Goal: Task Accomplishment & Management: Manage account settings

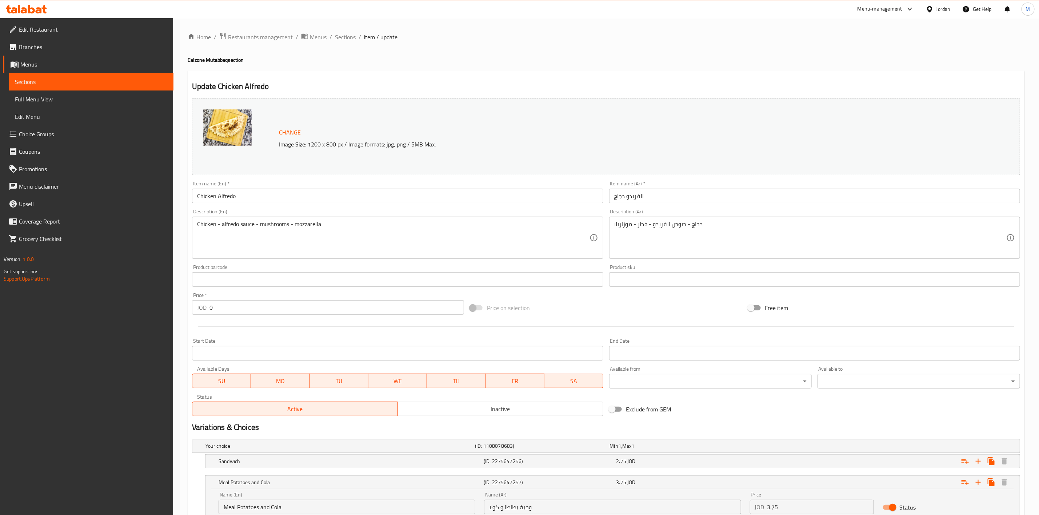
click at [67, 45] on span "Branches" at bounding box center [93, 47] width 149 height 9
click at [80, 34] on link "Edit Restaurant" at bounding box center [88, 29] width 171 height 17
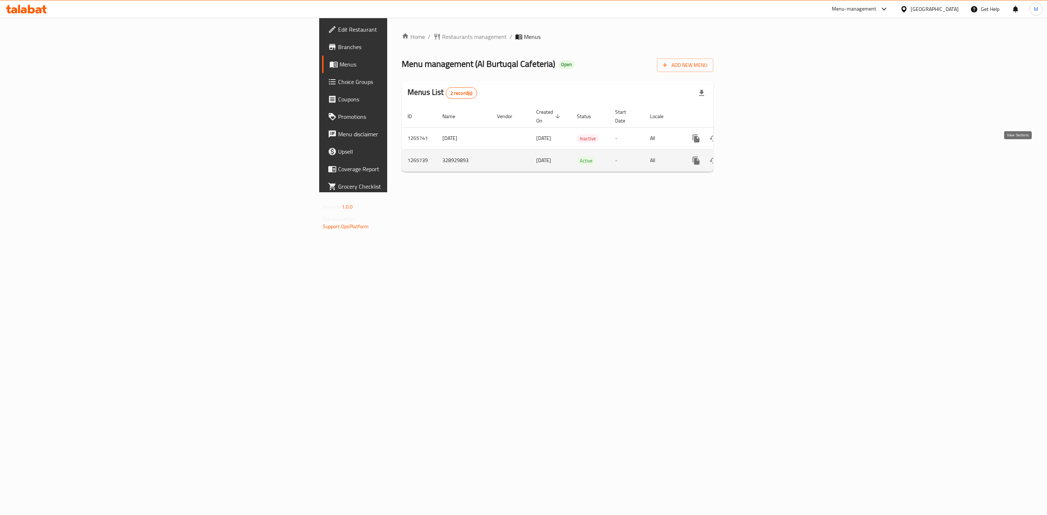
click at [753, 156] on icon "enhanced table" at bounding box center [748, 160] width 9 height 9
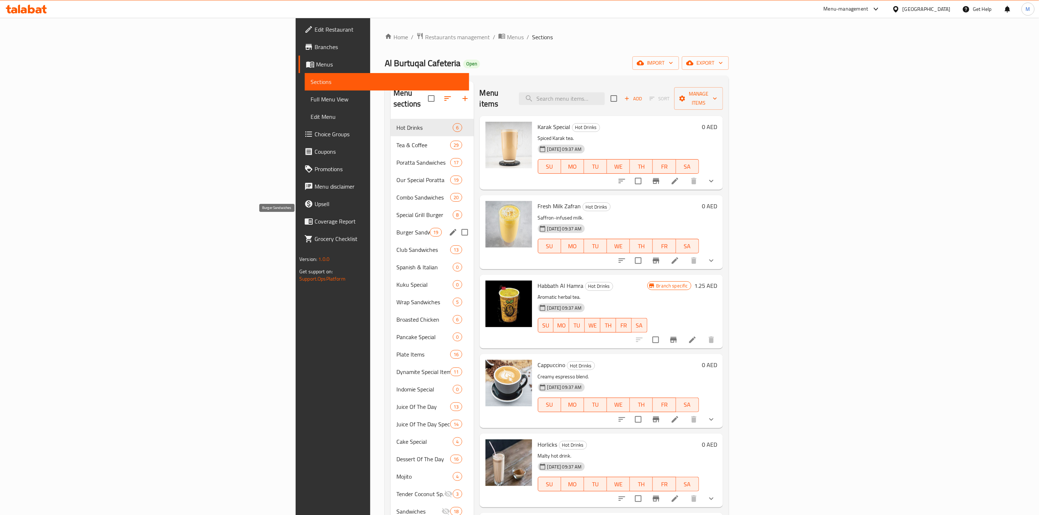
click at [396, 228] on span "Burger Sandwiches" at bounding box center [412, 232] width 33 height 9
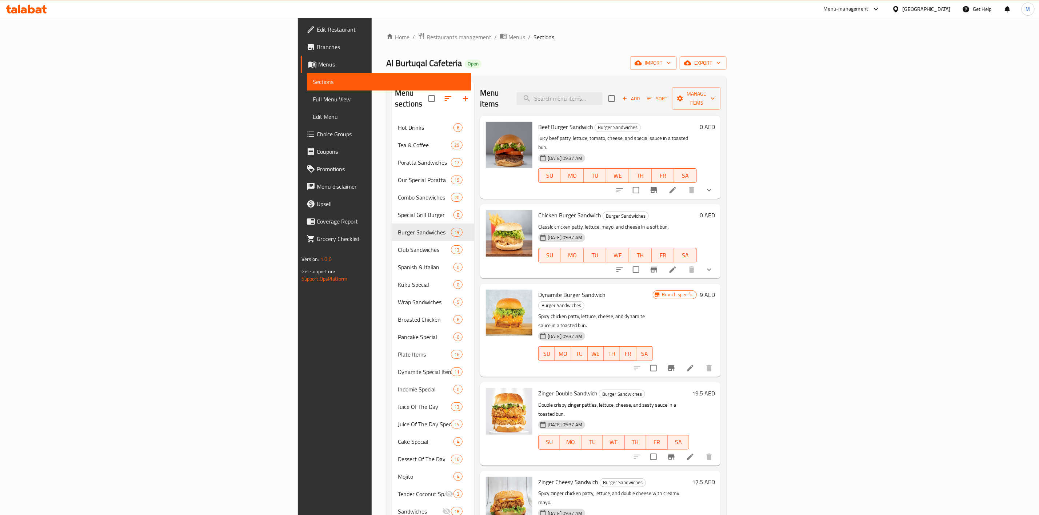
click at [718, 181] on button "show more" at bounding box center [708, 189] width 17 height 17
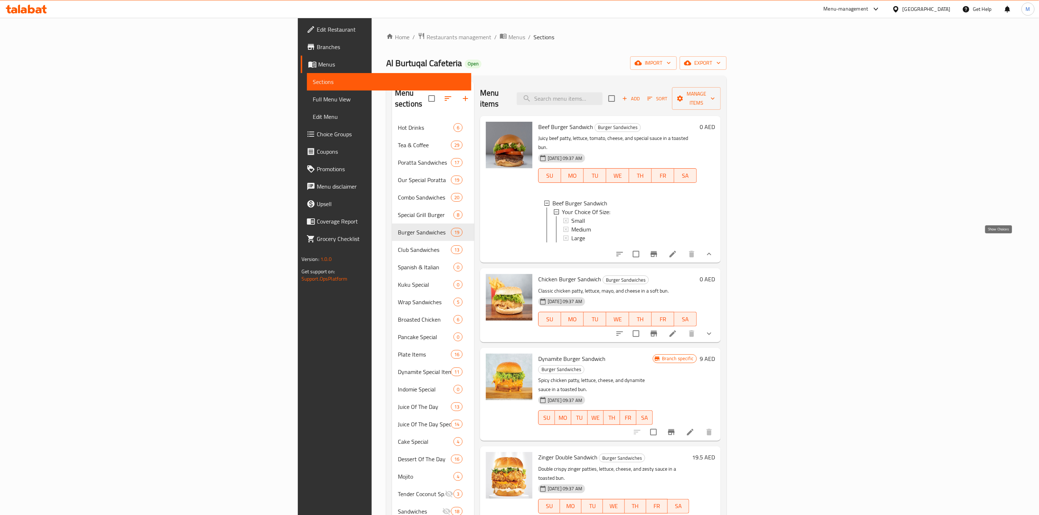
click at [713, 250] on icon "show more" at bounding box center [709, 254] width 9 height 9
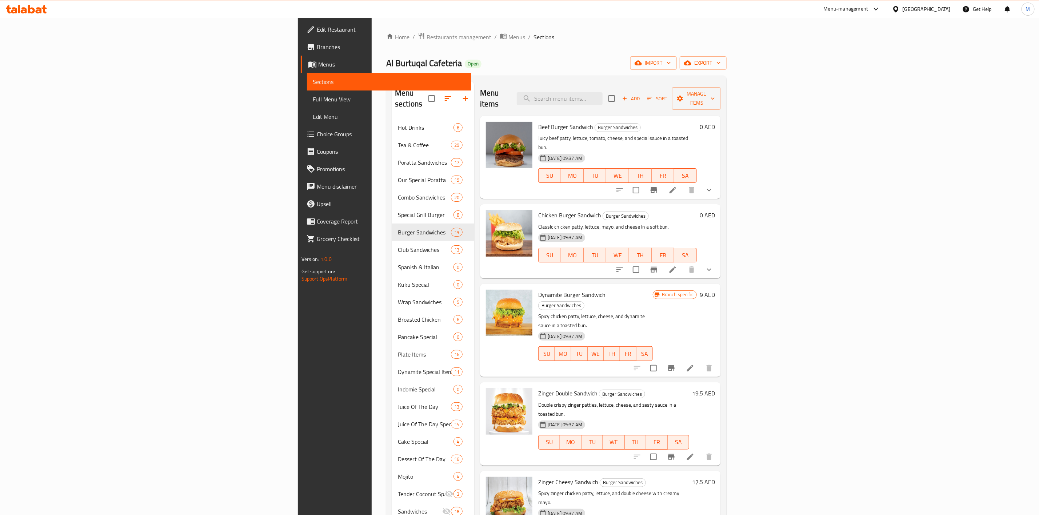
click at [718, 261] on button "show more" at bounding box center [708, 269] width 17 height 17
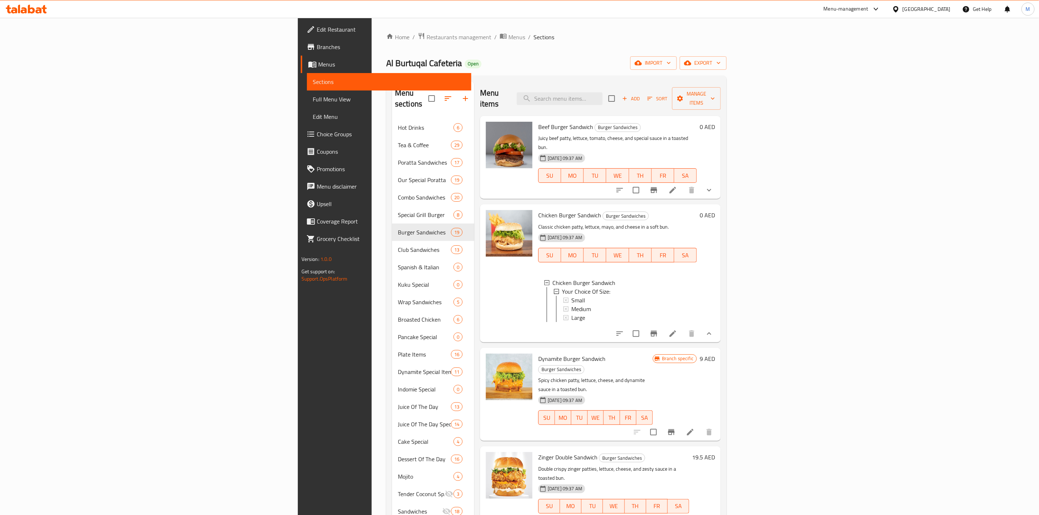
click at [718, 325] on button "show more" at bounding box center [708, 333] width 17 height 17
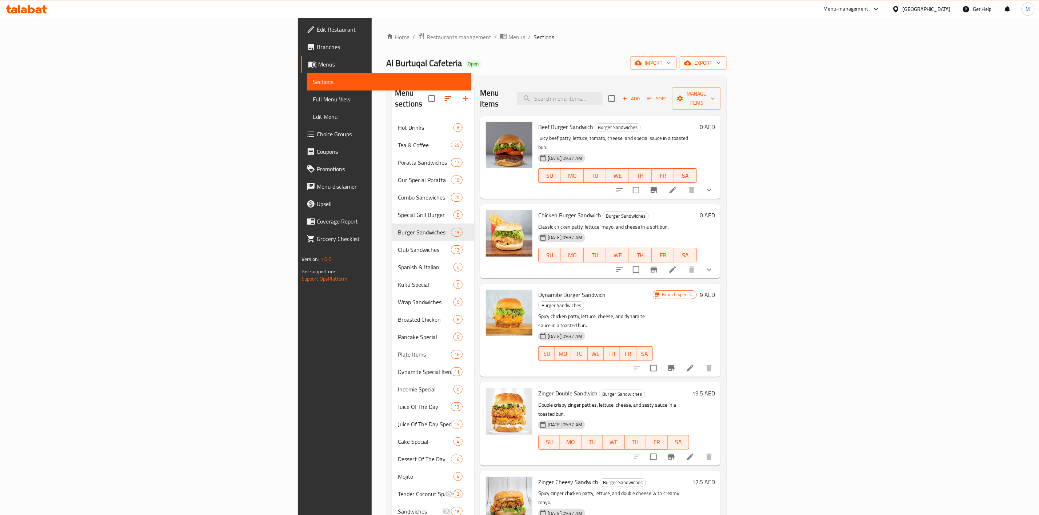
click at [718, 181] on div at bounding box center [664, 189] width 107 height 17
click at [711, 189] on icon "show more" at bounding box center [709, 190] width 4 height 3
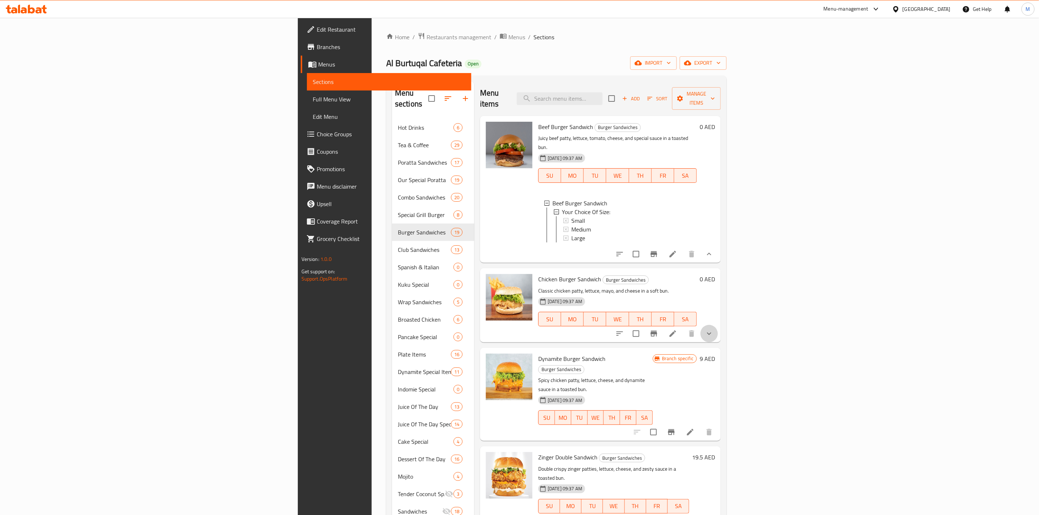
click at [713, 329] on icon "show more" at bounding box center [709, 333] width 9 height 9
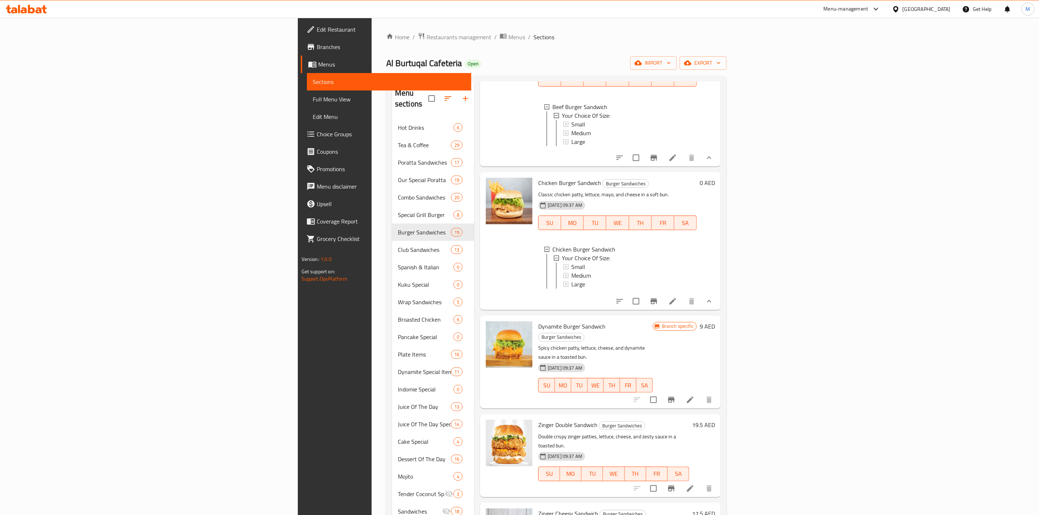
scroll to position [109, 0]
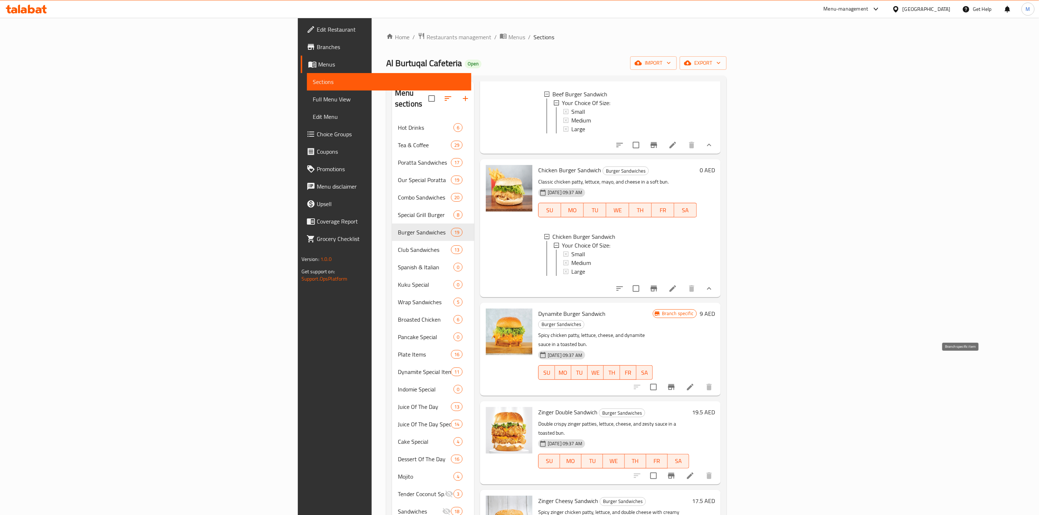
click at [675, 384] on icon "Branch-specific-item" at bounding box center [671, 387] width 7 height 6
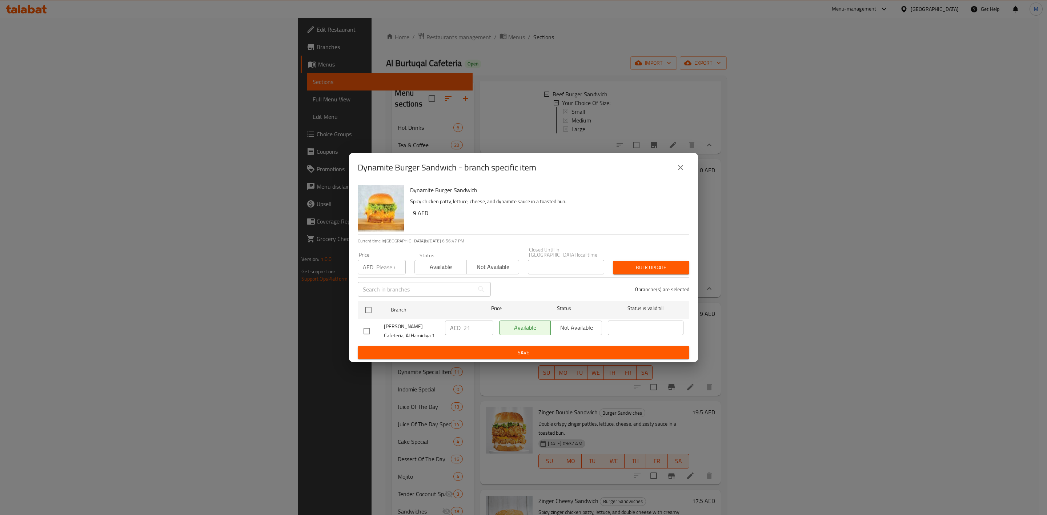
click at [680, 165] on icon "close" at bounding box center [680, 167] width 9 height 9
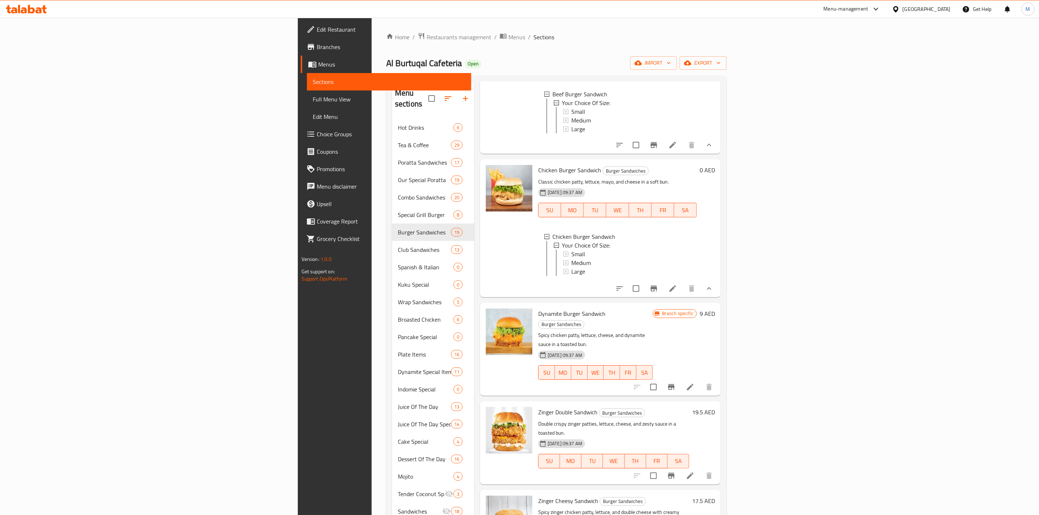
click at [301, 53] on link "Branches" at bounding box center [386, 46] width 171 height 17
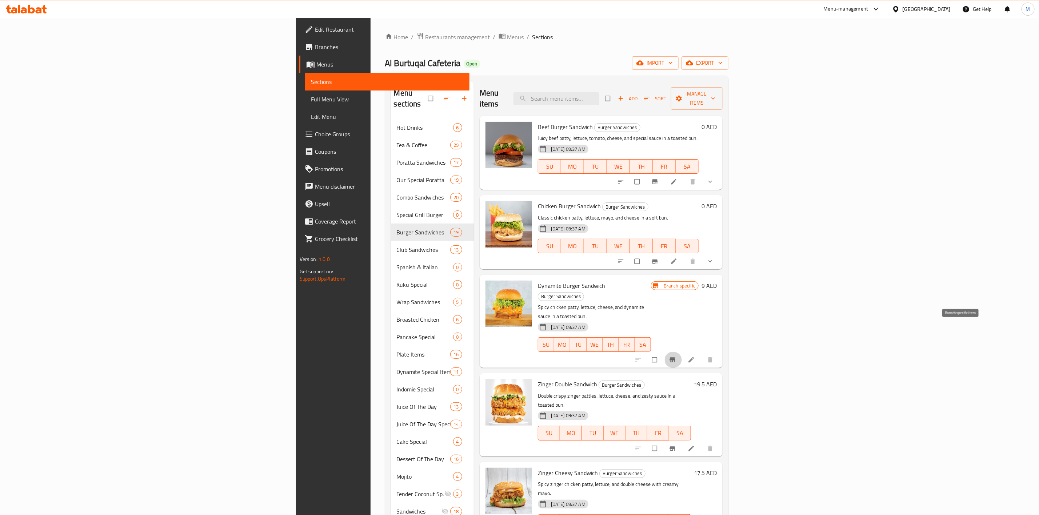
click at [682, 352] on button "Branch-specific-item" at bounding box center [672, 360] width 17 height 16
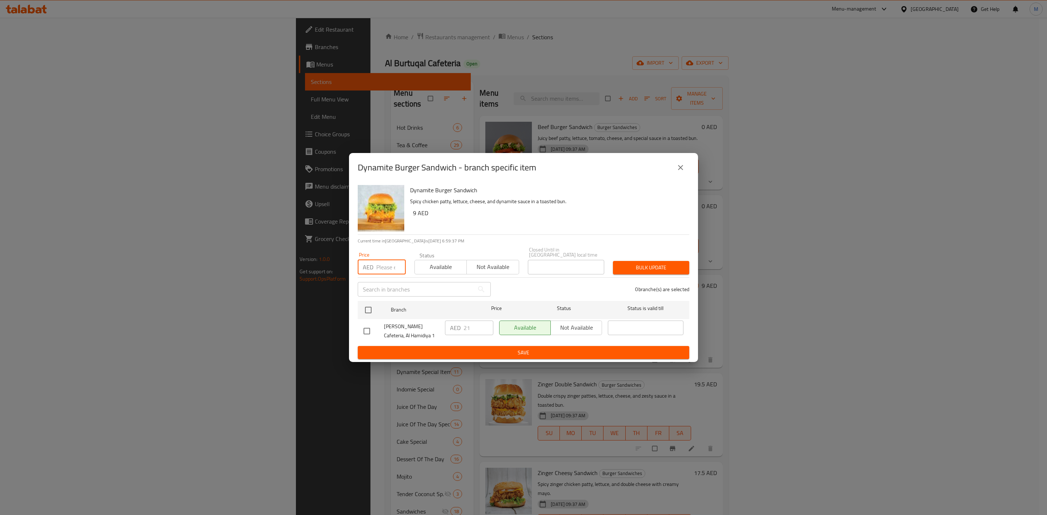
click at [381, 267] on input "number" at bounding box center [390, 267] width 29 height 15
type input "20.25"
click at [372, 311] on input "checkbox" at bounding box center [368, 310] width 15 height 15
checkbox input "true"
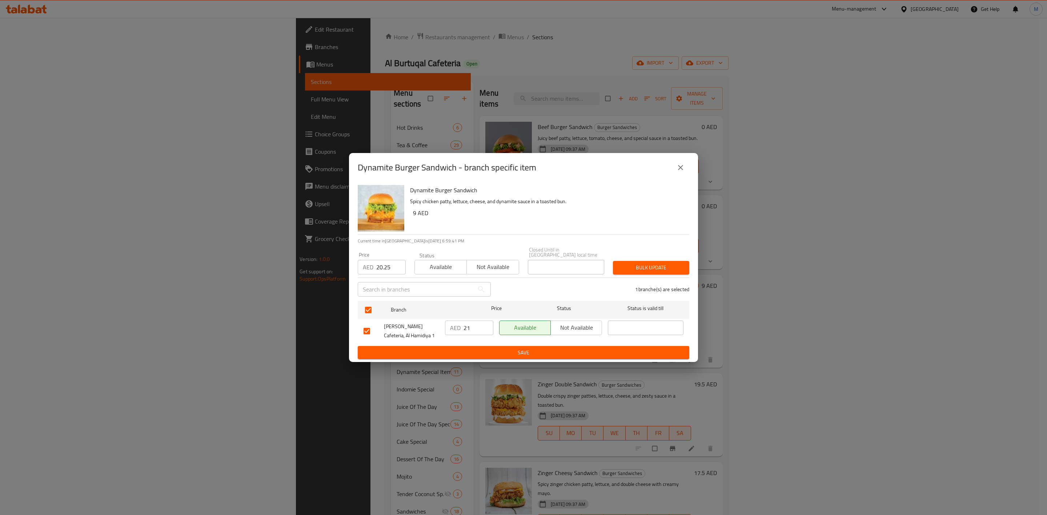
click at [649, 273] on button "Bulk update" at bounding box center [651, 267] width 76 height 13
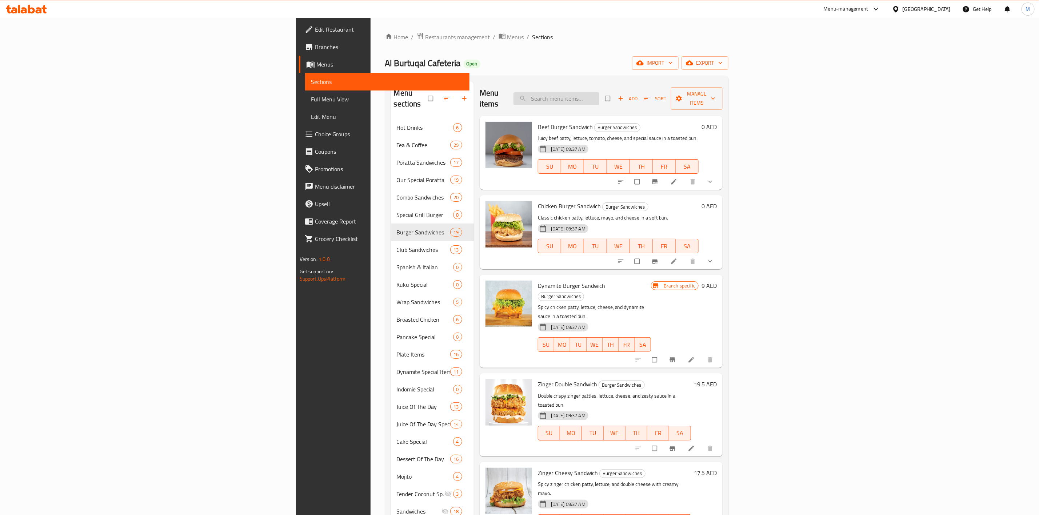
click at [599, 92] on input "search" at bounding box center [556, 98] width 86 height 13
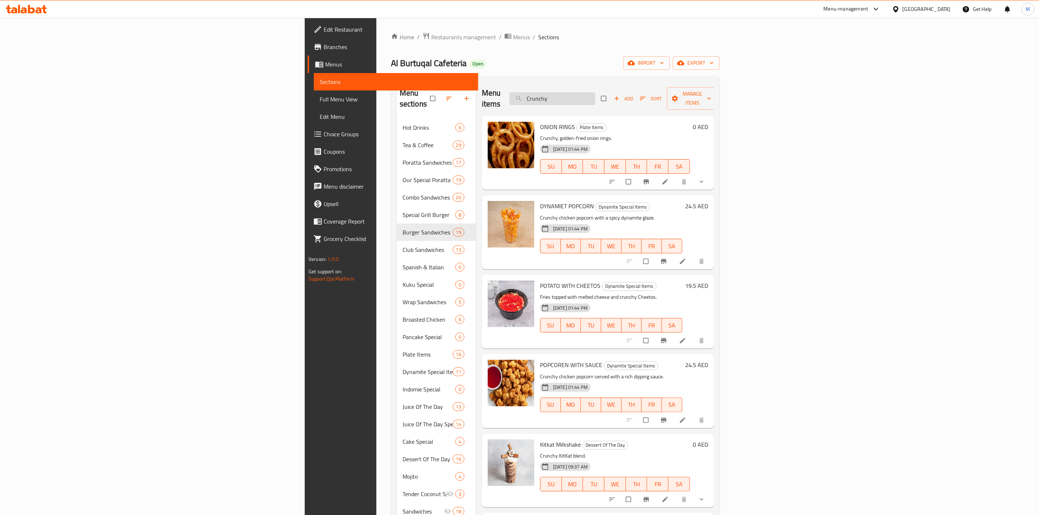
drag, startPoint x: 673, startPoint y: 91, endPoint x: 625, endPoint y: 94, distance: 48.1
click at [595, 94] on input "Crunchy" at bounding box center [552, 98] width 86 height 13
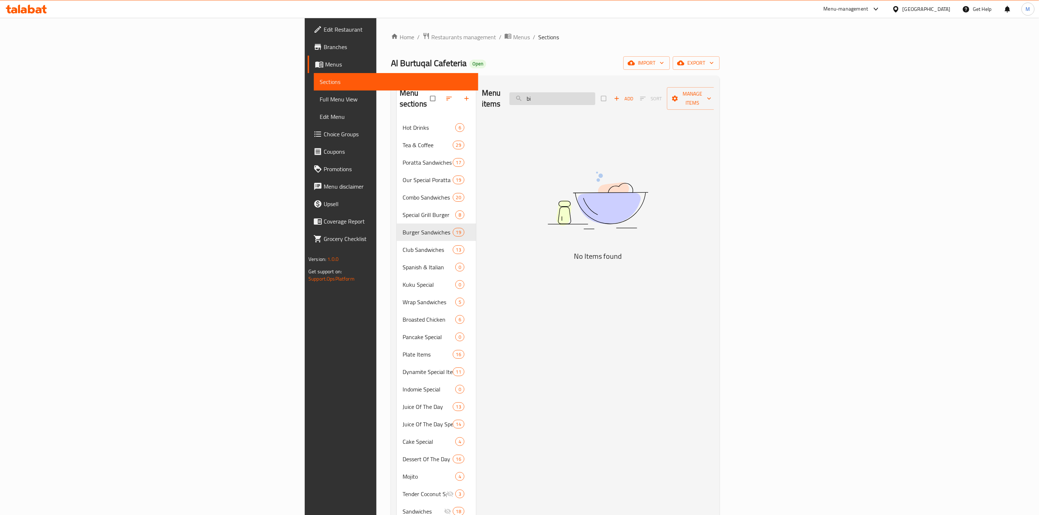
type input "b"
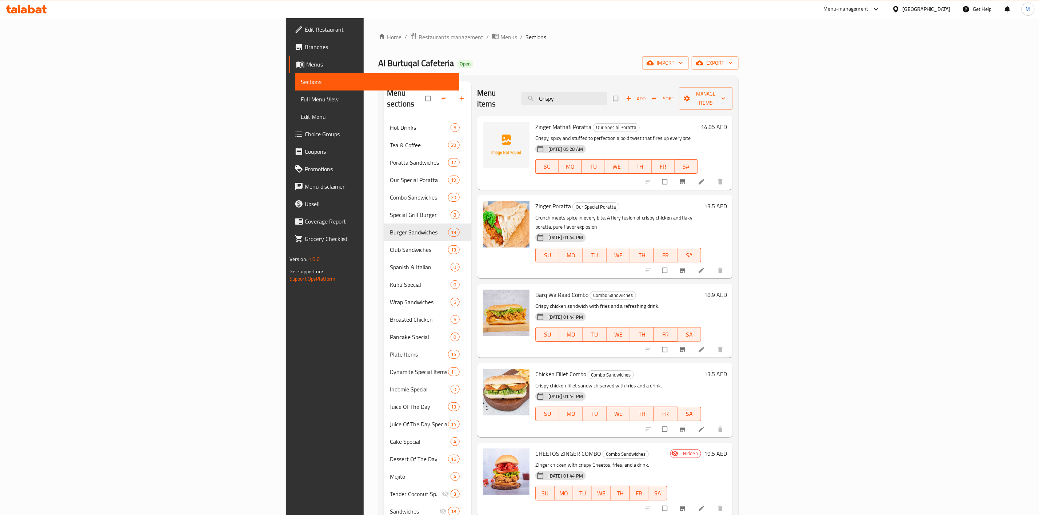
click at [660, 103] on div "Menu items Crispy Add Sort Manage items" at bounding box center [605, 98] width 256 height 35
click at [607, 98] on input "Crispy" at bounding box center [564, 98] width 86 height 13
paste input "RUNCHY CRISPY BURGER"
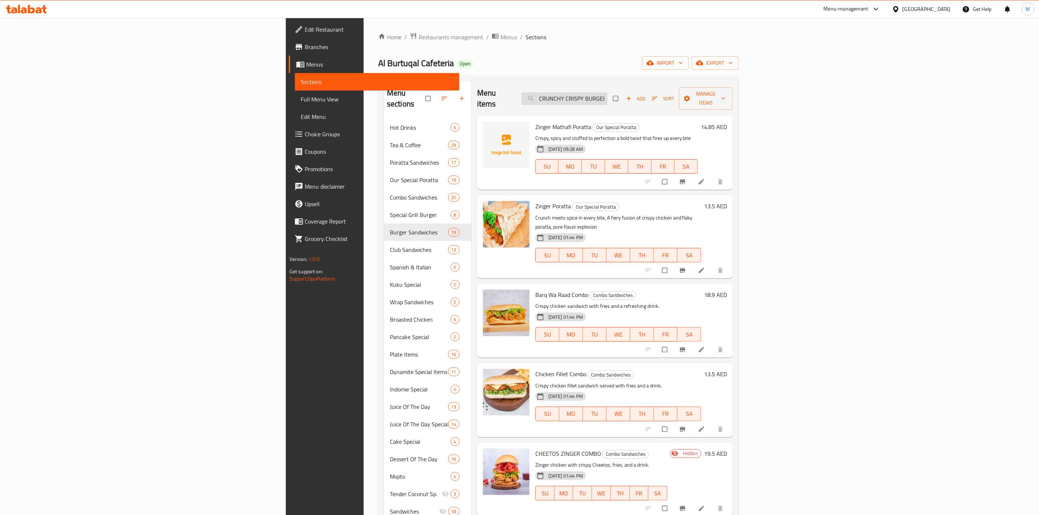
scroll to position [0, 1]
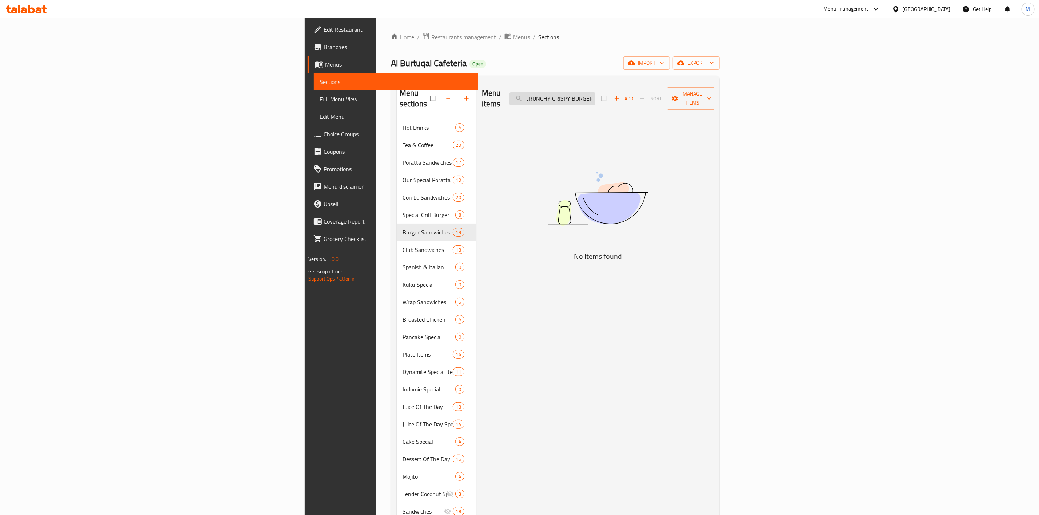
click at [595, 92] on input "CRUNCHY CRISPY BURGER" at bounding box center [552, 98] width 86 height 13
paste input "RUNCHY CRISPY BURGER"
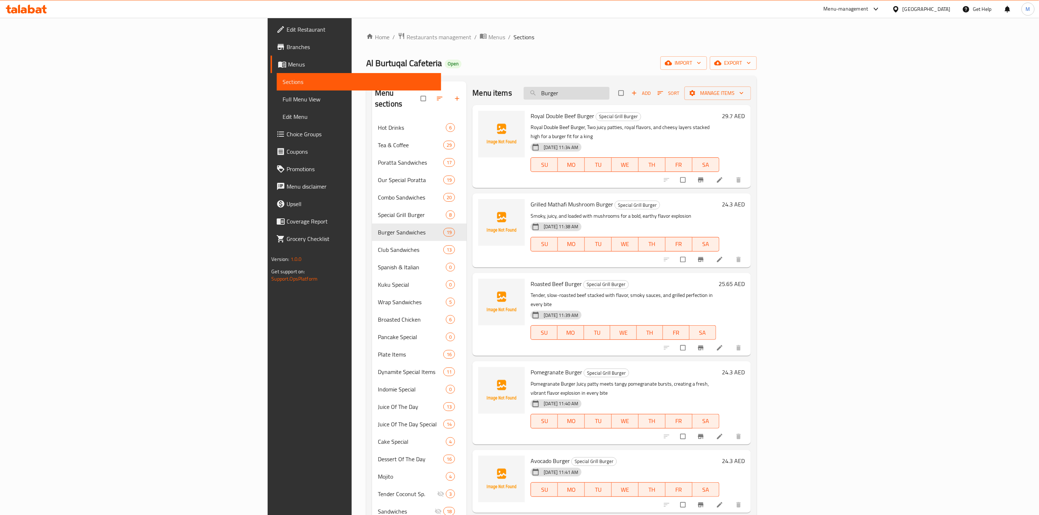
drag, startPoint x: 670, startPoint y: 95, endPoint x: 625, endPoint y: 95, distance: 44.4
click at [609, 95] on input "Burger" at bounding box center [567, 93] width 86 height 13
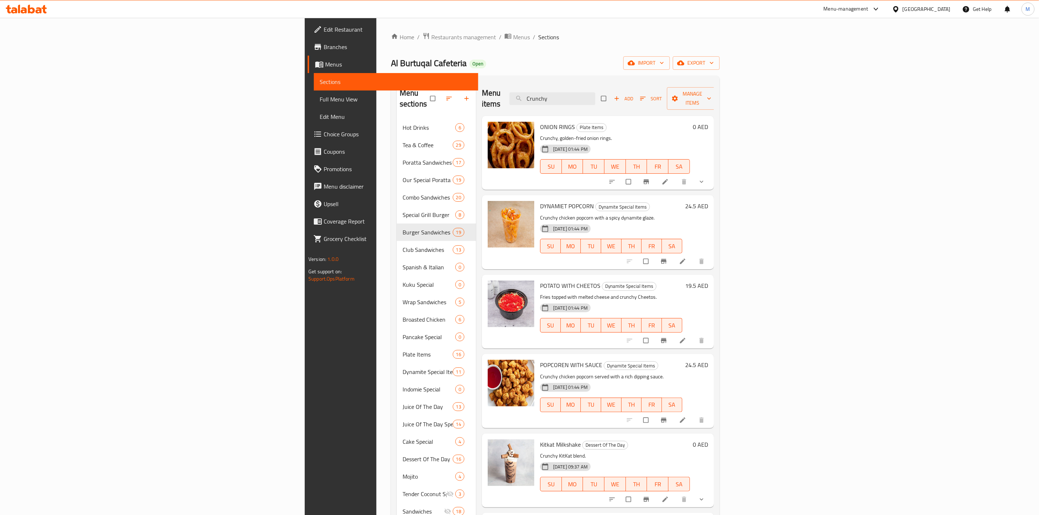
drag, startPoint x: 667, startPoint y: 93, endPoint x: 616, endPoint y: 96, distance: 51.4
click at [616, 96] on div "Menu items Crunchy Add Sort Manage items" at bounding box center [598, 98] width 232 height 35
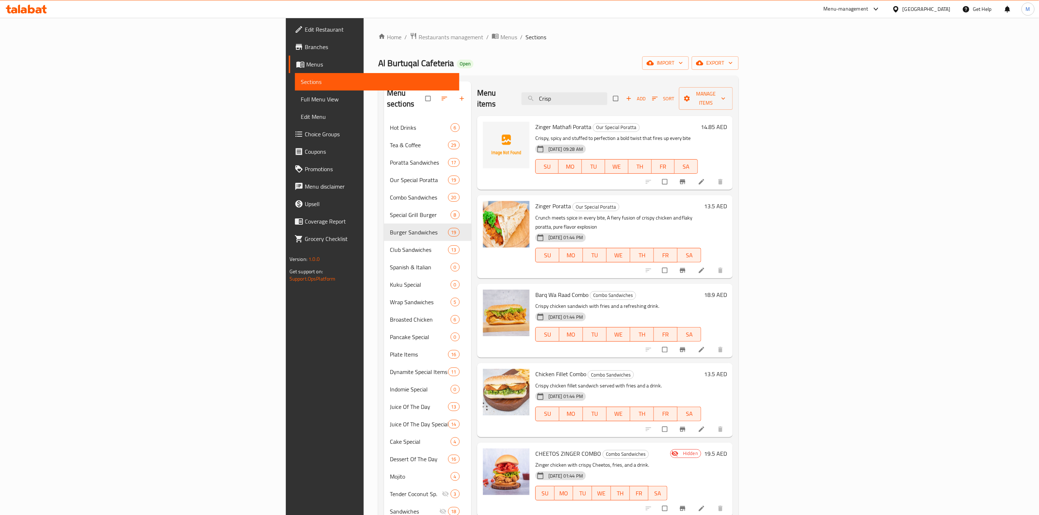
type input "Crispy"
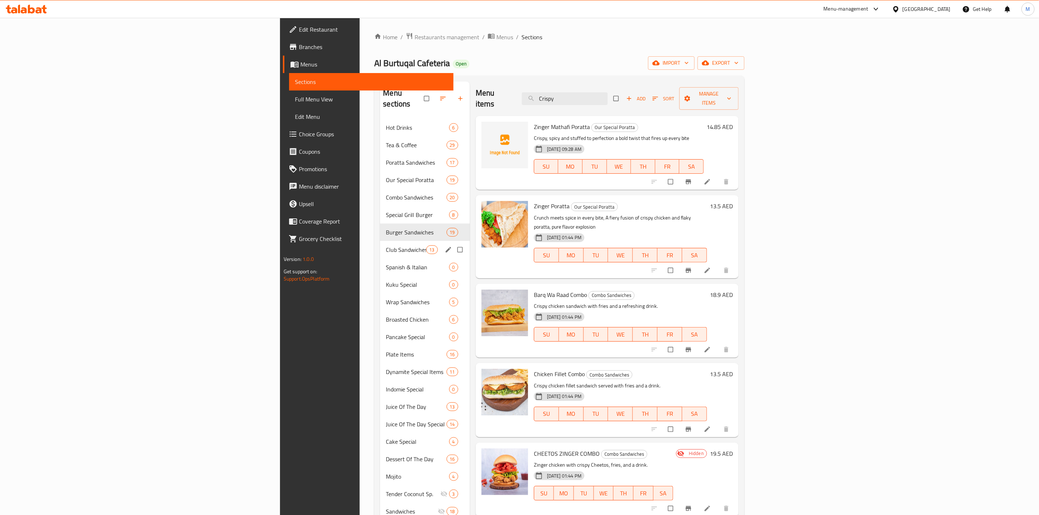
click at [380, 241] on div "Club Sandwiches 13" at bounding box center [424, 249] width 89 height 17
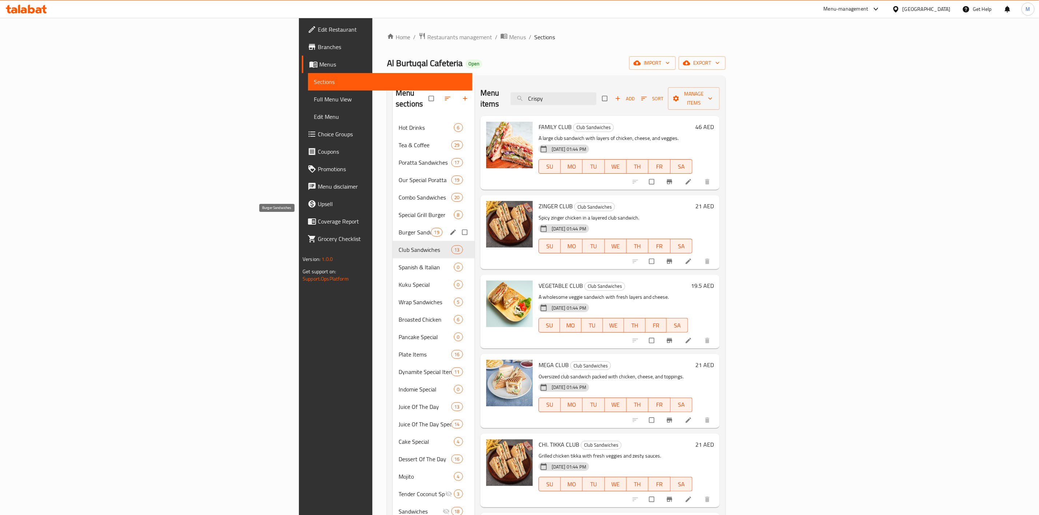
click at [399, 228] on span "Burger Sandwiches" at bounding box center [415, 232] width 32 height 9
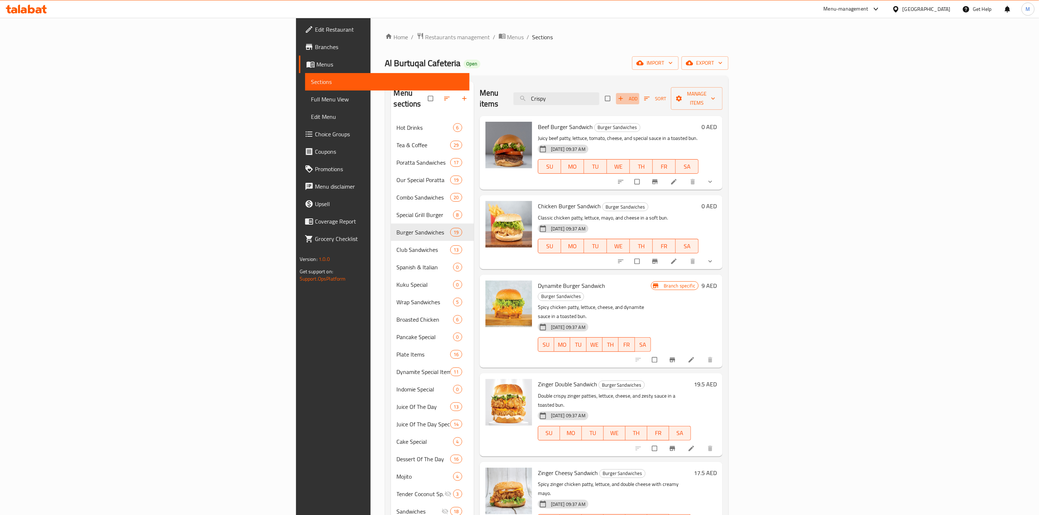
click at [637, 95] on span "Add" at bounding box center [628, 99] width 20 height 8
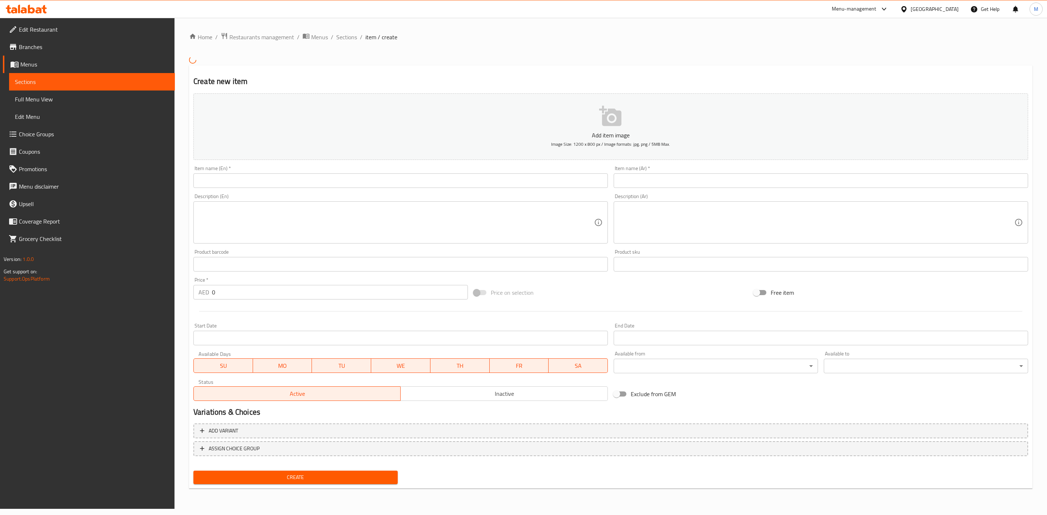
click at [456, 189] on div "Item name (En)   * Item name (En) *" at bounding box center [401, 177] width 420 height 28
click at [456, 187] on input "text" at bounding box center [400, 180] width 415 height 15
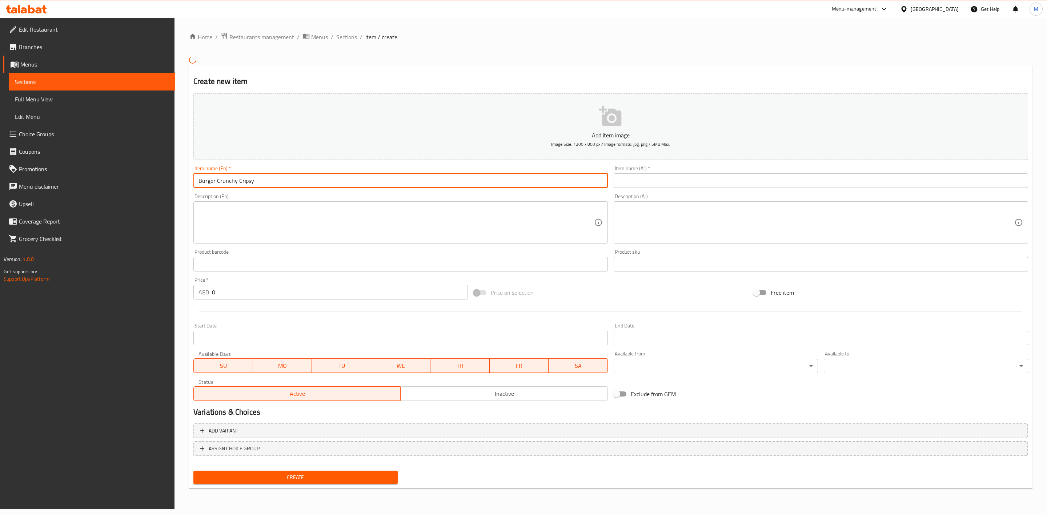
type input "Burger Crunchy Cripsy"
click at [705, 187] on input "text" at bounding box center [821, 180] width 415 height 15
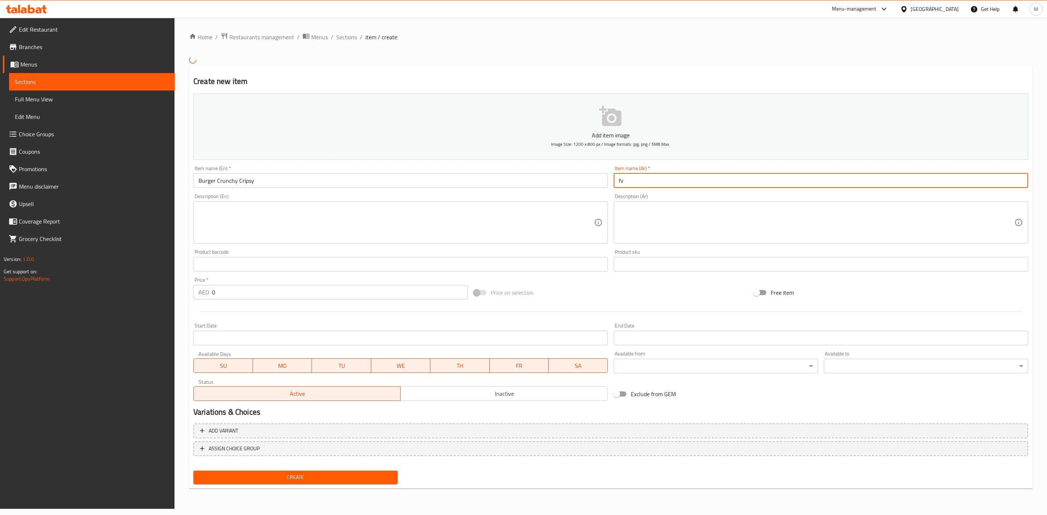
type input "f"
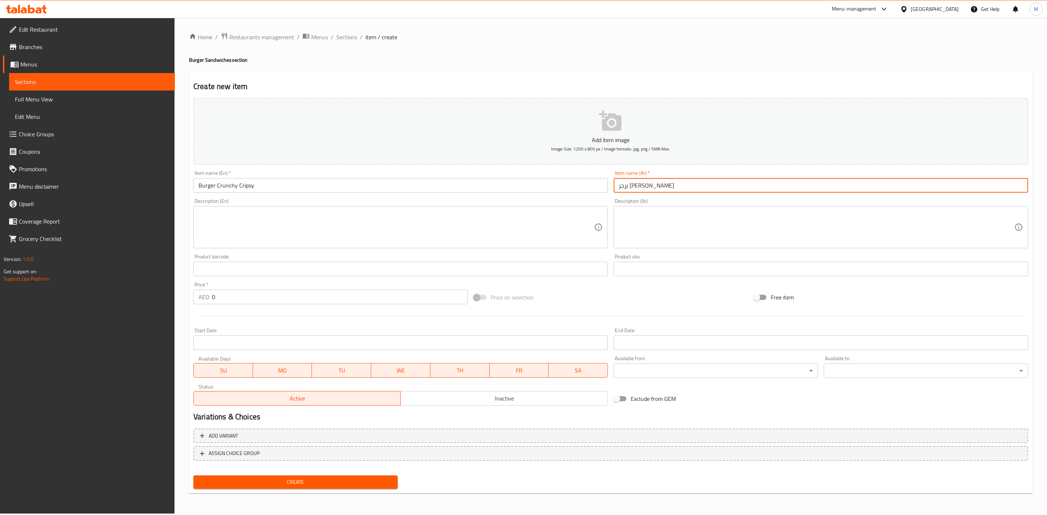
type input "برجر كرانشي كريسبي"
click at [295, 240] on textarea at bounding box center [397, 227] width 396 height 35
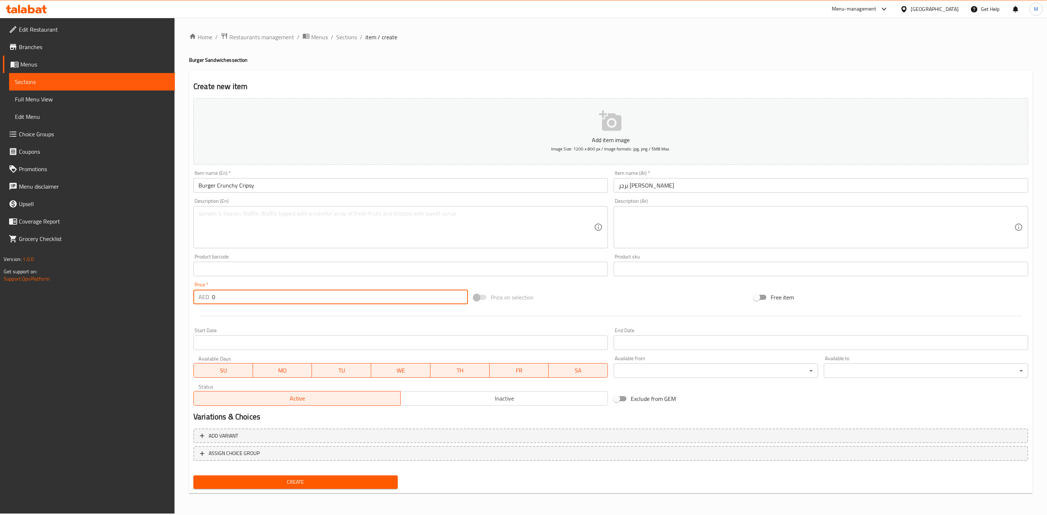
drag, startPoint x: 248, startPoint y: 296, endPoint x: 201, endPoint y: 295, distance: 46.6
click at [209, 295] on div "AED 0 Price *" at bounding box center [330, 297] width 275 height 15
type input "21.60"
click at [317, 322] on div at bounding box center [611, 316] width 841 height 18
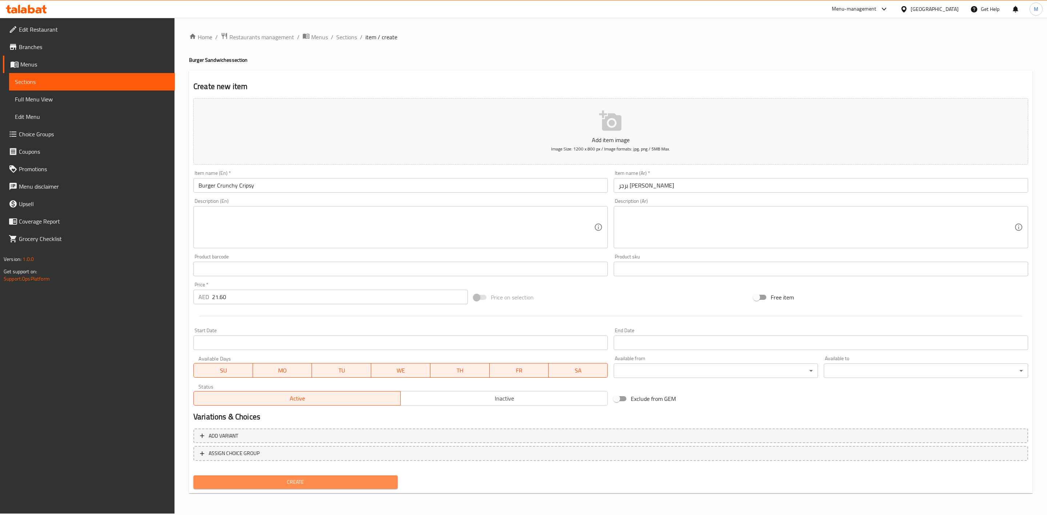
click at [368, 478] on span "Create" at bounding box center [295, 482] width 193 height 9
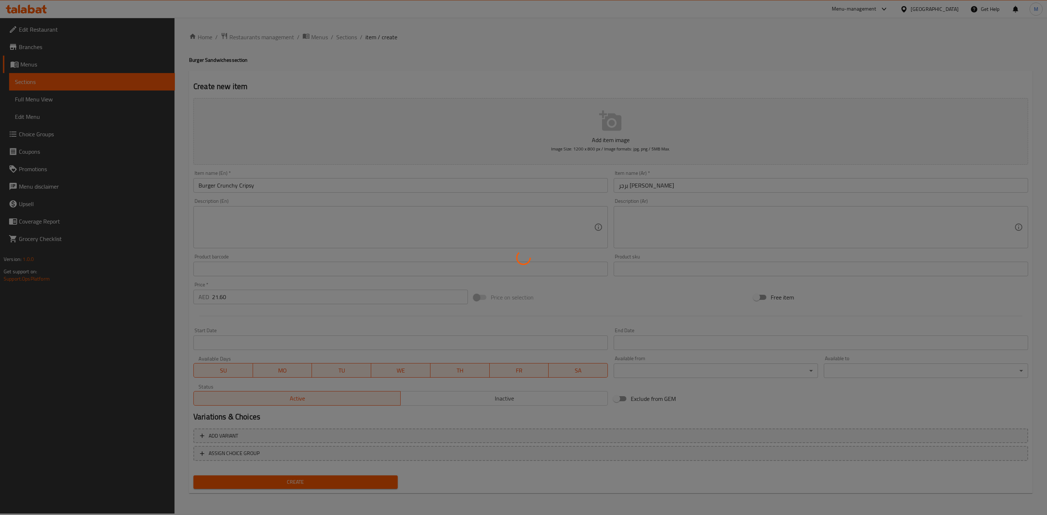
type input "0"
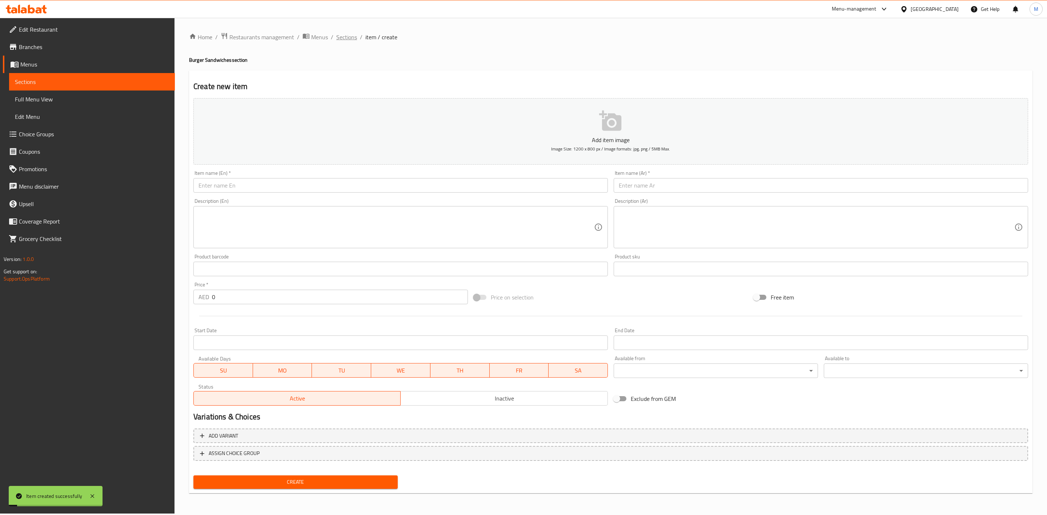
click at [353, 38] on span "Sections" at bounding box center [346, 37] width 21 height 9
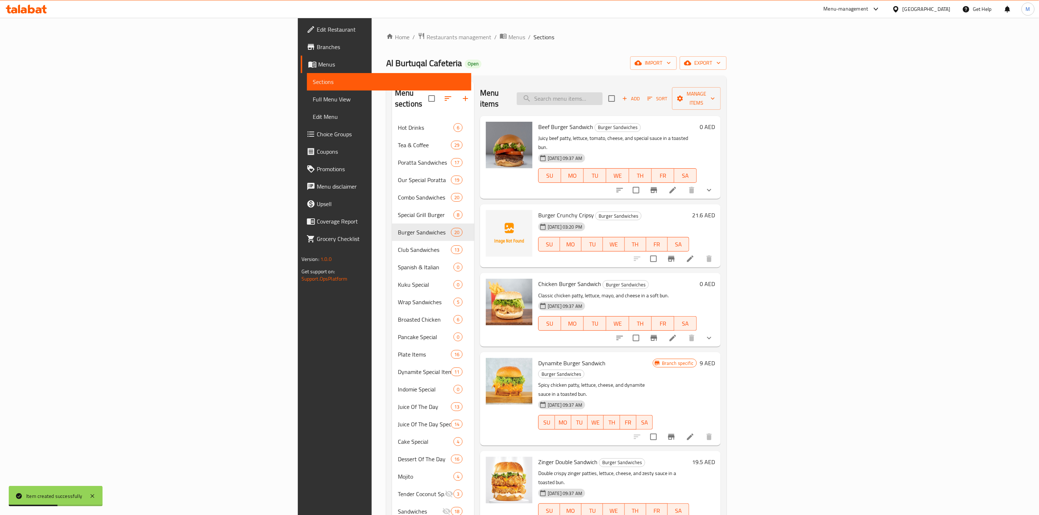
click at [603, 92] on input "search" at bounding box center [560, 98] width 86 height 13
type input "~"
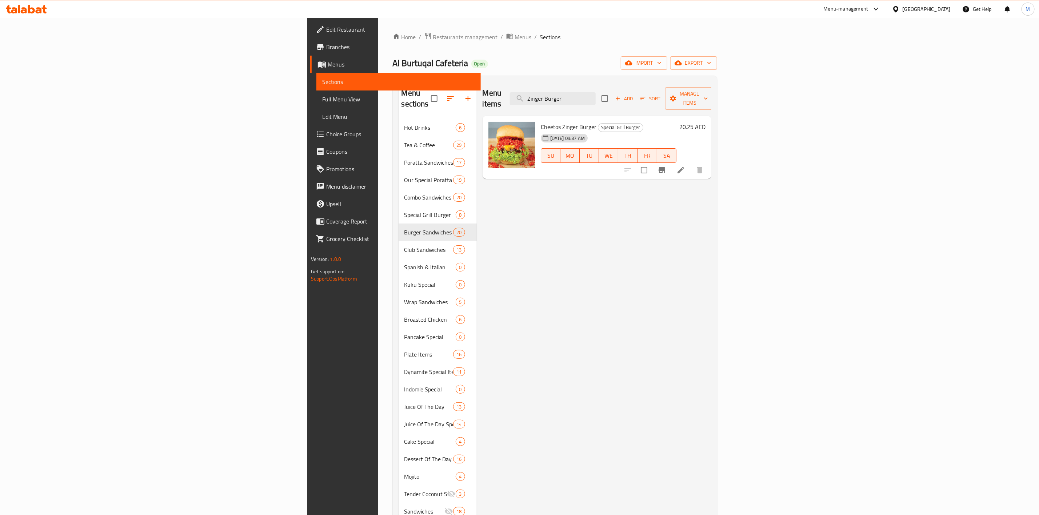
type input "Zinger Burger"
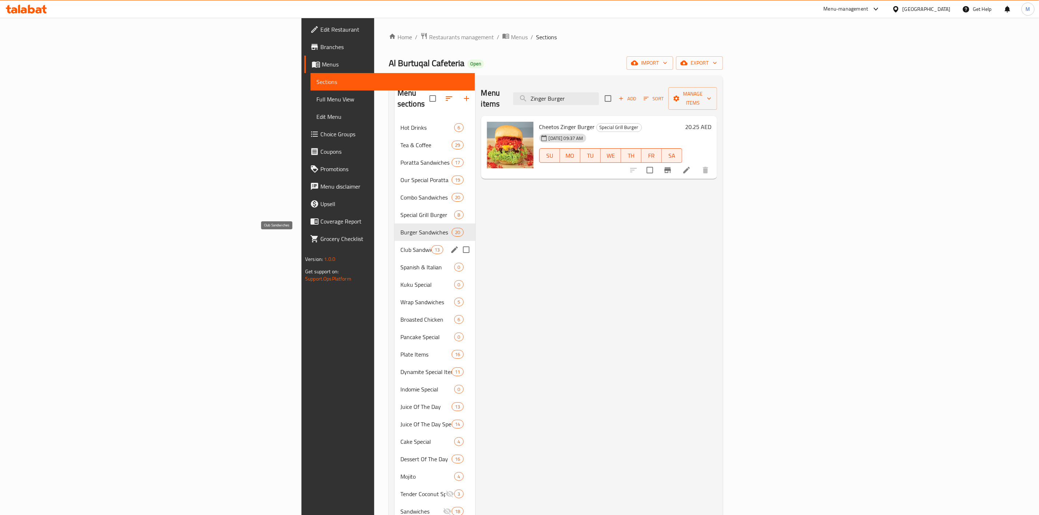
click at [400, 245] on span "Club Sandwiches" at bounding box center [415, 249] width 31 height 9
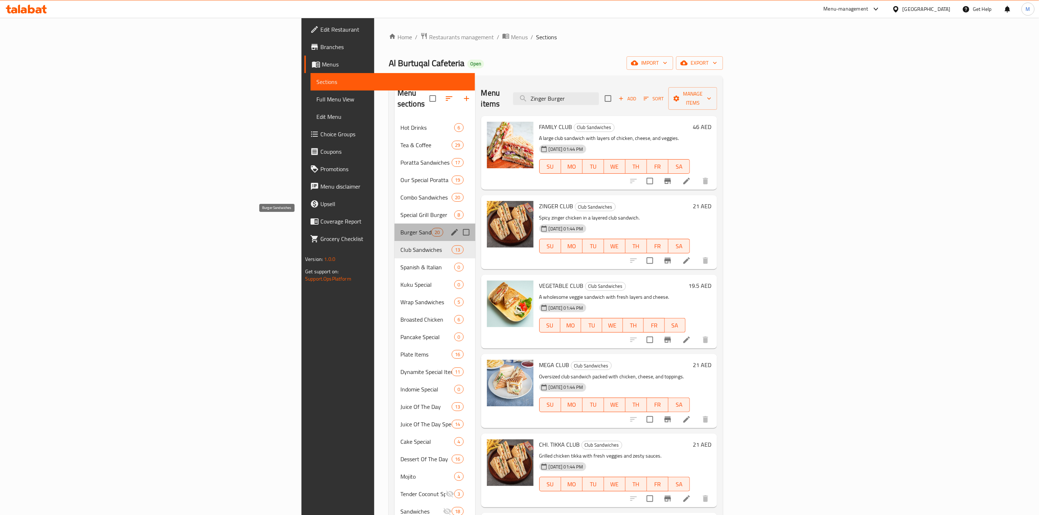
click at [400, 228] on span "Burger Sandwiches" at bounding box center [415, 232] width 31 height 9
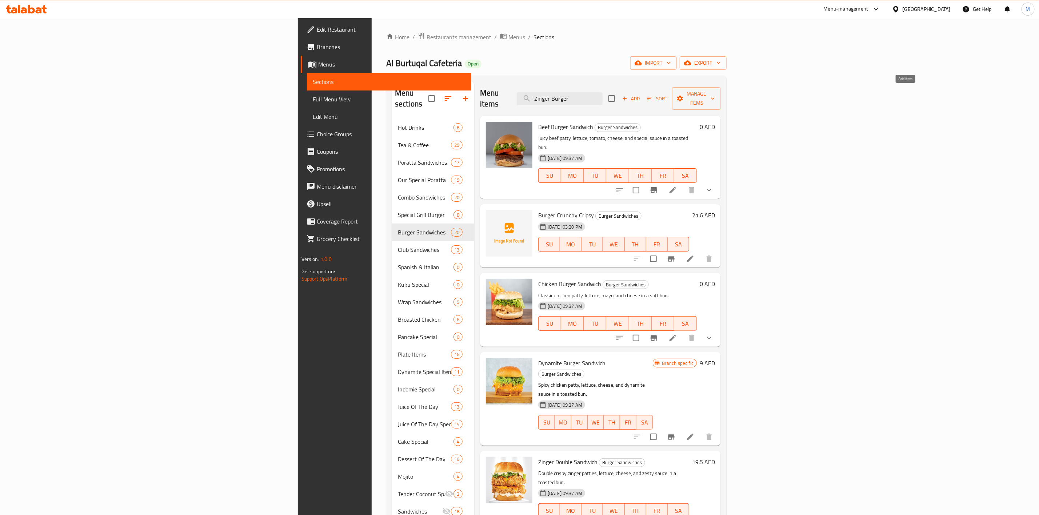
click at [641, 96] on span "Add" at bounding box center [631, 99] width 20 height 8
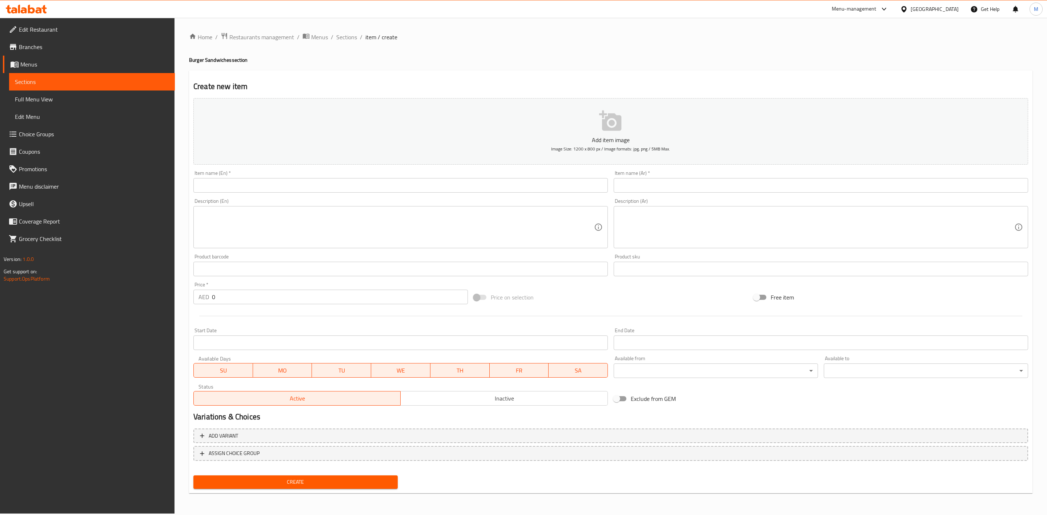
click at [540, 182] on input "text" at bounding box center [400, 185] width 415 height 15
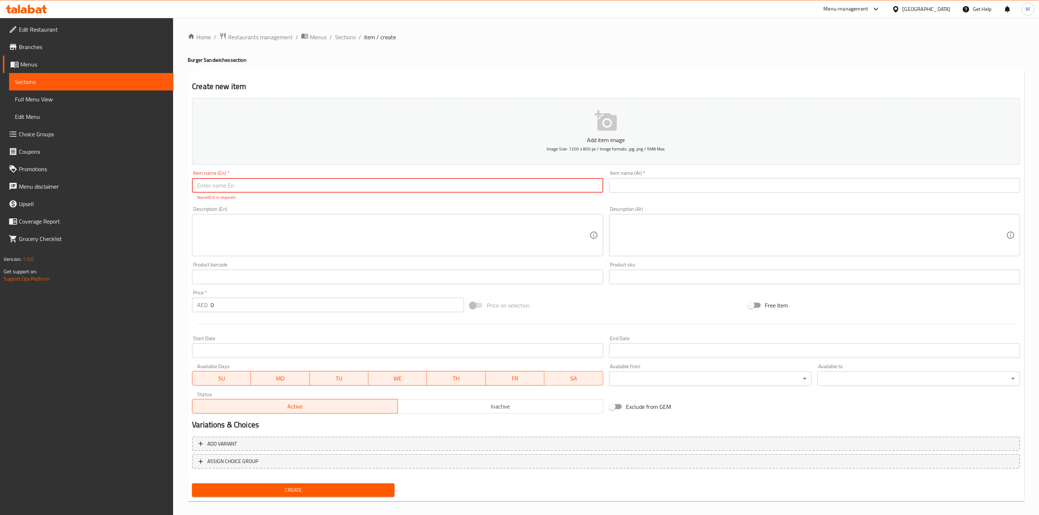
click at [257, 187] on input "text" at bounding box center [397, 185] width 411 height 15
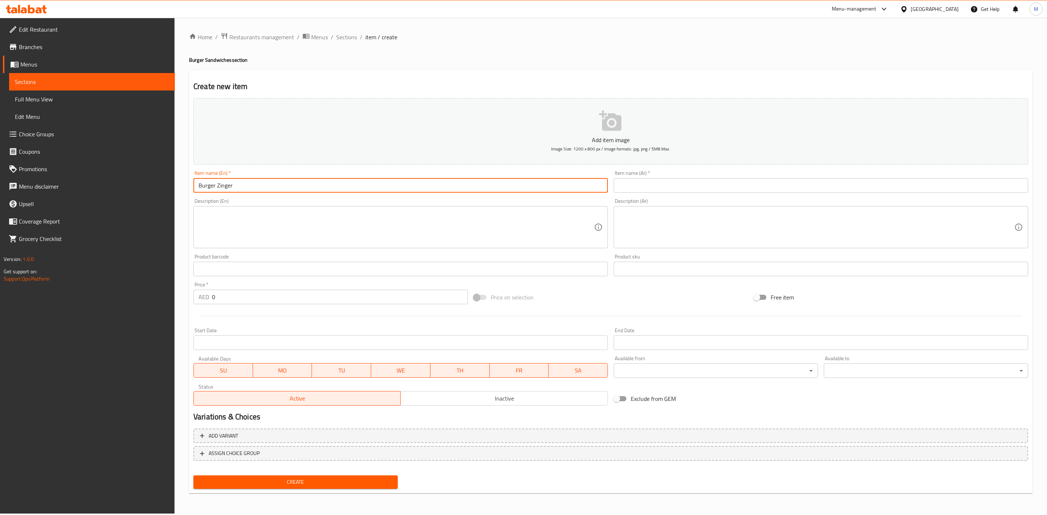
drag, startPoint x: 216, startPoint y: 184, endPoint x: 168, endPoint y: 195, distance: 49.2
click at [171, 191] on div "Edit Restaurant Branches Menus Sections Full Menu View Edit Menu Choice Groups …" at bounding box center [523, 266] width 1047 height 496
click at [269, 186] on input "Zinger" at bounding box center [400, 185] width 415 height 15
paste input "Burger"
click at [215, 186] on input "Zinger Burger" at bounding box center [400, 185] width 415 height 15
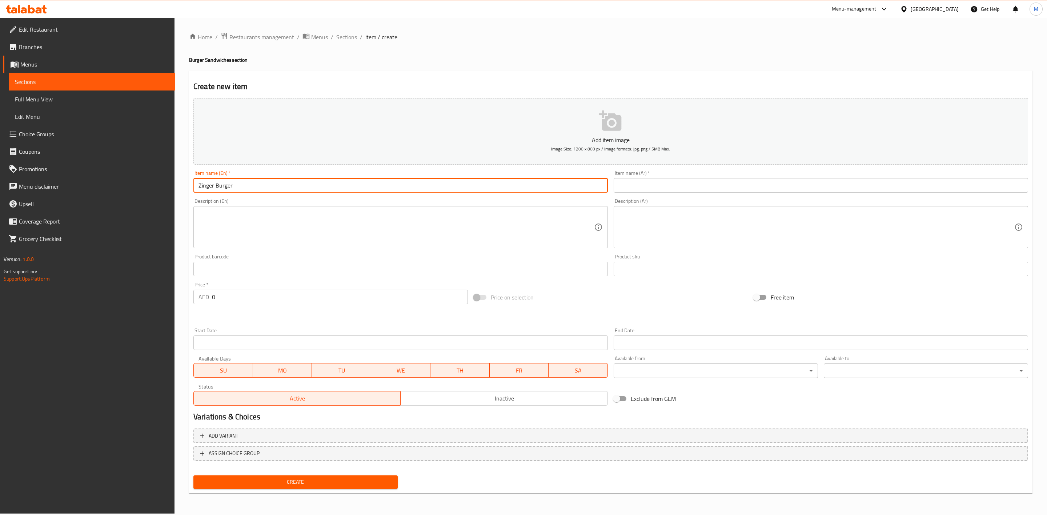
type input "Zinger Burger"
click at [706, 177] on div "Item name (Ar)   * Item name (Ar) *" at bounding box center [821, 182] width 415 height 22
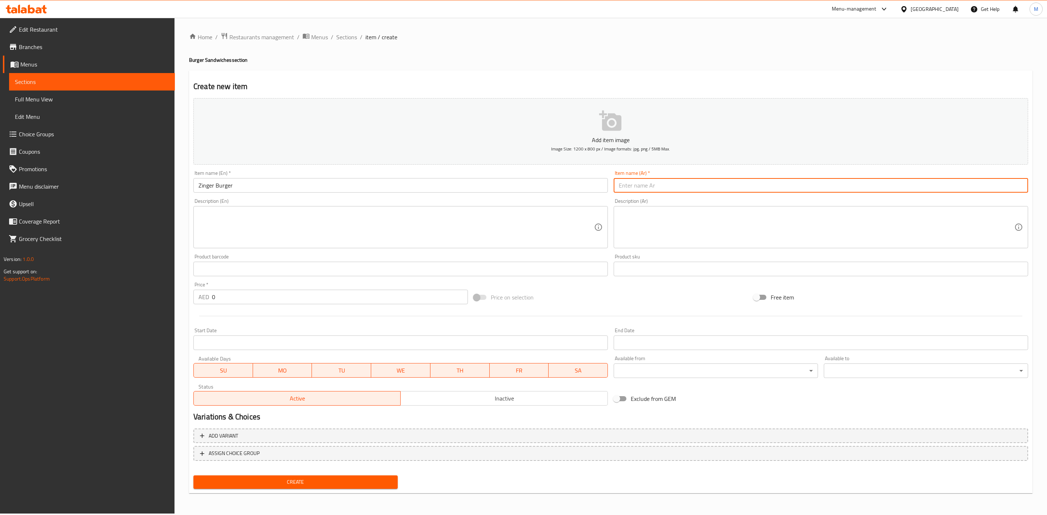
click at [706, 185] on input "text" at bounding box center [821, 185] width 415 height 15
type input "زينجر برجر"
click at [715, 205] on div "Description (Ar) Description (Ar)" at bounding box center [821, 224] width 415 height 50
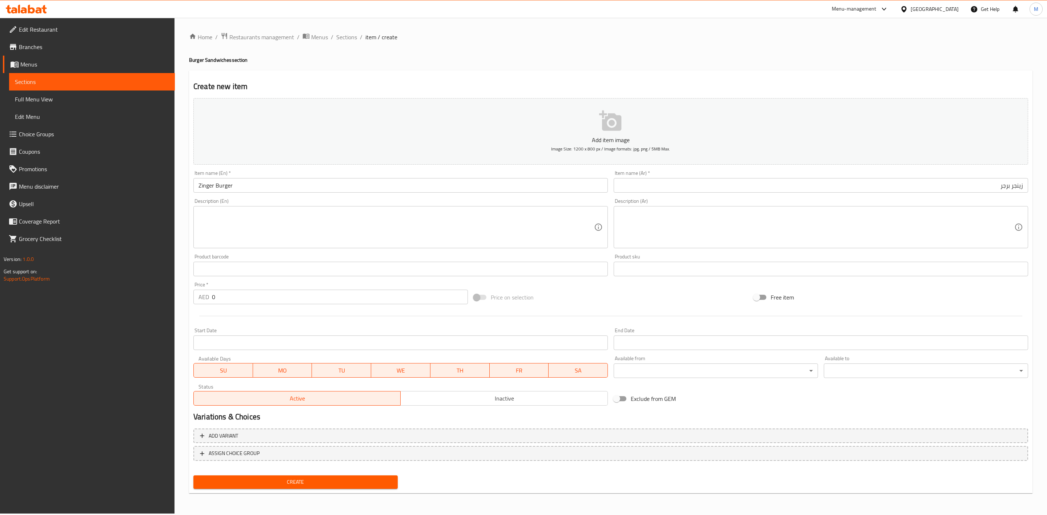
drag, startPoint x: 214, startPoint y: 295, endPoint x: 205, endPoint y: 294, distance: 8.8
click at [205, 294] on div "AED 0 Price *" at bounding box center [330, 297] width 275 height 15
type input "17.55"
click at [247, 331] on div "Start Date Start Date" at bounding box center [400, 339] width 415 height 22
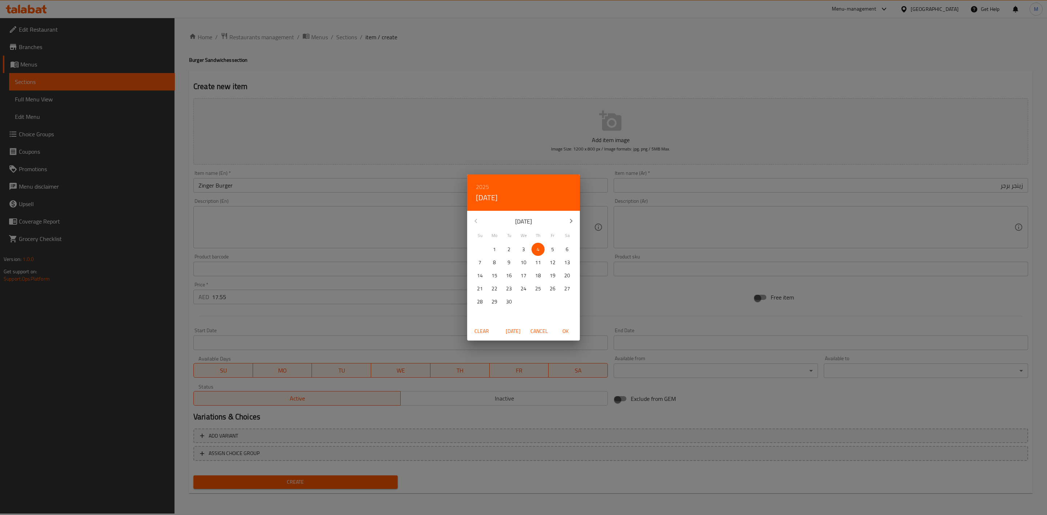
click at [604, 285] on div "2025 Thu, Sep 4 September 2025 Su Mo Tu We Th Fr Sa 31 1 2 3 4 5 6 7 8 9 10 11 …" at bounding box center [523, 257] width 1047 height 515
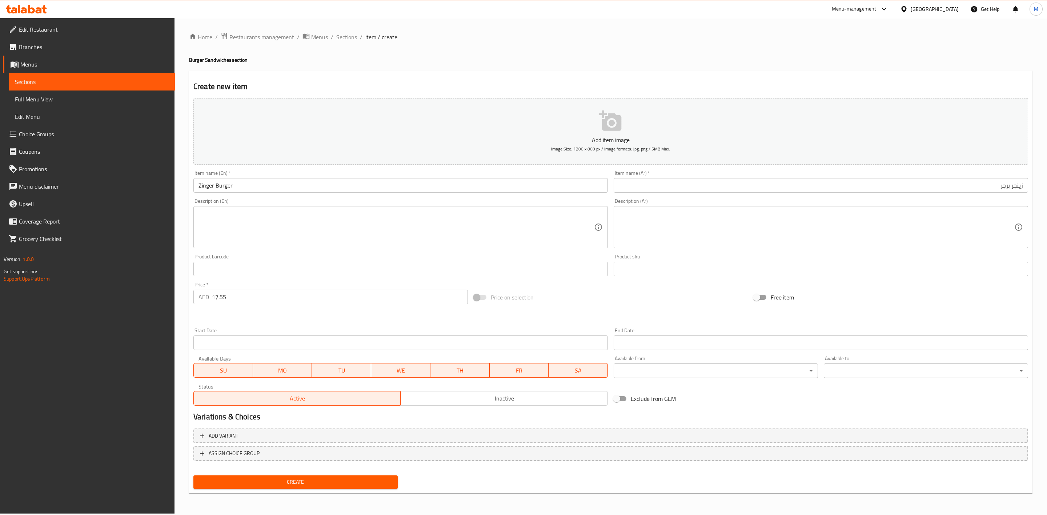
click at [608, 416] on h2 "Variations & Choices" at bounding box center [610, 417] width 835 height 11
click at [247, 486] on span "Create" at bounding box center [295, 482] width 193 height 9
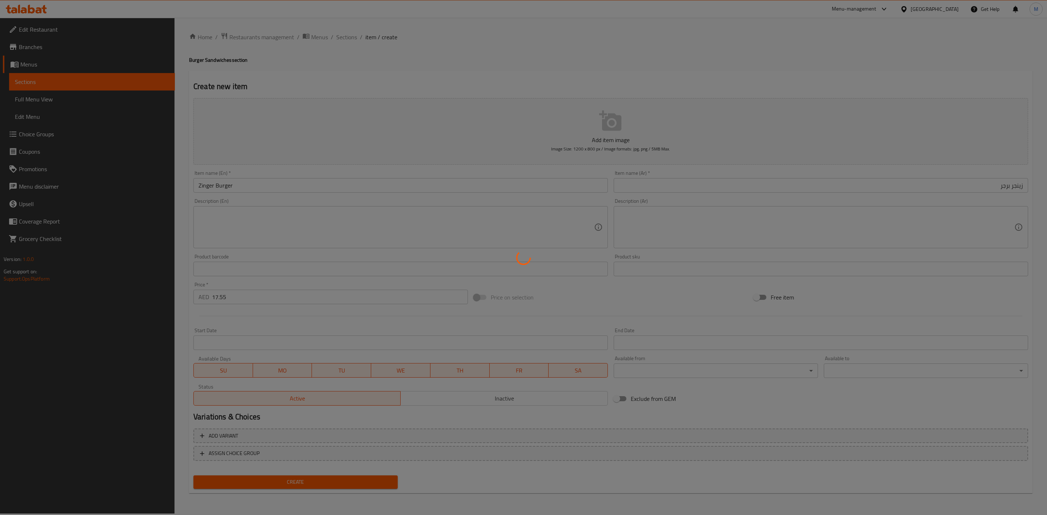
type input "0"
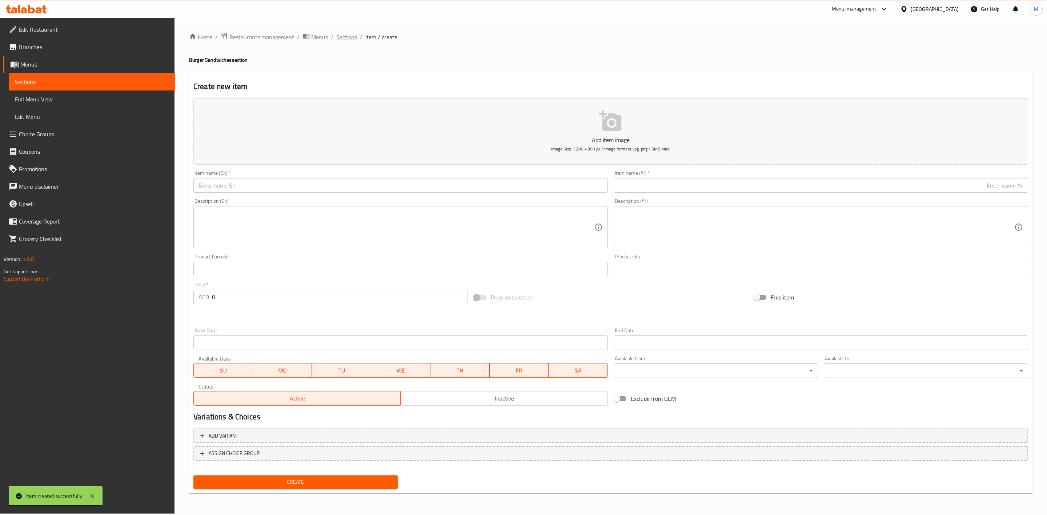
click at [353, 35] on span "Sections" at bounding box center [346, 37] width 21 height 9
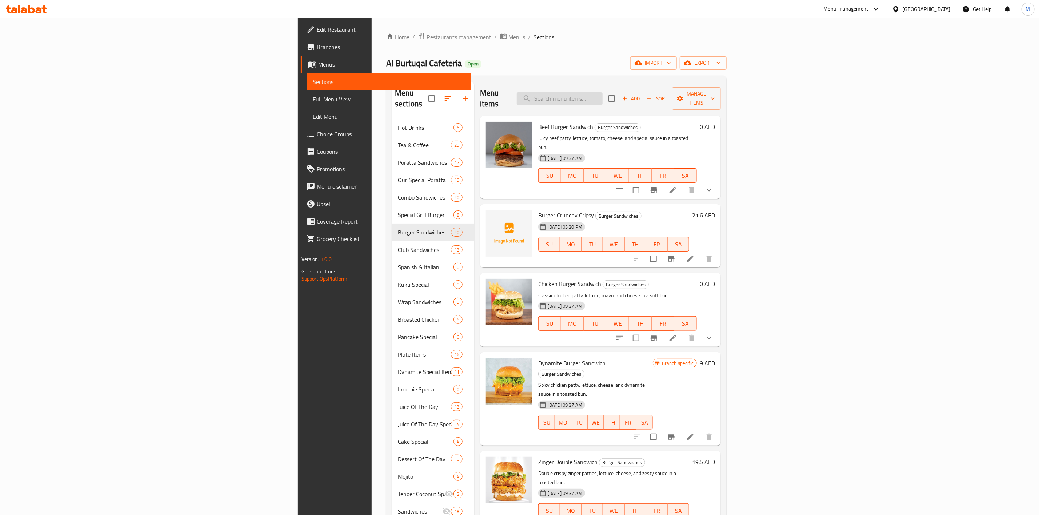
click at [603, 93] on input "search" at bounding box center [560, 98] width 86 height 13
type input "،"
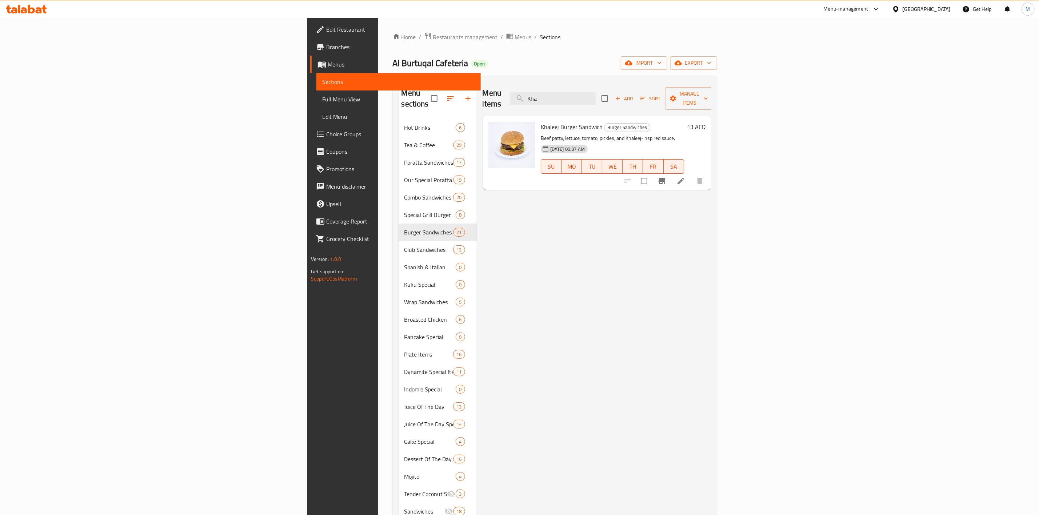
type input "Kha"
click at [691, 175] on li at bounding box center [681, 181] width 20 height 13
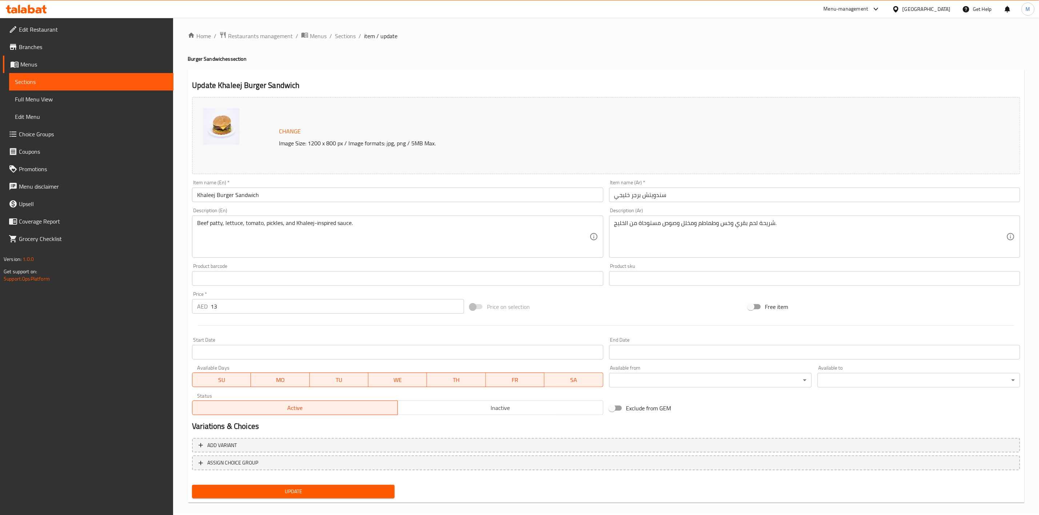
scroll to position [8, 0]
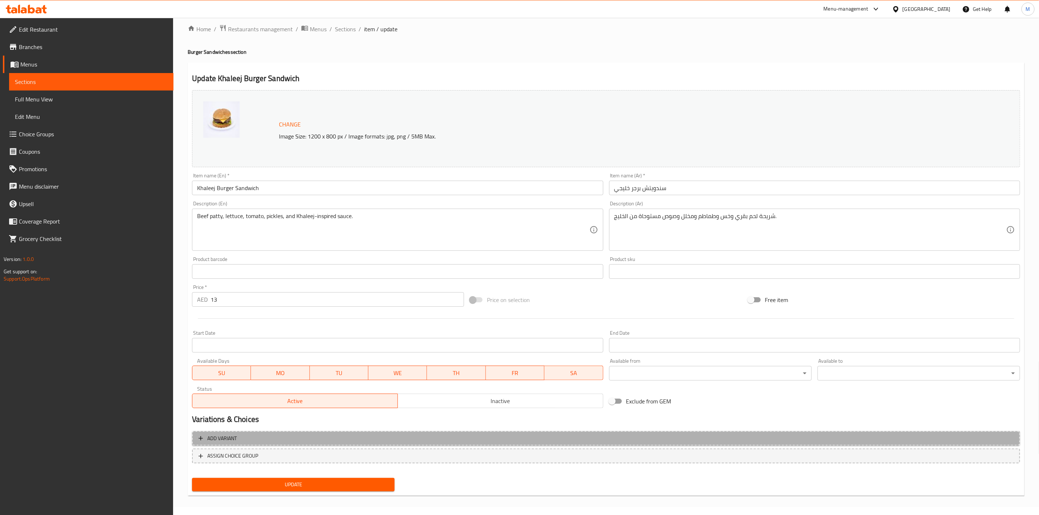
click at [441, 439] on span "Add variant" at bounding box center [606, 438] width 815 height 9
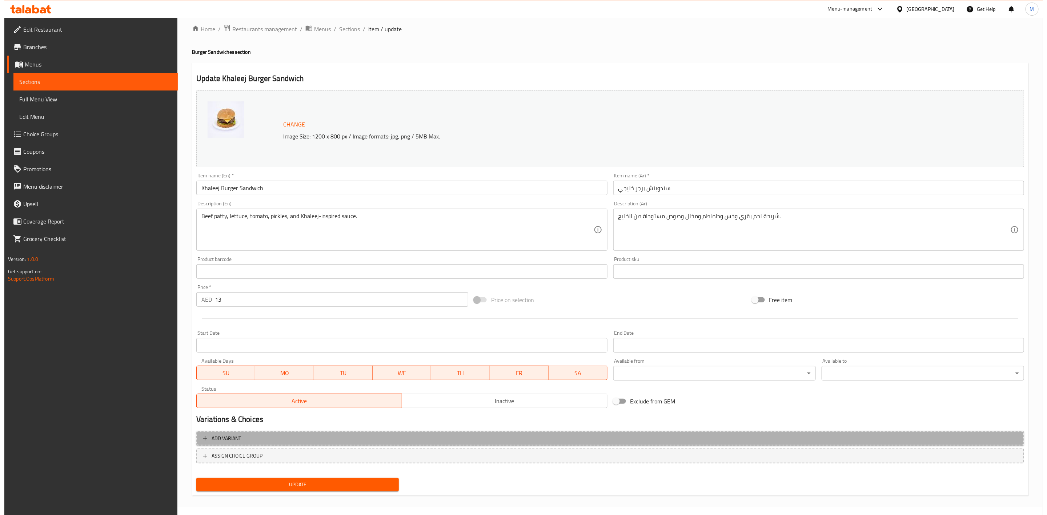
scroll to position [5, 0]
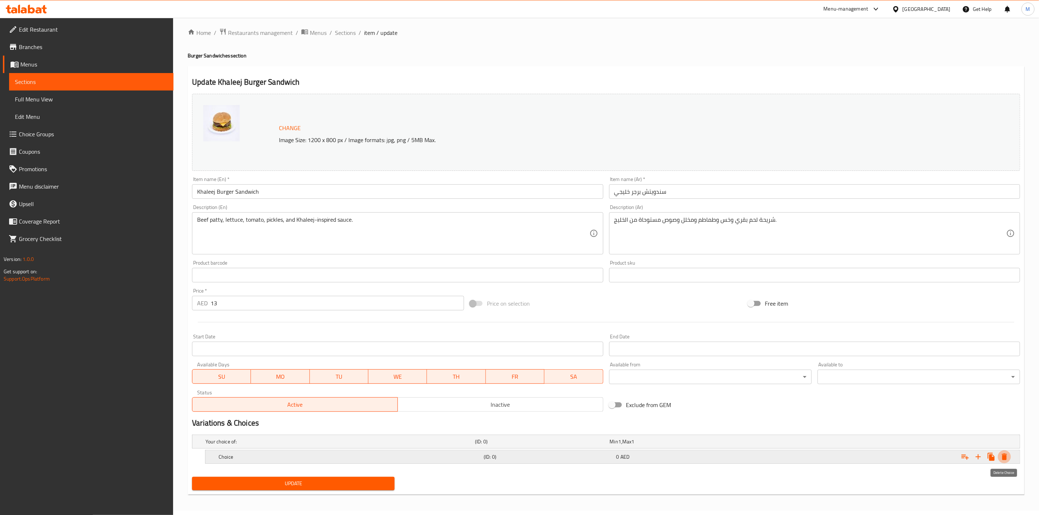
click at [1004, 455] on icon "Expand" at bounding box center [1004, 457] width 9 height 9
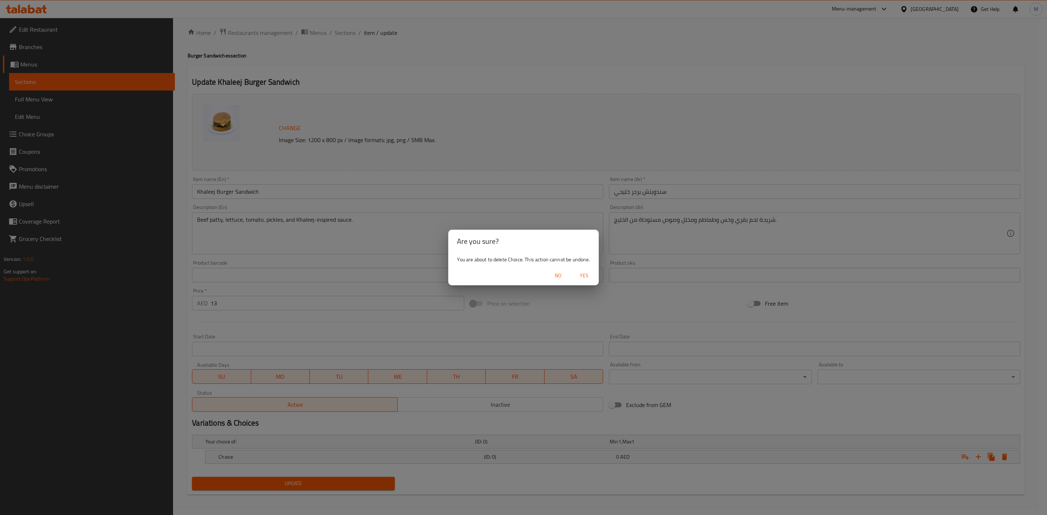
click at [586, 275] on span "Yes" at bounding box center [584, 275] width 17 height 9
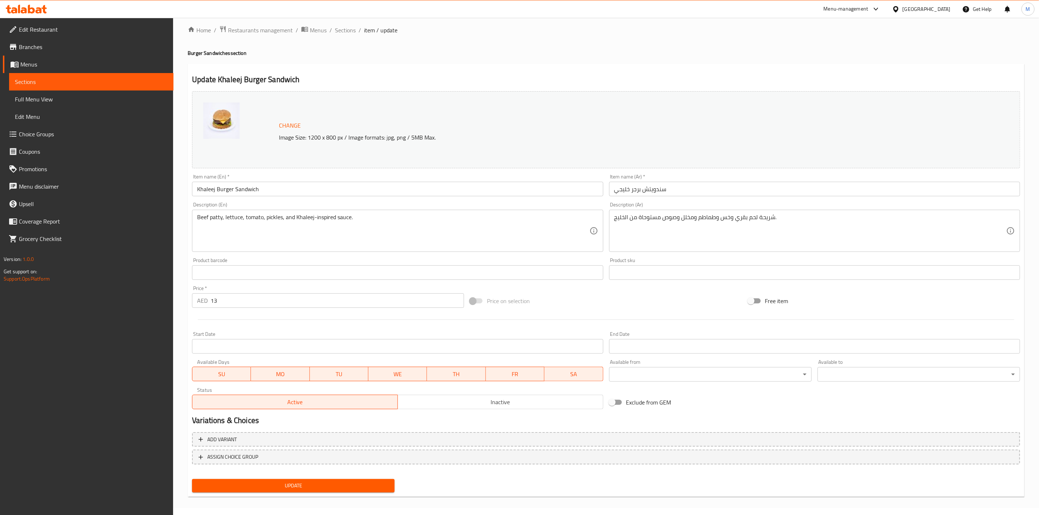
scroll to position [8, 0]
click at [126, 135] on span "Choice Groups" at bounding box center [93, 134] width 149 height 9
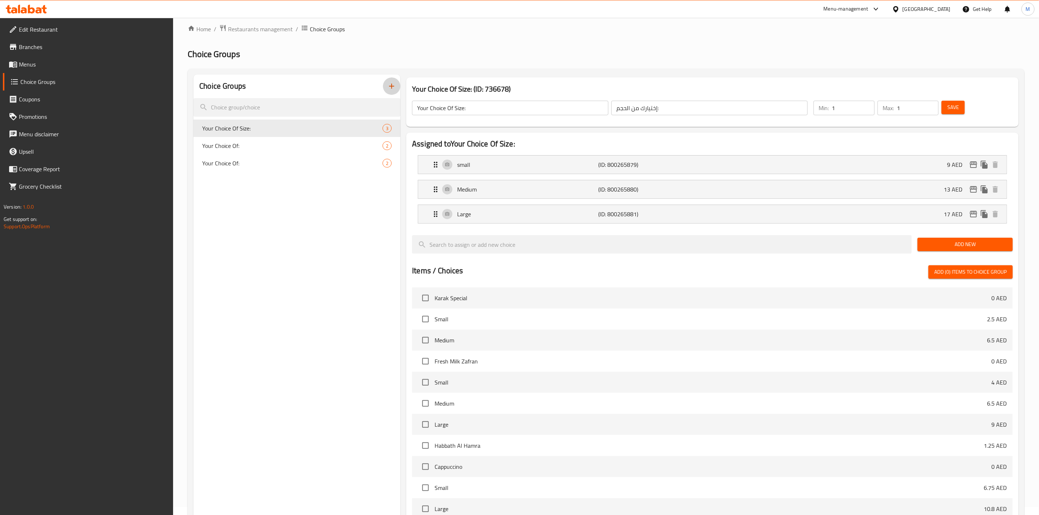
click at [394, 88] on icon "button" at bounding box center [391, 86] width 9 height 9
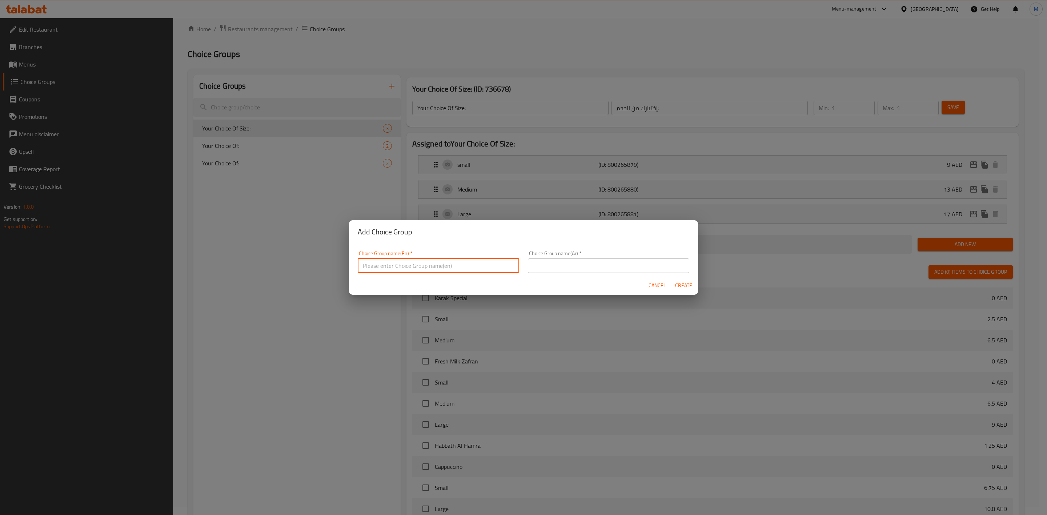
click at [436, 267] on input "text" at bounding box center [438, 266] width 161 height 15
type input "Your Choice of :"
click at [592, 269] on input "text" at bounding box center [608, 266] width 161 height 15
type input "أختيارك من :"
drag, startPoint x: 677, startPoint y: 285, endPoint x: 353, endPoint y: 185, distance: 339.2
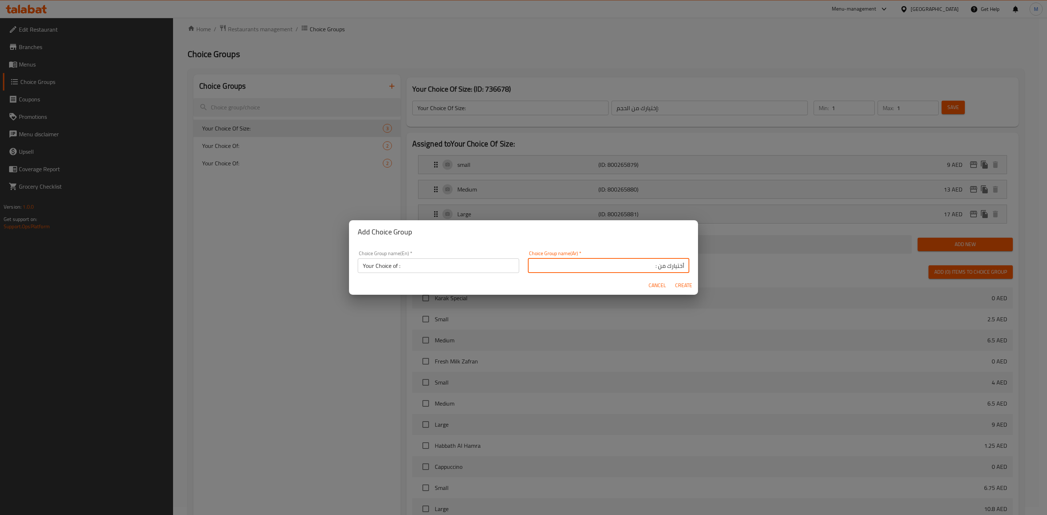
click at [677, 285] on span "Create" at bounding box center [683, 285] width 17 height 9
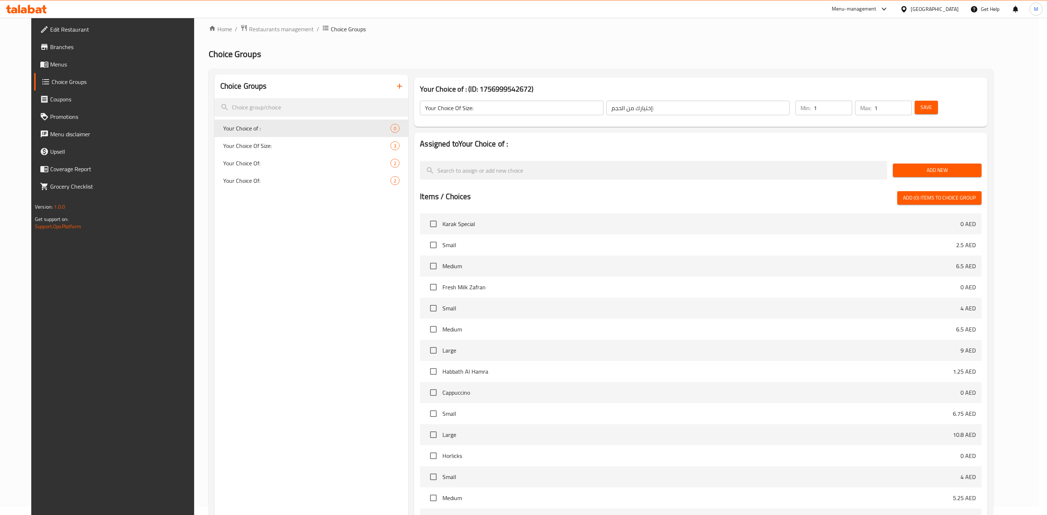
type input "Your Choice of :"
type input "أختيارك من :"
type input "0"
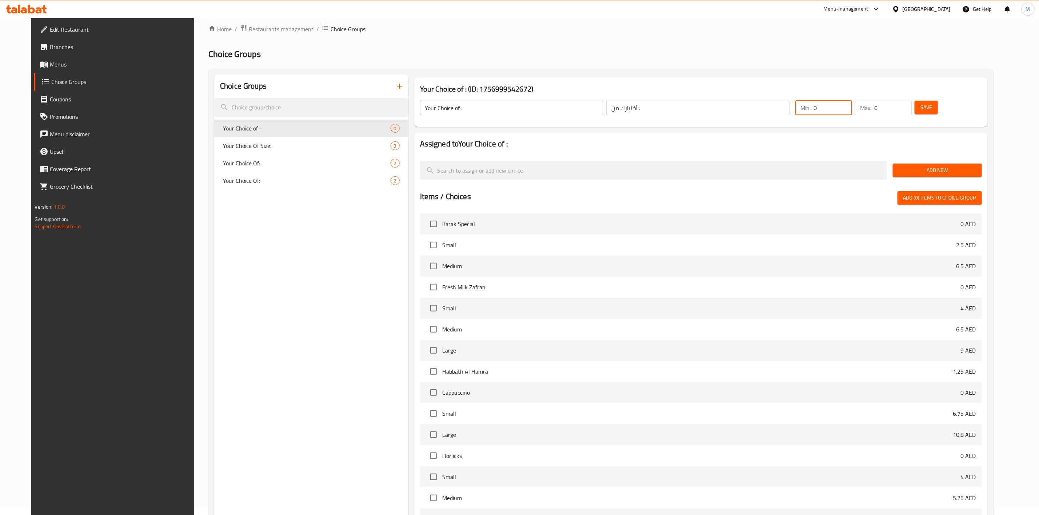
drag, startPoint x: 861, startPoint y: 107, endPoint x: 829, endPoint y: 112, distance: 32.5
click at [829, 112] on div "Min: 0 ​" at bounding box center [823, 108] width 57 height 15
type input "1"
drag, startPoint x: 904, startPoint y: 107, endPoint x: 884, endPoint y: 110, distance: 20.2
click at [884, 110] on div "Max: 0 ​" at bounding box center [883, 108] width 57 height 15
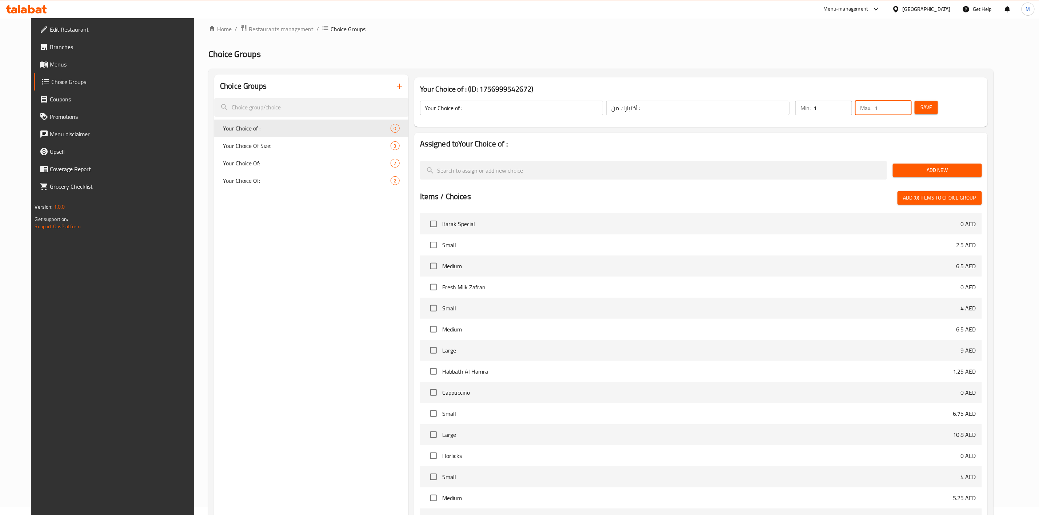
type input "1"
click at [909, 116] on div "Max: 1 ​" at bounding box center [883, 107] width 60 height 17
click at [945, 175] on button "Add New" at bounding box center [937, 170] width 89 height 13
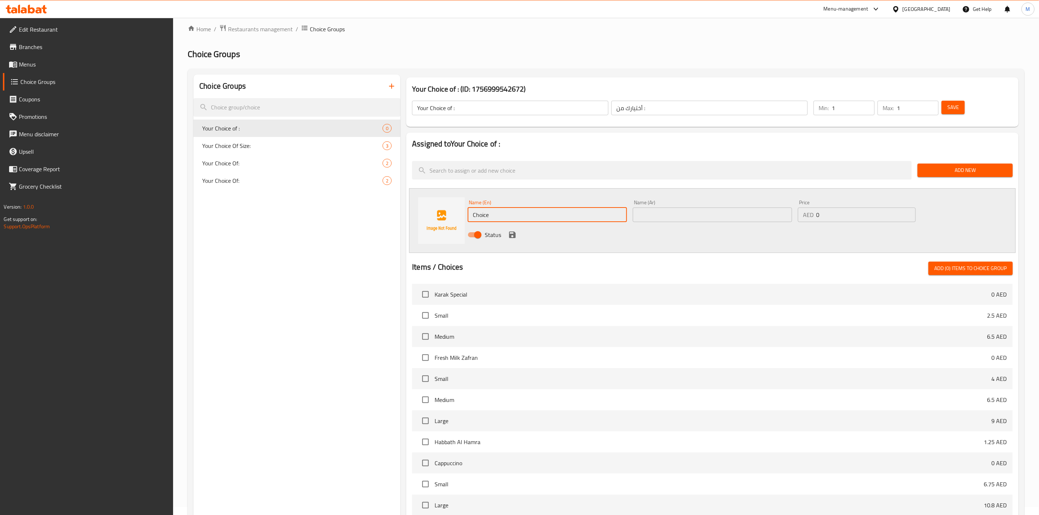
drag, startPoint x: 518, startPoint y: 211, endPoint x: 440, endPoint y: 211, distance: 78.2
click at [442, 211] on div "Name (En) Choice Name (En) Name (Ar) Name (Ar) Price AED 0 Price Status" at bounding box center [712, 220] width 607 height 65
type input "ٍ"
type input "Single"
click at [717, 220] on input "text" at bounding box center [712, 215] width 159 height 15
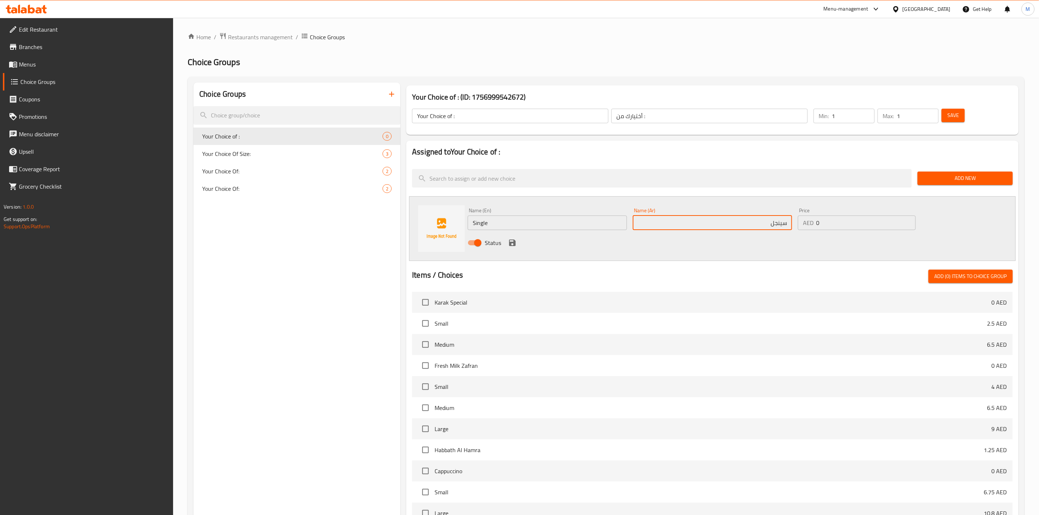
type input "سينجل"
drag, startPoint x: 822, startPoint y: 225, endPoint x: 800, endPoint y: 222, distance: 22.1
click at [801, 222] on div "AED 0 Price" at bounding box center [857, 223] width 118 height 15
type input "13.50"
click at [512, 244] on icon "save" at bounding box center [512, 243] width 9 height 9
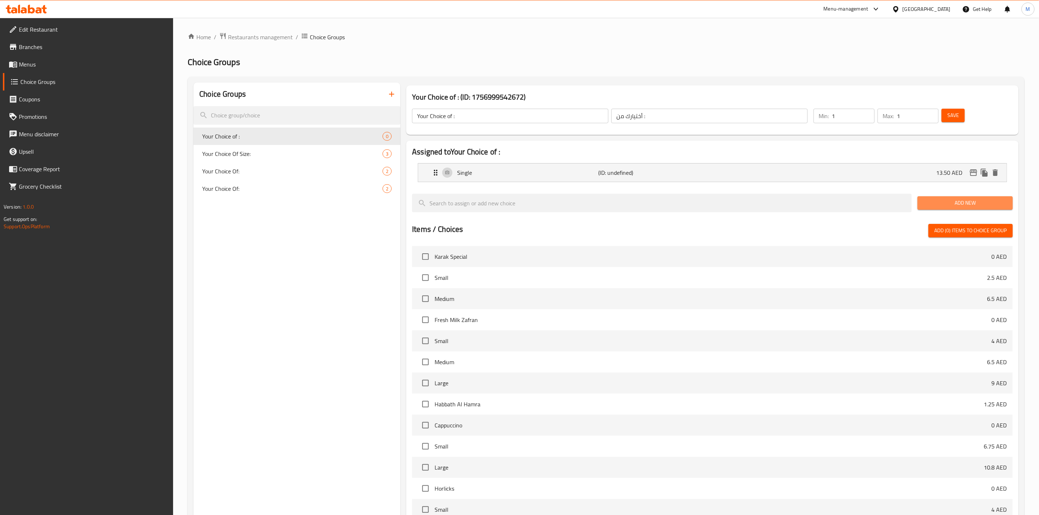
click at [964, 200] on span "Add New" at bounding box center [965, 203] width 84 height 9
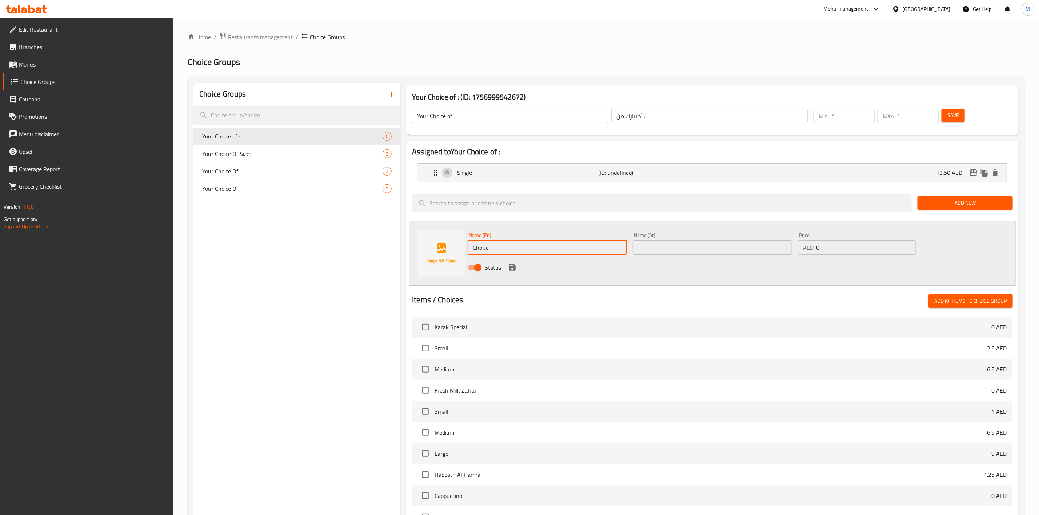
drag, startPoint x: 497, startPoint y: 248, endPoint x: 447, endPoint y: 255, distance: 50.7
click at [456, 255] on div "Name (En) Choice Name (En) Name (Ar) Name (Ar) Price AED 0 Price Status" at bounding box center [712, 253] width 607 height 65
type input "]"
type input "Double"
click at [693, 284] on div at bounding box center [712, 286] width 601 height 6
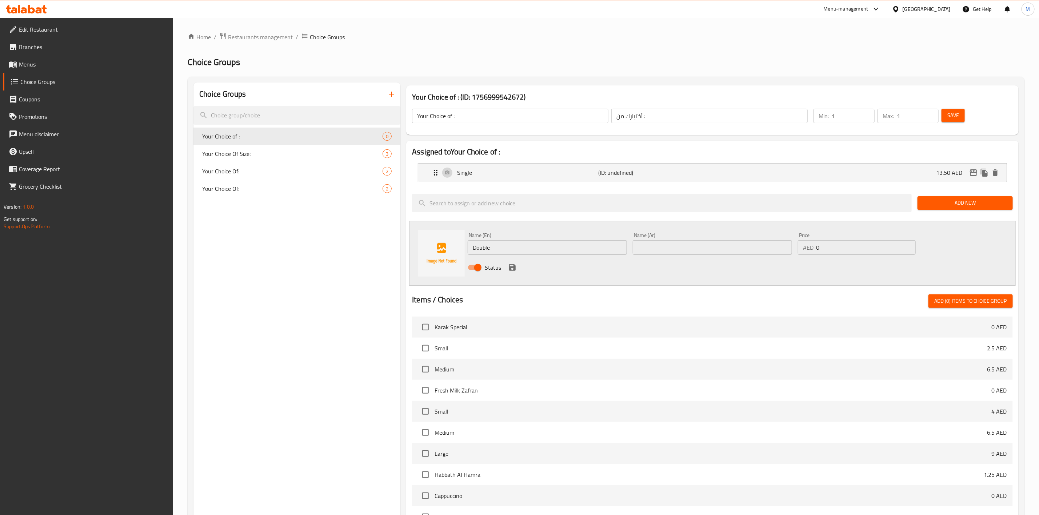
click at [695, 250] on input "text" at bounding box center [712, 247] width 159 height 15
type input "دوبل"
drag, startPoint x: 835, startPoint y: 249, endPoint x: 819, endPoint y: 250, distance: 16.4
click at [819, 250] on input "0" at bounding box center [865, 247] width 99 height 15
drag, startPoint x: 819, startPoint y: 250, endPoint x: 807, endPoint y: 251, distance: 12.1
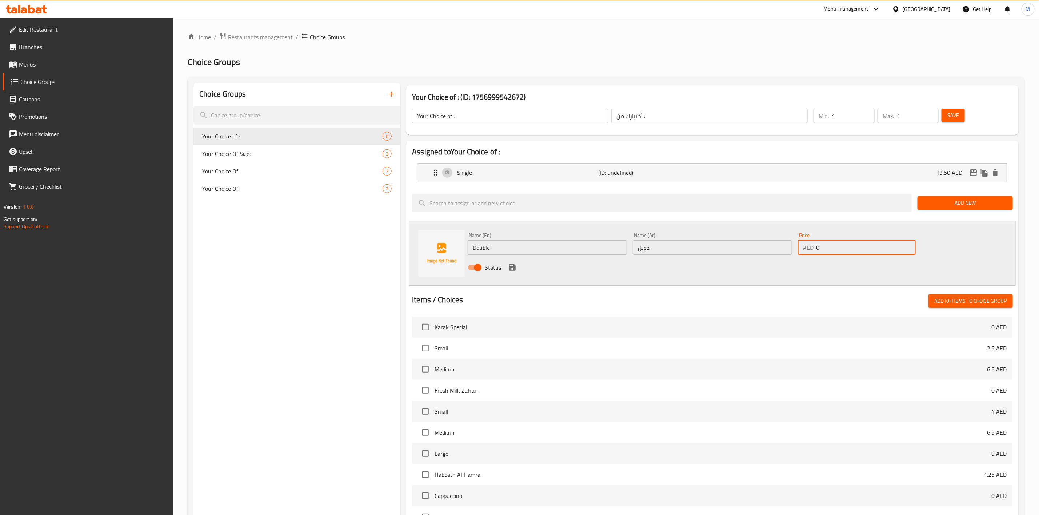
click at [807, 251] on div "AED 0 Price" at bounding box center [857, 247] width 118 height 15
type input "17.55"
click at [812, 272] on div "Status" at bounding box center [712, 268] width 495 height 20
click at [516, 265] on icon "save" at bounding box center [512, 267] width 9 height 9
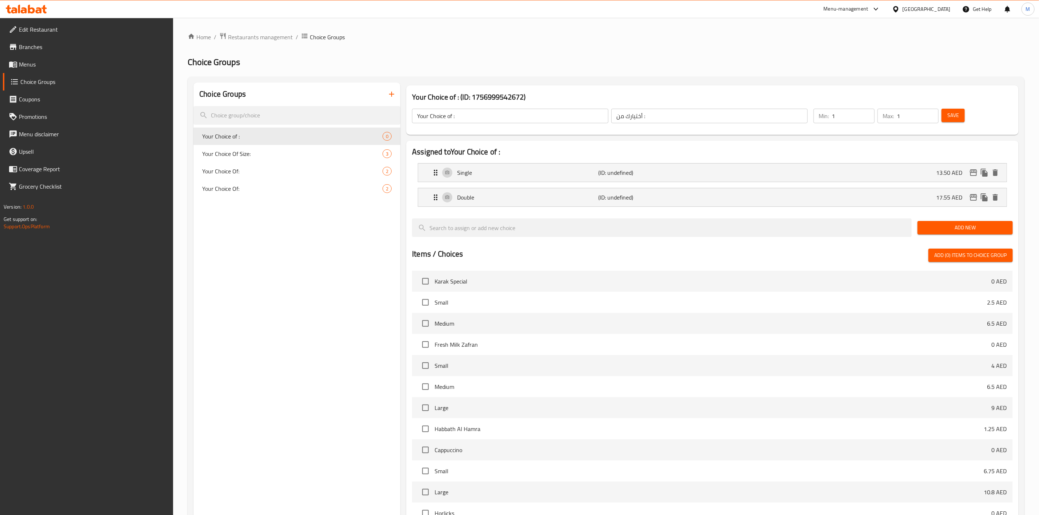
click at [949, 121] on button "Save" at bounding box center [952, 115] width 23 height 13
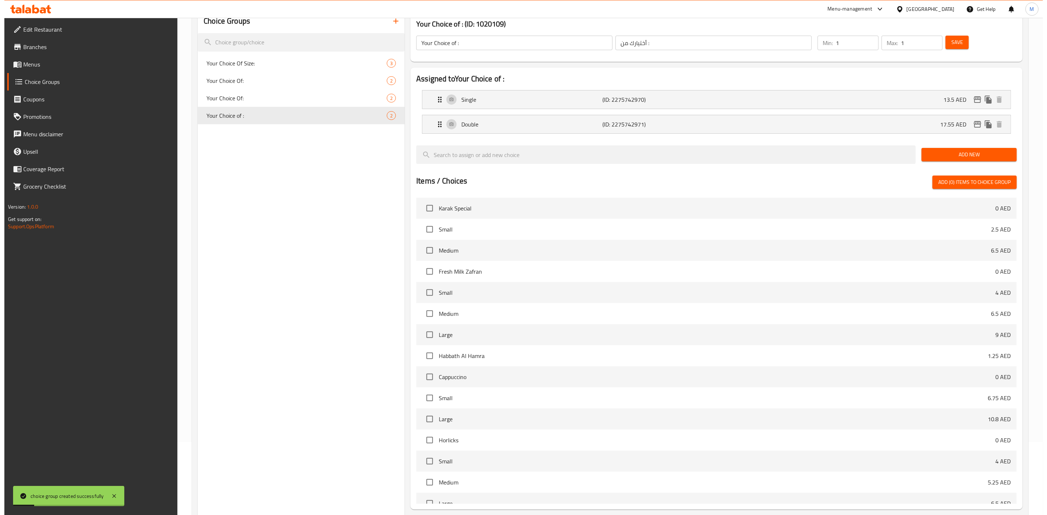
scroll to position [142, 0]
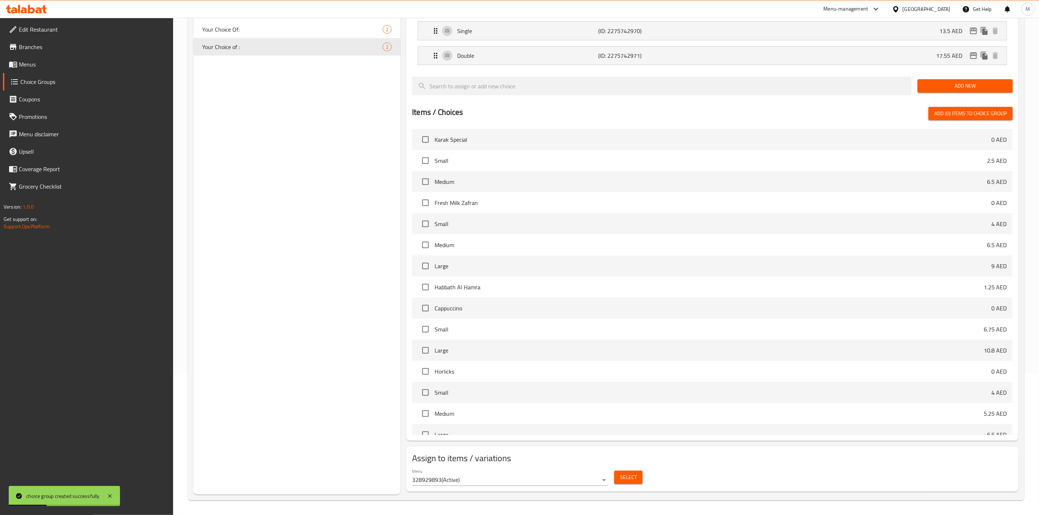
click at [621, 477] on span "Select" at bounding box center [628, 477] width 17 height 9
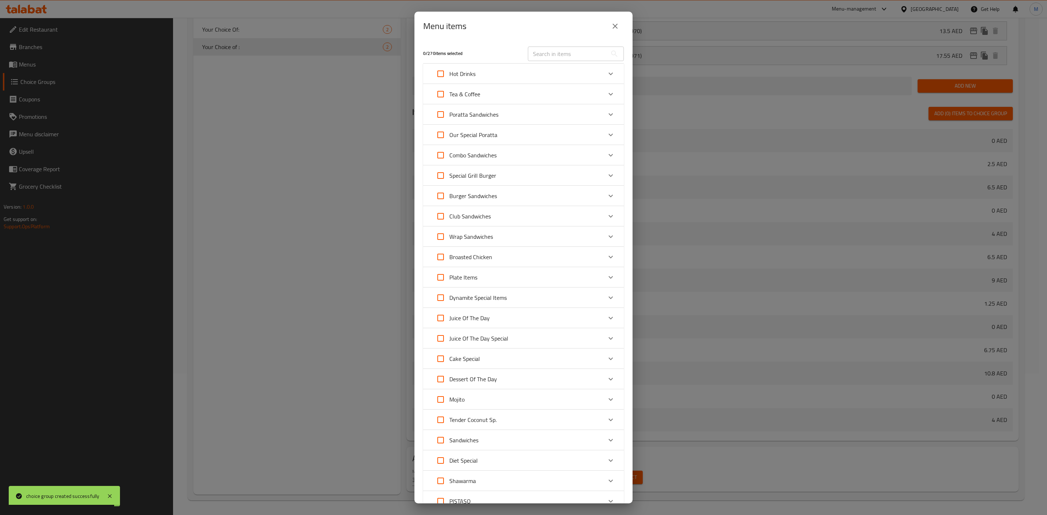
click at [536, 192] on div "Burger Sandwiches" at bounding box center [517, 195] width 170 height 17
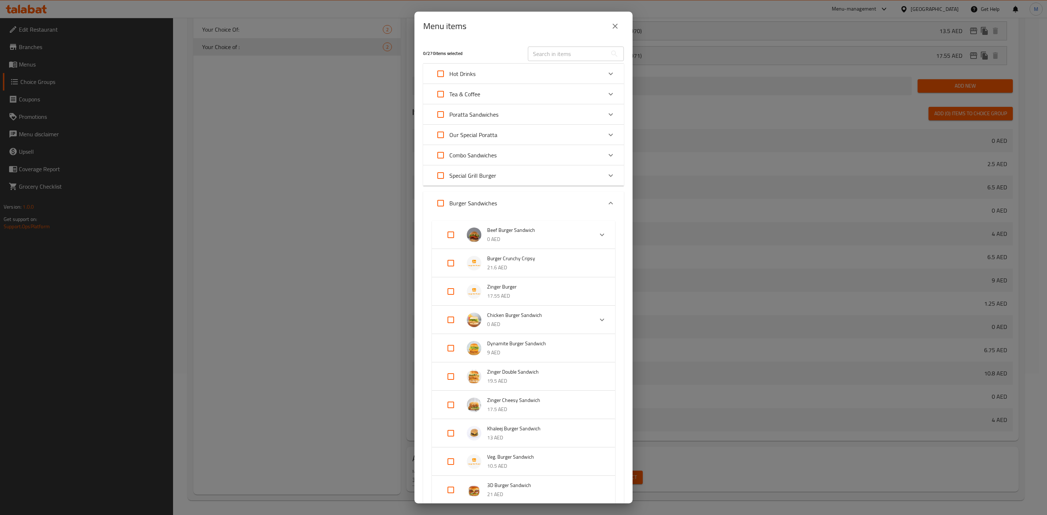
scroll to position [273, 0]
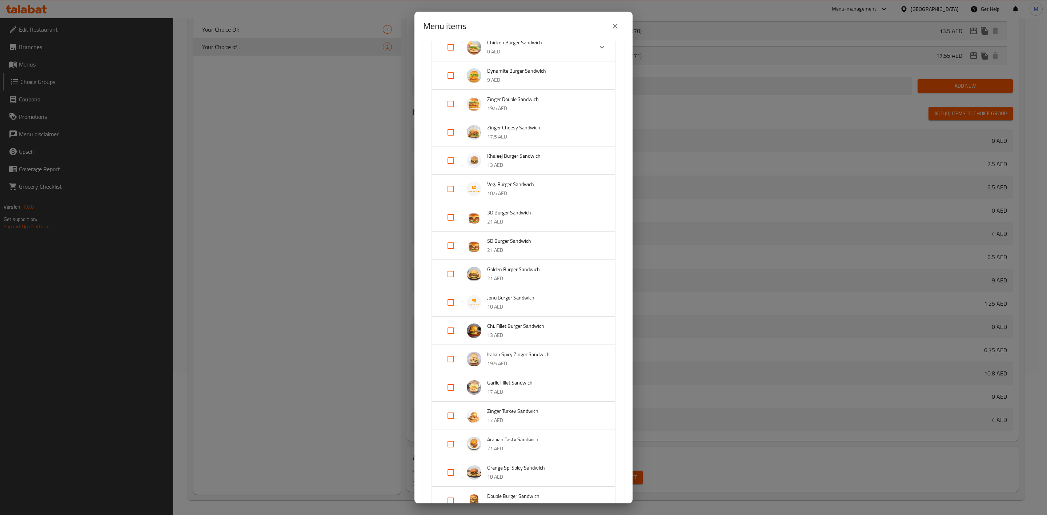
click at [454, 157] on input "Expand" at bounding box center [450, 160] width 17 height 17
checkbox input "true"
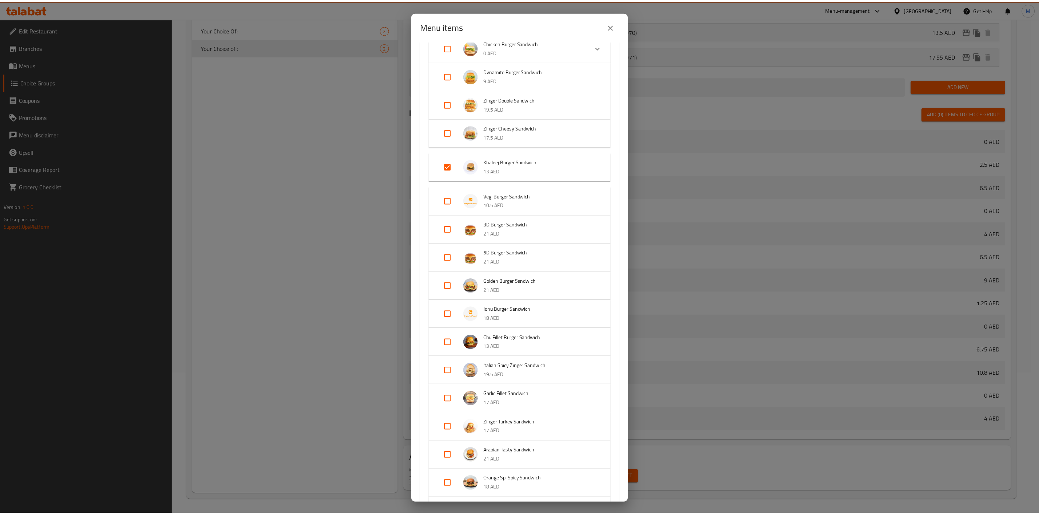
scroll to position [696, 0]
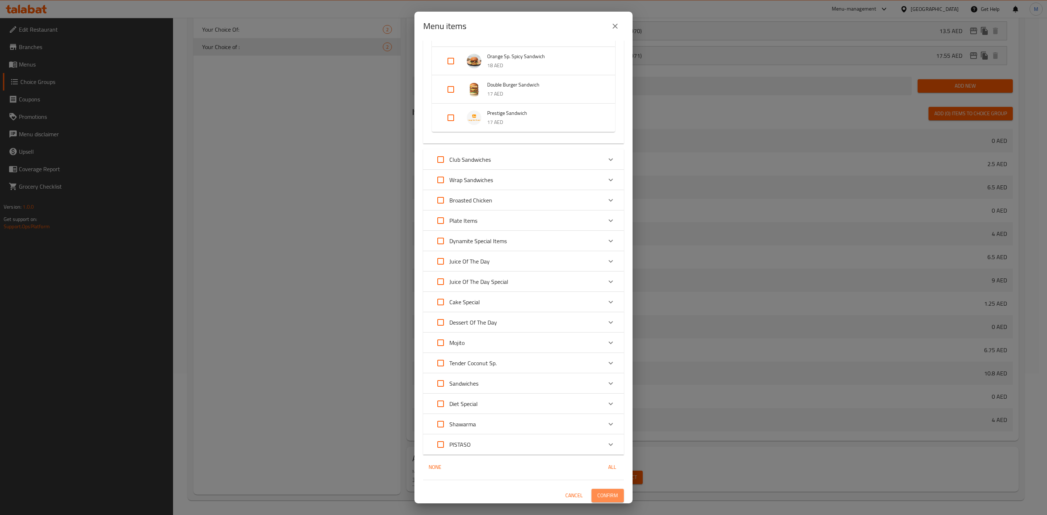
click at [597, 492] on span "Confirm" at bounding box center [607, 495] width 21 height 9
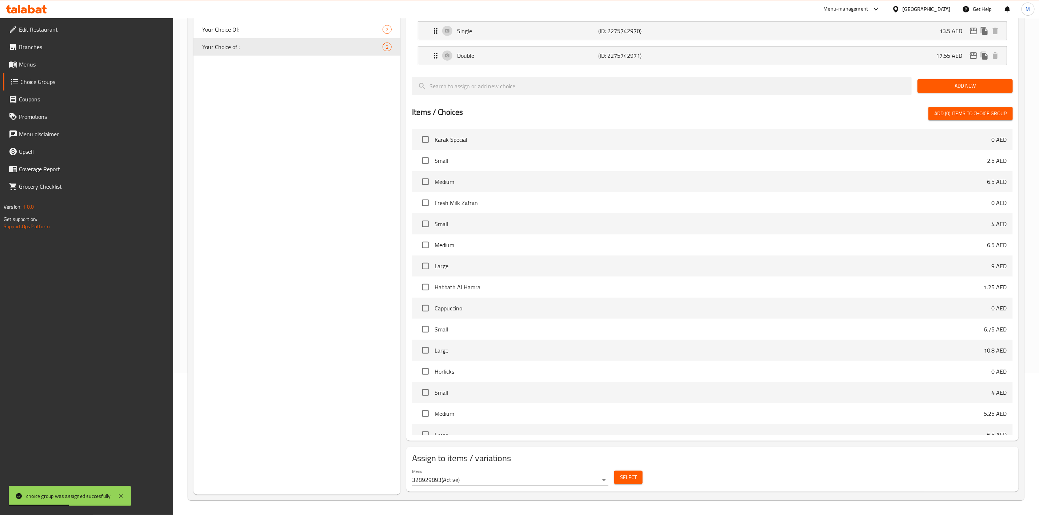
scroll to position [0, 0]
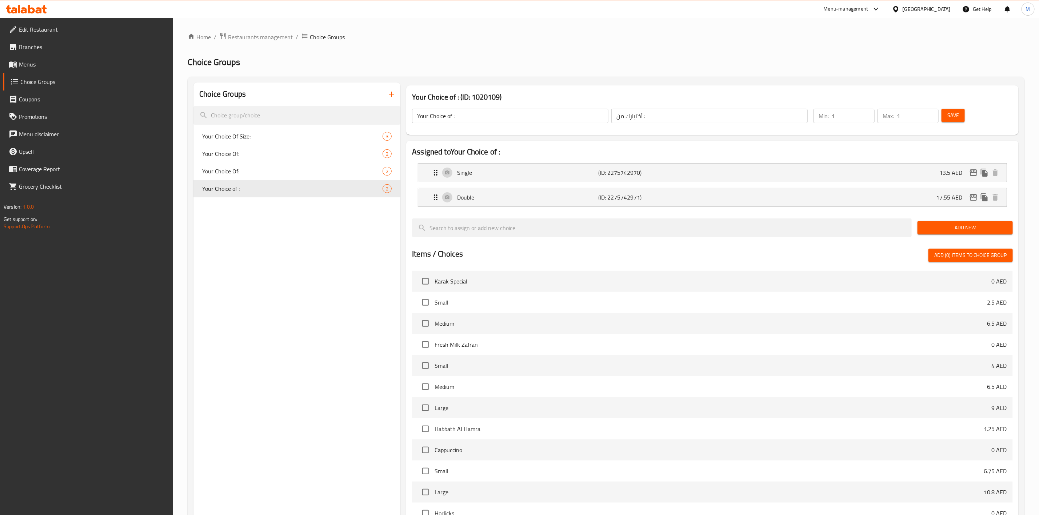
click at [45, 69] on link "Menus" at bounding box center [88, 64] width 171 height 17
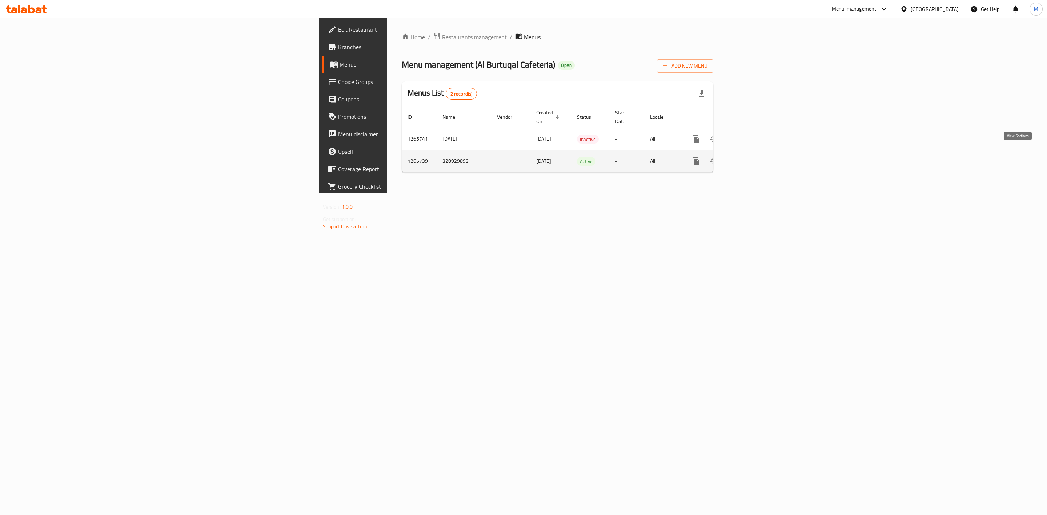
click at [753, 157] on icon "enhanced table" at bounding box center [748, 161] width 9 height 9
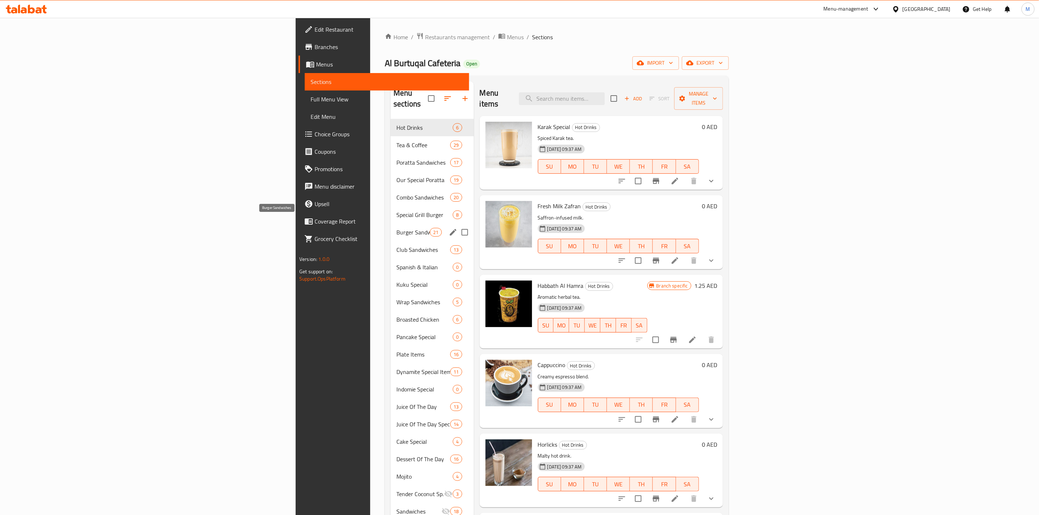
click at [396, 228] on span "Burger Sandwiches" at bounding box center [412, 232] width 33 height 9
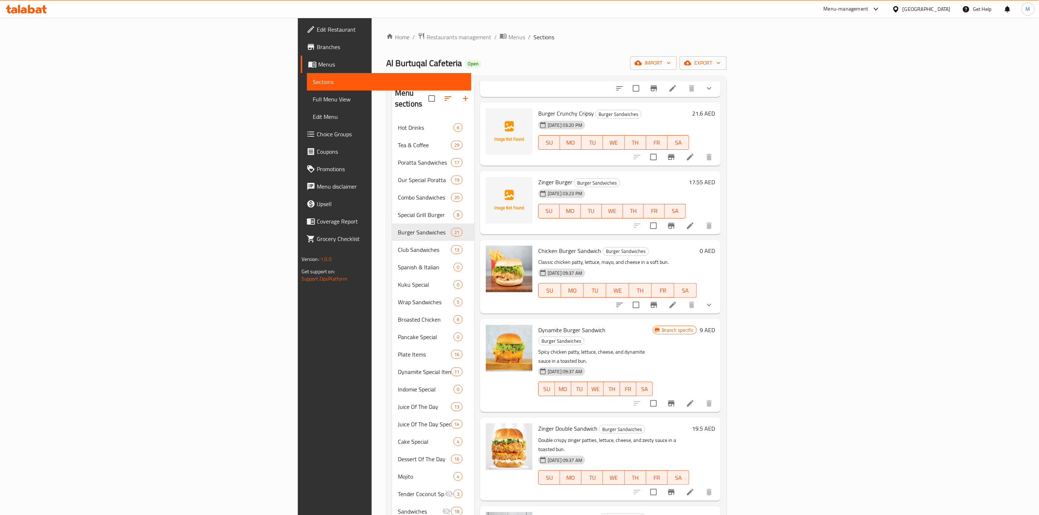
scroll to position [55, 0]
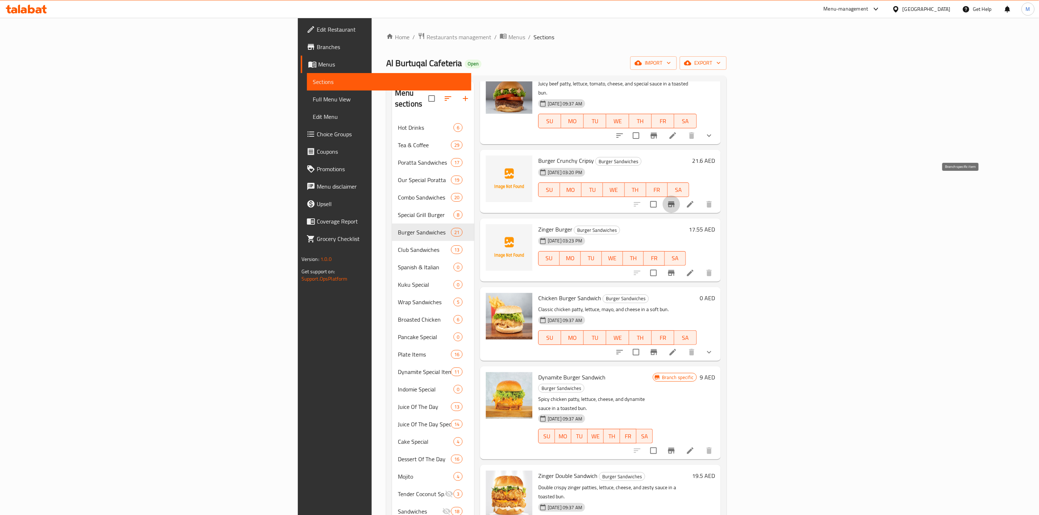
click at [675, 201] on icon "Branch-specific-item" at bounding box center [671, 204] width 7 height 6
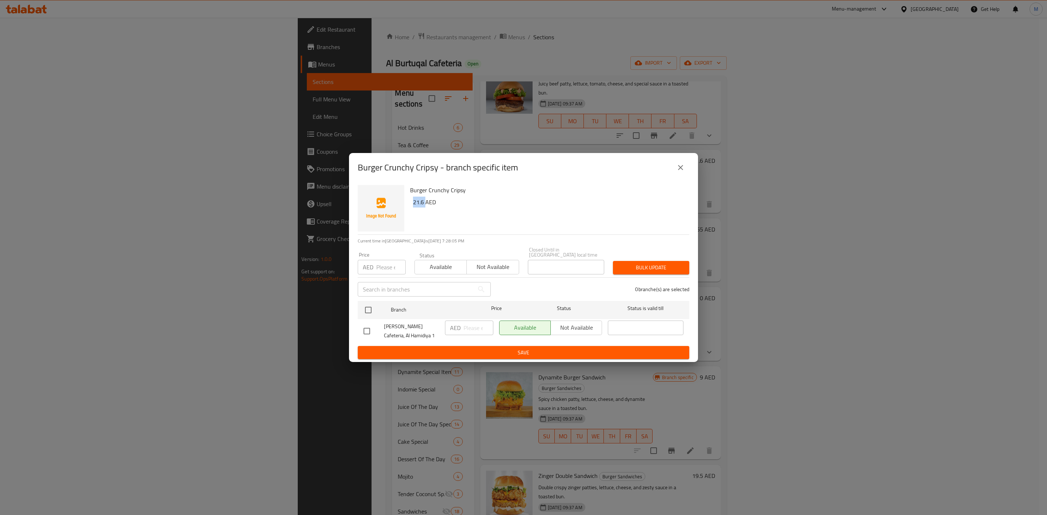
drag, startPoint x: 425, startPoint y: 203, endPoint x: 411, endPoint y: 203, distance: 13.5
click at [411, 203] on div "Burger Crunchy Cripsy 21.6 AED" at bounding box center [546, 208] width 279 height 52
copy h6 "21.6"
click at [373, 269] on div "AED Price" at bounding box center [382, 267] width 48 height 15
paste input "21.6"
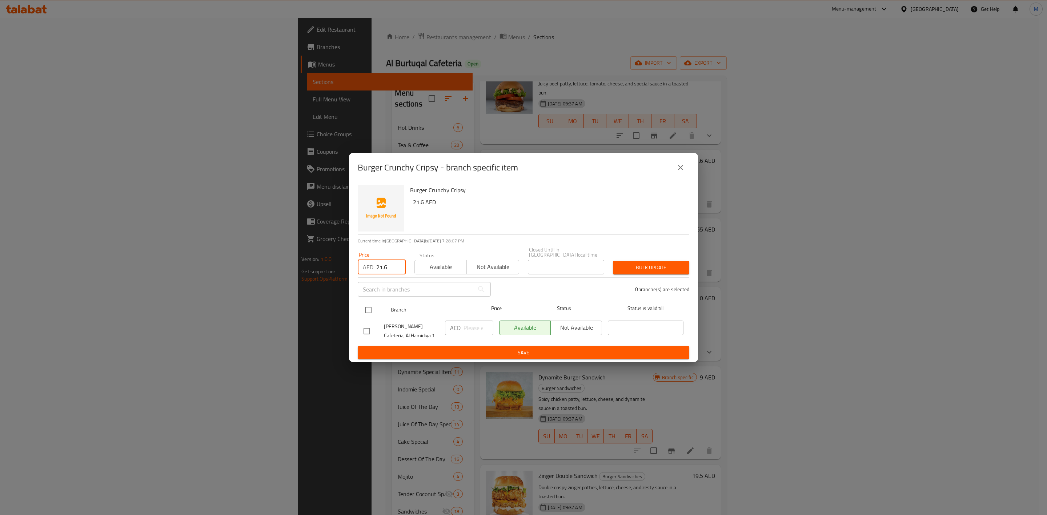
type input "21.6"
click at [371, 309] on input "checkbox" at bounding box center [368, 310] width 15 height 15
checkbox input "true"
click at [645, 269] on span "Bulk update" at bounding box center [651, 267] width 65 height 9
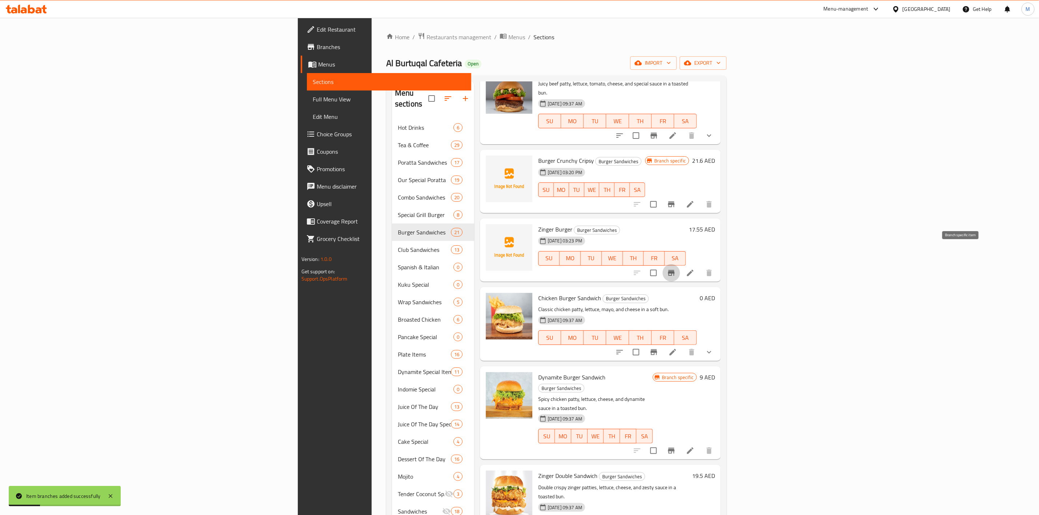
click at [676, 269] on icon "Branch-specific-item" at bounding box center [671, 273] width 9 height 9
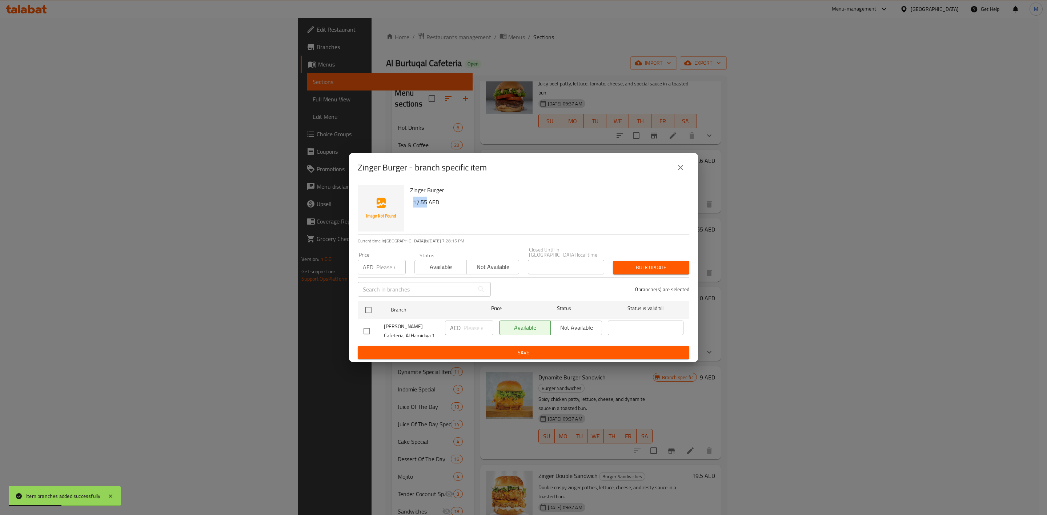
drag, startPoint x: 427, startPoint y: 203, endPoint x: 411, endPoint y: 205, distance: 15.4
click at [411, 205] on div "Zinger Burger 17.55 AED" at bounding box center [546, 208] width 279 height 52
copy h6 "17.55"
click at [371, 269] on p "AED" at bounding box center [368, 267] width 11 height 9
click at [375, 268] on div "AED Price" at bounding box center [382, 267] width 48 height 15
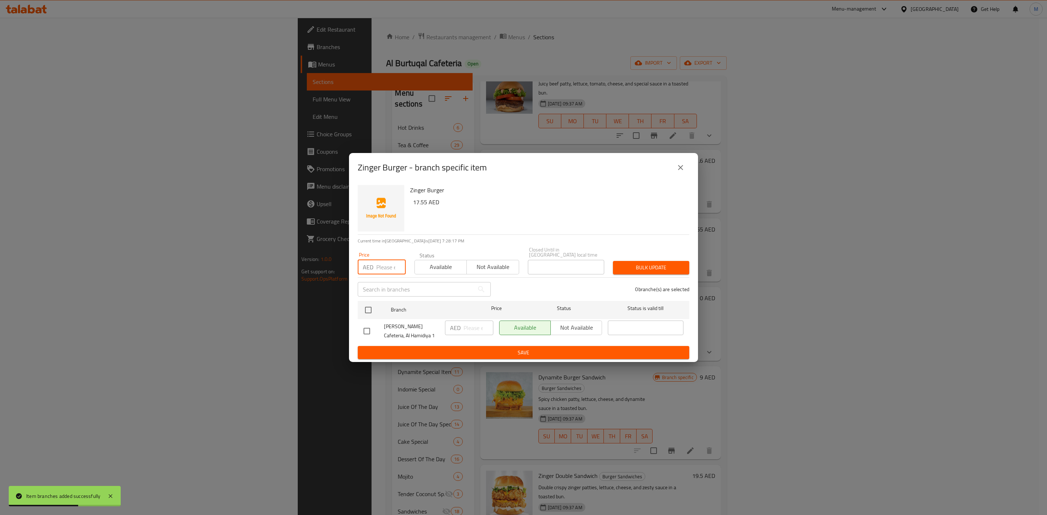
paste input "17.55"
type input "17.55"
click at [370, 309] on input "checkbox" at bounding box center [368, 310] width 15 height 15
checkbox input "true"
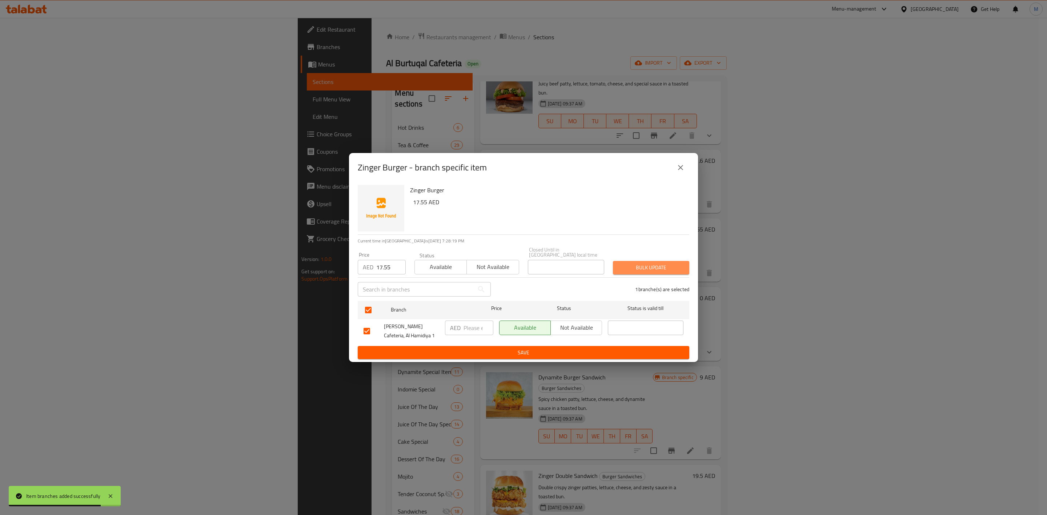
click at [658, 263] on span "Bulk update" at bounding box center [651, 267] width 65 height 9
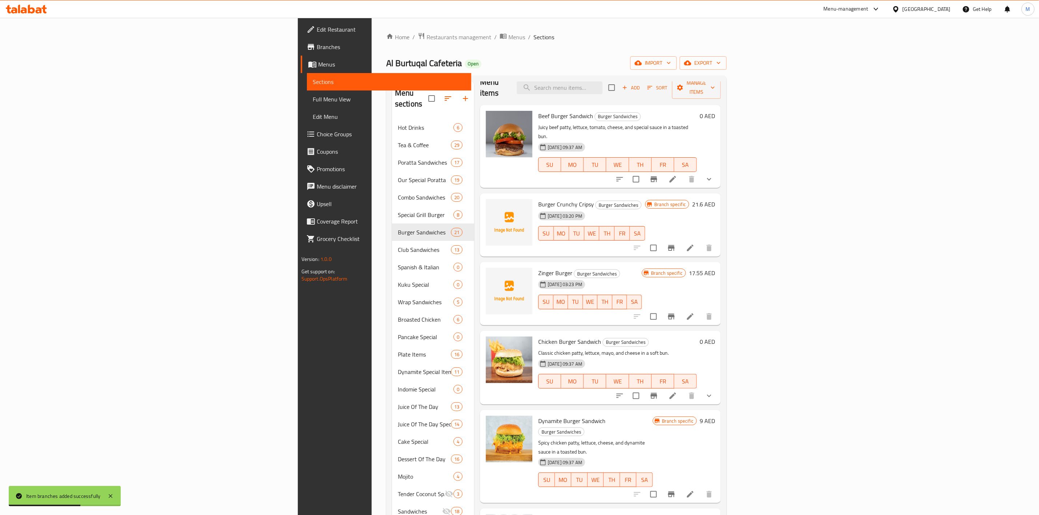
scroll to position [0, 0]
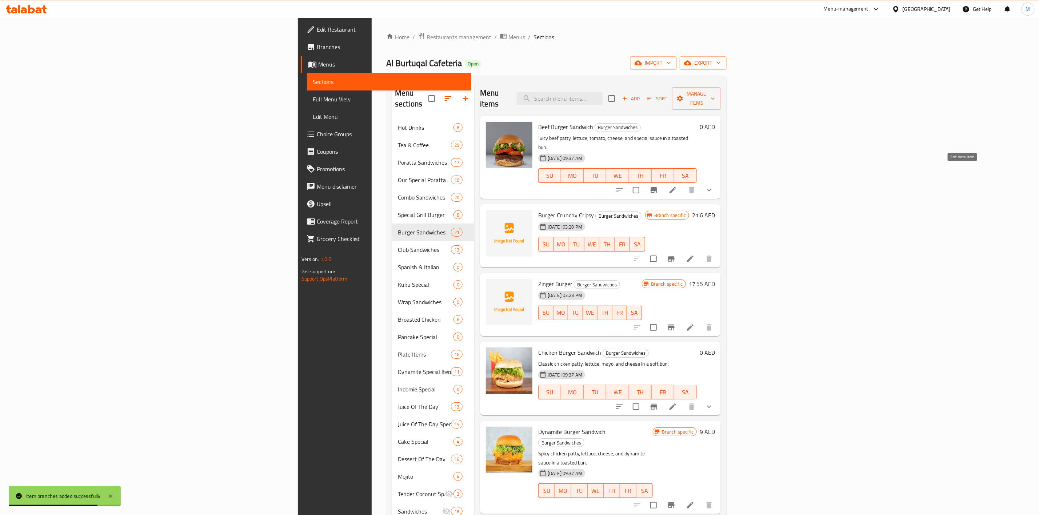
click at [677, 186] on icon at bounding box center [672, 190] width 9 height 9
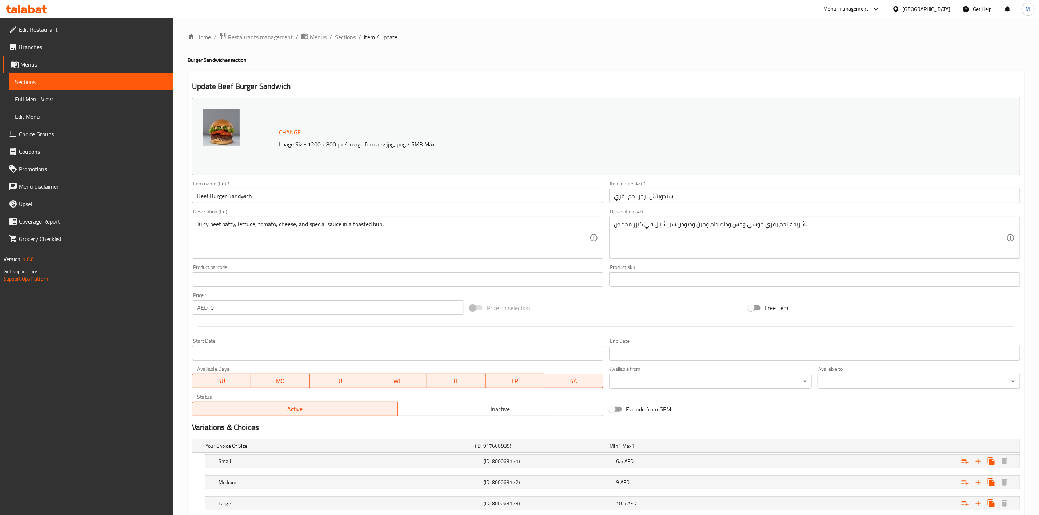
click at [347, 39] on span "Sections" at bounding box center [345, 37] width 21 height 9
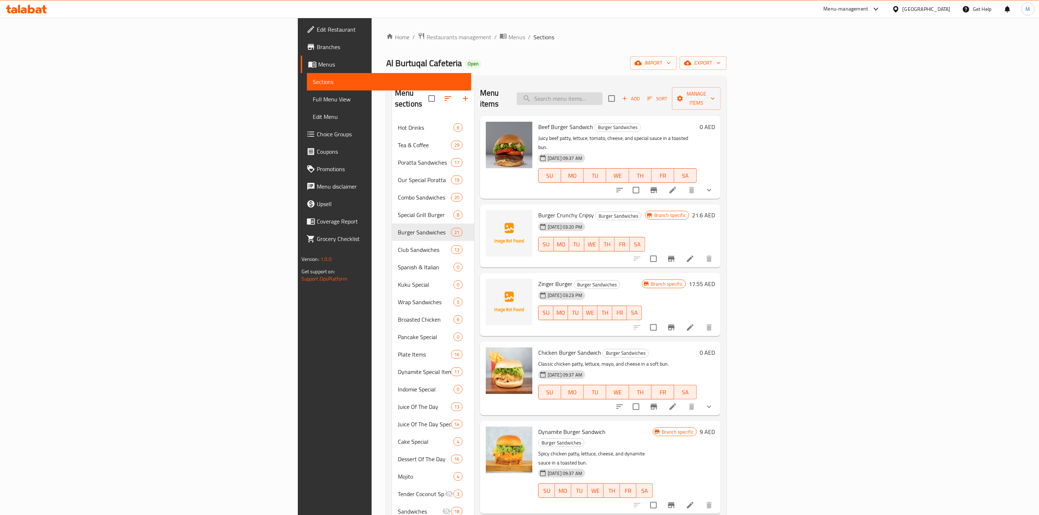
click at [603, 100] on input "search" at bounding box center [560, 98] width 86 height 13
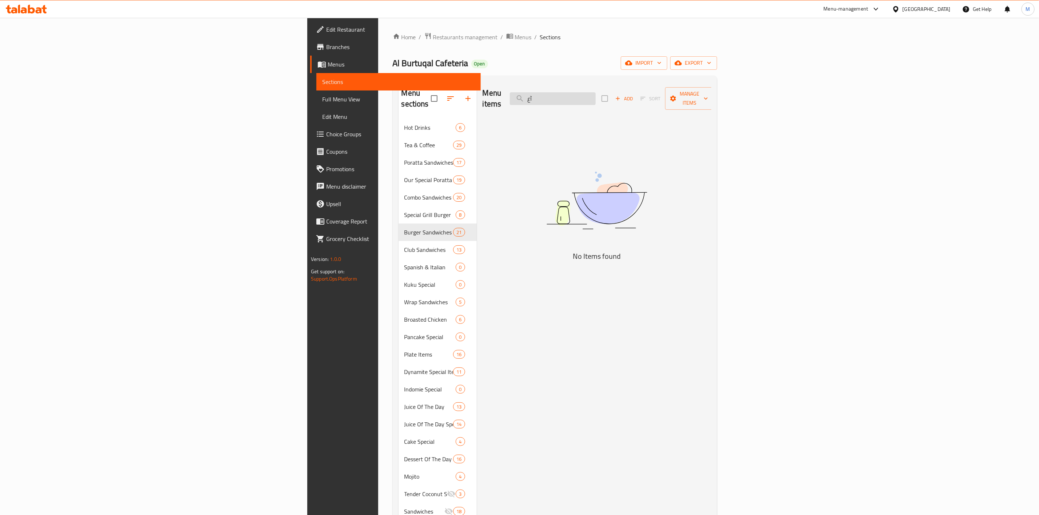
type input "آ"
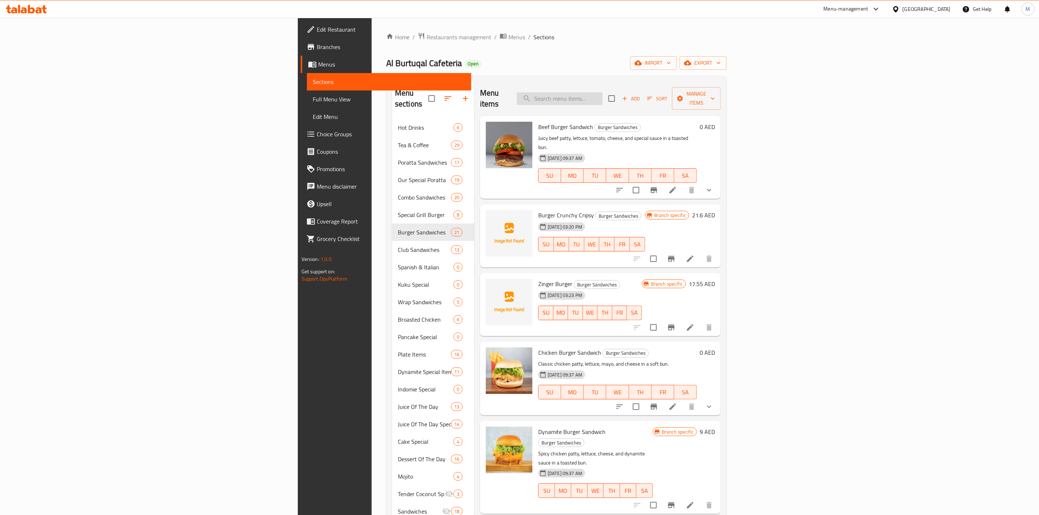
type input "n"
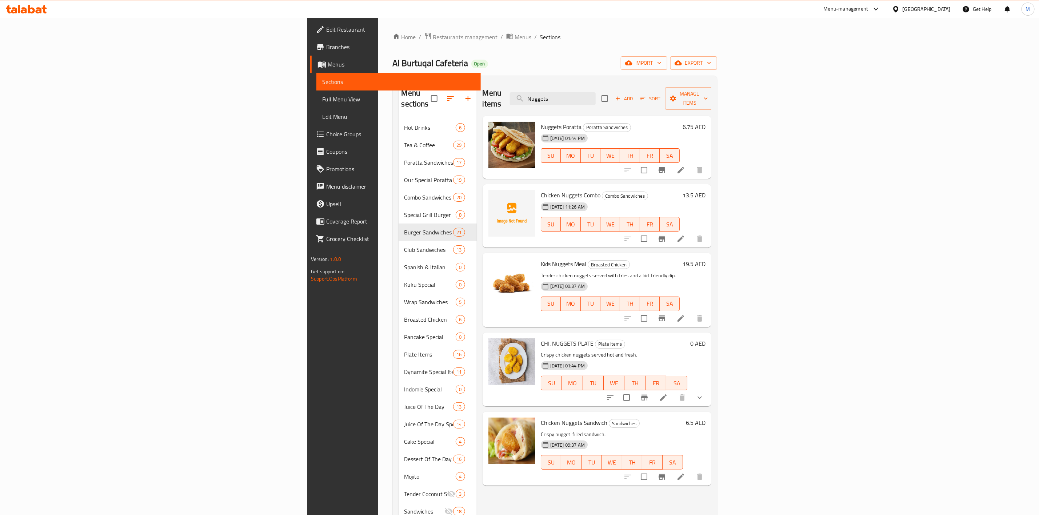
type input "Nuggets"
click at [634, 95] on span "Add" at bounding box center [624, 99] width 20 height 8
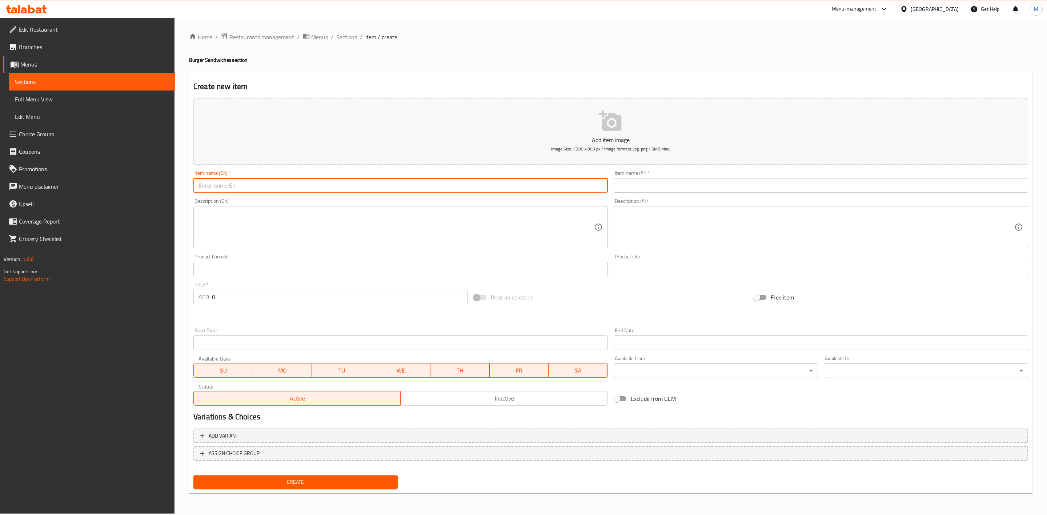
click at [358, 188] on input "text" at bounding box center [400, 185] width 415 height 15
type input "Nuggets Burger"
click at [685, 205] on div "Description (Ar) Description (Ar)" at bounding box center [821, 224] width 415 height 50
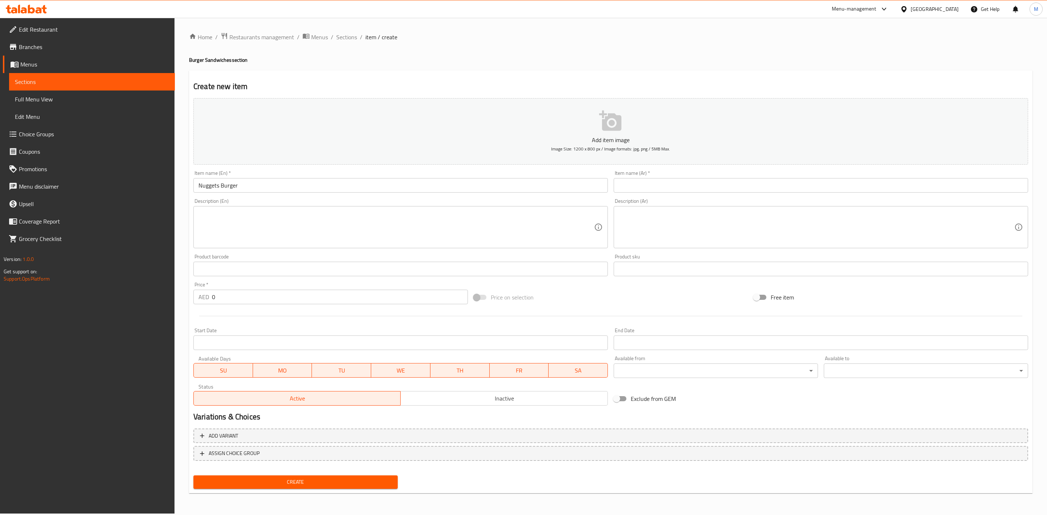
click at [691, 197] on div "Description (Ar) Description (Ar)" at bounding box center [821, 224] width 420 height 56
click at [694, 190] on input "text" at bounding box center [821, 185] width 415 height 15
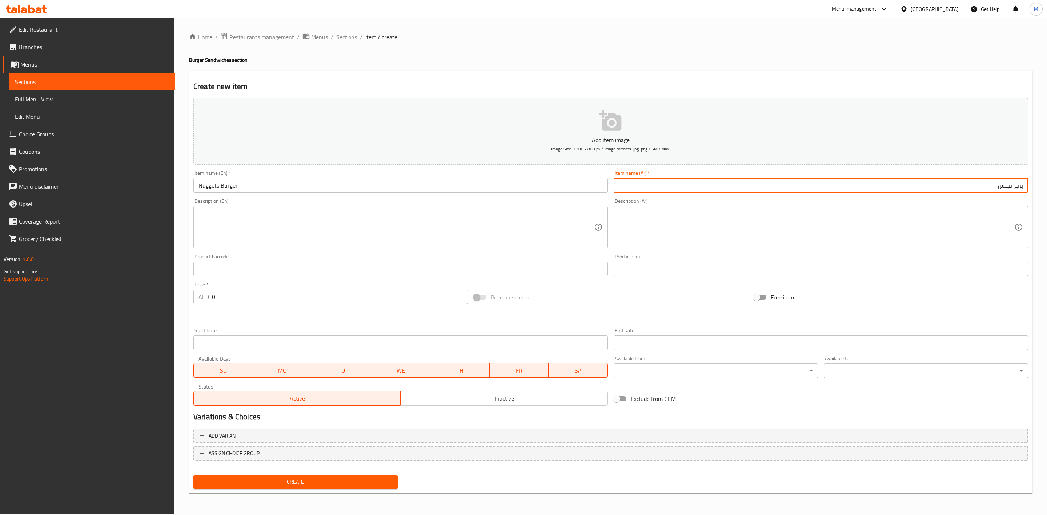
type input "يرجر نجتس"
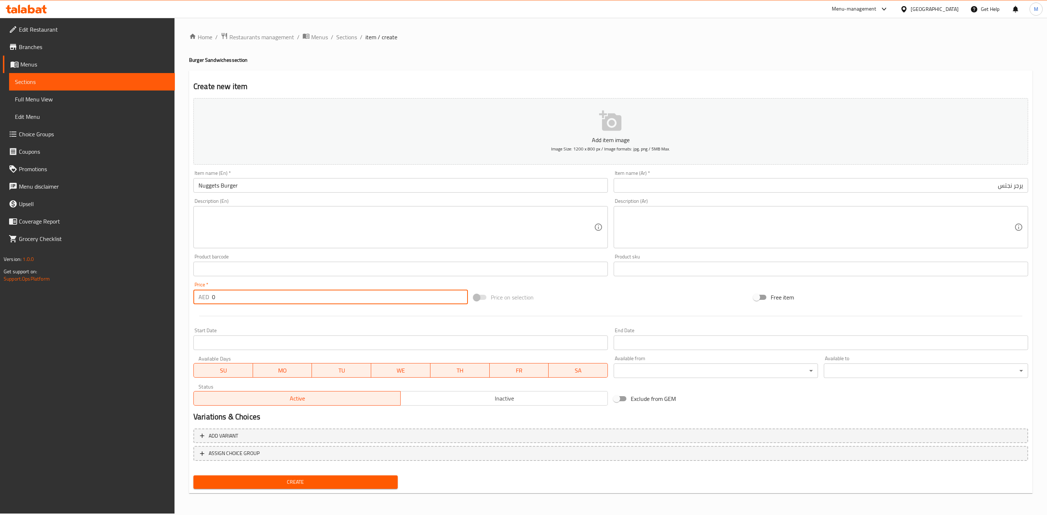
drag, startPoint x: 218, startPoint y: 297, endPoint x: 200, endPoint y: 293, distance: 19.0
click at [200, 293] on div "AED 0 Price *" at bounding box center [330, 297] width 275 height 15
type input "13.50"
click at [241, 284] on div "Price   * AED 13.50 Price *" at bounding box center [330, 293] width 275 height 22
click at [312, 473] on div "Create" at bounding box center [296, 482] width 210 height 19
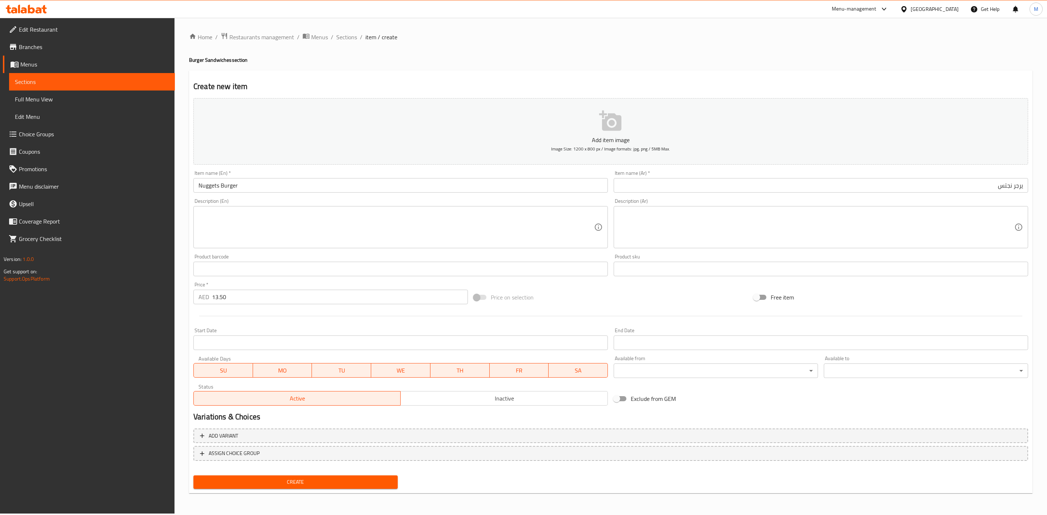
click at [316, 476] on button "Create" at bounding box center [295, 482] width 204 height 13
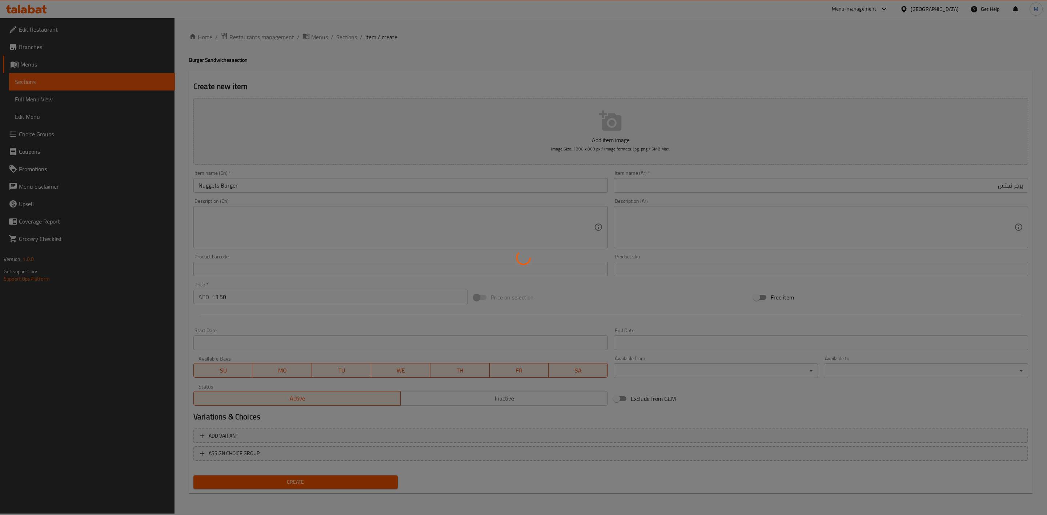
type input "0"
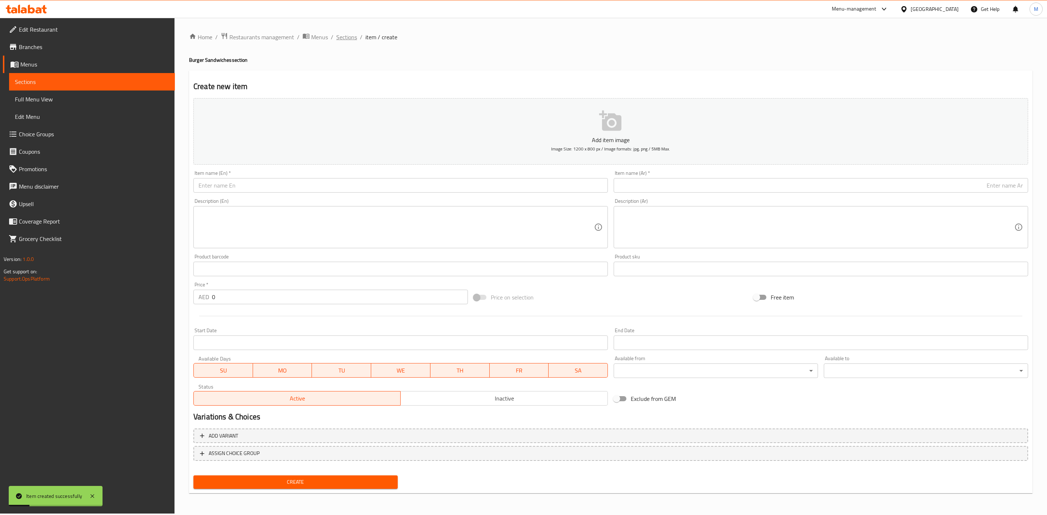
click at [343, 40] on span "Sections" at bounding box center [346, 37] width 21 height 9
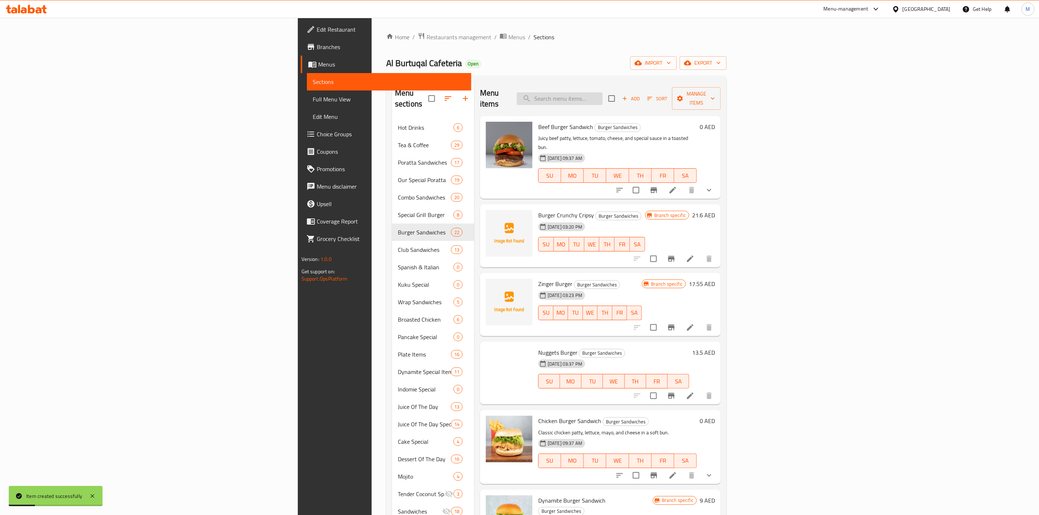
click at [603, 100] on input "search" at bounding box center [560, 98] width 86 height 13
type input "ل"
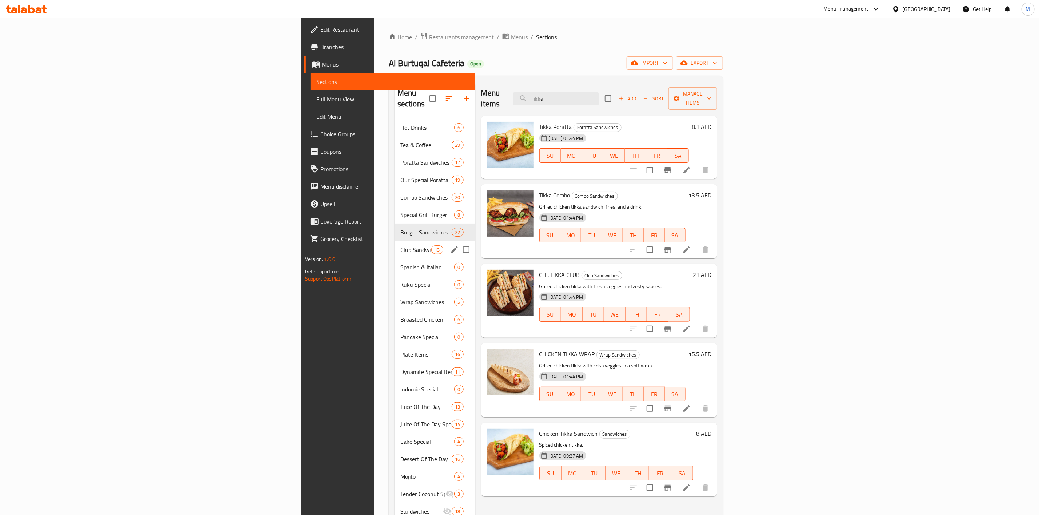
type input "Tikka"
click at [395, 241] on div "Club Sandwiches 13" at bounding box center [435, 249] width 81 height 17
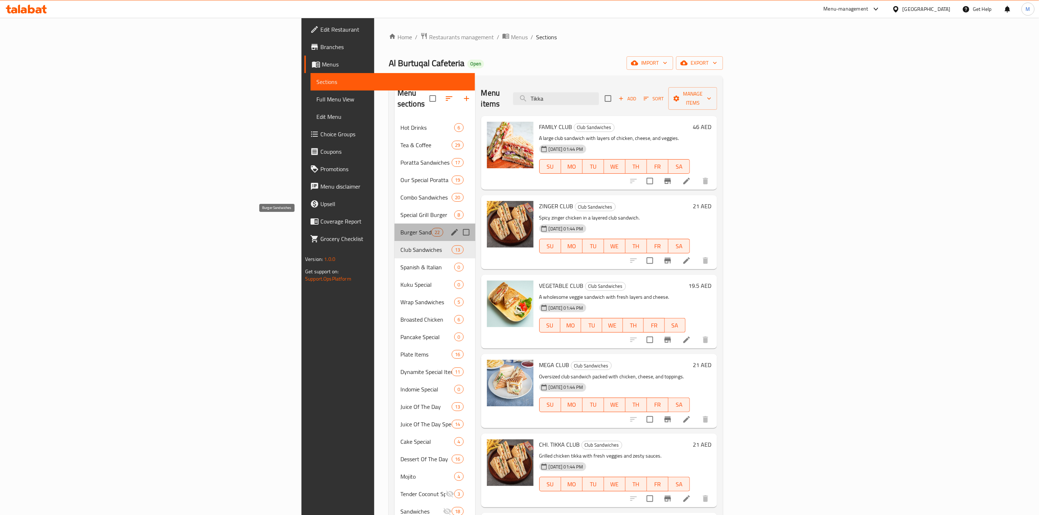
click at [400, 228] on span "Burger Sandwiches" at bounding box center [415, 232] width 31 height 9
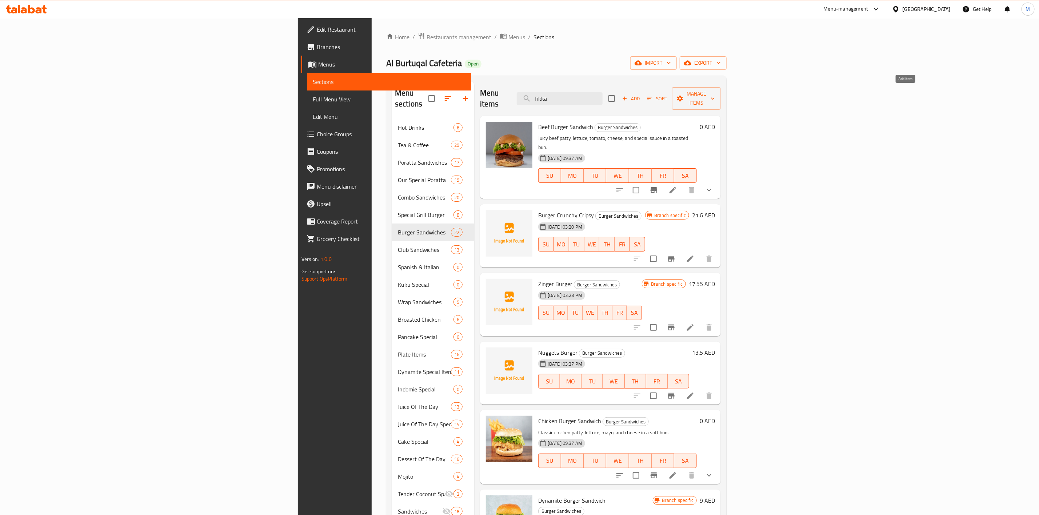
click at [641, 95] on span "Add" at bounding box center [631, 99] width 20 height 8
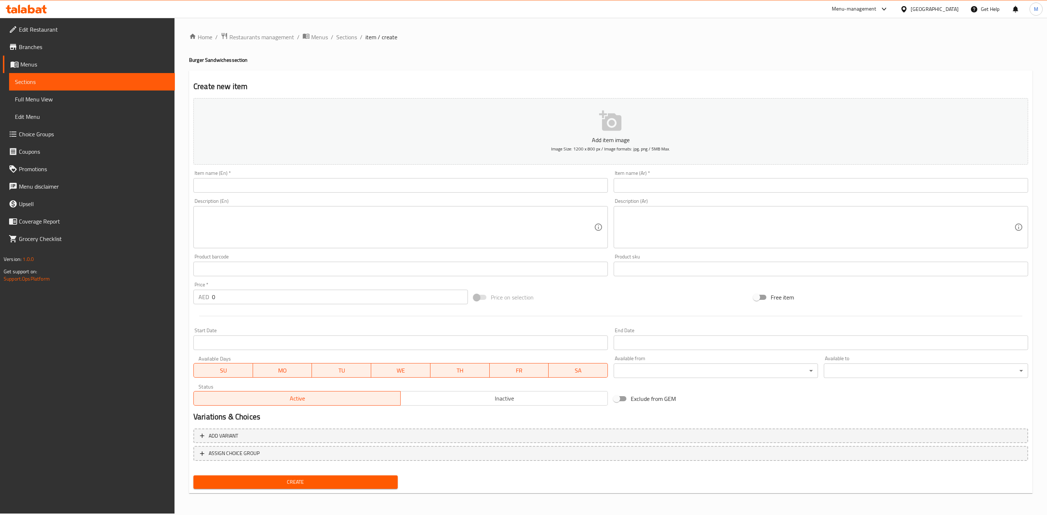
click at [468, 189] on input "text" at bounding box center [400, 185] width 415 height 15
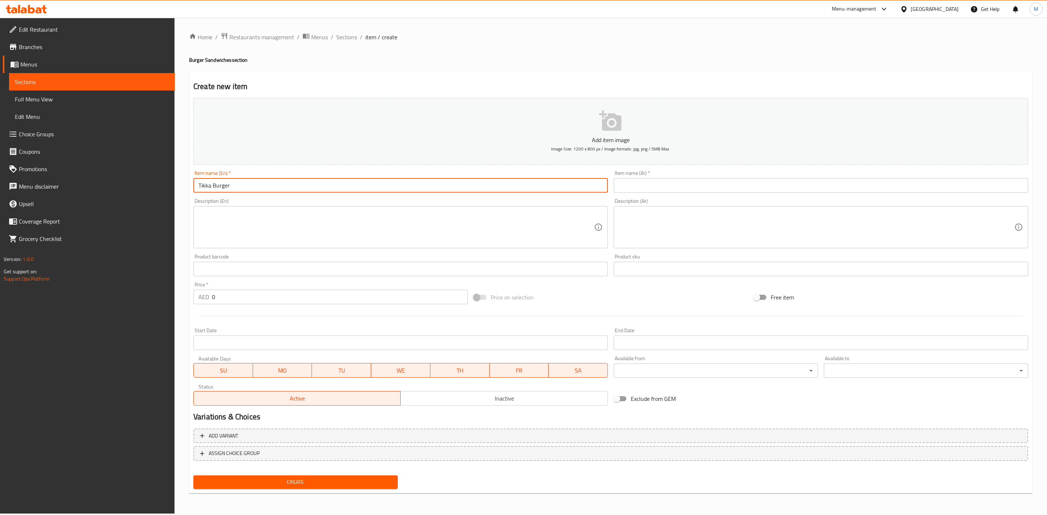
type input "Tikka Burger"
click at [704, 191] on input "text" at bounding box center [821, 185] width 415 height 15
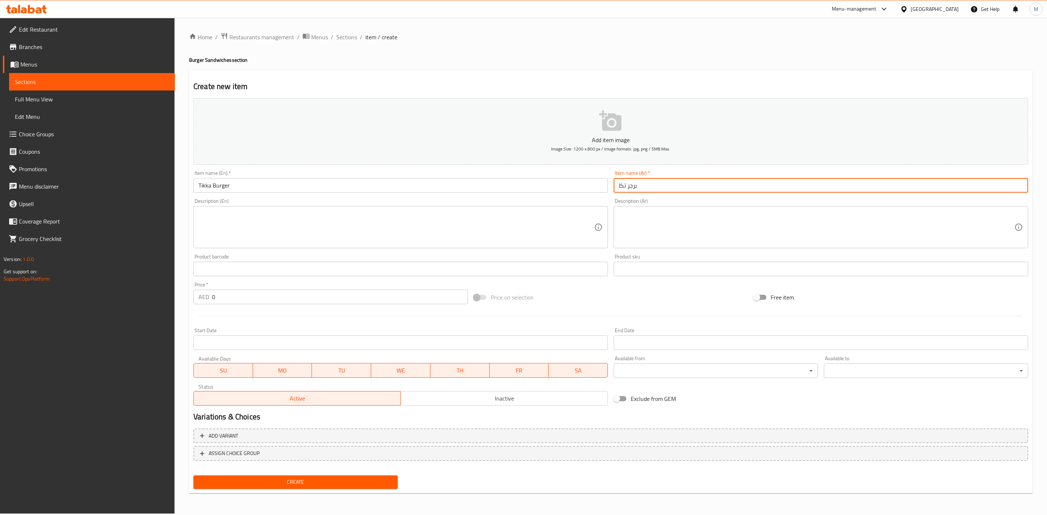
click at [701, 196] on div "Description (Ar) Description (Ar)" at bounding box center [821, 224] width 420 height 56
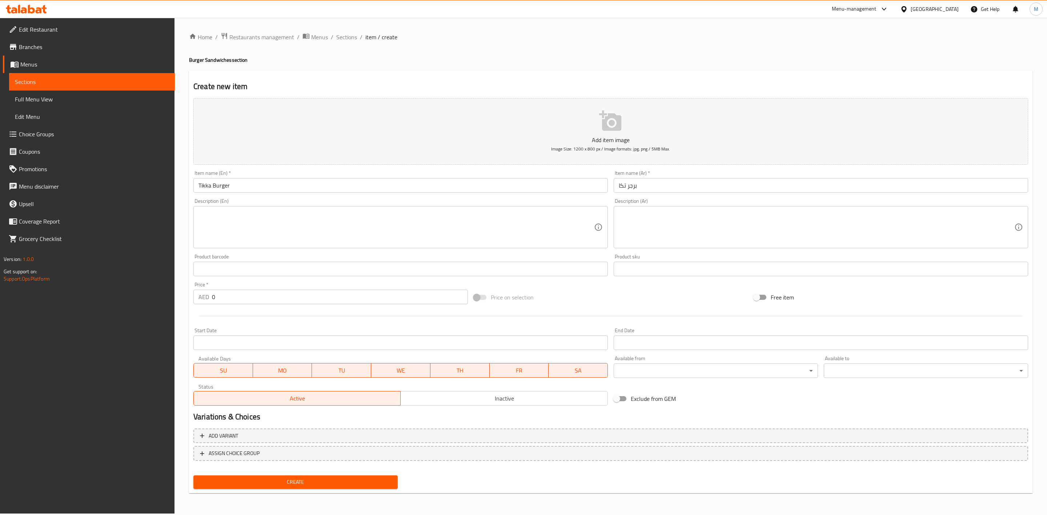
click at [620, 184] on input "برجر تكا" at bounding box center [821, 185] width 415 height 15
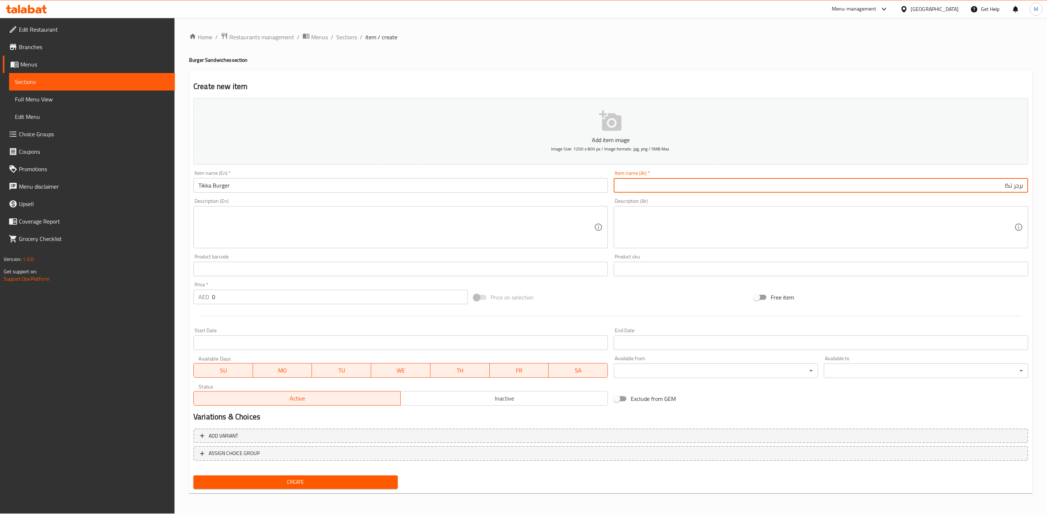
click at [624, 184] on input "برجر تكا" at bounding box center [821, 185] width 415 height 15
type input "برجر تكه"
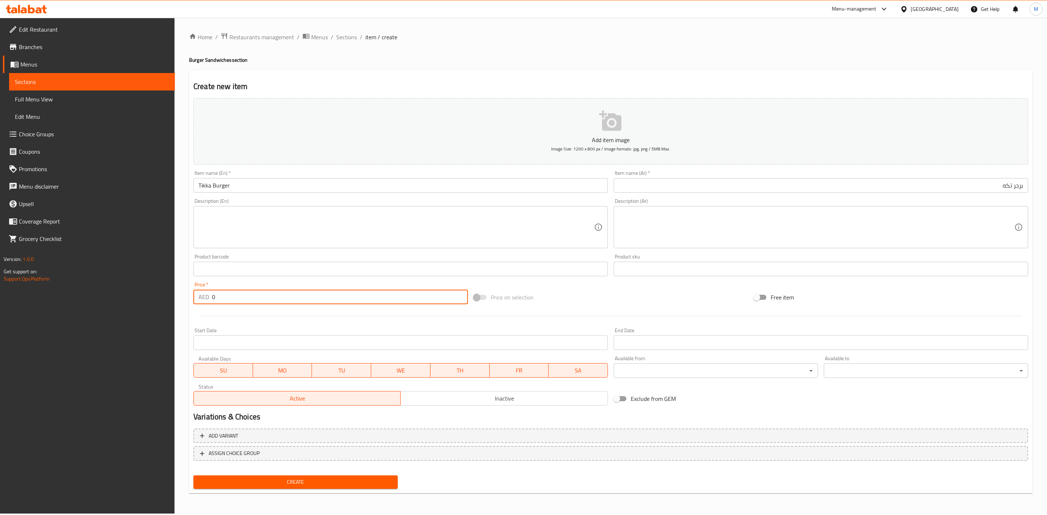
drag, startPoint x: 241, startPoint y: 298, endPoint x: 200, endPoint y: 298, distance: 41.8
click at [200, 298] on div "AED 0 Price *" at bounding box center [330, 297] width 275 height 15
type input "13.50"
click at [280, 321] on div at bounding box center [611, 316] width 841 height 18
click at [281, 489] on div "Create" at bounding box center [296, 482] width 210 height 19
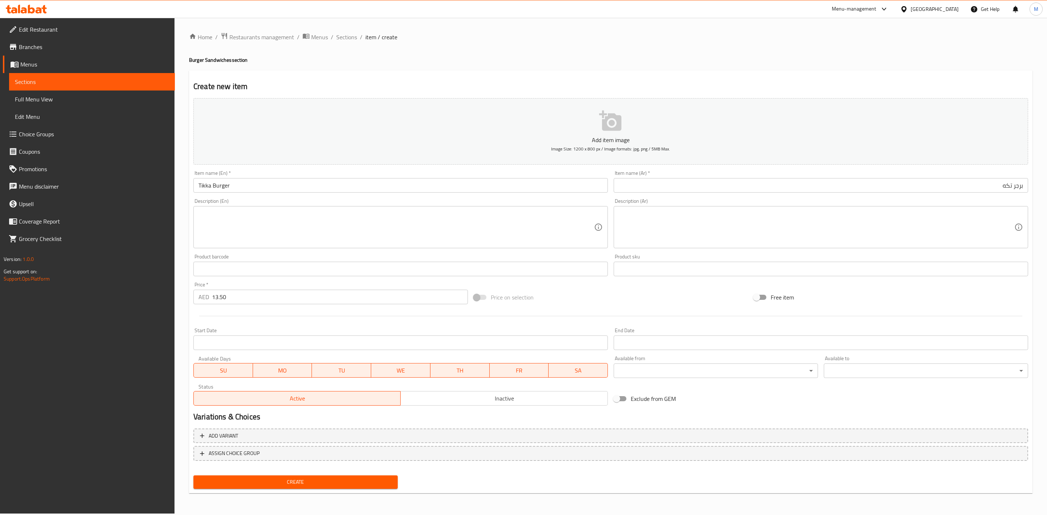
click at [282, 487] on button "Create" at bounding box center [295, 482] width 204 height 13
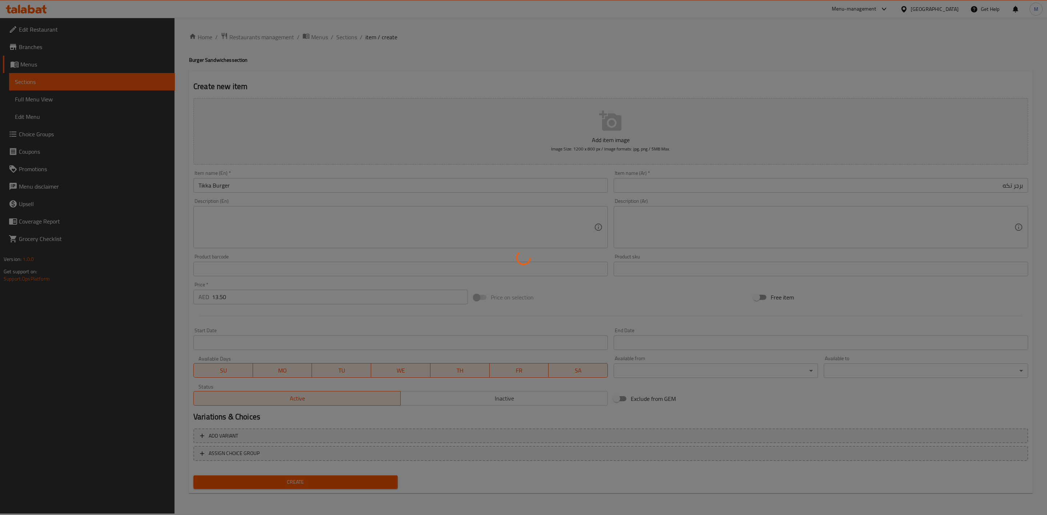
type input "0"
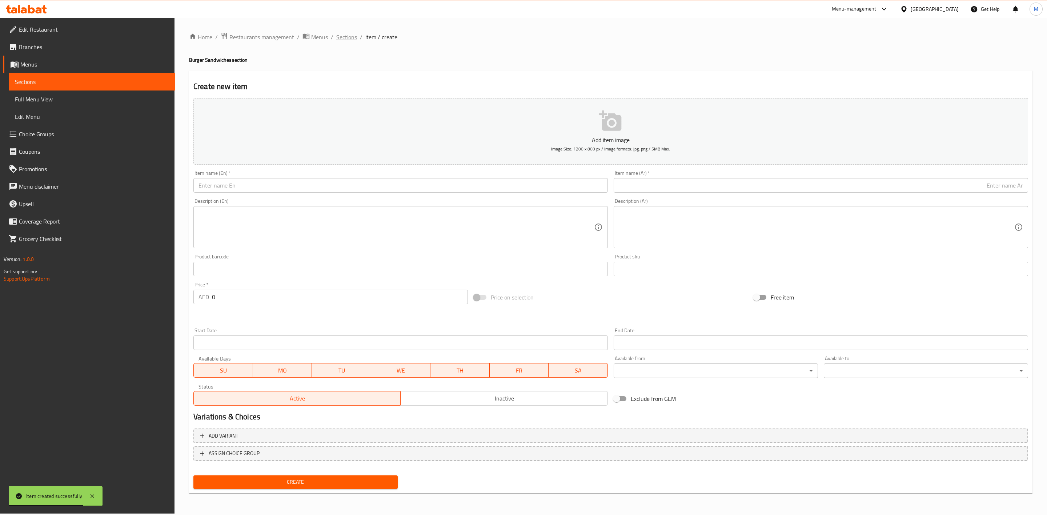
click at [339, 41] on span "Sections" at bounding box center [346, 37] width 21 height 9
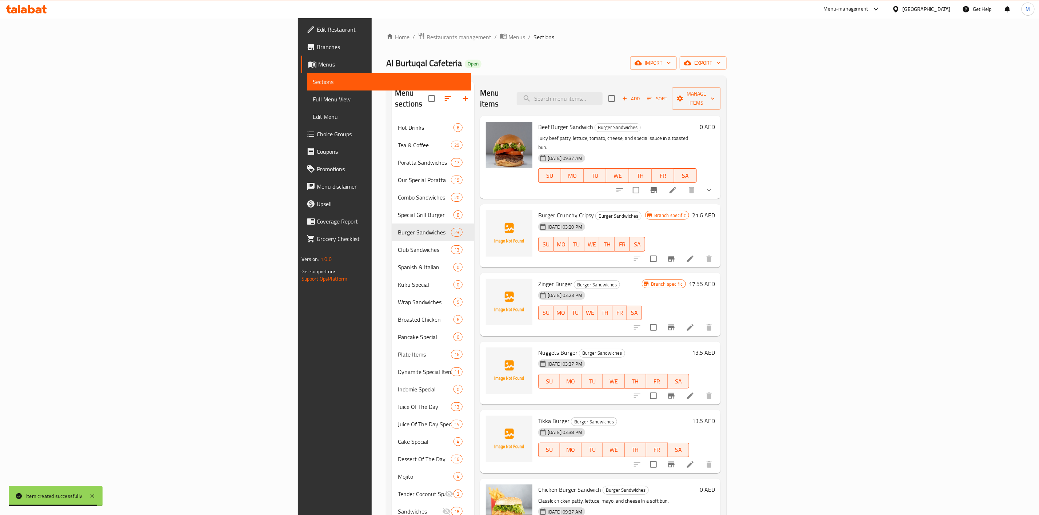
click at [670, 86] on div "Menu items Add Sort Manage items" at bounding box center [600, 98] width 241 height 35
click at [603, 92] on input "search" at bounding box center [560, 98] width 86 height 13
type input "ـ"
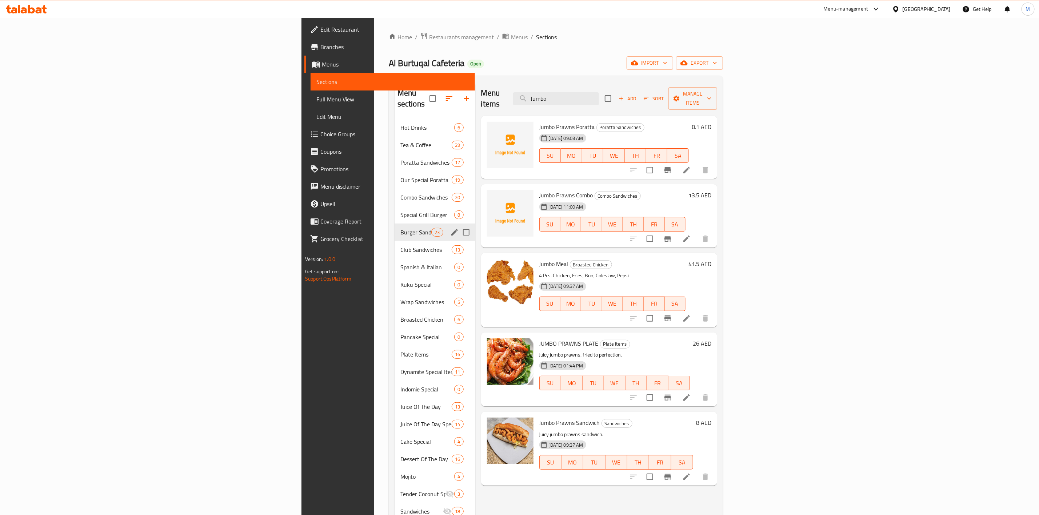
type input "Jumbo"
click at [395, 241] on div "Club Sandwiches 13" at bounding box center [435, 249] width 81 height 17
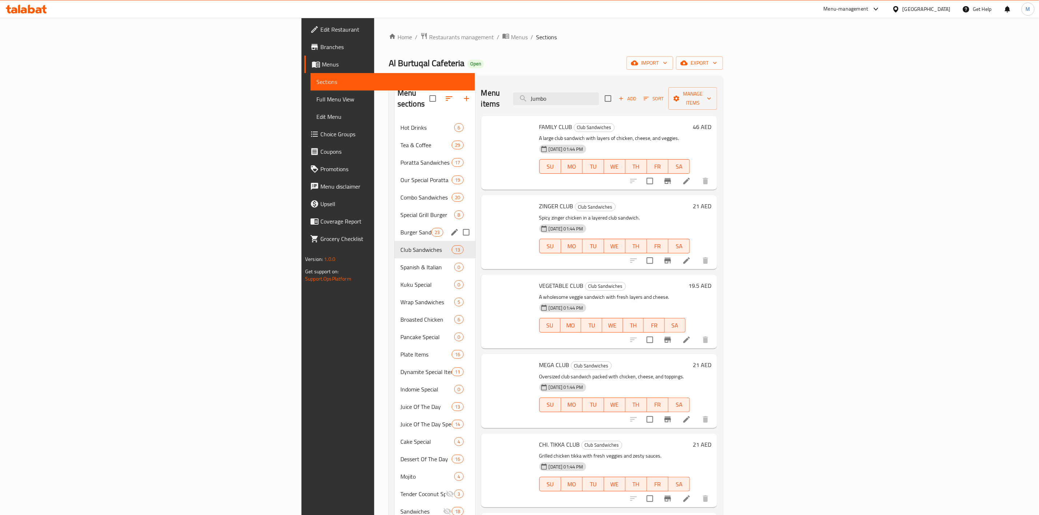
click at [400, 228] on span "Burger Sandwiches" at bounding box center [415, 232] width 31 height 9
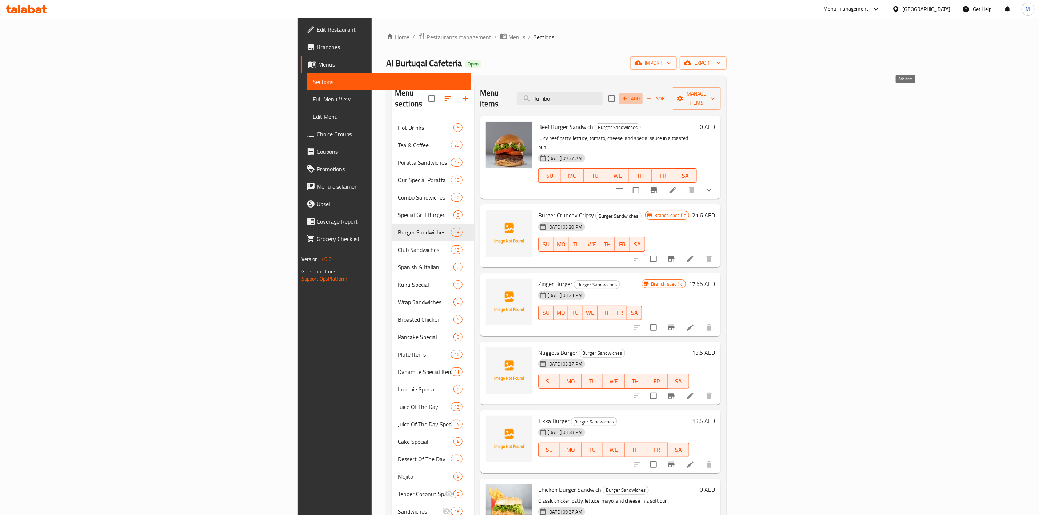
click at [641, 95] on span "Add" at bounding box center [631, 99] width 20 height 8
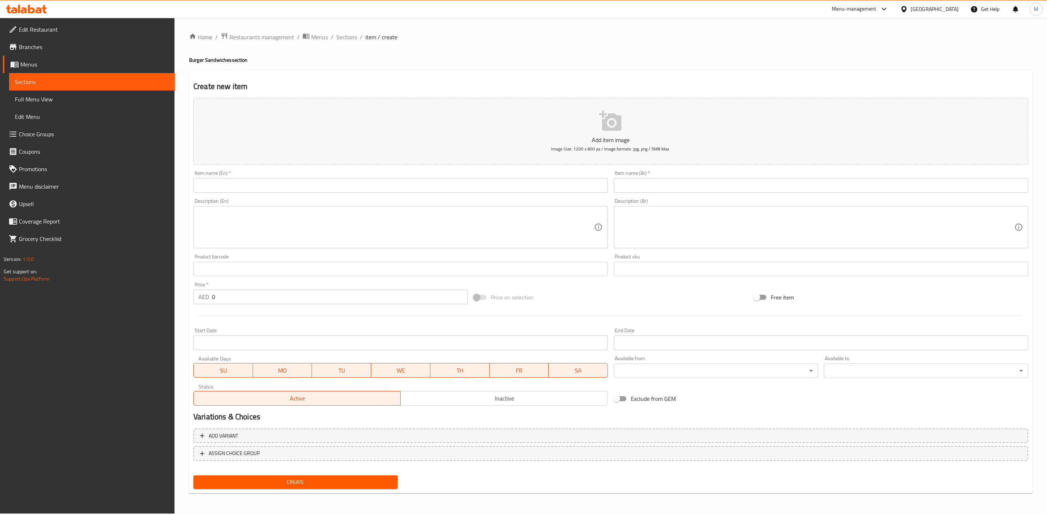
drag, startPoint x: 254, startPoint y: 178, endPoint x: 253, endPoint y: 183, distance: 5.2
click at [254, 178] on input "text" at bounding box center [400, 185] width 415 height 15
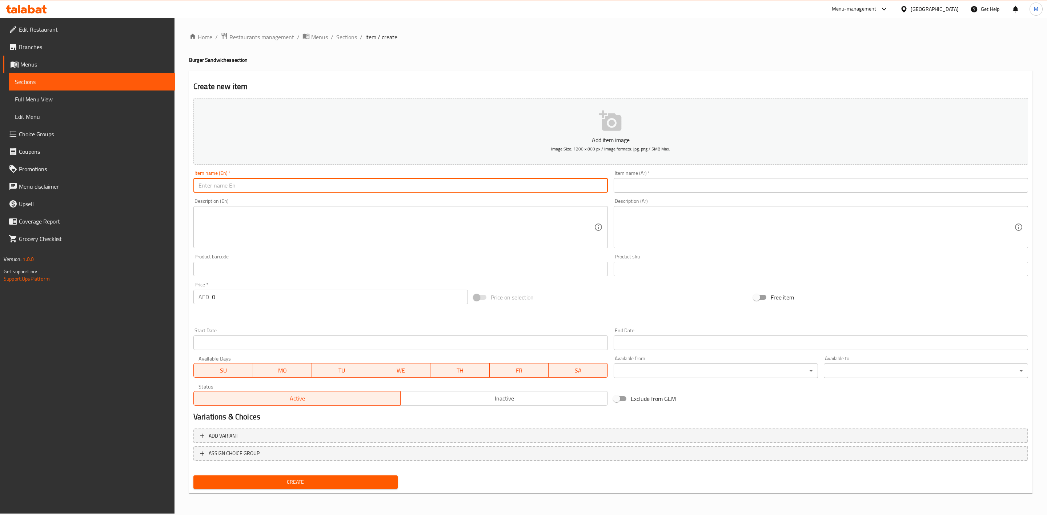
paste input "JUMBO PRAWN BURGER"
click at [273, 187] on input "JUMBO PRAWN BURGER" at bounding box center [400, 185] width 415 height 15
type input "Jumbo Prawn Burger"
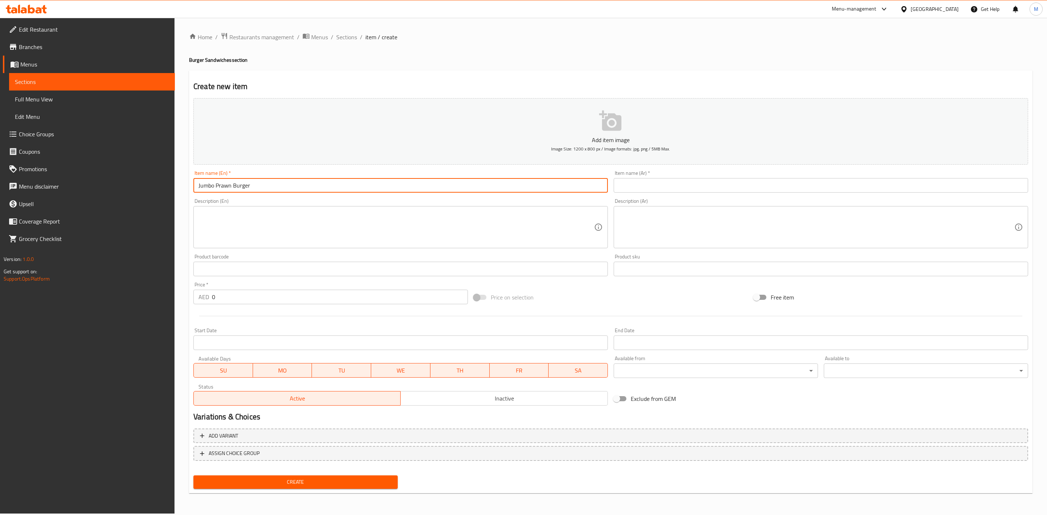
click at [278, 201] on div "Description (En) Description (En)" at bounding box center [400, 224] width 415 height 50
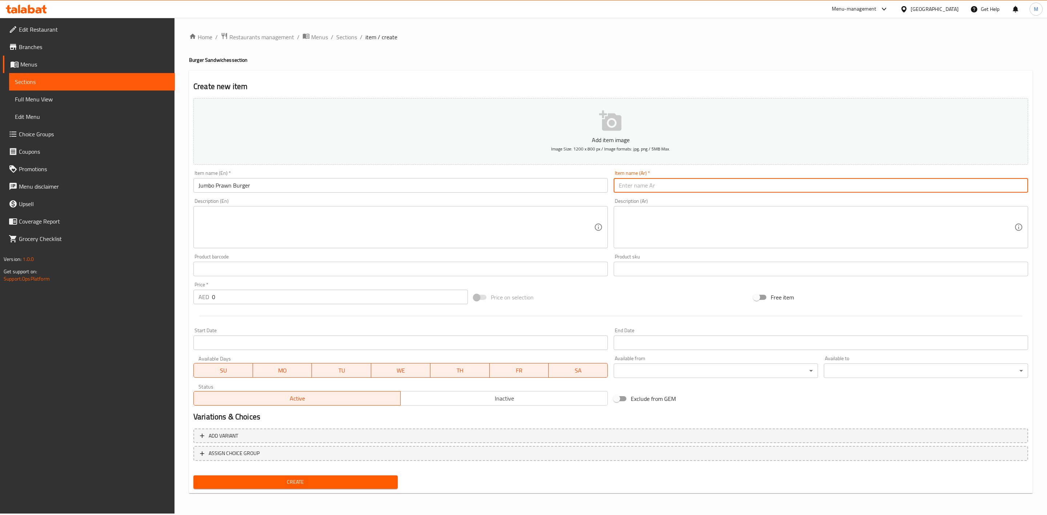
click at [657, 180] on input "text" at bounding box center [821, 185] width 415 height 15
paste input "برجر روبيان جمبو"
type input "برجر روبيان جمبو"
click at [663, 199] on div "Description (Ar) Description (Ar)" at bounding box center [821, 224] width 415 height 50
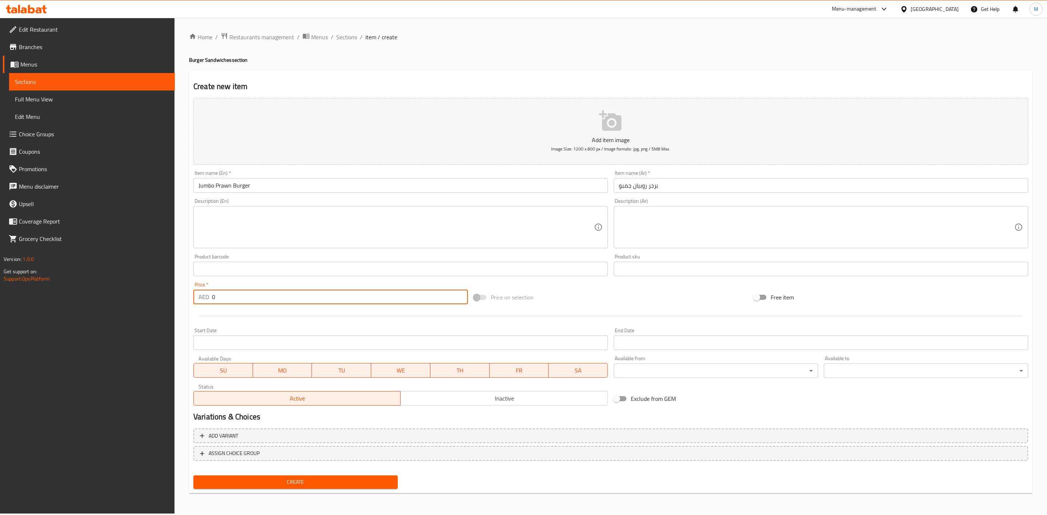
drag, startPoint x: 218, startPoint y: 295, endPoint x: 187, endPoint y: 293, distance: 31.3
click at [187, 293] on div "Home / Restaurants management / Menus / Sections / item / create Burger Sandwic…" at bounding box center [611, 266] width 873 height 496
type input "13.50"
click at [300, 320] on div at bounding box center [611, 316] width 841 height 18
click at [334, 490] on div "Create" at bounding box center [296, 482] width 210 height 19
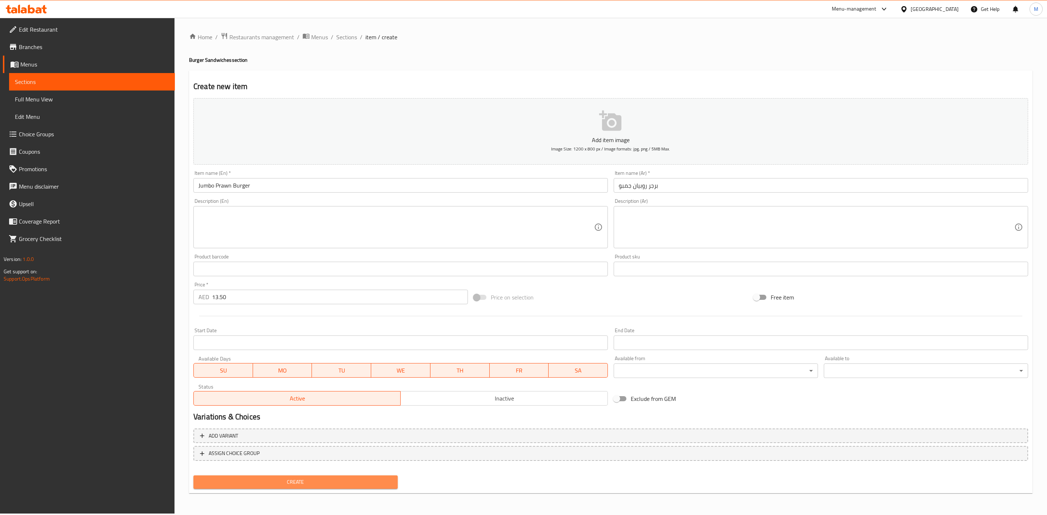
click at [334, 487] on button "Create" at bounding box center [295, 482] width 204 height 13
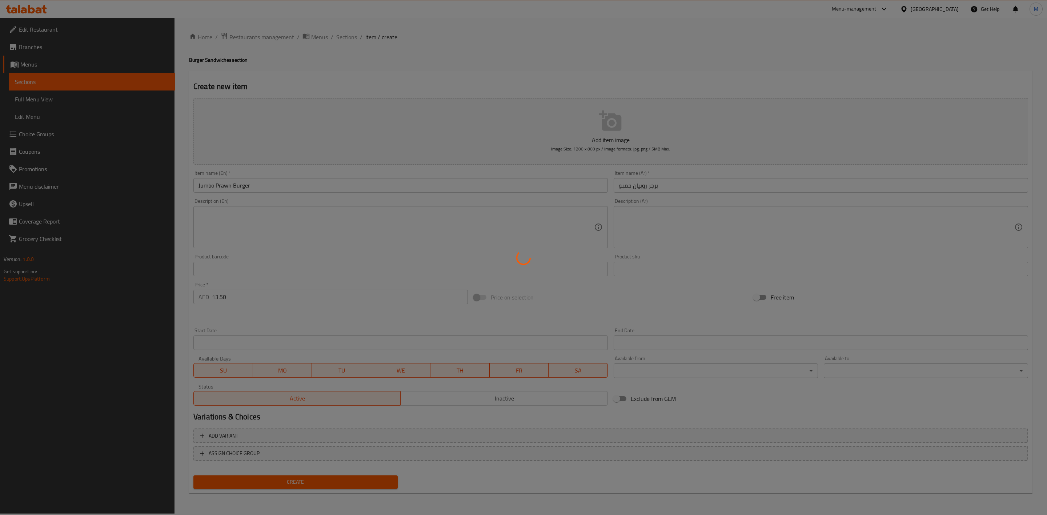
type input "0"
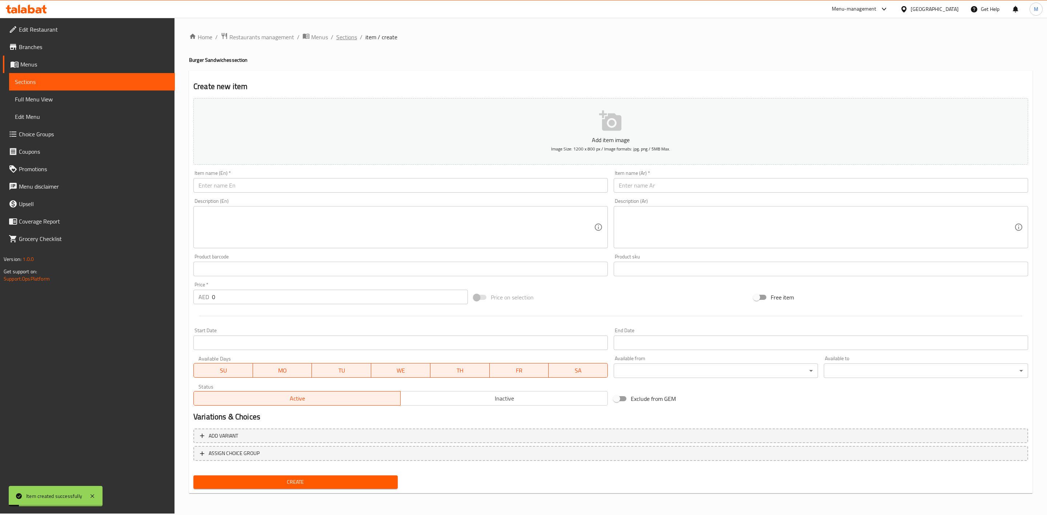
click at [344, 40] on span "Sections" at bounding box center [346, 37] width 21 height 9
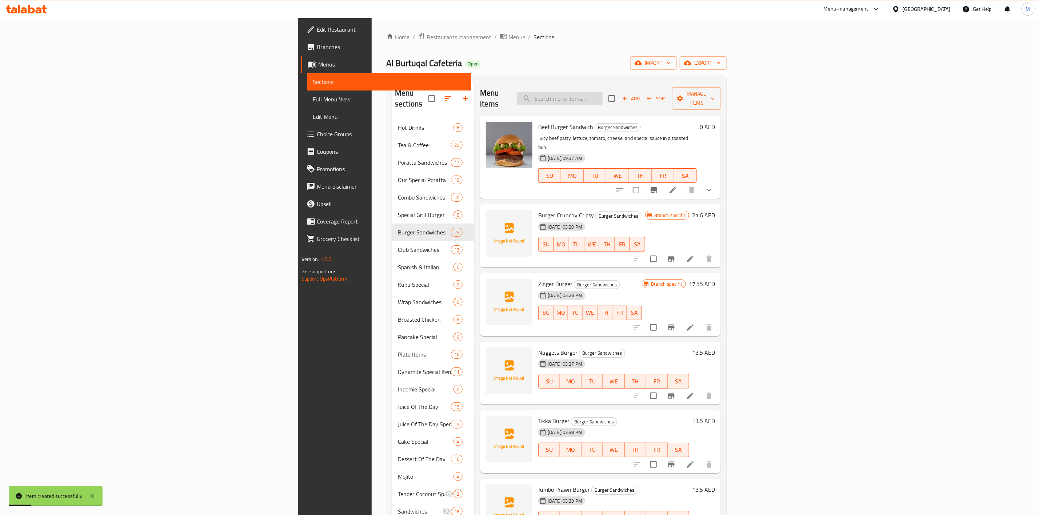
click at [603, 93] on input "search" at bounding box center [560, 98] width 86 height 13
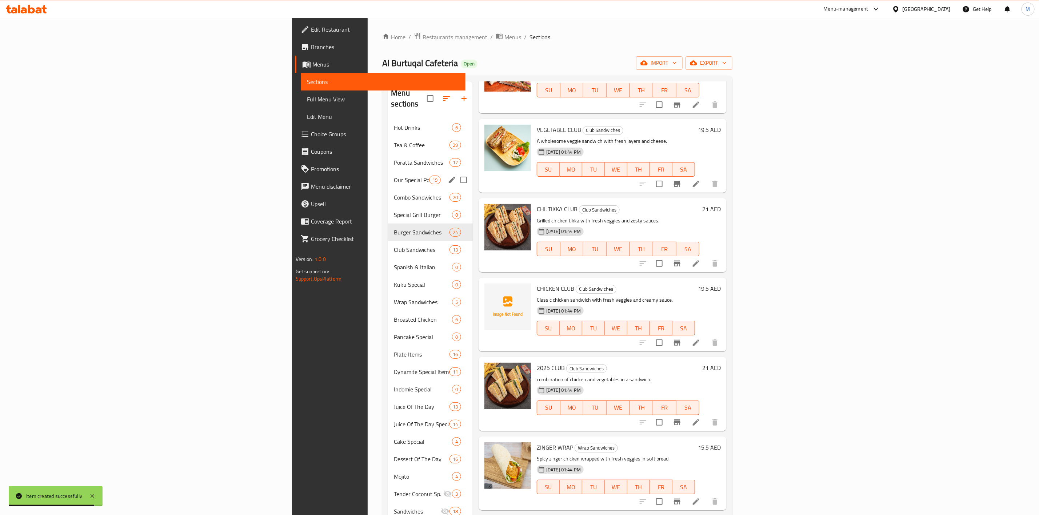
scroll to position [365, 0]
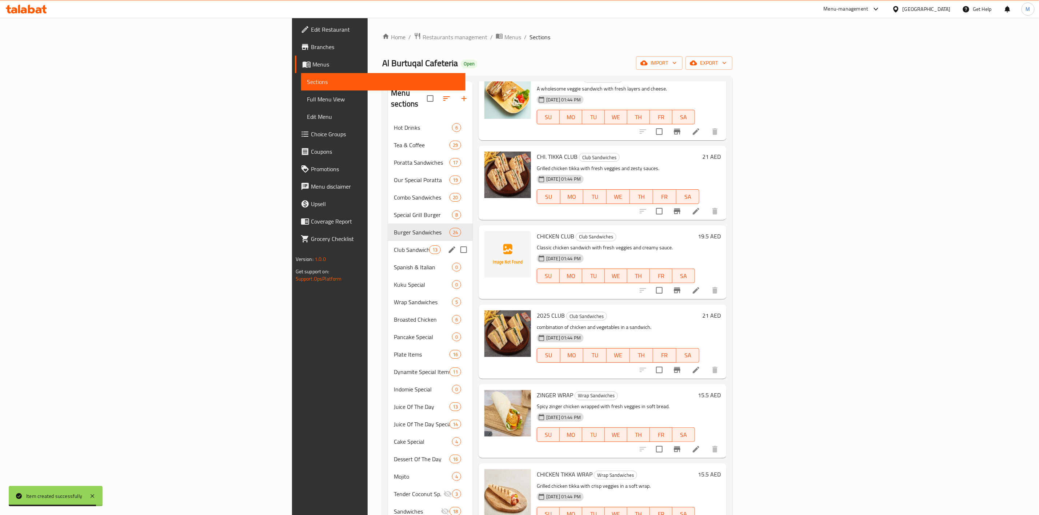
drag, startPoint x: 239, startPoint y: 231, endPoint x: 245, endPoint y: 221, distance: 11.9
click at [388, 241] on div "Club Sandwiches 13" at bounding box center [430, 249] width 85 height 17
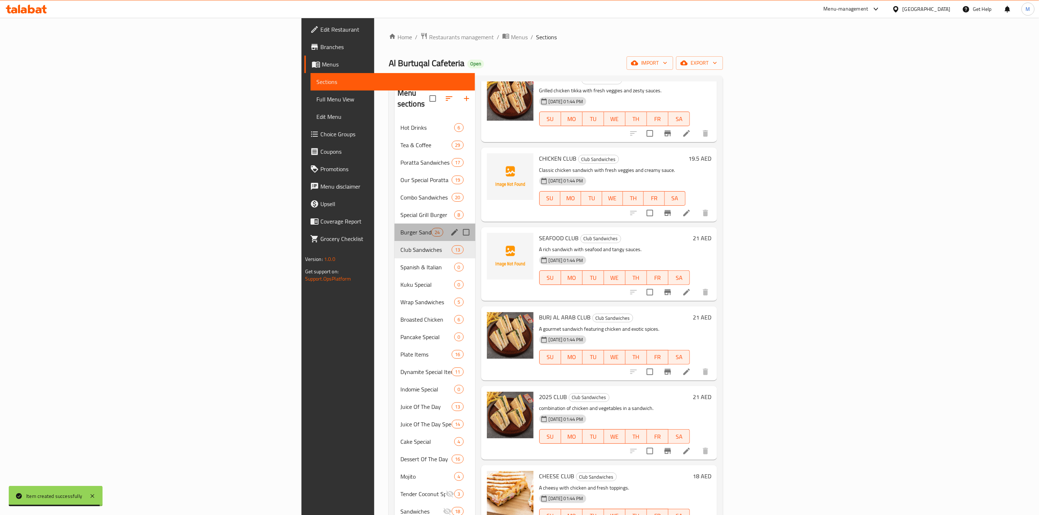
click at [400, 228] on span "Burger Sandwiches" at bounding box center [415, 232] width 31 height 9
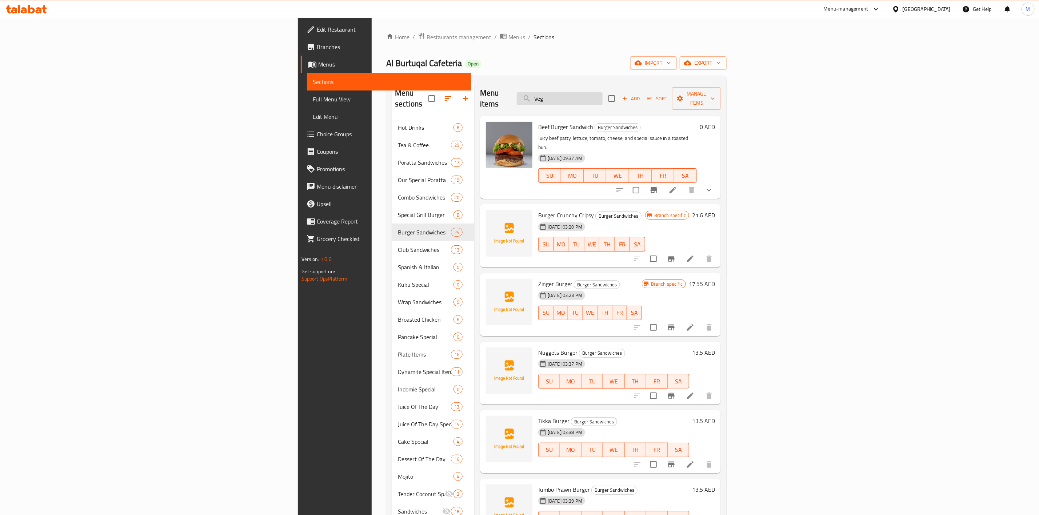
click at [603, 95] on input "Veg" at bounding box center [560, 98] width 86 height 13
paste input "EGETABLE"
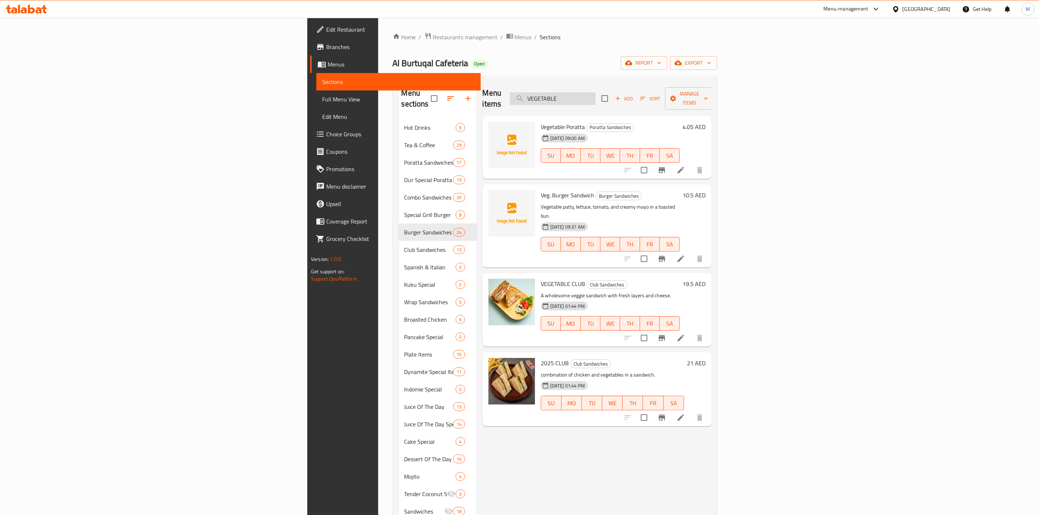
click at [596, 97] on input "VEGETABLE" at bounding box center [553, 98] width 86 height 13
type input "Vegetable"
click at [666, 255] on icon "Branch-specific-item" at bounding box center [661, 259] width 9 height 9
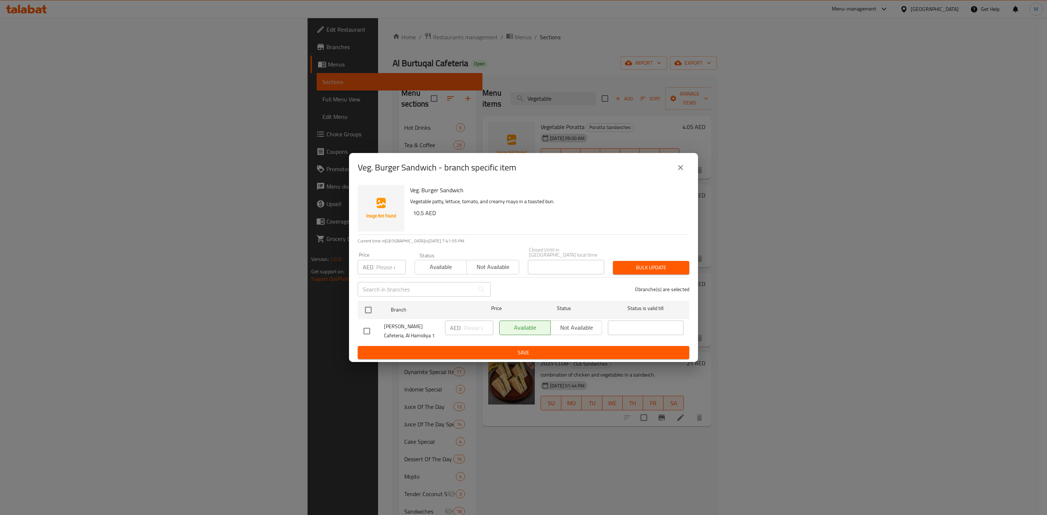
click at [372, 263] on p "AED" at bounding box center [368, 267] width 11 height 9
click at [383, 264] on input "number" at bounding box center [390, 267] width 29 height 15
type input "10.80"
click at [361, 325] on input "checkbox" at bounding box center [366, 331] width 15 height 15
checkbox input "true"
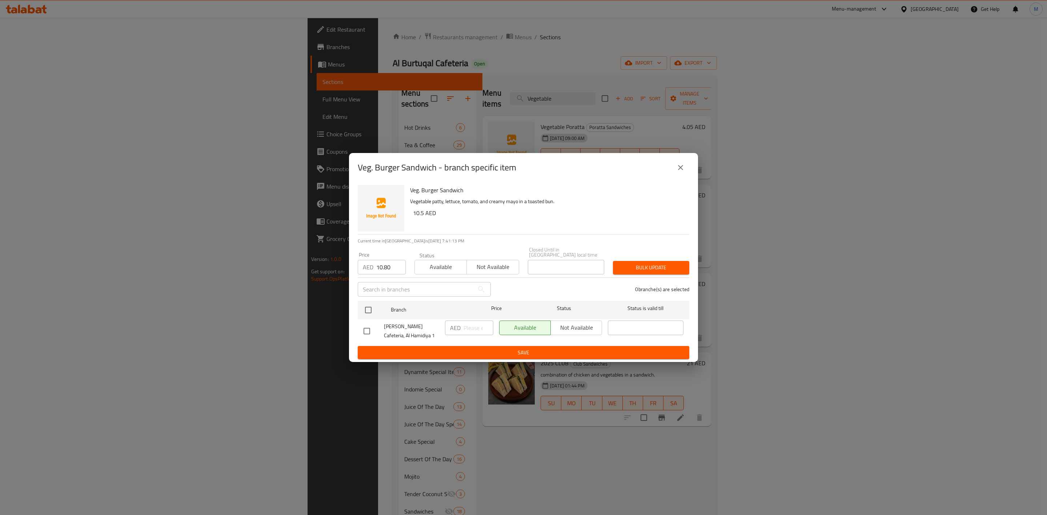
checkbox input "true"
click at [649, 267] on span "Bulk update" at bounding box center [651, 267] width 65 height 9
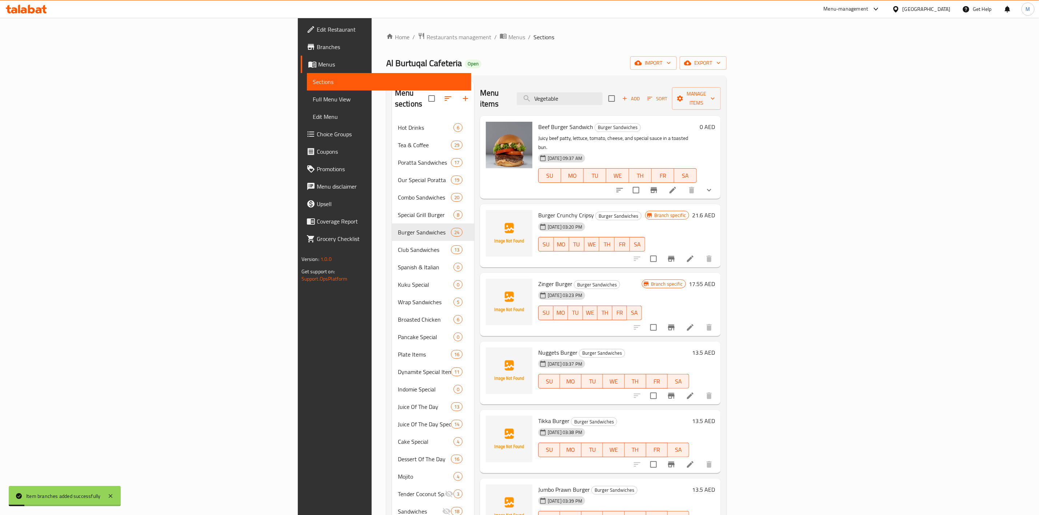
click at [398, 245] on span "Club Sandwiches" at bounding box center [424, 249] width 53 height 9
click at [398, 228] on span "Burger Sandwiches" at bounding box center [424, 232] width 53 height 9
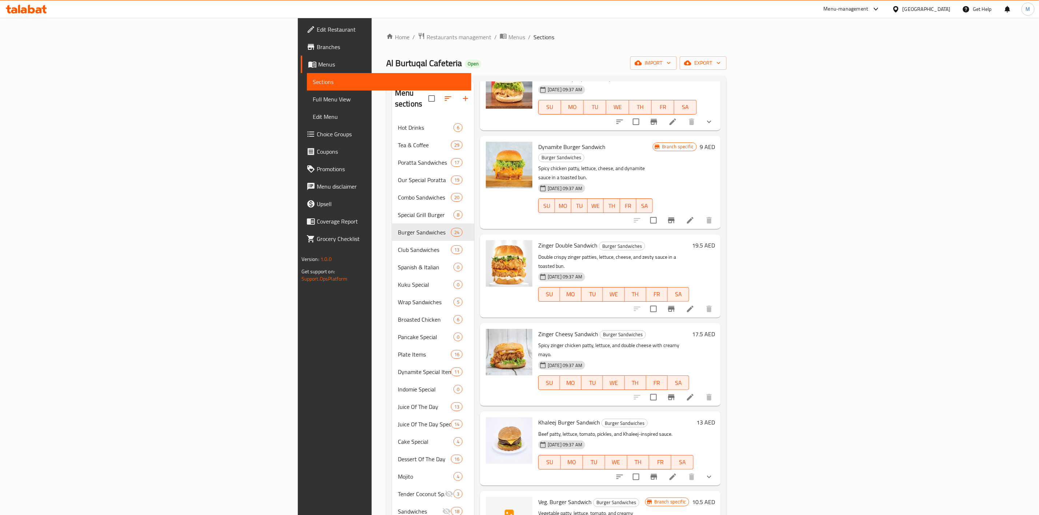
scroll to position [545, 0]
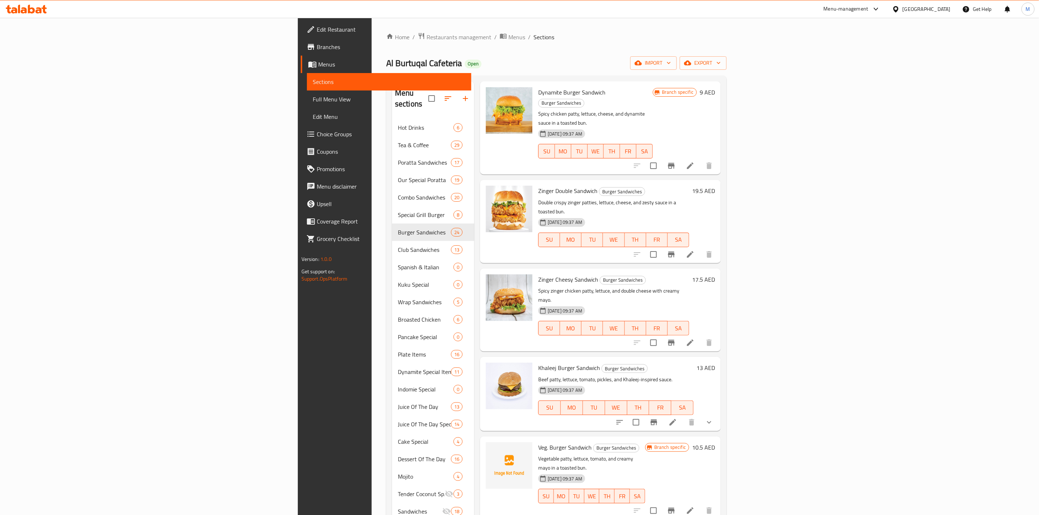
click at [695, 339] on icon at bounding box center [690, 343] width 9 height 9
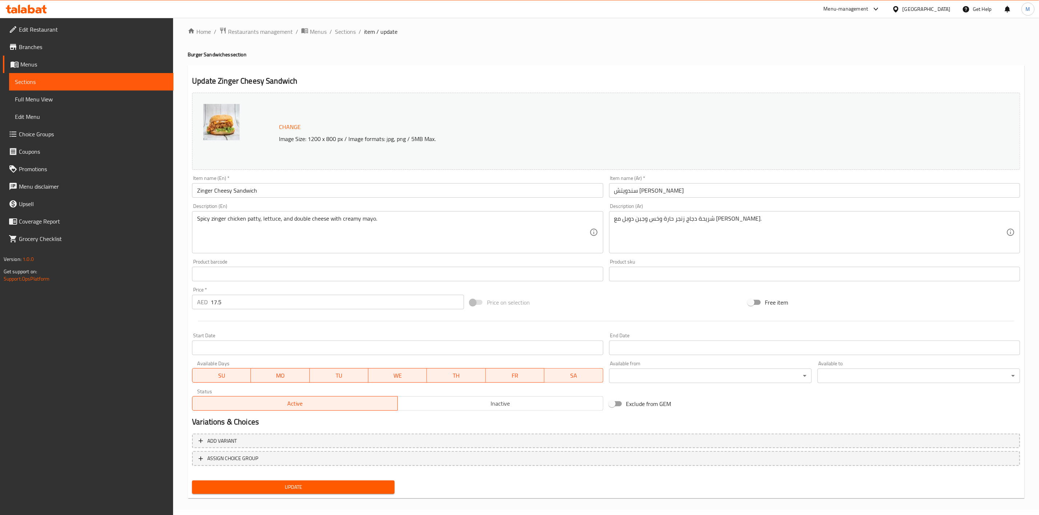
scroll to position [8, 0]
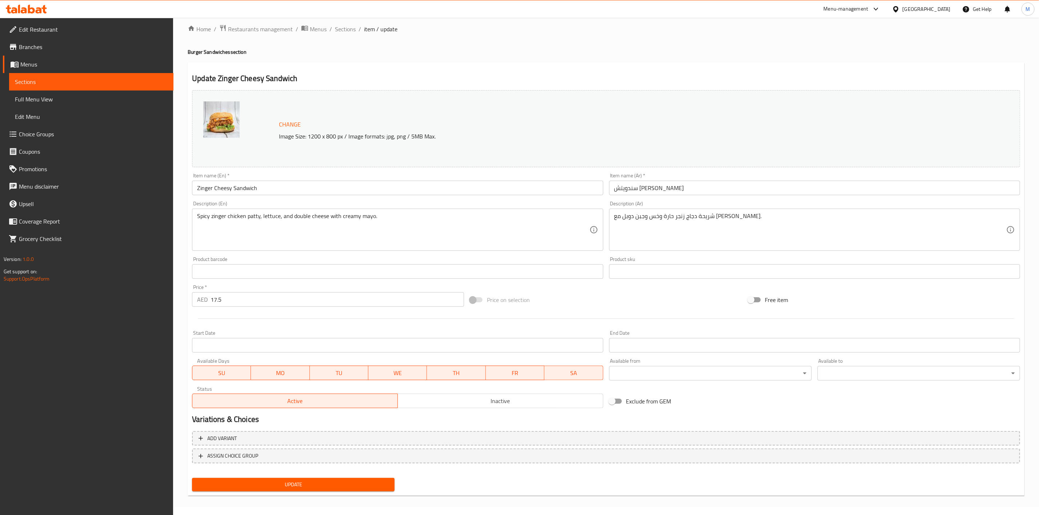
click at [468, 407] on button "Inactive" at bounding box center [500, 401] width 206 height 15
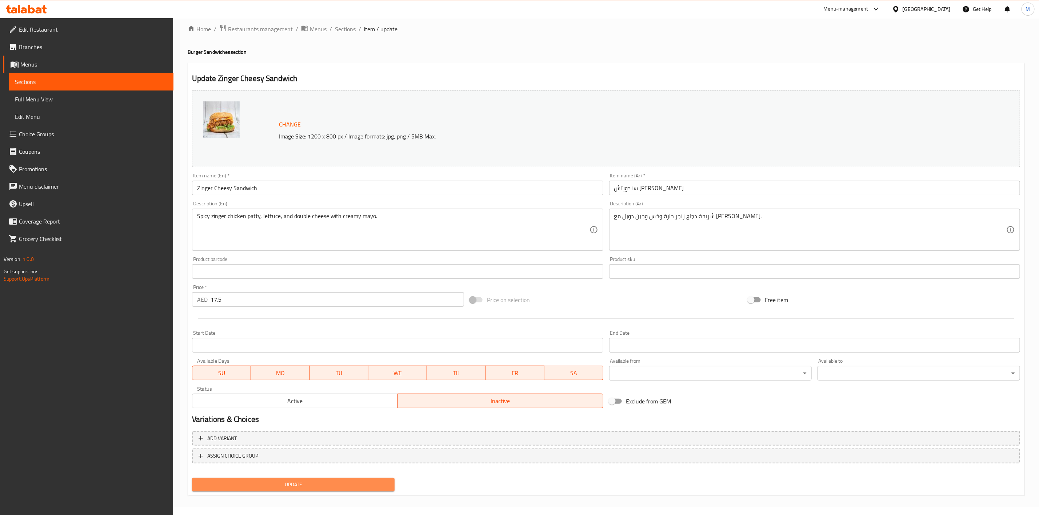
click at [373, 478] on button "Update" at bounding box center [293, 484] width 203 height 13
click at [349, 31] on span "Sections" at bounding box center [345, 29] width 21 height 9
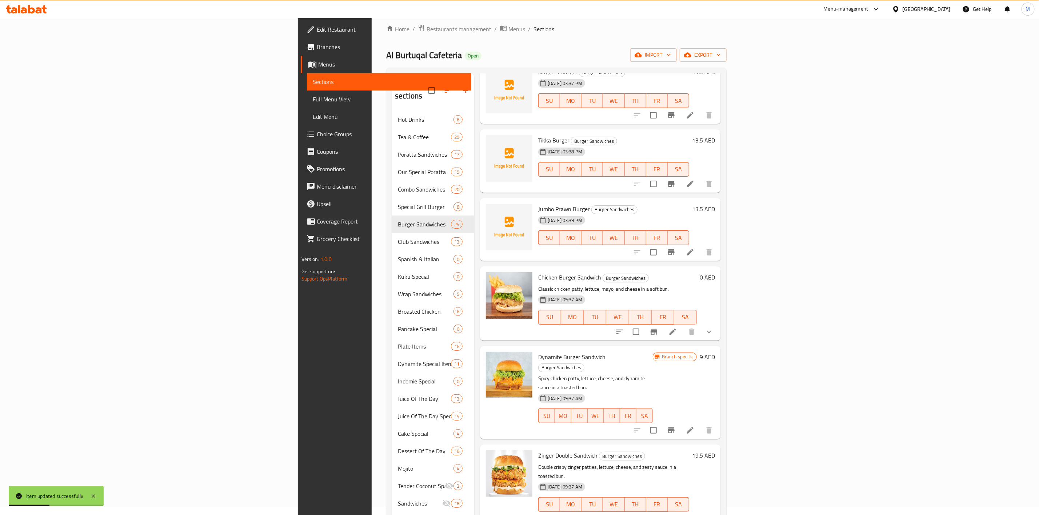
scroll to position [382, 0]
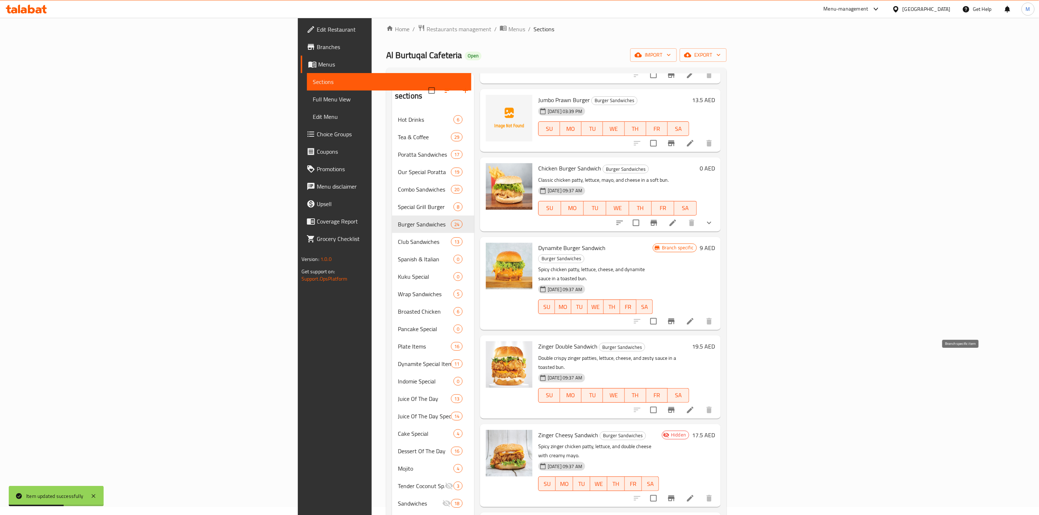
click at [676, 406] on icon "Branch-specific-item" at bounding box center [671, 410] width 9 height 9
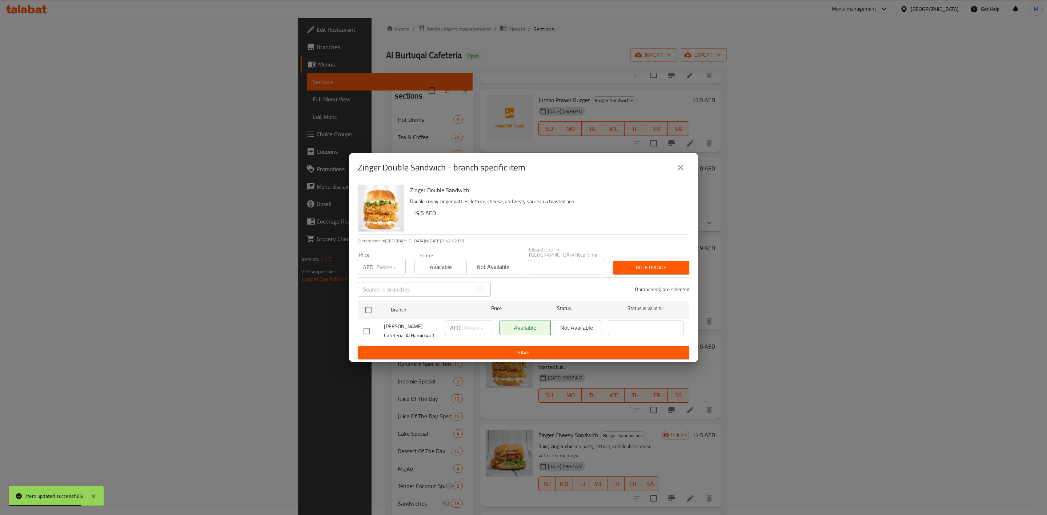
click at [687, 162] on button "close" at bounding box center [680, 167] width 17 height 17
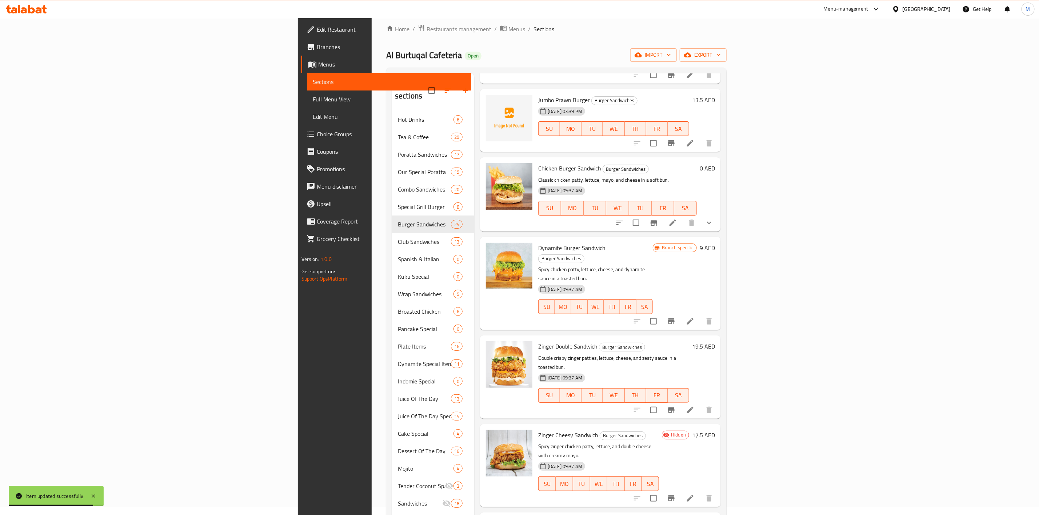
click at [700, 404] on li at bounding box center [690, 410] width 20 height 13
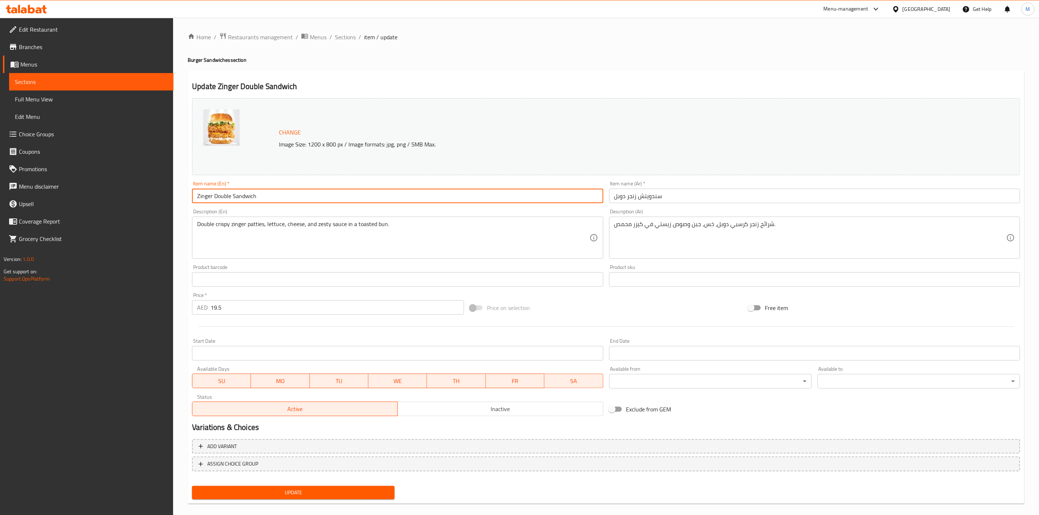
drag, startPoint x: 231, startPoint y: 197, endPoint x: 214, endPoint y: 196, distance: 16.8
click at [214, 196] on input "Zinger Double Sandwich" at bounding box center [397, 196] width 411 height 15
type input "Mega Zinger Sandwich"
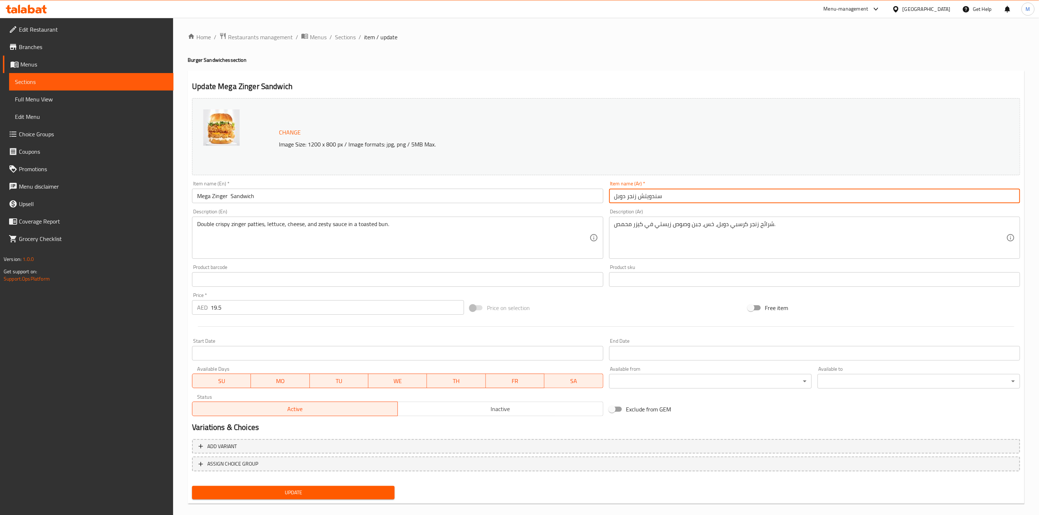
drag, startPoint x: 624, startPoint y: 198, endPoint x: 603, endPoint y: 202, distance: 21.8
click at [603, 202] on div "Change Image Size: 1200 x 800 px / Image formats: jpg, png / 5MB Max. Item name…" at bounding box center [606, 257] width 834 height 324
click at [627, 204] on div "Item name (Ar)   * سندويتش زنجر دوبل Item name (Ar) *" at bounding box center [814, 192] width 417 height 28
drag, startPoint x: 625, startPoint y: 200, endPoint x: 671, endPoint y: 159, distance: 61.1
click at [599, 200] on div "Change Image Size: 1200 x 800 px / Image formats: jpg, png / 5MB Max. Item name…" at bounding box center [606, 257] width 834 height 324
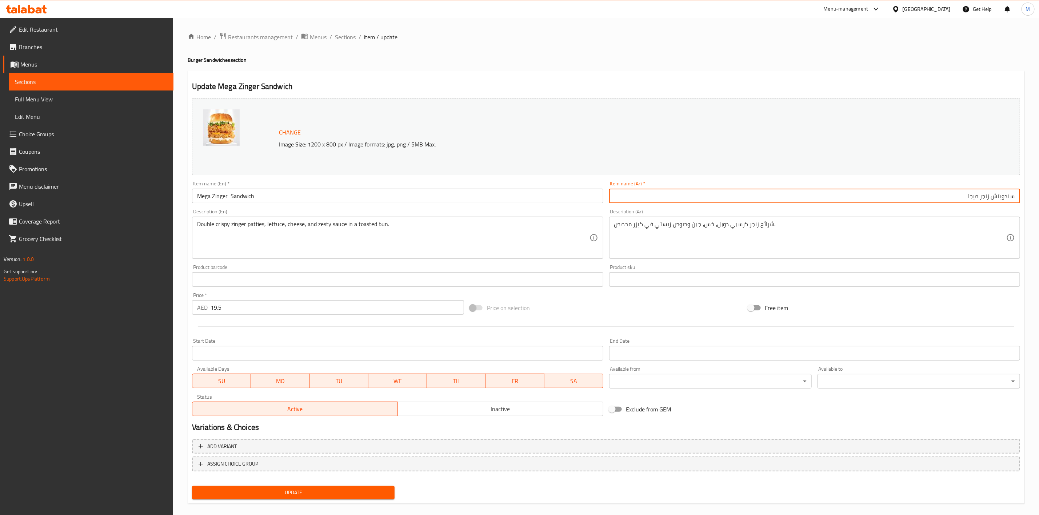
click at [910, 196] on input "سندويتش زنجر ميجا" at bounding box center [814, 196] width 411 height 15
click at [917, 196] on input "سندويتش زنجر ميجا" at bounding box center [814, 196] width 411 height 15
type input "سندويتش زنجر ميجا برجر"
click at [388, 203] on input "Mega Zinger Sandwich" at bounding box center [397, 196] width 411 height 15
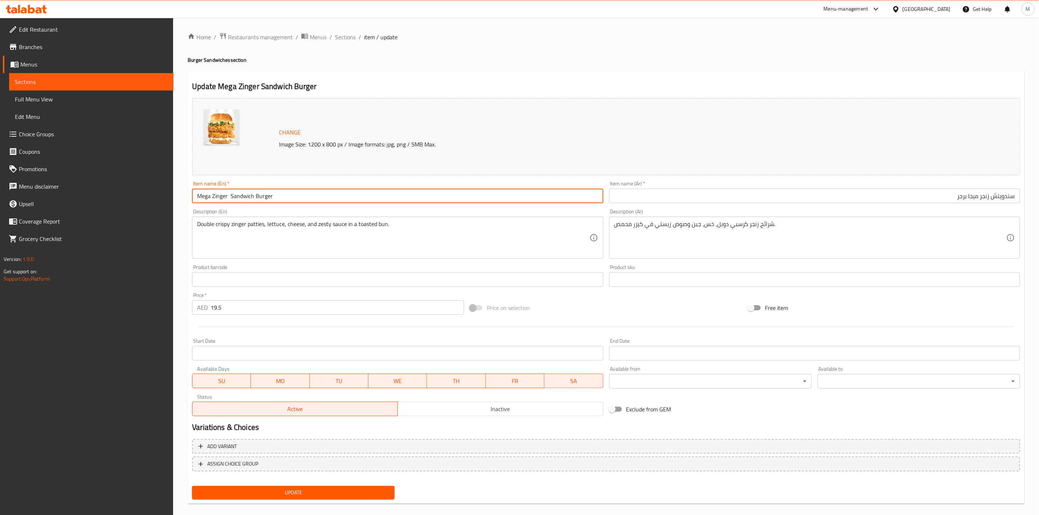
type input "Mega Zinger Sandwich Burger"
click at [404, 209] on div "Description (En) Double crispy zinger patties, lettuce, cheese, and zesty sauce…" at bounding box center [397, 234] width 417 height 56
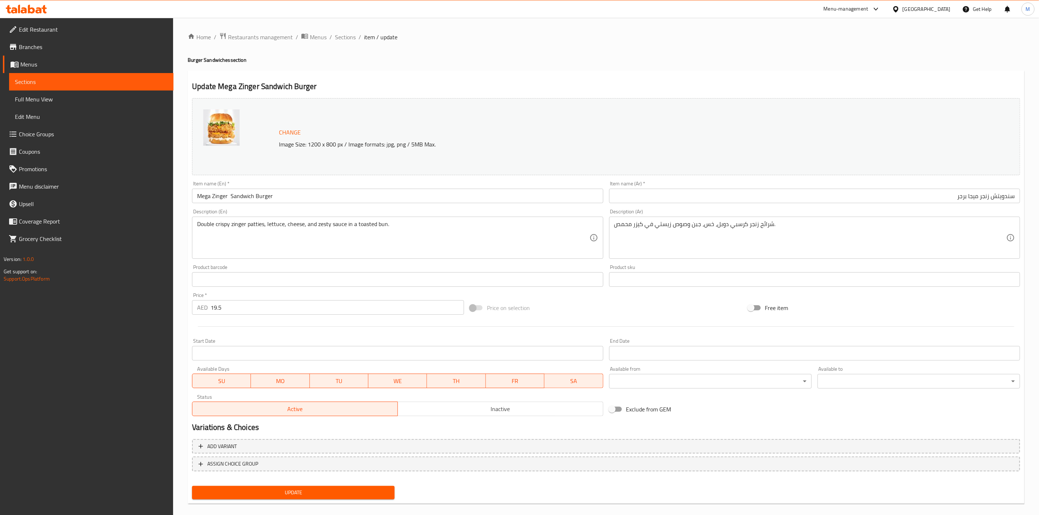
click at [389, 495] on button "Update" at bounding box center [293, 492] width 203 height 13
click at [344, 40] on span "Sections" at bounding box center [345, 37] width 21 height 9
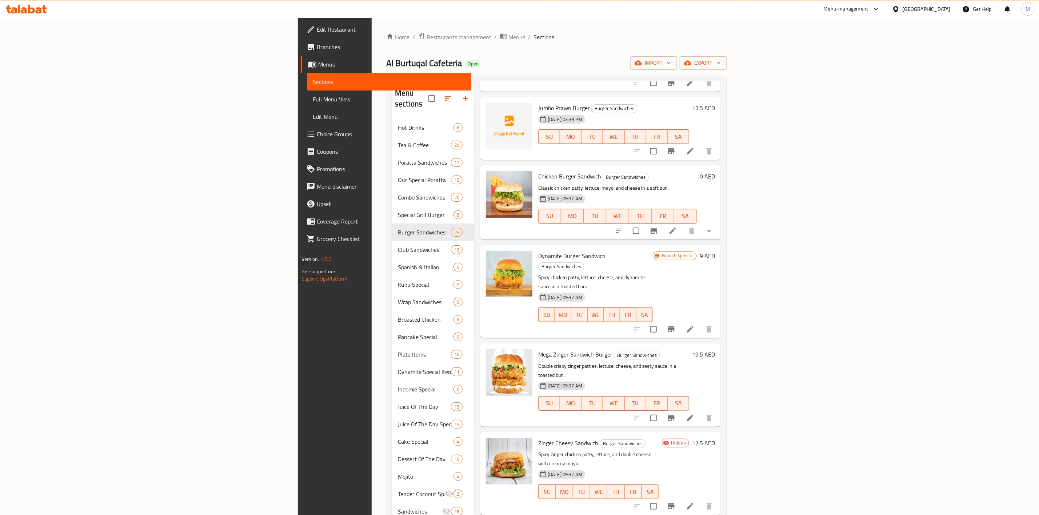
scroll to position [436, 0]
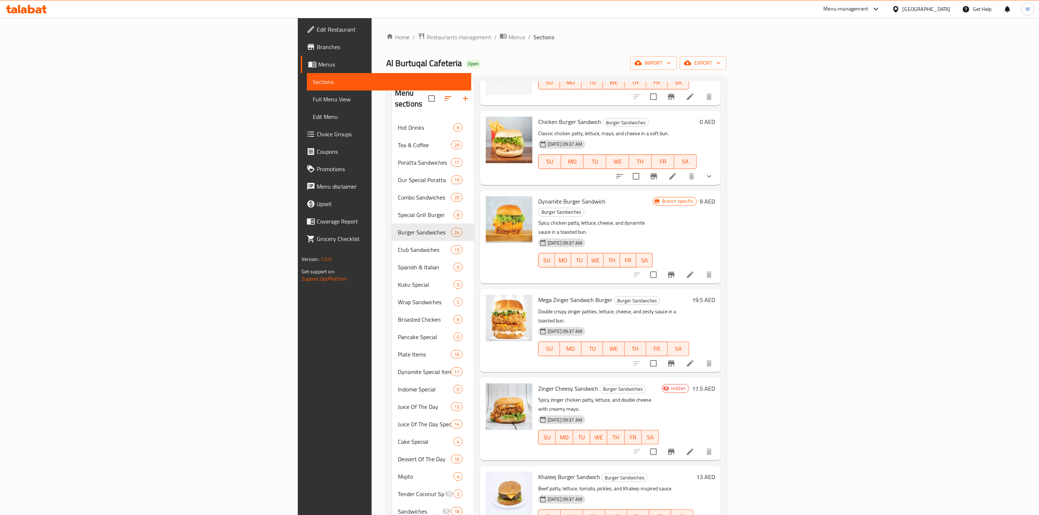
click at [538, 383] on span "Zinger Cheesy Sandwich" at bounding box center [568, 388] width 60 height 11
copy h6 "Zinger Cheesy Sandwich"
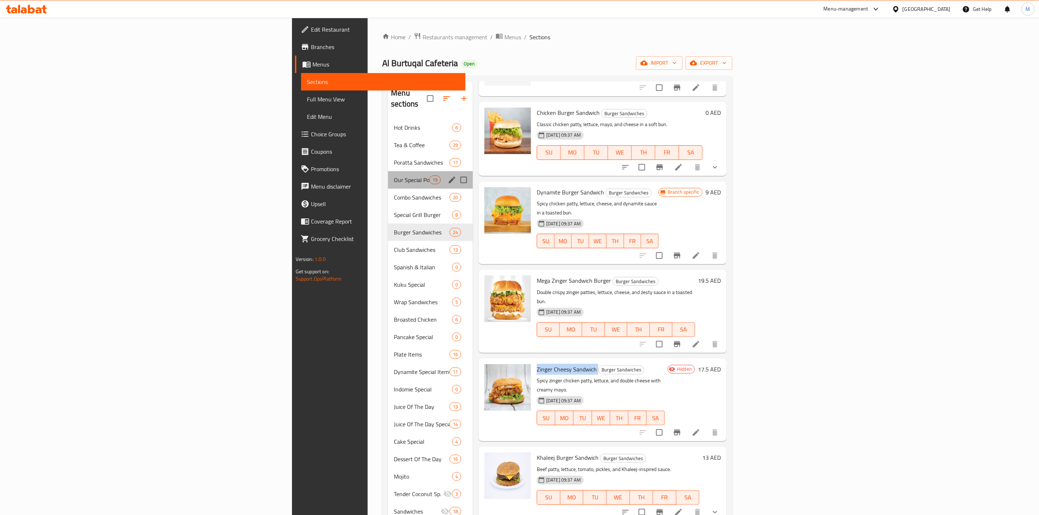
click at [388, 171] on div "Our Special Poratta 19" at bounding box center [430, 179] width 85 height 17
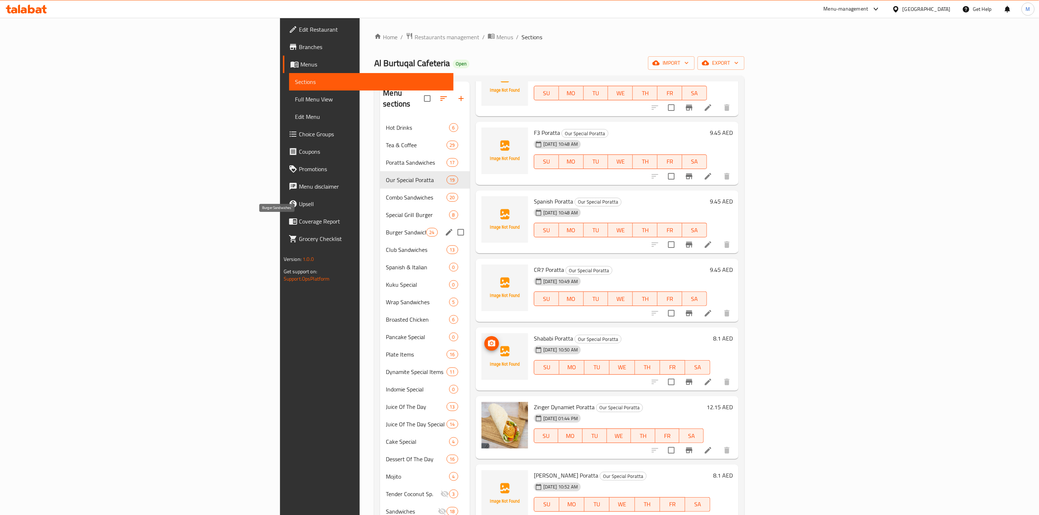
click at [386, 228] on span "Burger Sandwiches" at bounding box center [406, 232] width 40 height 9
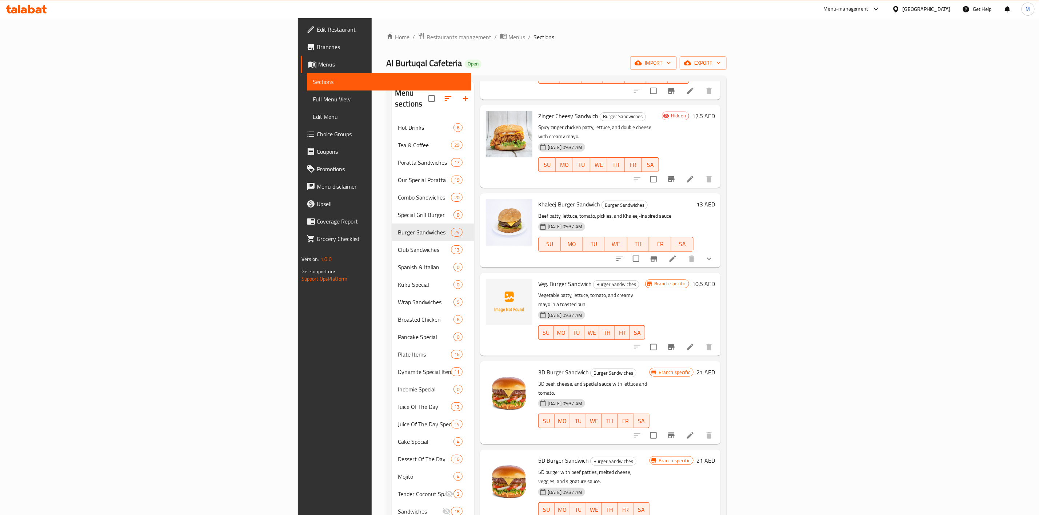
scroll to position [764, 0]
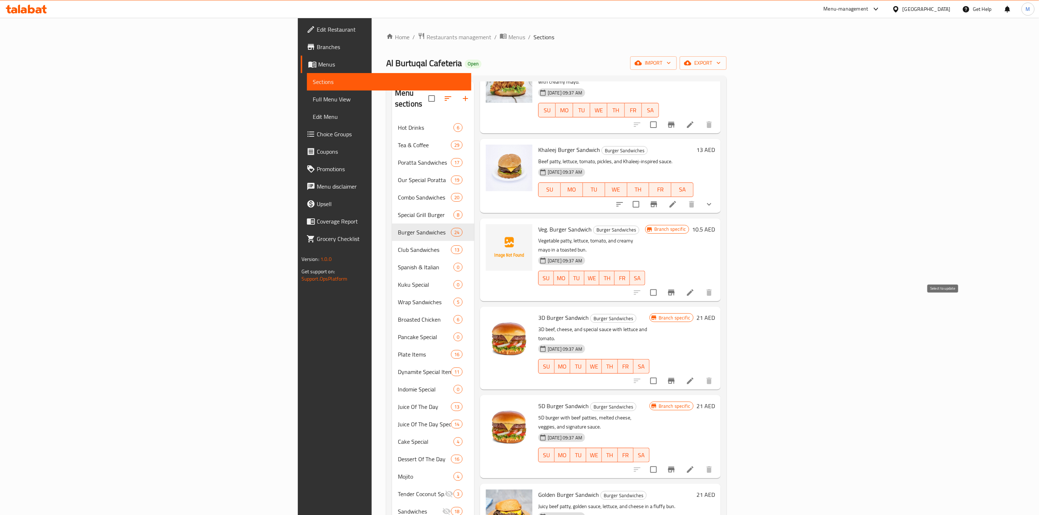
click at [661, 373] on input "checkbox" at bounding box center [653, 380] width 15 height 15
checkbox input "true"
click at [661, 462] on input "checkbox" at bounding box center [653, 469] width 15 height 15
checkbox input "true"
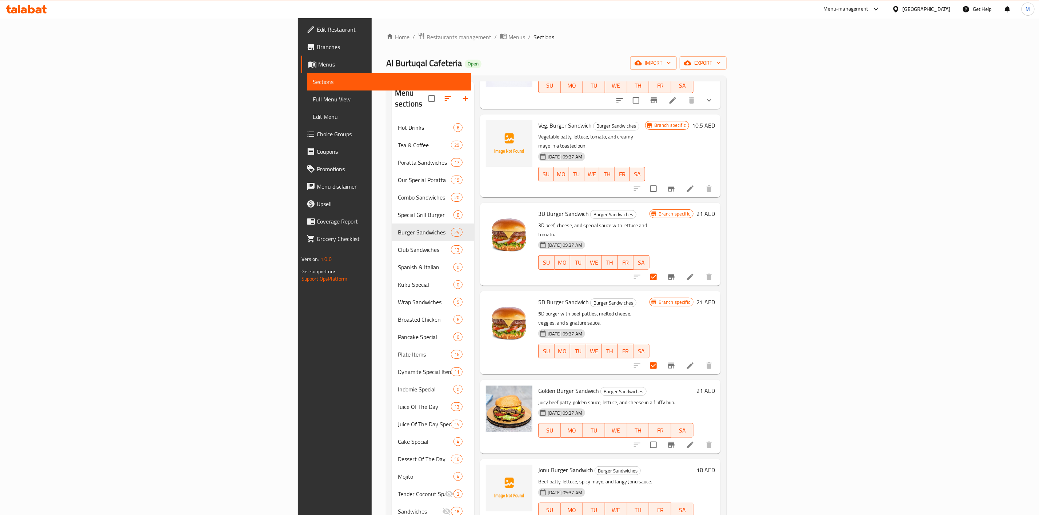
scroll to position [873, 0]
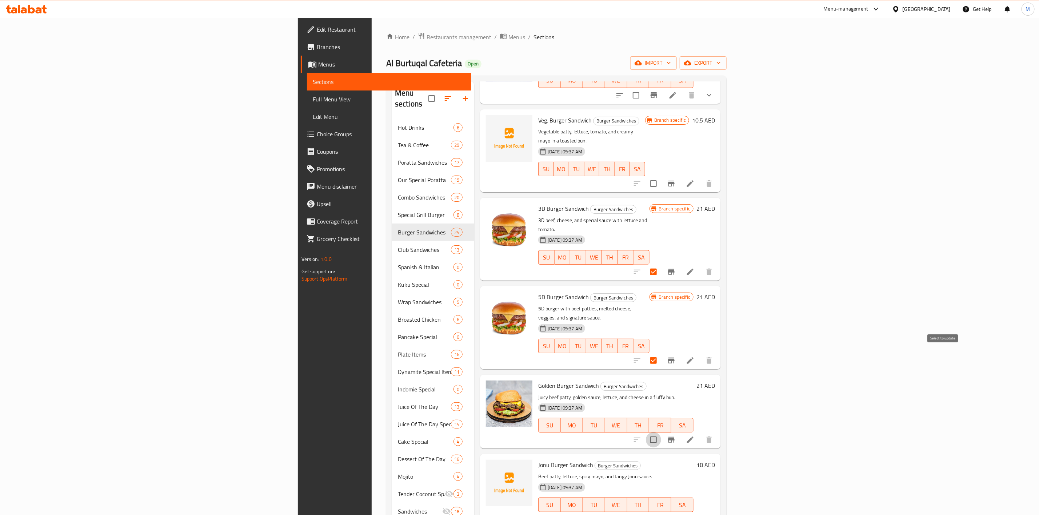
click at [661, 432] on input "checkbox" at bounding box center [653, 439] width 15 height 15
checkbox input "true"
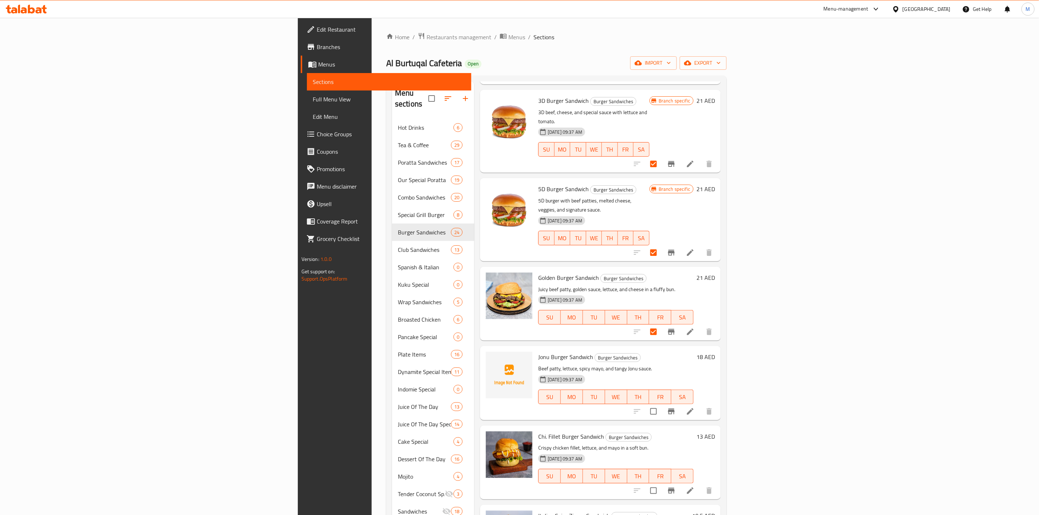
scroll to position [982, 0]
click at [661, 403] on input "checkbox" at bounding box center [653, 410] width 15 height 15
checkbox input "true"
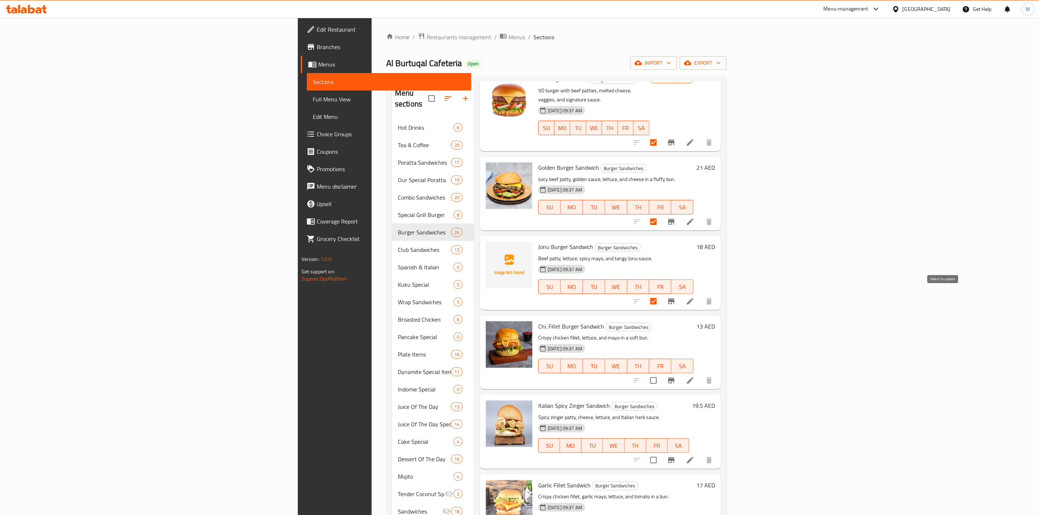
click at [661, 373] on input "checkbox" at bounding box center [653, 380] width 15 height 15
checkbox input "true"
click at [661, 453] on input "checkbox" at bounding box center [653, 460] width 15 height 15
checkbox input "true"
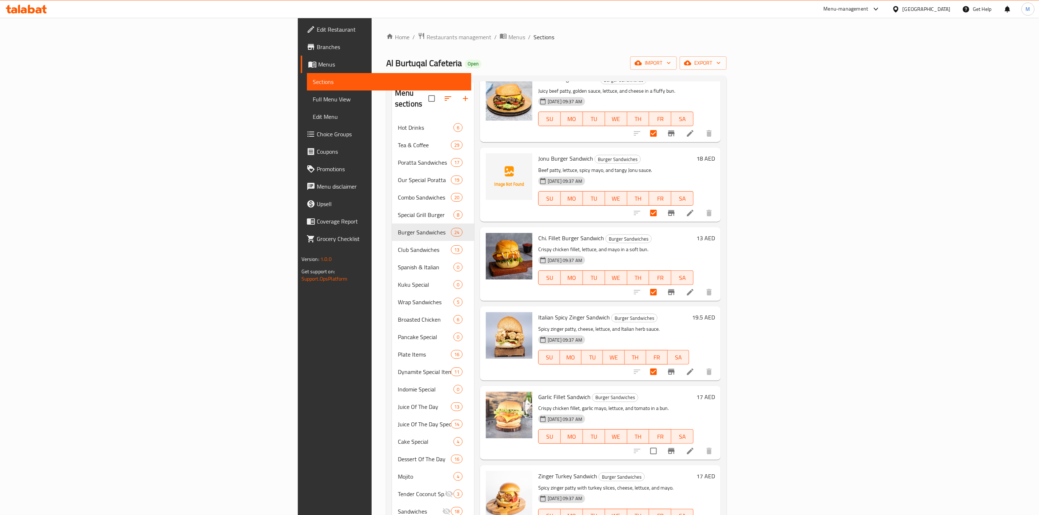
scroll to position [1309, 0]
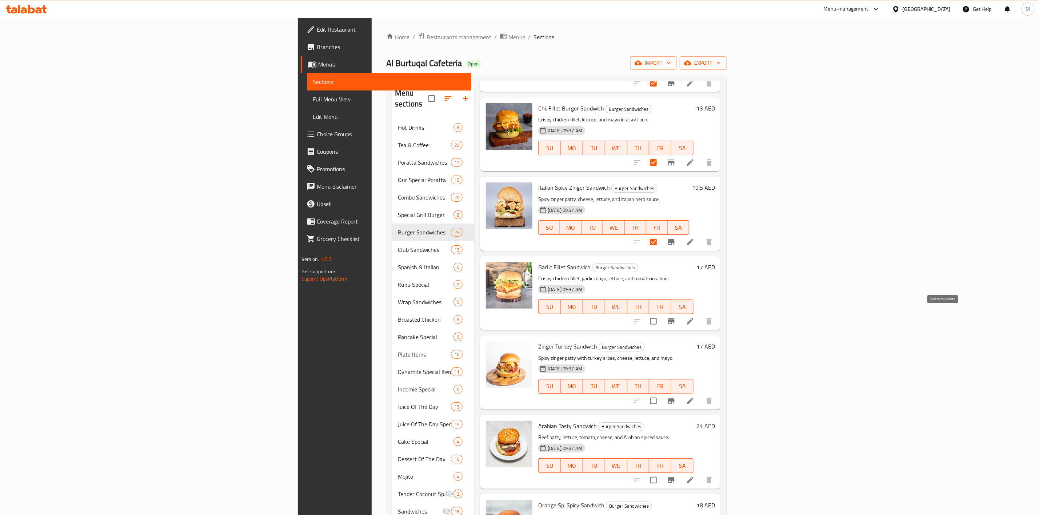
click at [661, 393] on input "checkbox" at bounding box center [653, 400] width 15 height 15
checkbox input "true"
click at [661, 473] on input "checkbox" at bounding box center [653, 480] width 15 height 15
checkbox input "true"
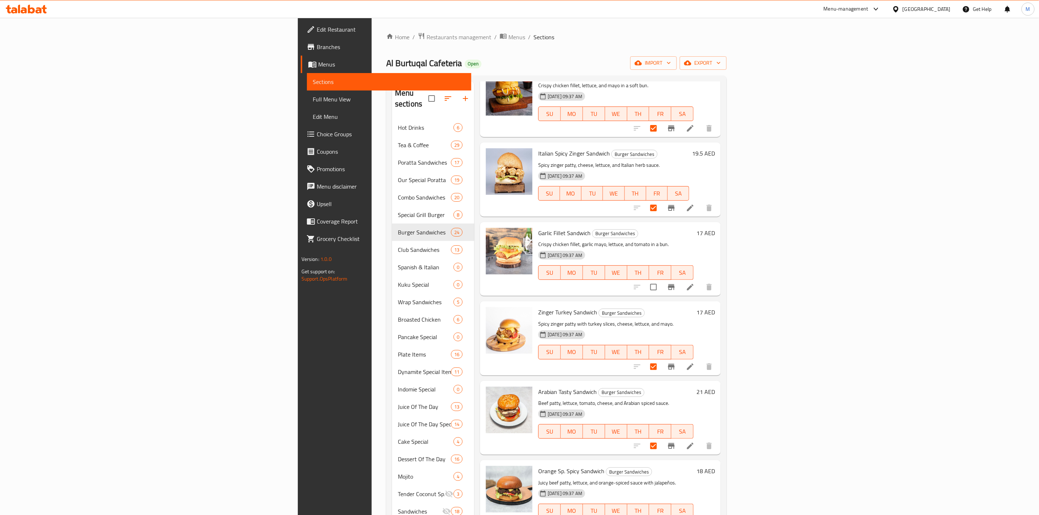
scroll to position [1354, 0]
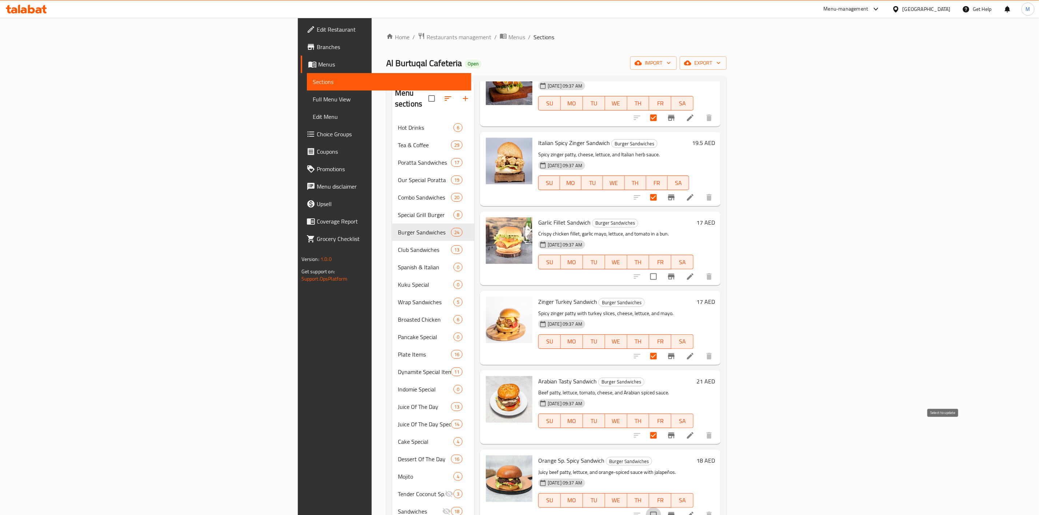
click at [661, 508] on input "checkbox" at bounding box center [653, 515] width 15 height 15
checkbox input "true"
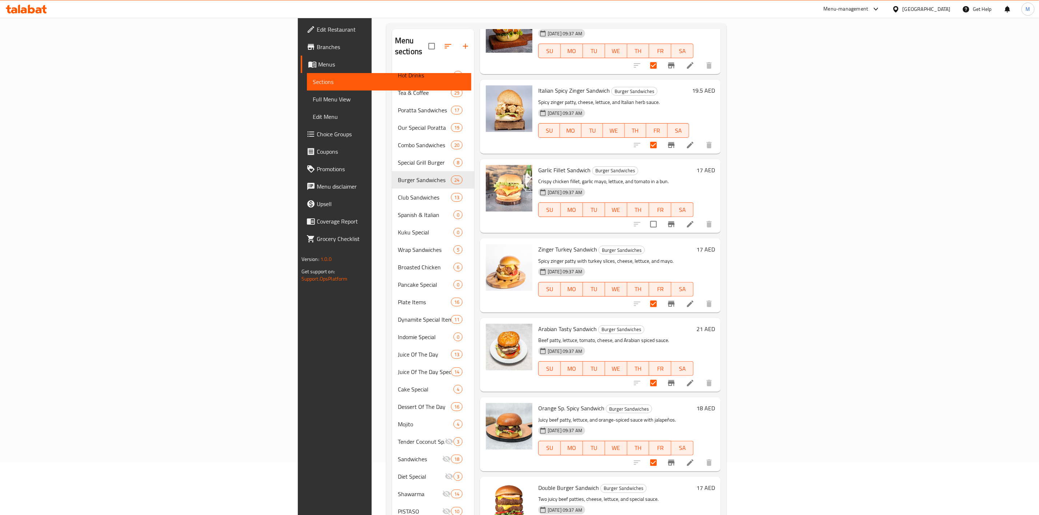
scroll to position [102, 0]
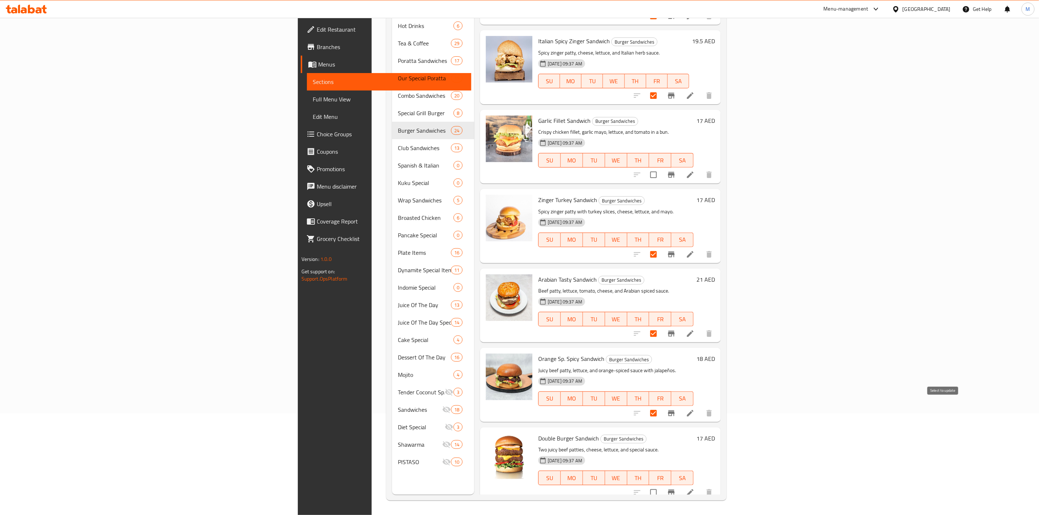
click at [661, 485] on input "checkbox" at bounding box center [653, 492] width 15 height 15
checkbox input "true"
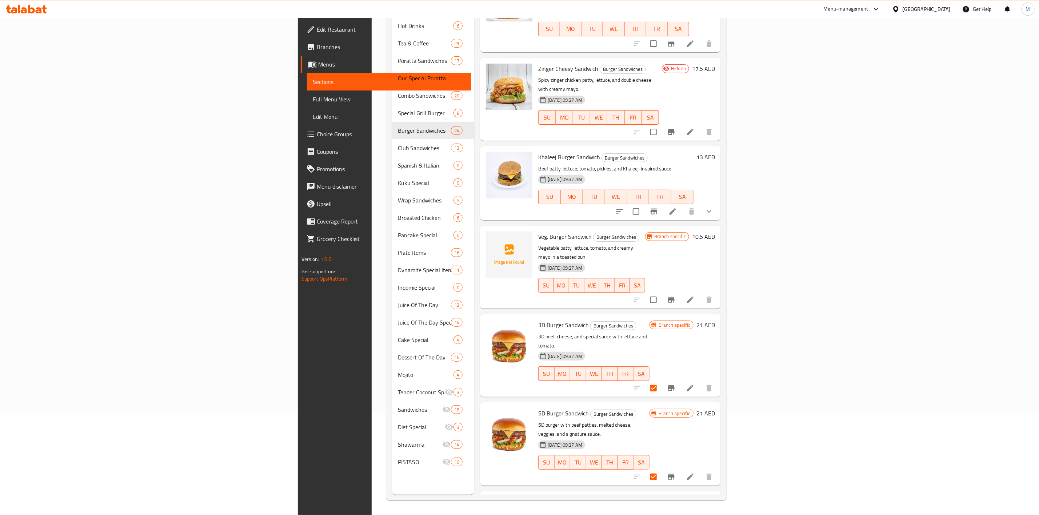
scroll to position [818, 0]
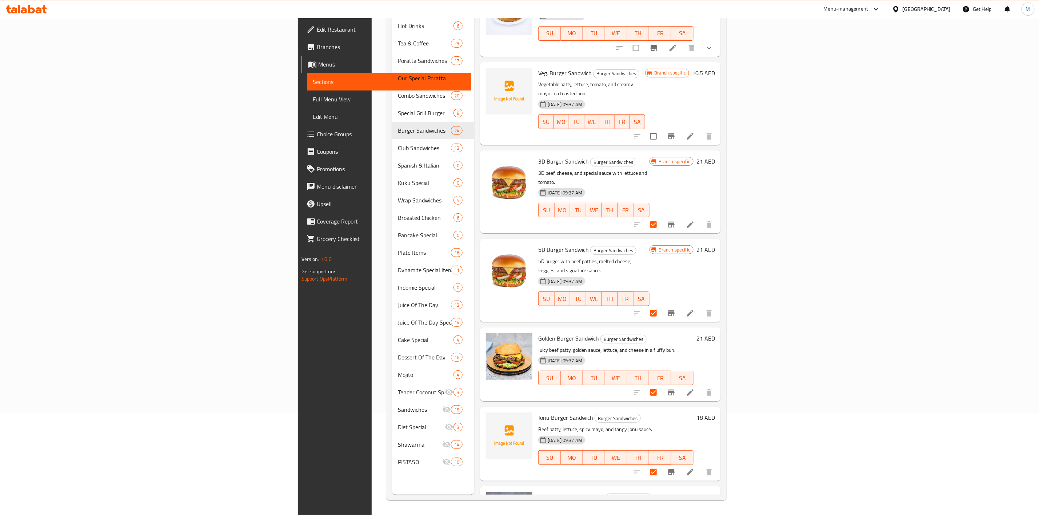
click at [538, 244] on span "5D Burger Sandwich" at bounding box center [563, 249] width 51 height 11
copy h6 "5D Burger Sandwich"
click at [538, 156] on span "3D Burger Sandwich" at bounding box center [563, 161] width 51 height 11
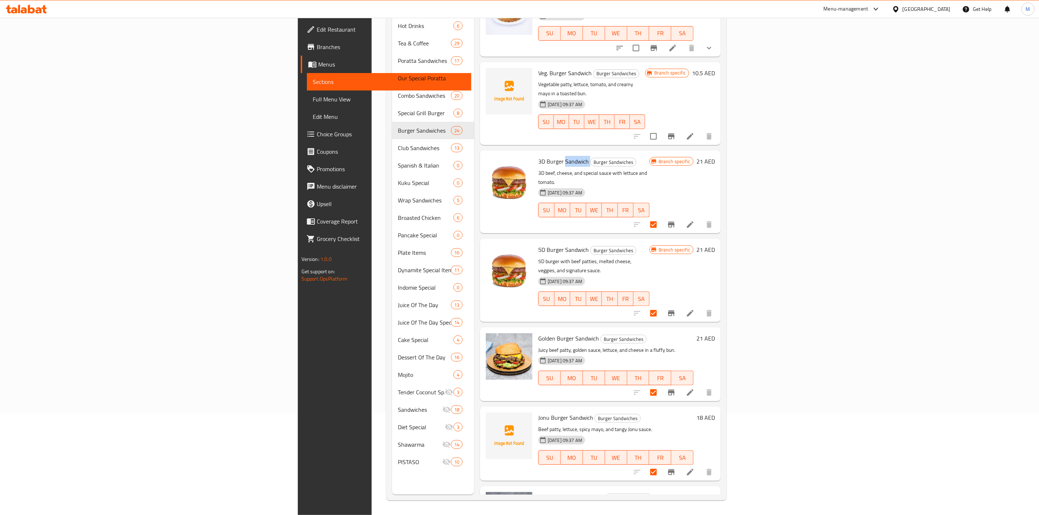
click at [538, 156] on span "3D Burger Sandwich" at bounding box center [563, 161] width 51 height 11
copy h6 "3D Burger Sandwich"
click at [538, 244] on span "5D Burger Sandwich" at bounding box center [563, 249] width 51 height 11
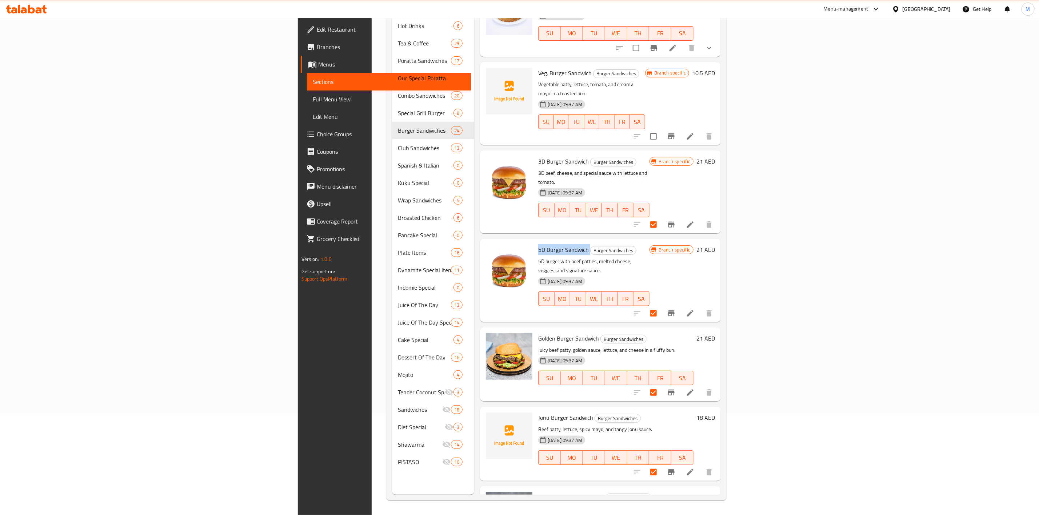
click at [538, 244] on span "5D Burger Sandwich" at bounding box center [563, 249] width 51 height 11
copy h6 "5D Burger Sandwich"
click at [538, 412] on span "Jonu Burger Sandwich" at bounding box center [565, 417] width 55 height 11
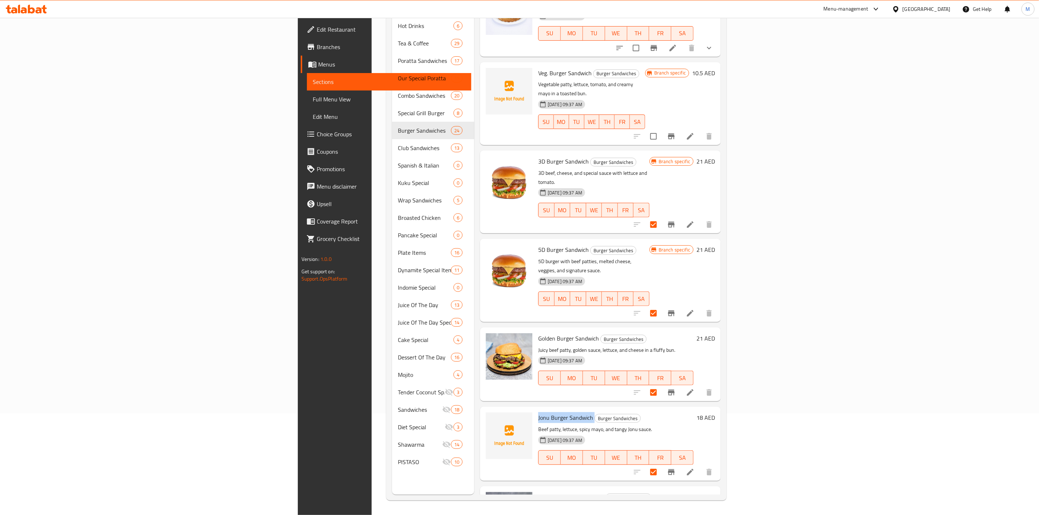
copy h6 "Jonu Burger Sandwich"
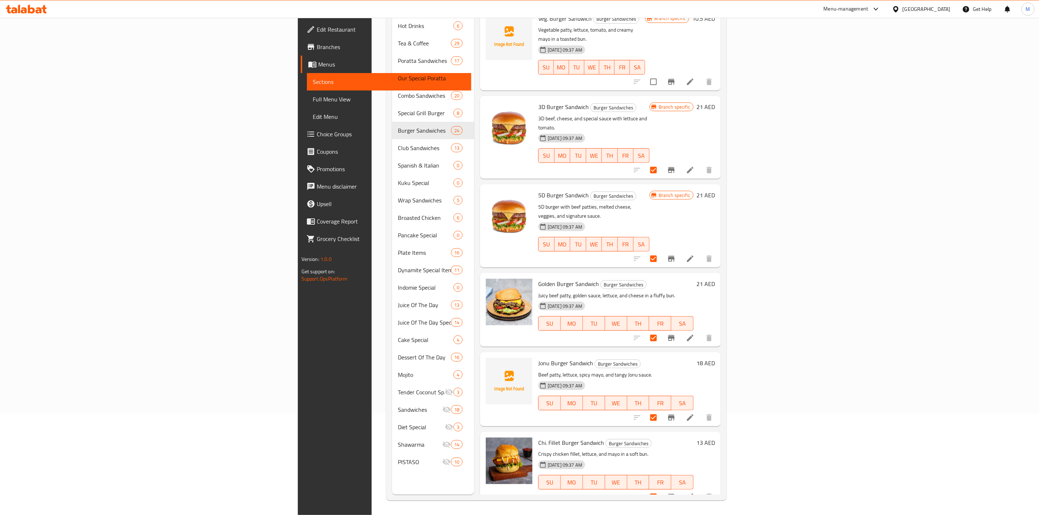
click at [538, 437] on span "Chi. Fillet Burger Sandwich" at bounding box center [571, 442] width 66 height 11
copy h6 "Chi. Fillet Burger Sandwich"
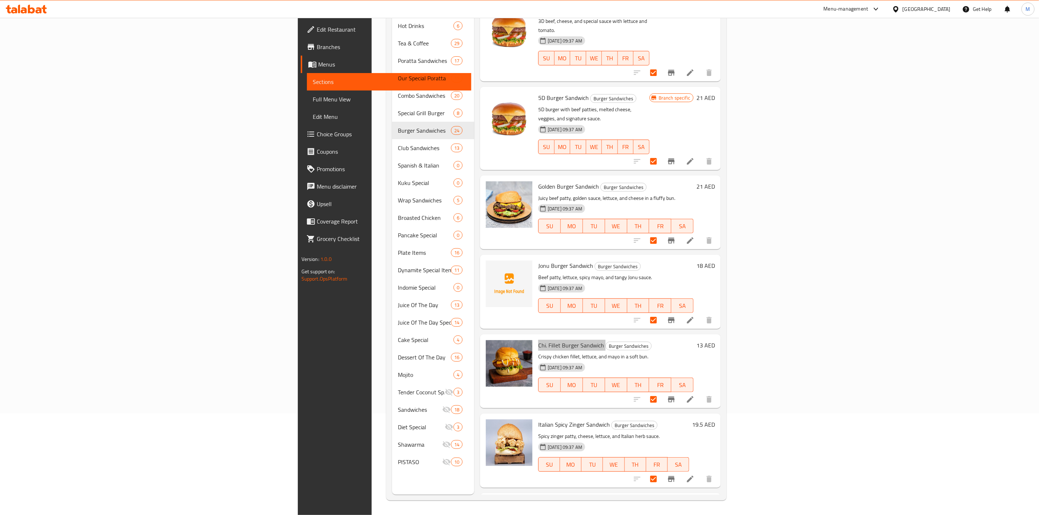
scroll to position [982, 0]
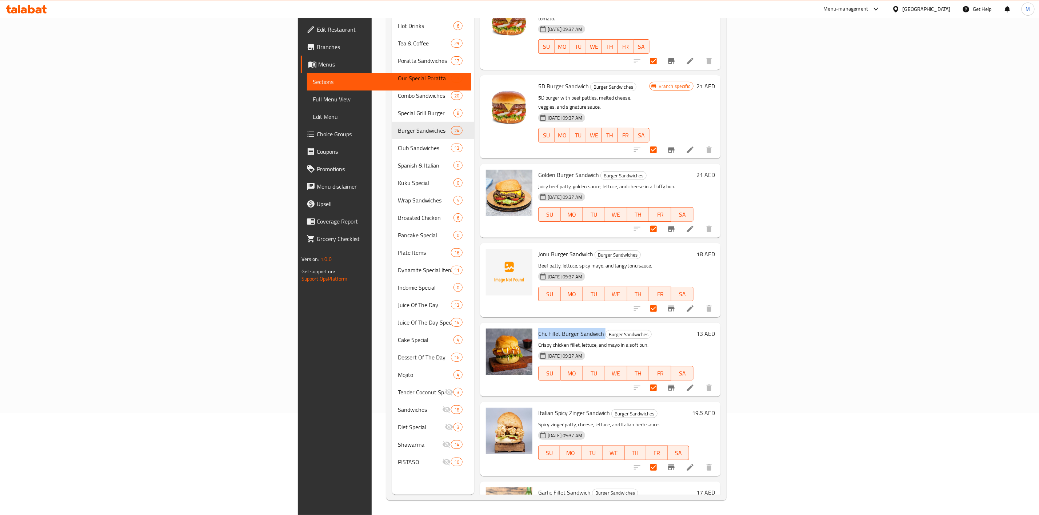
click at [538, 408] on span "Italian Spicy Zinger Sandwich" at bounding box center [574, 413] width 72 height 11
copy h6 "Italian Spicy Zinger Sandwich"
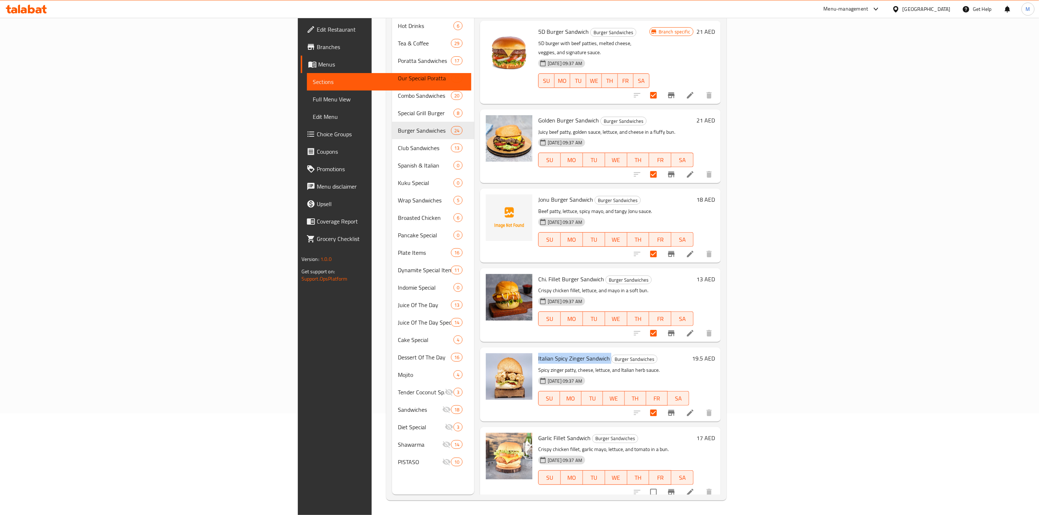
click at [535, 430] on div "Garlic Fillet Sandwich Burger Sandwiches Crispy chicken fillet, garlic mayo, le…" at bounding box center [615, 464] width 161 height 68
click at [538, 433] on span "Garlic Fillet Sandwich" at bounding box center [564, 438] width 52 height 11
copy h6 "Garlic Fillet Sandwich"
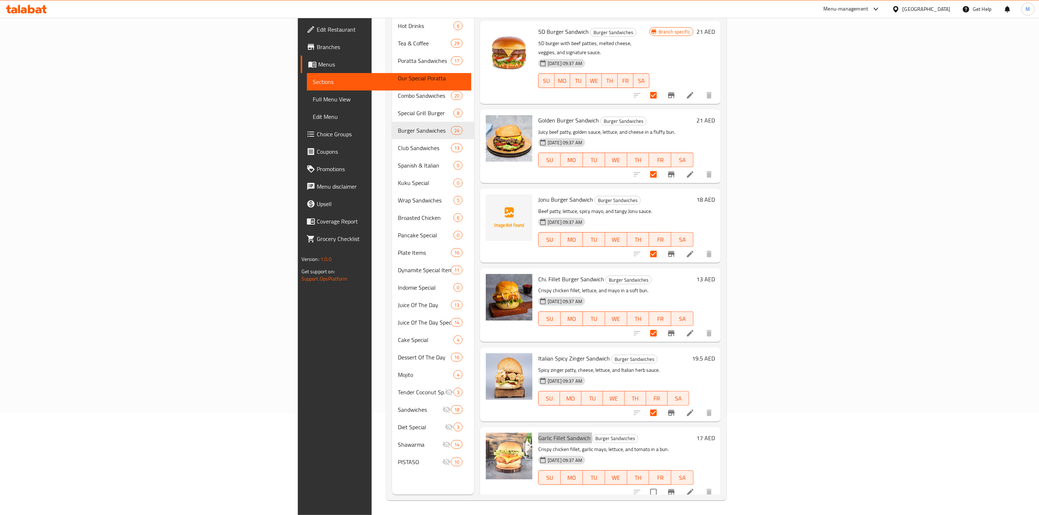
scroll to position [1091, 0]
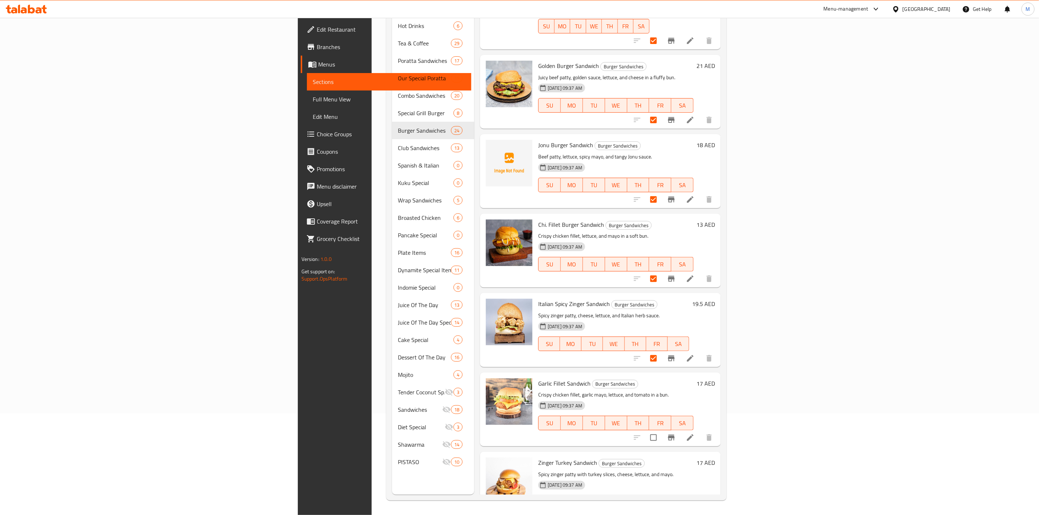
click at [538, 457] on span "Zinger Turkey Sandwich" at bounding box center [567, 462] width 59 height 11
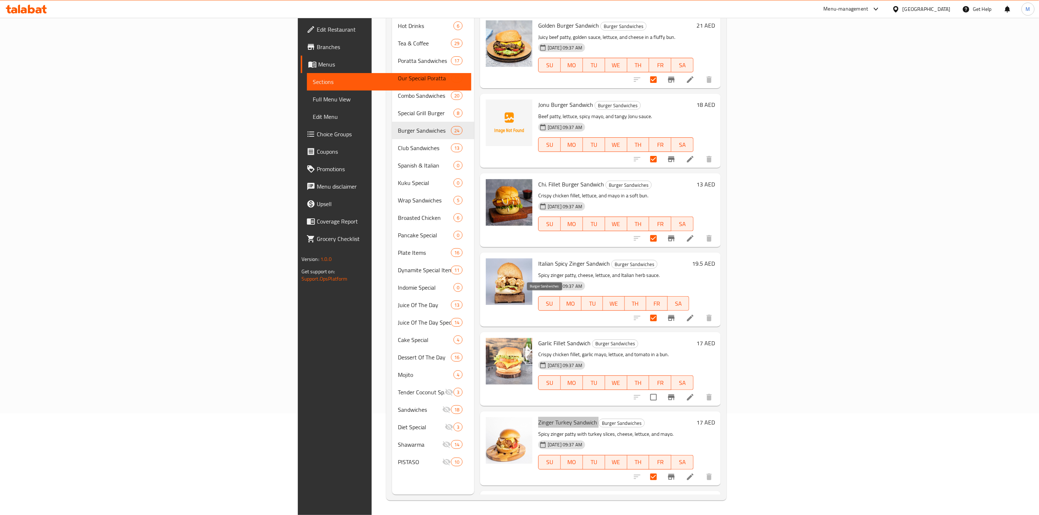
scroll to position [1200, 0]
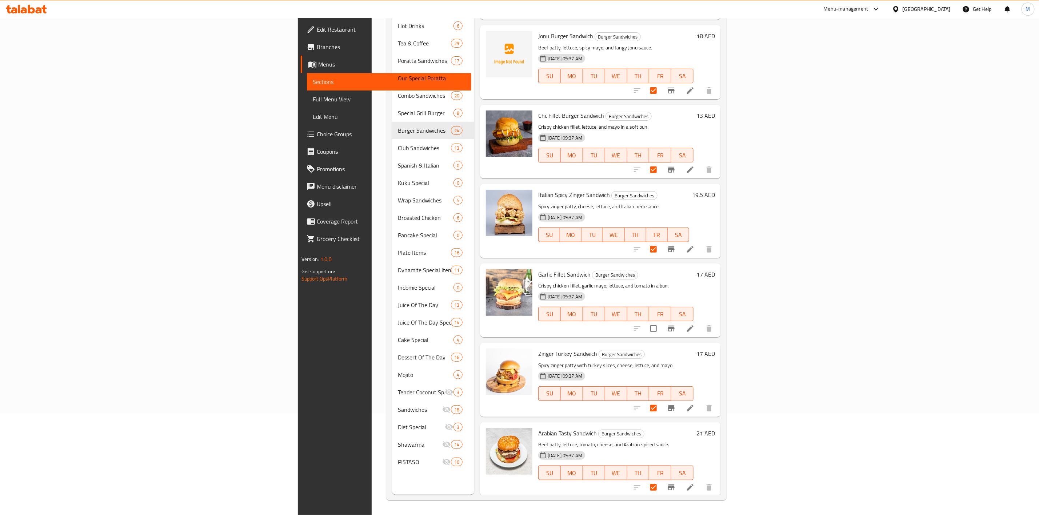
click at [538, 428] on span "Arabian Tasty Sandwich" at bounding box center [567, 433] width 59 height 11
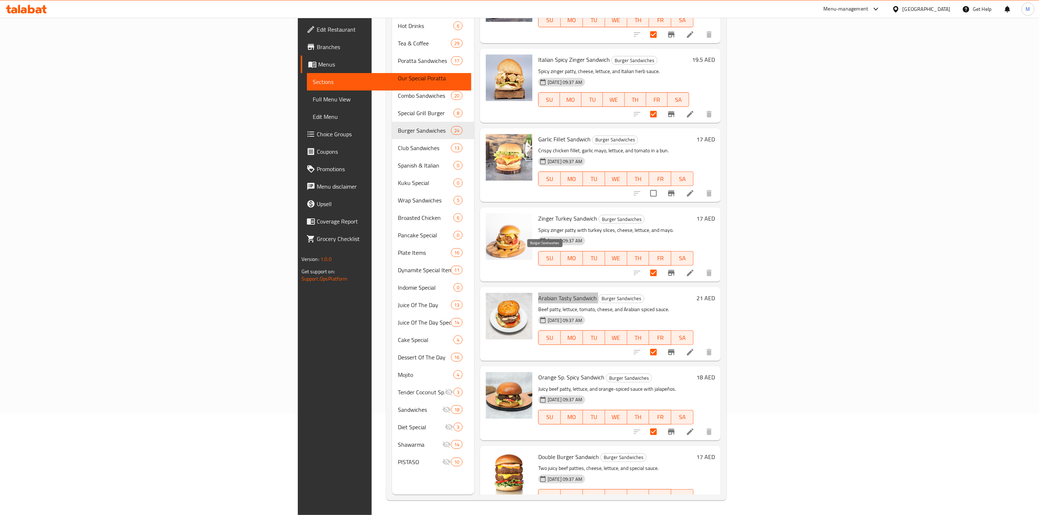
scroll to position [1354, 0]
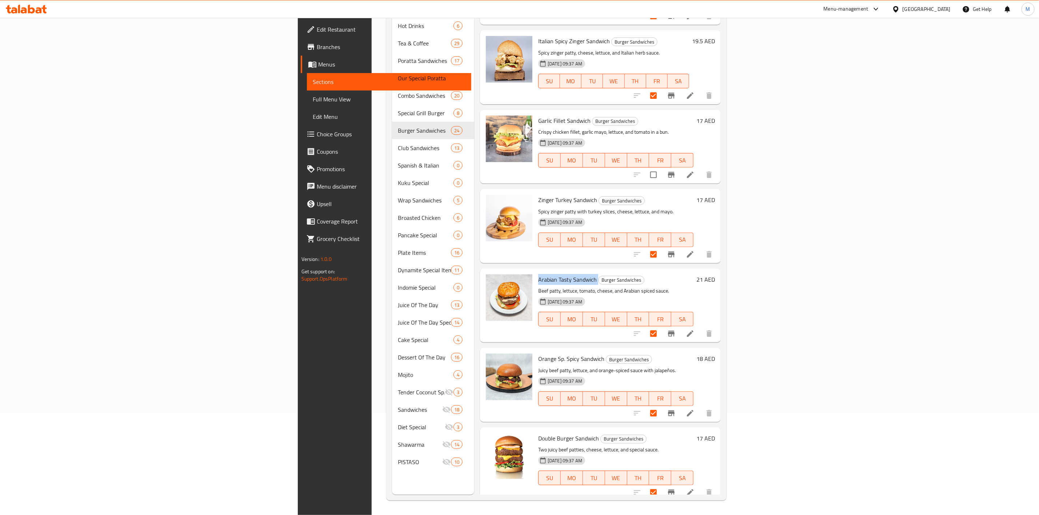
click at [538, 353] on span "Orange Sp. Spicy Sandwich" at bounding box center [571, 358] width 66 height 11
click at [538, 433] on span "Double Burger Sandwich" at bounding box center [568, 438] width 61 height 11
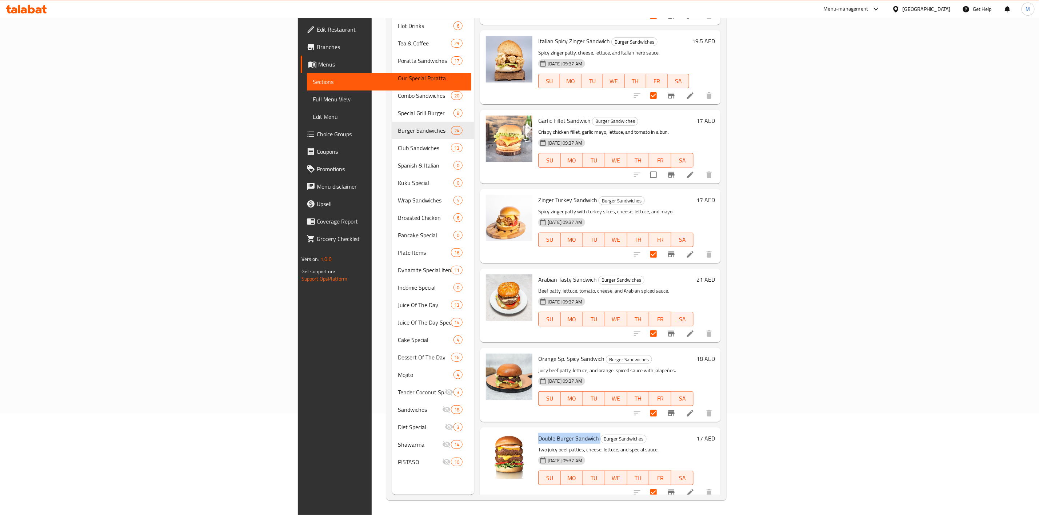
click at [538, 433] on span "Double Burger Sandwich" at bounding box center [568, 438] width 61 height 11
click at [538, 512] on span "Prestige Sandwich" at bounding box center [560, 517] width 45 height 11
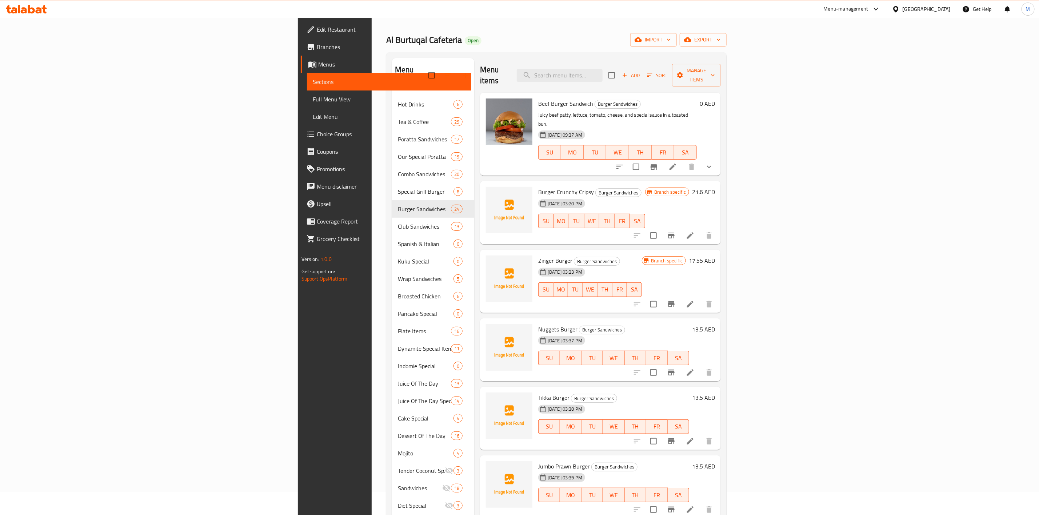
scroll to position [0, 0]
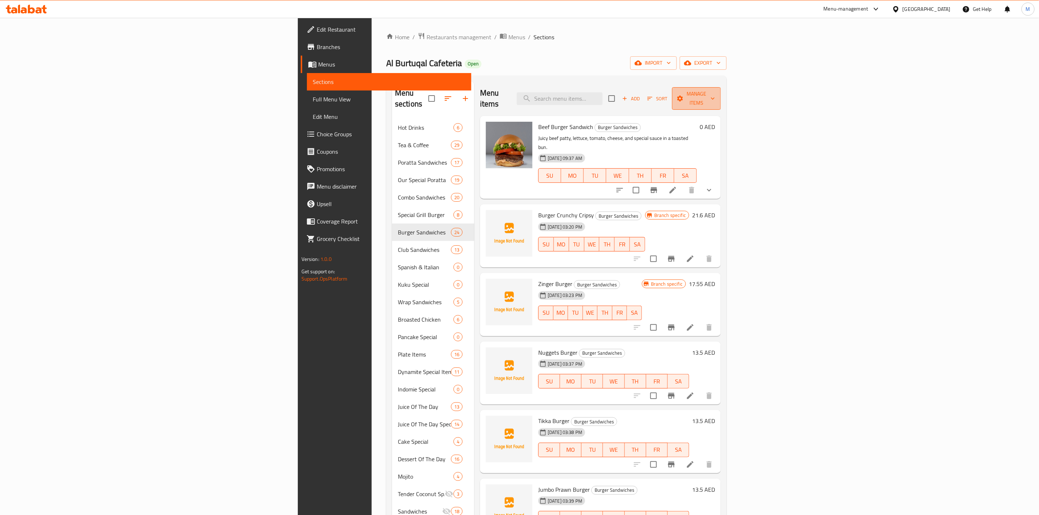
click at [715, 92] on span "Manage items" at bounding box center [696, 98] width 37 height 18
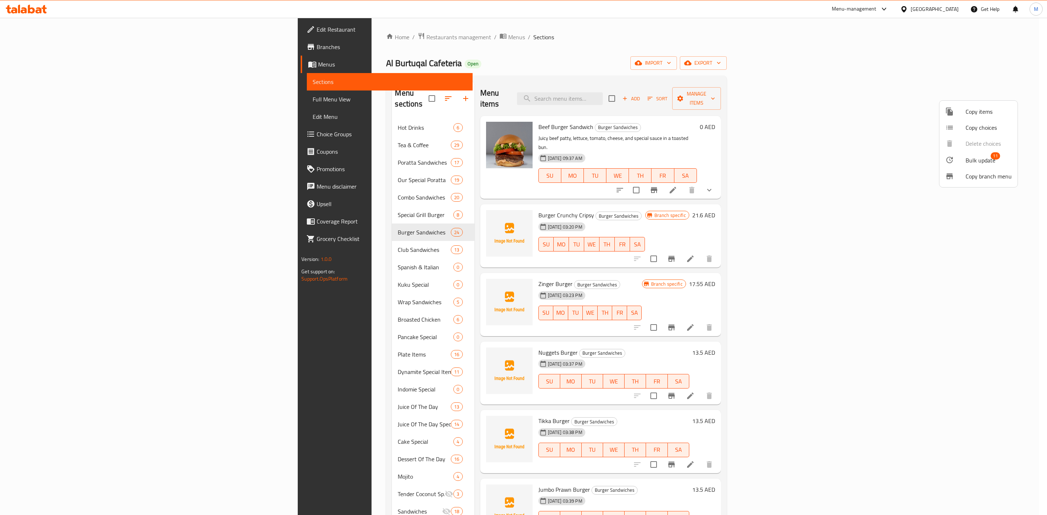
click at [998, 161] on span "Bulk update 11" at bounding box center [989, 159] width 46 height 9
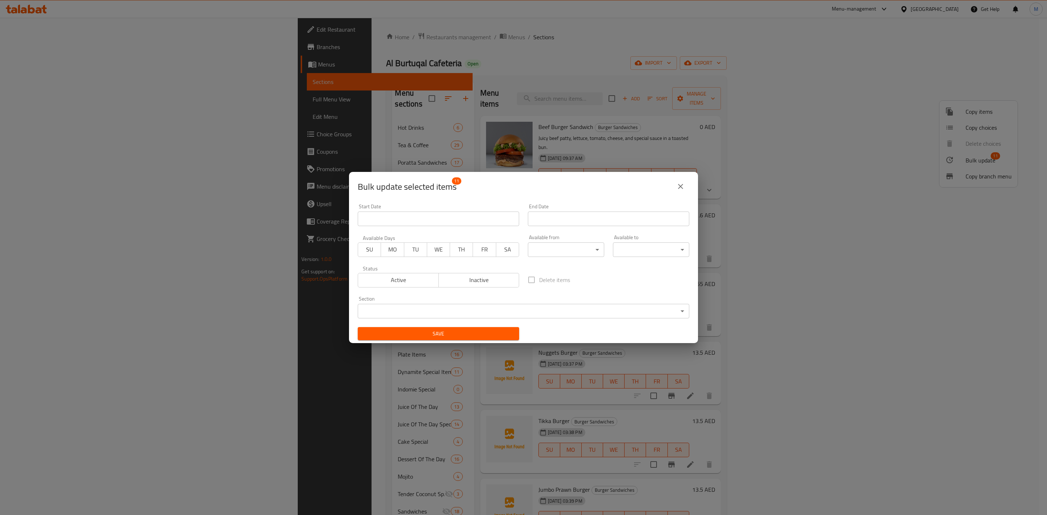
click at [451, 281] on span "Inactive" at bounding box center [479, 280] width 75 height 11
click at [456, 332] on span "Save" at bounding box center [439, 333] width 150 height 9
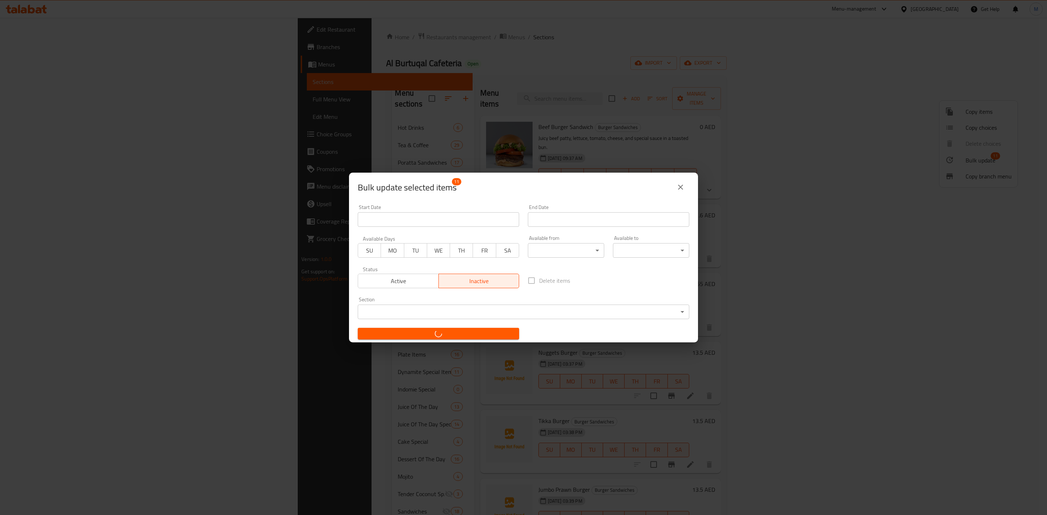
checkbox input "false"
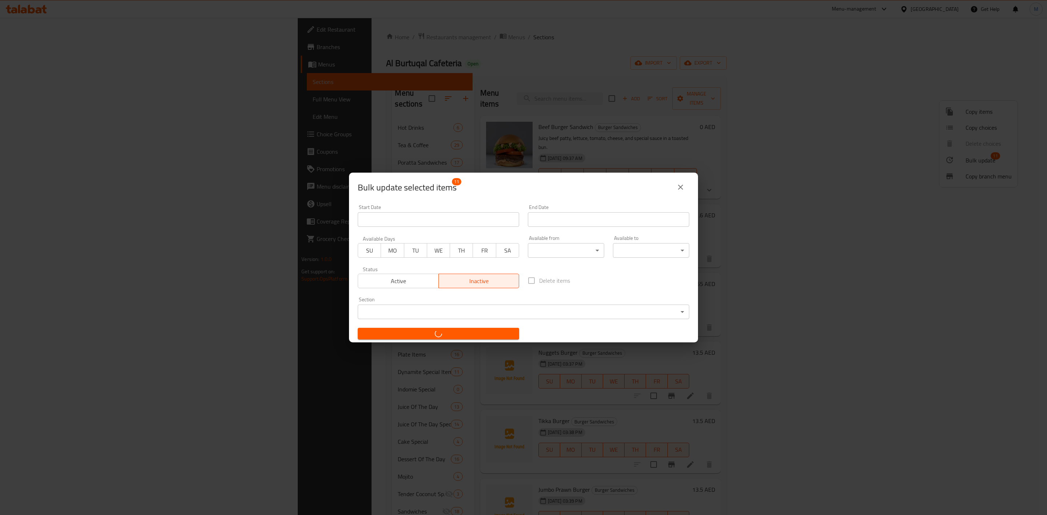
checkbox input "false"
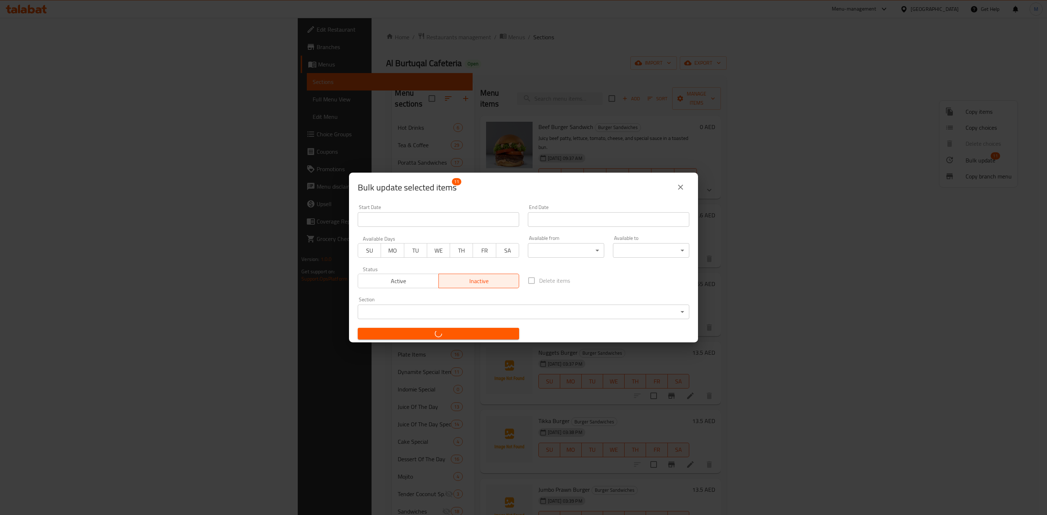
checkbox input "false"
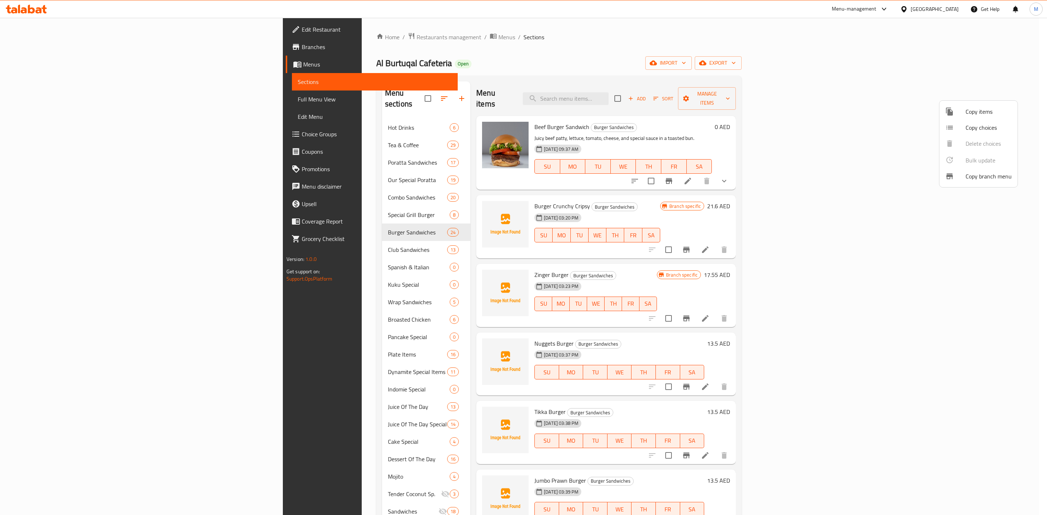
click at [1029, 252] on div at bounding box center [523, 257] width 1047 height 515
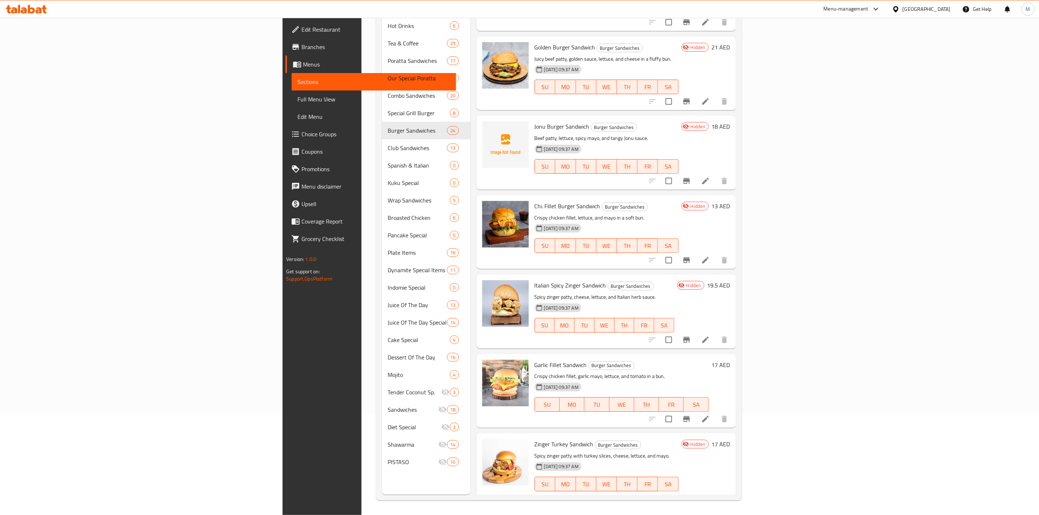
scroll to position [808, 0]
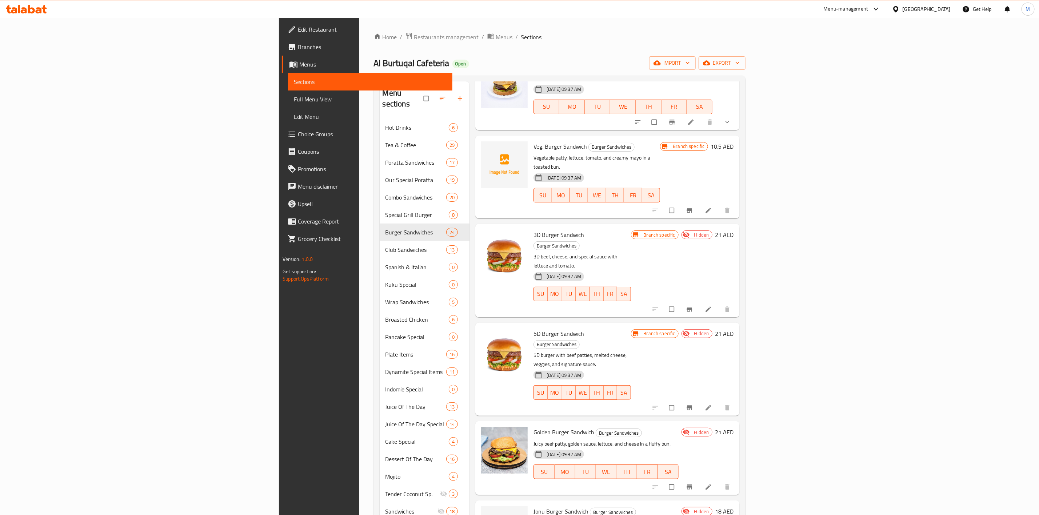
scroll to position [655, 0]
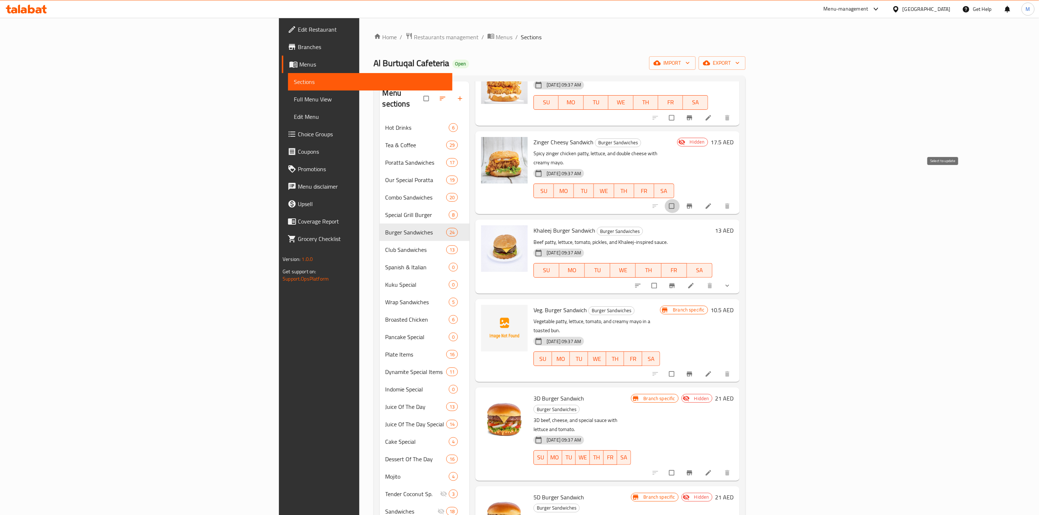
click at [680, 199] on input "checkbox" at bounding box center [672, 206] width 15 height 14
checkbox input "true"
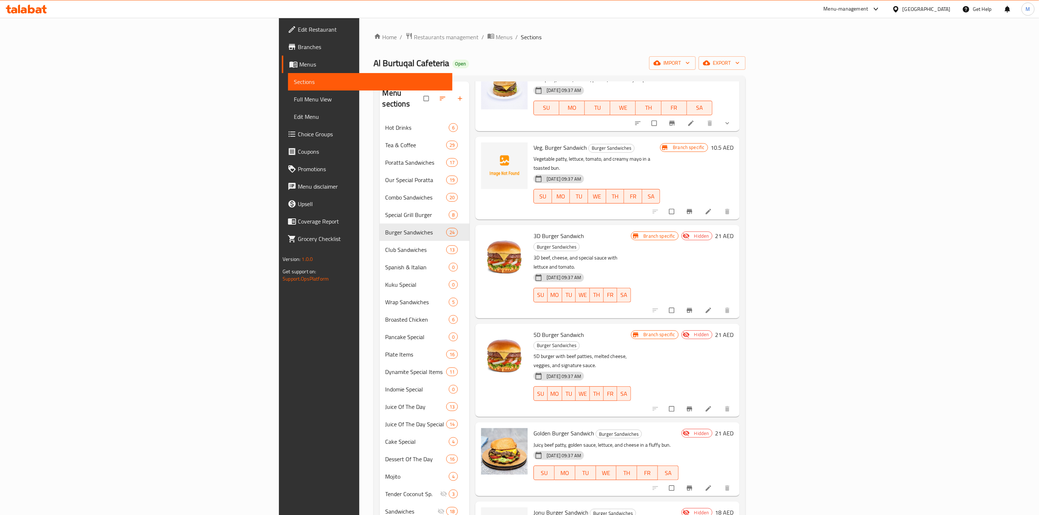
scroll to position [818, 0]
click at [680, 303] on input "checkbox" at bounding box center [672, 310] width 15 height 14
checkbox input "true"
click at [680, 401] on input "checkbox" at bounding box center [672, 408] width 15 height 14
checkbox input "true"
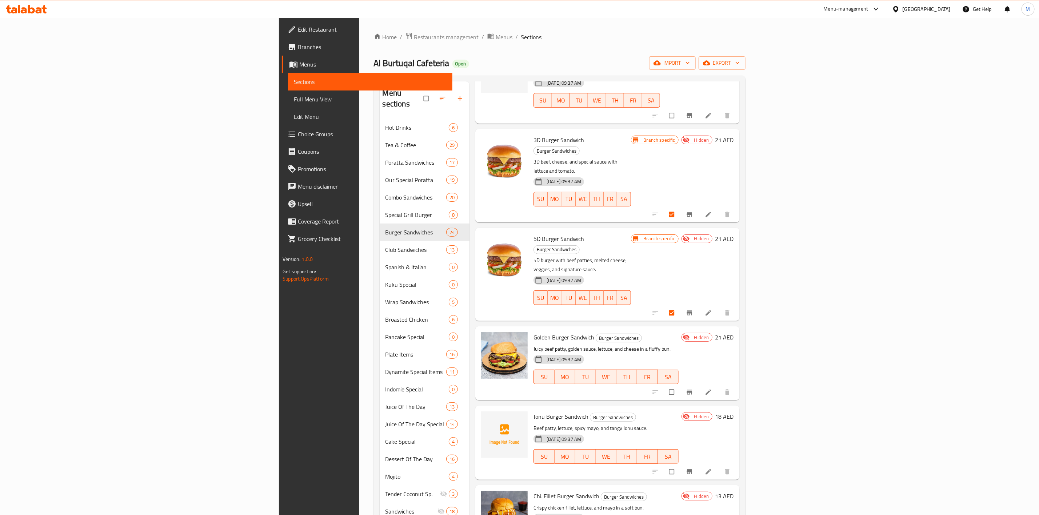
scroll to position [927, 0]
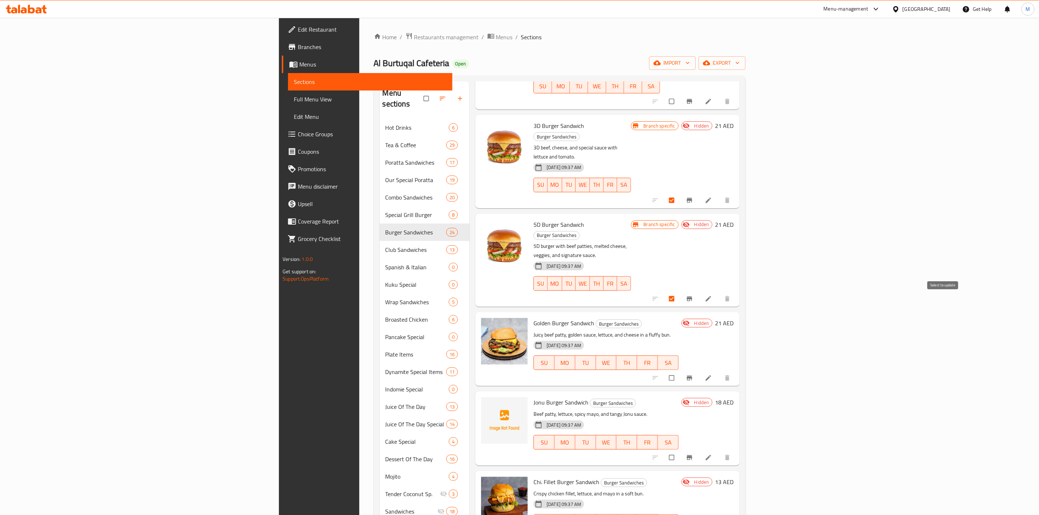
click at [680, 371] on input "checkbox" at bounding box center [672, 378] width 15 height 14
checkbox input "true"
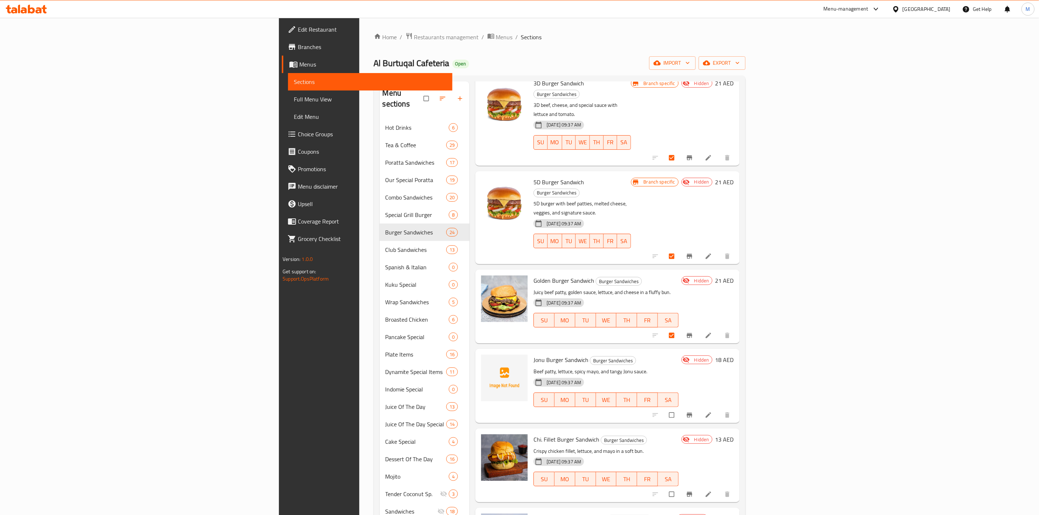
scroll to position [982, 0]
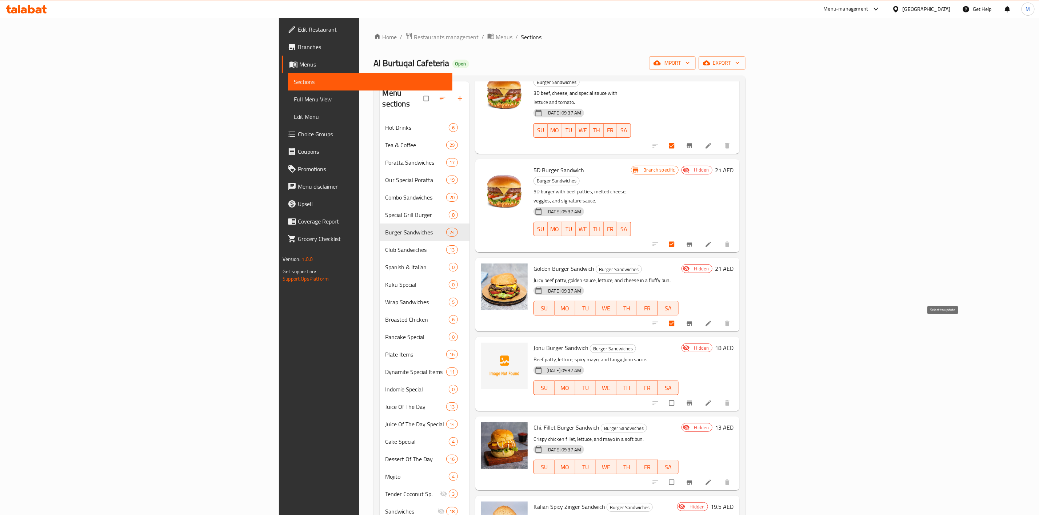
click at [680, 396] on input "checkbox" at bounding box center [672, 403] width 15 height 14
checkbox input "true"
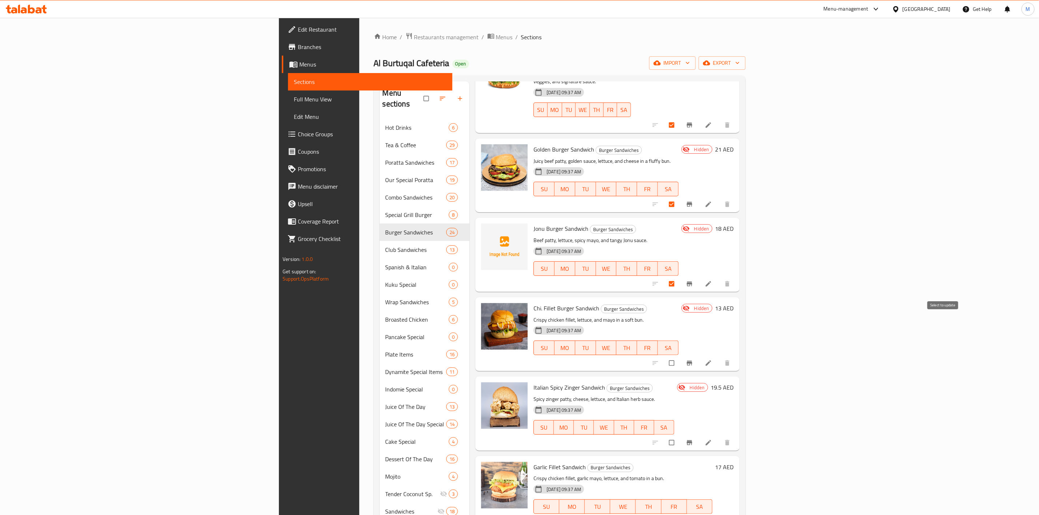
scroll to position [1145, 0]
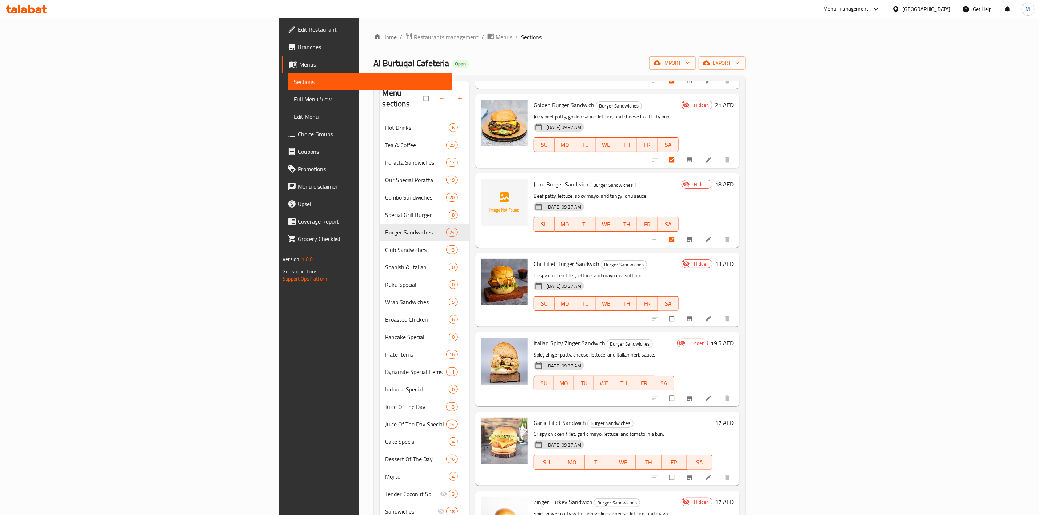
click at [680, 312] on input "checkbox" at bounding box center [672, 319] width 15 height 14
checkbox input "true"
click at [680, 392] on input "checkbox" at bounding box center [672, 399] width 15 height 14
checkbox input "true"
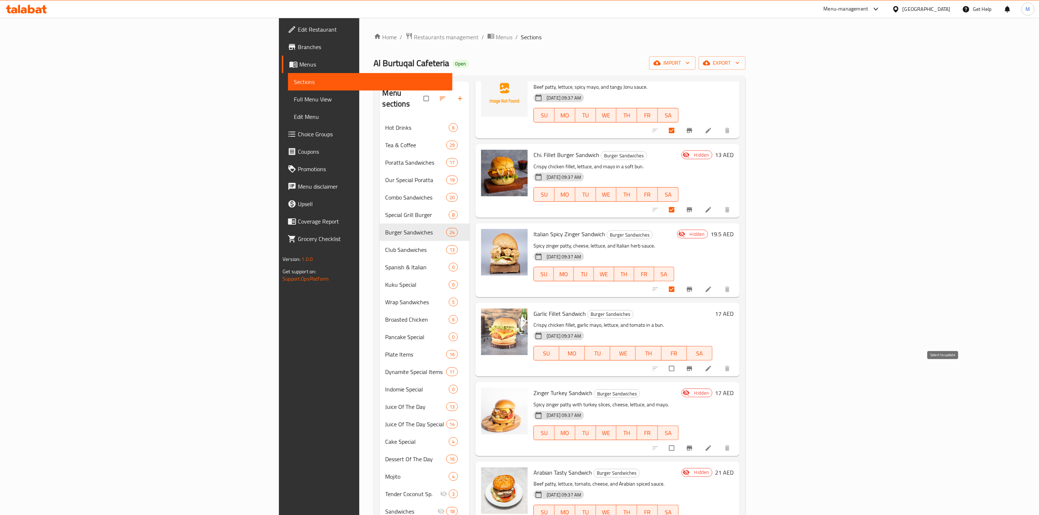
click at [680, 441] on input "checkbox" at bounding box center [672, 448] width 15 height 14
checkbox input "true"
click at [680, 362] on input "checkbox" at bounding box center [672, 369] width 15 height 14
checkbox input "true"
click at [533, 308] on span "Garlic Fillet Sandwich" at bounding box center [559, 313] width 52 height 11
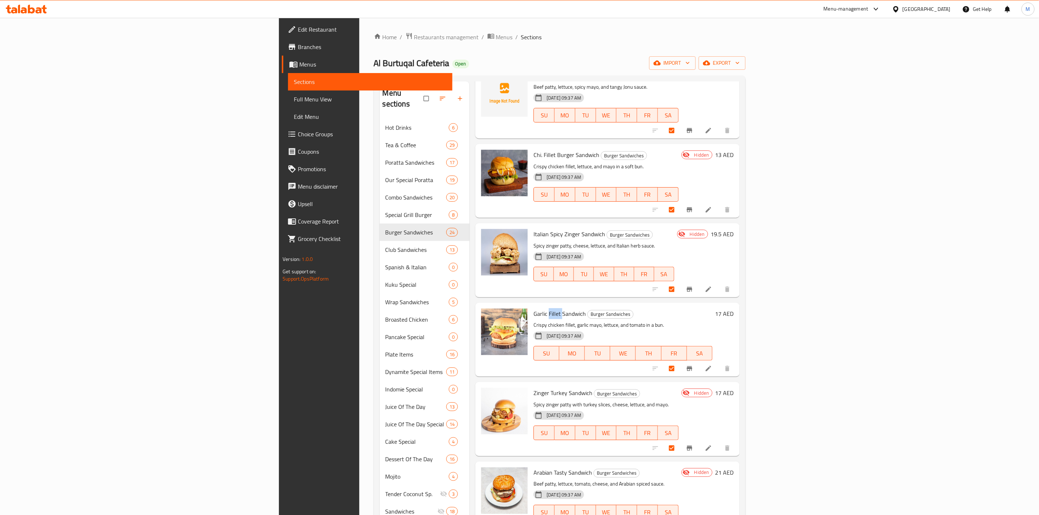
click at [533, 308] on span "Garlic Fillet Sandwich" at bounding box center [559, 313] width 52 height 11
copy h6 "Garlic Fillet Sandwich"
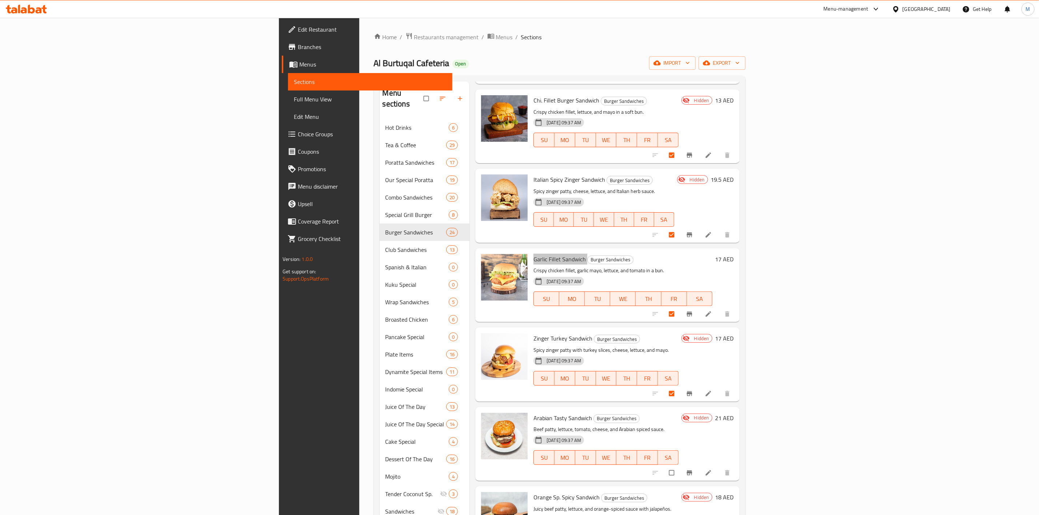
scroll to position [1354, 0]
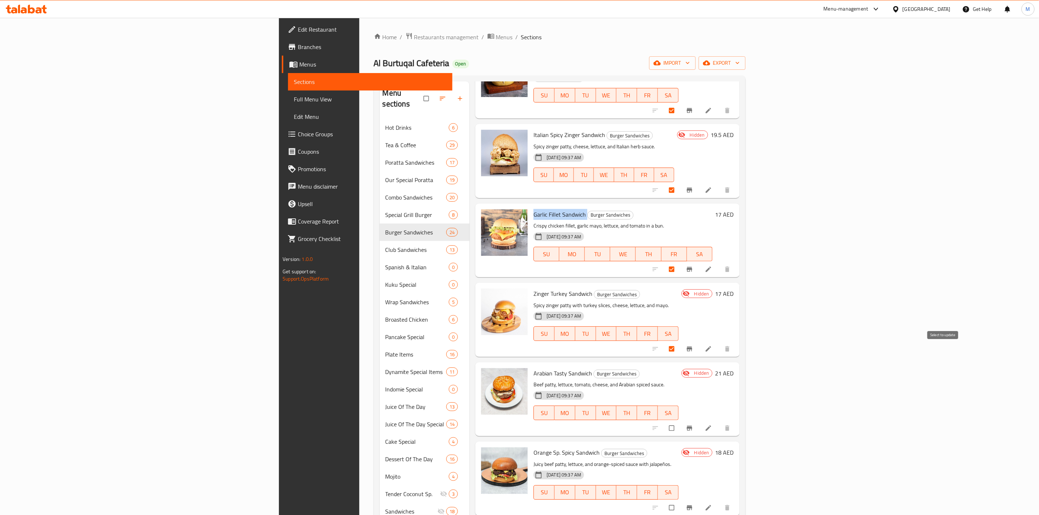
click at [680, 421] on input "checkbox" at bounding box center [672, 428] width 15 height 14
checkbox input "true"
click at [680, 501] on input "checkbox" at bounding box center [672, 508] width 15 height 14
checkbox input "true"
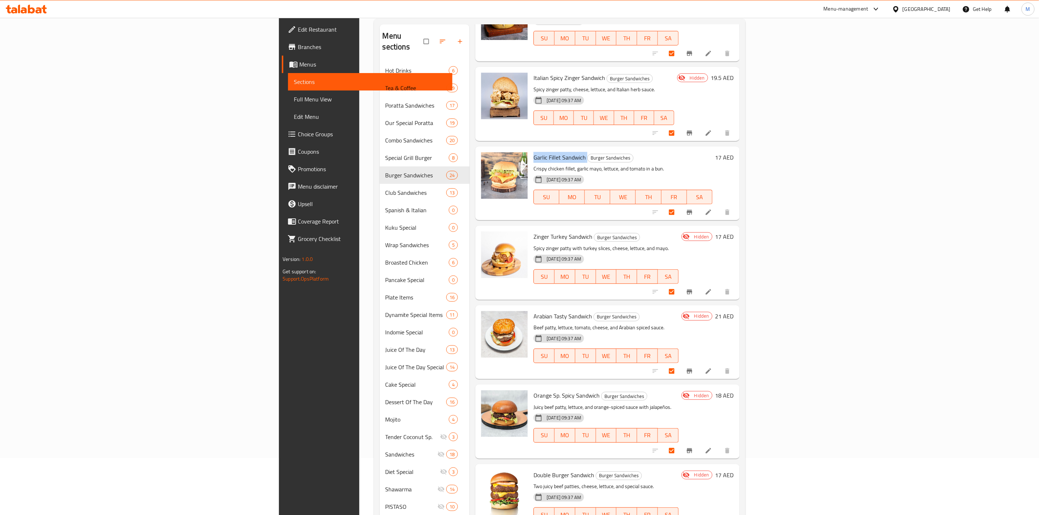
scroll to position [102, 0]
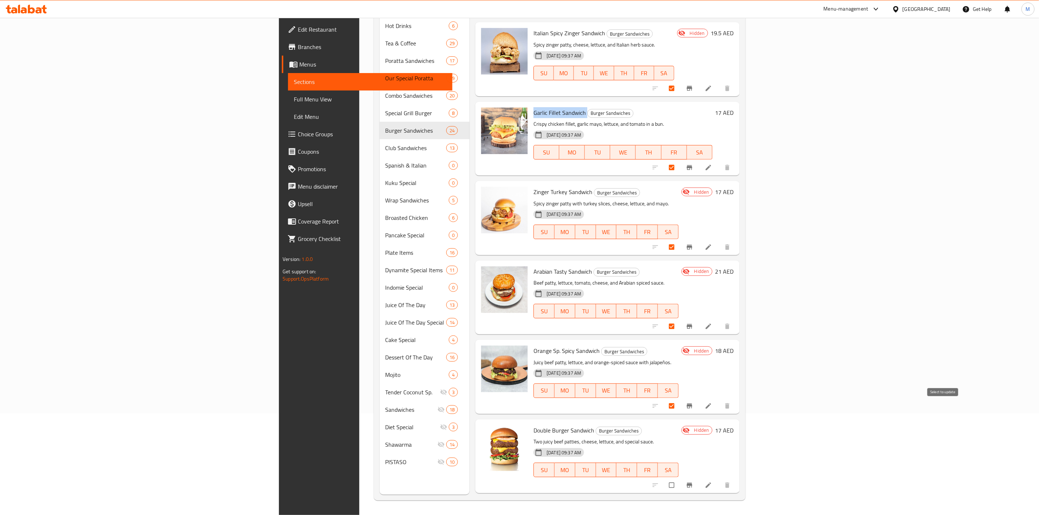
click at [680, 479] on input "checkbox" at bounding box center [672, 486] width 15 height 14
checkbox input "true"
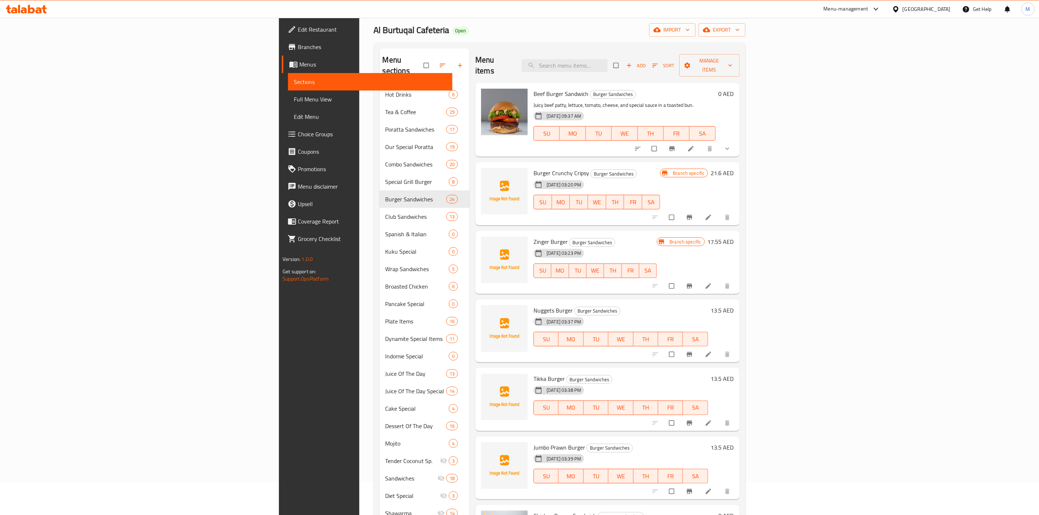
scroll to position [0, 0]
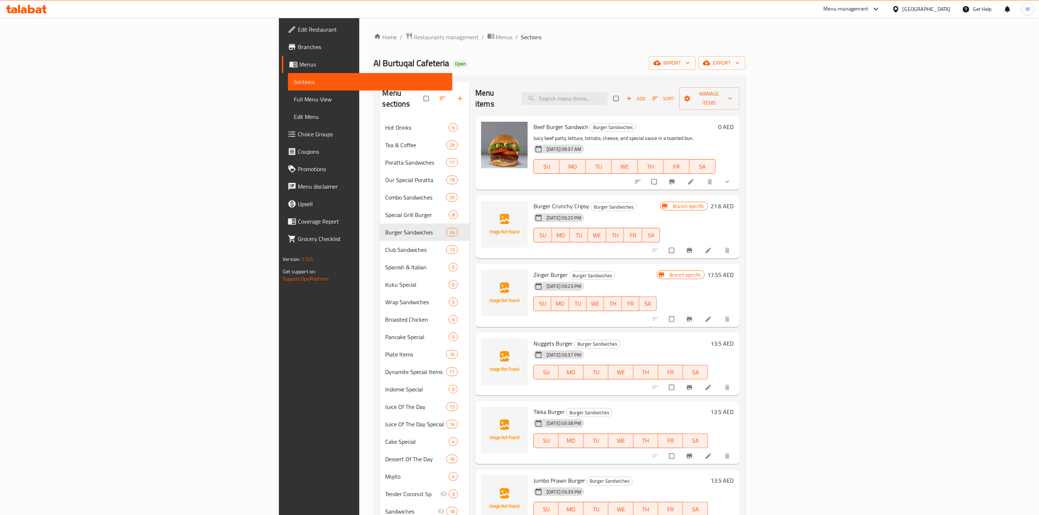
click at [740, 85] on div "Menu items Add Sort Manage items" at bounding box center [607, 98] width 264 height 35
click at [734, 89] on span "Manage items" at bounding box center [709, 98] width 49 height 18
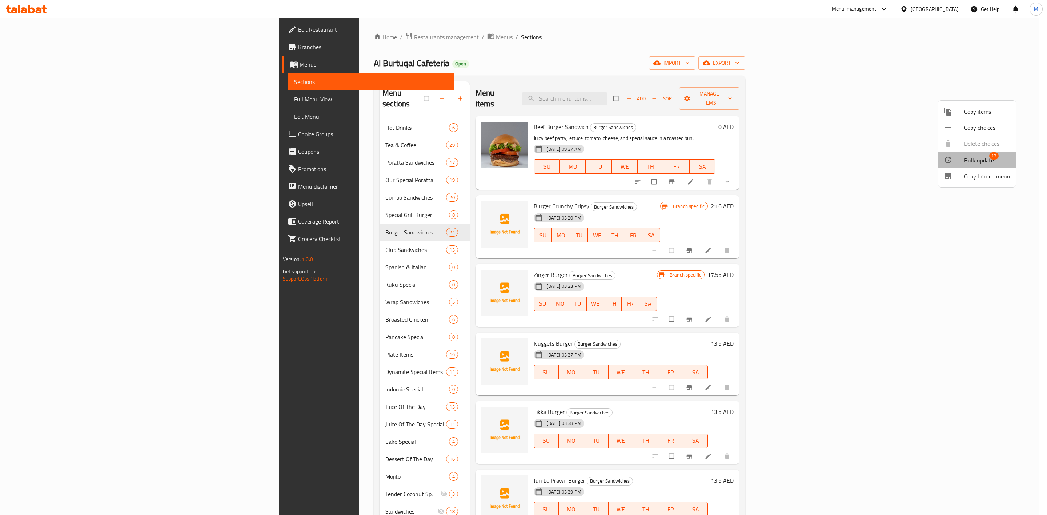
click at [971, 163] on span "Bulk update" at bounding box center [979, 160] width 30 height 9
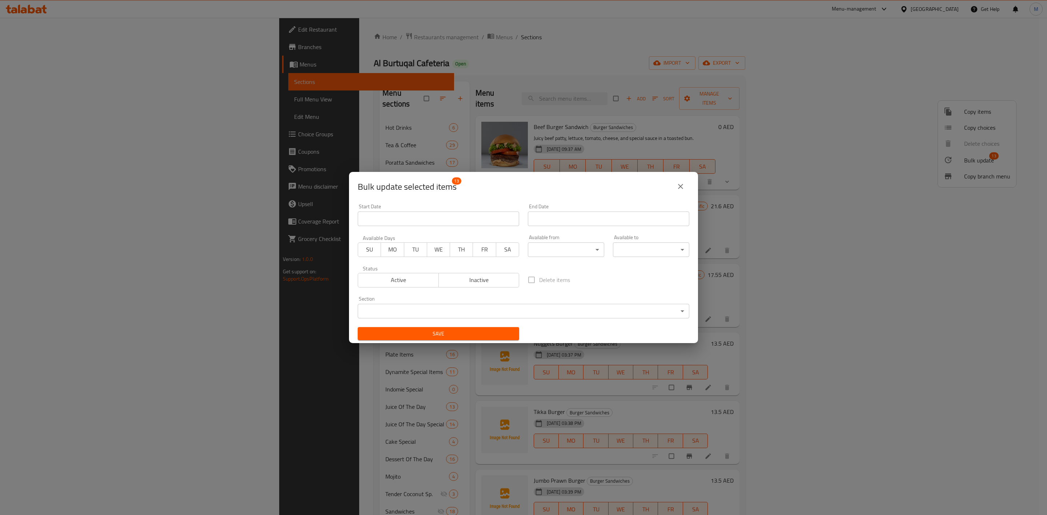
click at [676, 105] on div "Bulk update selected items 13 Start Date Start Date End Date End Date Available…" at bounding box center [523, 257] width 1047 height 515
click at [684, 188] on icon "close" at bounding box center [680, 186] width 9 height 9
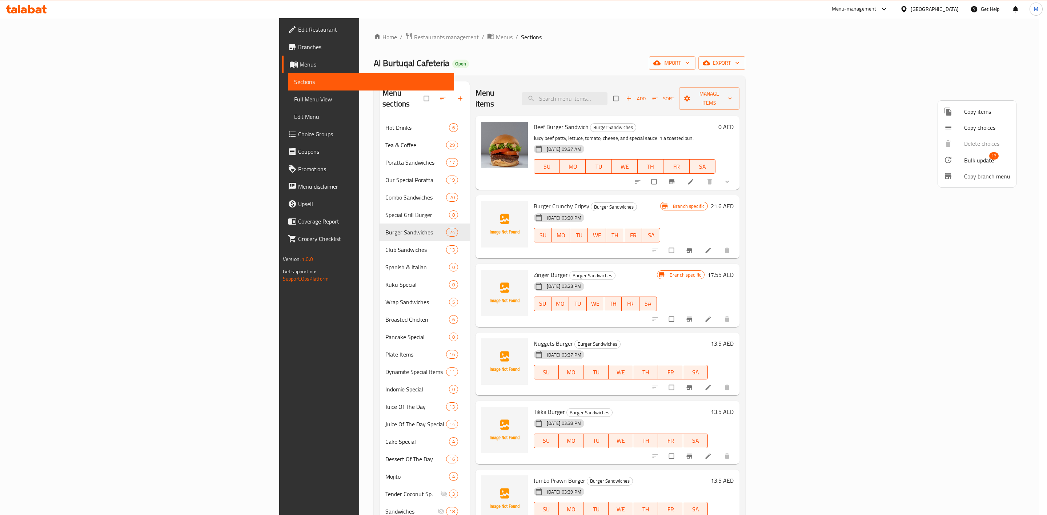
click at [1026, 293] on div at bounding box center [523, 257] width 1047 height 515
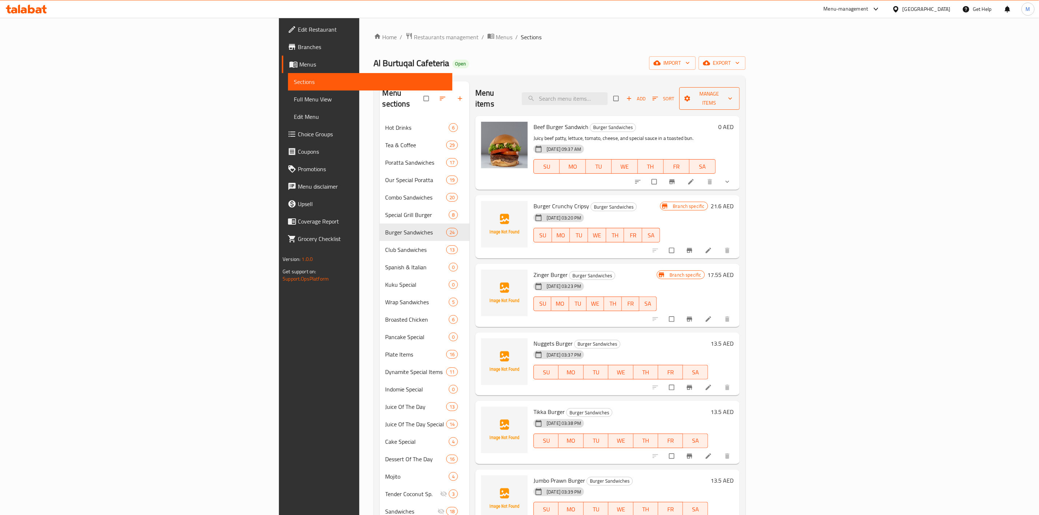
click at [740, 98] on button "Manage items" at bounding box center [709, 98] width 60 height 23
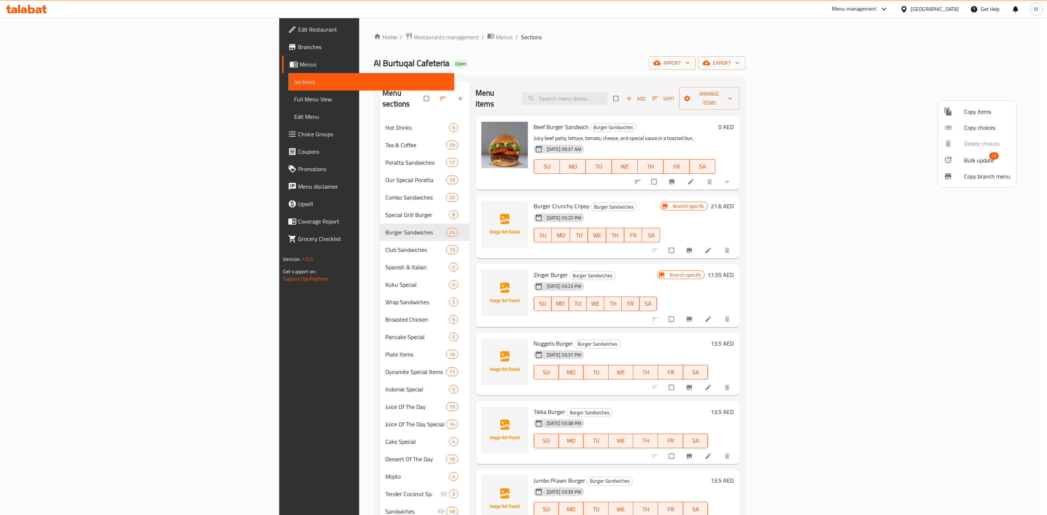
click at [948, 155] on li "Bulk update 13" at bounding box center [977, 160] width 78 height 17
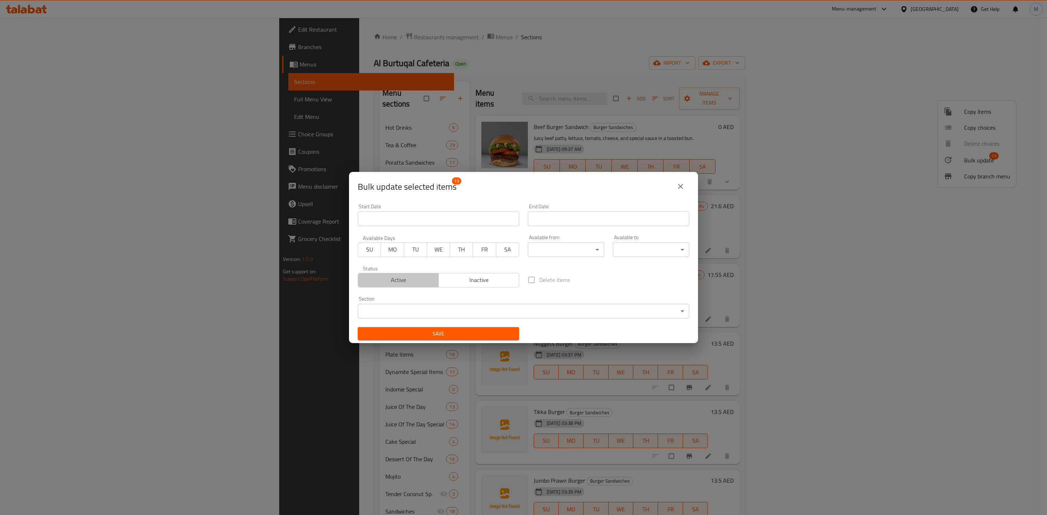
click at [414, 285] on span "Active" at bounding box center [398, 280] width 75 height 11
click at [425, 336] on span "Save" at bounding box center [439, 333] width 150 height 9
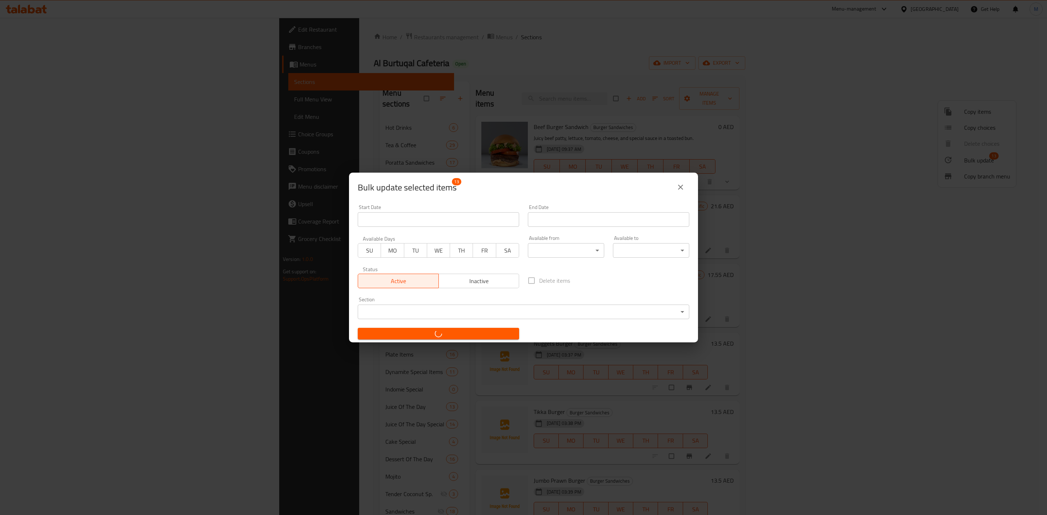
checkbox input "false"
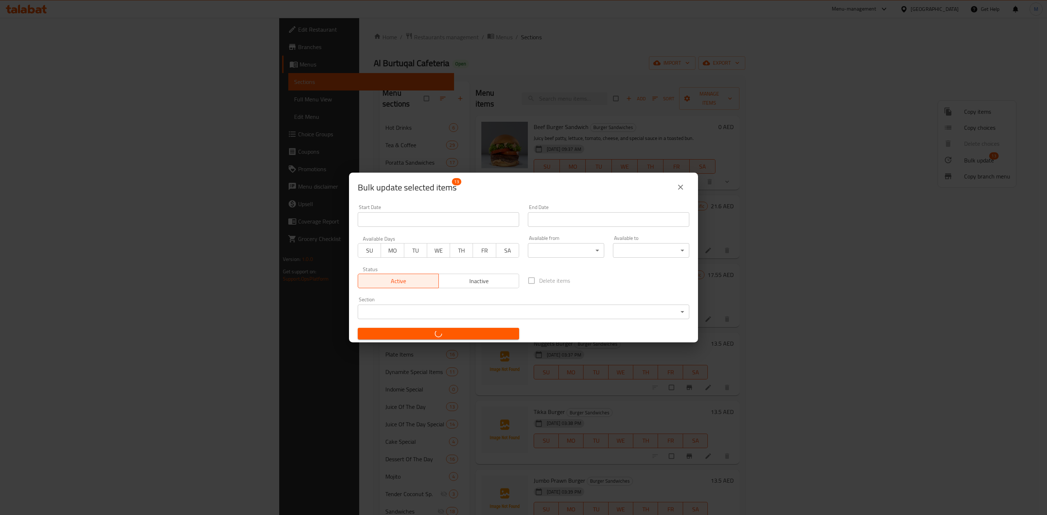
checkbox input "false"
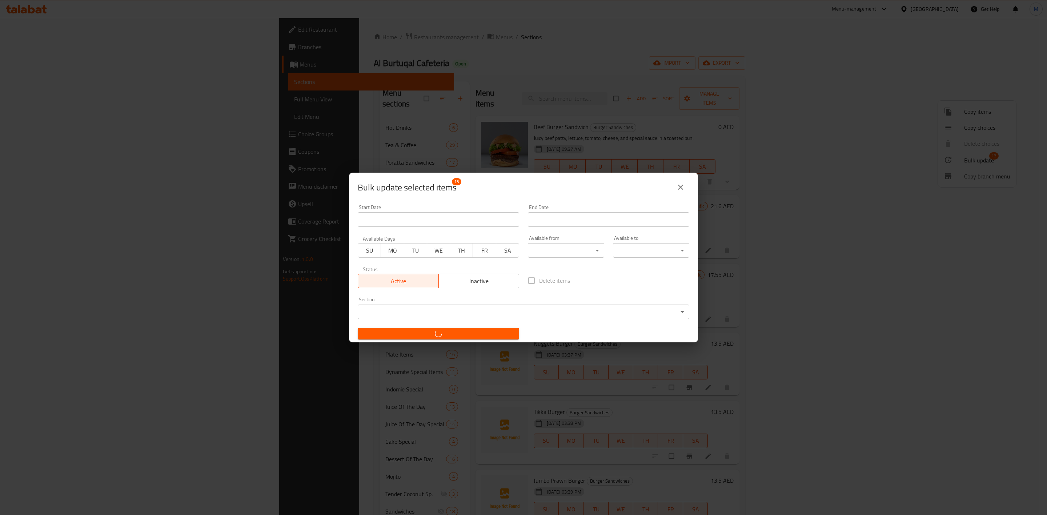
checkbox input "false"
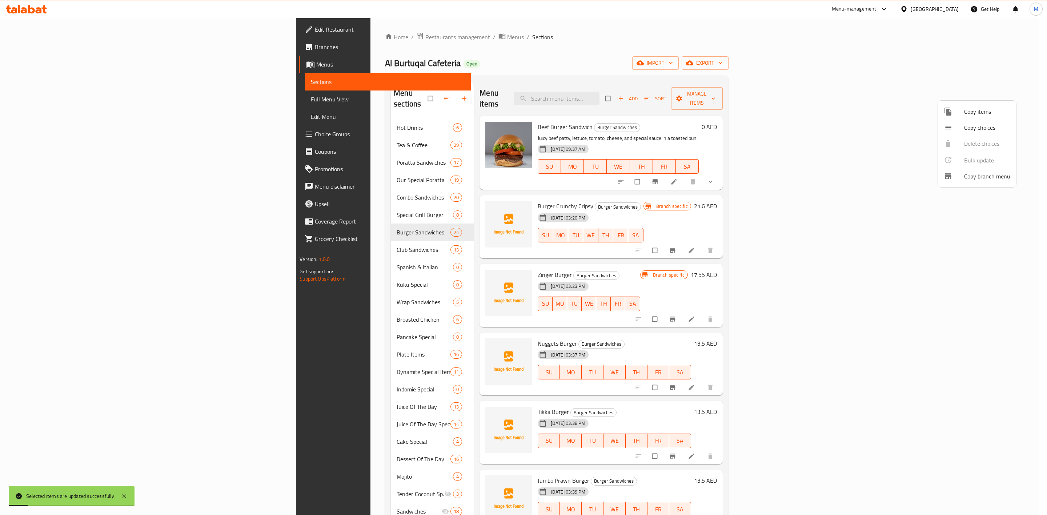
click at [81, 101] on div at bounding box center [523, 257] width 1047 height 515
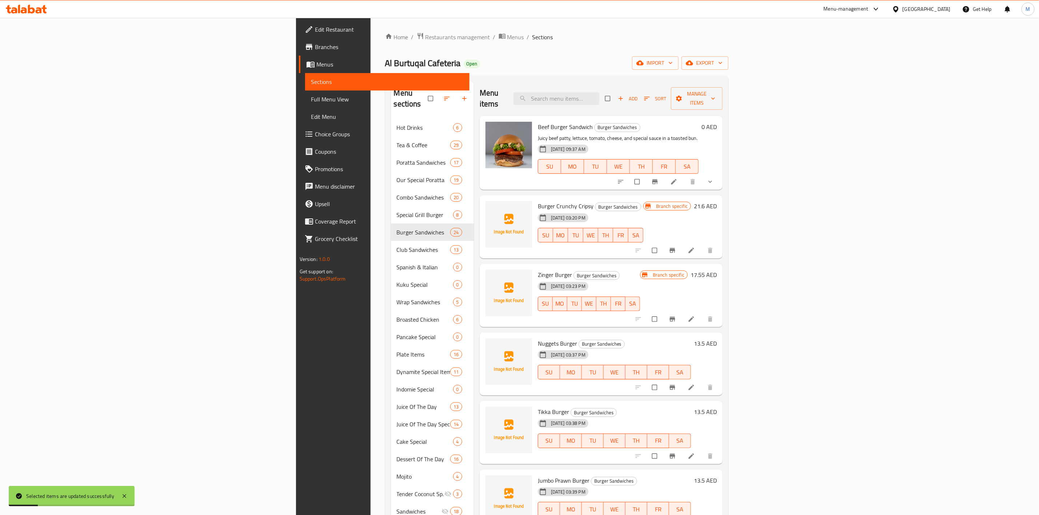
click at [311, 101] on span "Full Menu View" at bounding box center [387, 99] width 153 height 9
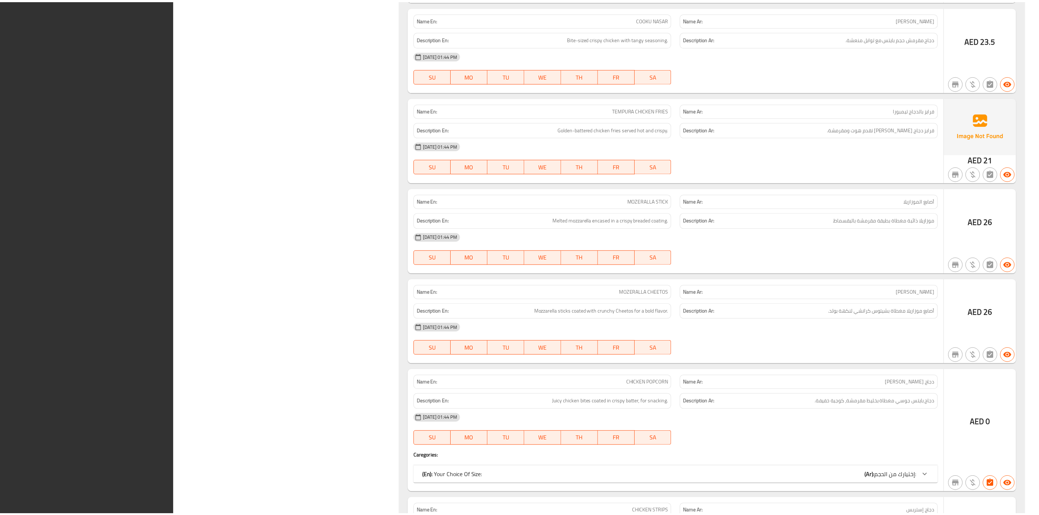
scroll to position [28984, 0]
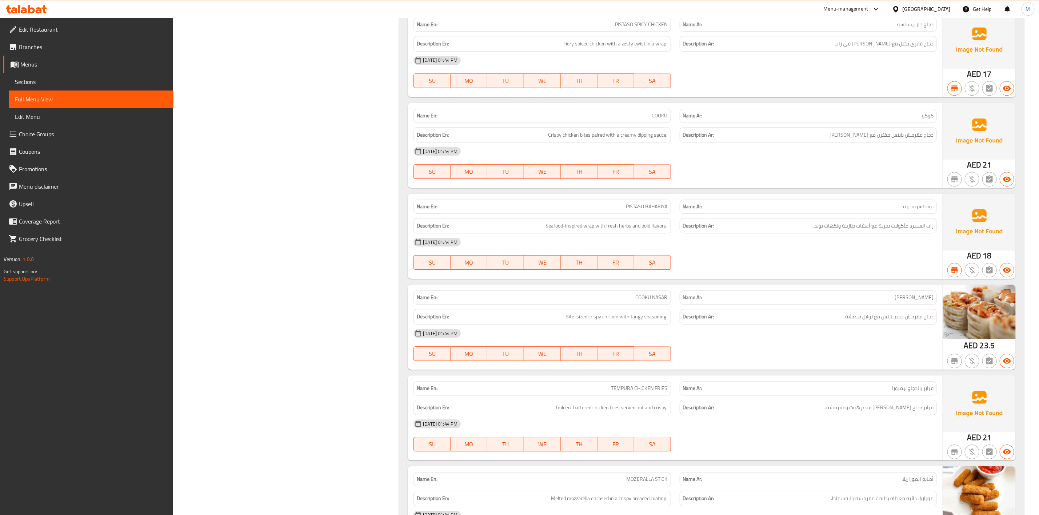
click at [53, 81] on span "Sections" at bounding box center [91, 81] width 153 height 9
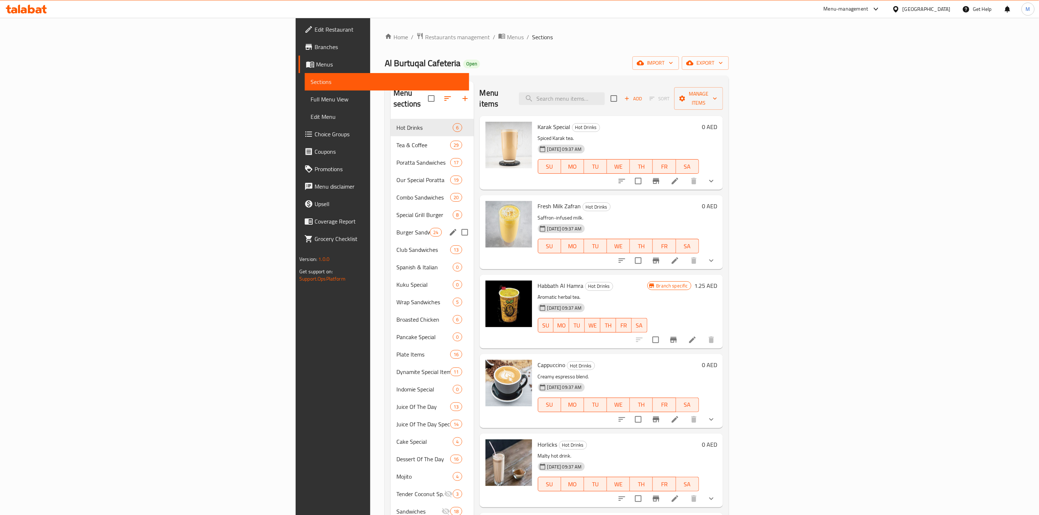
click at [391, 226] on div "Burger Sandwiches 24" at bounding box center [432, 232] width 83 height 17
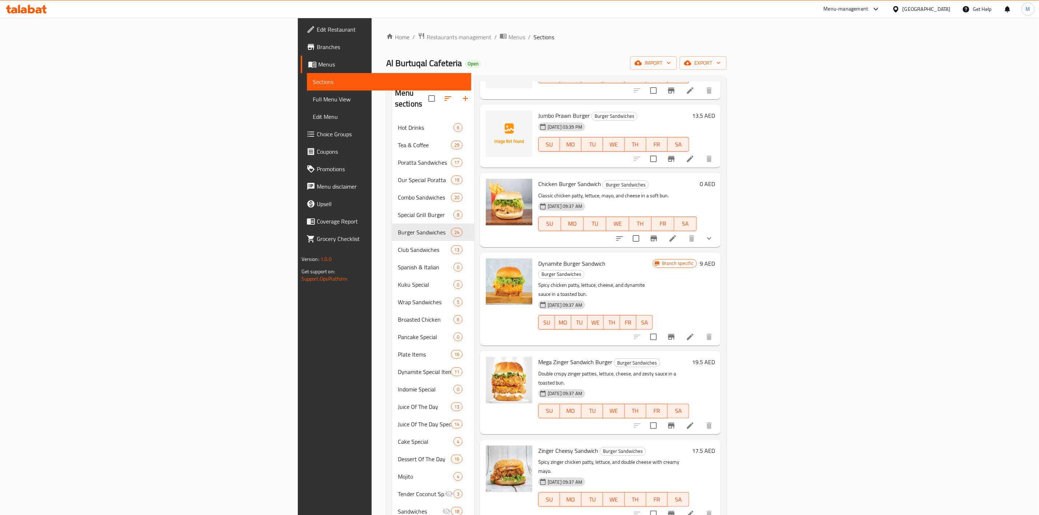
scroll to position [436, 0]
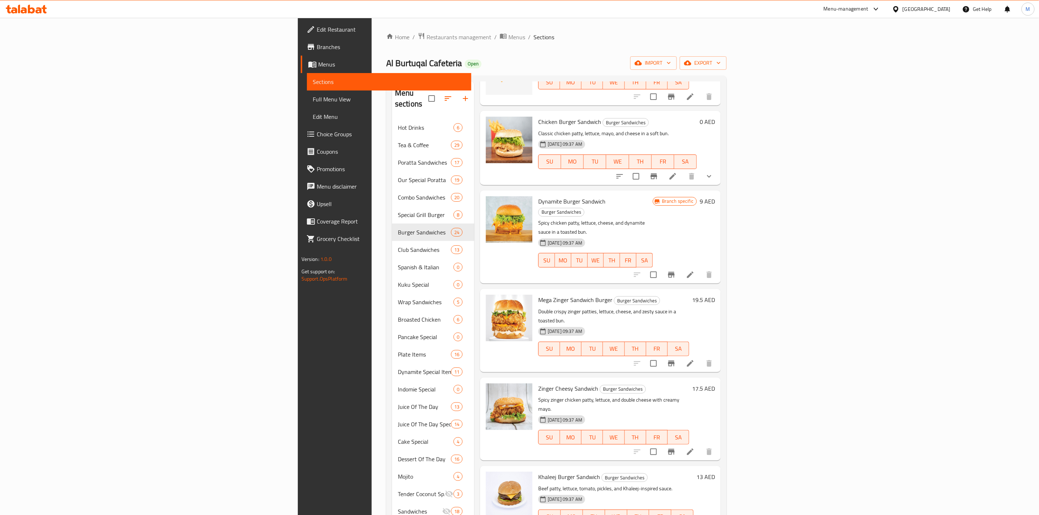
click at [697, 117] on h6 "Chicken Burger Sandwich Burger Sandwiches" at bounding box center [617, 122] width 159 height 10
click at [661, 444] on input "checkbox" at bounding box center [653, 451] width 15 height 15
checkbox input "true"
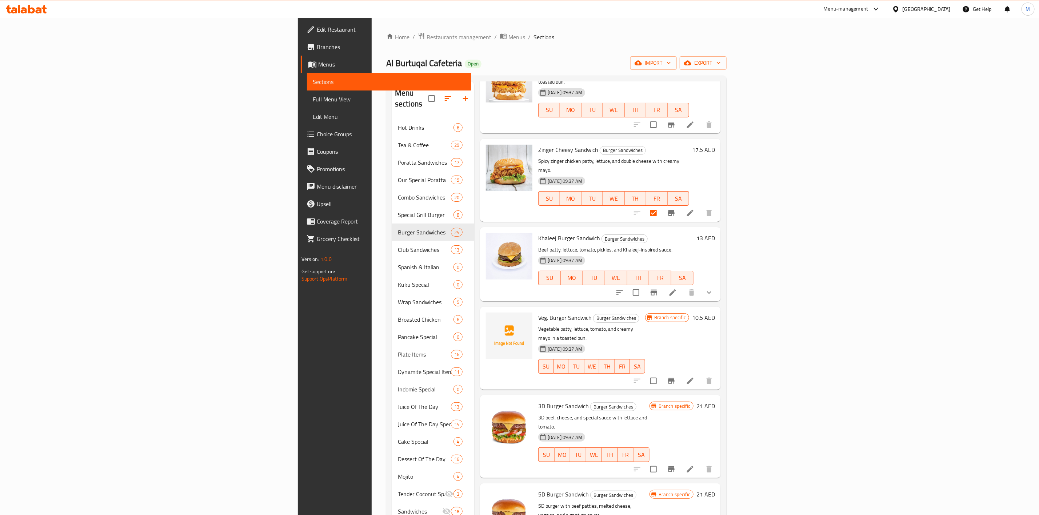
scroll to position [764, 0]
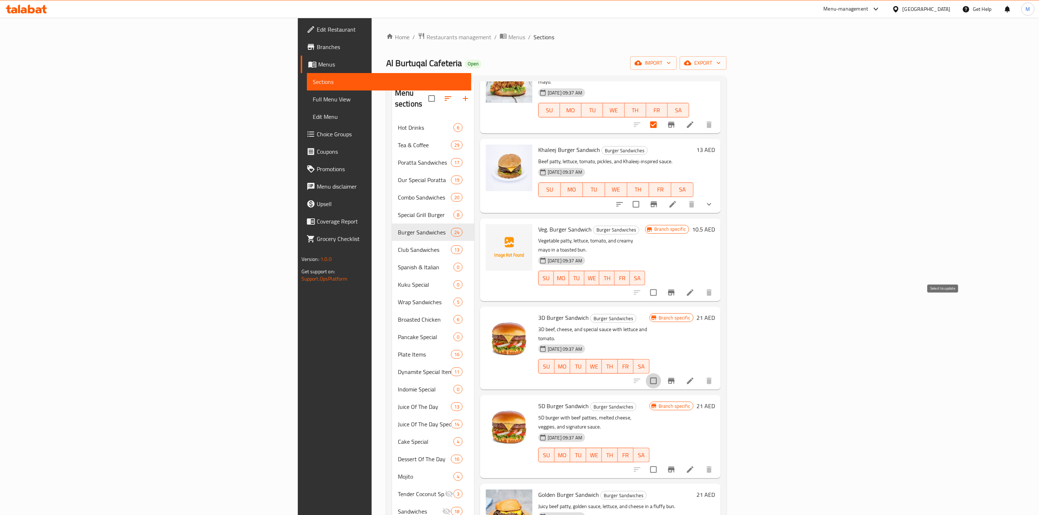
click at [661, 373] on input "checkbox" at bounding box center [653, 380] width 15 height 15
checkbox input "true"
click at [661, 462] on input "checkbox" at bounding box center [653, 469] width 15 height 15
checkbox input "true"
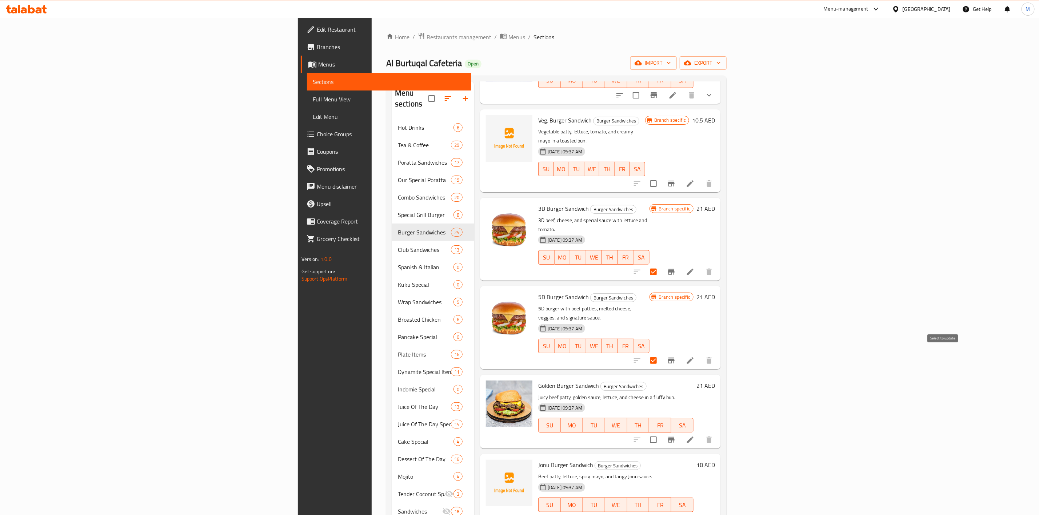
click at [661, 432] on input "checkbox" at bounding box center [653, 439] width 15 height 15
checkbox input "true"
click at [661, 512] on input "checkbox" at bounding box center [653, 519] width 15 height 15
checkbox input "true"
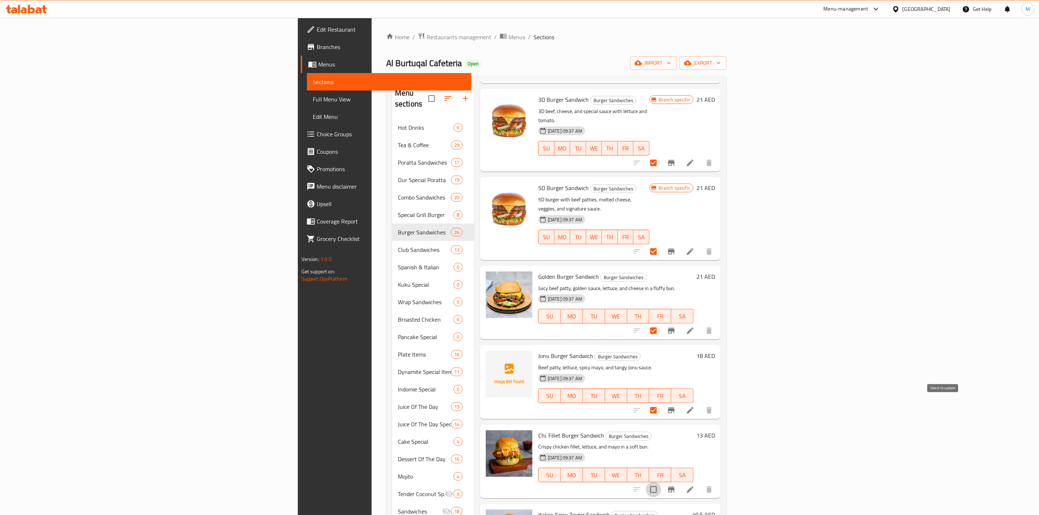
click at [661, 482] on input "checkbox" at bounding box center [653, 489] width 15 height 15
checkbox input "true"
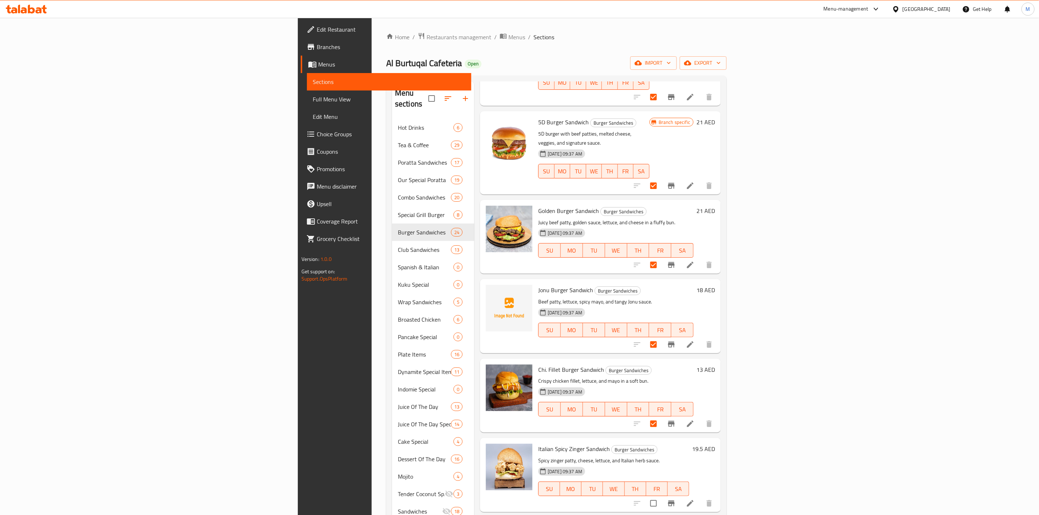
scroll to position [1091, 0]
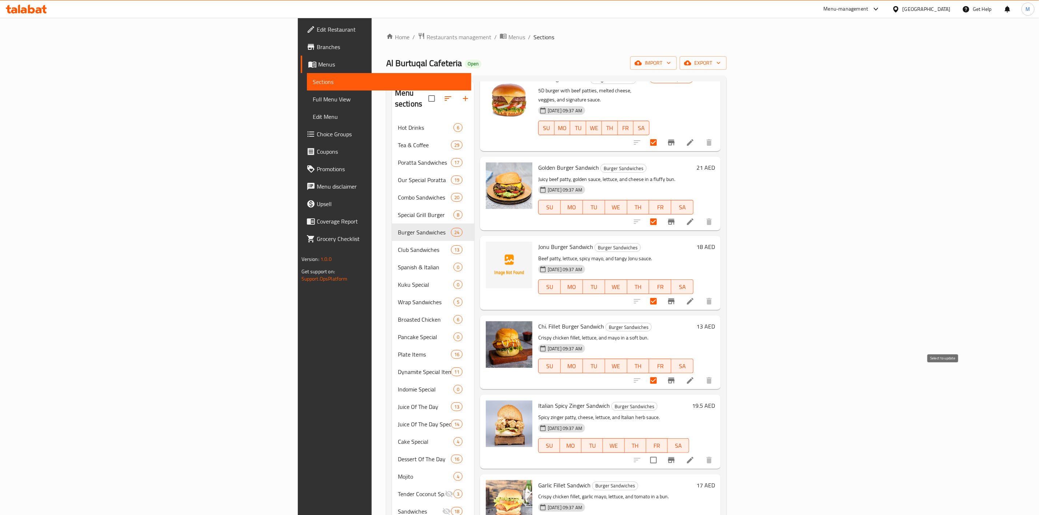
click at [661, 453] on input "checkbox" at bounding box center [653, 460] width 15 height 15
checkbox input "true"
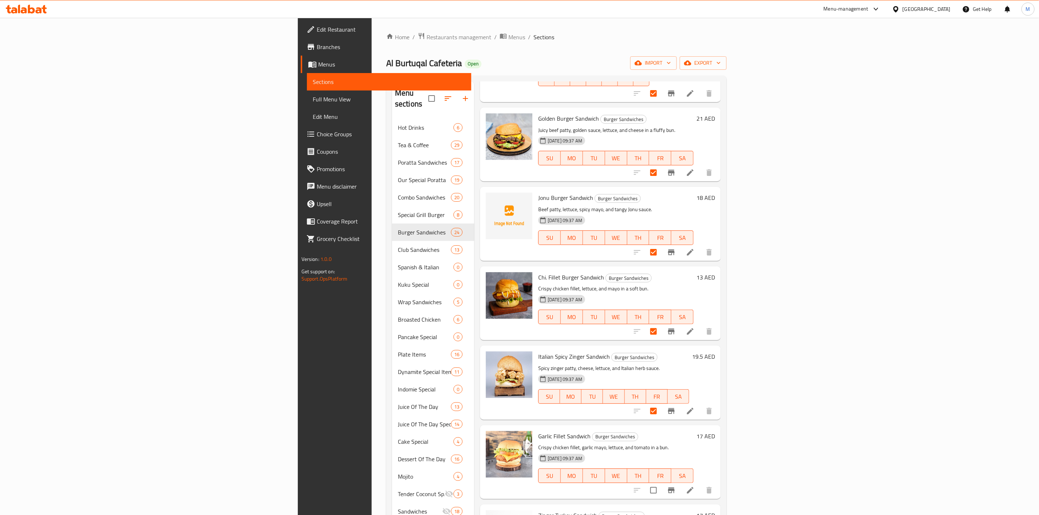
scroll to position [1200, 0]
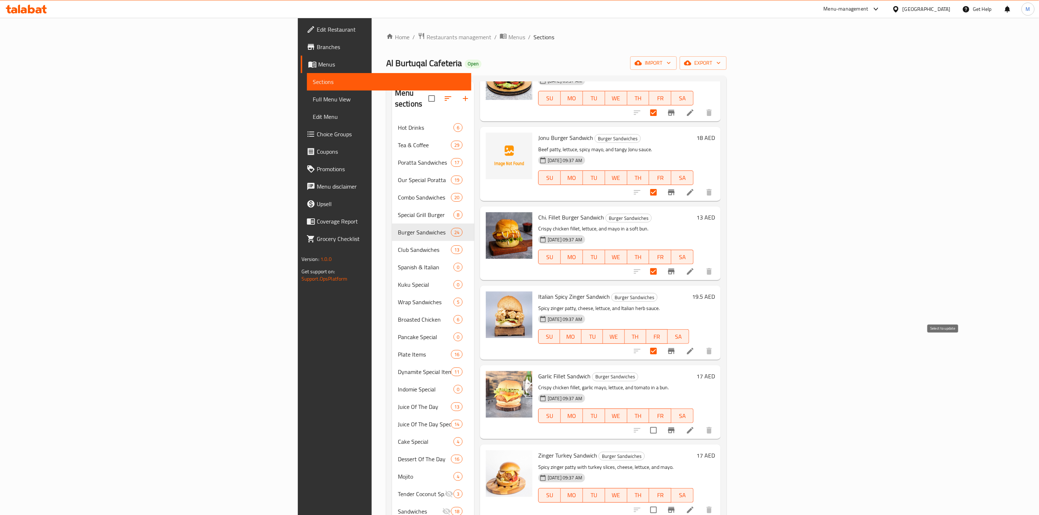
click at [661, 423] on input "checkbox" at bounding box center [653, 430] width 15 height 15
checkbox input "true"
click at [661, 503] on input "checkbox" at bounding box center [653, 510] width 15 height 15
checkbox input "true"
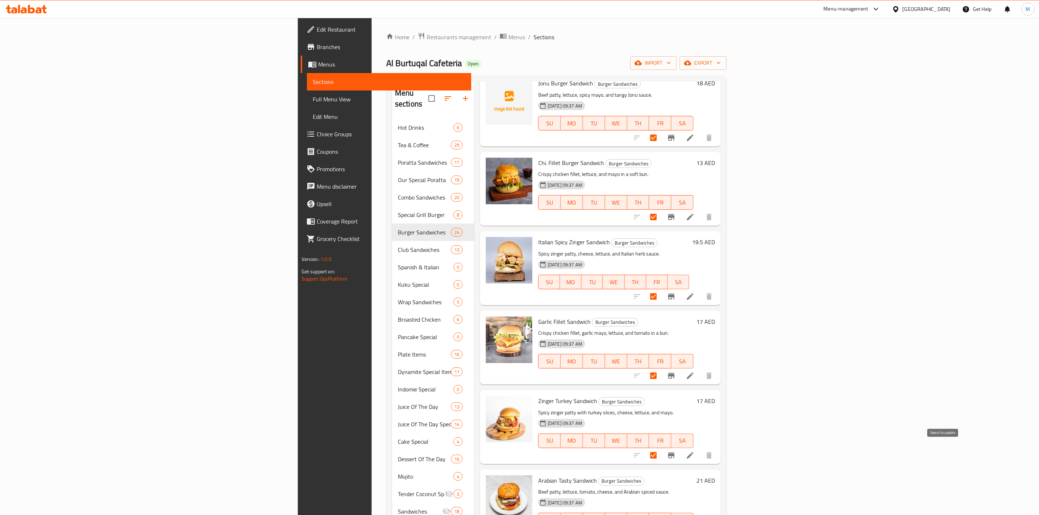
checkbox input "true"
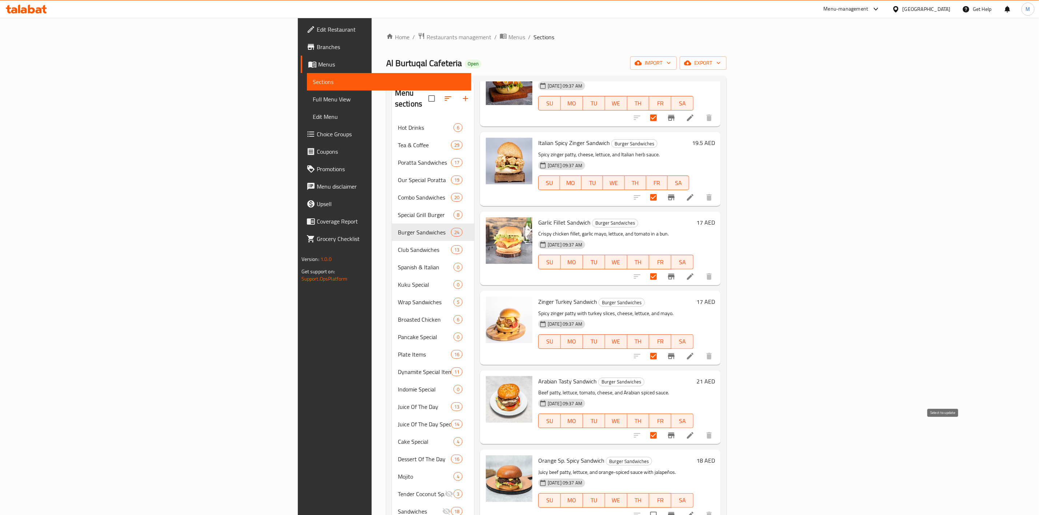
click at [661, 508] on input "checkbox" at bounding box center [653, 515] width 15 height 15
checkbox input "true"
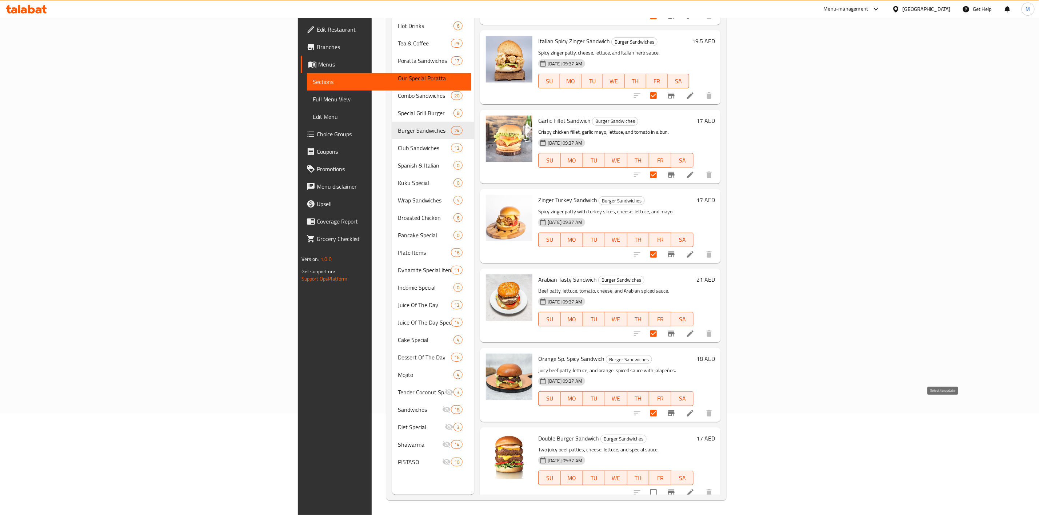
click at [661, 485] on input "checkbox" at bounding box center [653, 492] width 15 height 15
checkbox input "true"
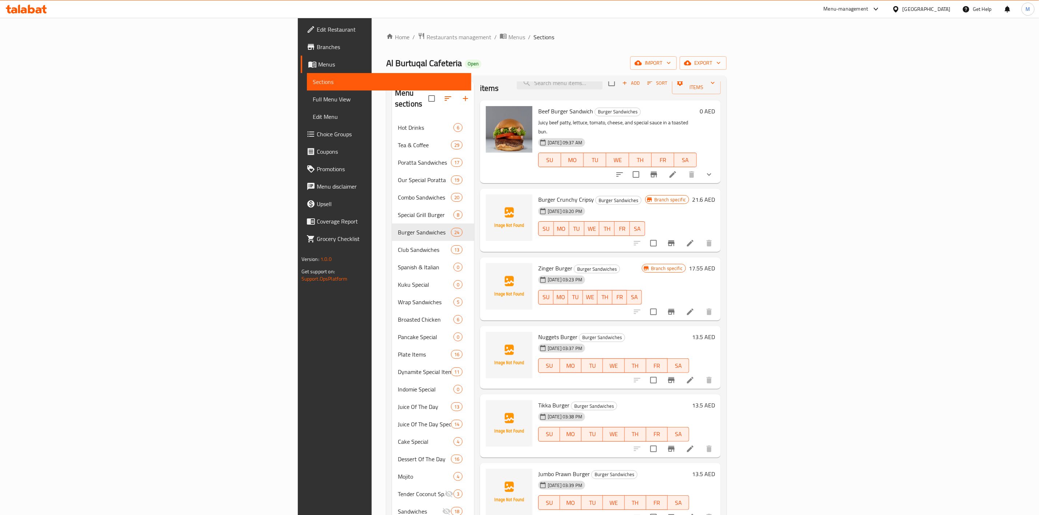
scroll to position [0, 0]
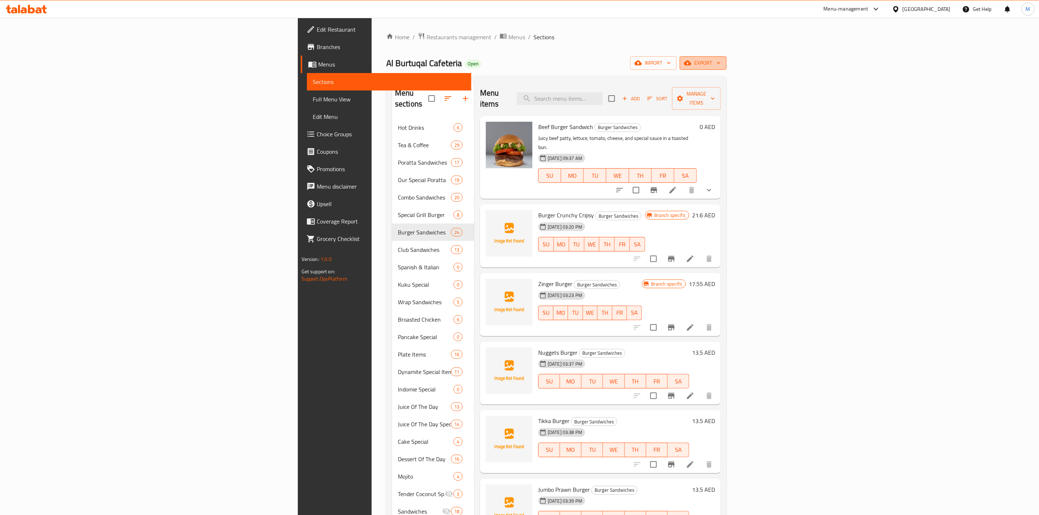
click at [721, 67] on span "export" at bounding box center [702, 63] width 35 height 9
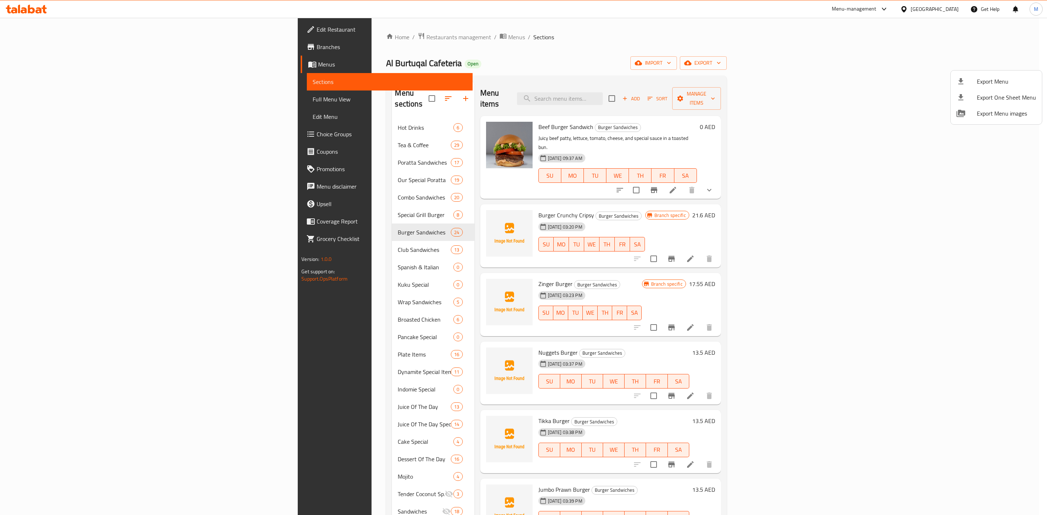
click at [887, 69] on div at bounding box center [523, 257] width 1047 height 515
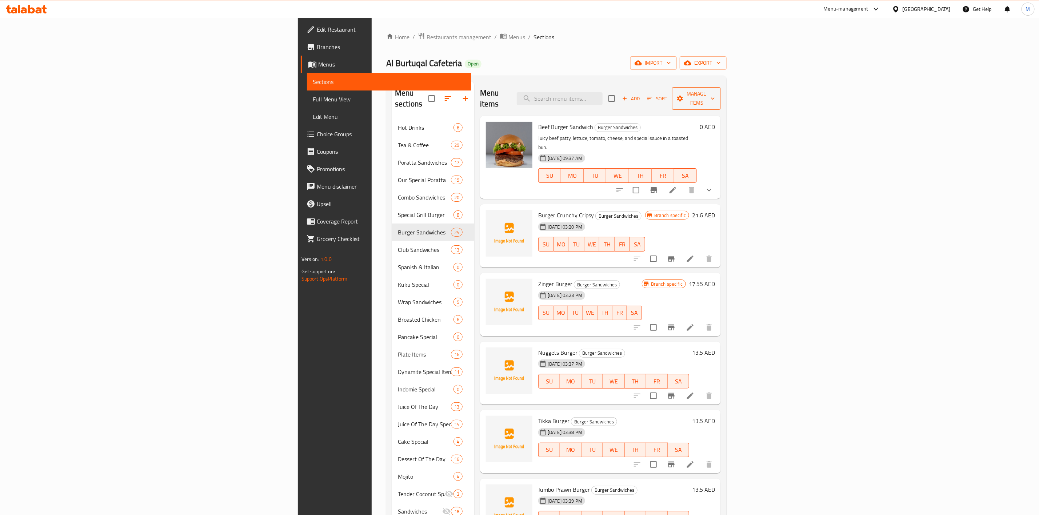
click at [715, 90] on span "Manage items" at bounding box center [696, 98] width 37 height 18
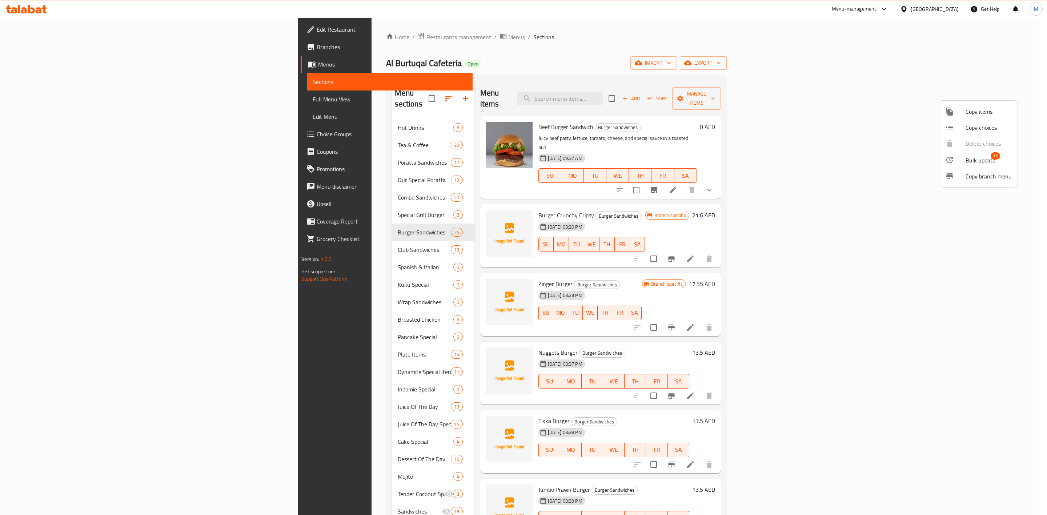
click at [990, 160] on span "Bulk update" at bounding box center [981, 160] width 30 height 9
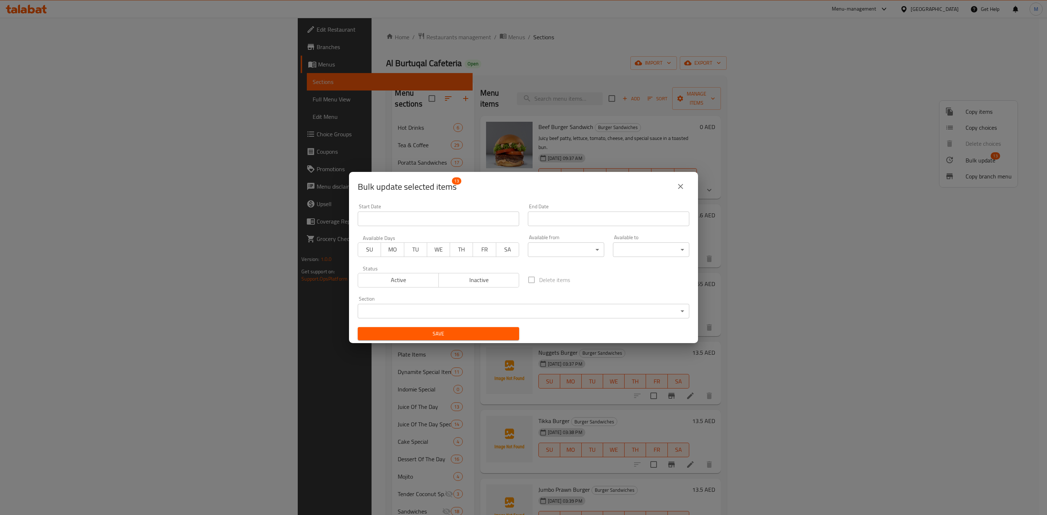
click at [455, 282] on span "Inactive" at bounding box center [479, 280] width 75 height 11
click at [481, 332] on span "Save" at bounding box center [439, 333] width 150 height 9
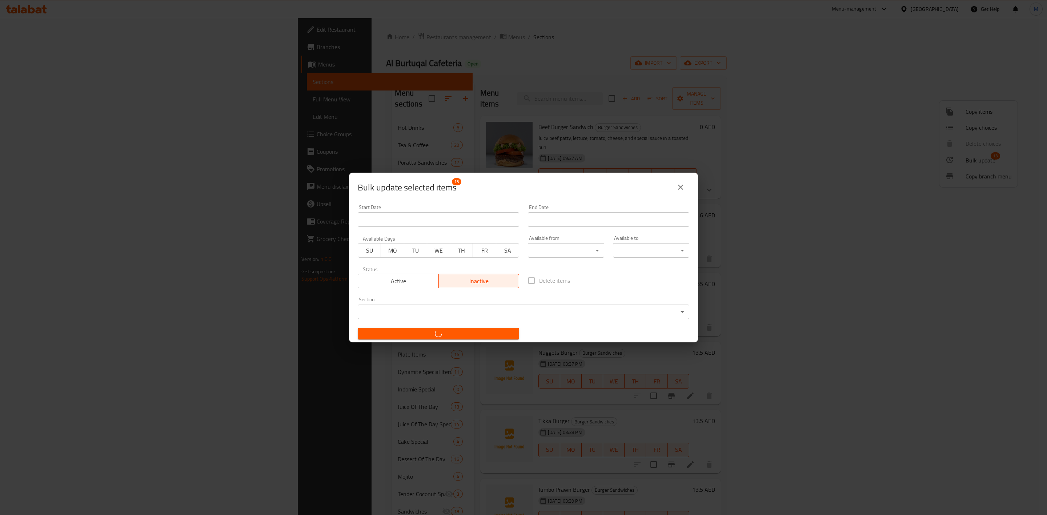
checkbox input "false"
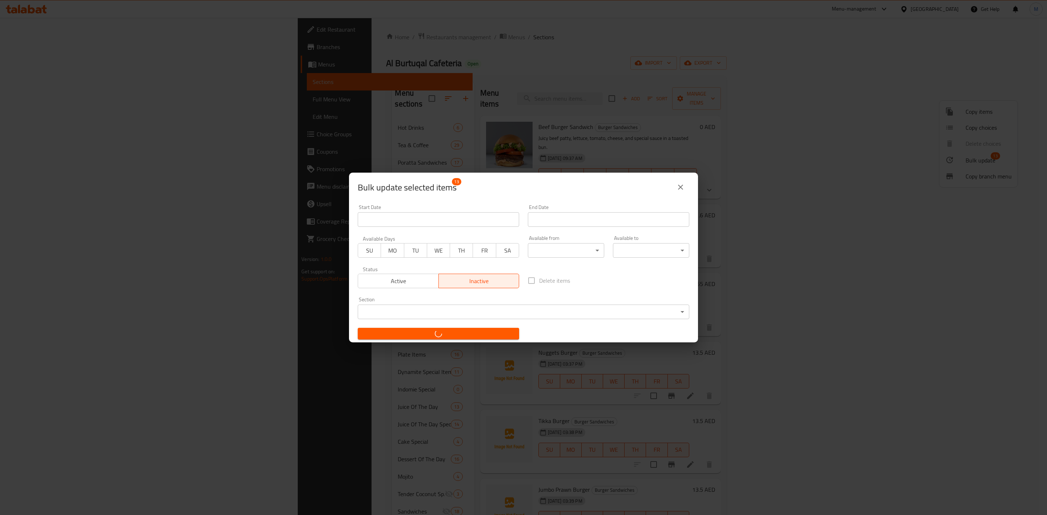
checkbox input "false"
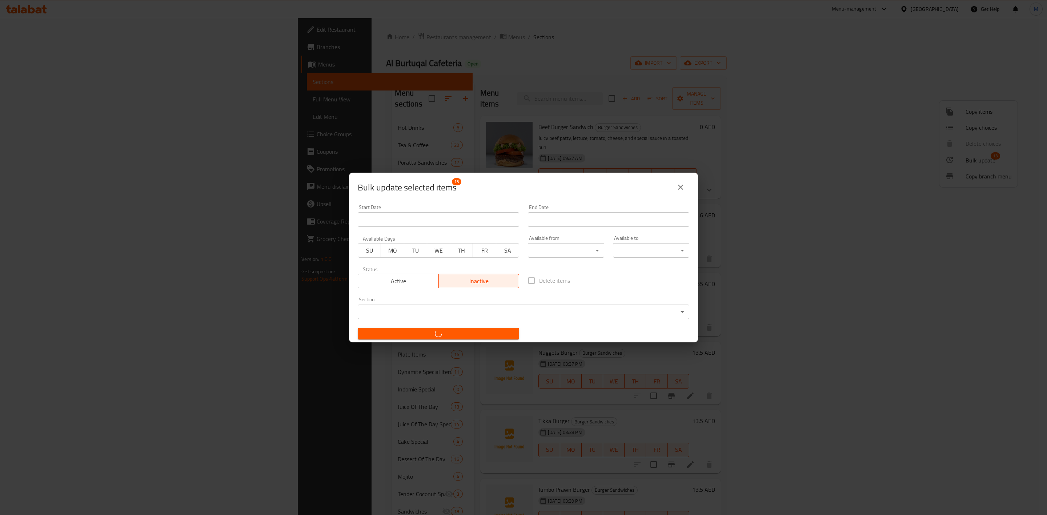
checkbox input "false"
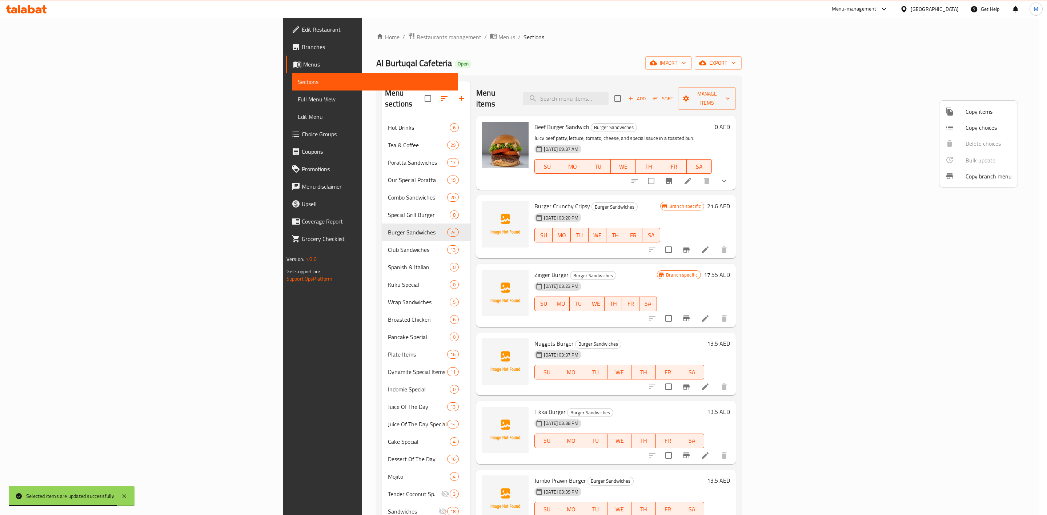
click at [269, 238] on div at bounding box center [523, 257] width 1047 height 515
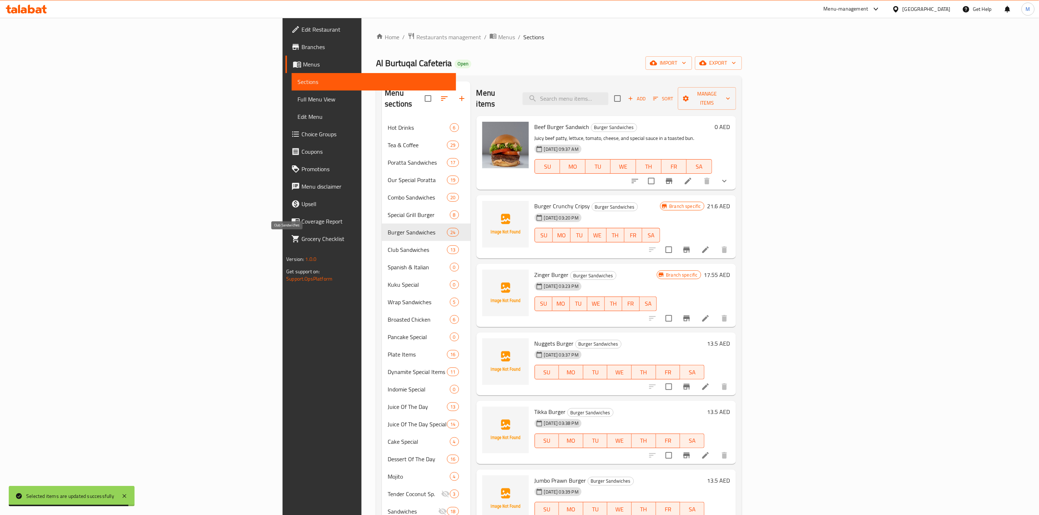
click at [388, 245] on span "Club Sandwiches" at bounding box center [417, 249] width 59 height 9
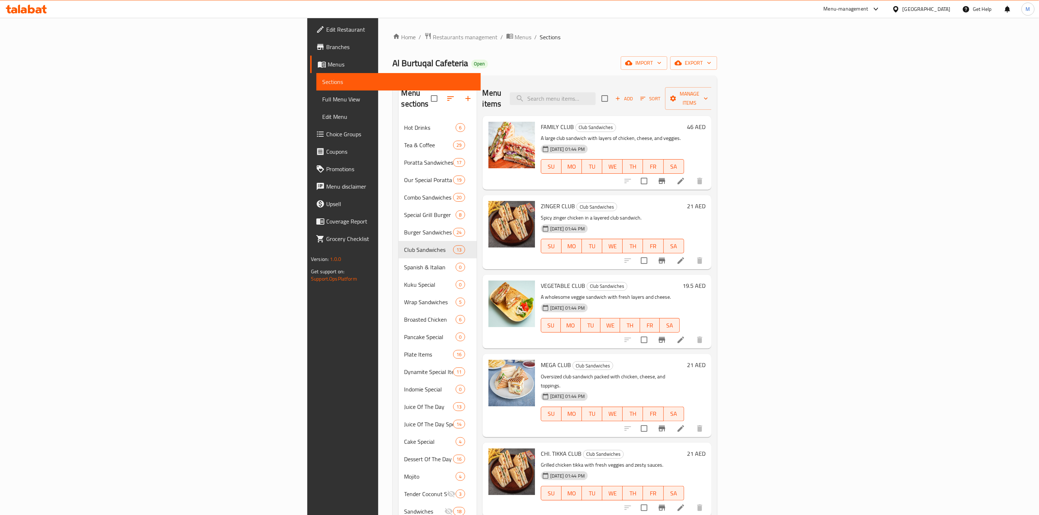
click at [634, 95] on span "Add" at bounding box center [624, 99] width 20 height 8
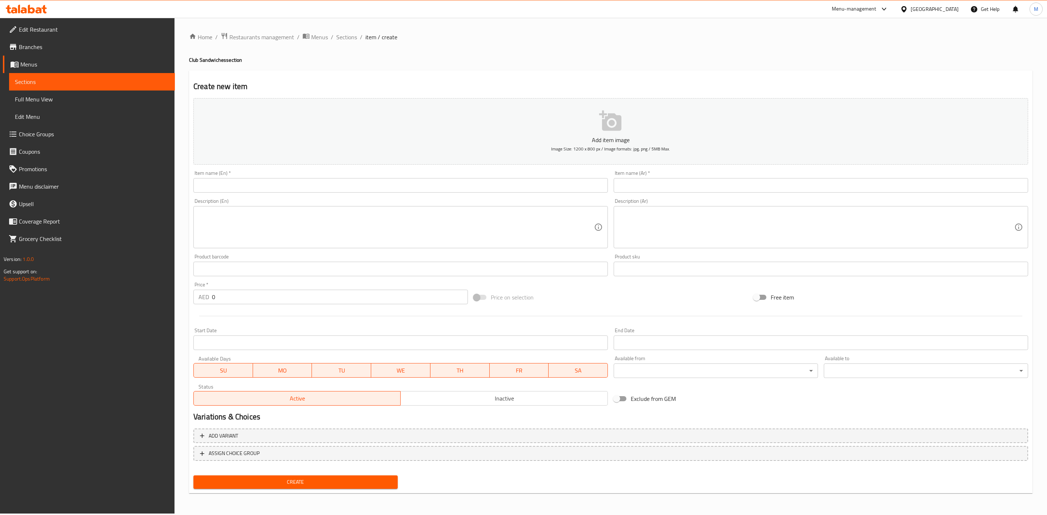
click at [399, 184] on input "text" at bounding box center [400, 185] width 415 height 15
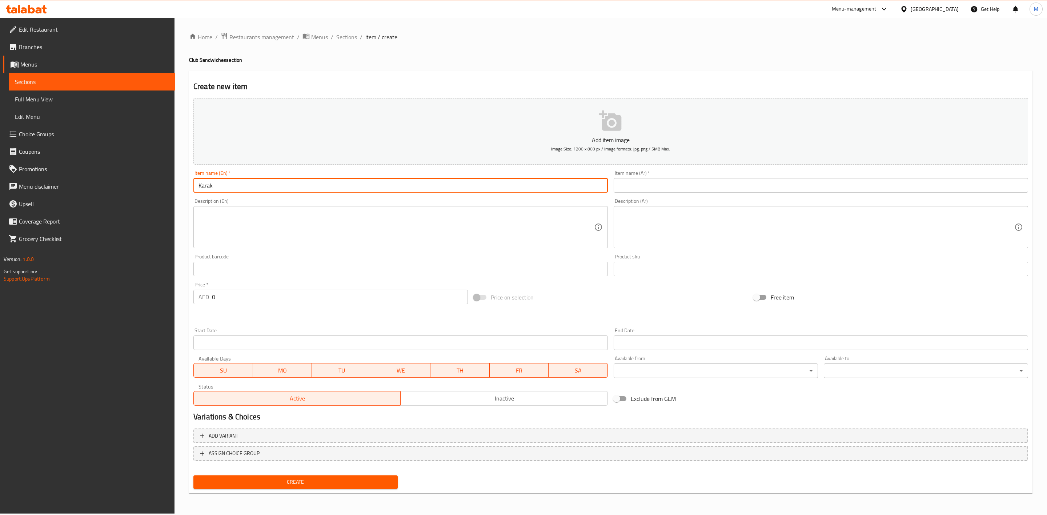
click at [286, 185] on input "Karak" at bounding box center [400, 185] width 415 height 15
type input "Karak Special Club"
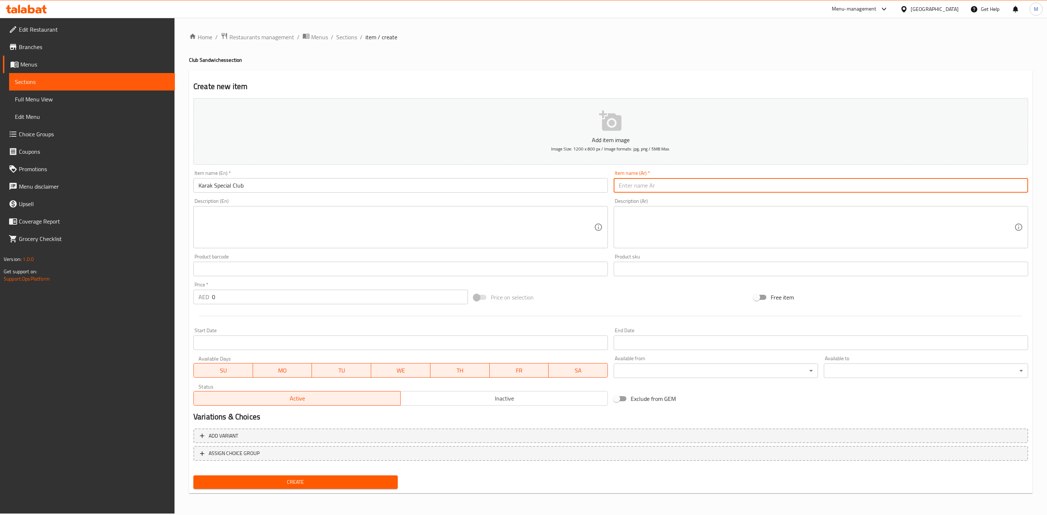
click at [672, 189] on input "text" at bounding box center [821, 185] width 415 height 15
paste input "كلوب كرك خاص"
type input "كلوب كرك خاص"
click at [676, 197] on div "Description (Ar) Description (Ar)" at bounding box center [821, 224] width 420 height 56
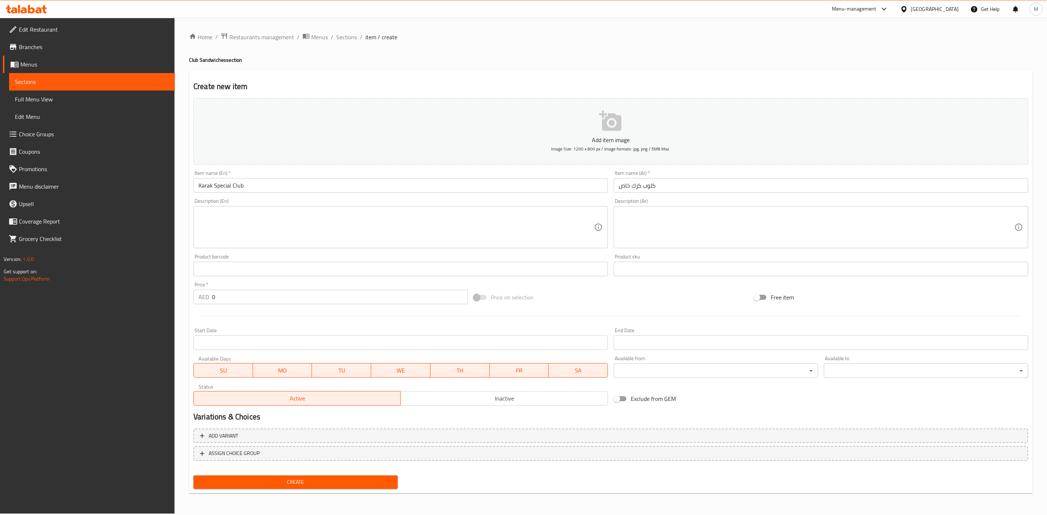
click at [676, 197] on div "Description (Ar) Description (Ar)" at bounding box center [821, 224] width 420 height 56
click at [678, 189] on input "كلوب كرك خاص" at bounding box center [821, 185] width 415 height 15
click at [684, 196] on div "Description (Ar) Description (Ar)" at bounding box center [821, 224] width 420 height 56
drag, startPoint x: 229, startPoint y: 301, endPoint x: 176, endPoint y: 292, distance: 54.3
click at [176, 292] on div "Home / Restaurants management / Menus / Sections / item / create Club Sandwiche…" at bounding box center [611, 266] width 873 height 496
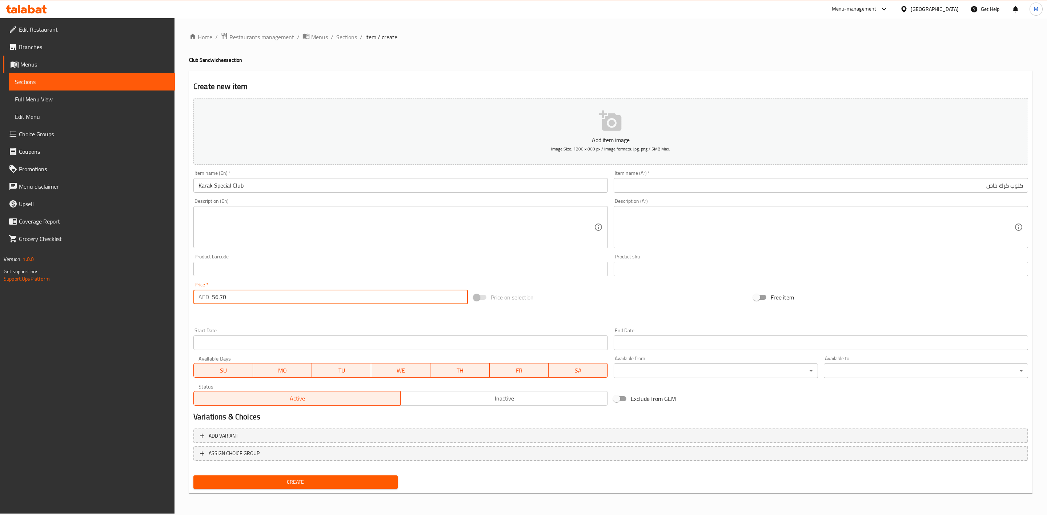
type input "56.70"
click at [252, 316] on hr at bounding box center [610, 316] width 823 height 0
click at [369, 485] on span "Create" at bounding box center [295, 482] width 193 height 9
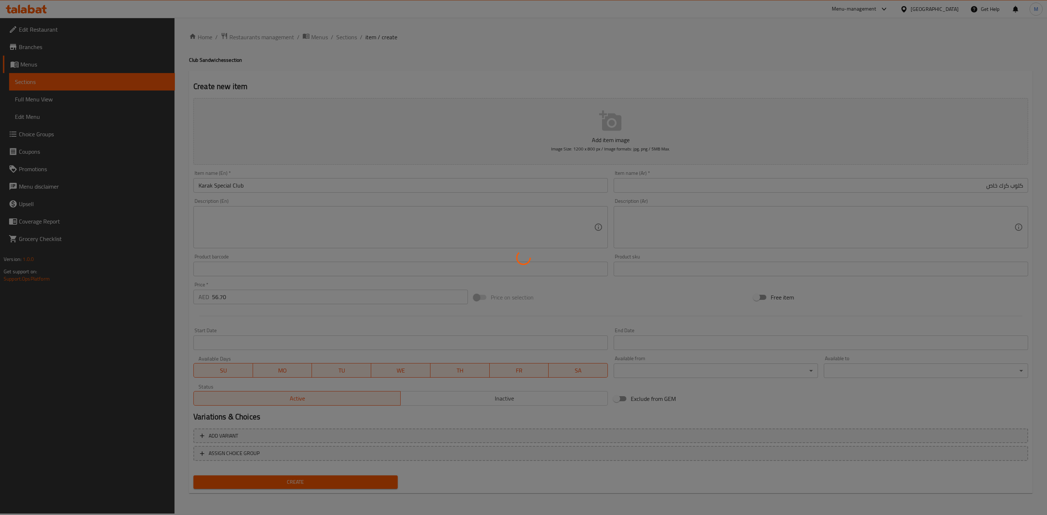
type input "0"
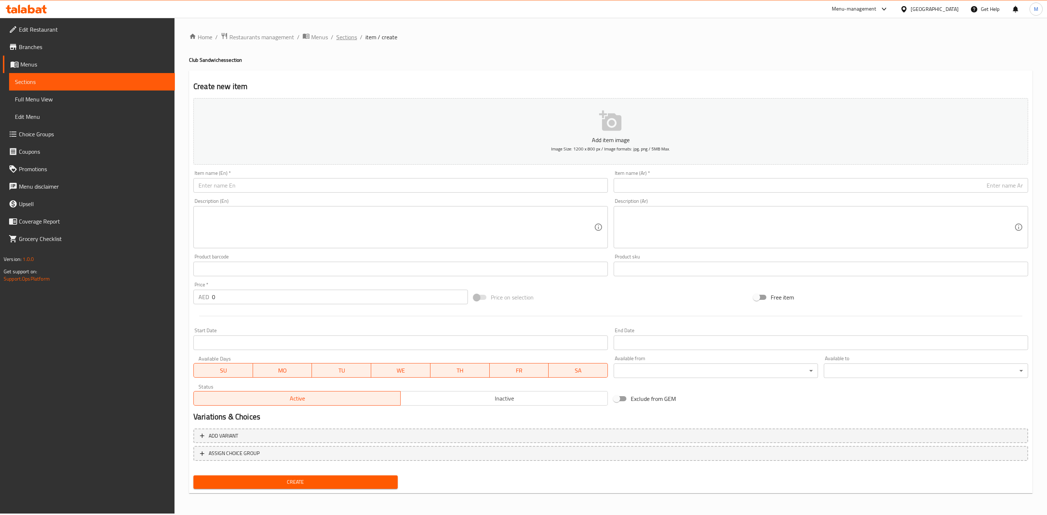
click at [340, 38] on span "Sections" at bounding box center [346, 37] width 21 height 9
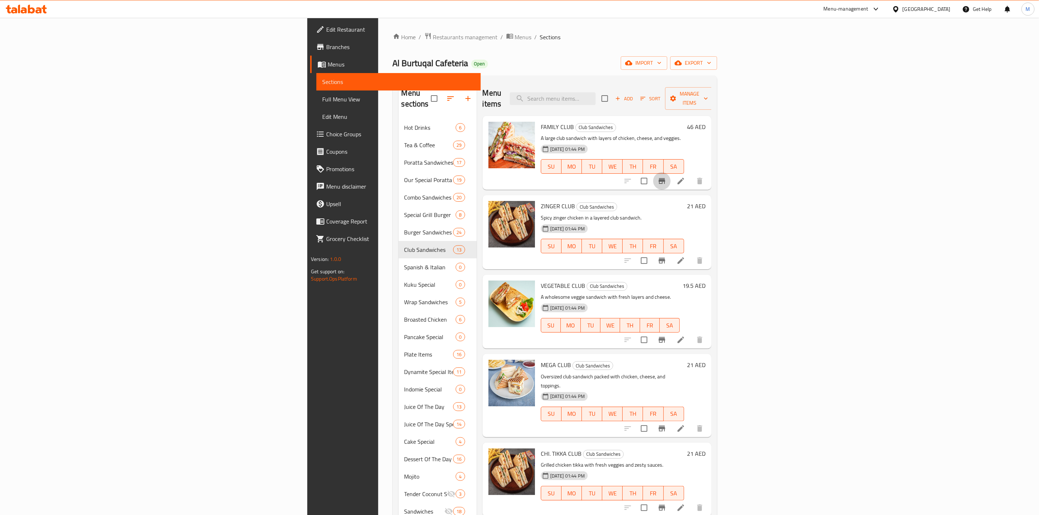
click at [666, 177] on icon "Branch-specific-item" at bounding box center [661, 181] width 9 height 9
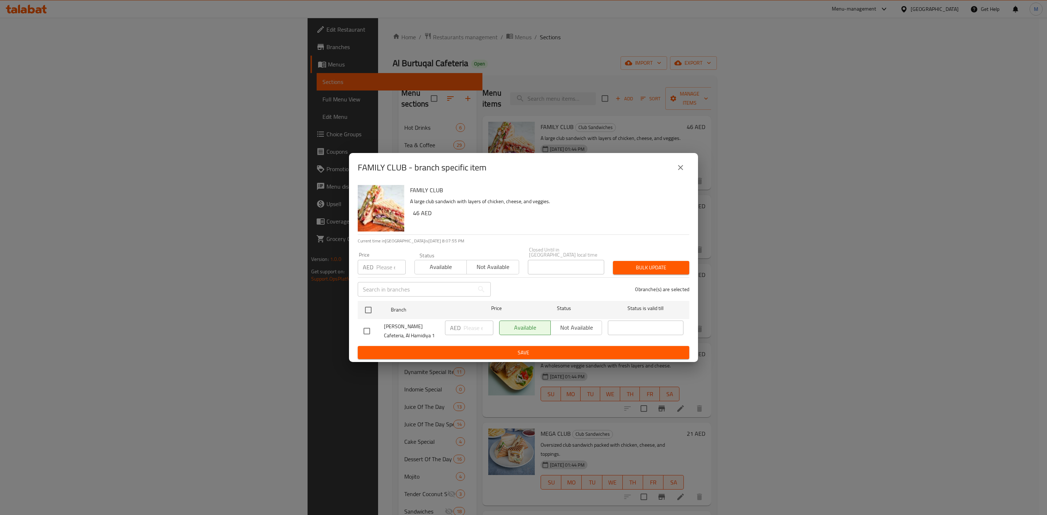
click at [388, 261] on input "number" at bounding box center [390, 267] width 29 height 15
type input "81"
click at [368, 331] on input "checkbox" at bounding box center [366, 331] width 15 height 15
checkbox input "true"
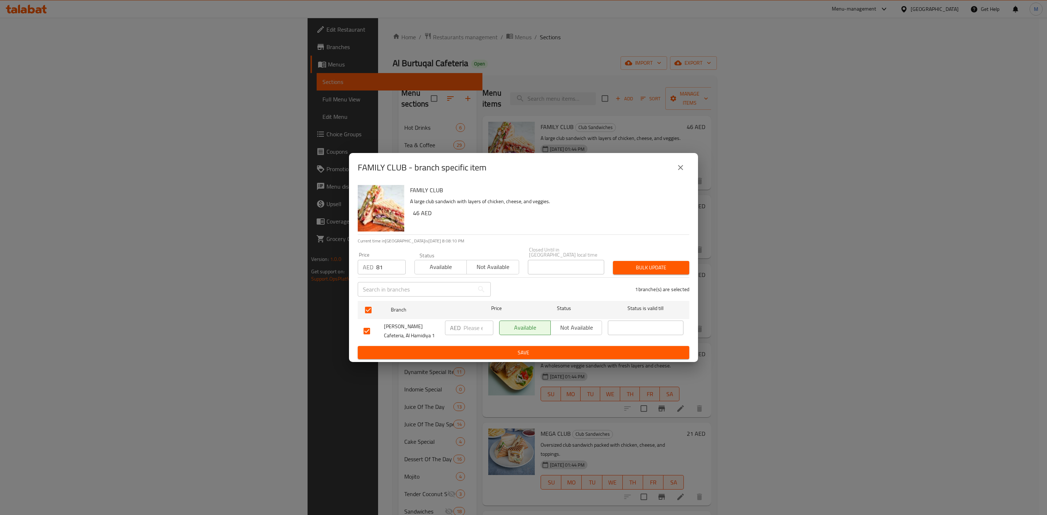
click at [643, 263] on span "Bulk update" at bounding box center [651, 267] width 65 height 9
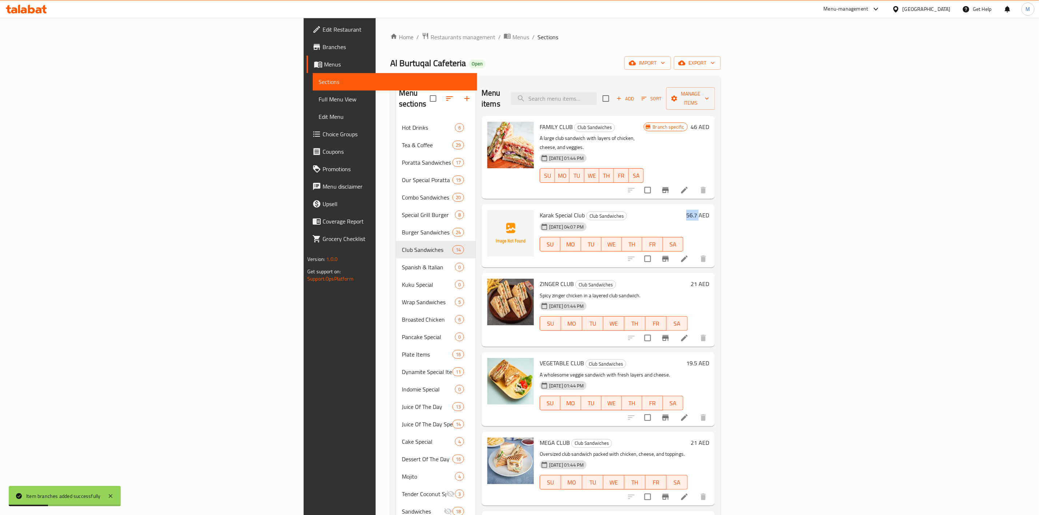
drag, startPoint x: 979, startPoint y: 196, endPoint x: 995, endPoint y: 197, distance: 16.0
click at [709, 210] on div "56.7 AED" at bounding box center [696, 215] width 26 height 10
copy h6 "56.7"
click at [670, 255] on icon "Branch-specific-item" at bounding box center [665, 259] width 9 height 9
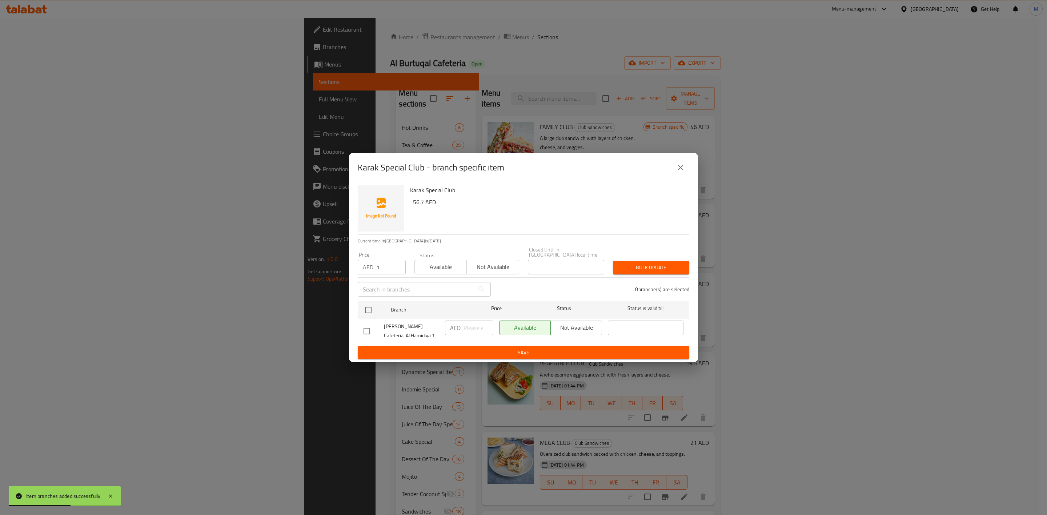
click at [396, 264] on input "1" at bounding box center [390, 267] width 29 height 15
drag, startPoint x: 393, startPoint y: 264, endPoint x: 378, endPoint y: 269, distance: 15.5
click at [378, 269] on input "1" at bounding box center [390, 267] width 29 height 15
drag, startPoint x: 377, startPoint y: 264, endPoint x: 372, endPoint y: 264, distance: 5.5
click at [372, 264] on div "AED 1 Price" at bounding box center [382, 267] width 48 height 15
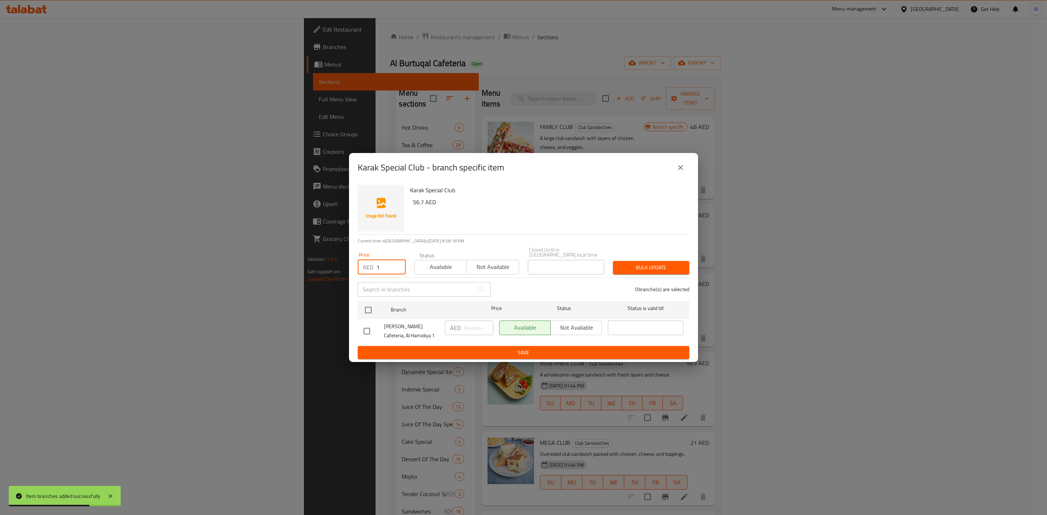
click at [372, 269] on div "AED 1 Price" at bounding box center [382, 267] width 48 height 15
paste input "56.7"
type input "56.70"
click at [365, 313] on input "checkbox" at bounding box center [368, 310] width 15 height 15
checkbox input "true"
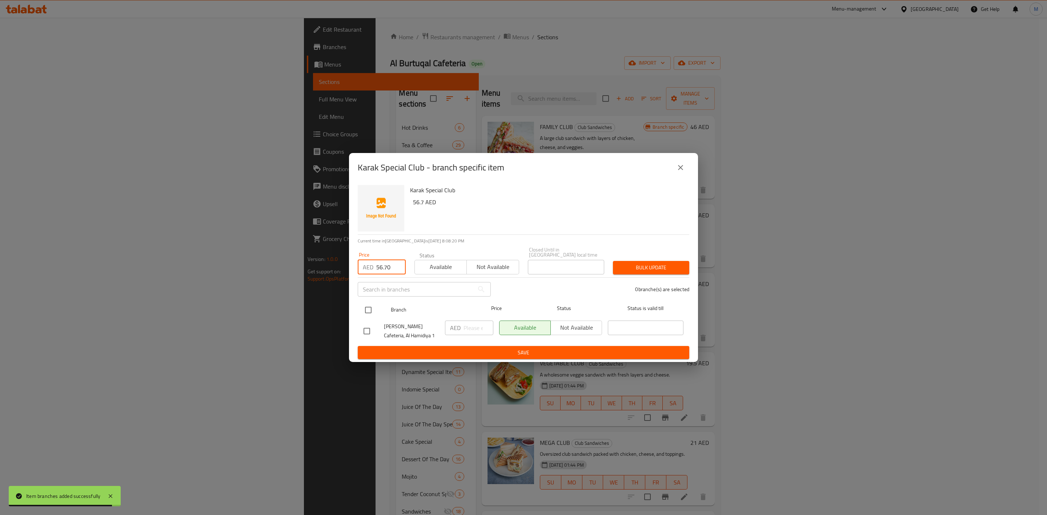
checkbox input "true"
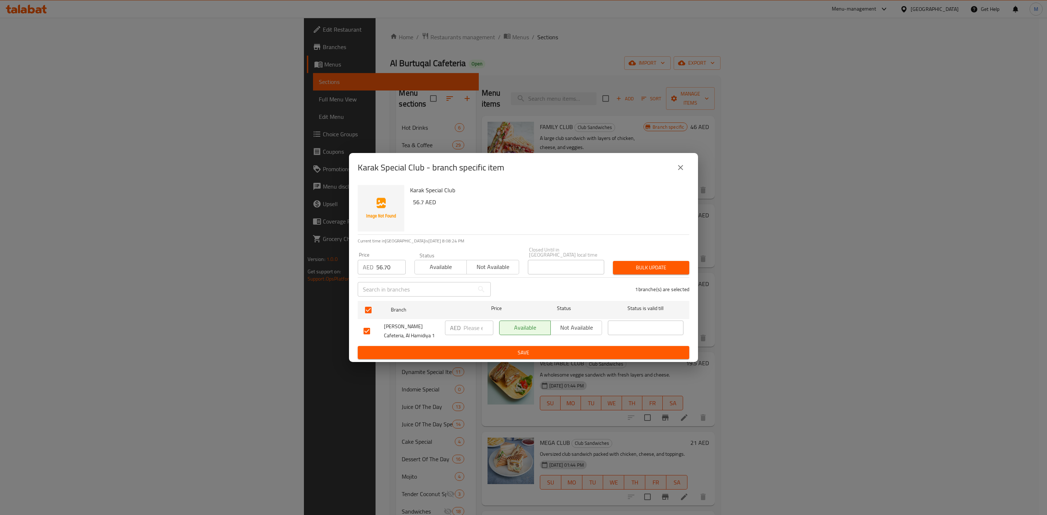
click at [662, 264] on span "Bulk update" at bounding box center [651, 267] width 65 height 9
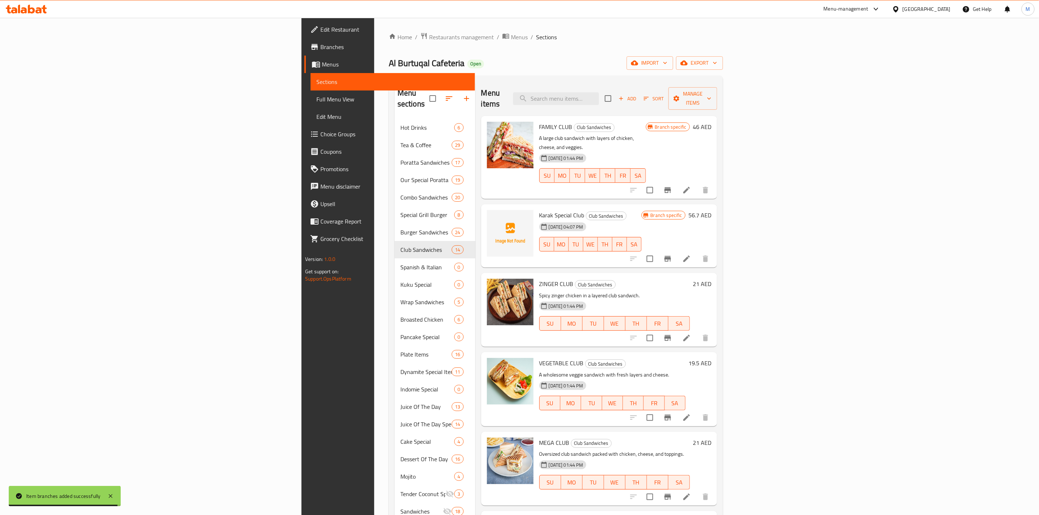
click at [691, 255] on icon at bounding box center [686, 259] width 9 height 9
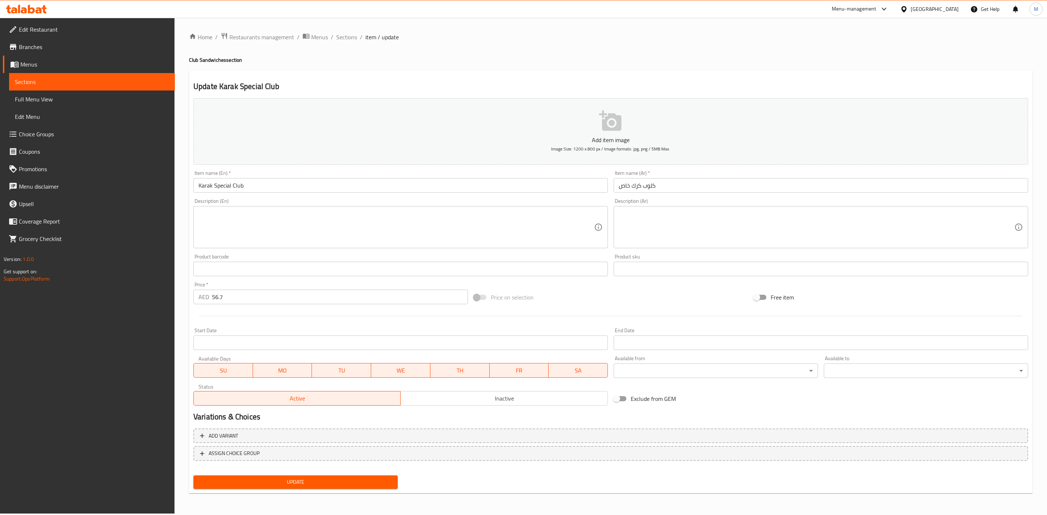
click at [369, 233] on textarea at bounding box center [397, 227] width 396 height 35
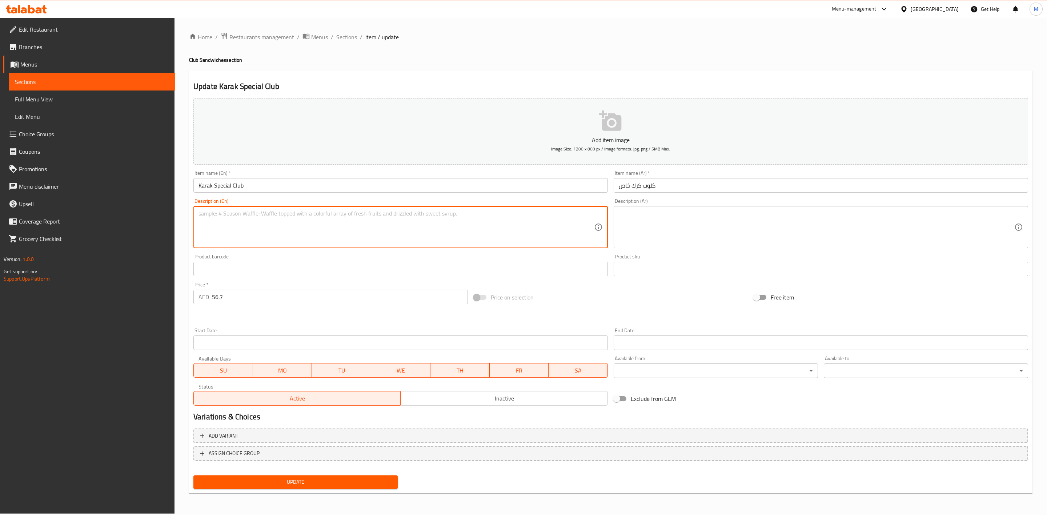
paste textarea "Karak SPECIAL Club Sandwich – Bold spices, layered flavors, and a crispy crunch…"
click at [355, 210] on textarea "Karak SPECIAL Club Sandwich – Bold spices, layered flavors, and a crispy crunch…" at bounding box center [397, 227] width 396 height 35
click at [457, 210] on textarea "Karak SPECIAL Club Sandwich – Bold spices, layered, flavors, and a crispy crunc…" at bounding box center [397, 227] width 396 height 35
click at [509, 212] on textarea "Karak SPECIAL Club Sandwich – Bold spices, layered, flavors, and a crispy crunc…" at bounding box center [397, 227] width 396 height 35
click at [220, 216] on textarea "Karak SPECIAL Club Sandwich – Bold spices, layered, flavors, and a crispy crunc…" at bounding box center [397, 227] width 396 height 35
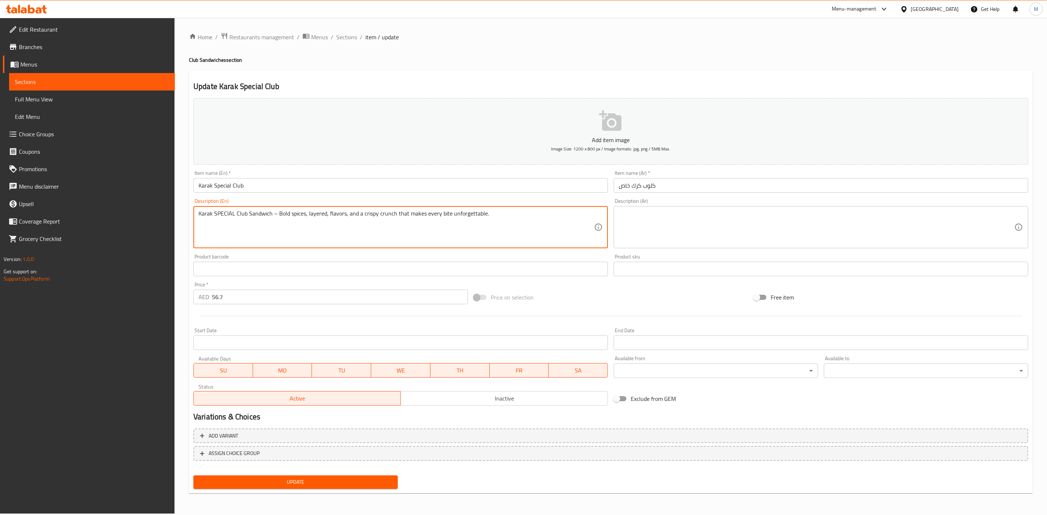
click at [220, 216] on textarea "Karak SPECIAL Club Sandwich – Bold spices, layered, flavors, and a crispy crunc…" at bounding box center [397, 227] width 396 height 35
click at [465, 217] on textarea "karak special club sandwich – bold spices, layered, flavors, and a crispy crunc…" at bounding box center [397, 227] width 396 height 35
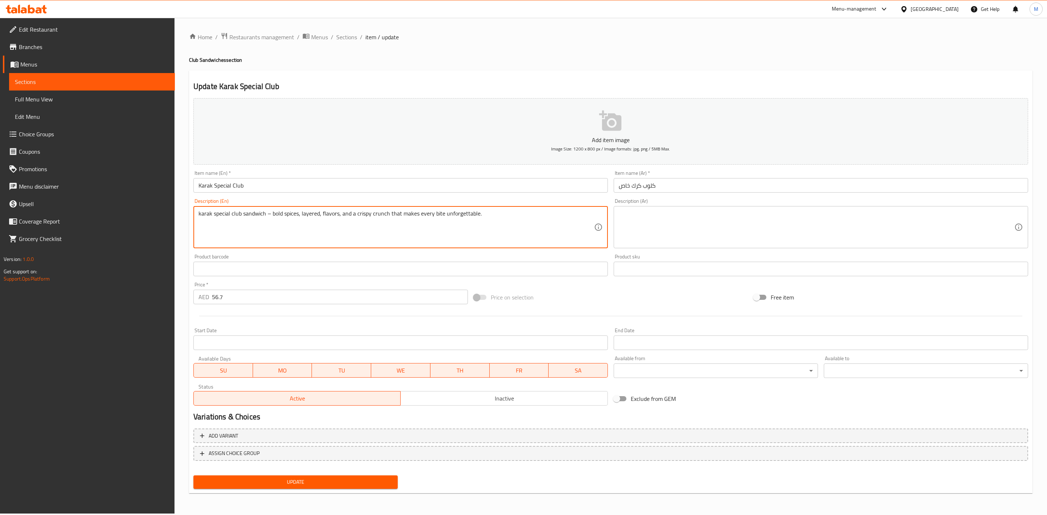
type textarea "karak special club sandwich – bold spices, layered, flavors, and a crispy crunc…"
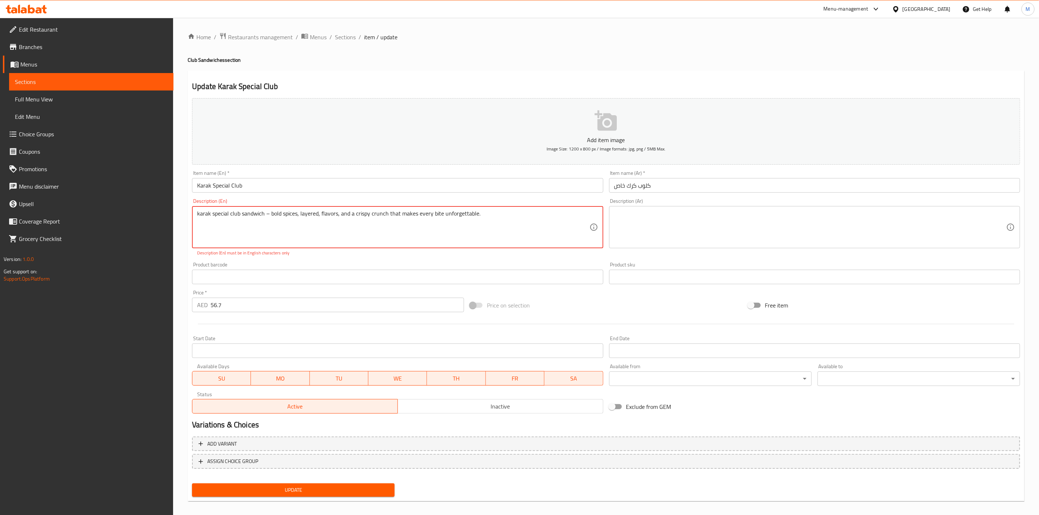
click at [747, 234] on textarea at bounding box center [810, 227] width 392 height 35
paste textarea "ساندويتش الكرك الخاص مع التوابل الجريئة والطبقات والنكهات المقرمشة التي تجعل كل…"
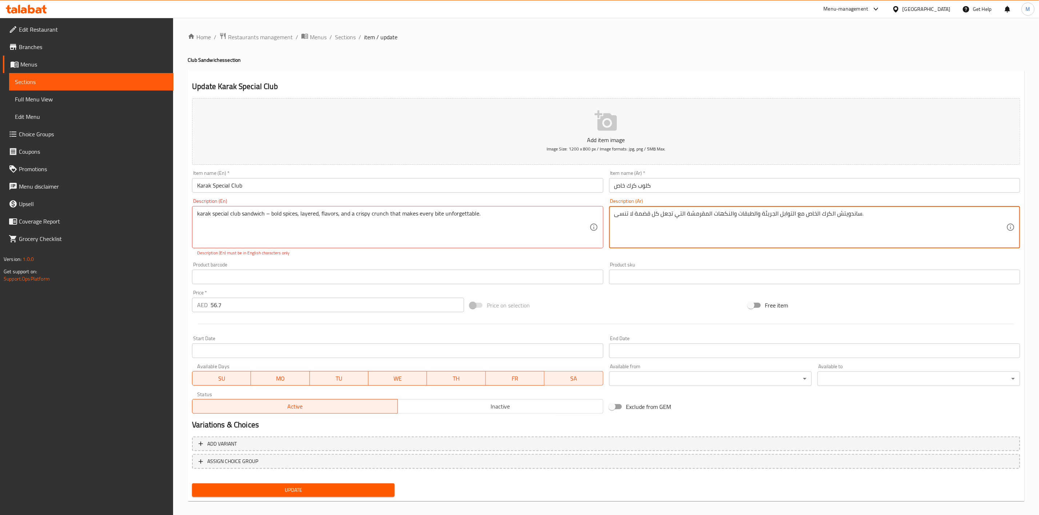
type textarea "ساندويتش الكرك الخاص مع التوابل الجريئة والطبقات والنكهات المقرمشة التي تجعل كل…"
type textarea "karak special club sandwich bold spices, layered, flavors, and a crispy crunch …"
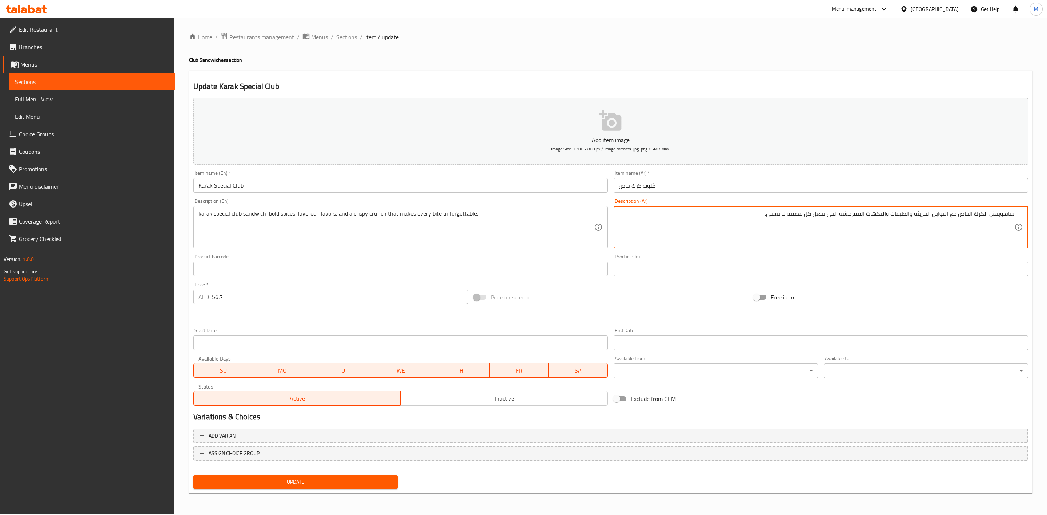
click at [859, 197] on div "Description (Ar) ساندويتش الكرك الخاص مع التوابل الجريئة والطبقات والنكهات المق…" at bounding box center [821, 224] width 420 height 56
click at [932, 215] on textarea "ساندويتش الكرك الخاص مع توابل الجريئة والطبقات والنكهات المقرمشة التي تجعل كل ق…" at bounding box center [817, 227] width 396 height 35
click at [915, 216] on textarea "ساندويتش الكرك الخاص مع توابل جريئة والطبقات والنكهات المقرمشة التي تجعل كل قضم…" at bounding box center [817, 227] width 396 height 35
click at [894, 216] on textarea "ساندويتش الكرك الخاص مع توابل جريئة و طبقات والنكهات المقرمشة التي تجعل كل قضمة…" at bounding box center [817, 227] width 396 height 35
click at [875, 215] on textarea "ساندويتش الكرك الخاص مع توابل جريئة و طبقات و نكهات المقرمشة التي تجعل كل قضمة …" at bounding box center [817, 227] width 396 height 35
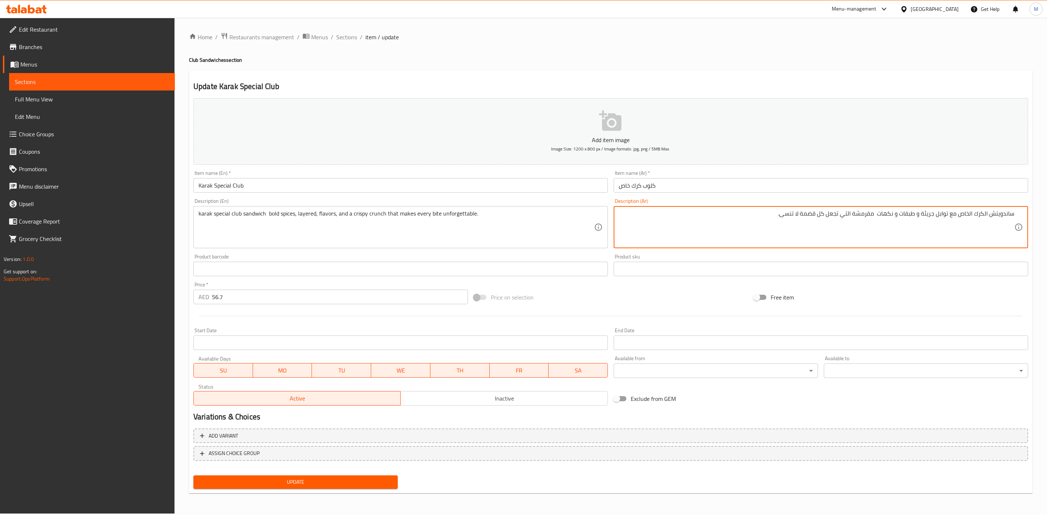
click at [849, 217] on textarea "ساندويتش الكرك الخاص مع توابل جريئة و طبقات و نكهات مقرمشة التي تجعل كل قضمة لا…" at bounding box center [817, 227] width 396 height 35
type textarea "ساندويتش الكرك الخاص مع توابل جريئة و طبقات و نكهات مقرمشة تي تجعل كل قضمة لا ت…"
click at [617, 292] on div "Price on selection" at bounding box center [611, 298] width 280 height 20
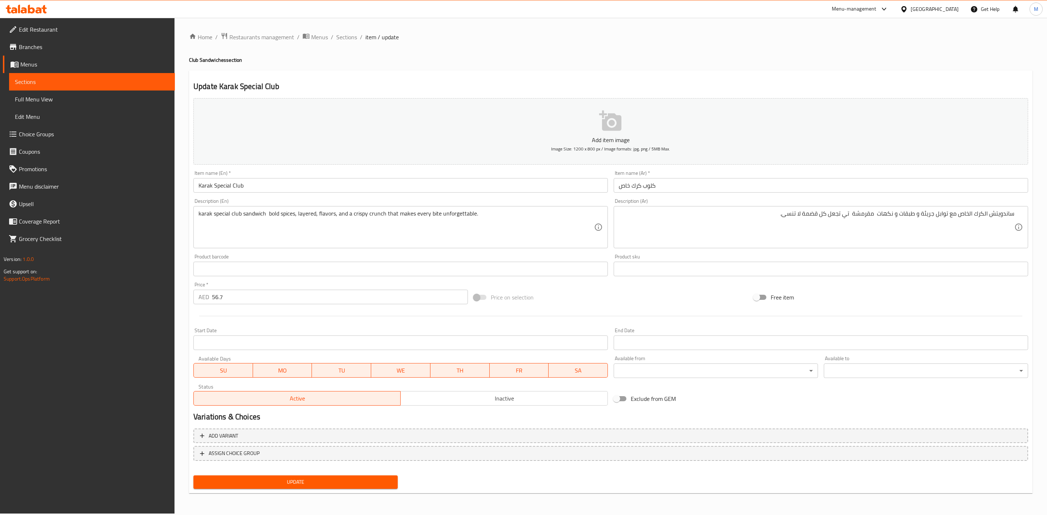
click at [431, 331] on div "Start Date Start Date" at bounding box center [400, 339] width 415 height 22
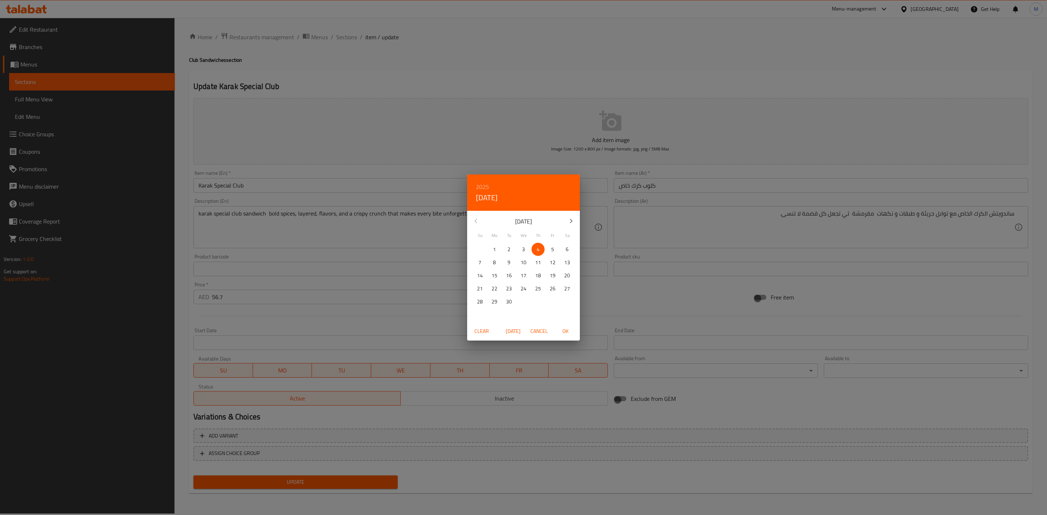
click at [636, 297] on div "2025 Thu, Sep 4 September 2025 Su Mo Tu We Th Fr Sa 31 1 2 3 4 5 6 7 8 9 10 11 …" at bounding box center [523, 257] width 1047 height 515
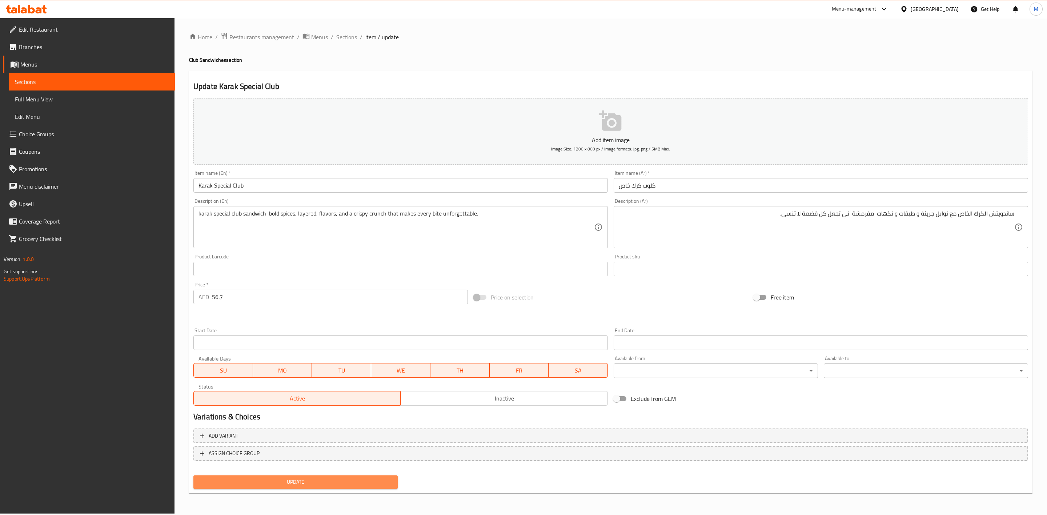
click at [369, 480] on span "Update" at bounding box center [295, 482] width 193 height 9
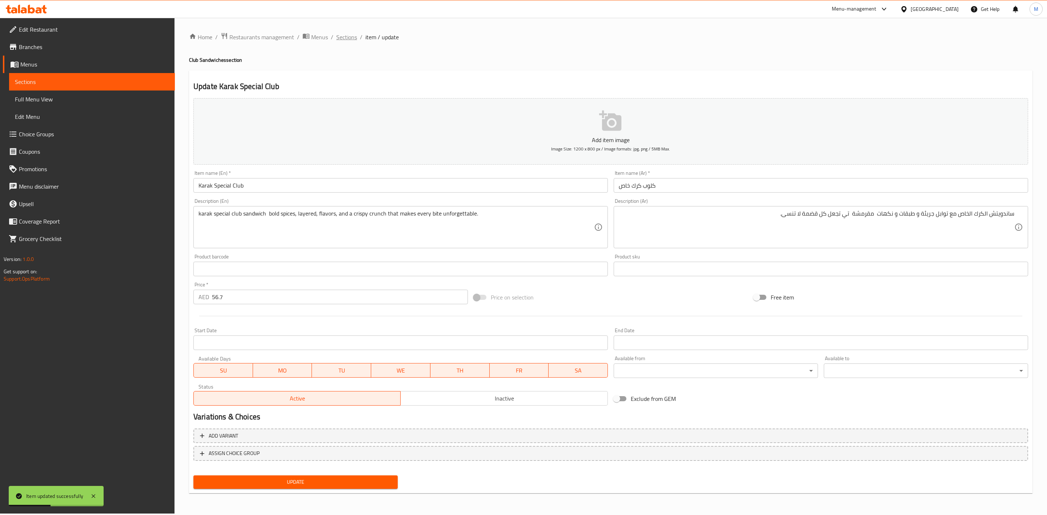
click at [346, 37] on span "Sections" at bounding box center [346, 37] width 21 height 9
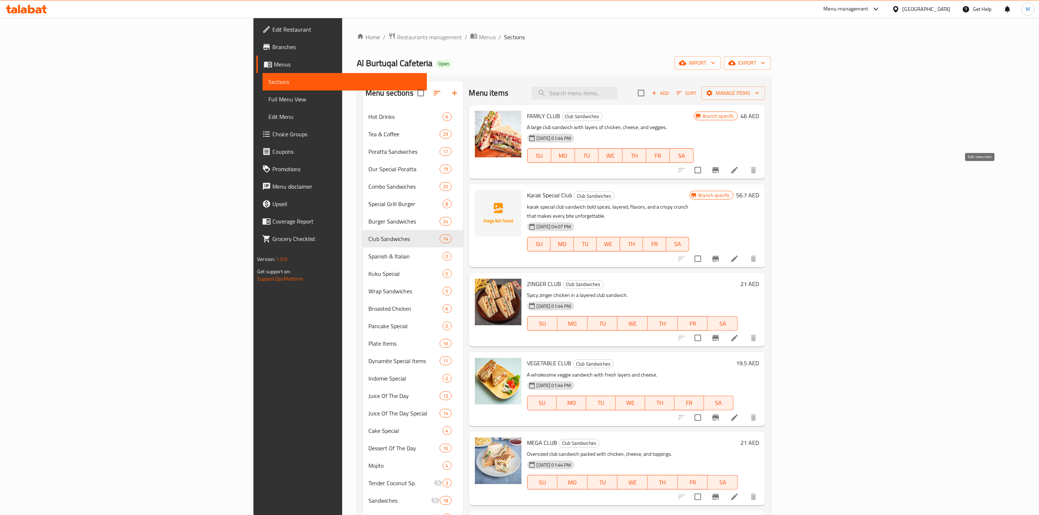
click at [738, 173] on icon at bounding box center [734, 170] width 7 height 7
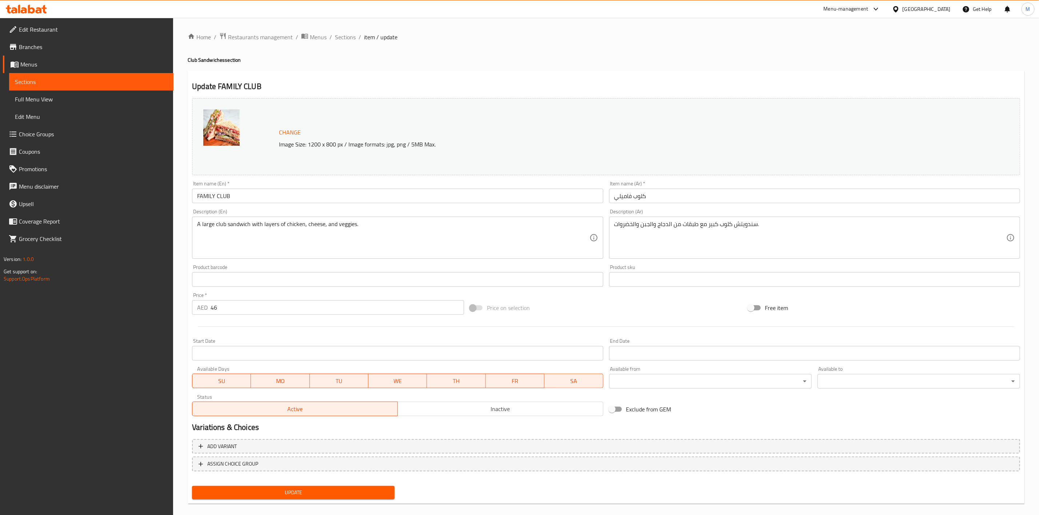
click at [272, 230] on textarea "A large club sandwich with layers of chicken, cheese, and veggies." at bounding box center [393, 238] width 392 height 35
paste textarea "Family Club Sandwich – Generously stacked layers of flavors, perfect for sharin…"
click at [360, 227] on textarea "Family Club Sandwich – Generously stacked layers of flavors, perfect for sharin…" at bounding box center [393, 238] width 392 height 35
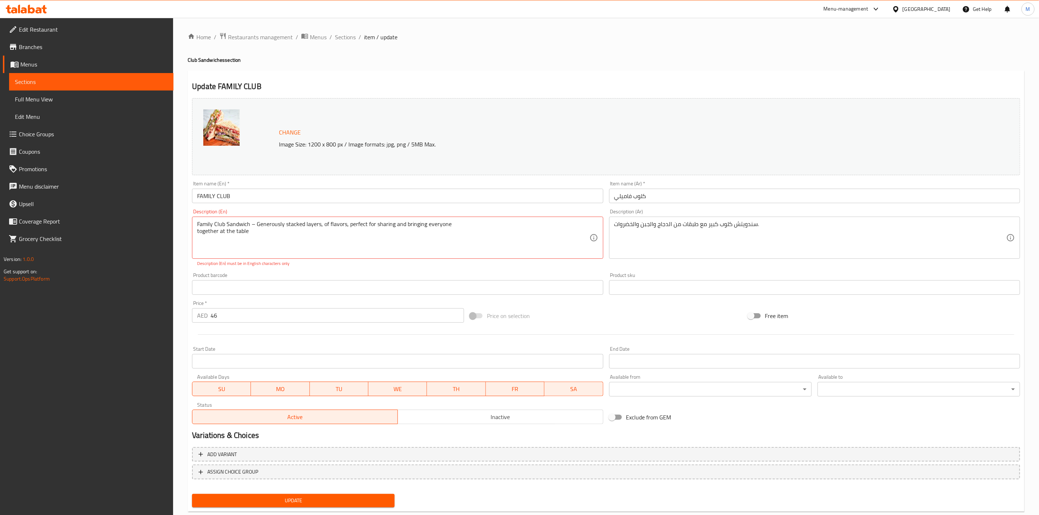
click at [474, 219] on div "Family Club Sandwich – Generously stacked layers, of flavors, perfect for shari…" at bounding box center [397, 238] width 411 height 42
click at [476, 225] on textarea "Family Club Sandwich – Generously stacked layers, of flavors, perfect for shari…" at bounding box center [393, 238] width 392 height 35
click at [480, 272] on div "Product barcode Product barcode" at bounding box center [397, 284] width 417 height 28
click at [302, 276] on div "Product barcode Product barcode" at bounding box center [397, 284] width 411 height 22
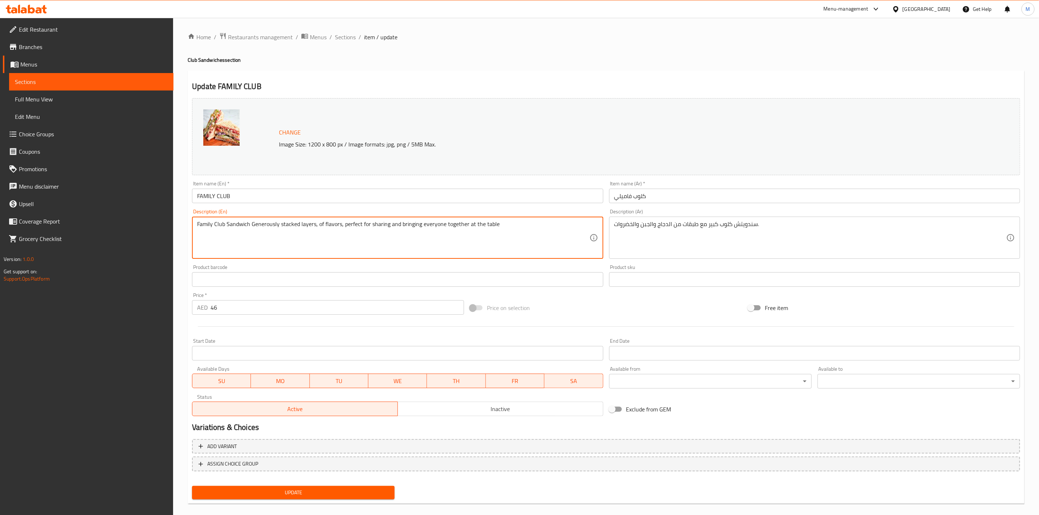
click at [263, 222] on textarea "Family Club Sandwich Generously stacked layers, of flavors, perfect for sharing…" at bounding box center [393, 238] width 392 height 35
type textarea "Family club sandwich generously stacked layers, of flavors, perfect for sharing…"
click at [753, 217] on div "سندويتش كلوب كبير مع طبقات من الدجاج والجبن والخضروات. Description (Ar)" at bounding box center [814, 238] width 411 height 42
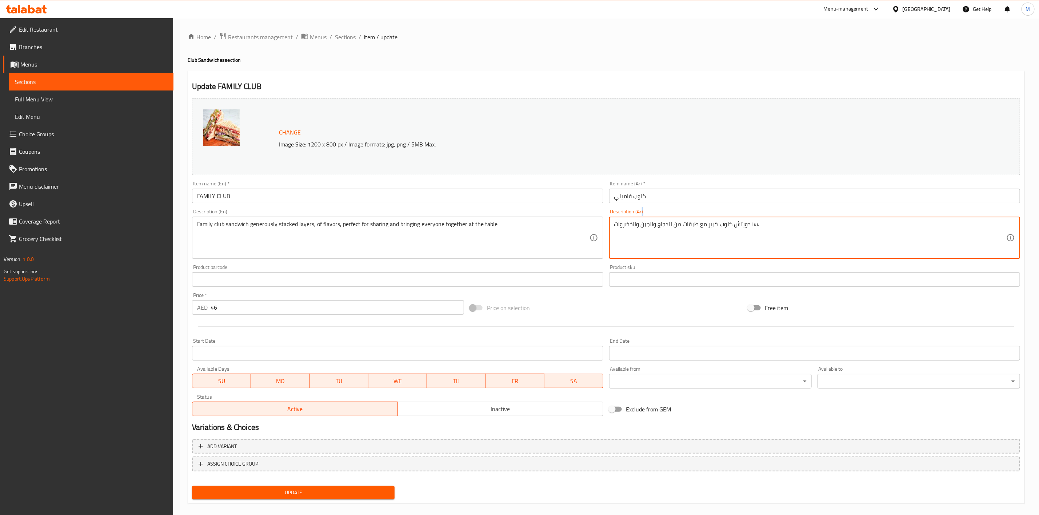
click at [753, 217] on div "سندويتش كلوب كبير مع طبقات من الدجاج والجبن والخضروات. Description (Ar)" at bounding box center [814, 238] width 411 height 42
click at [751, 224] on textarea "سندويتش كلوب كبير مع طبقات من الدجاج والجبن والخضروات." at bounding box center [810, 238] width 392 height 35
paste textarea "اندويتش النادي العائلي عبارة عن طبقات متراكمة بسخاء، من النكهات، مثالية للمشارك…"
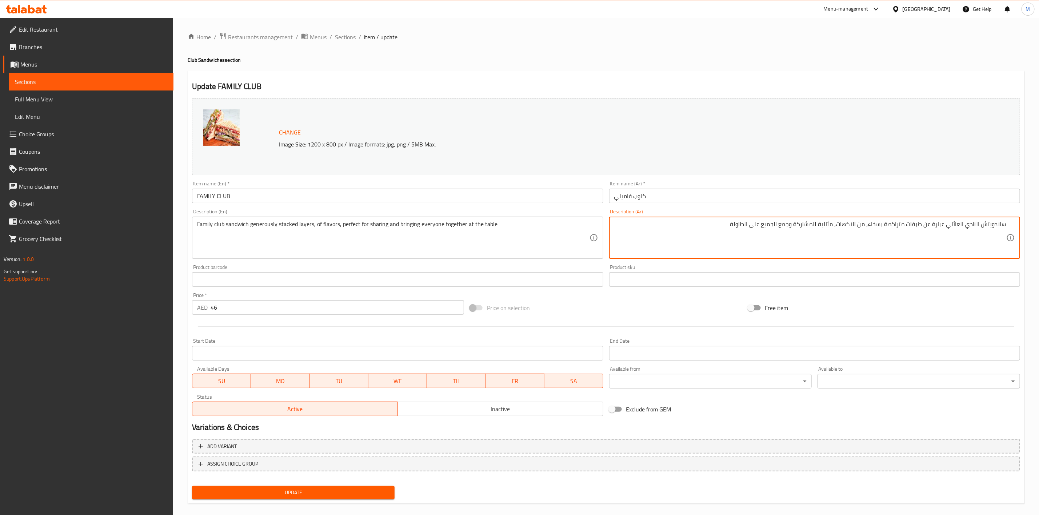
type textarea "ساندويتش النادي العائلي عبارة عن طبقات متراكمة بسخاء، من النكهات، مثالية للمشار…"
click at [833, 297] on div "Change Image Size: 1200 x 800 px / Image formats: jpg, png / 5MB Max. Item name…" at bounding box center [606, 257] width 834 height 324
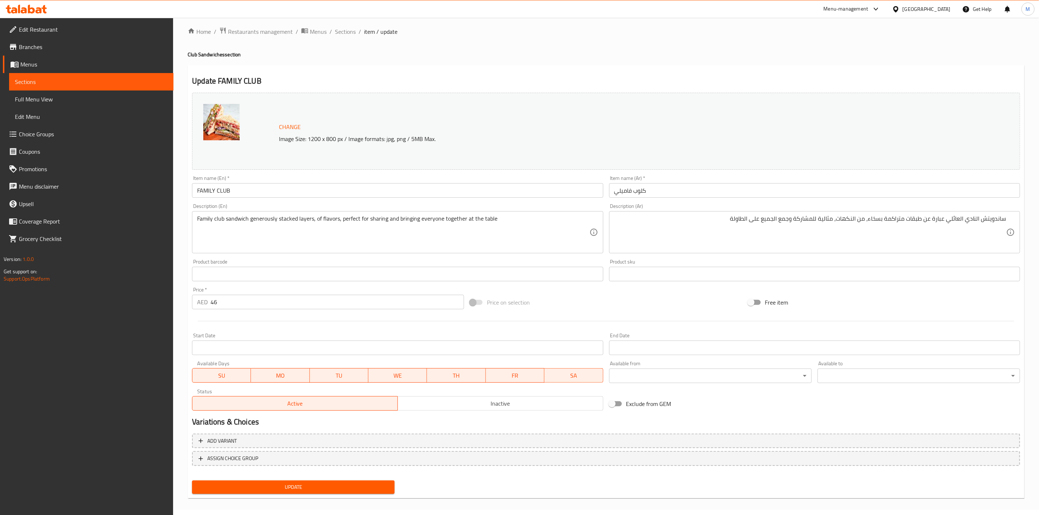
scroll to position [8, 0]
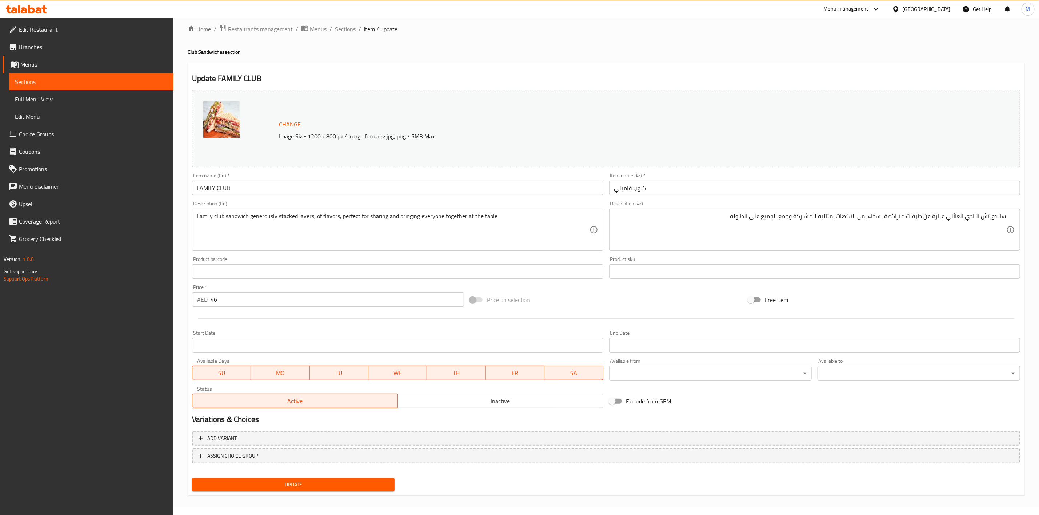
click at [365, 476] on div "Update" at bounding box center [293, 484] width 208 height 19
click at [363, 473] on div "Add variant ASSIGN CHOICE GROUP" at bounding box center [606, 451] width 834 height 47
click at [361, 478] on button "Update" at bounding box center [293, 484] width 203 height 13
click at [312, 478] on button "Update" at bounding box center [293, 484] width 203 height 13
click at [347, 31] on span "Sections" at bounding box center [345, 29] width 21 height 9
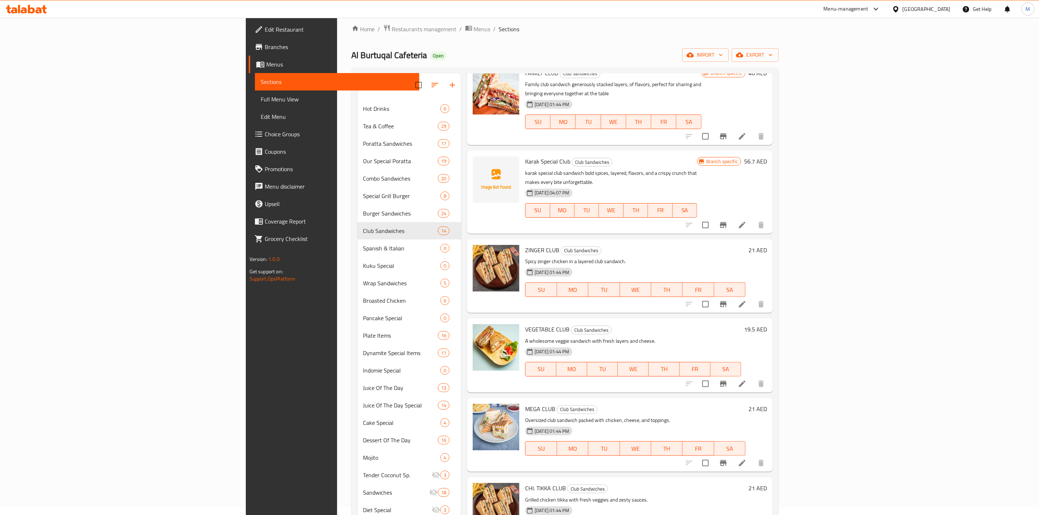
scroll to position [55, 0]
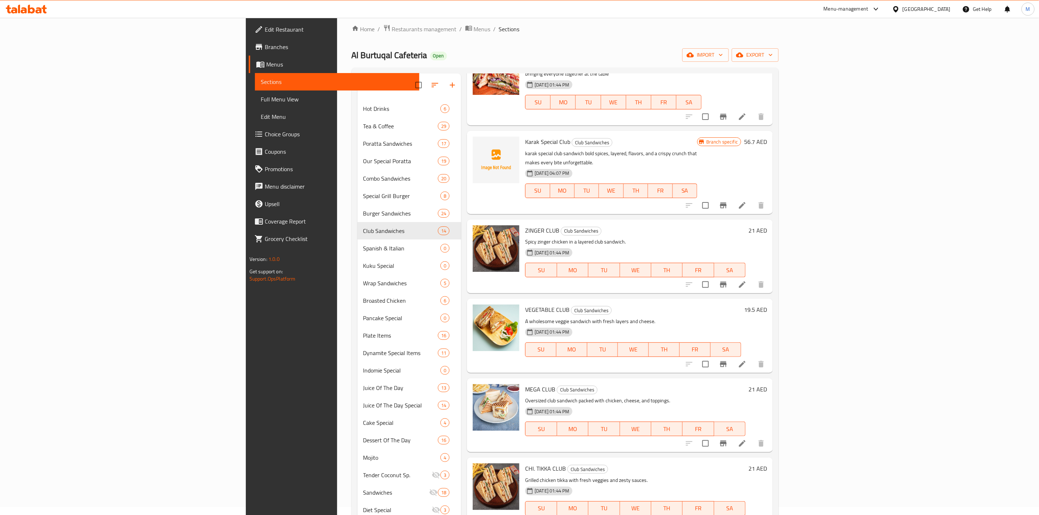
click at [728, 280] on icon "Branch-specific-item" at bounding box center [723, 284] width 9 height 9
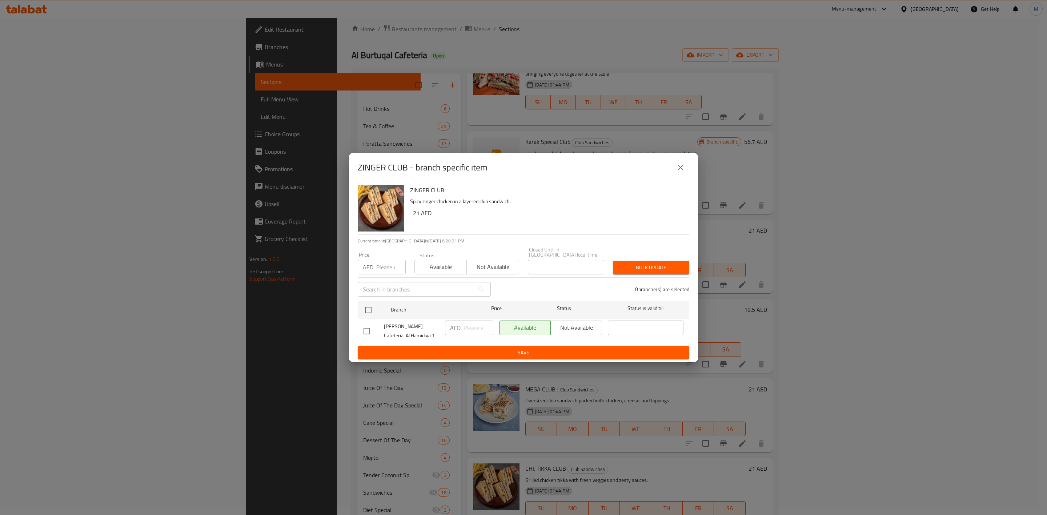
click at [381, 267] on input "number" at bounding box center [390, 267] width 29 height 15
type input "20.25"
click at [370, 312] on input "checkbox" at bounding box center [368, 310] width 15 height 15
checkbox input "true"
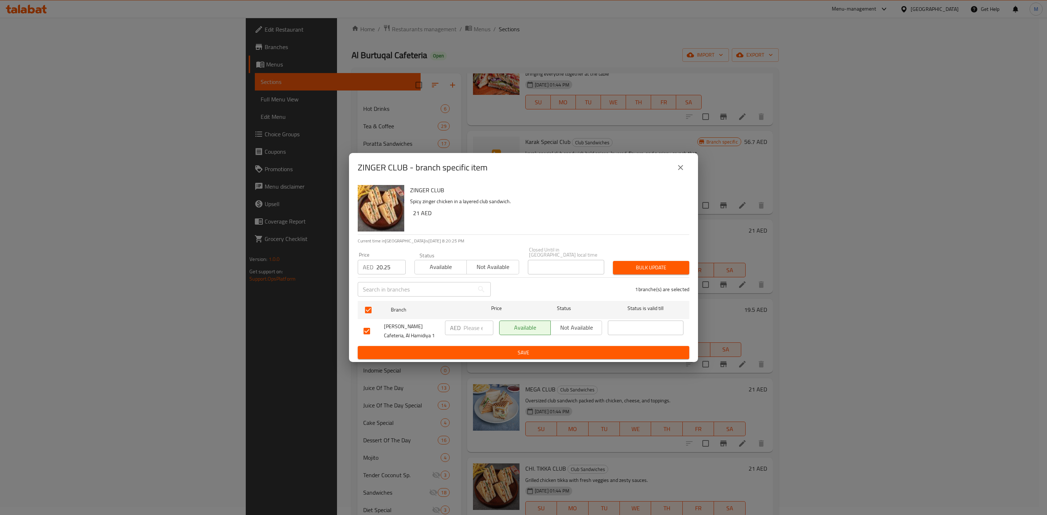
click at [639, 274] on button "Bulk update" at bounding box center [651, 267] width 76 height 13
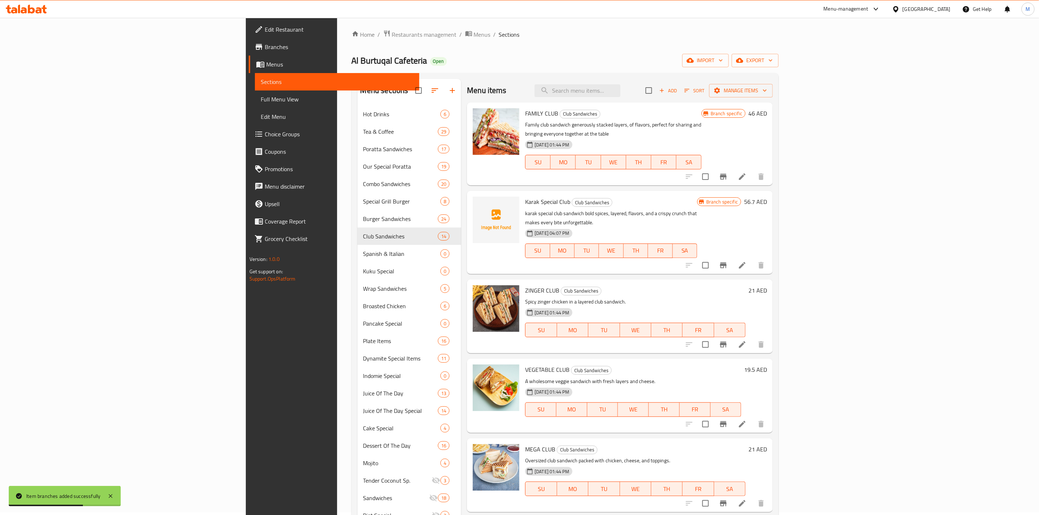
scroll to position [0, 0]
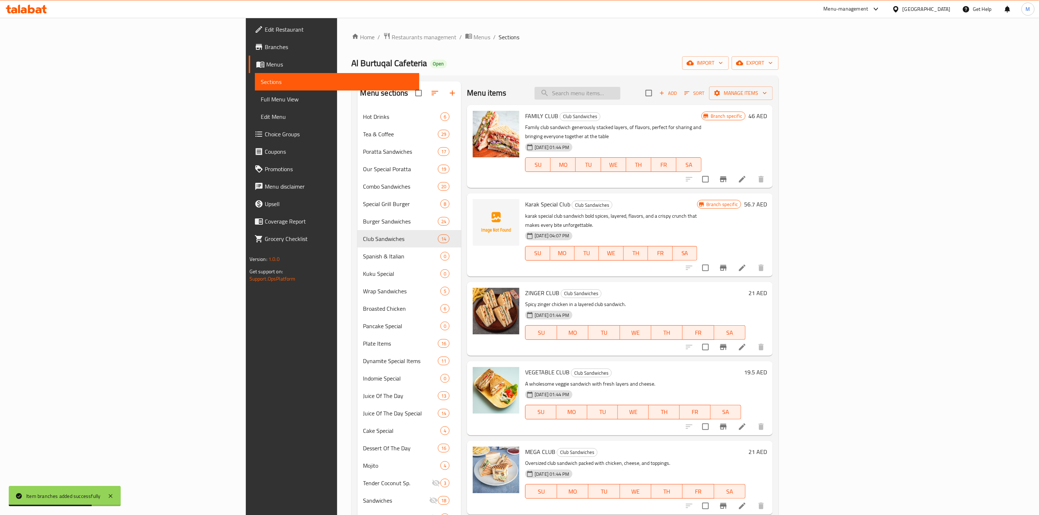
click at [620, 94] on input "search" at bounding box center [578, 93] width 86 height 13
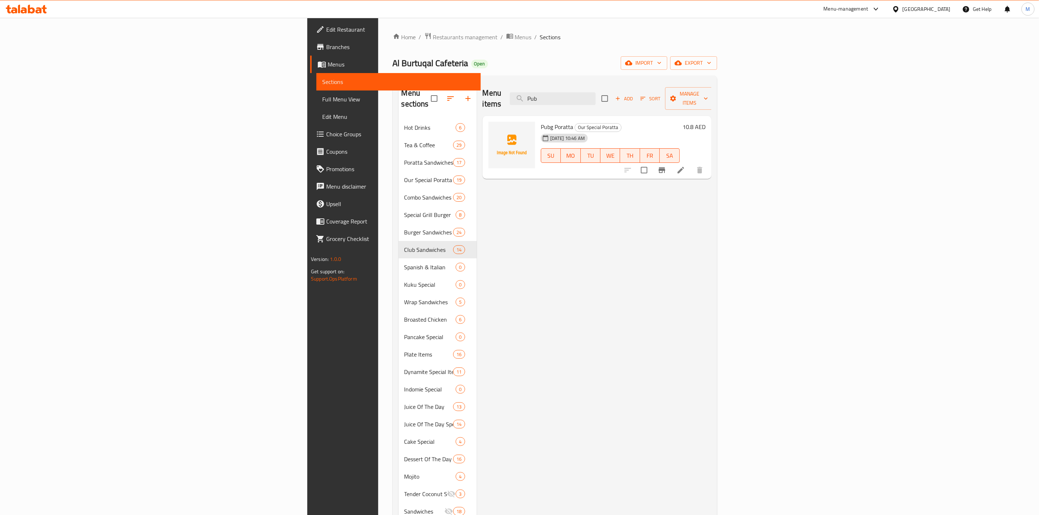
type input "Pub"
click at [634, 96] on span "Add" at bounding box center [624, 99] width 20 height 8
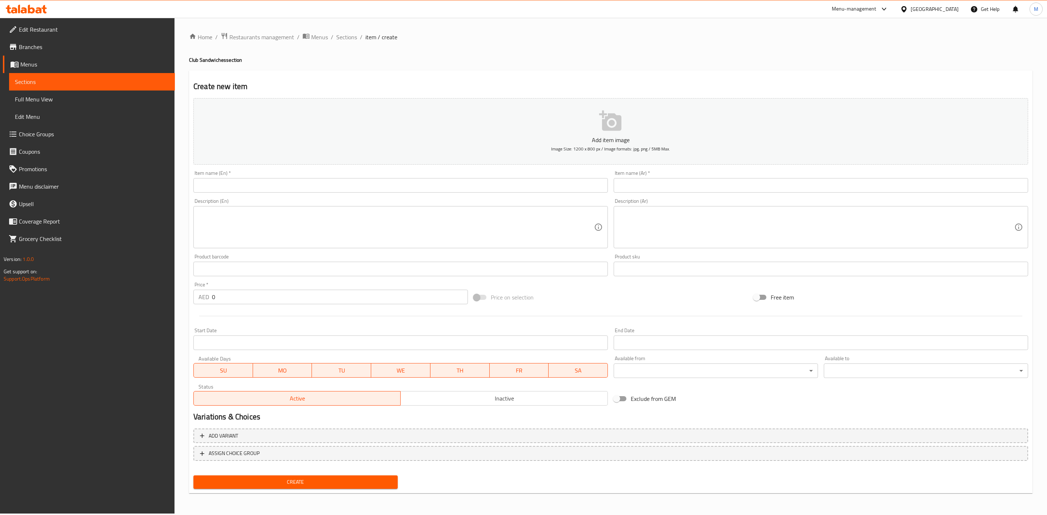
click at [251, 185] on input "text" at bounding box center [400, 185] width 415 height 15
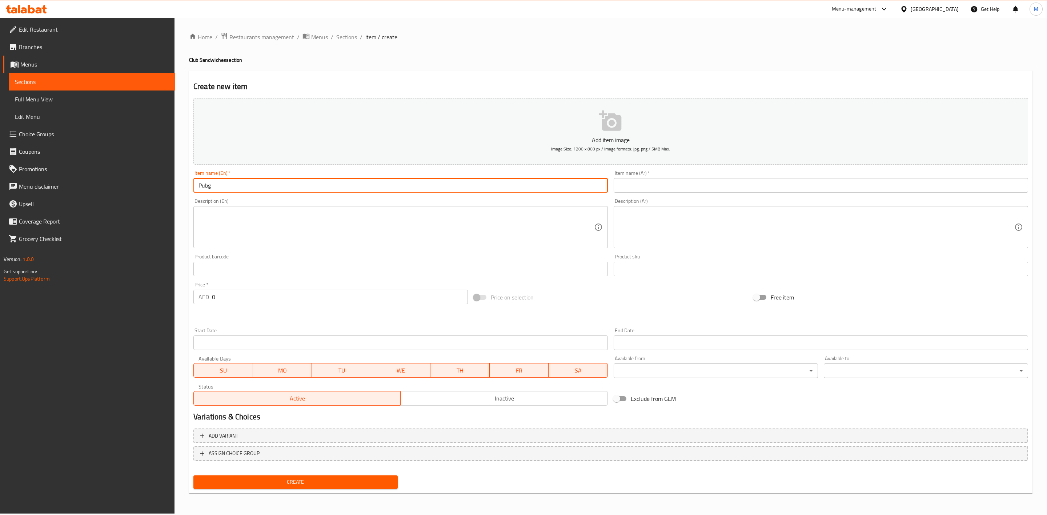
click at [291, 183] on input "Pubg" at bounding box center [400, 185] width 415 height 15
type input "Pubg Club"
click at [672, 187] on input "text" at bounding box center [821, 185] width 415 height 15
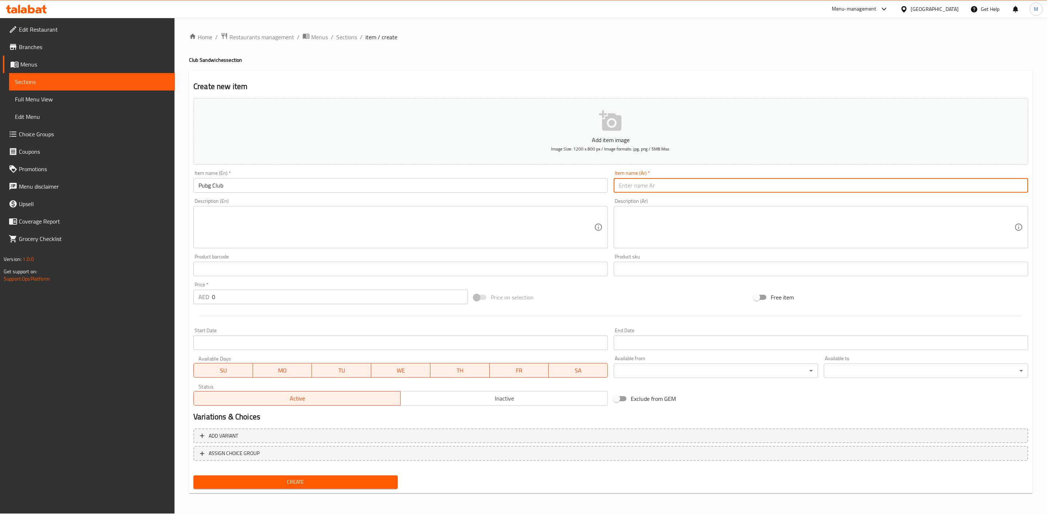
paste input "كلوب بابجي"
type input "كلوب بابجي"
click at [677, 201] on div "Description (Ar) Description (Ar)" at bounding box center [821, 224] width 415 height 50
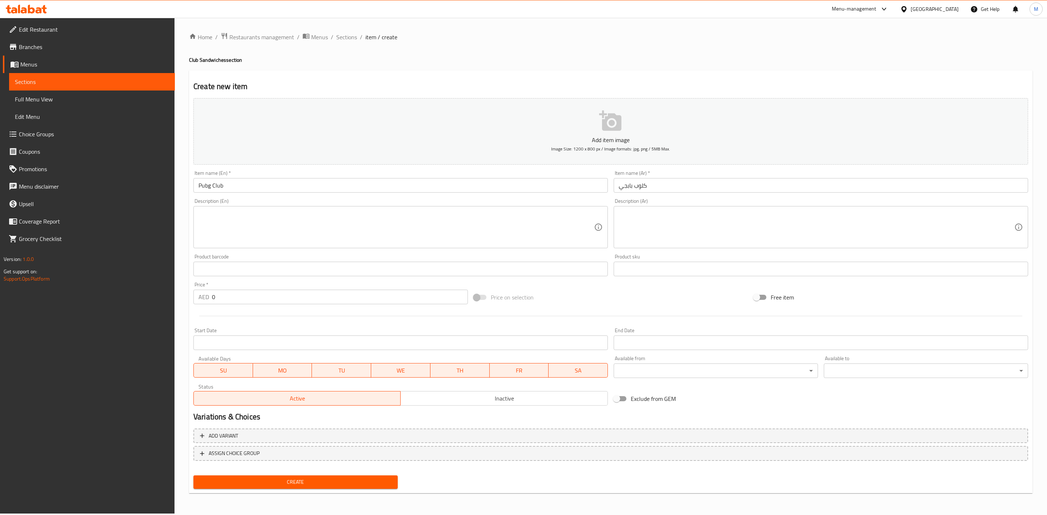
drag, startPoint x: 256, startPoint y: 288, endPoint x: 214, endPoint y: 294, distance: 42.9
click at [217, 293] on div "Price   * AED 0 Price *" at bounding box center [330, 293] width 275 height 22
drag, startPoint x: 232, startPoint y: 300, endPoint x: 197, endPoint y: 304, distance: 35.1
click at [199, 304] on div "AED 0 Price *" at bounding box center [330, 297] width 275 height 15
paste input "21.6"
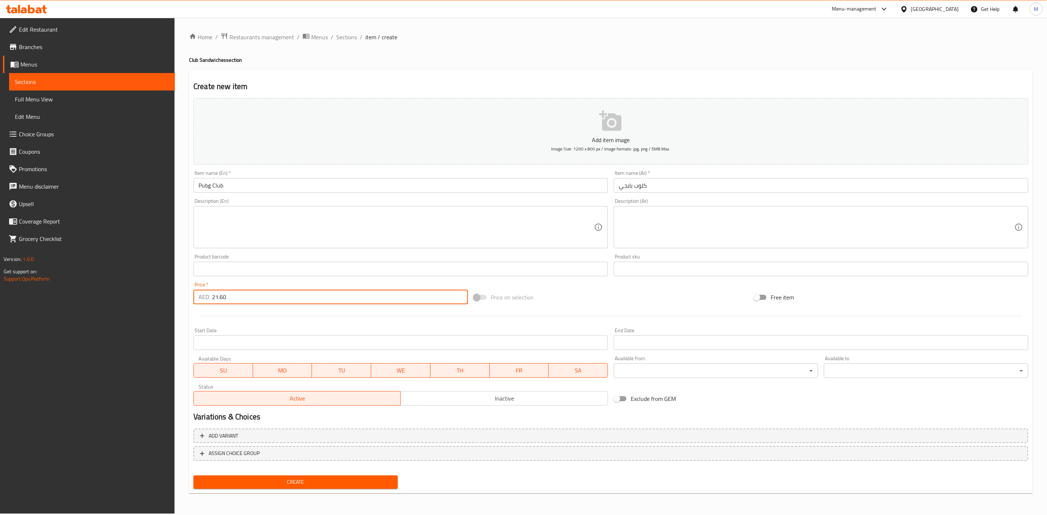
type input "21.60"
click at [228, 316] on hr at bounding box center [610, 316] width 823 height 0
click at [276, 480] on span "Create" at bounding box center [295, 482] width 193 height 9
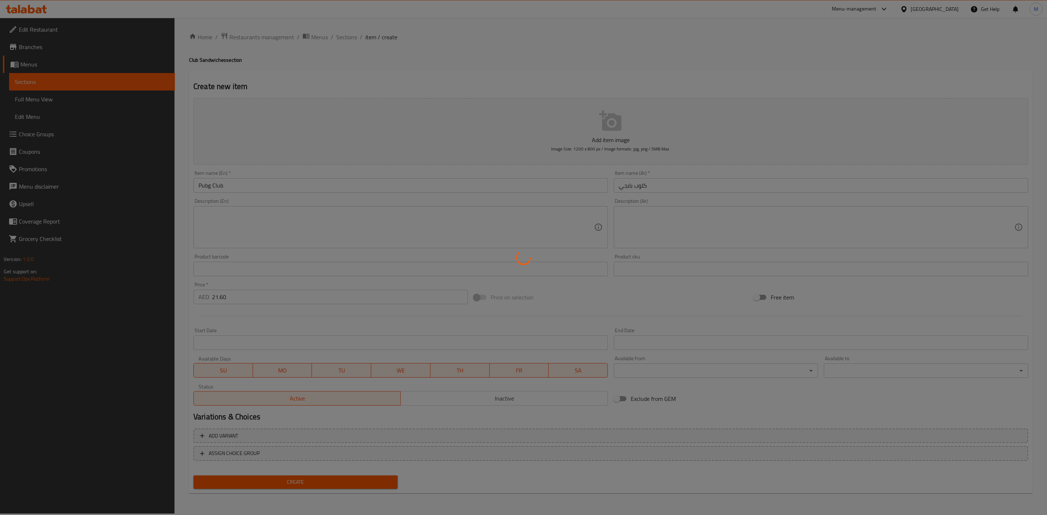
type input "0"
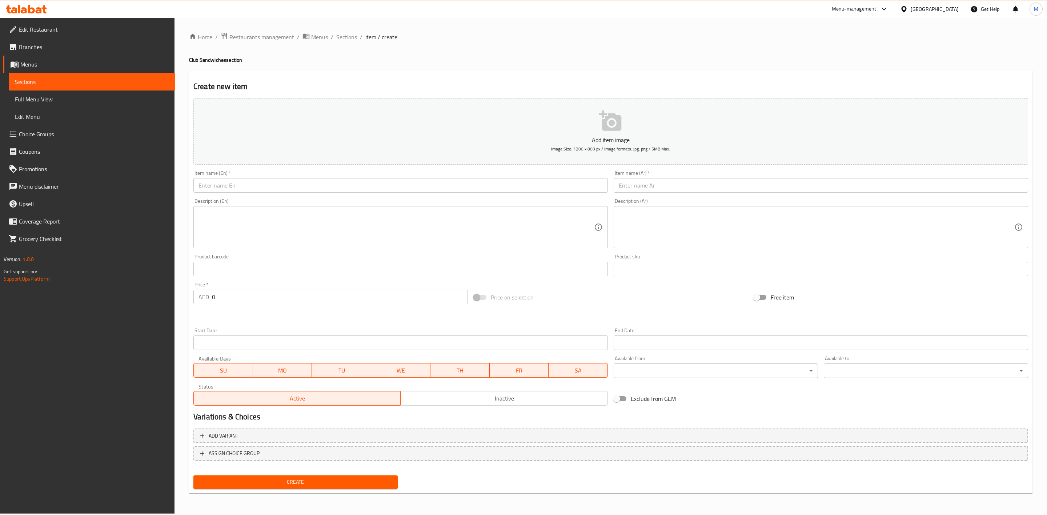
click at [337, 36] on span "Sections" at bounding box center [346, 37] width 21 height 9
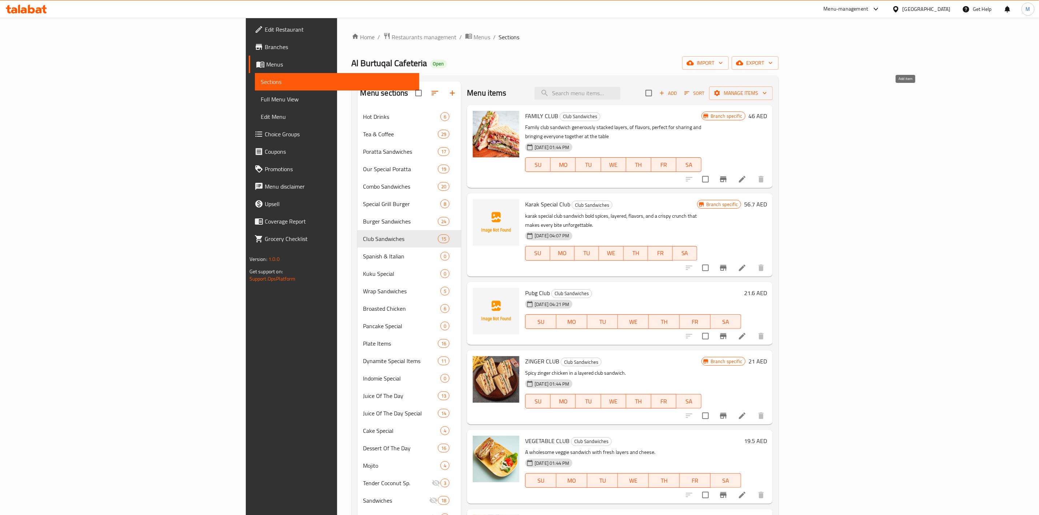
click at [678, 96] on span "Add" at bounding box center [668, 93] width 20 height 8
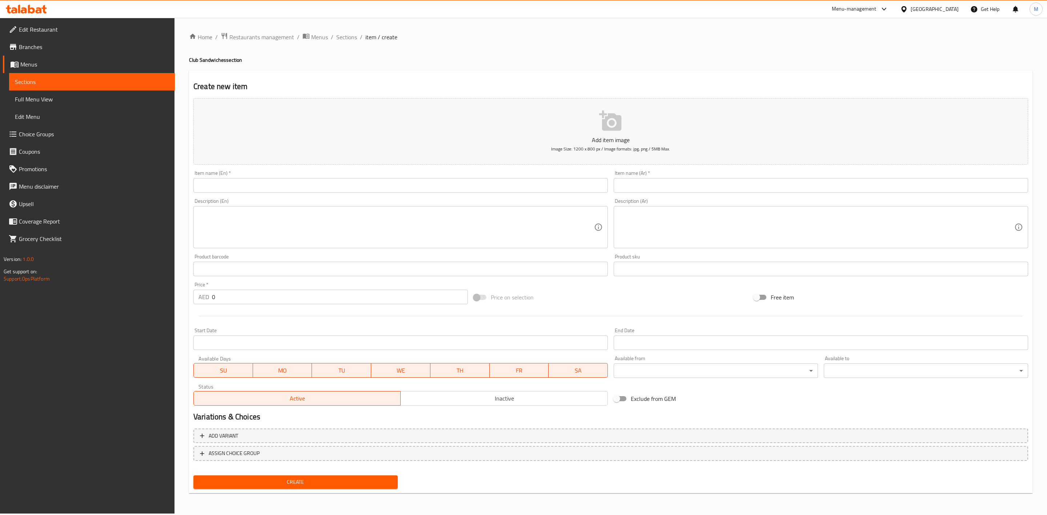
click at [437, 192] on input "text" at bounding box center [400, 185] width 415 height 15
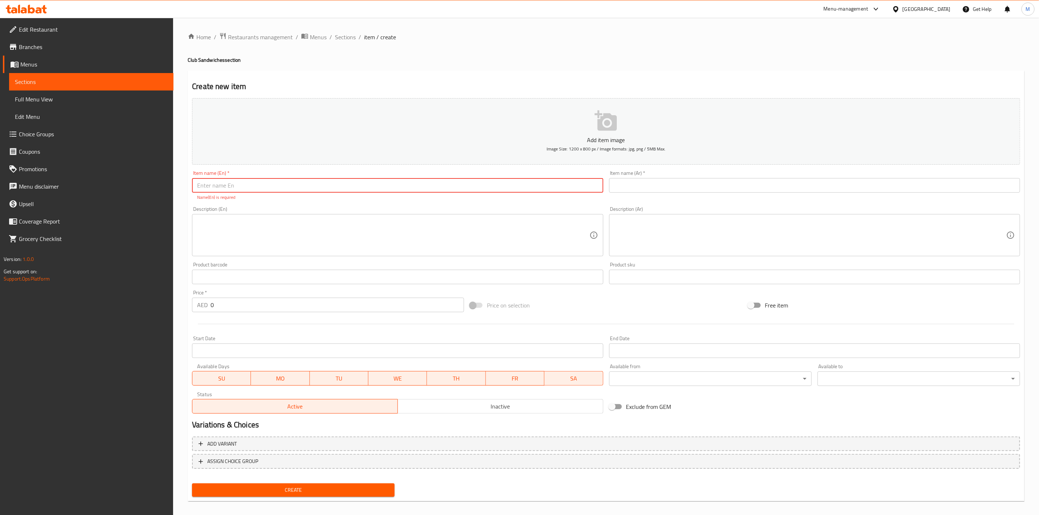
paste input "MATHAFI CLUB"
click at [269, 184] on input "MATHAFI CLUB" at bounding box center [397, 185] width 411 height 15
type input "Mathafi Club"
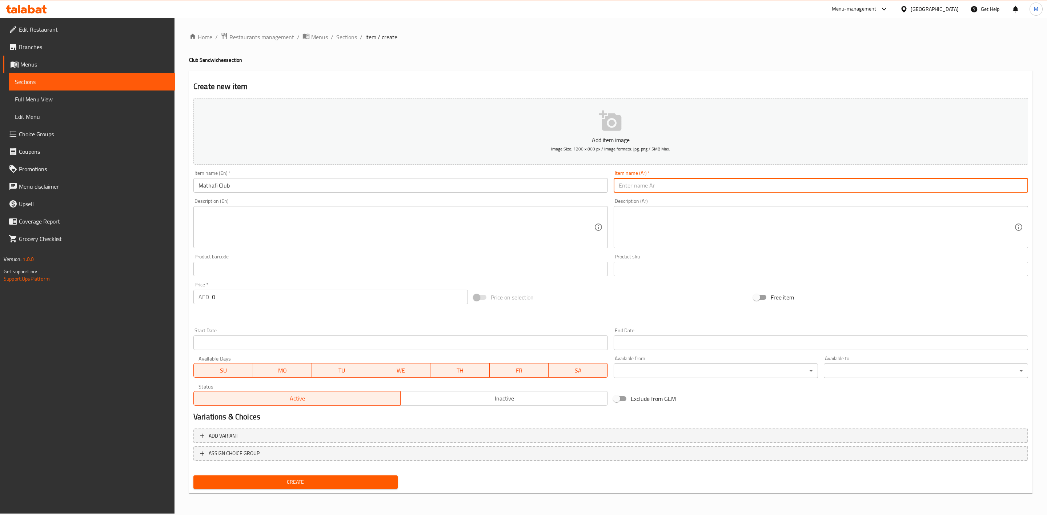
click at [717, 185] on input "text" at bounding box center [821, 185] width 415 height 15
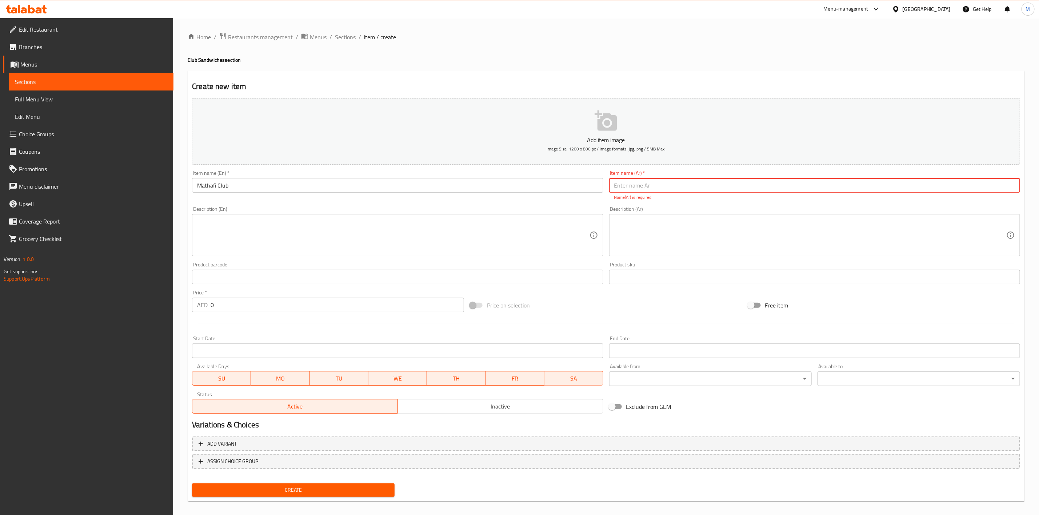
click at [707, 186] on input "text" at bounding box center [814, 185] width 411 height 15
paste input "كلوب مطافي"
type input "كلوب مطافي"
click at [706, 204] on div "Description (Ar) Description (Ar)" at bounding box center [814, 232] width 417 height 56
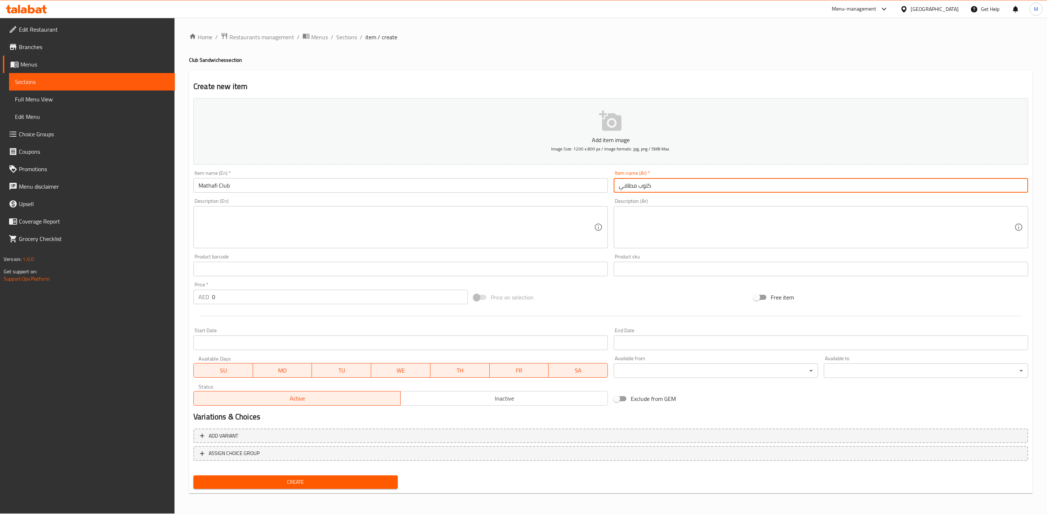
click at [660, 183] on input "كلوب مطافي" at bounding box center [821, 185] width 415 height 15
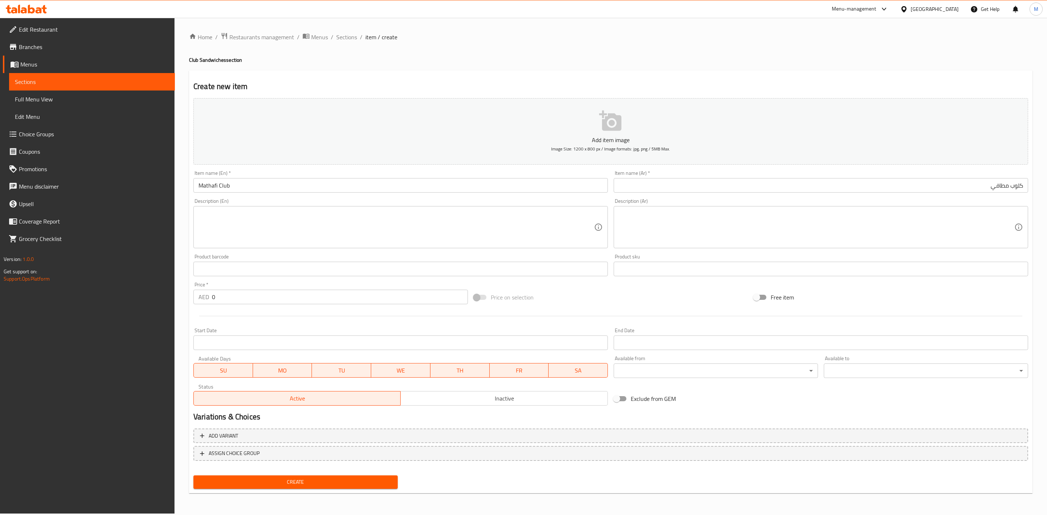
click at [666, 196] on div "Description (Ar) Description (Ar)" at bounding box center [821, 224] width 420 height 56
drag, startPoint x: 221, startPoint y: 292, endPoint x: 195, endPoint y: 292, distance: 26.9
click at [195, 293] on div "AED 0 Price *" at bounding box center [330, 297] width 275 height 15
type input "21.60"
click at [294, 321] on div at bounding box center [611, 316] width 841 height 18
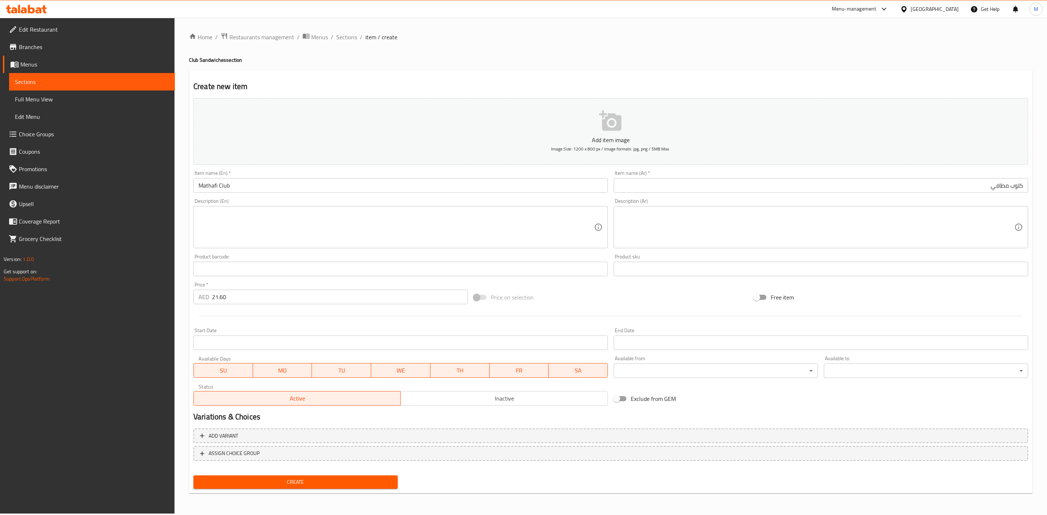
click at [336, 476] on button "Create" at bounding box center [295, 482] width 204 height 13
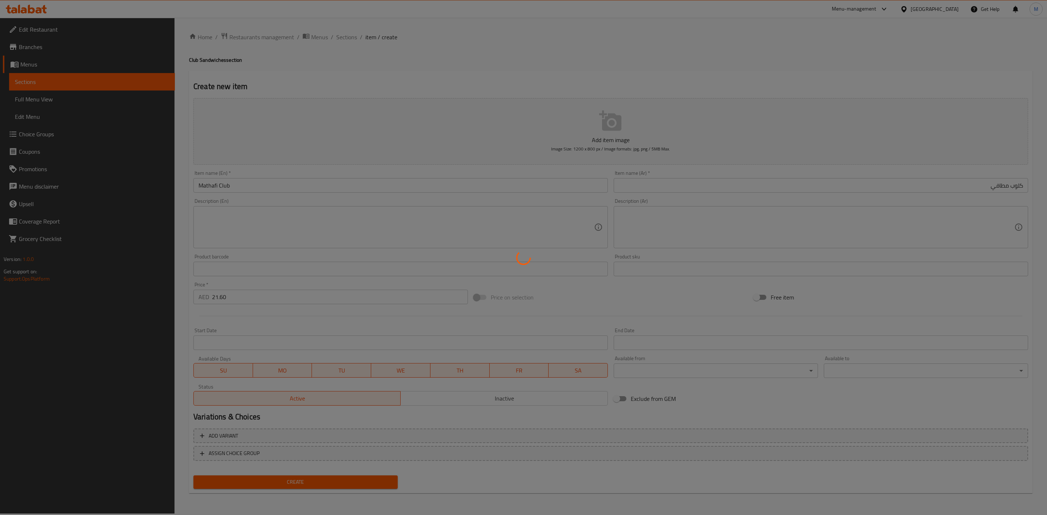
type input "0"
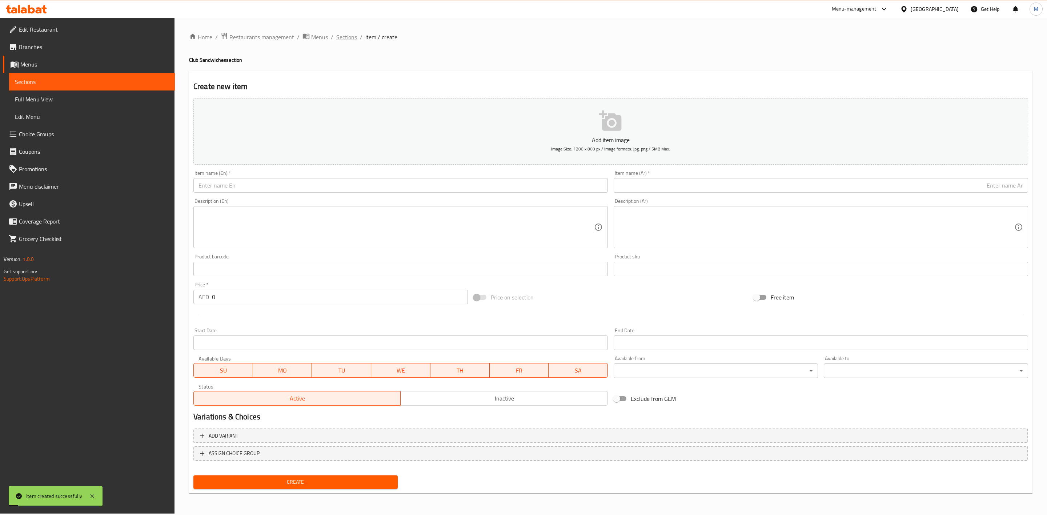
click at [353, 35] on span "Sections" at bounding box center [346, 37] width 21 height 9
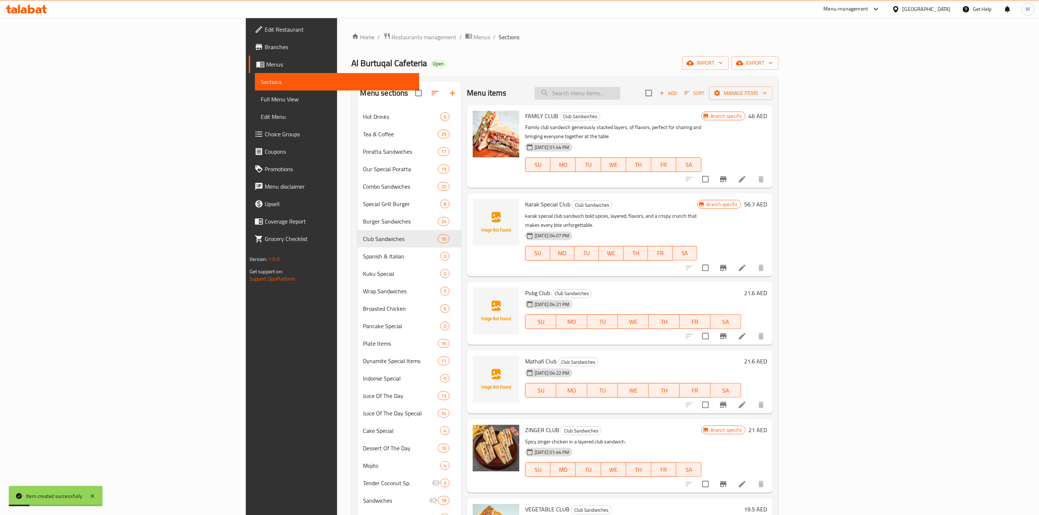
click at [620, 96] on input "search" at bounding box center [578, 93] width 86 height 13
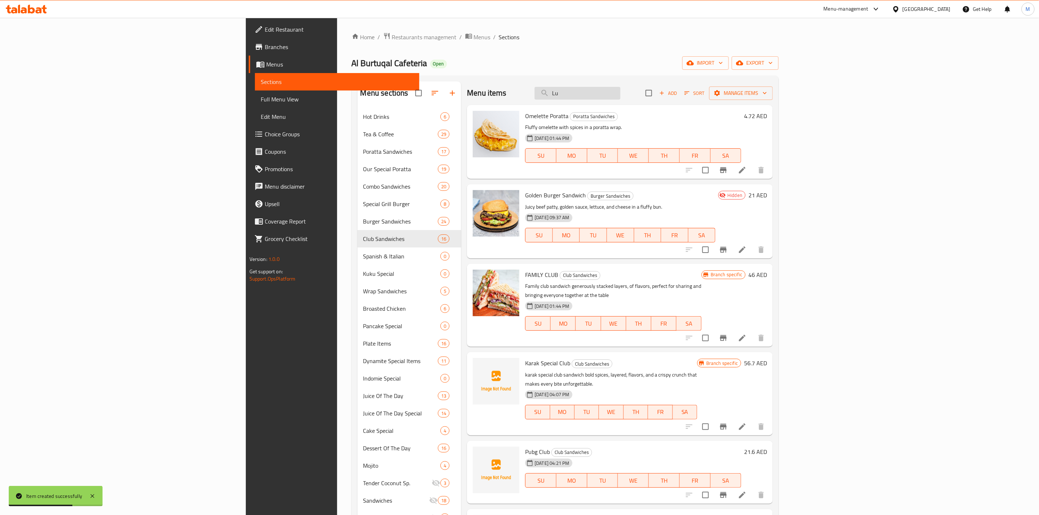
type input "L"
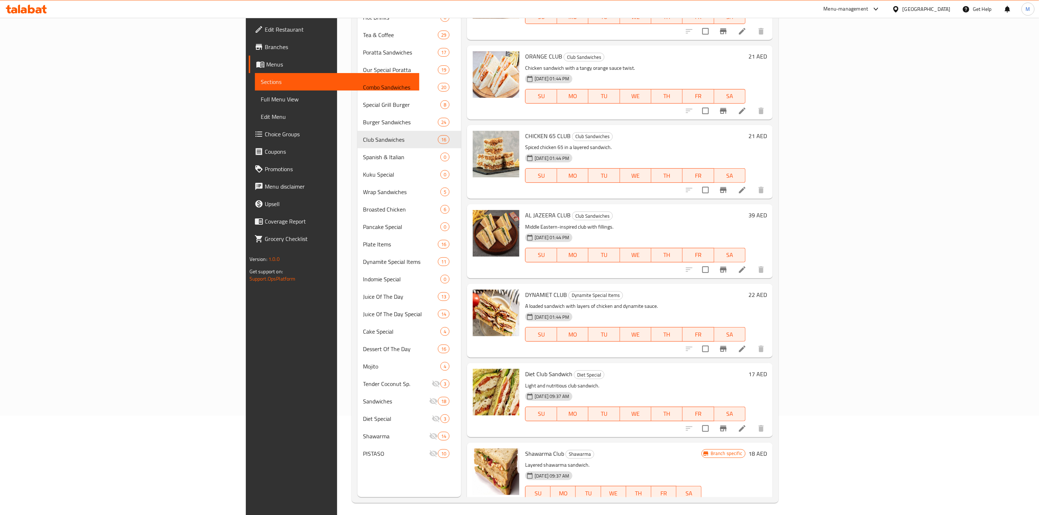
scroll to position [102, 0]
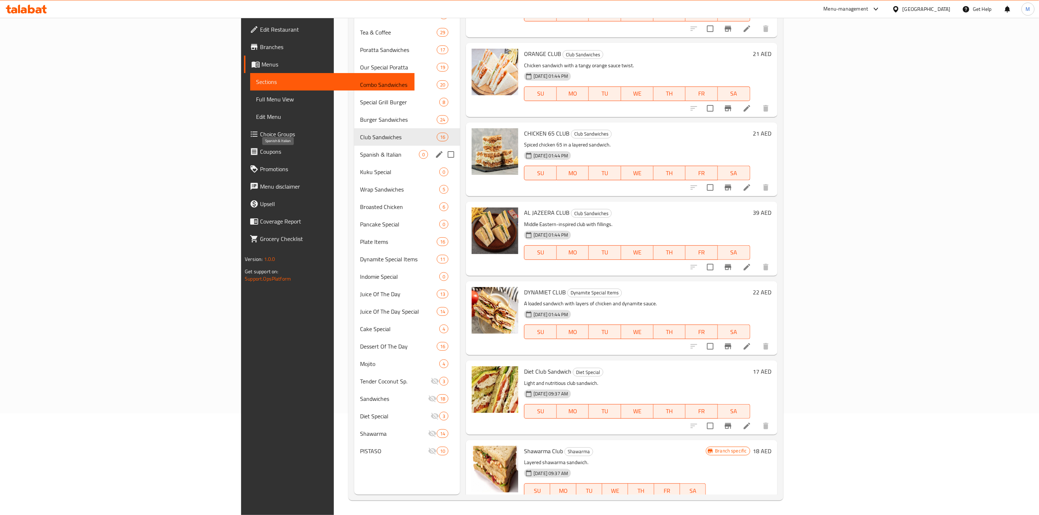
type input "Club"
click at [354, 149] on div "Spanish & Italian 0" at bounding box center [407, 154] width 106 height 17
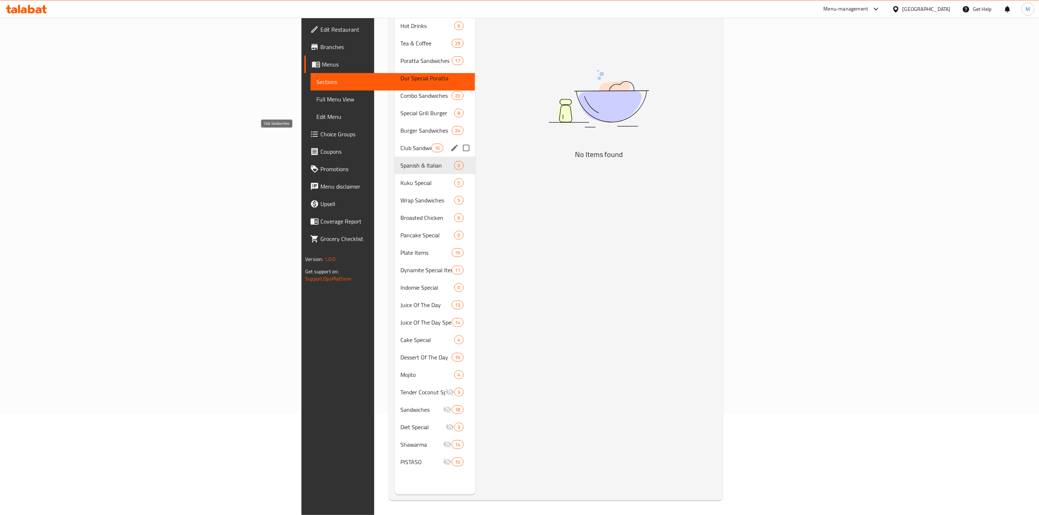
click at [400, 144] on span "Club Sandwiches" at bounding box center [415, 148] width 31 height 9
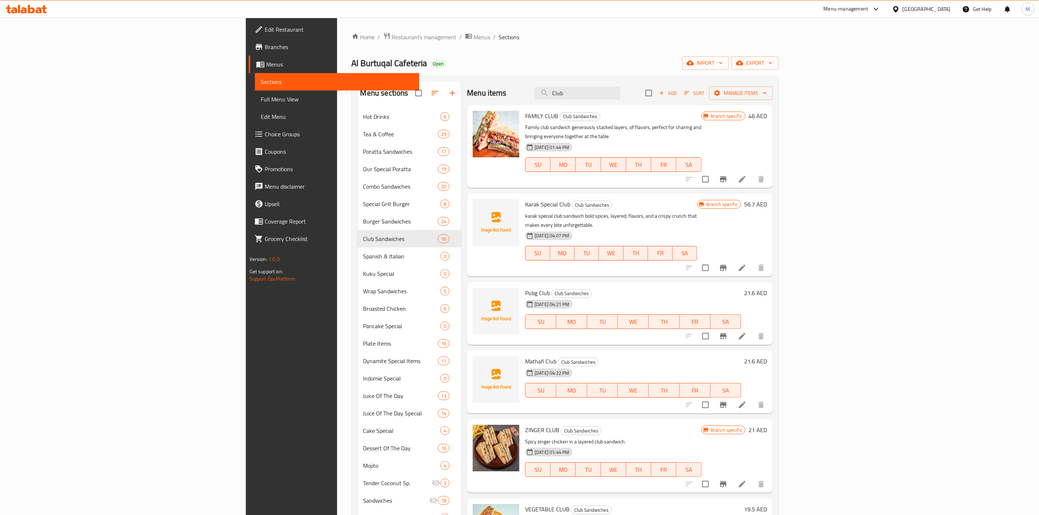
click at [678, 97] on span "Add" at bounding box center [668, 93] width 20 height 8
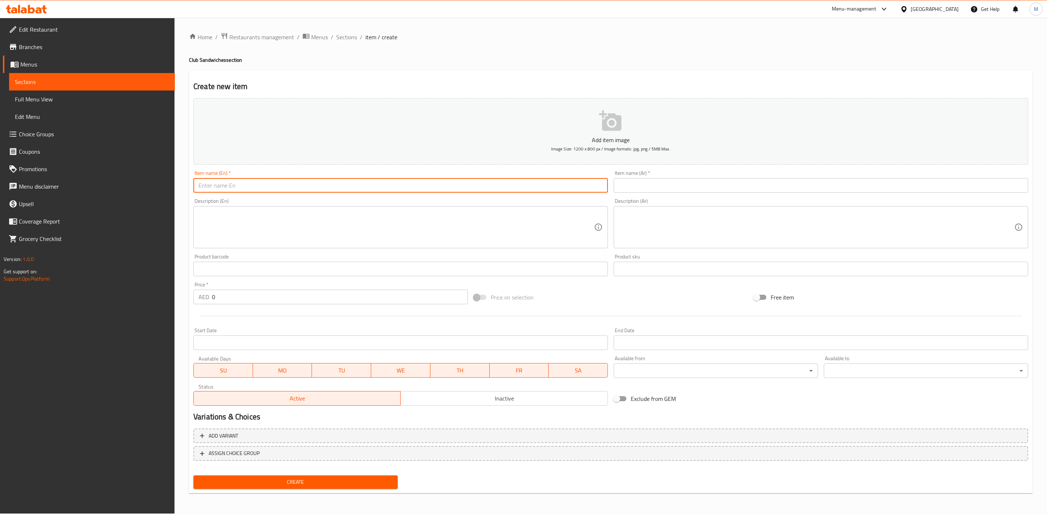
click at [472, 190] on input "text" at bounding box center [400, 185] width 415 height 15
type input "Lulu Club"
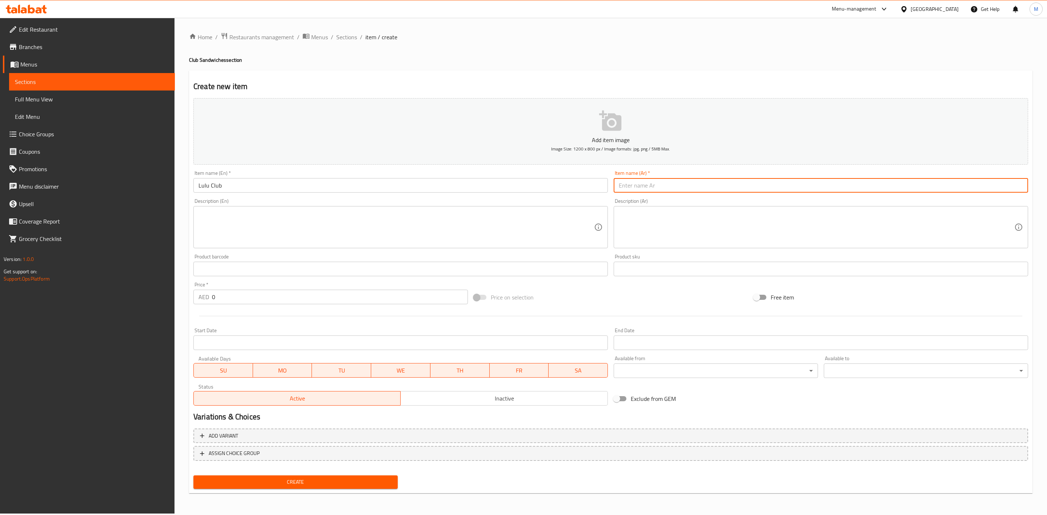
click at [642, 184] on input "text" at bounding box center [821, 185] width 415 height 15
type input "لولو كلوب"
click at [655, 197] on div "Description (Ar) Description (Ar)" at bounding box center [821, 224] width 420 height 56
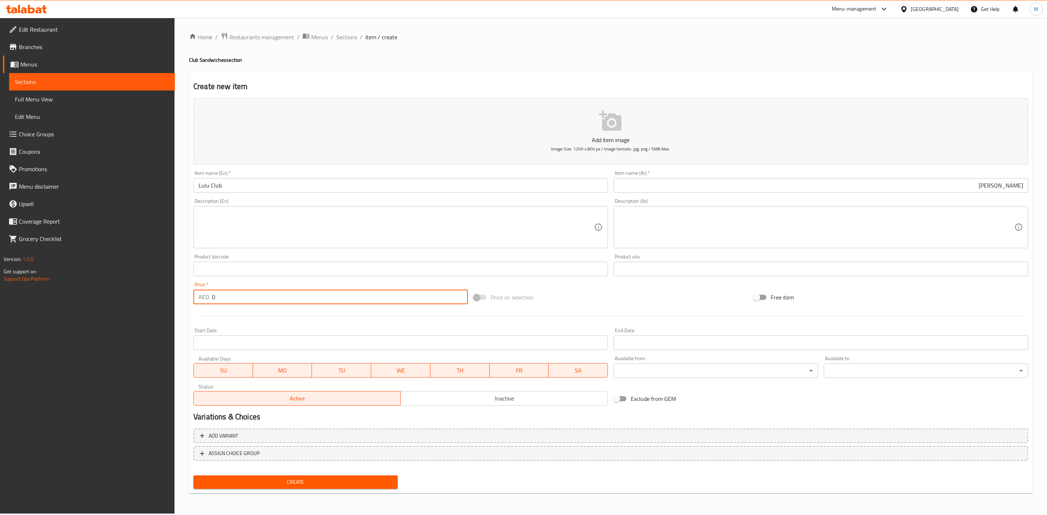
drag, startPoint x: 231, startPoint y: 300, endPoint x: 208, endPoint y: 301, distance: 22.2
click at [208, 301] on div "AED 0 Price *" at bounding box center [330, 297] width 275 height 15
paste input "18.9"
type input "18.90"
click at [230, 316] on div at bounding box center [611, 316] width 841 height 18
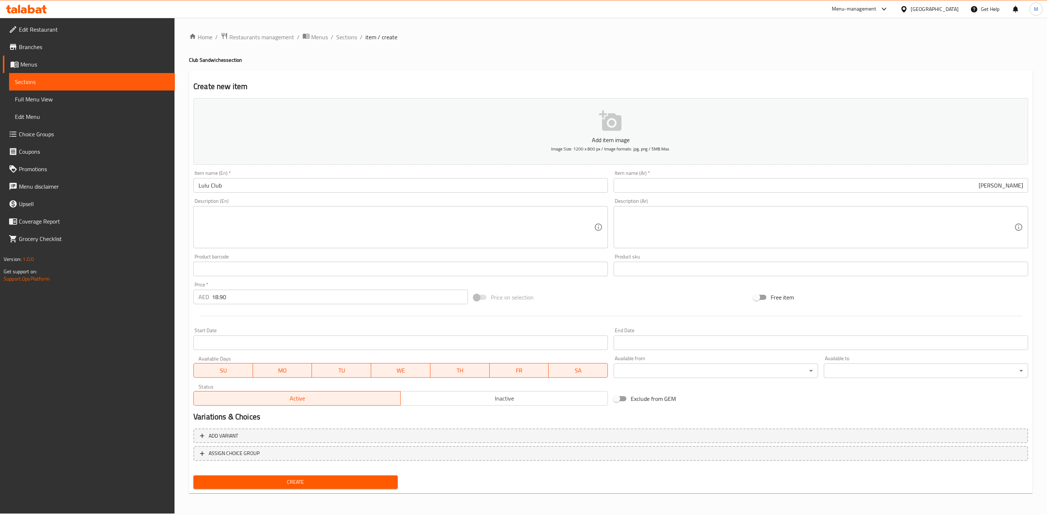
click at [645, 293] on div "Price on selection" at bounding box center [611, 298] width 280 height 20
click at [376, 482] on span "Create" at bounding box center [295, 482] width 193 height 9
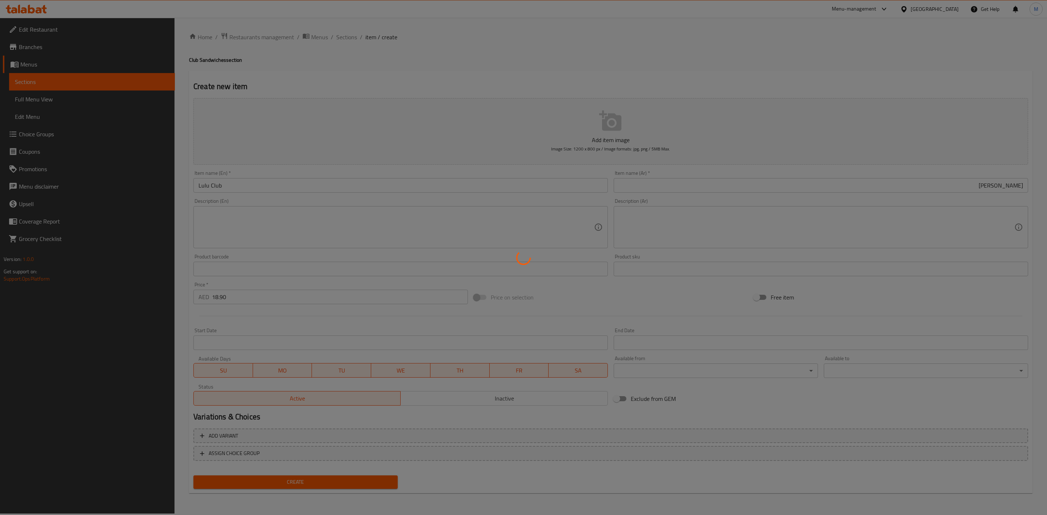
type input "0"
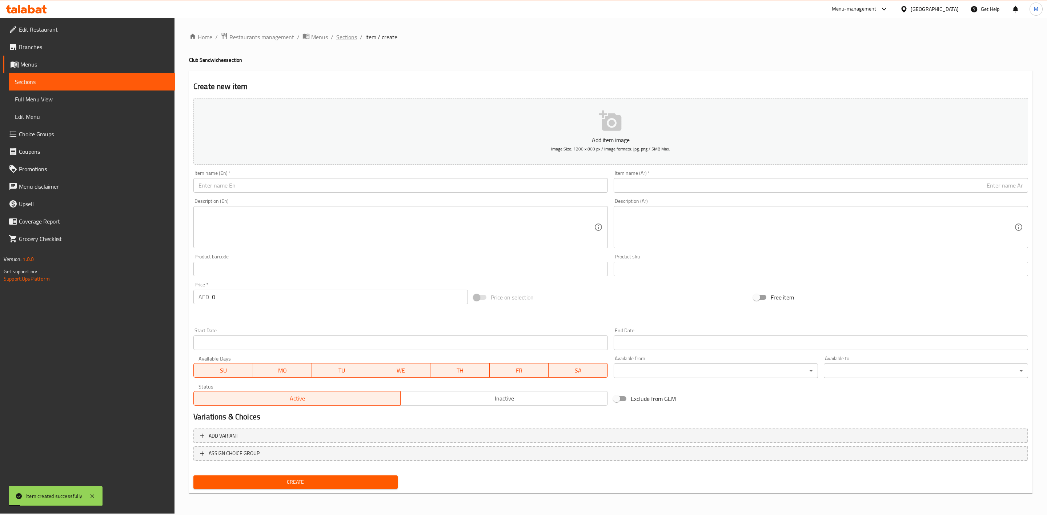
click at [350, 41] on span "Sections" at bounding box center [346, 37] width 21 height 9
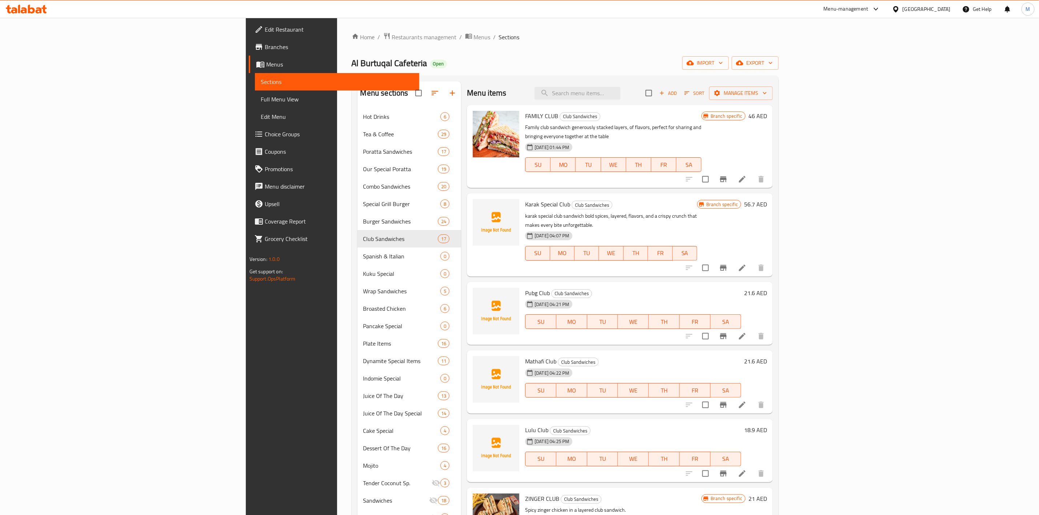
click at [661, 103] on div "Menu items Add Sort Manage items" at bounding box center [620, 93] width 306 height 24
click at [620, 99] on input "search" at bounding box center [578, 93] width 86 height 13
click at [620, 97] on input "search" at bounding box center [578, 93] width 86 height 13
paste input "HOTDOG CLUB"
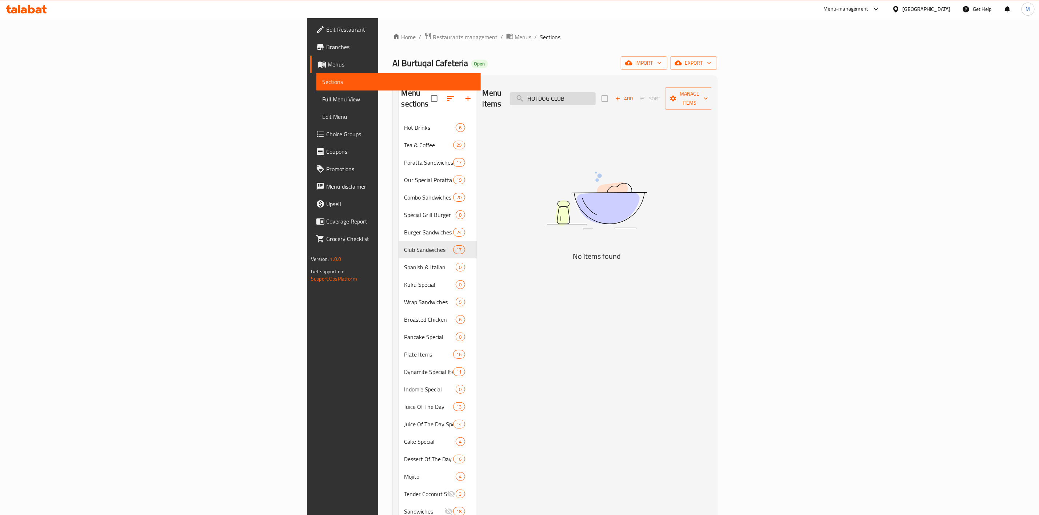
drag, startPoint x: 679, startPoint y: 97, endPoint x: 669, endPoint y: 95, distance: 10.4
click at [596, 95] on input "HOTDOG CLUB" at bounding box center [553, 98] width 86 height 13
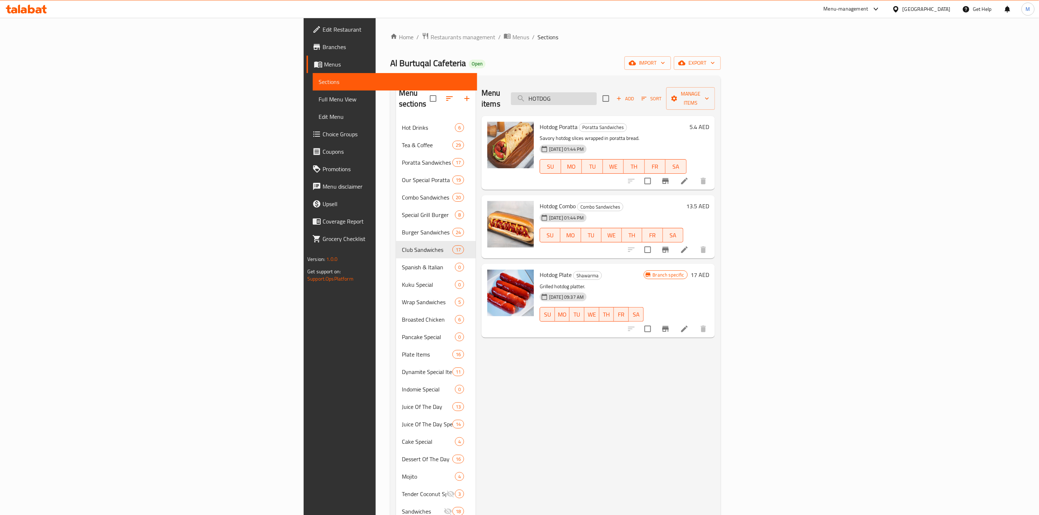
click at [597, 94] on input "HOTDOG" at bounding box center [554, 98] width 86 height 13
type input "HOTDOG"
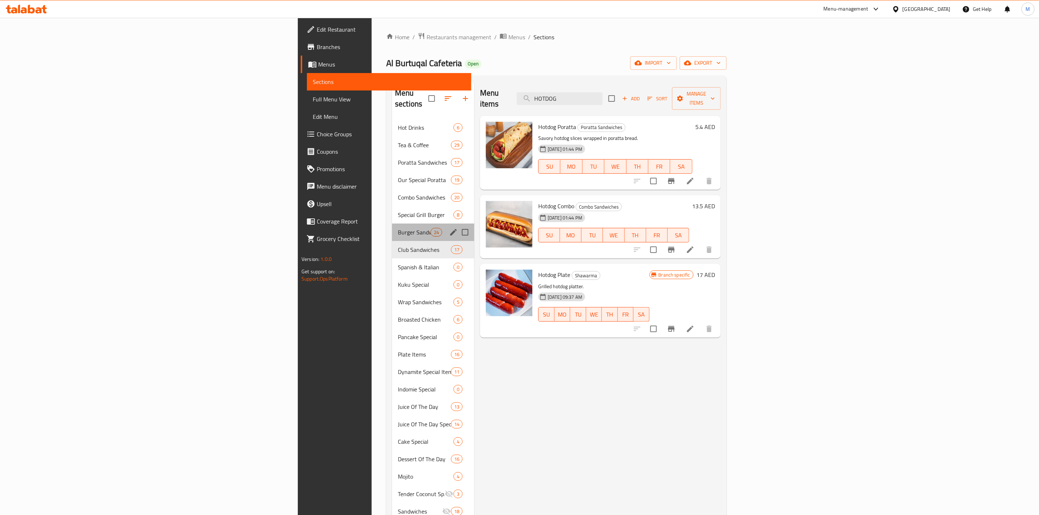
click at [392, 228] on div "Burger Sandwiches 24" at bounding box center [433, 232] width 82 height 17
click at [398, 245] on span "Club Sandwiches" at bounding box center [424, 249] width 53 height 9
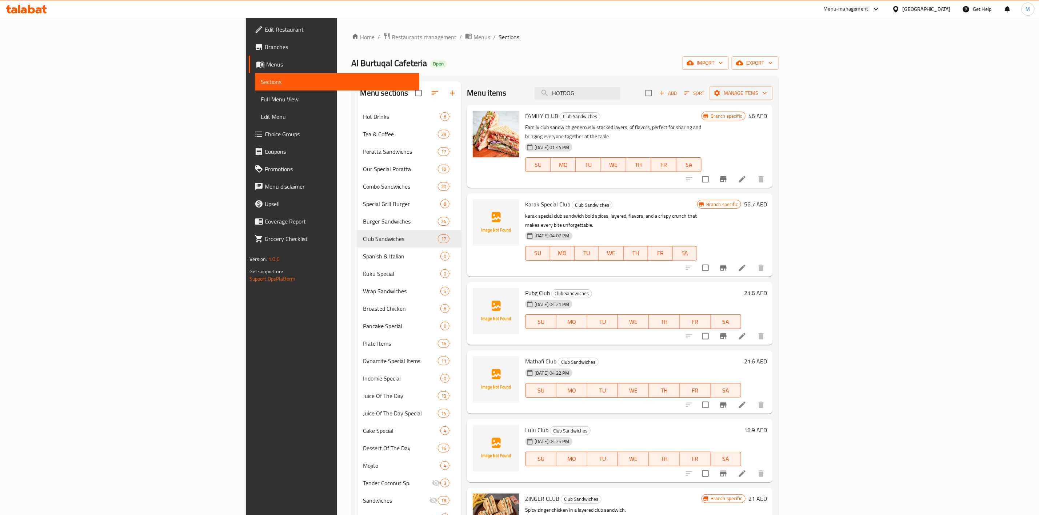
click at [678, 97] on span "Add" at bounding box center [668, 93] width 20 height 8
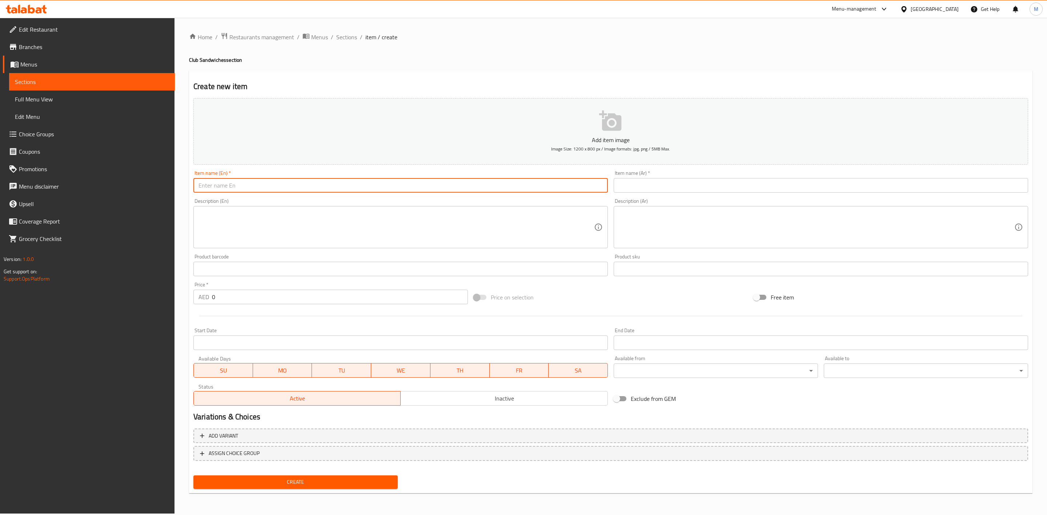
click at [348, 187] on input "text" at bounding box center [400, 185] width 415 height 15
paste input "HOTDOG CLUB"
click at [433, 188] on input "HOTDOG CLUB" at bounding box center [400, 185] width 415 height 15
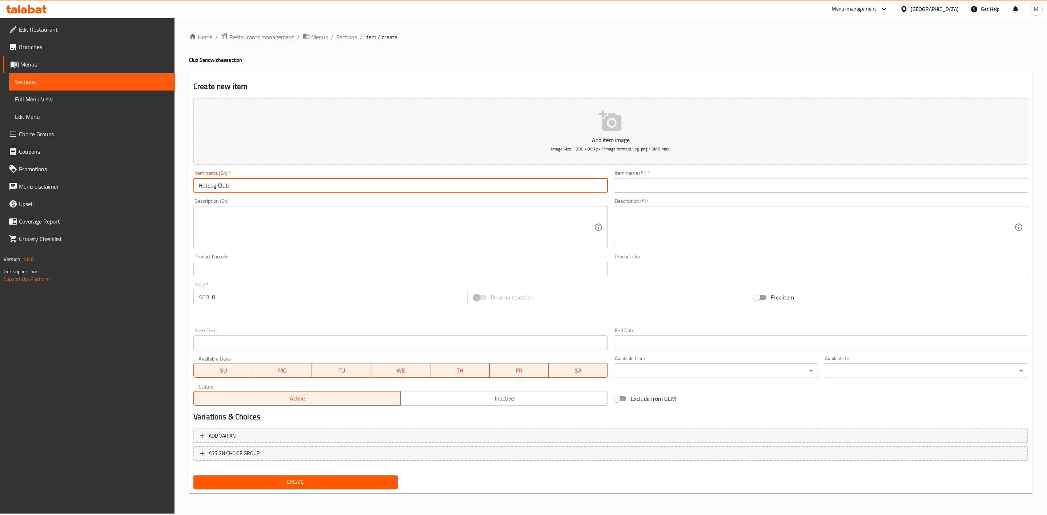
type input "Hotdog Club"
click at [723, 189] on input "text" at bounding box center [821, 185] width 415 height 15
paste input "HOTDOG CLUB"
type input "HOTDOG CLUB"
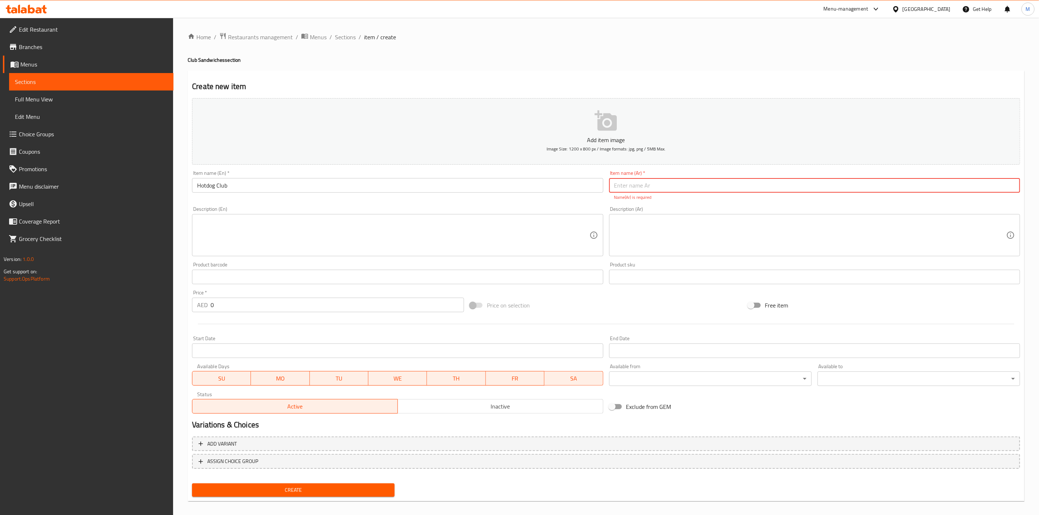
paste input "كلوب نقانق"
type input "كلوب نقانق"
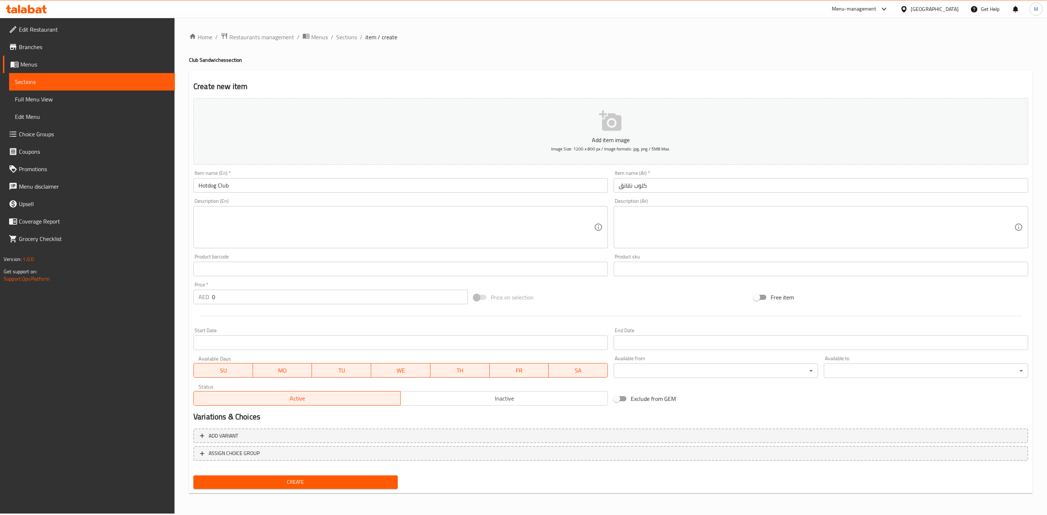
click at [680, 193] on input "كلوب نقانق" at bounding box center [821, 185] width 415 height 15
click at [686, 202] on div "Description (Ar) Description (Ar)" at bounding box center [821, 224] width 415 height 50
drag, startPoint x: 230, startPoint y: 293, endPoint x: 198, endPoint y: 306, distance: 34.6
click at [181, 298] on div "Home / Restaurants management / Menus / Sections / item / create Club Sandwiche…" at bounding box center [611, 266] width 873 height 496
paste input "17.5"
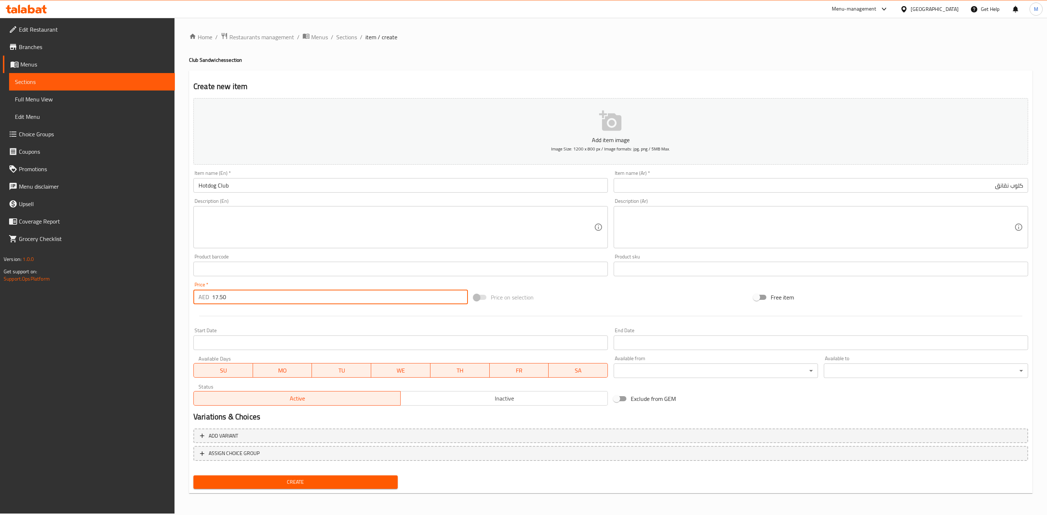
type input "17.50"
click at [235, 310] on div at bounding box center [611, 316] width 841 height 18
click at [381, 485] on span "Create" at bounding box center [295, 482] width 193 height 9
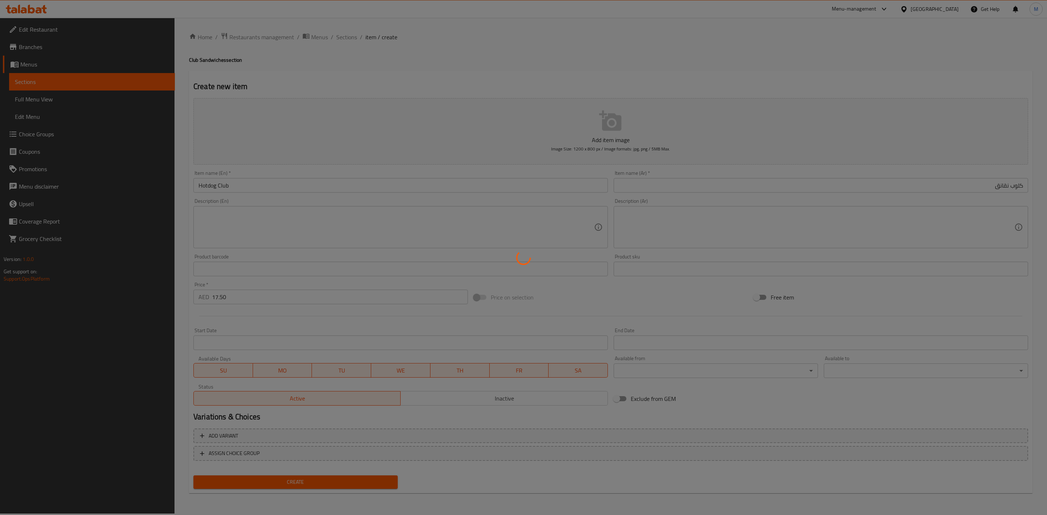
type input "0"
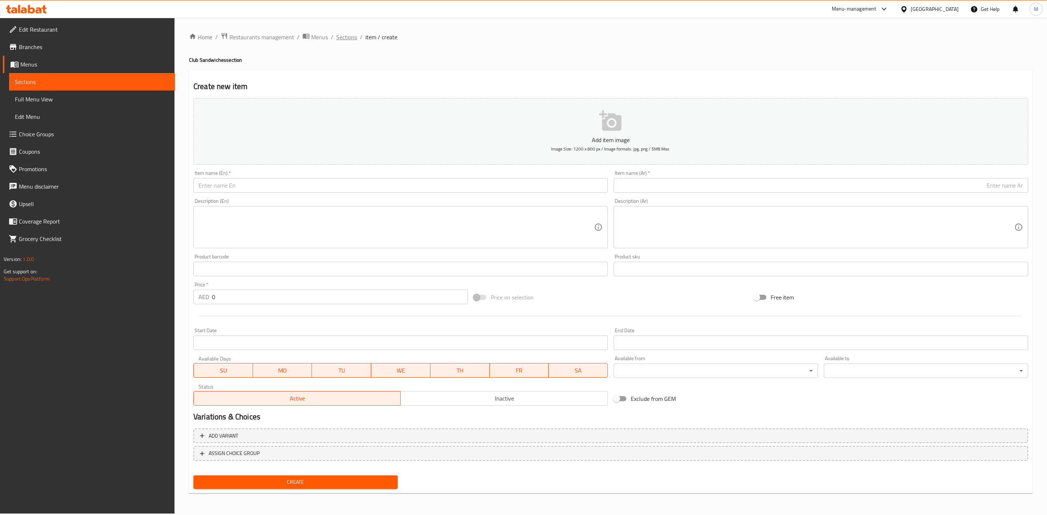
click at [352, 41] on span "Sections" at bounding box center [346, 37] width 21 height 9
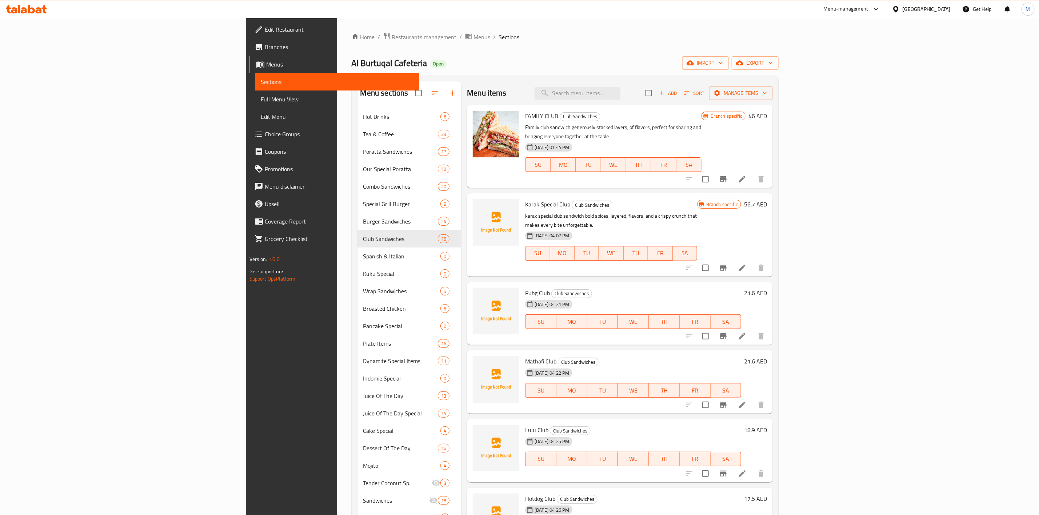
click at [657, 83] on div "Menu items Add Sort Manage items" at bounding box center [620, 93] width 306 height 24
click at [661, 105] on div "FAMILY CLUB Club Sandwiches Family club sandwich generously stacked layers, of …" at bounding box center [620, 146] width 306 height 83
click at [620, 91] on input "search" at bounding box center [578, 93] width 86 height 13
paste input "HOTDOG CLUB"
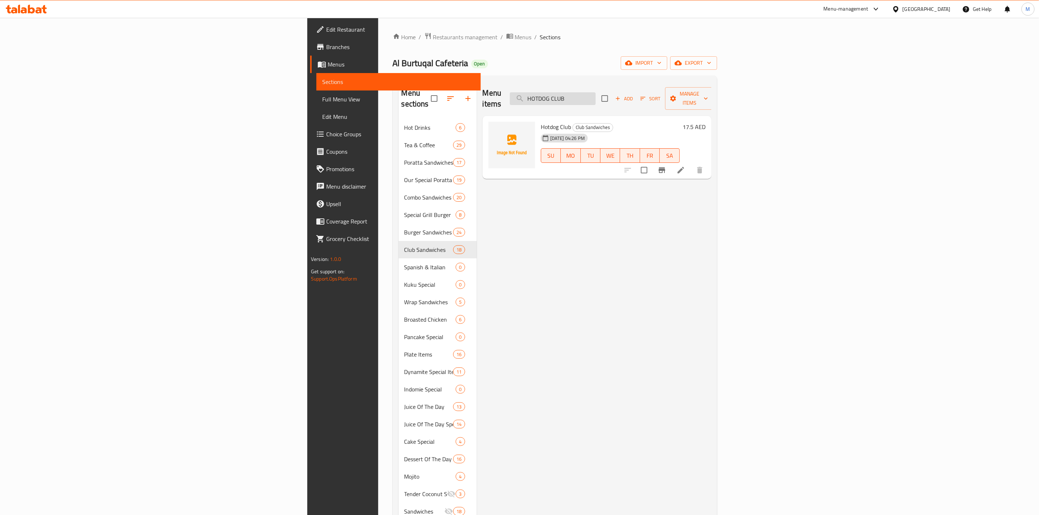
click at [596, 92] on input "HOTDOG CLUB" at bounding box center [553, 98] width 86 height 13
paste input "EMARAT"
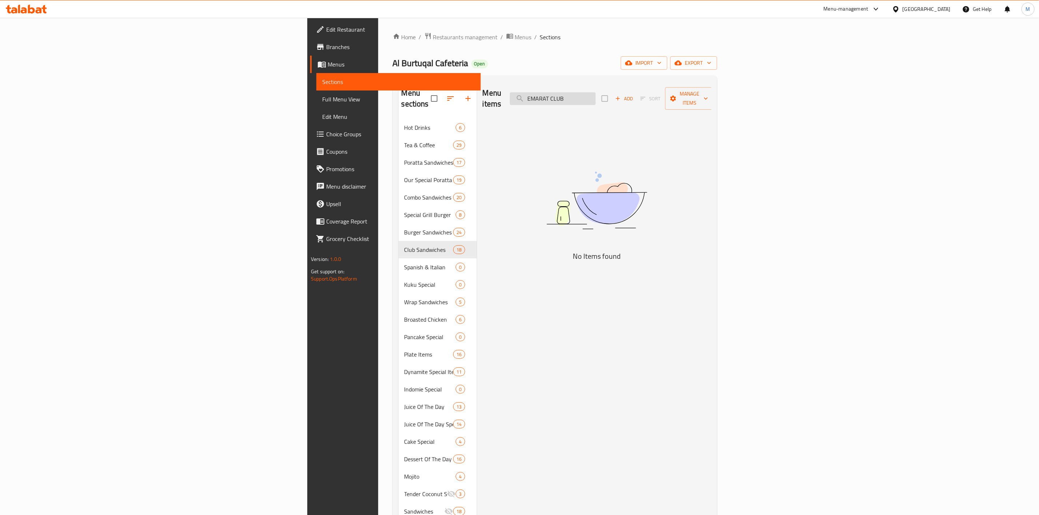
drag, startPoint x: 688, startPoint y: 98, endPoint x: 661, endPoint y: 96, distance: 26.6
click at [596, 96] on input "EMARAT CLUB" at bounding box center [553, 98] width 86 height 13
type input "EMARAغ"
click at [596, 94] on input "EMARAغ" at bounding box center [553, 98] width 86 height 13
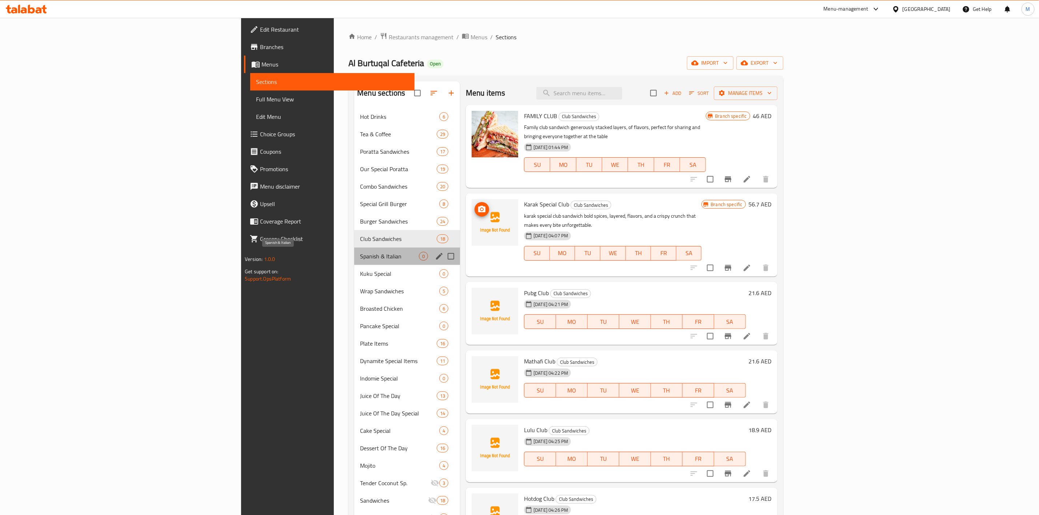
click at [360, 258] on span "Spanish & Italian" at bounding box center [389, 256] width 59 height 9
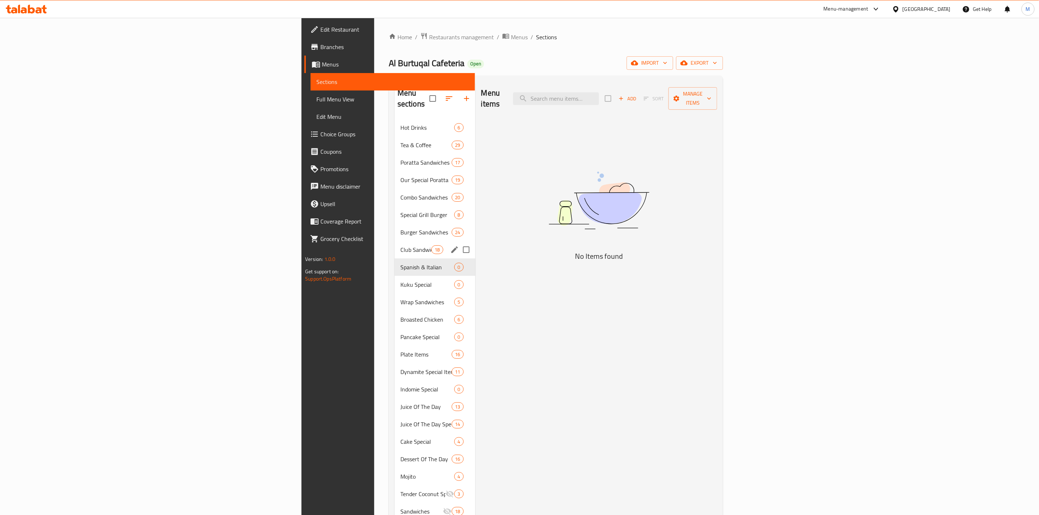
click at [400, 245] on span "Club Sandwiches" at bounding box center [415, 249] width 31 height 9
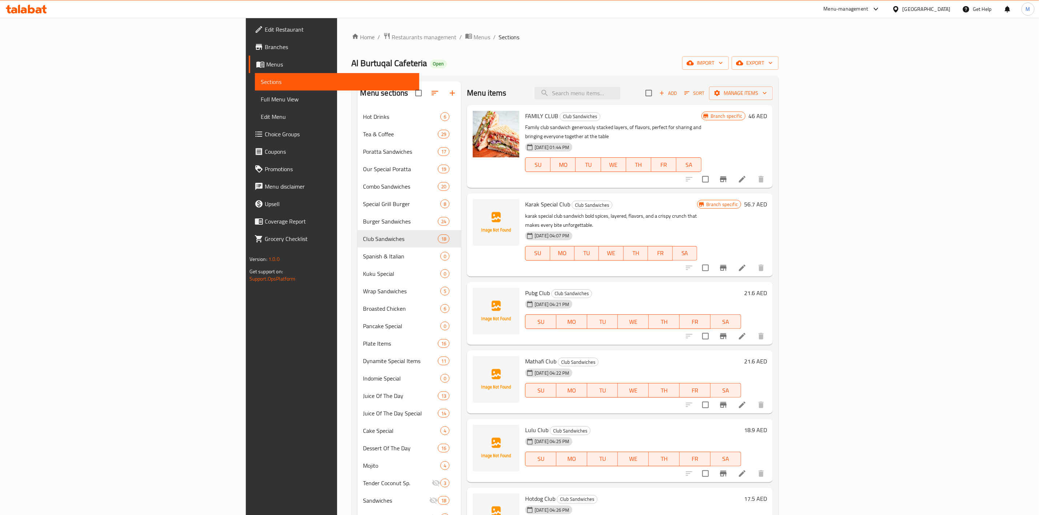
click at [773, 86] on div "Add Sort Manage items" at bounding box center [708, 92] width 127 height 15
click at [678, 89] on span "Add" at bounding box center [668, 93] width 20 height 8
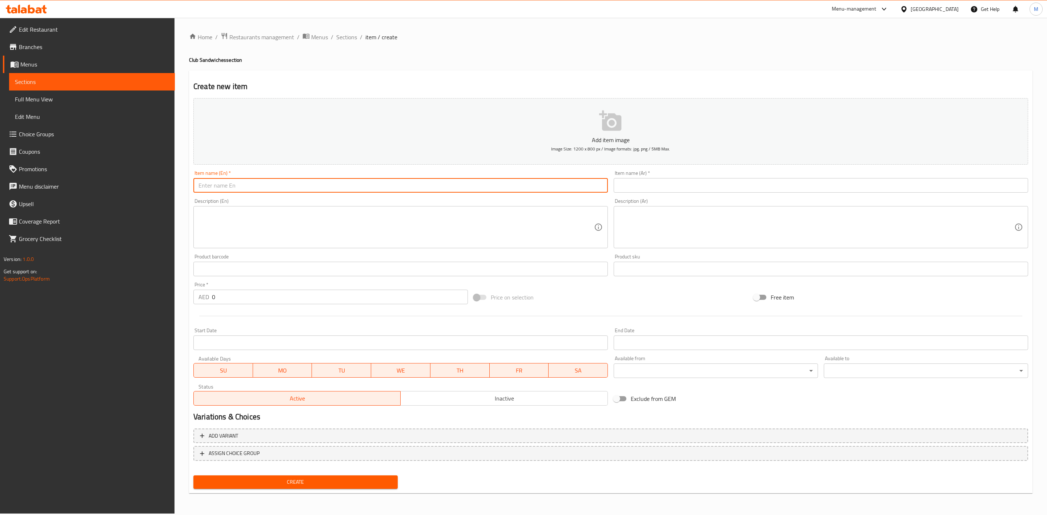
click at [359, 190] on input "text" at bounding box center [400, 185] width 415 height 15
paste input "EMARAT CLUB"
click at [331, 193] on input "EMARAT CLUB" at bounding box center [400, 185] width 415 height 15
click at [330, 193] on input "EMARAT CLUB" at bounding box center [400, 185] width 415 height 15
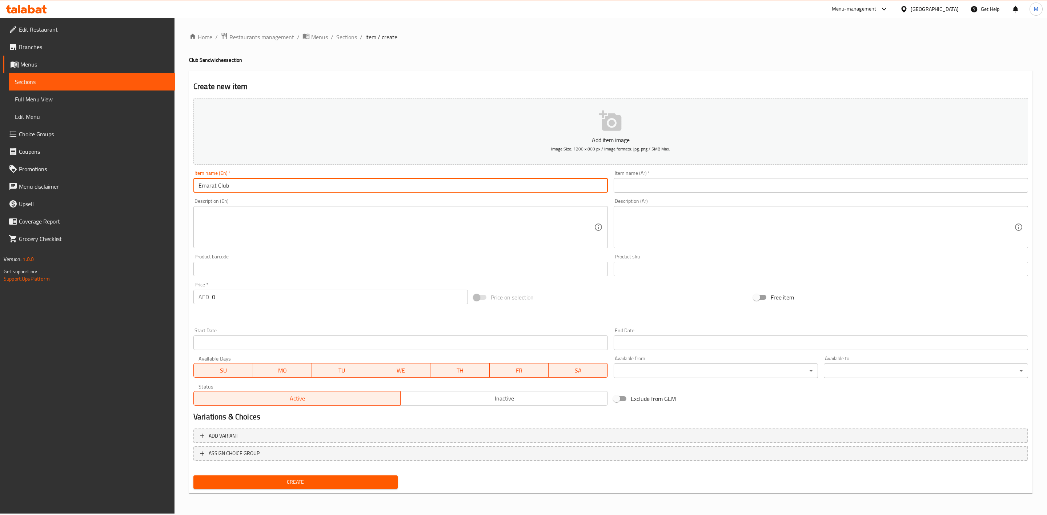
type input "Emarat Club"
click at [332, 200] on div "Description (En) Description (En)" at bounding box center [400, 224] width 415 height 50
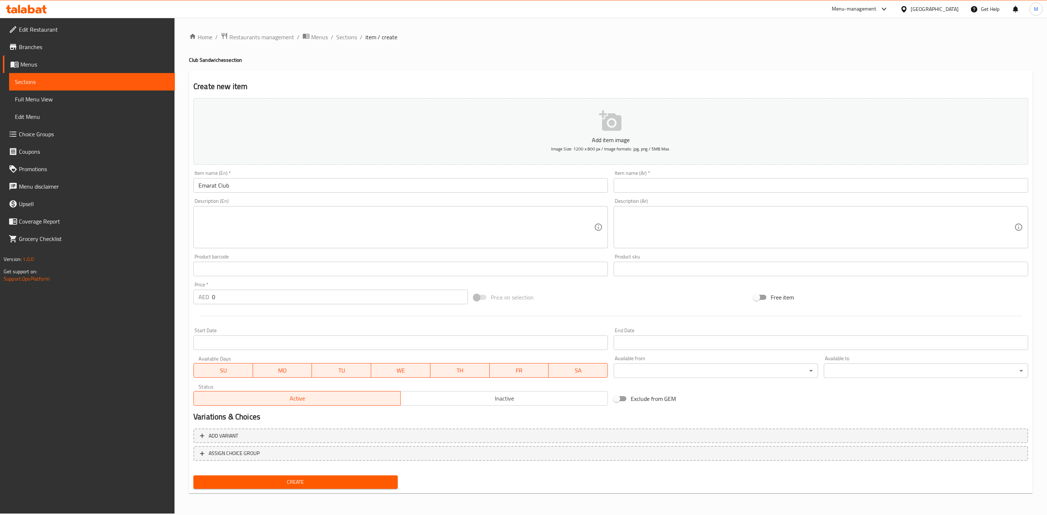
click at [747, 183] on input "text" at bounding box center [821, 185] width 415 height 15
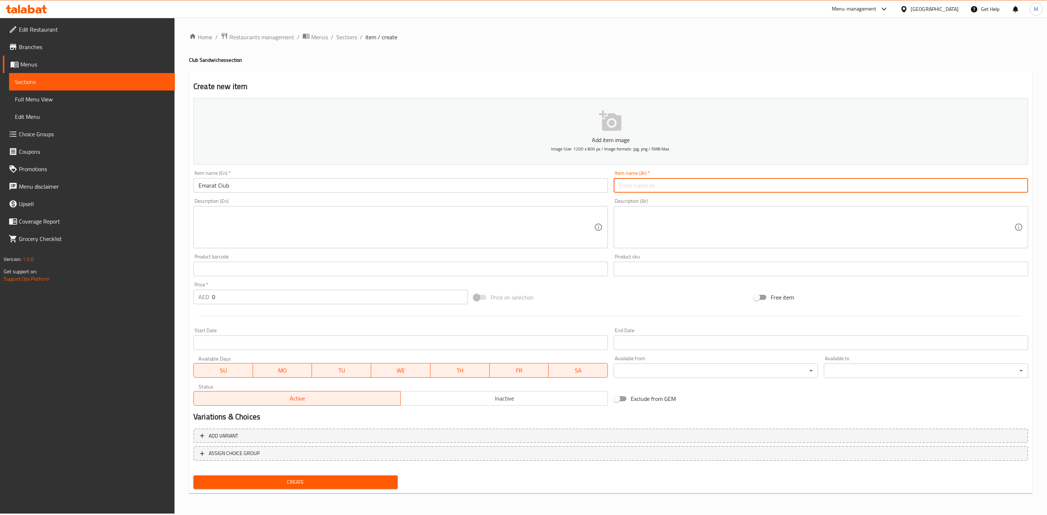
paste input "كلوب االمارات"
type input "كلوب االمارات"
click at [764, 197] on div "Description (Ar) Description (Ar)" at bounding box center [821, 224] width 420 height 56
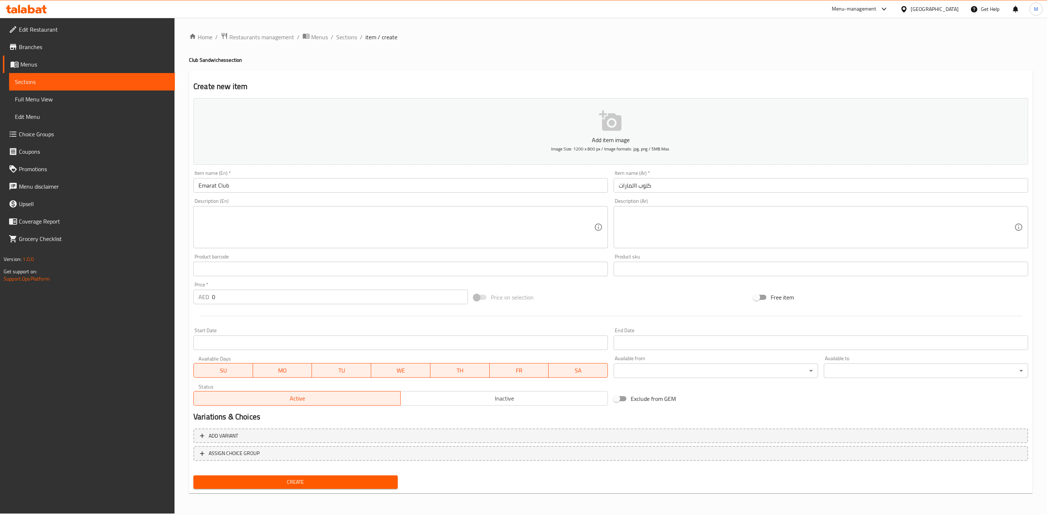
drag, startPoint x: 248, startPoint y: 298, endPoint x: 197, endPoint y: 291, distance: 51.4
click at [201, 292] on div "AED 0 Price *" at bounding box center [330, 297] width 275 height 15
paste input "18.9"
type input "18.90"
click at [236, 316] on hr at bounding box center [610, 316] width 823 height 0
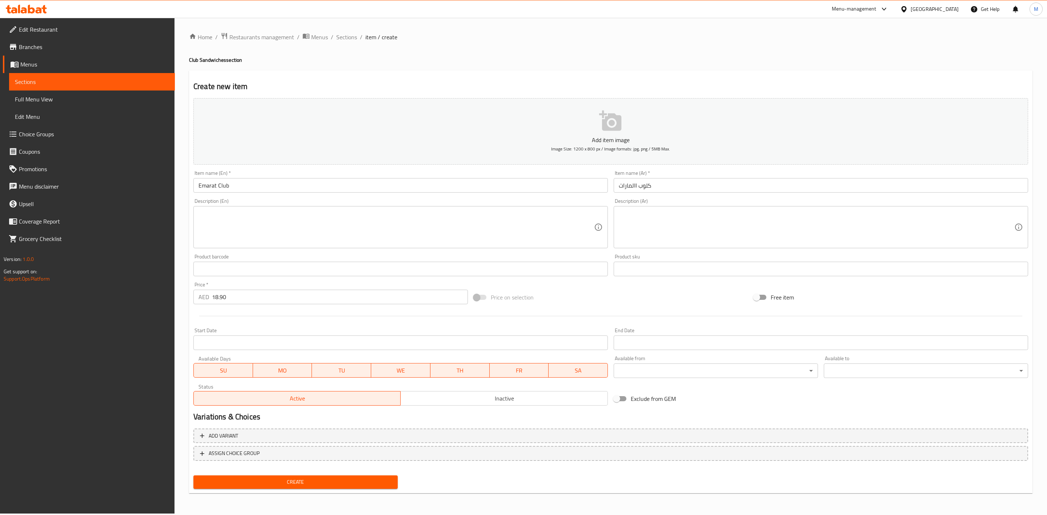
click at [289, 478] on span "Create" at bounding box center [295, 482] width 193 height 9
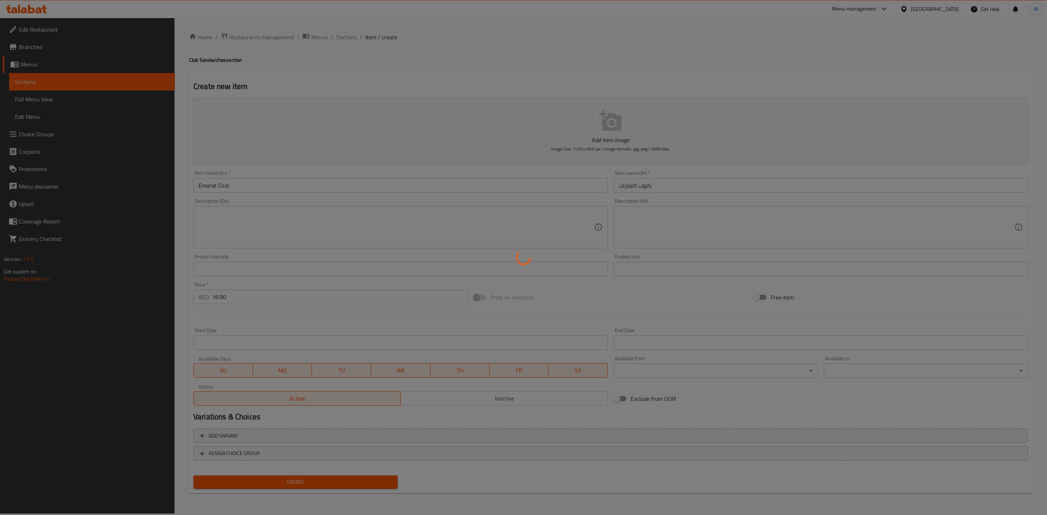
type input "0"
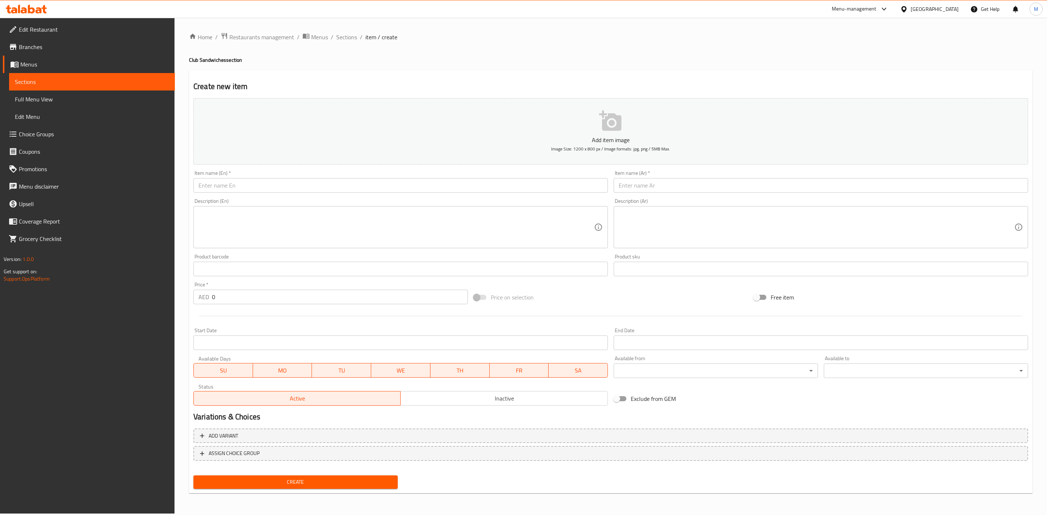
drag, startPoint x: 284, startPoint y: 193, endPoint x: 276, endPoint y: 184, distance: 12.2
click at [283, 192] on div "Item name (En)   * Item name (En) *" at bounding box center [401, 182] width 420 height 28
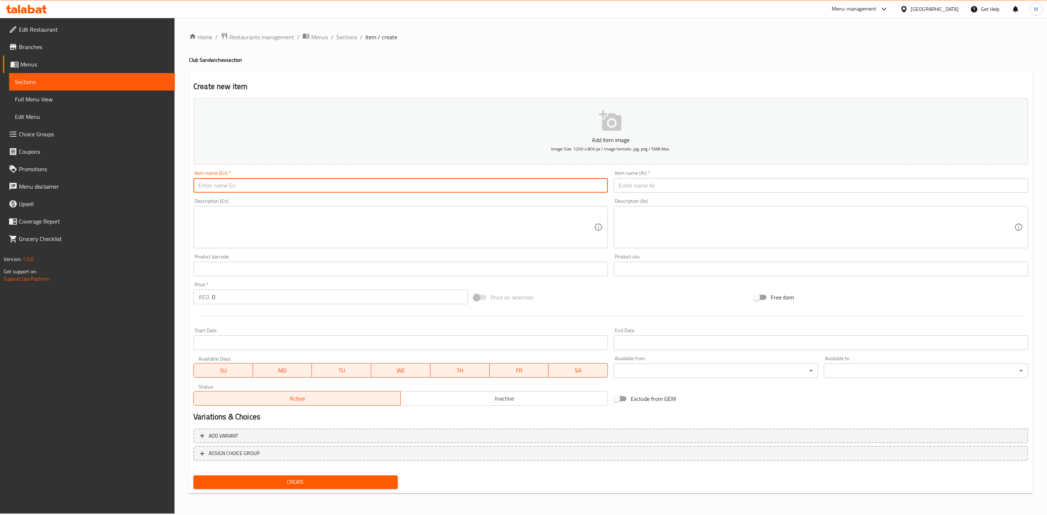
click at [276, 184] on input "text" at bounding box center [400, 185] width 415 height 15
paste input "MEGA CLUB"
click at [283, 190] on input "MEGA CLUB" at bounding box center [400, 185] width 415 height 15
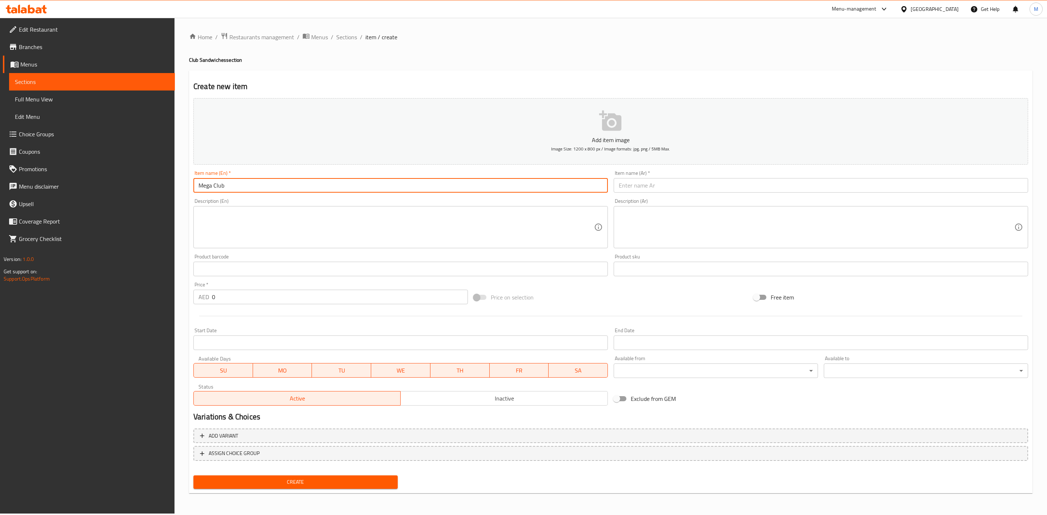
type input "Mega Club"
click at [288, 201] on div "Description (En) Description (En)" at bounding box center [400, 224] width 415 height 50
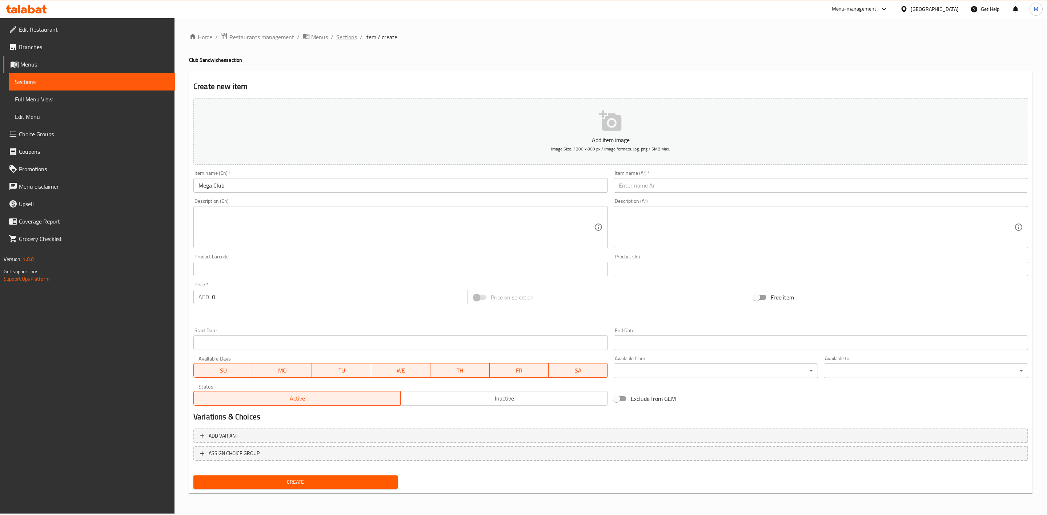
click at [347, 34] on span "Sections" at bounding box center [346, 37] width 21 height 9
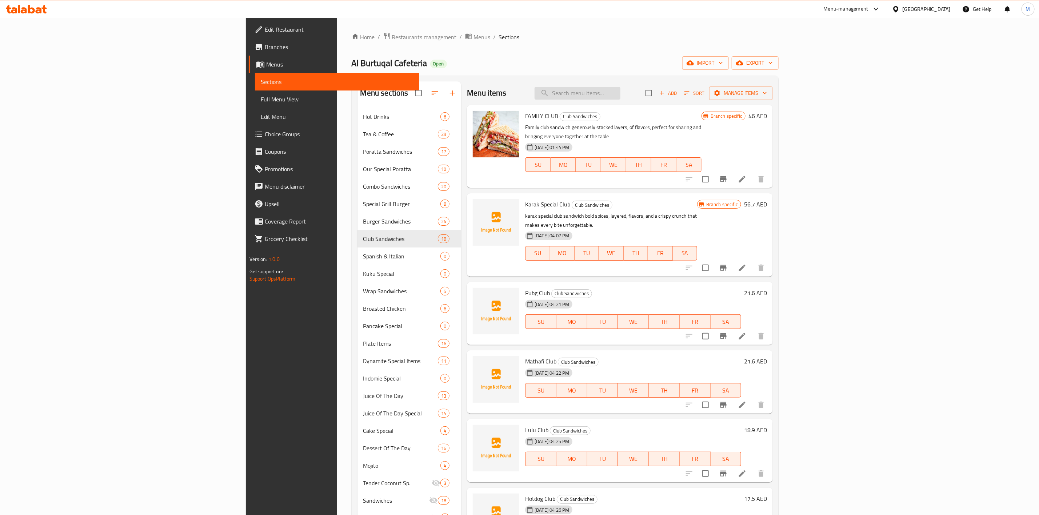
click at [620, 95] on input "search" at bounding box center [578, 93] width 86 height 13
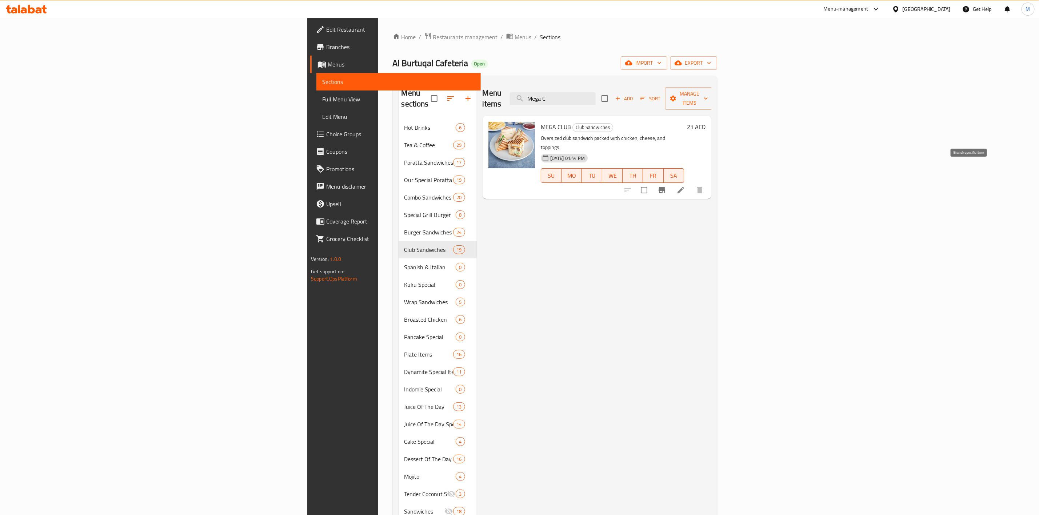
type input "Mega C"
click at [665, 187] on icon "Branch-specific-item" at bounding box center [662, 190] width 7 height 6
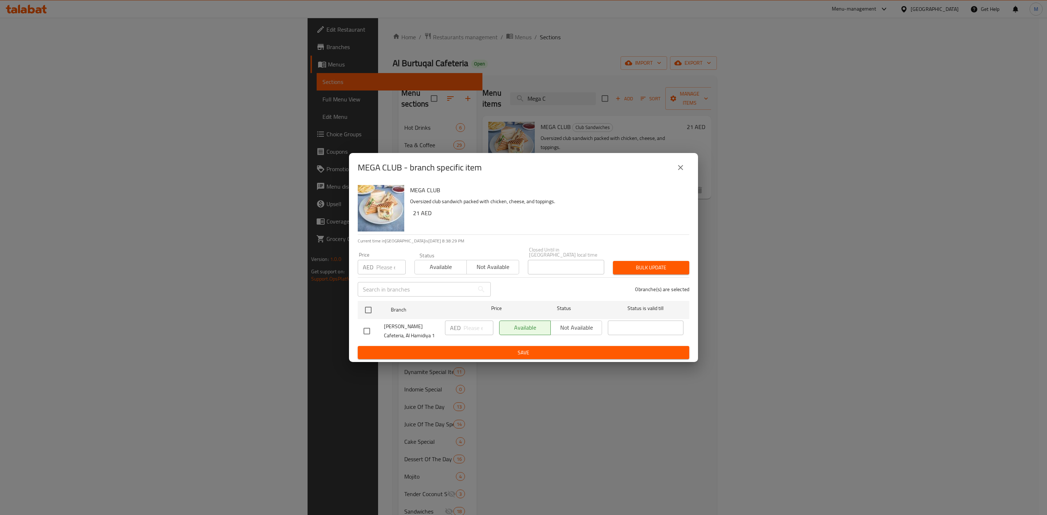
click at [383, 267] on input "number" at bounding box center [390, 267] width 29 height 15
paste input "18.90"
type input "18.90"
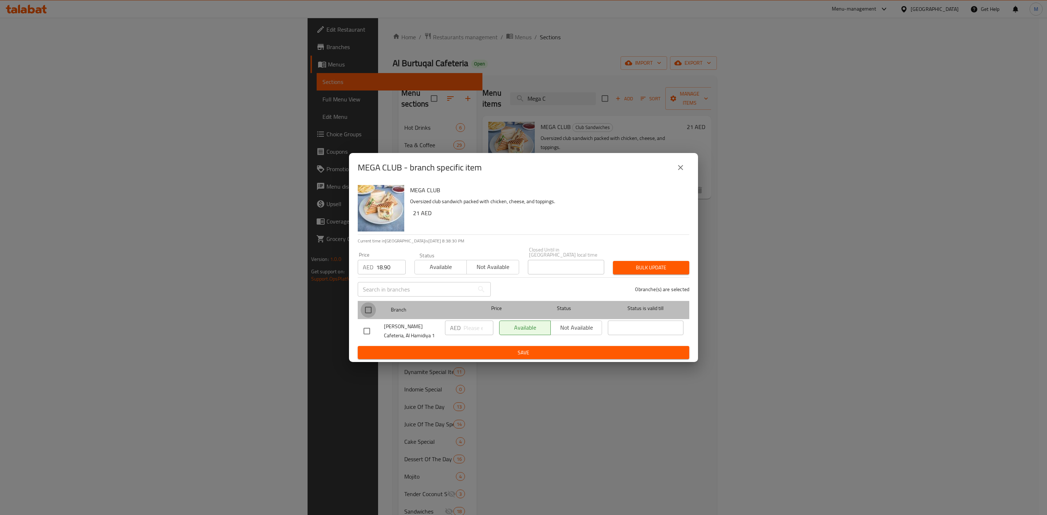
click at [372, 309] on input "checkbox" at bounding box center [368, 310] width 15 height 15
checkbox input "true"
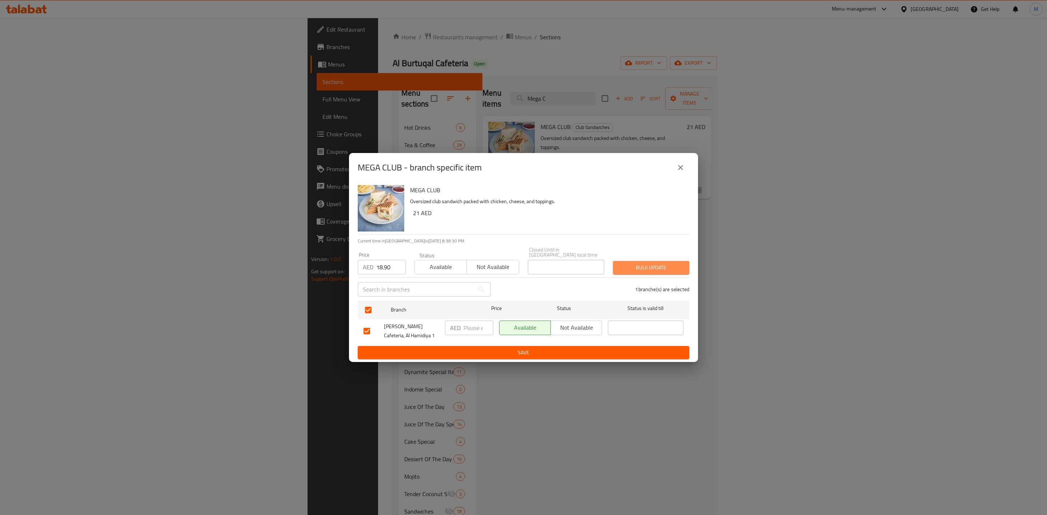
click at [675, 273] on button "Bulk update" at bounding box center [651, 267] width 76 height 13
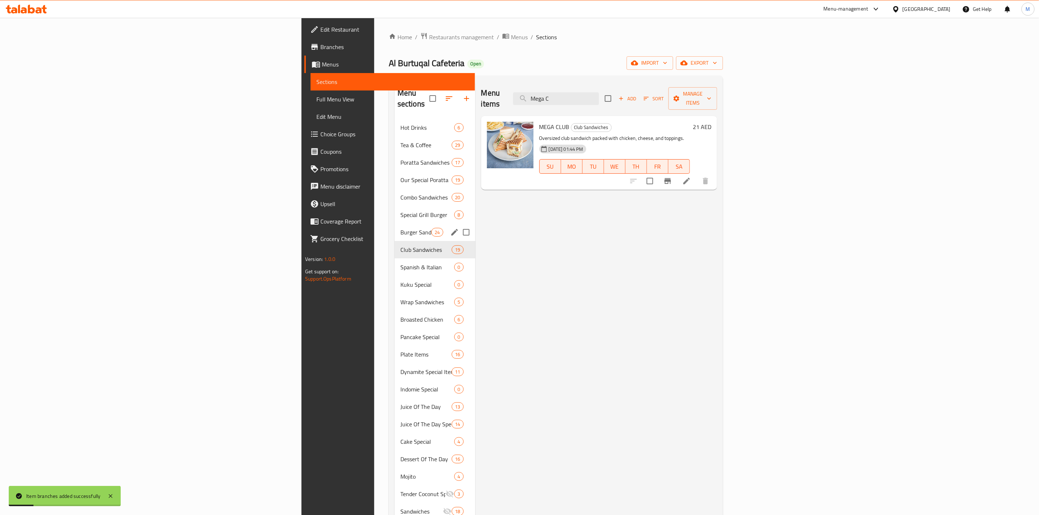
click at [395, 226] on div "Burger Sandwiches 24" at bounding box center [435, 232] width 81 height 17
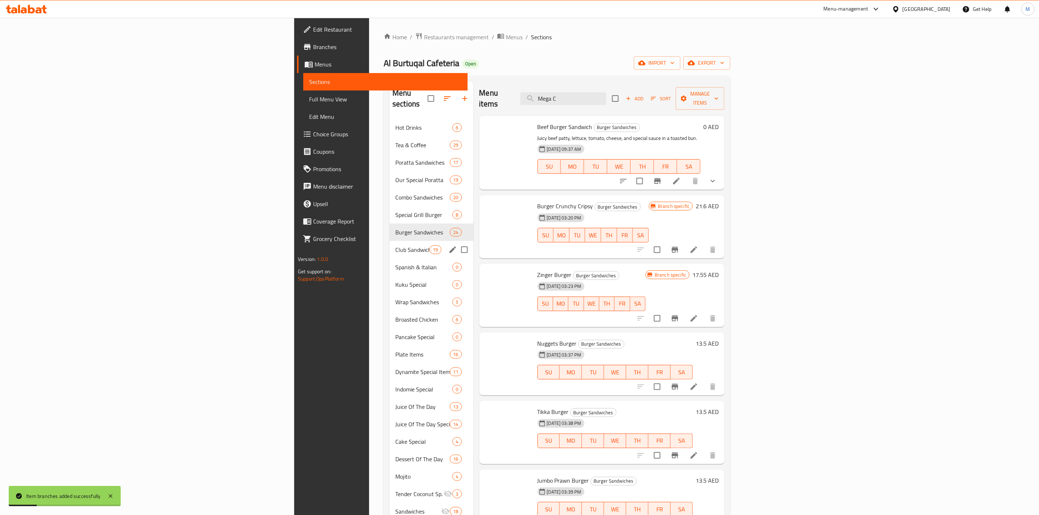
click at [395, 245] on span "Club Sandwiches" at bounding box center [412, 249] width 34 height 9
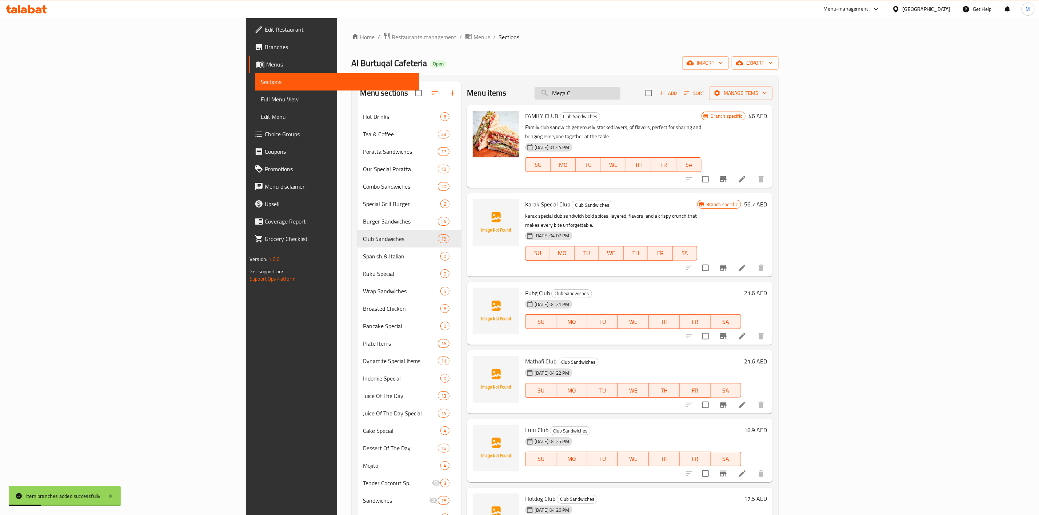
click at [620, 95] on input "Mega C" at bounding box center [578, 93] width 86 height 13
type input "M"
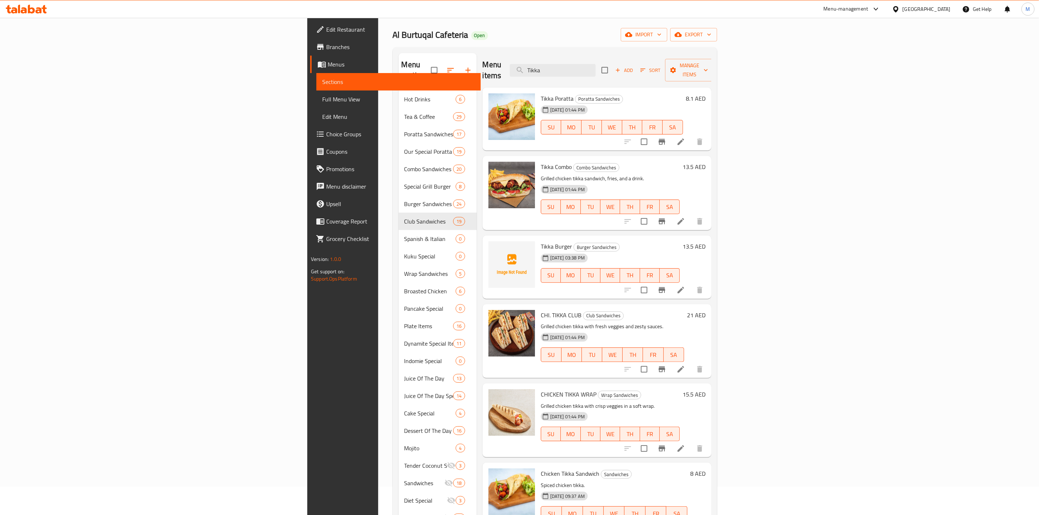
scroll to position [55, 0]
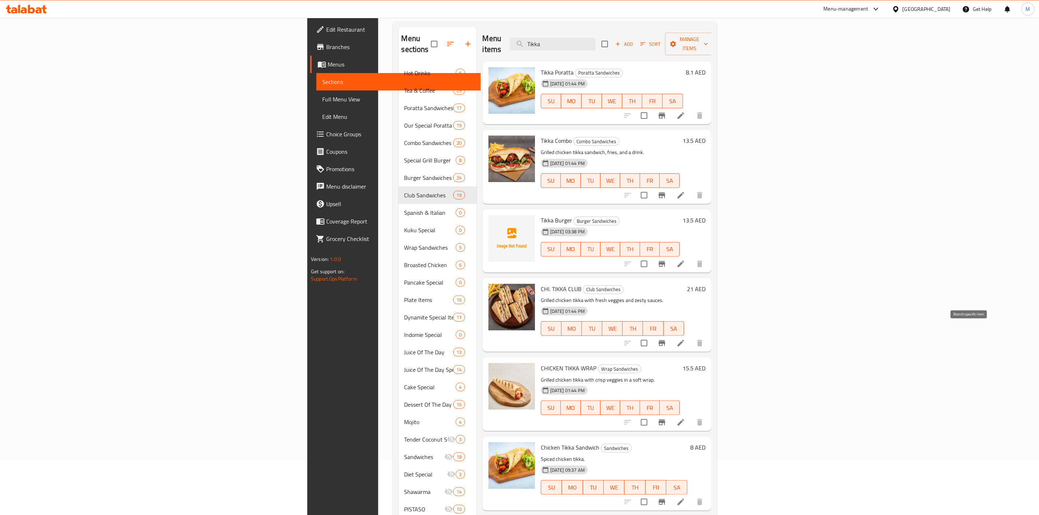
type input "Tikka"
click at [665, 340] on icon "Branch-specific-item" at bounding box center [662, 343] width 7 height 6
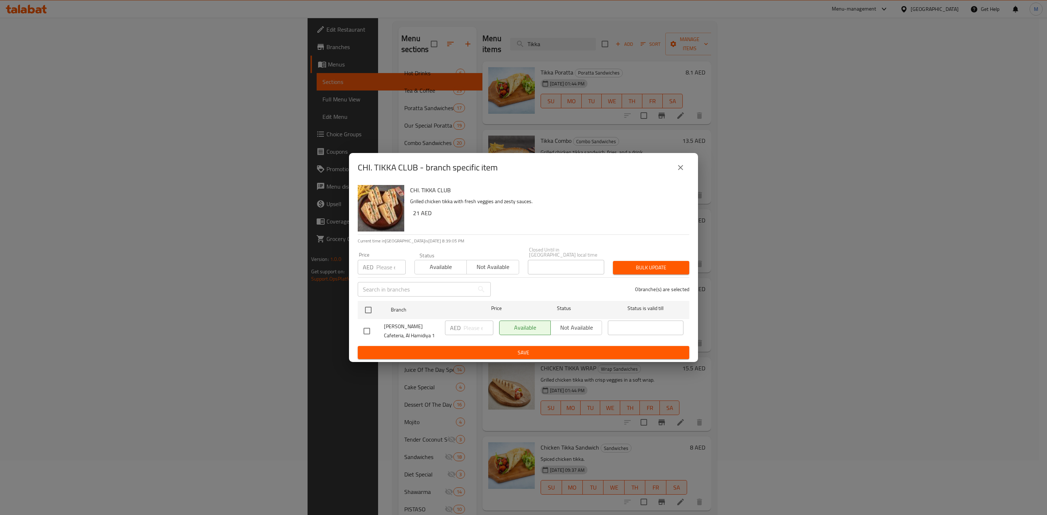
click at [376, 269] on input "number" at bounding box center [390, 267] width 29 height 15
paste input "17.55"
type input "17.55"
click at [366, 315] on input "checkbox" at bounding box center [368, 310] width 15 height 15
checkbox input "true"
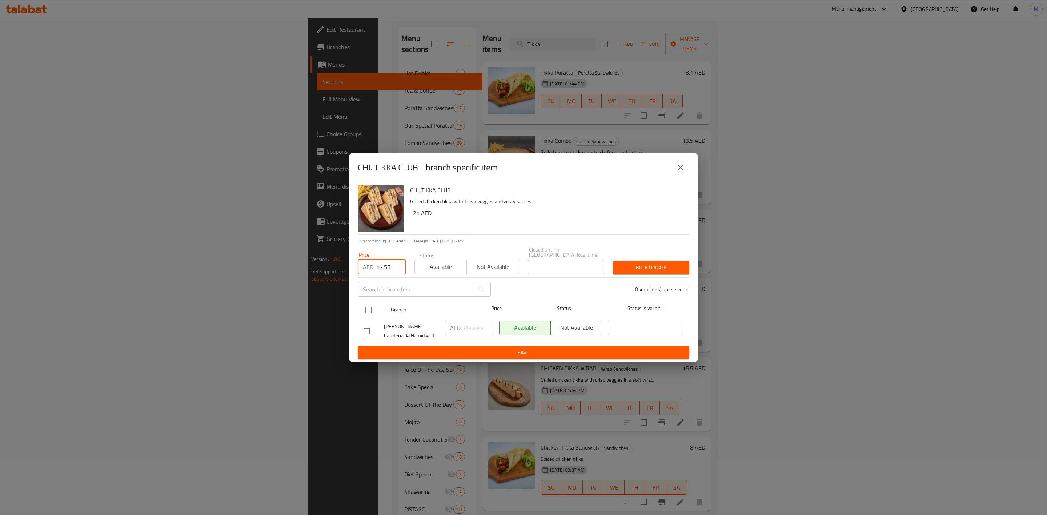
checkbox input "true"
click at [649, 267] on span "Bulk update" at bounding box center [651, 267] width 65 height 9
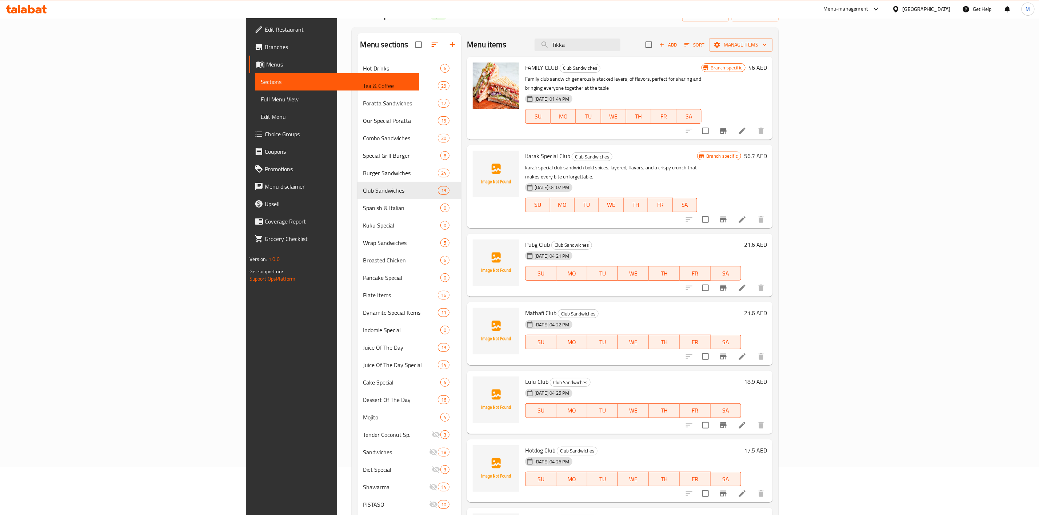
scroll to position [0, 0]
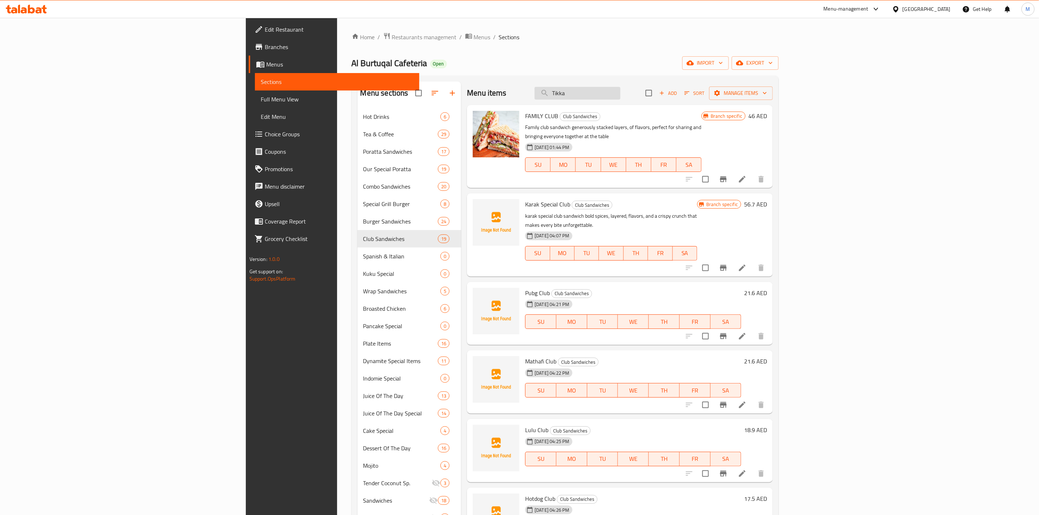
click at [620, 95] on input "Tikka" at bounding box center [578, 93] width 86 height 13
paste input "BAHARIYA CLUB"
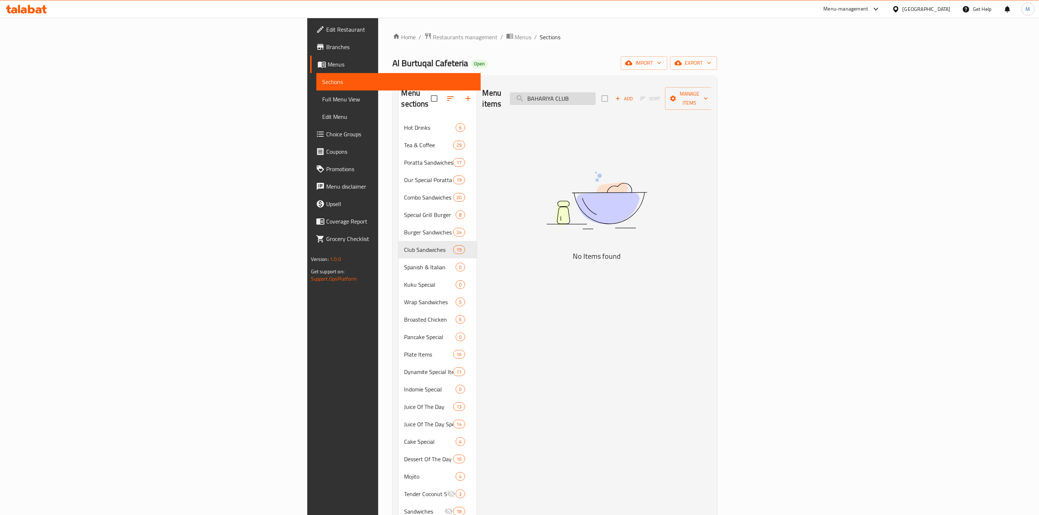
click at [596, 92] on input "BAHARIYA CLUB" at bounding box center [553, 98] width 86 height 13
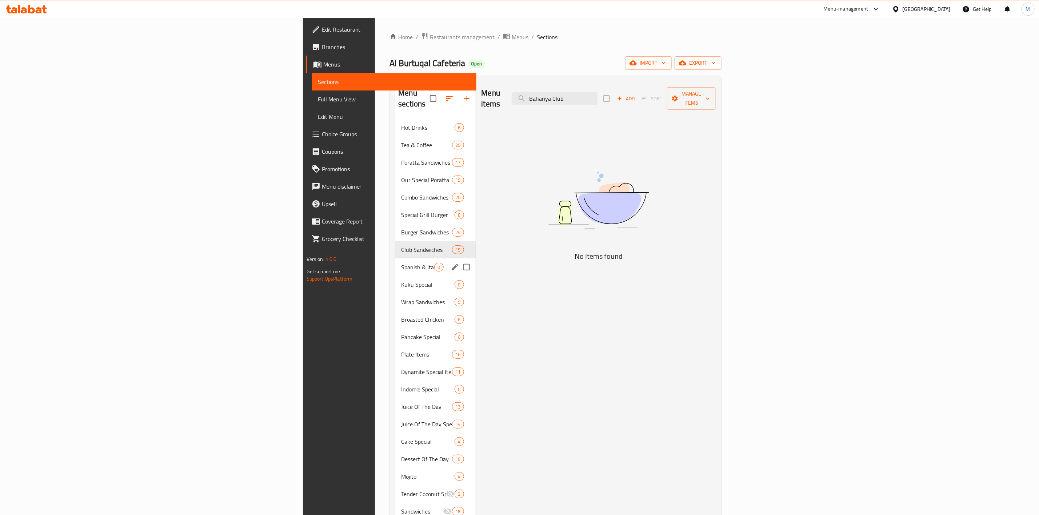
type input "Bahariya Club"
click at [401, 263] on span "Spanish & Italian" at bounding box center [417, 267] width 33 height 9
click at [401, 245] on span "Club Sandwiches" at bounding box center [426, 249] width 51 height 9
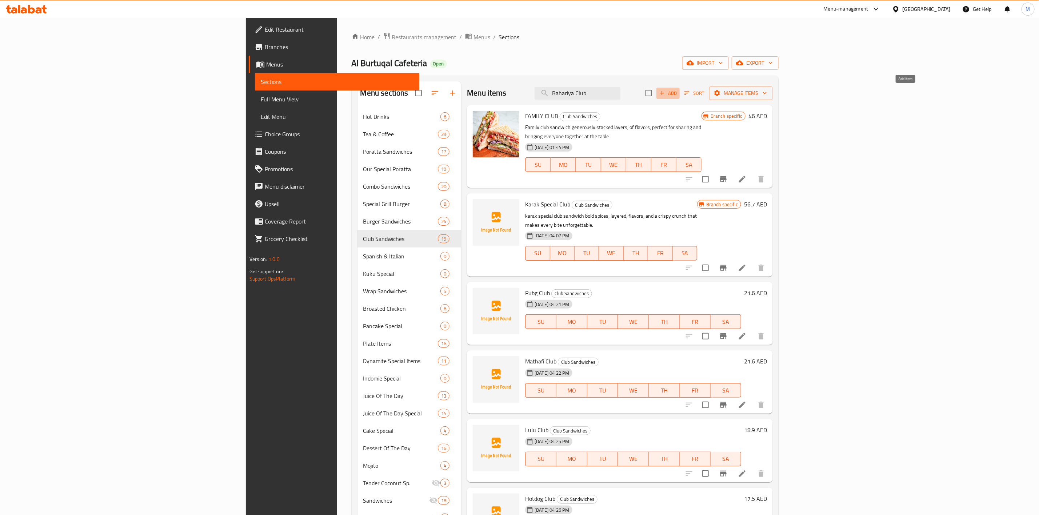
click at [665, 91] on icon "button" at bounding box center [662, 93] width 7 height 7
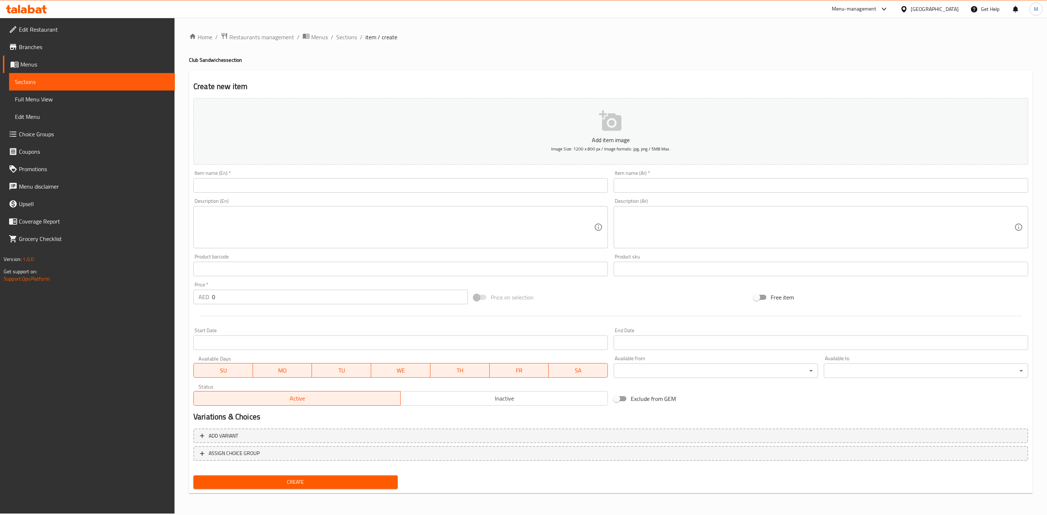
click at [435, 185] on input "text" at bounding box center [400, 185] width 415 height 15
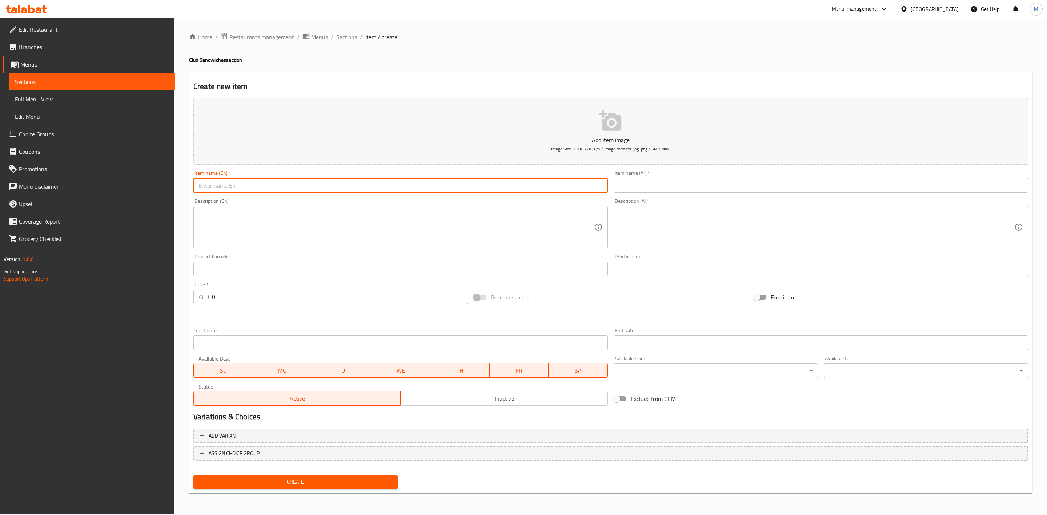
paste input "BAHARIYA CLUB"
click at [387, 192] on input "BAHARIYA CLUB" at bounding box center [400, 185] width 415 height 15
type input "Bahariya Club"
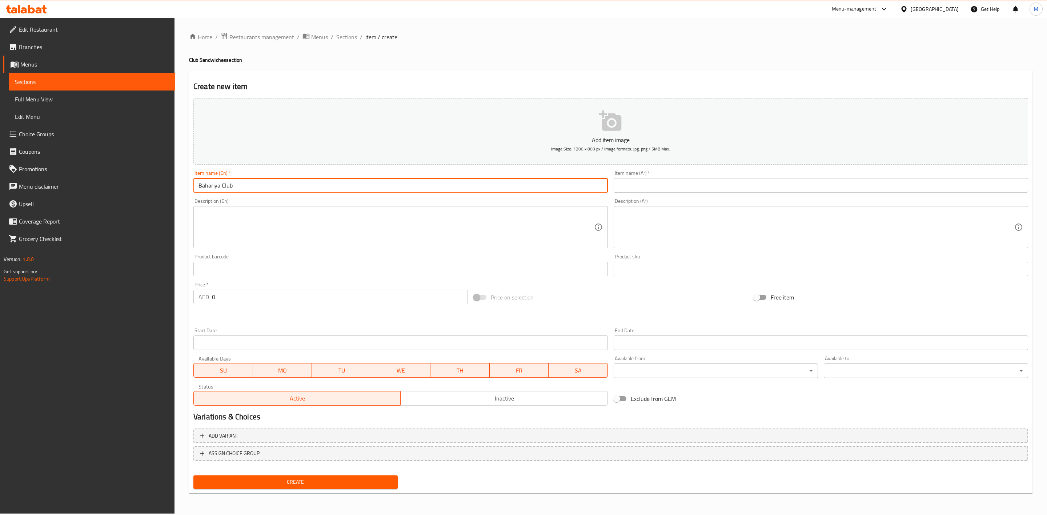
click at [391, 206] on div "Description (En)" at bounding box center [400, 227] width 415 height 42
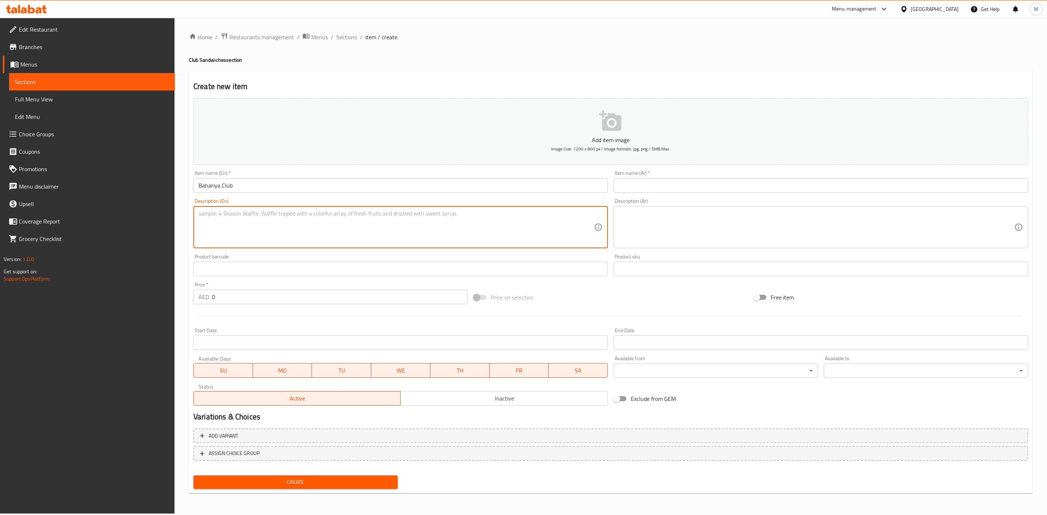
click at [408, 198] on div "Description (En) Description (En)" at bounding box center [401, 224] width 420 height 56
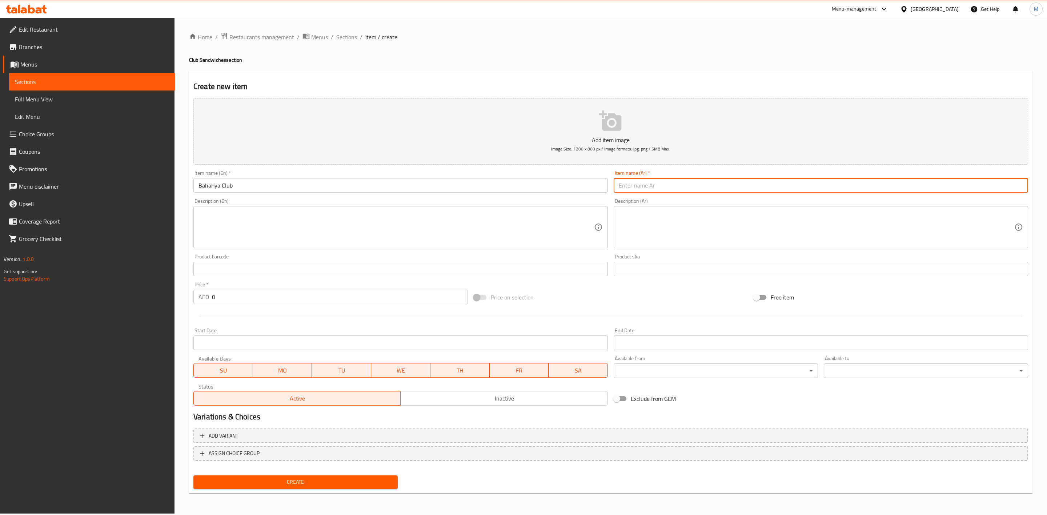
click at [726, 178] on input "text" at bounding box center [821, 185] width 415 height 15
paste input "كلوب بحرية"
type input "كلوب بحرية"
click at [719, 200] on div "Description (Ar) Description (Ar)" at bounding box center [821, 224] width 415 height 50
click at [718, 182] on input "كلوب بحرية" at bounding box center [821, 185] width 415 height 15
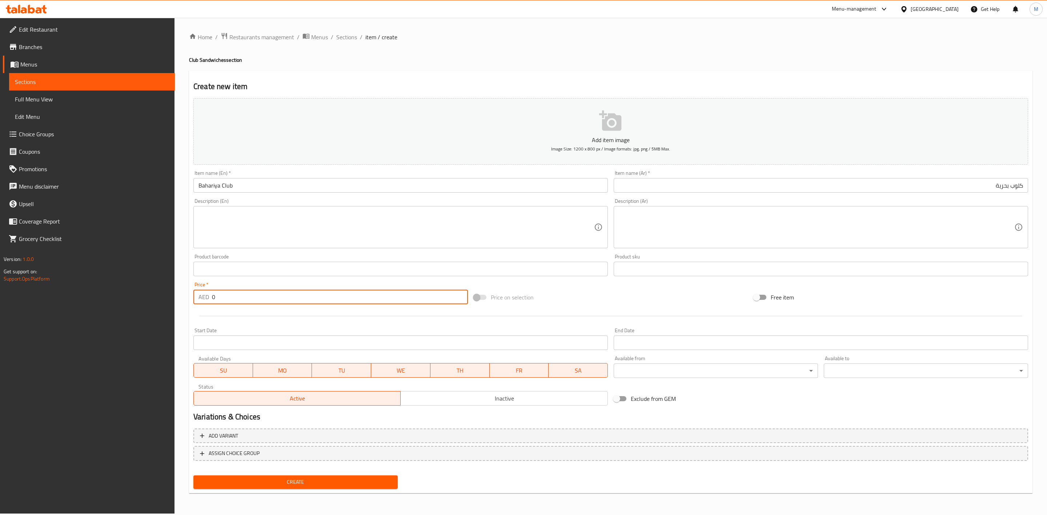
drag, startPoint x: 225, startPoint y: 300, endPoint x: 201, endPoint y: 304, distance: 23.9
click at [201, 304] on div "AED 0 Price *" at bounding box center [330, 297] width 275 height 15
paste input "20.25"
type input "20.25"
click at [243, 315] on div at bounding box center [611, 316] width 841 height 18
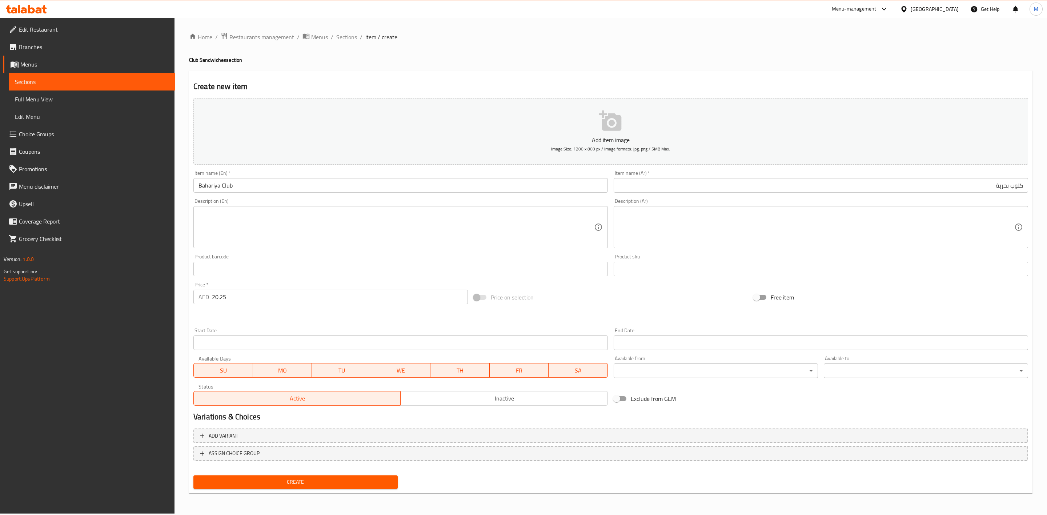
click at [309, 484] on span "Create" at bounding box center [295, 482] width 193 height 9
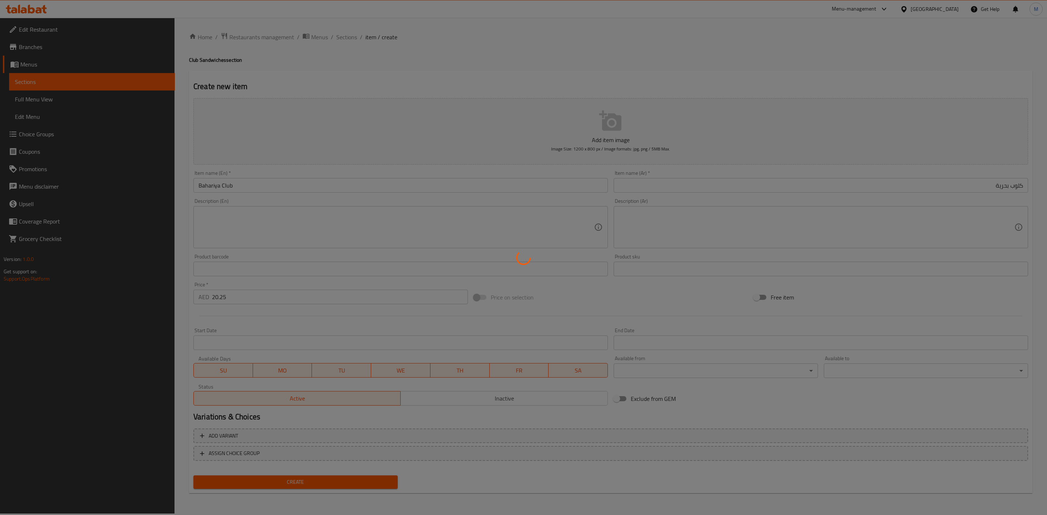
type input "0"
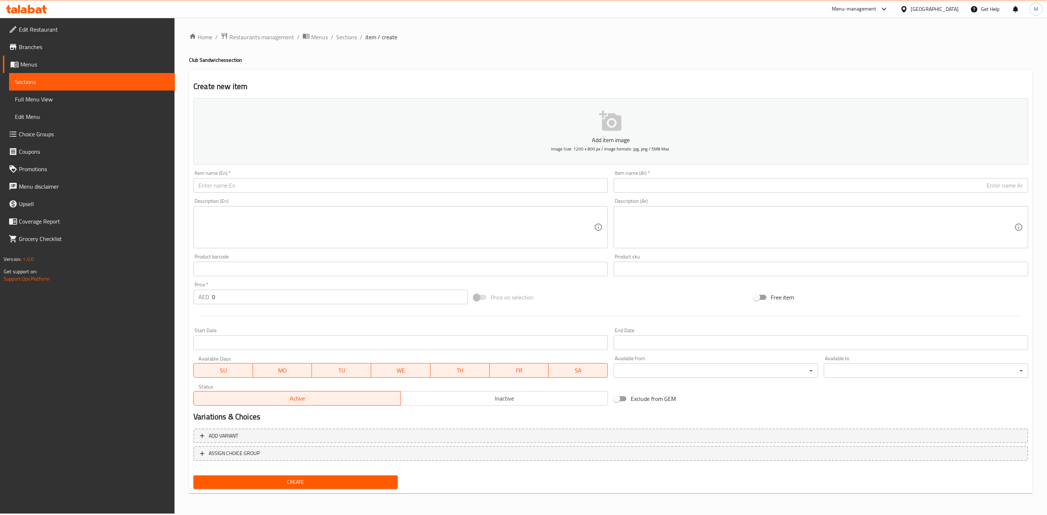
drag, startPoint x: 349, startPoint y: 38, endPoint x: 335, endPoint y: 75, distance: 39.7
click at [349, 38] on span "Sections" at bounding box center [346, 37] width 21 height 9
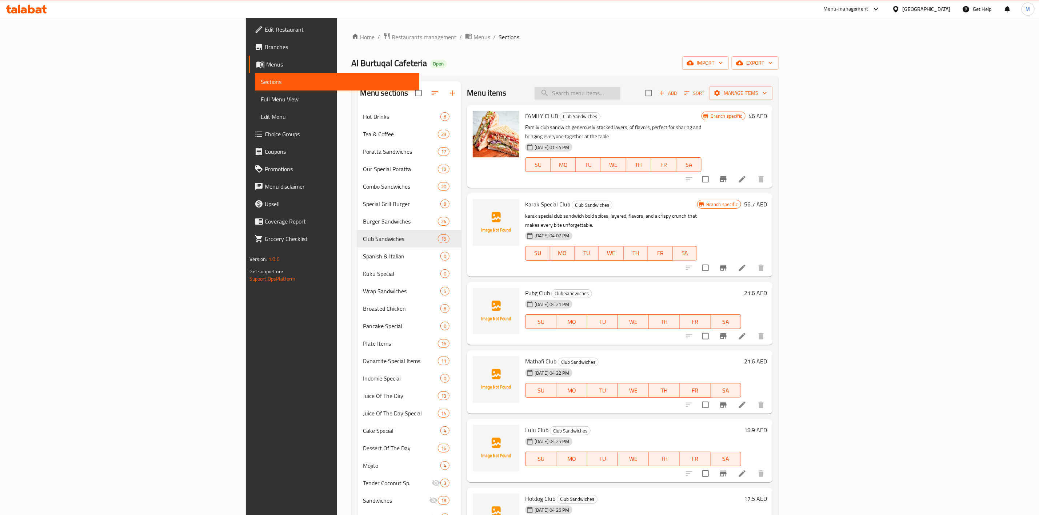
click at [620, 98] on input "search" at bounding box center [578, 93] width 86 height 13
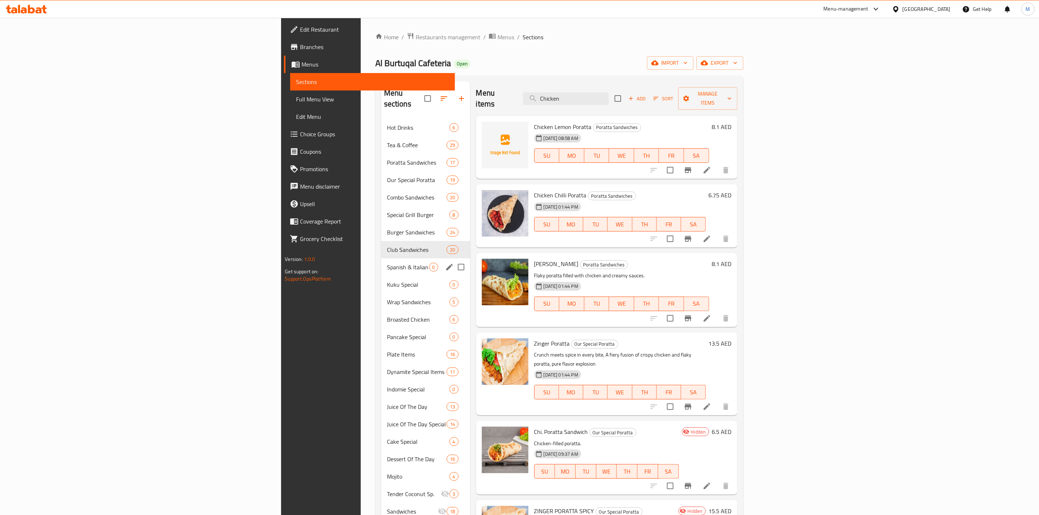
type input "Chicken"
click at [387, 263] on span "Spanish & Italian" at bounding box center [408, 267] width 42 height 9
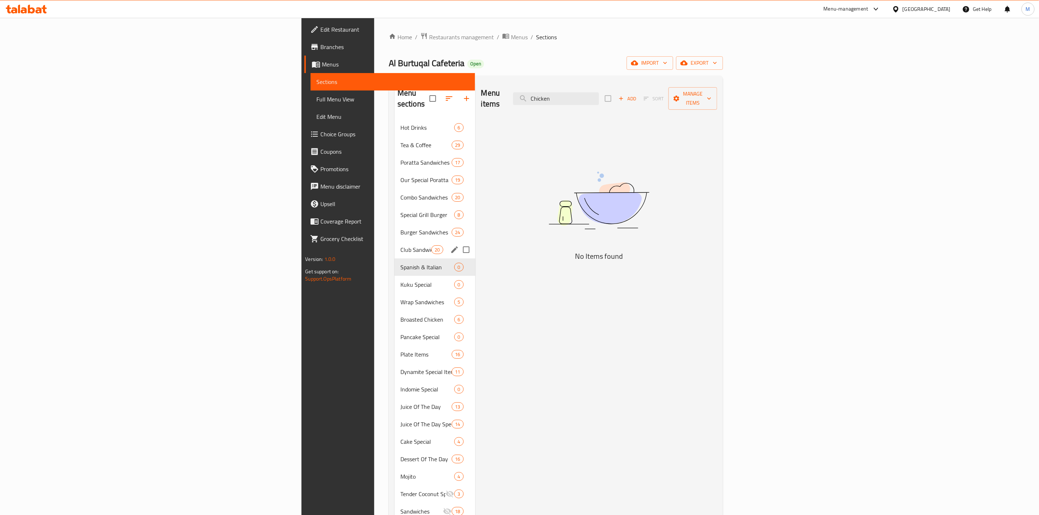
click at [395, 244] on div "Club Sandwiches 20" at bounding box center [435, 249] width 81 height 17
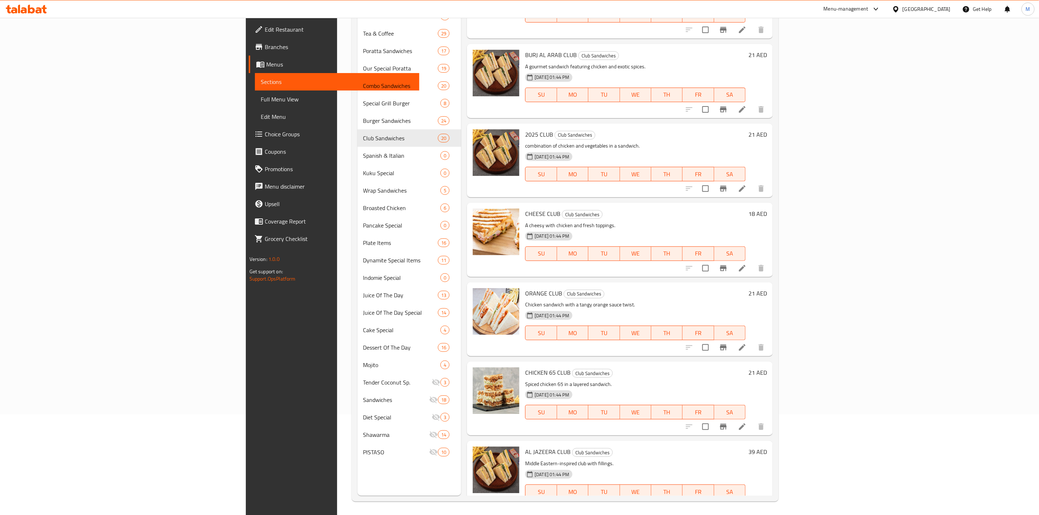
scroll to position [102, 0]
click at [745, 423] on icon at bounding box center [742, 426] width 7 height 7
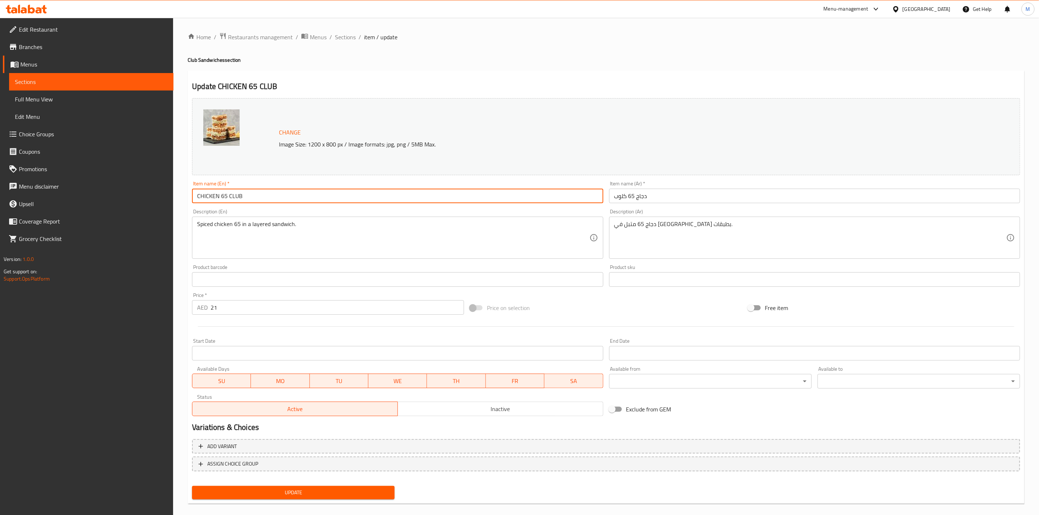
click at [225, 196] on input "CHICKEN 65 CLUB" at bounding box center [397, 196] width 411 height 15
drag, startPoint x: 226, startPoint y: 196, endPoint x: 221, endPoint y: 197, distance: 4.9
click at [221, 197] on input "CHICKEN 65 CLUB" at bounding box center [397, 196] width 411 height 15
type input "CHICKEN CLUB"
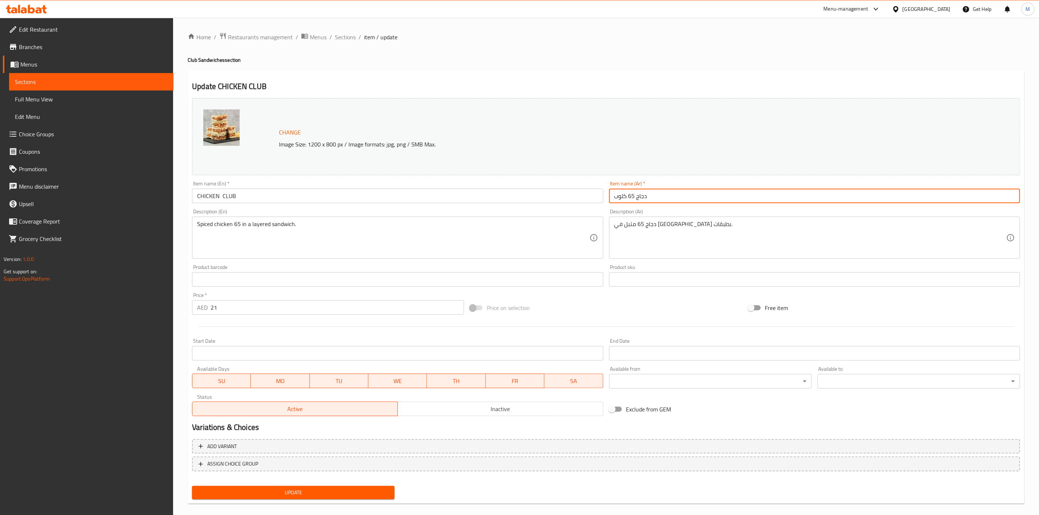
drag, startPoint x: 635, startPoint y: 196, endPoint x: 628, endPoint y: 197, distance: 6.6
click at [628, 197] on input "دجاج 65 كلوب" at bounding box center [814, 196] width 411 height 15
type input "دجاج كلوب"
click at [479, 201] on input "CHICKEN CLUB" at bounding box center [397, 196] width 411 height 15
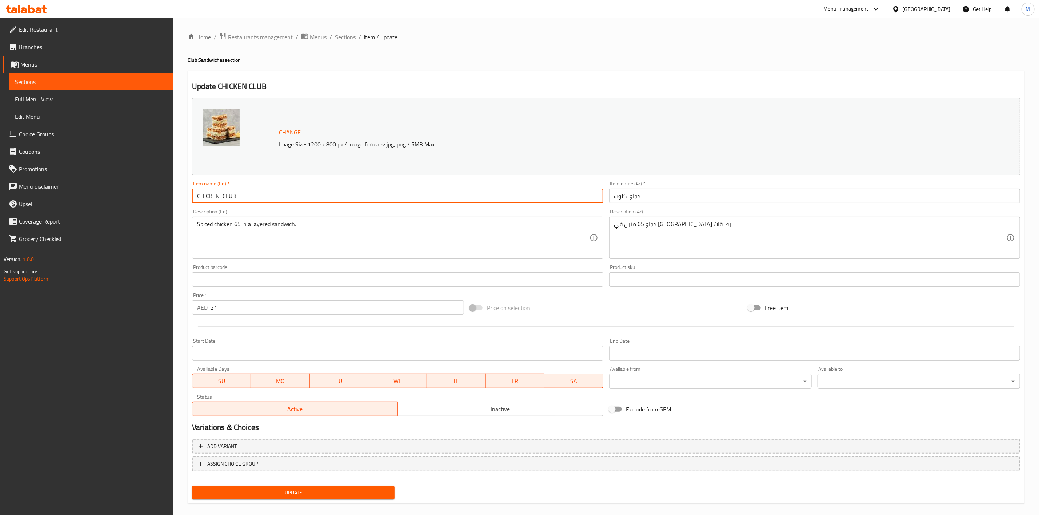
click at [479, 201] on input "CHICKEN CLUB" at bounding box center [397, 196] width 411 height 15
click at [479, 200] on input "CHICKEN CLUB" at bounding box center [397, 196] width 411 height 15
type input "Chicken Club"
click at [483, 213] on div "Description (En) Spiced chicken 65 in a layered sandwich. Description (En)" at bounding box center [397, 234] width 411 height 50
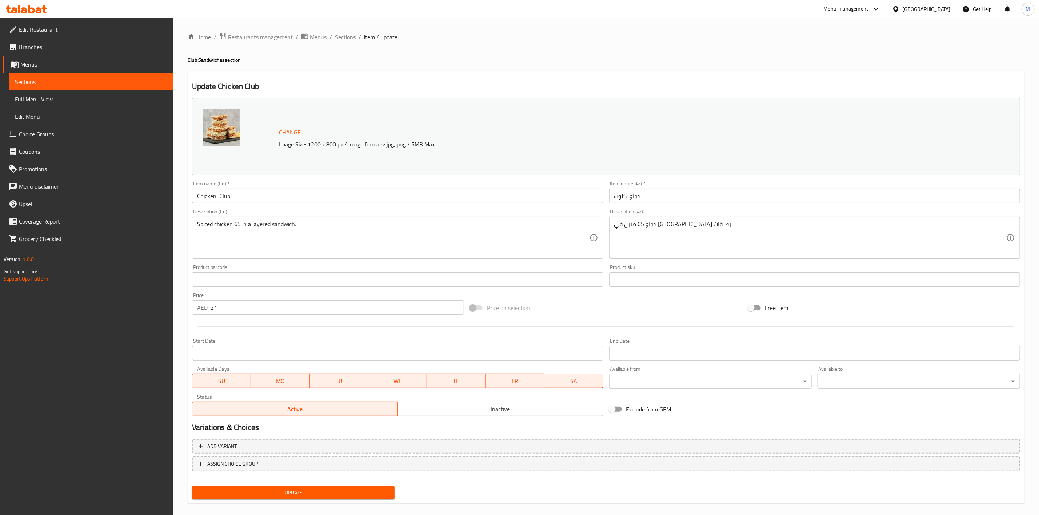
click at [657, 199] on input "دجاج كلوب" at bounding box center [814, 196] width 411 height 15
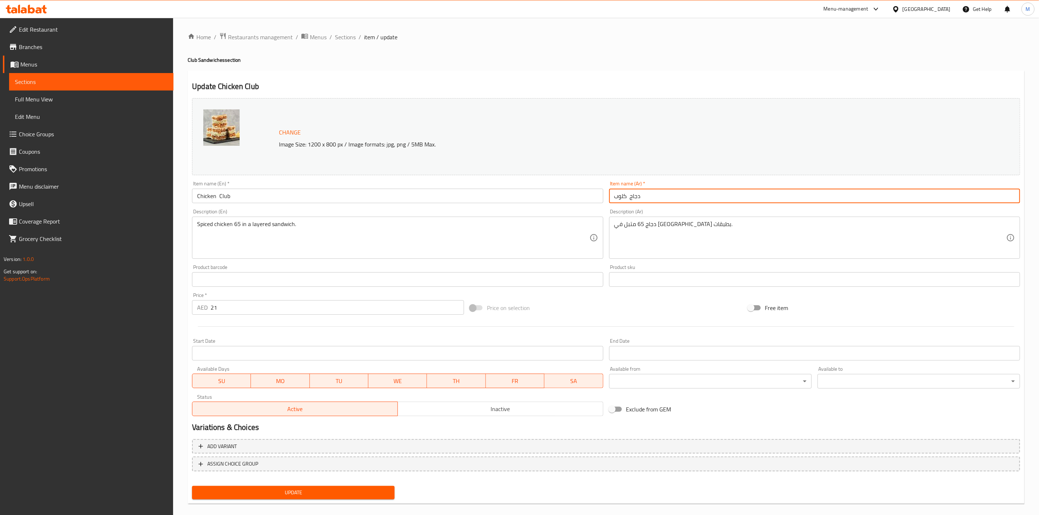
click at [388, 337] on div "Start Date Start Date" at bounding box center [397, 350] width 417 height 28
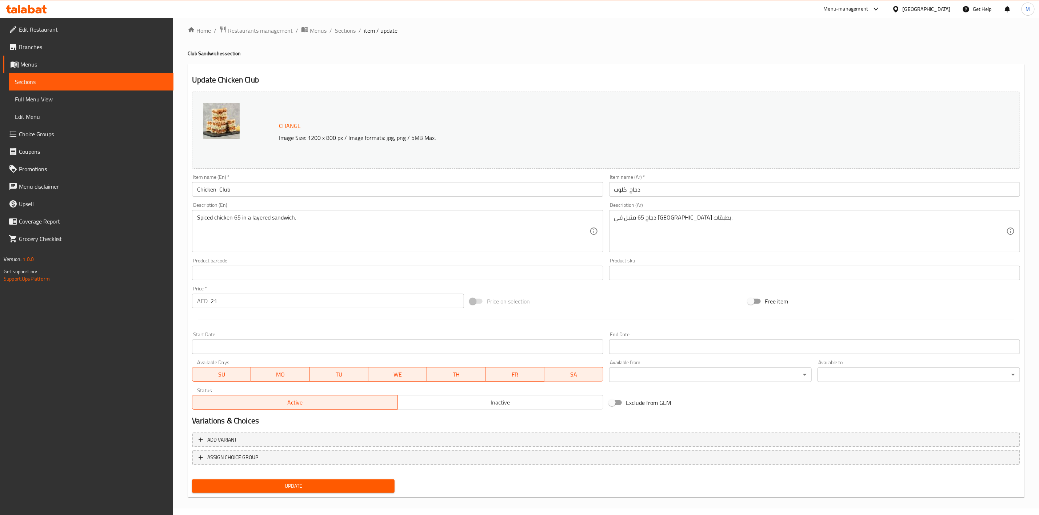
scroll to position [8, 0]
click at [346, 483] on span "Update" at bounding box center [293, 484] width 191 height 9
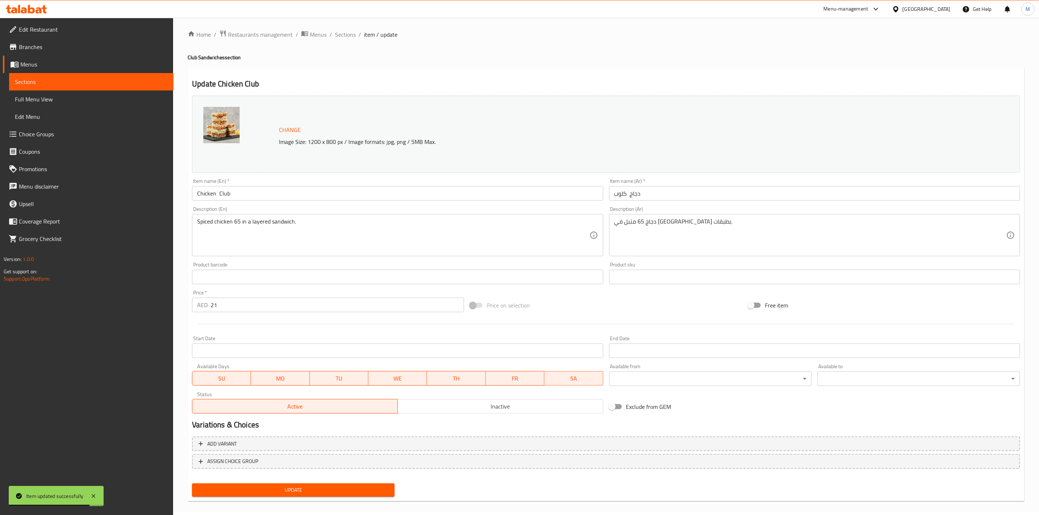
scroll to position [0, 0]
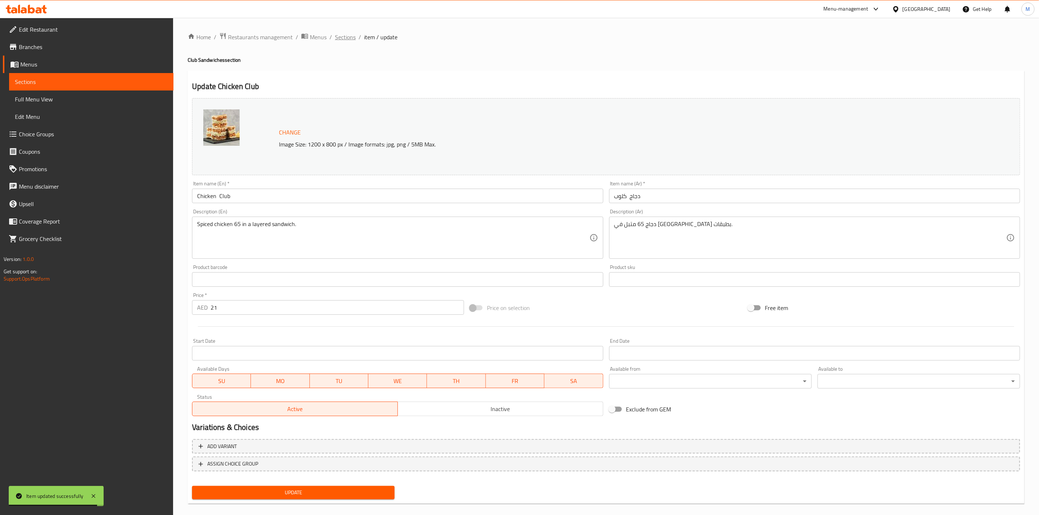
click at [351, 41] on span "Sections" at bounding box center [345, 37] width 21 height 9
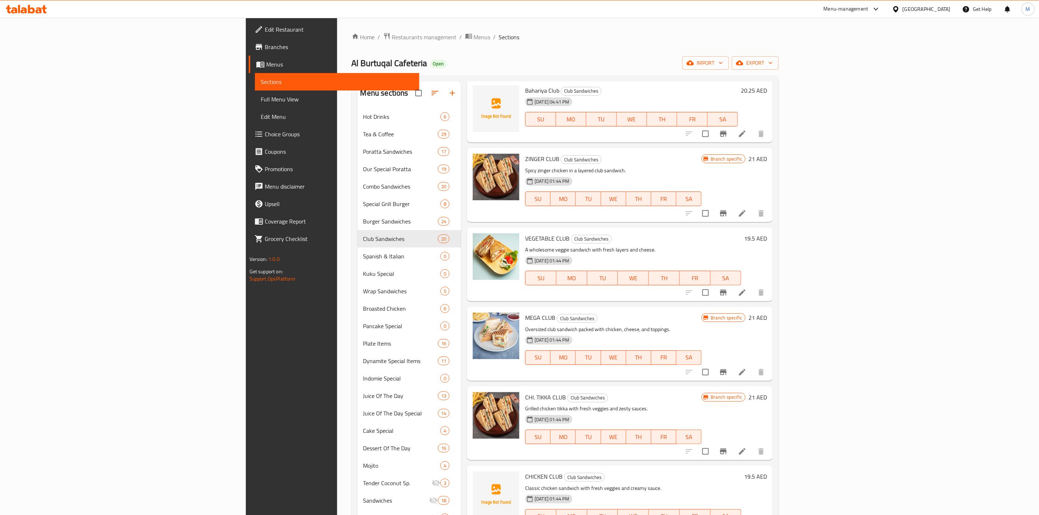
scroll to position [600, 0]
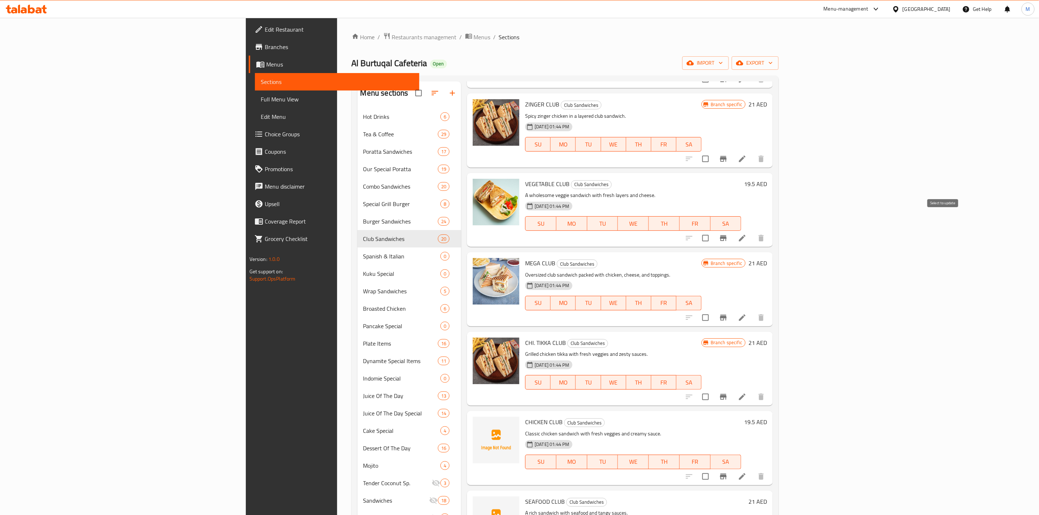
click at [713, 231] on input "checkbox" at bounding box center [705, 238] width 15 height 15
checkbox input "true"
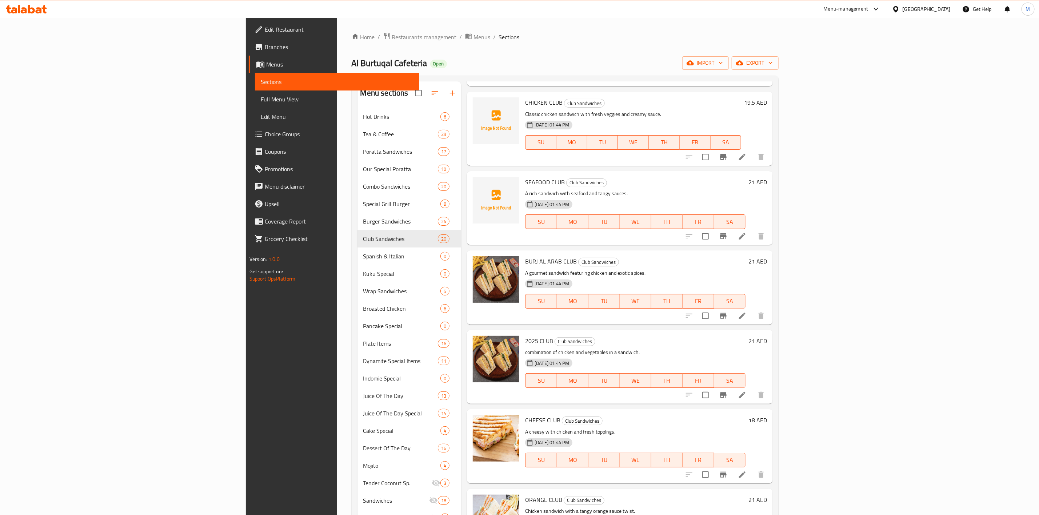
scroll to position [927, 0]
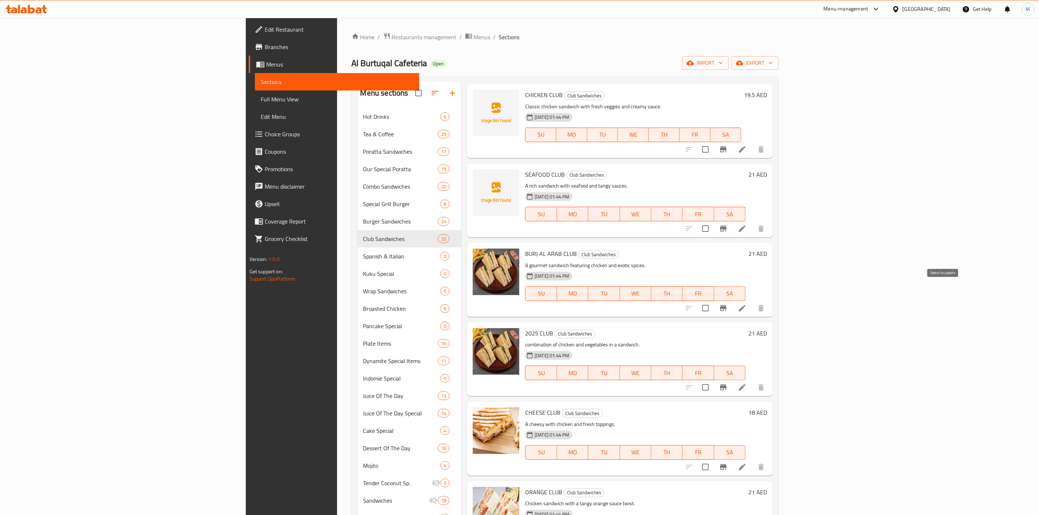
click at [713, 301] on input "checkbox" at bounding box center [705, 308] width 15 height 15
checkbox input "true"
click at [713, 380] on input "checkbox" at bounding box center [705, 387] width 15 height 15
checkbox input "true"
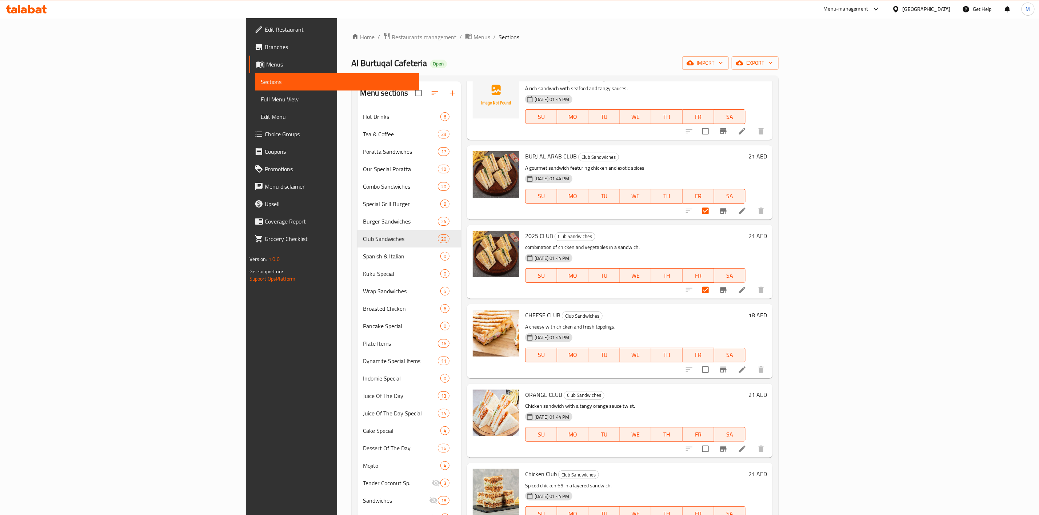
scroll to position [1025, 0]
click at [713, 361] on input "checkbox" at bounding box center [705, 368] width 15 height 15
checkbox input "true"
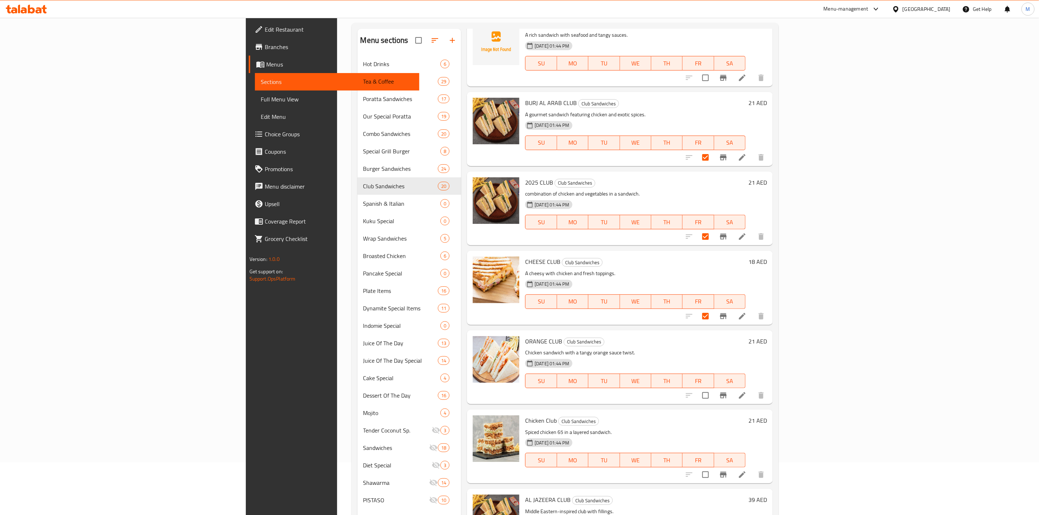
scroll to position [102, 0]
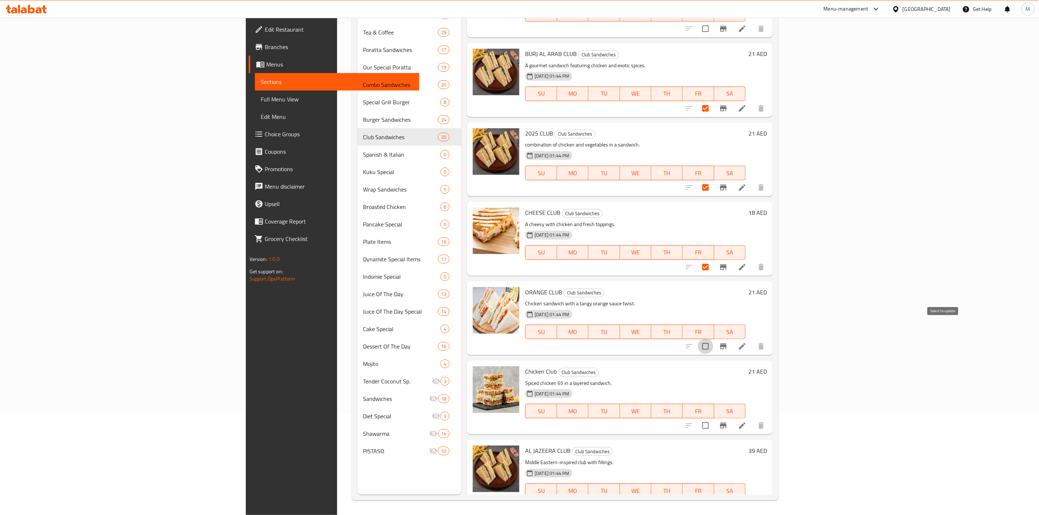
click at [713, 339] on input "checkbox" at bounding box center [705, 346] width 15 height 15
checkbox input "true"
click at [713, 418] on input "checkbox" at bounding box center [705, 425] width 15 height 15
checkbox input "false"
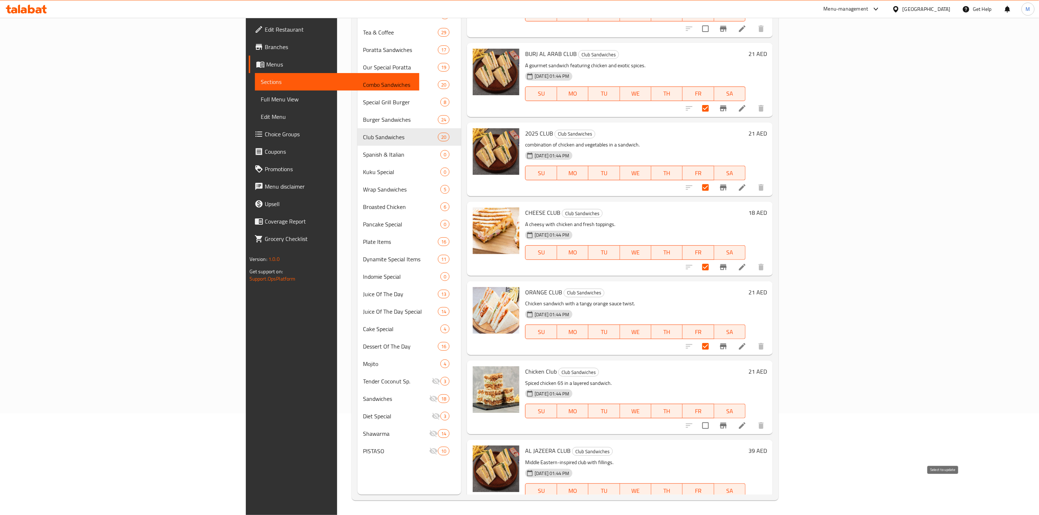
click at [713, 498] on input "checkbox" at bounding box center [705, 505] width 15 height 15
checkbox input "true"
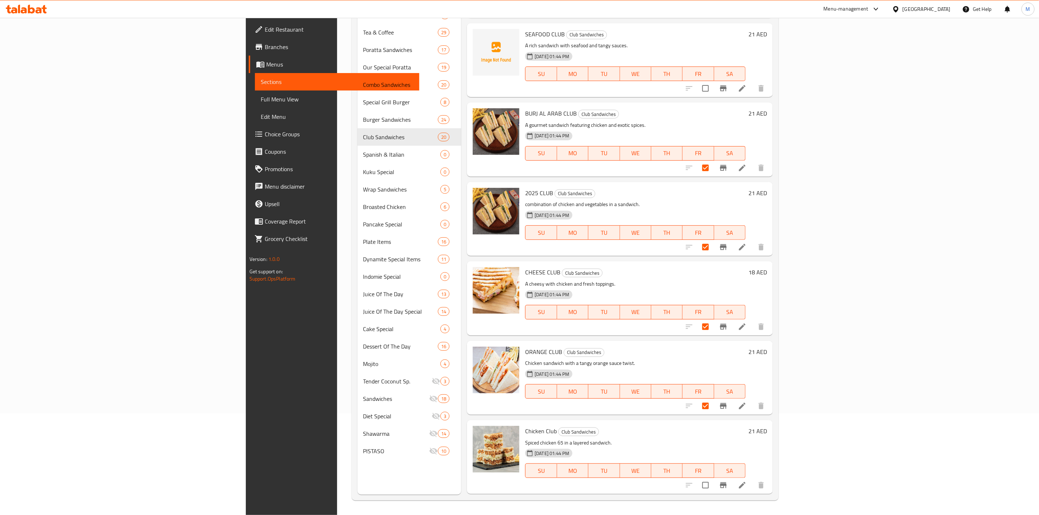
scroll to position [1025, 0]
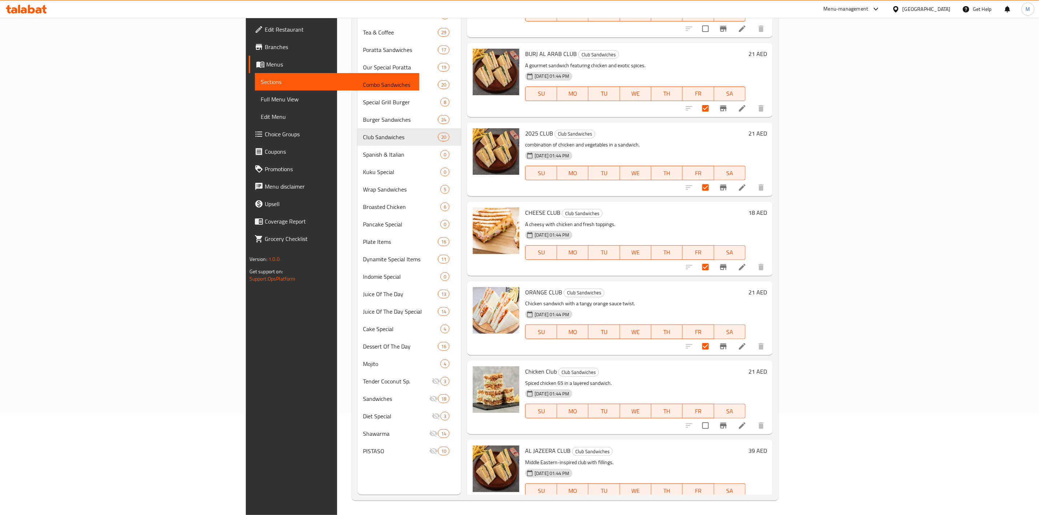
click at [752, 419] on li at bounding box center [742, 425] width 20 height 13
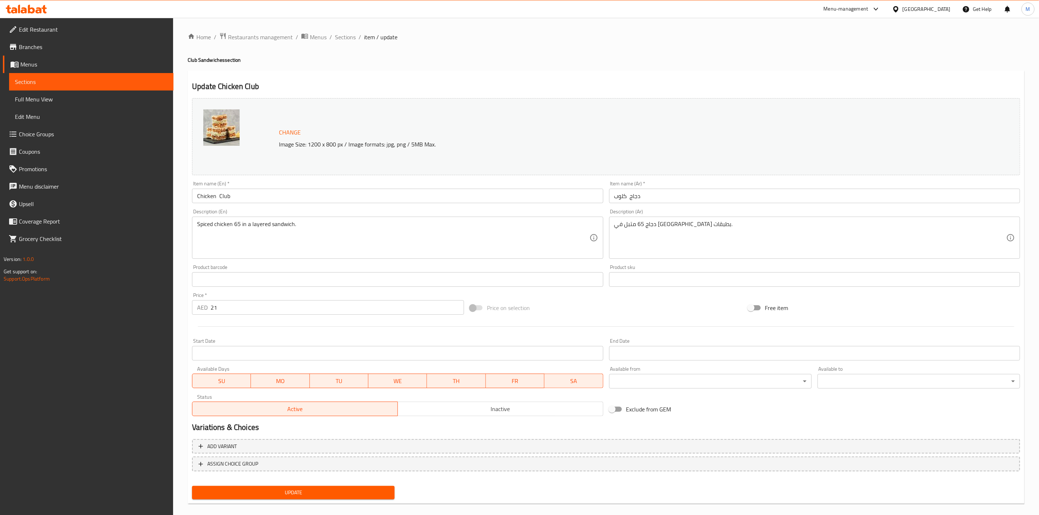
click at [216, 196] on input "Chicken Club" at bounding box center [397, 196] width 411 height 15
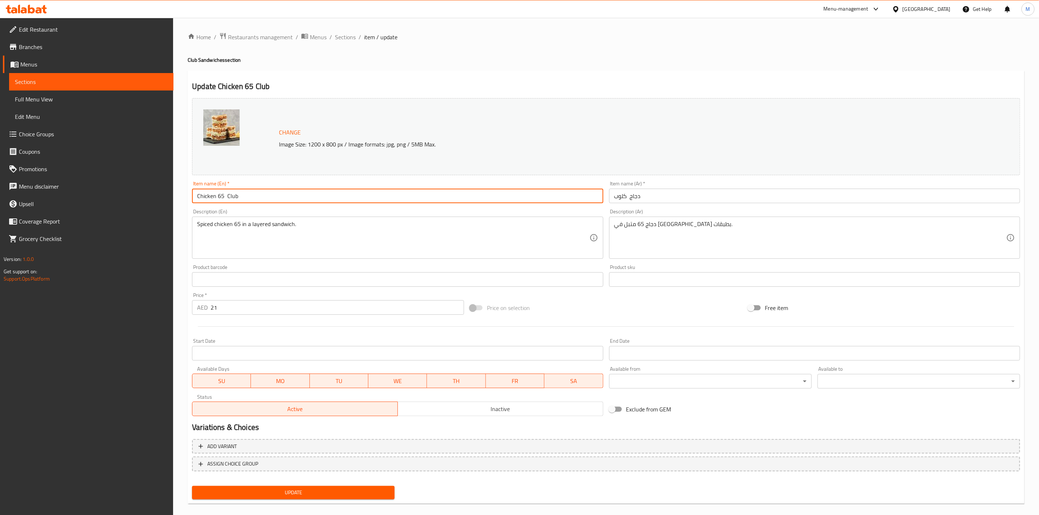
type input "Chicken 65 Club"
click at [625, 195] on input "دجاج كلوب" at bounding box center [814, 196] width 411 height 15
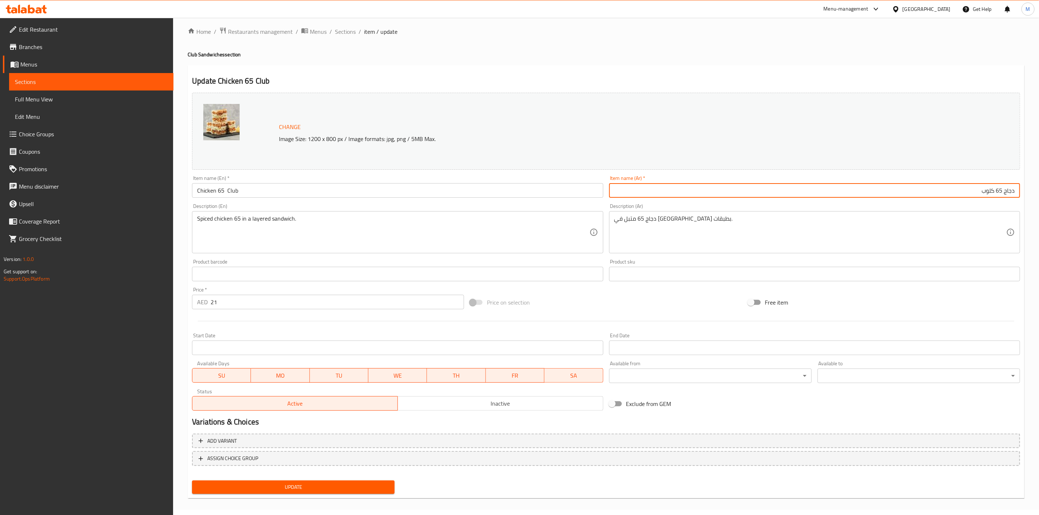
scroll to position [8, 0]
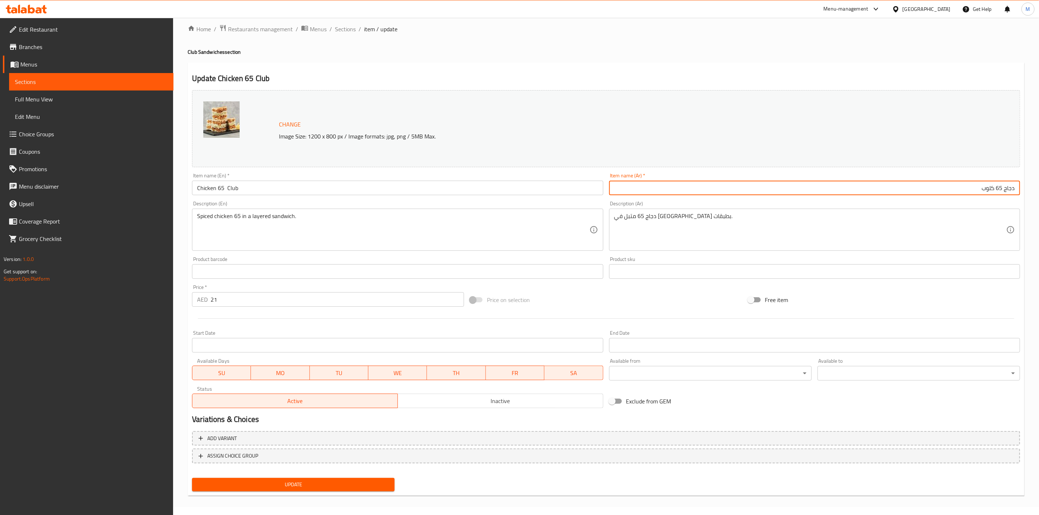
type input "دجاج 65 كلوب"
click at [382, 480] on span "Update" at bounding box center [293, 484] width 191 height 9
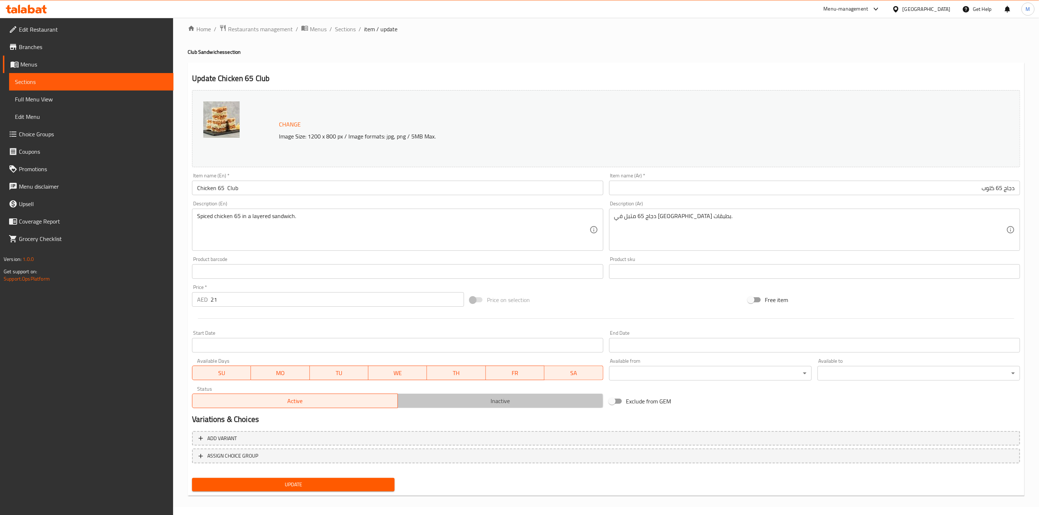
click at [434, 403] on span "Inactive" at bounding box center [501, 401] width 200 height 11
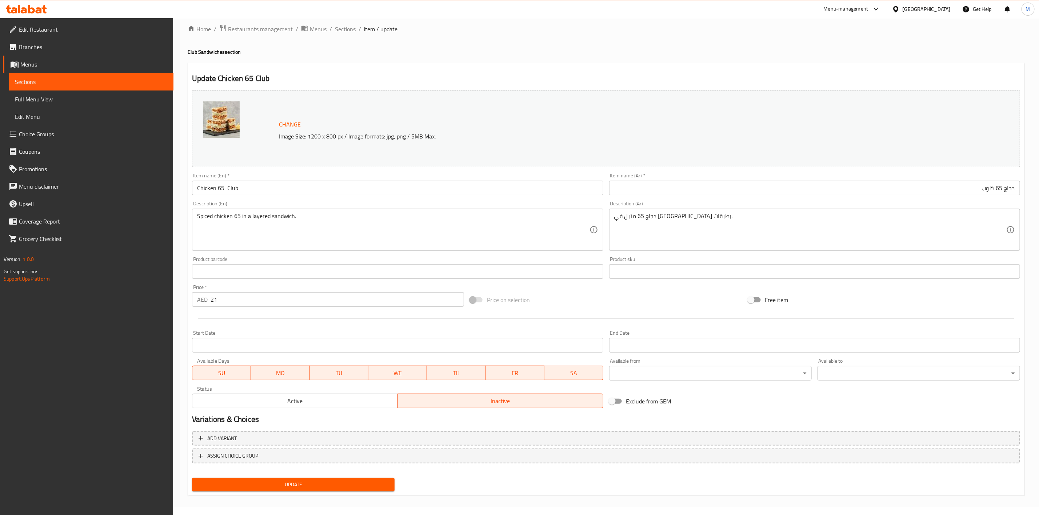
click at [374, 478] on button "Update" at bounding box center [293, 484] width 203 height 13
click at [338, 29] on span "Sections" at bounding box center [345, 29] width 21 height 9
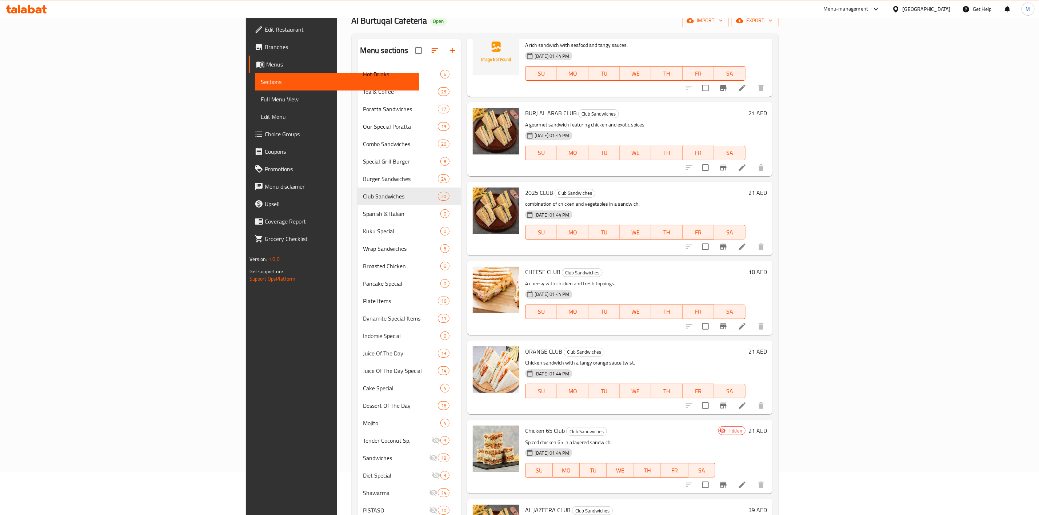
scroll to position [102, 0]
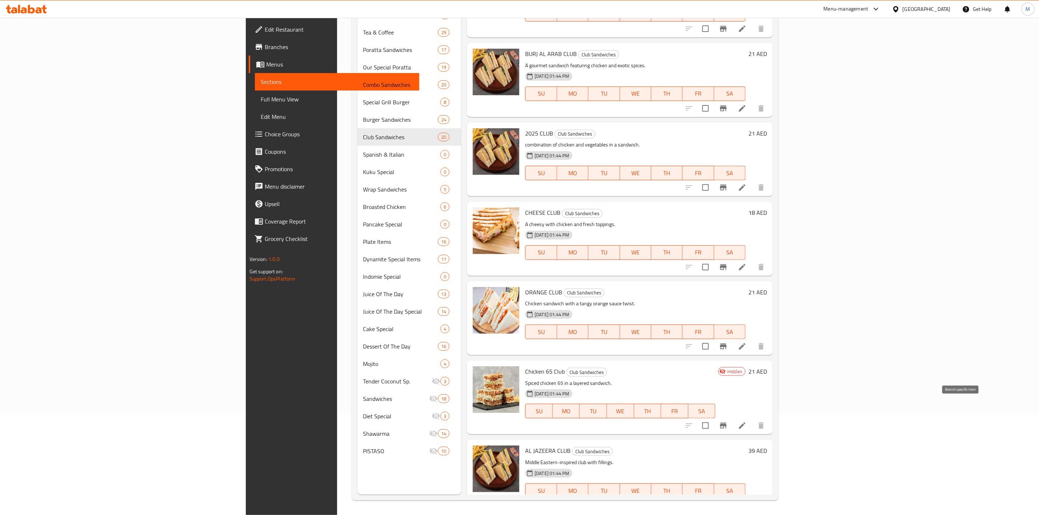
click at [728, 421] on icon "Branch-specific-item" at bounding box center [723, 425] width 9 height 9
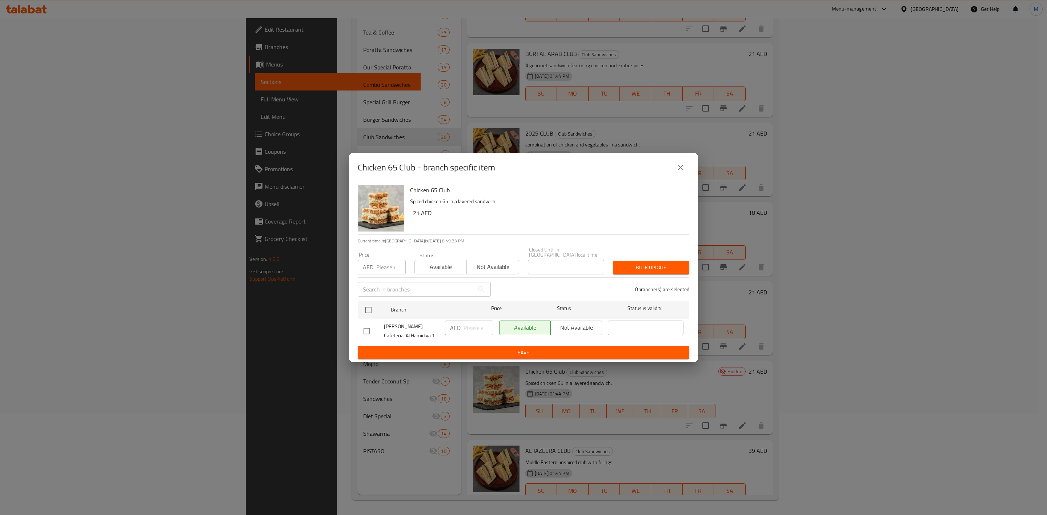
click at [680, 173] on button "close" at bounding box center [680, 167] width 17 height 17
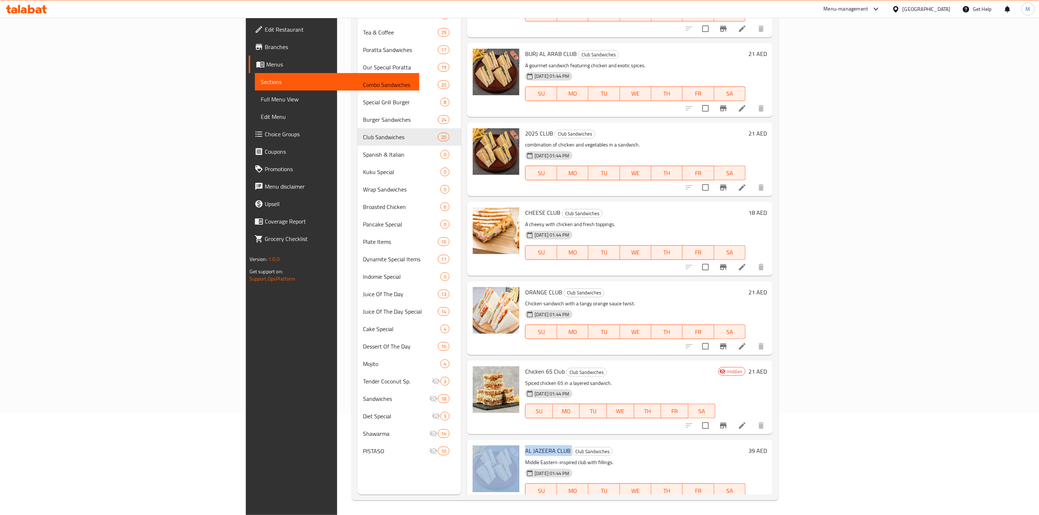
drag, startPoint x: 509, startPoint y: 430, endPoint x: 460, endPoint y: 430, distance: 48.4
click at [470, 443] on div "AL JAZEERA CLUB Club Sandwiches Middle Eastern-inspired club with fillings. 19-…" at bounding box center [620, 477] width 300 height 68
copy div "AL JAZEERA CLUB"
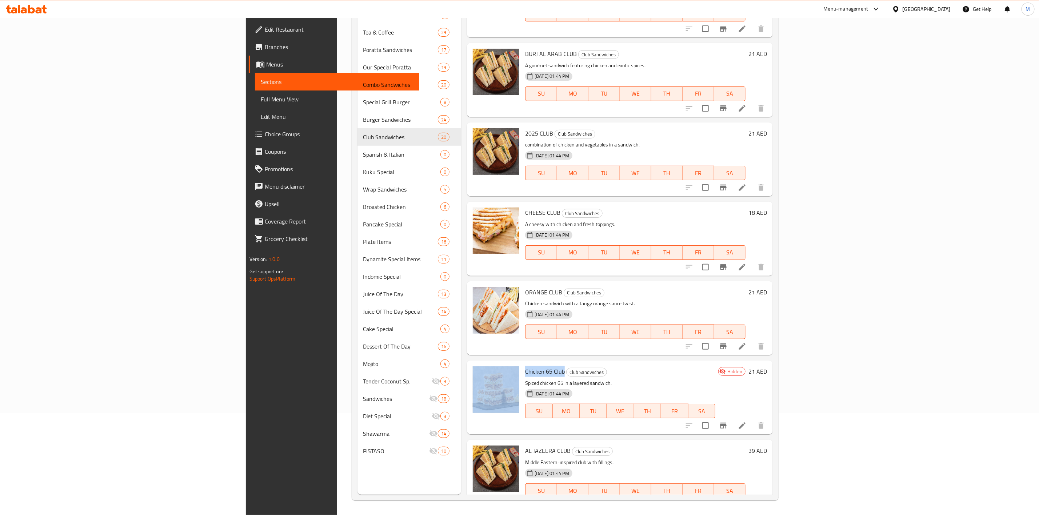
drag, startPoint x: 501, startPoint y: 355, endPoint x: 454, endPoint y: 355, distance: 46.5
click at [470, 364] on div "Chicken 65 Club Club Sandwiches Spiced chicken 65 in a layered sandwich. 19-11-…" at bounding box center [620, 398] width 300 height 68
copy div "Chicken 65 Club"
click at [584, 379] on p "Spiced chicken 65 in a layered sandwich." at bounding box center [620, 383] width 190 height 9
drag, startPoint x: 499, startPoint y: 271, endPoint x: 448, endPoint y: 271, distance: 50.5
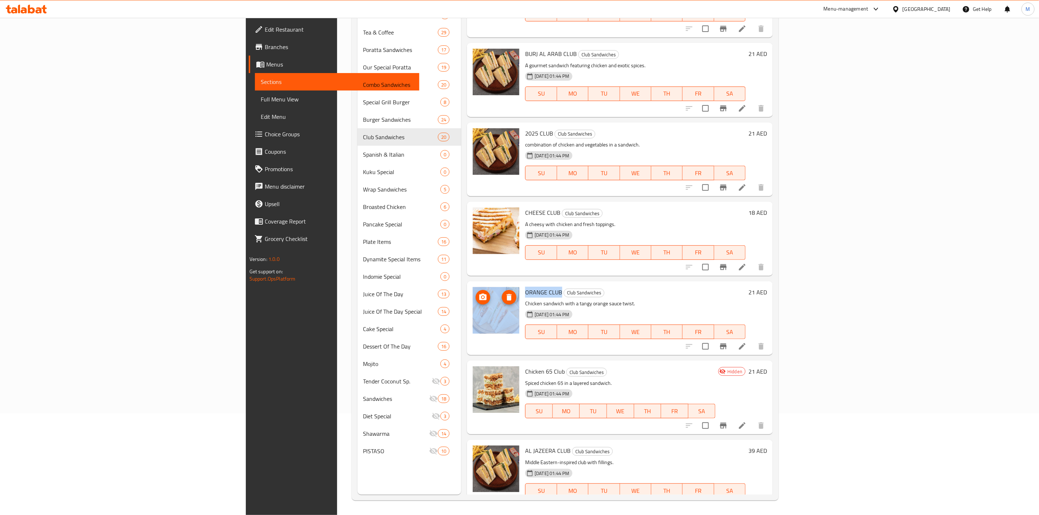
click at [470, 284] on div "ORANGE CLUB Club Sandwiches Chicken sandwich with a tangy orange sauce twist. 1…" at bounding box center [620, 318] width 300 height 68
copy div "ORANGE CLUB"
click at [620, 287] on h6 "ORANGE CLUB Club Sandwiches" at bounding box center [635, 292] width 220 height 10
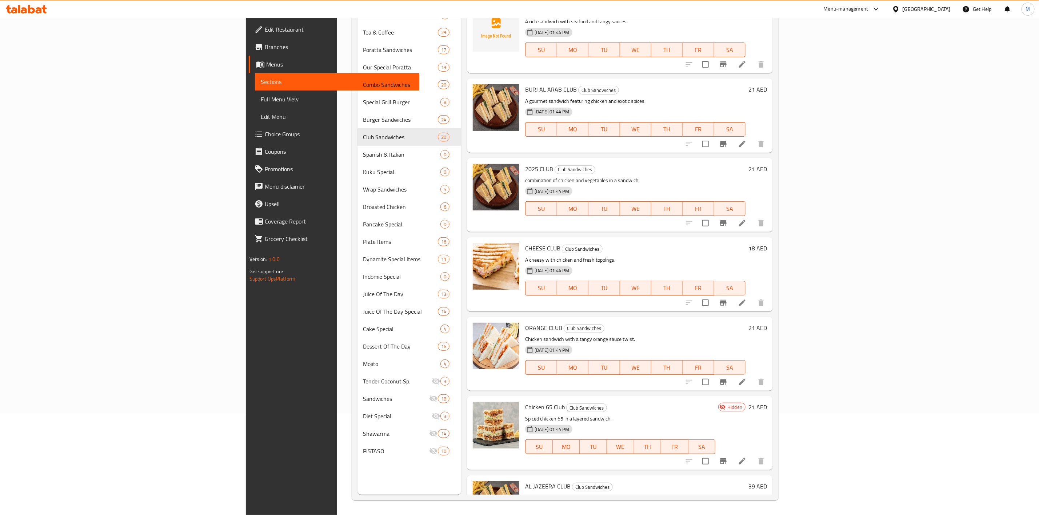
scroll to position [971, 0]
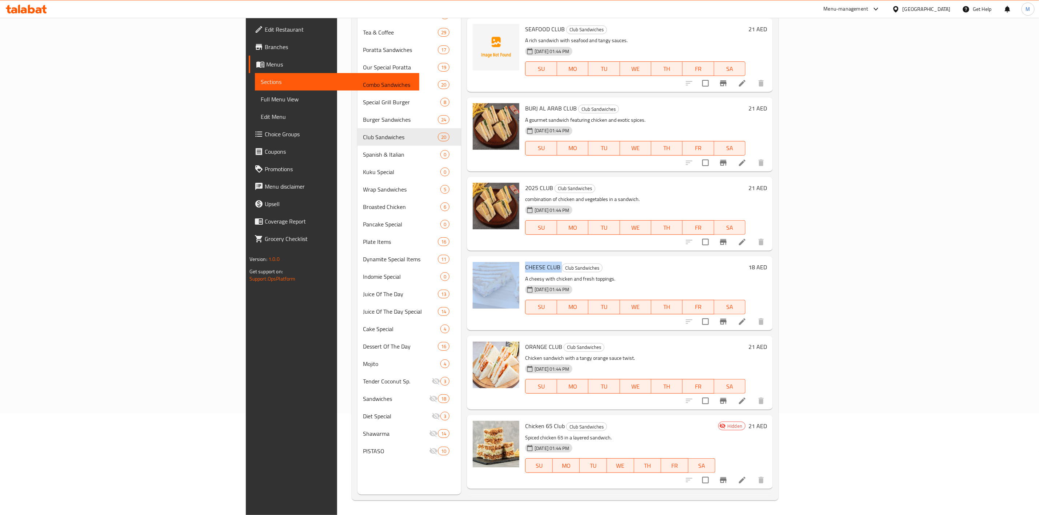
drag, startPoint x: 500, startPoint y: 249, endPoint x: 464, endPoint y: 247, distance: 35.7
click at [522, 259] on div "CHEESE CLUB Club Sandwiches A cheesy with chicken and fresh toppings. 19-11-202…" at bounding box center [635, 293] width 226 height 68
copy h6 "CHEESE CLUB"
drag, startPoint x: 614, startPoint y: 255, endPoint x: 608, endPoint y: 256, distance: 6.6
click at [614, 259] on div "CHEESE CLUB Club Sandwiches A cheesy with chicken and fresh toppings. 19-11-202…" at bounding box center [635, 293] width 226 height 68
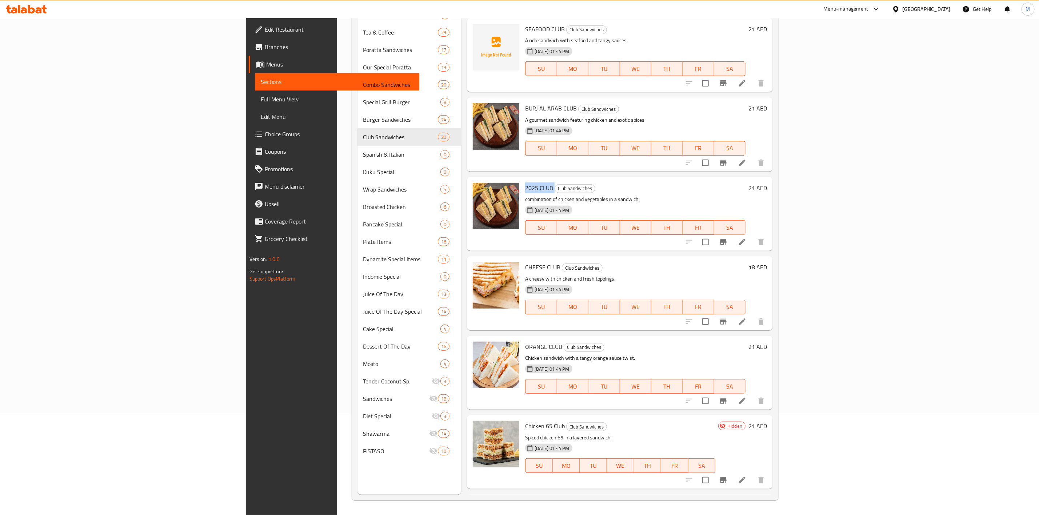
drag, startPoint x: 492, startPoint y: 167, endPoint x: 476, endPoint y: 167, distance: 16.7
click at [522, 180] on div "2025 CLUB Club Sandwiches combination of chicken and vegetables in a sandwich. …" at bounding box center [635, 214] width 226 height 68
copy h6 "2025 CLUB"
click at [655, 283] on div "19-11-2024 01:44 PM SU MO TU WE TH FR SA" at bounding box center [635, 302] width 226 height 39
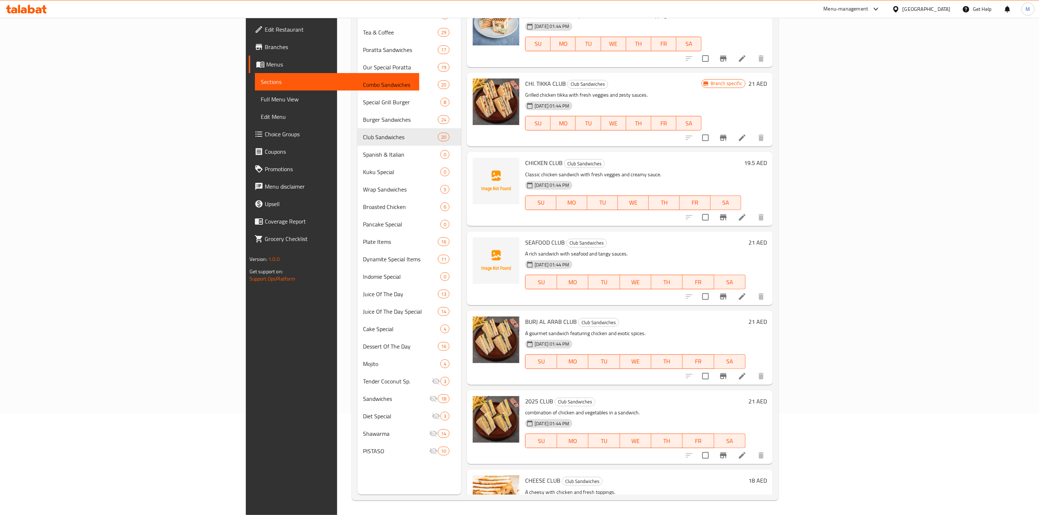
scroll to position [753, 0]
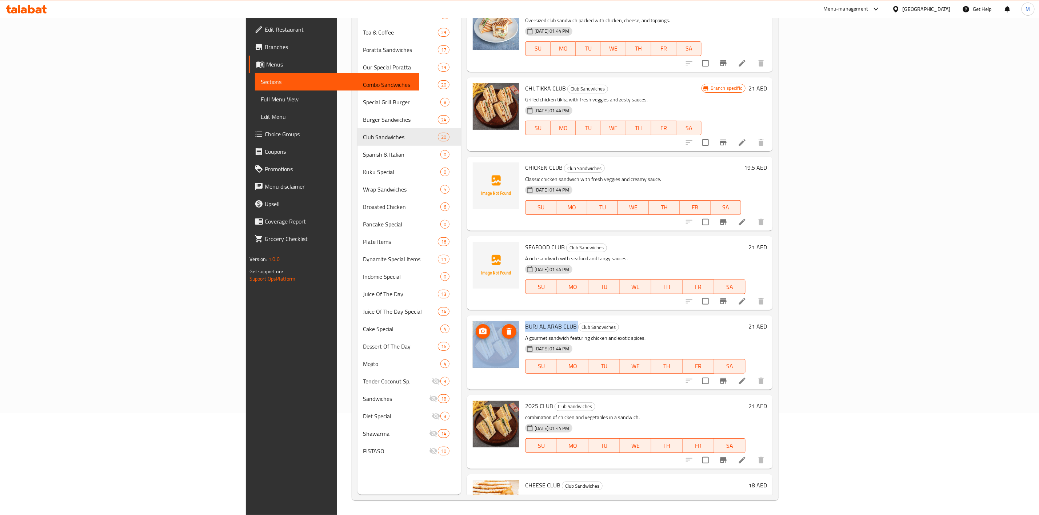
drag, startPoint x: 514, startPoint y: 307, endPoint x: 455, endPoint y: 308, distance: 59.3
click at [470, 319] on div "BURJ AL ARAB CLUB Club Sandwiches A gourmet sandwich featuring chicken and exot…" at bounding box center [620, 353] width 300 height 68
copy div "BURJ AL ARAB CLUB"
click at [607, 262] on div "19-11-2024 01:44 PM SU MO TU WE TH FR SA" at bounding box center [635, 281] width 226 height 39
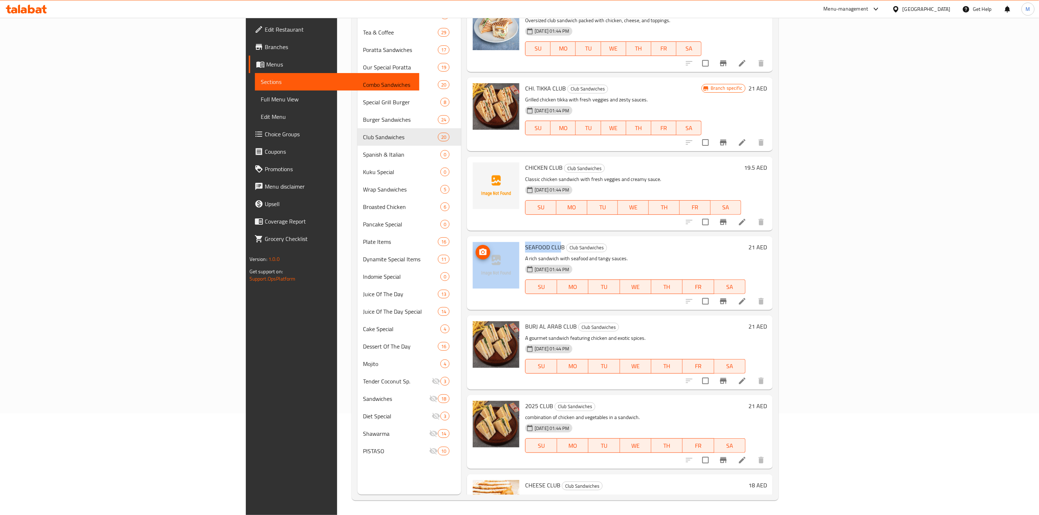
drag, startPoint x: 500, startPoint y: 228, endPoint x: 455, endPoint y: 231, distance: 45.1
click at [470, 239] on div "SEAFOOD CLUB Club Sandwiches A rich sandwich with seafood and tangy sauces. 19-…" at bounding box center [620, 273] width 300 height 68
click at [525, 242] on span "SEAFOOD CLUB" at bounding box center [545, 247] width 40 height 11
drag, startPoint x: 466, startPoint y: 229, endPoint x: 501, endPoint y: 232, distance: 35.0
click at [522, 239] on div "SEAFOOD CLUB Club Sandwiches A rich sandwich with seafood and tangy sauces. 19-…" at bounding box center [635, 273] width 226 height 68
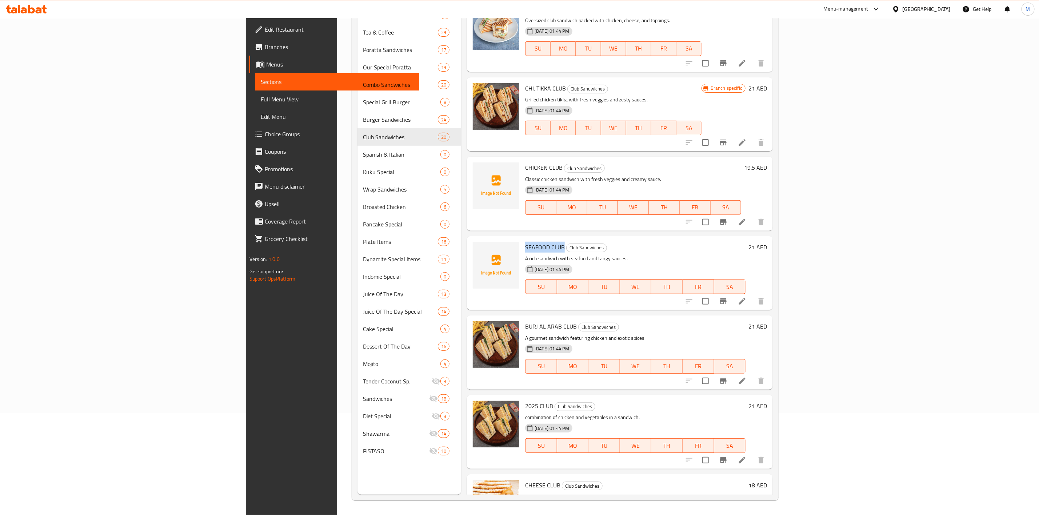
copy span "SEAFOOD CLUB"
click at [651, 254] on p "A rich sandwich with seafood and tangy sauces." at bounding box center [635, 258] width 220 height 9
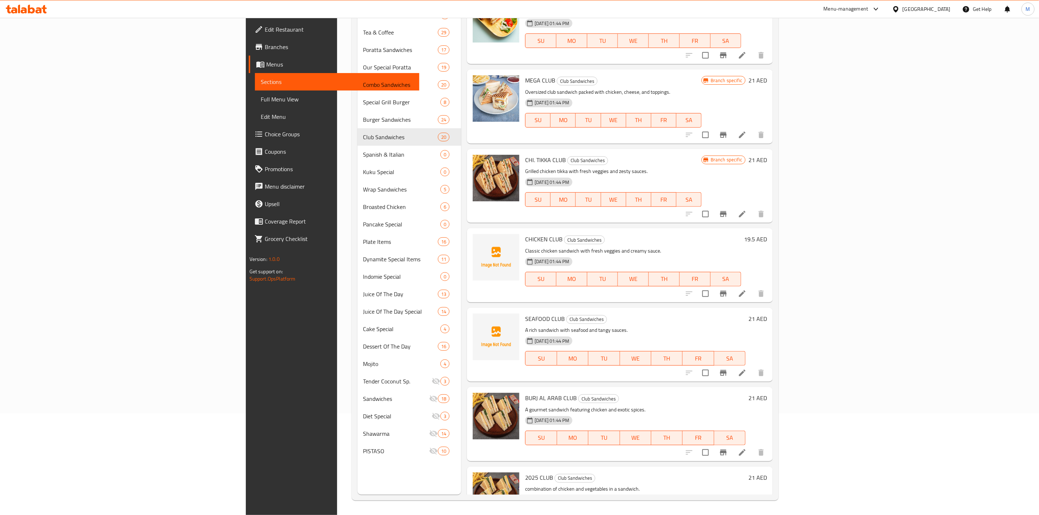
scroll to position [644, 0]
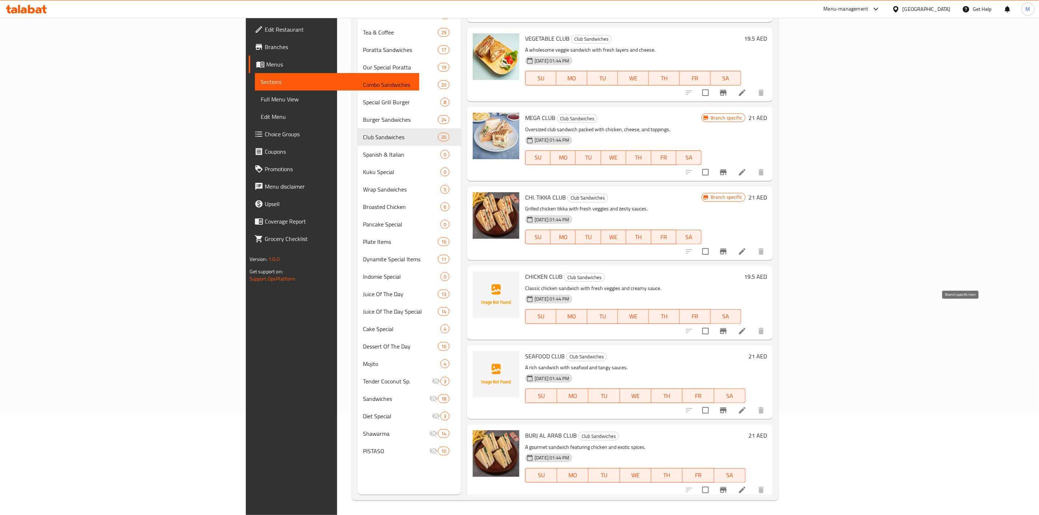
click at [728, 327] on icon "Branch-specific-item" at bounding box center [723, 331] width 9 height 9
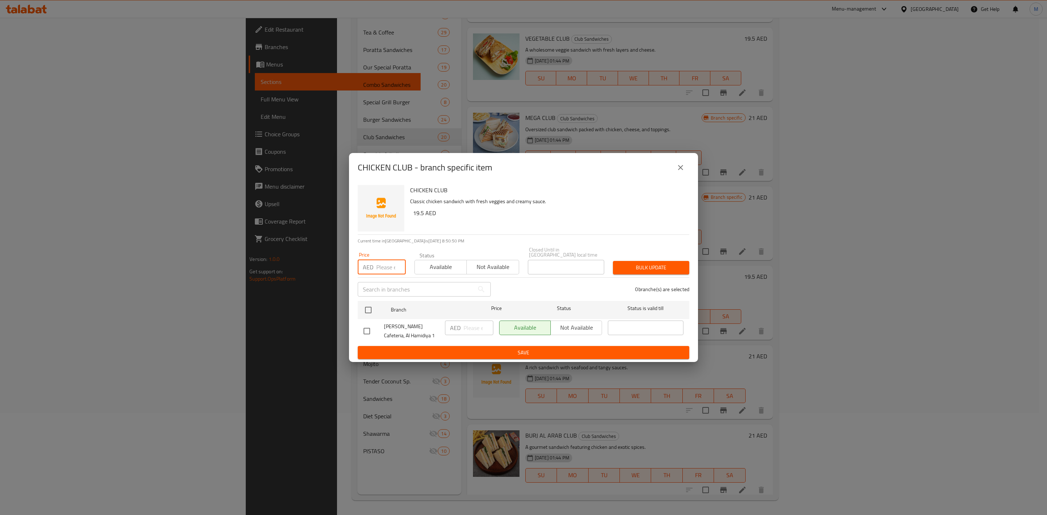
click at [391, 264] on input "number" at bounding box center [390, 267] width 29 height 15
type input "17.55"
drag, startPoint x: 372, startPoint y: 299, endPoint x: 435, endPoint y: 292, distance: 63.3
click at [372, 300] on div at bounding box center [374, 310] width 27 height 21
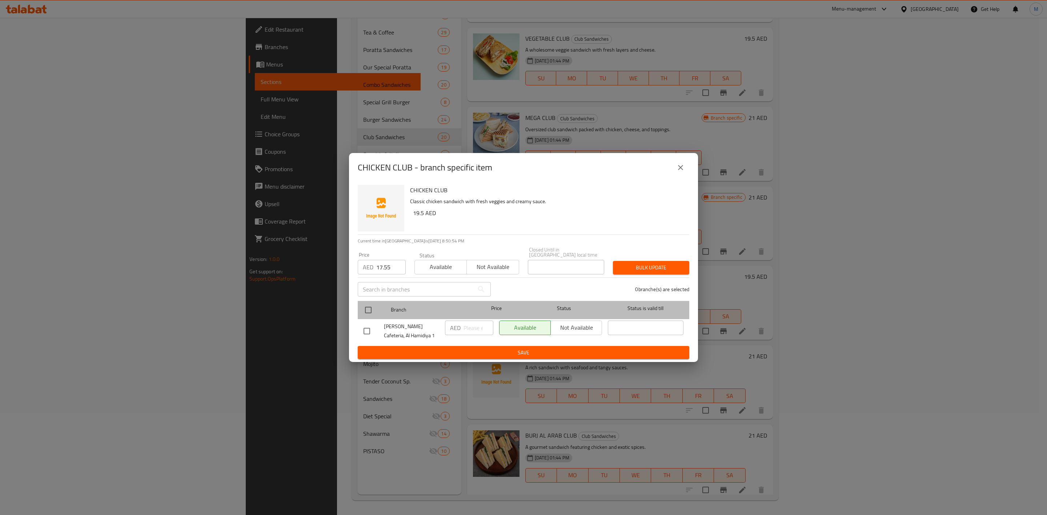
click at [377, 308] on div at bounding box center [374, 310] width 27 height 21
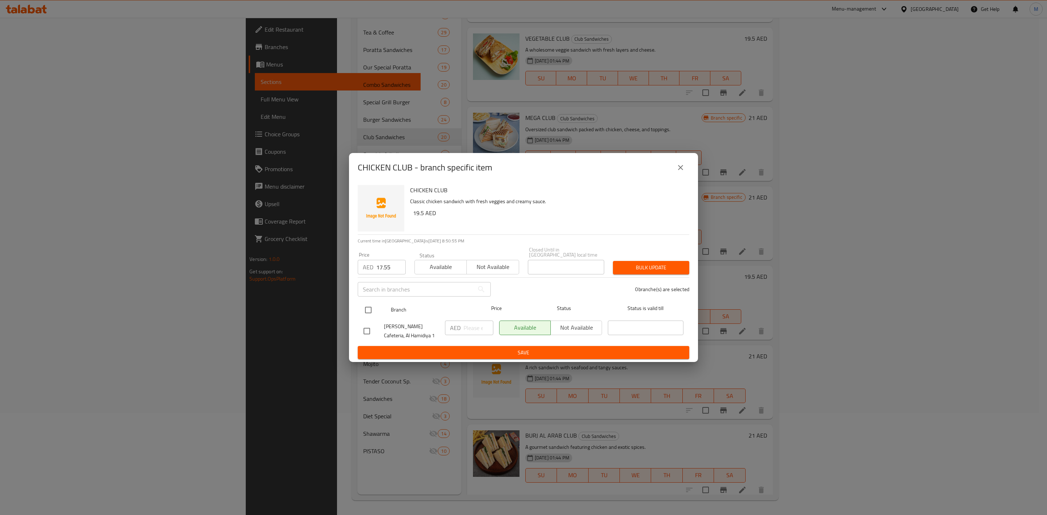
click at [367, 303] on input "checkbox" at bounding box center [368, 310] width 15 height 15
checkbox input "true"
click at [639, 265] on span "Bulk update" at bounding box center [651, 267] width 65 height 9
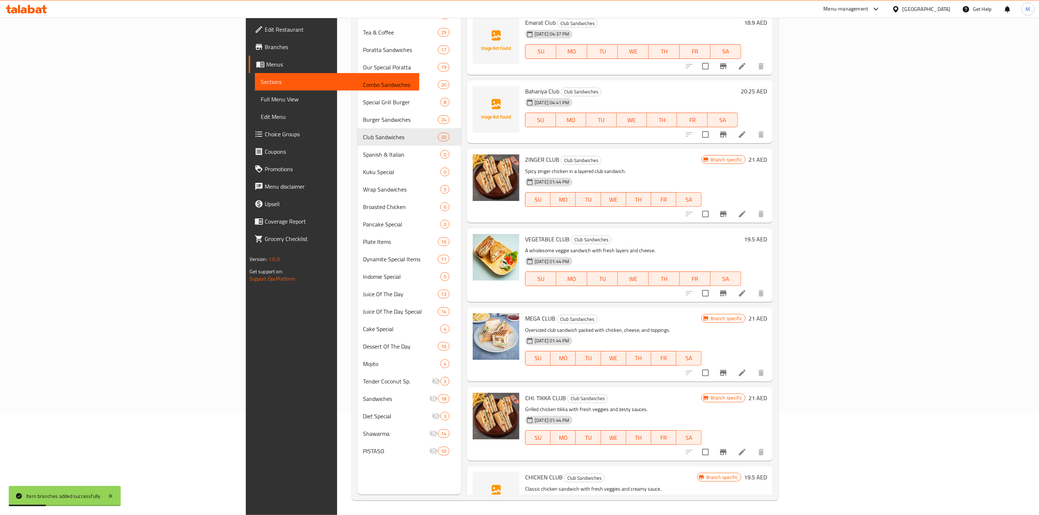
scroll to position [425, 0]
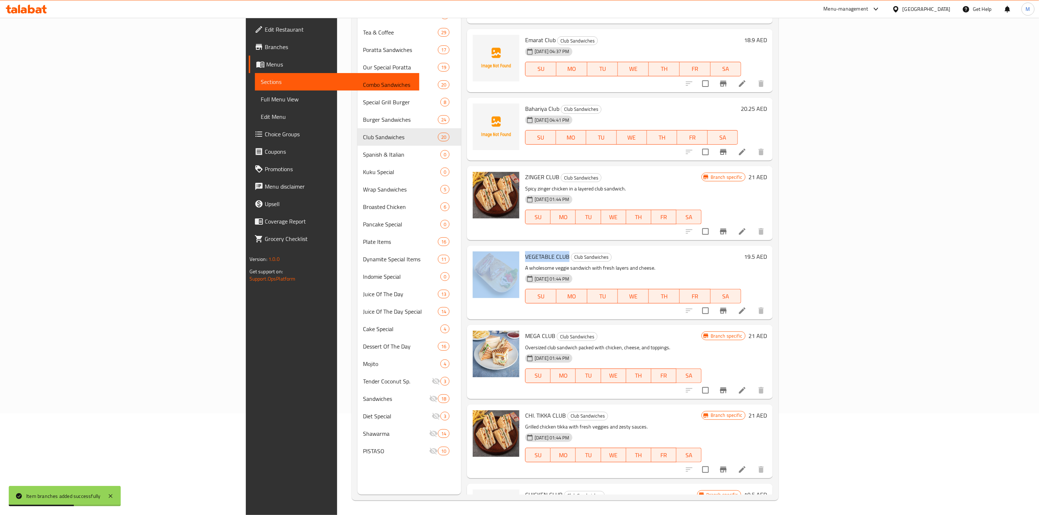
drag, startPoint x: 507, startPoint y: 237, endPoint x: 460, endPoint y: 230, distance: 47.4
click at [470, 249] on div "VEGETABLE CLUB Club Sandwiches A wholesome veggie sandwich with fresh layers an…" at bounding box center [620, 283] width 300 height 68
click at [525, 251] on span "VEGETABLE CLUB" at bounding box center [547, 256] width 44 height 11
drag, startPoint x: 463, startPoint y: 237, endPoint x: 508, endPoint y: 238, distance: 44.7
click at [522, 249] on div "VEGETABLE CLUB Club Sandwiches A wholesome veggie sandwich with fresh layers an…" at bounding box center [633, 283] width 222 height 68
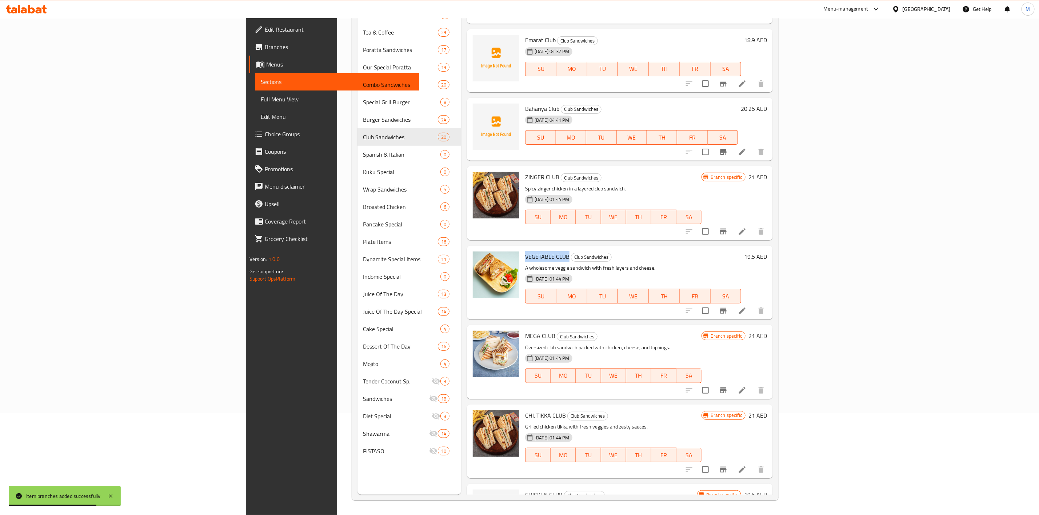
copy span "VEGETABLE CLUB"
click at [643, 252] on h6 "VEGETABLE CLUB Club Sandwiches" at bounding box center [633, 257] width 216 height 10
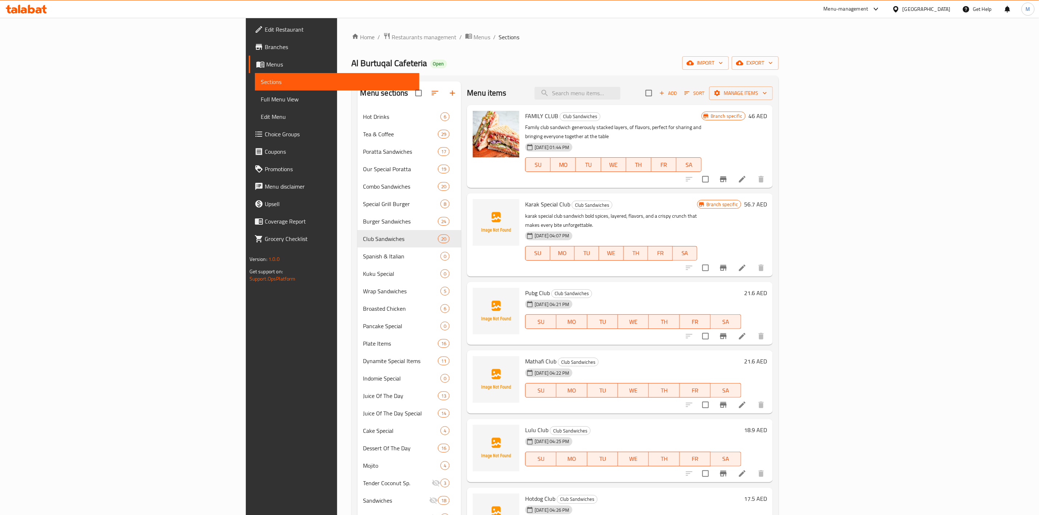
scroll to position [102, 0]
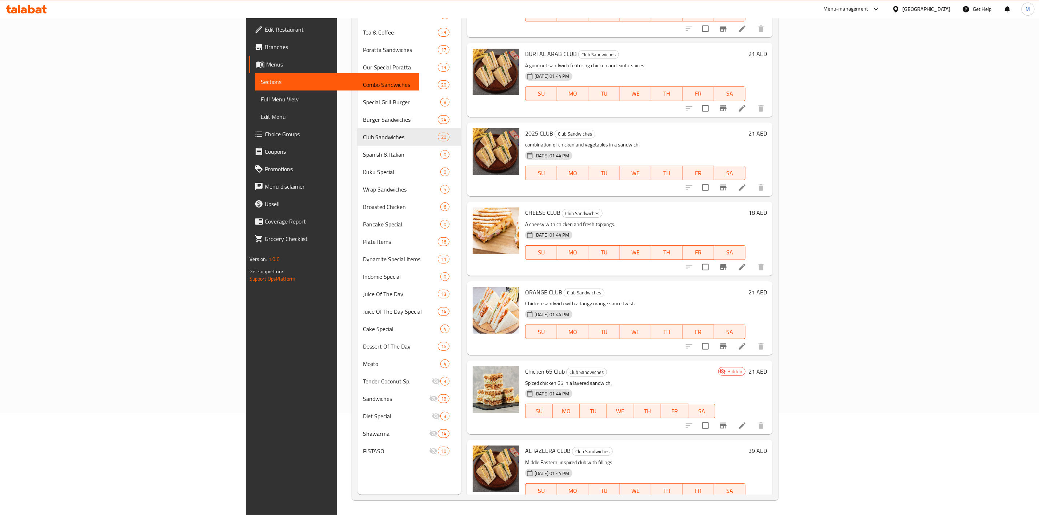
drag, startPoint x: 913, startPoint y: 472, endPoint x: 946, endPoint y: 485, distance: 35.3
click at [748, 480] on div "AL JAZEERA CLUB Club Sandwiches Middle Eastern-inspired club with fillings. 19-…" at bounding box center [635, 477] width 226 height 68
click at [713, 498] on input "checkbox" at bounding box center [705, 505] width 15 height 15
checkbox input "true"
click at [713, 418] on input "checkbox" at bounding box center [705, 425] width 15 height 15
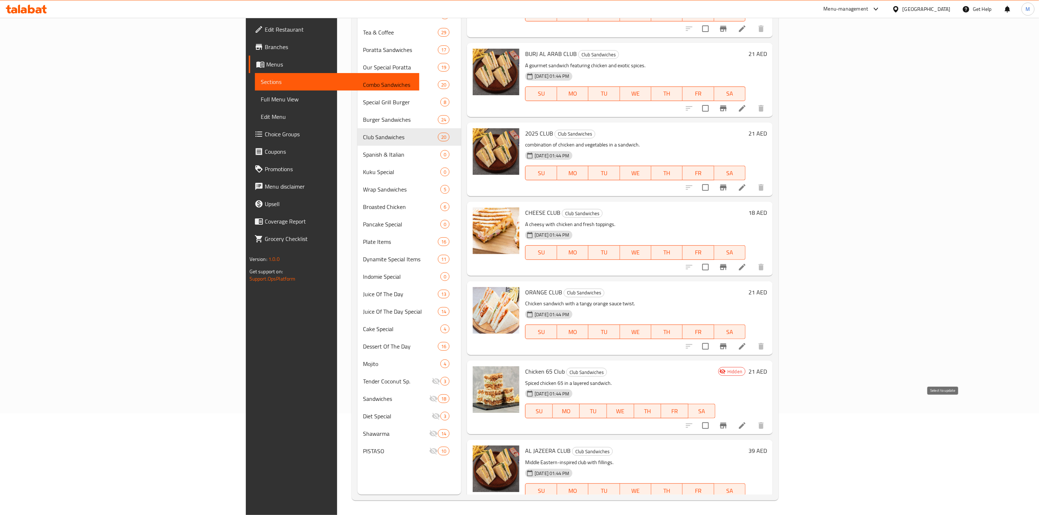
checkbox input "true"
click at [713, 339] on input "checkbox" at bounding box center [705, 346] width 15 height 15
checkbox input "true"
click at [713, 260] on input "checkbox" at bounding box center [705, 267] width 15 height 15
checkbox input "true"
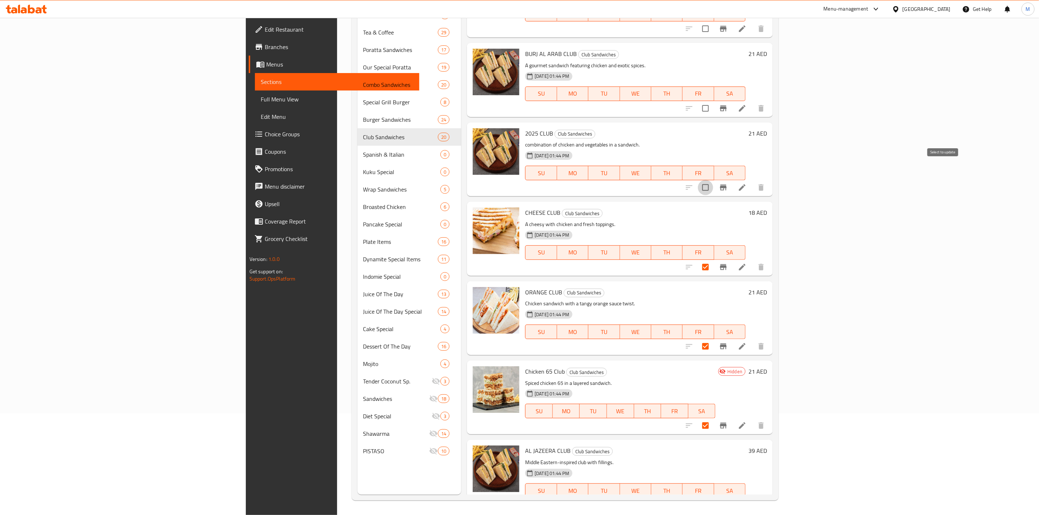
click at [713, 180] on input "checkbox" at bounding box center [705, 187] width 15 height 15
checkbox input "true"
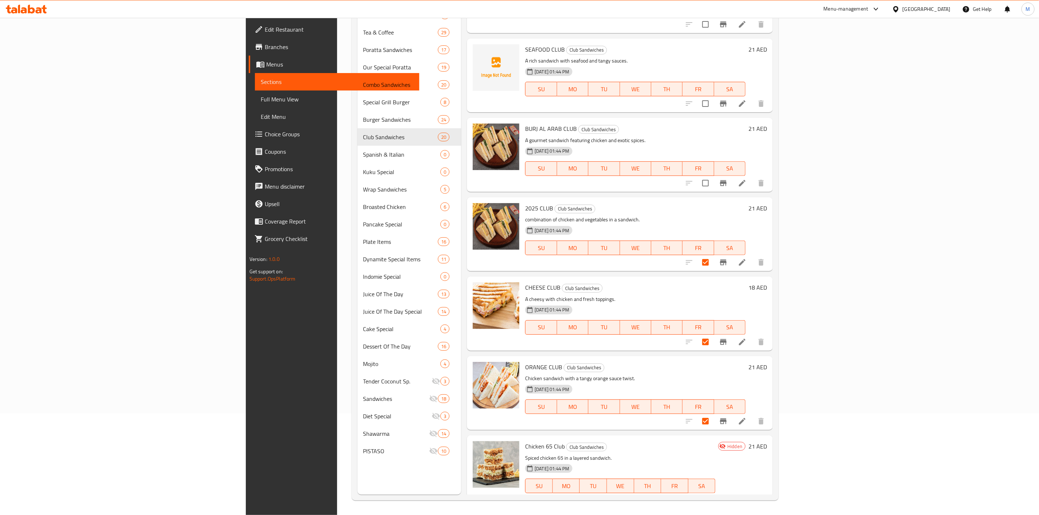
scroll to position [916, 0]
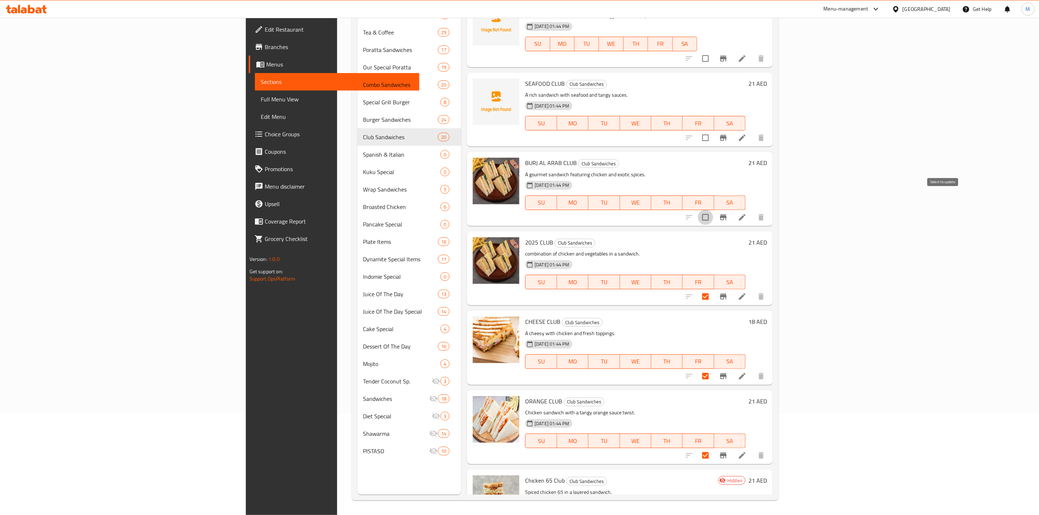
click at [713, 210] on input "checkbox" at bounding box center [705, 217] width 15 height 15
checkbox input "true"
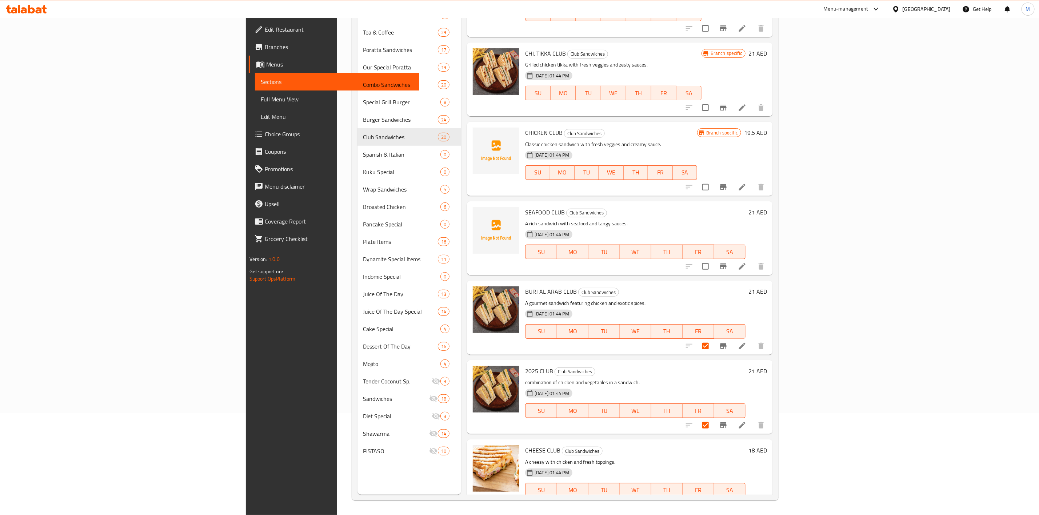
scroll to position [753, 0]
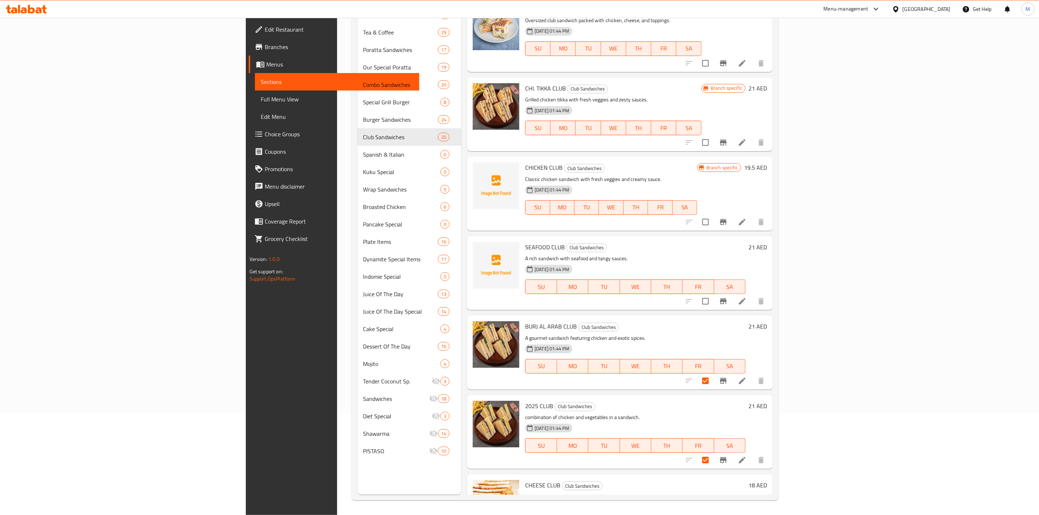
click at [713, 294] on input "checkbox" at bounding box center [705, 301] width 15 height 15
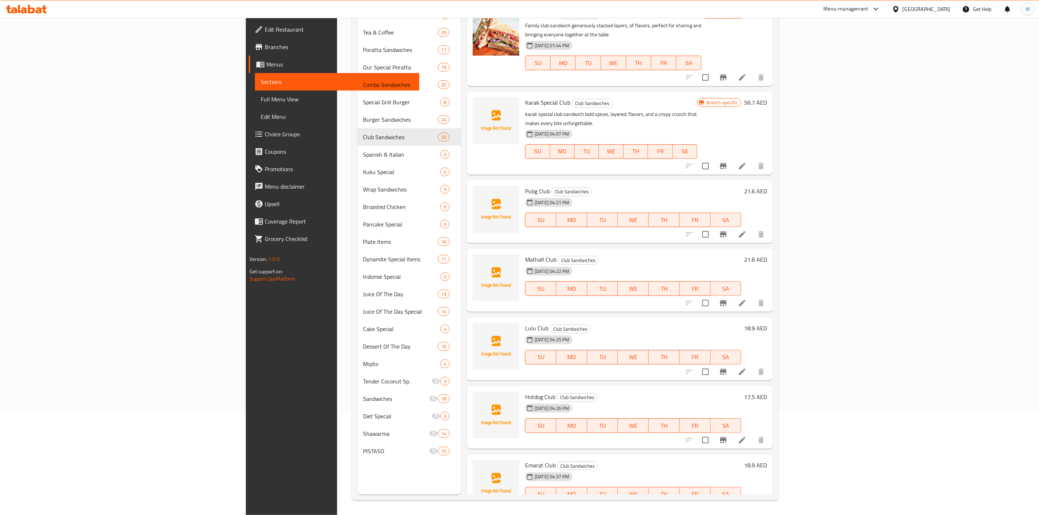
scroll to position [0, 0]
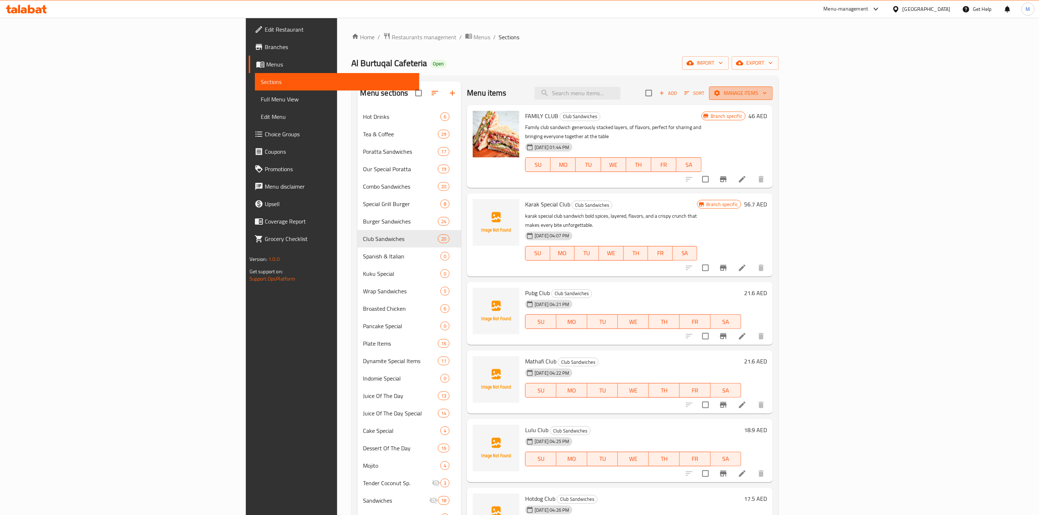
click at [767, 92] on span "Manage items" at bounding box center [741, 93] width 52 height 9
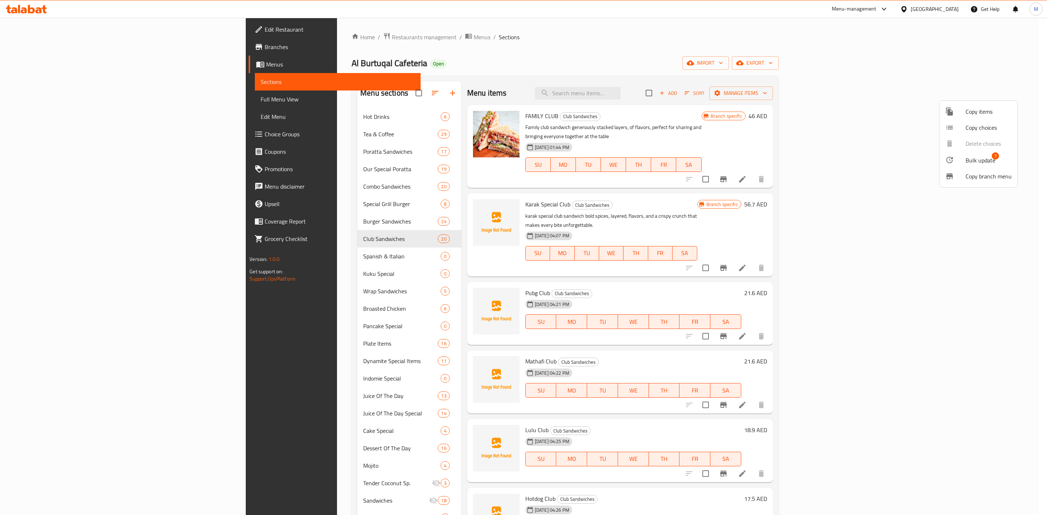
click at [973, 162] on span "Bulk update" at bounding box center [981, 160] width 30 height 9
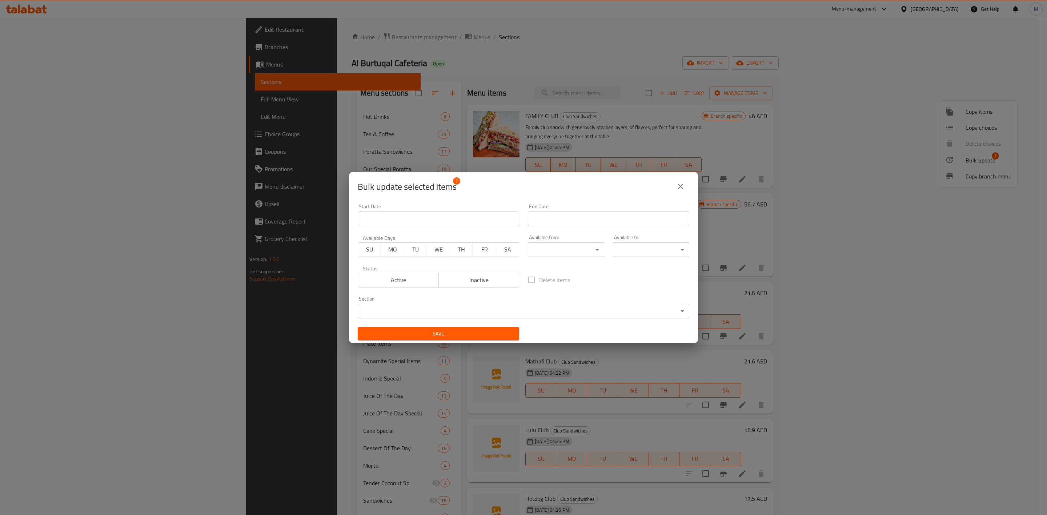
click at [497, 281] on span "Inactive" at bounding box center [479, 280] width 75 height 11
click at [493, 337] on span "Save" at bounding box center [439, 333] width 150 height 9
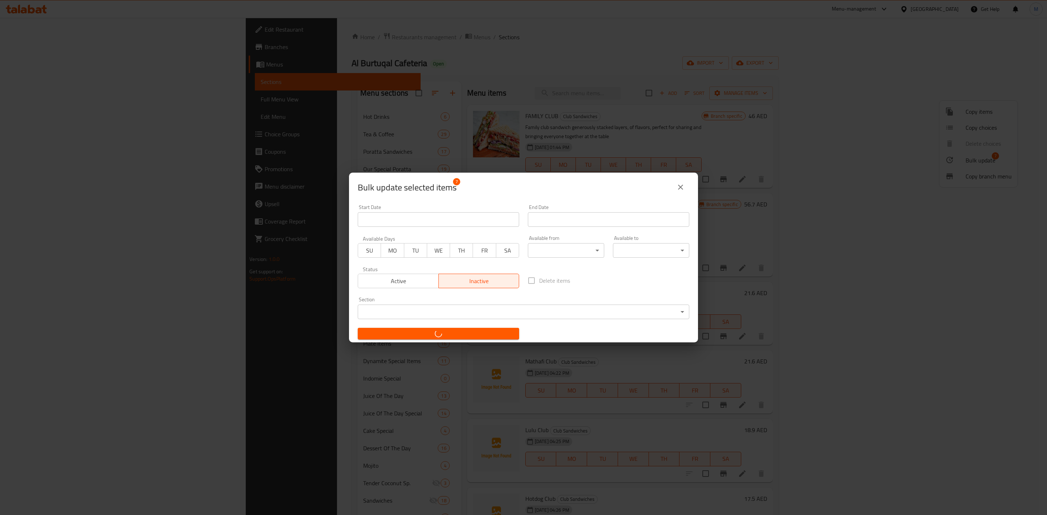
checkbox input "false"
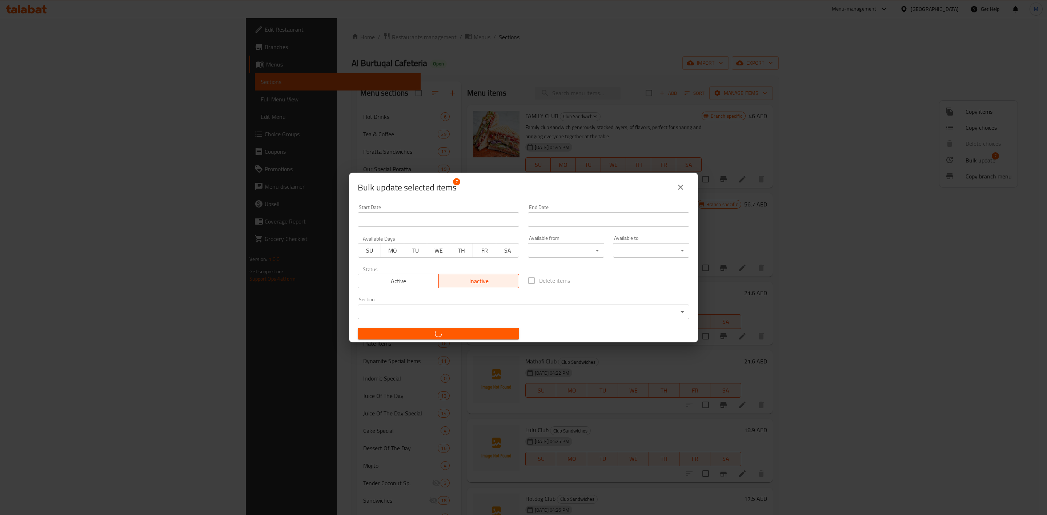
checkbox input "false"
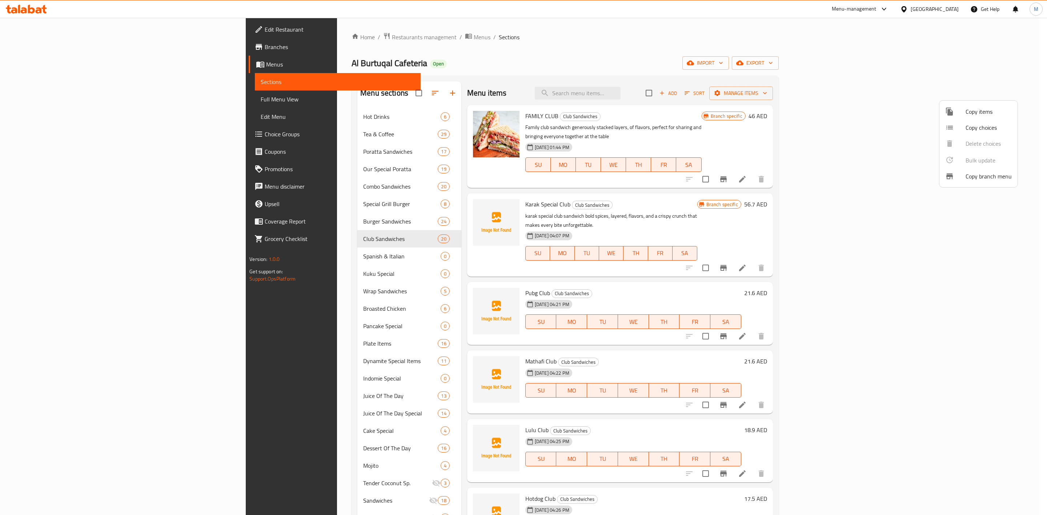
click at [1042, 316] on div at bounding box center [523, 257] width 1047 height 515
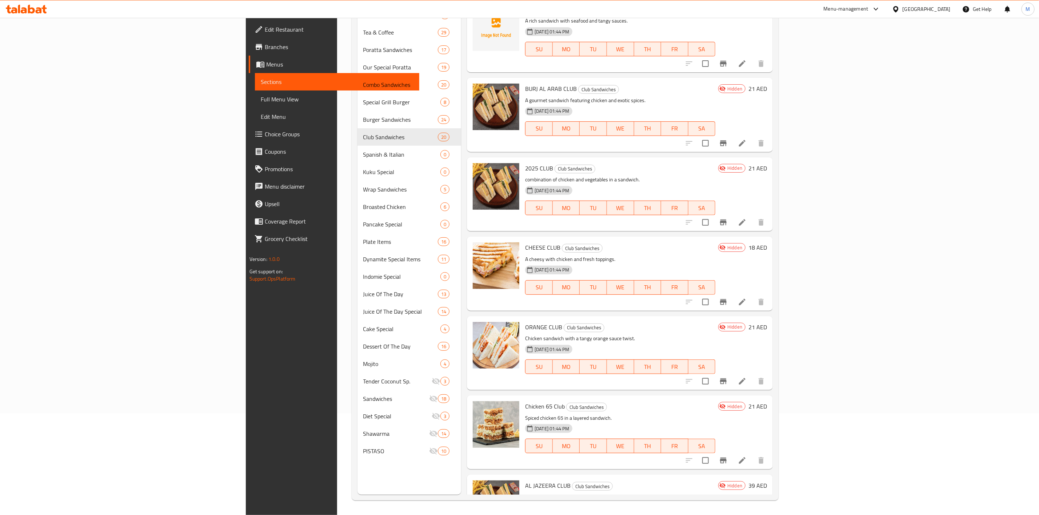
scroll to position [1025, 0]
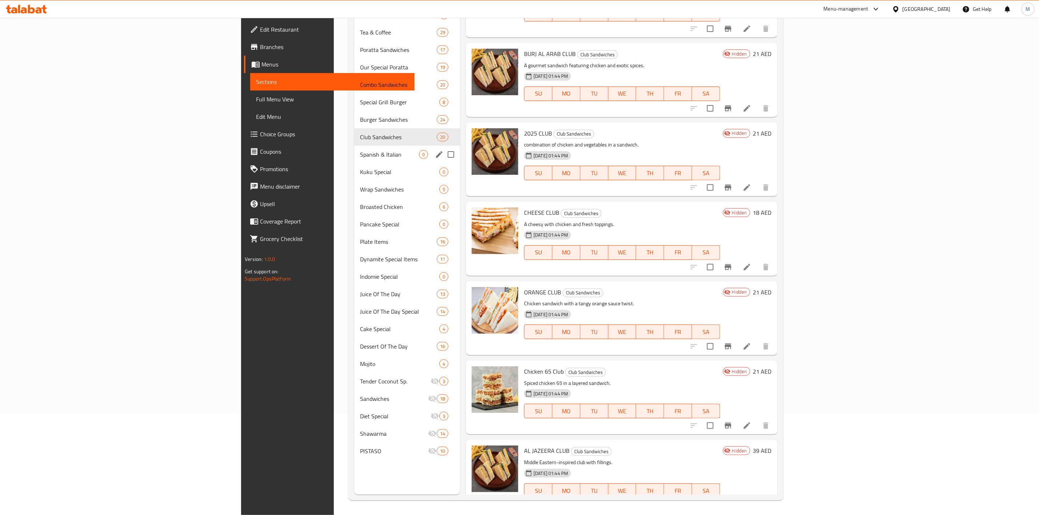
click at [354, 162] on div "Spanish & Italian 0" at bounding box center [407, 154] width 106 height 17
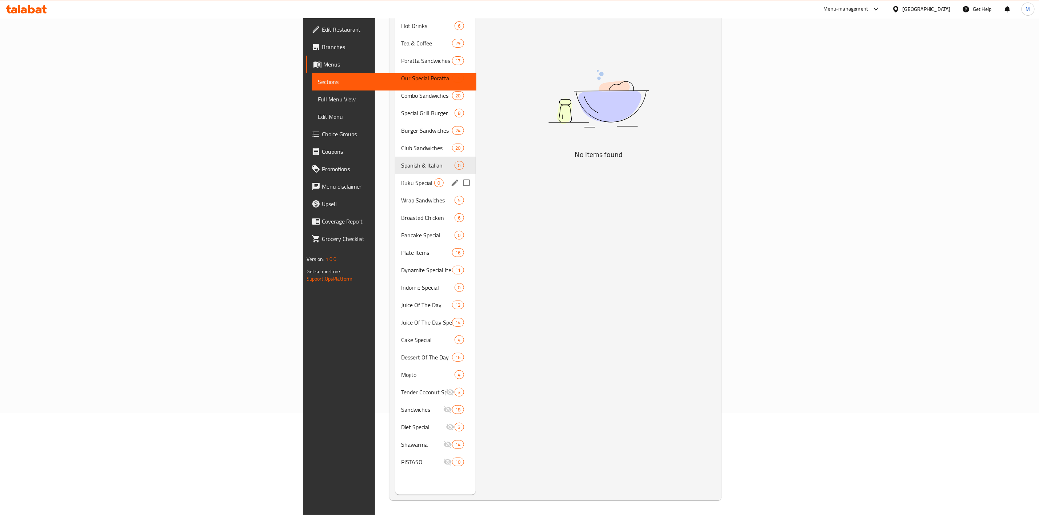
click at [401, 179] on span "Kuku Special" at bounding box center [417, 183] width 33 height 9
click at [401, 161] on span "Spanish & Italian" at bounding box center [417, 165] width 33 height 9
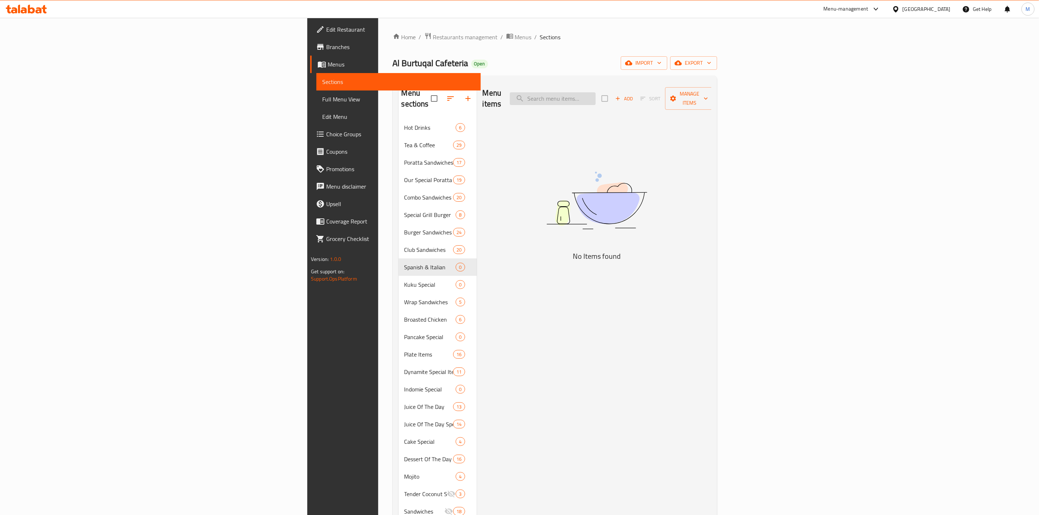
click at [596, 98] on input "search" at bounding box center [553, 98] width 86 height 13
click at [596, 97] on input "search" at bounding box center [553, 98] width 86 height 13
paste input "SPANISH CLUB"
type input "SPANISH CLUB"
click at [634, 95] on span "Add" at bounding box center [624, 99] width 20 height 8
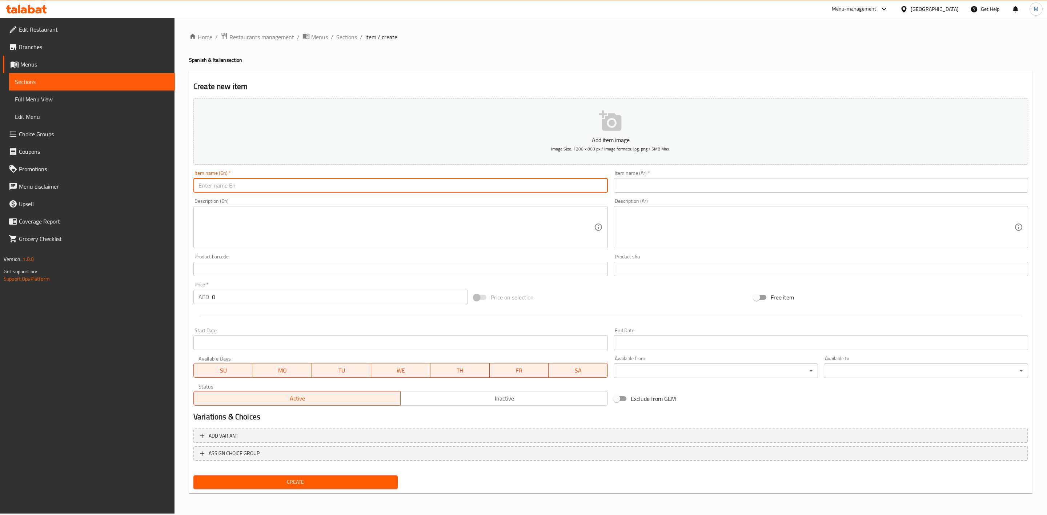
click at [296, 187] on input "text" at bounding box center [400, 185] width 415 height 15
type input "Spanish Club"
click at [246, 231] on textarea at bounding box center [397, 227] width 396 height 35
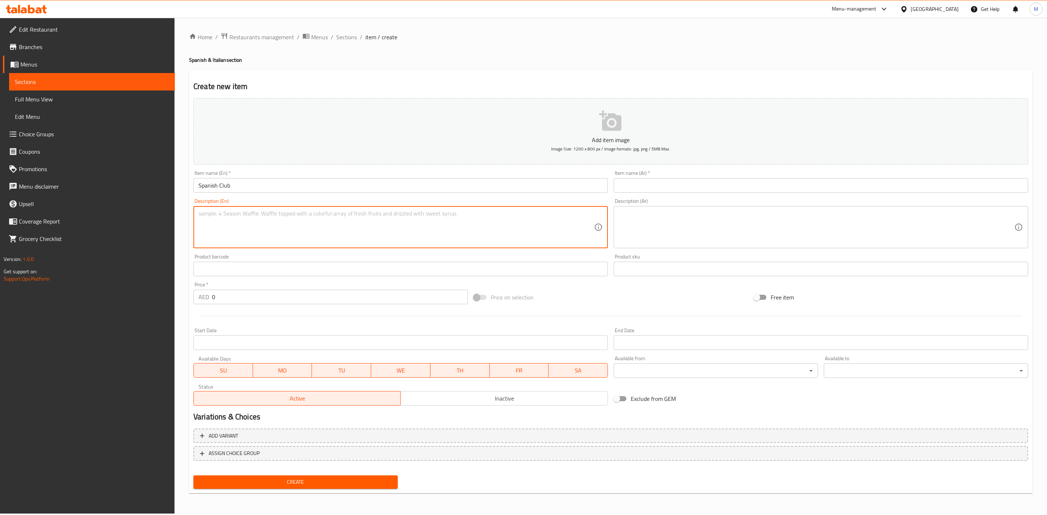
paste textarea "Spanish Club – Zesty, flavorful layers with a touch of smoky spice for a delici…"
click at [272, 218] on textarea "Spanish Club – Zesty, flavorful layers with a touch of smoky spice for a delici…" at bounding box center [397, 227] width 396 height 35
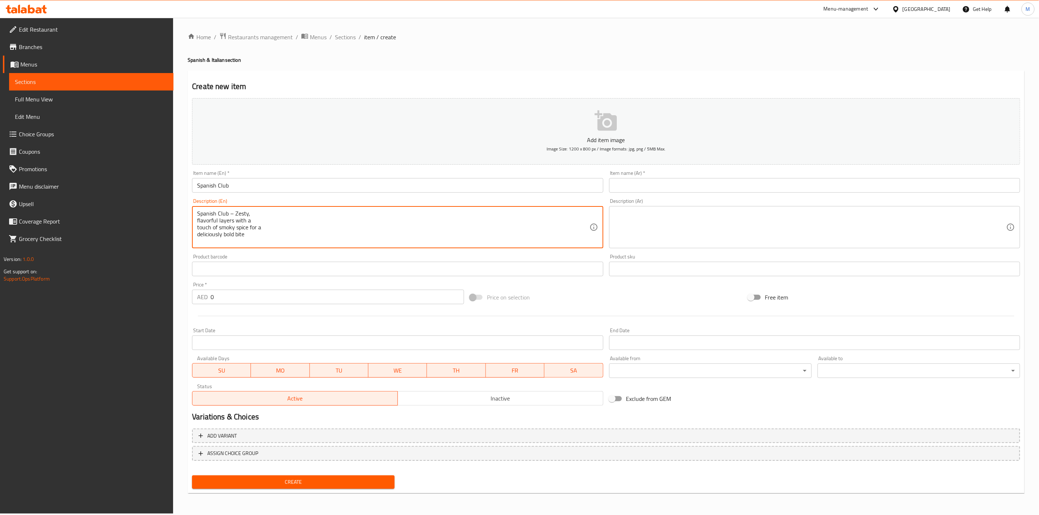
click at [271, 208] on div "Spanish Club – Zesty, flavorful layers with a touch of smoky spice for a delici…" at bounding box center [397, 227] width 411 height 42
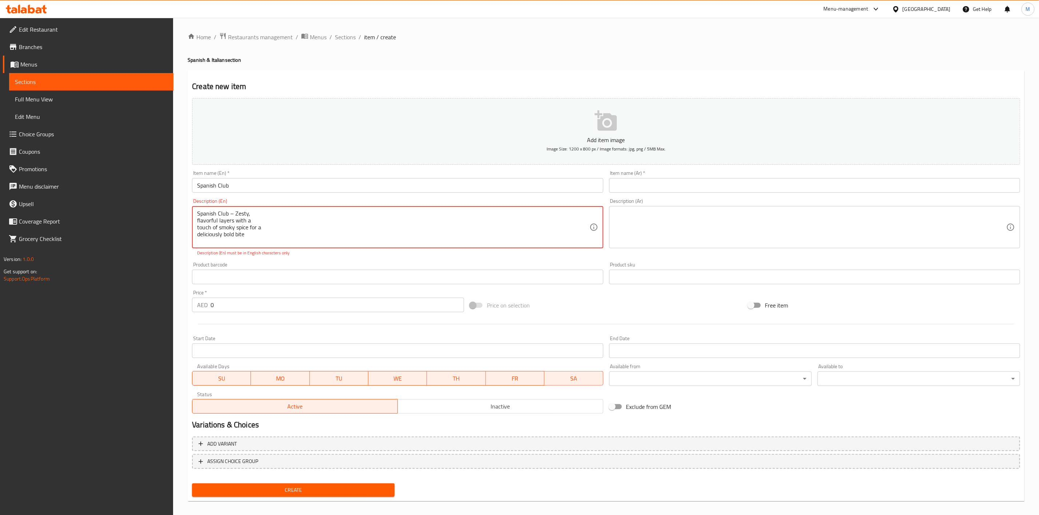
click at [263, 214] on textarea "Spanish Club – Zesty, flavorful layers with a touch of smoky spice for a delici…" at bounding box center [393, 227] width 392 height 35
click at [313, 217] on textarea "Spanish Club – Zesty, flavorful layers with a touch of smoky spice for a delici…" at bounding box center [393, 227] width 392 height 35
click at [394, 215] on textarea "Spanish Club – Zesty, flavorful layers with a touch of smoky spice for a delici…" at bounding box center [393, 227] width 392 height 35
click at [453, 215] on textarea "Spanish Club – Zesty, flavorful layers with a touch of smoky spice for a delici…" at bounding box center [393, 227] width 392 height 35
click at [235, 213] on textarea "Spanish Club – Zesty, flavorful layers with a touch of smoky spice for a delici…" at bounding box center [393, 227] width 392 height 35
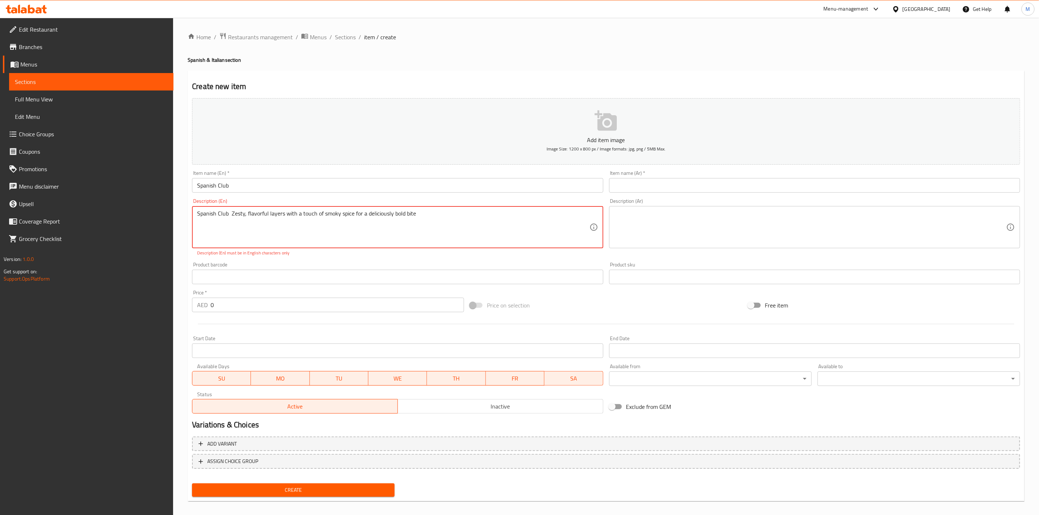
drag, startPoint x: 228, startPoint y: 216, endPoint x: 190, endPoint y: 218, distance: 38.2
click at [190, 218] on div "Description (En) Spanish Club Zesty, flavorful layers with a touch of smoky spi…" at bounding box center [397, 228] width 417 height 64
click at [201, 212] on textarea "Spanish Club Zesty, flavorful layers with a touch of smoky spice for a deliciou…" at bounding box center [393, 227] width 392 height 35
click at [328, 218] on textarea "Spanish Club Zesty, flavorful layers with a touch of smoky spice for a deliciou…" at bounding box center [393, 227] width 392 height 35
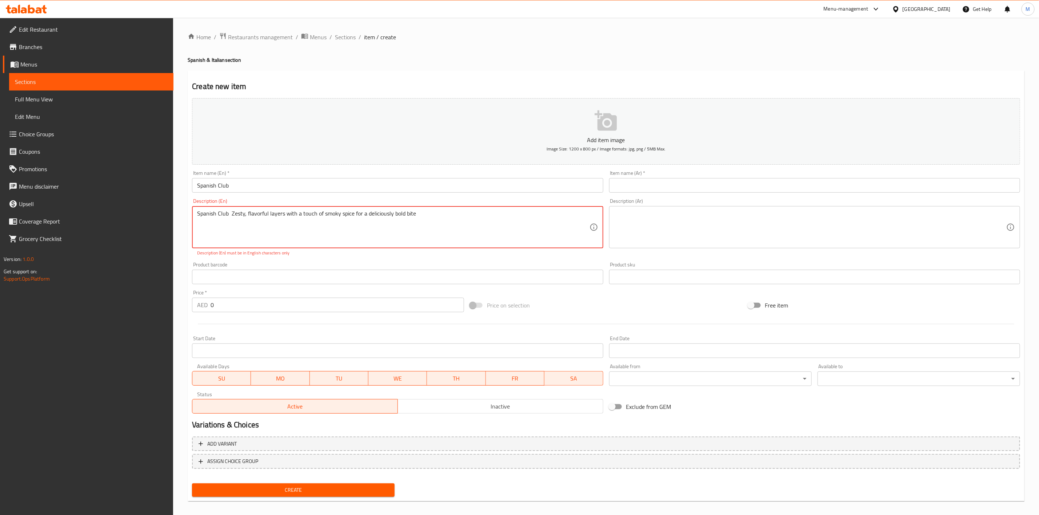
click at [328, 218] on textarea "Spanish Club Zesty, flavorful layers with a touch of smoky spice for a deliciou…" at bounding box center [393, 227] width 392 height 35
type textarea "Spanish Club Zesty, flavorful layers with a touch of smoky spice for a deliciou…"
click at [315, 267] on div "Product barcode Product barcode" at bounding box center [397, 273] width 411 height 22
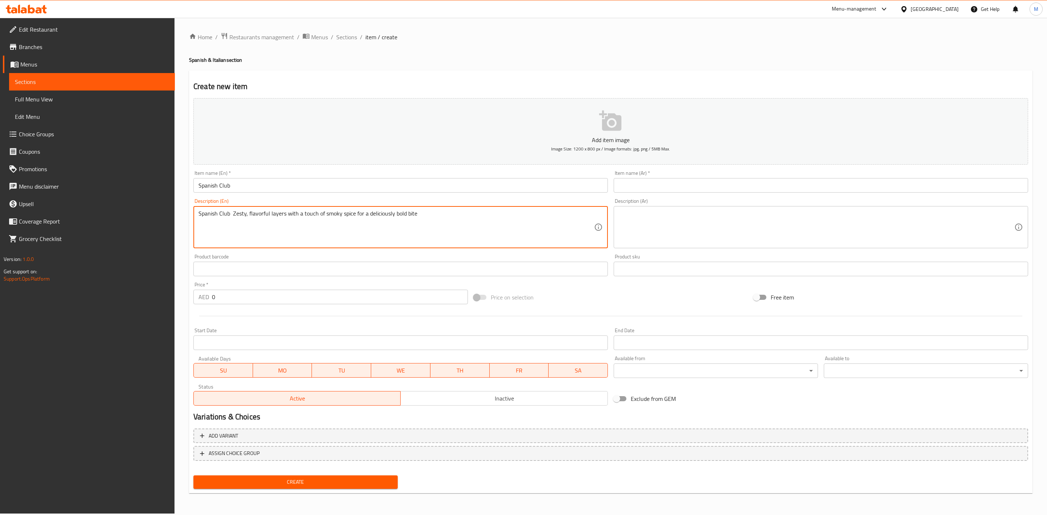
click at [339, 221] on textarea "Spanish Club Zesty, flavorful layers with a touch of smoky spice for a deliciou…" at bounding box center [397, 227] width 396 height 35
click at [655, 201] on div "Description (Ar) Description (Ar)" at bounding box center [821, 224] width 415 height 50
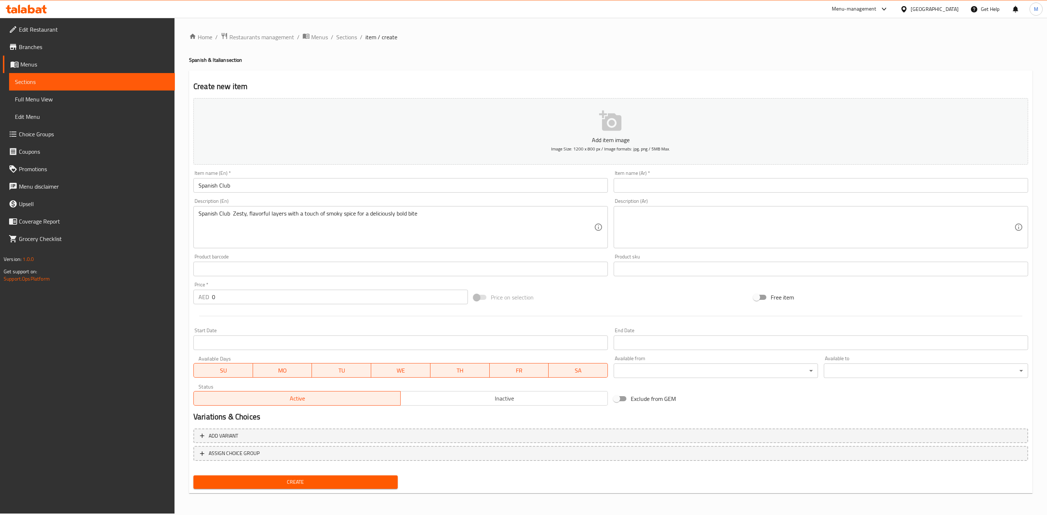
click at [655, 203] on div "Description (Ar) Description (Ar)" at bounding box center [821, 224] width 415 height 50
click at [656, 209] on div "Description (Ar)" at bounding box center [821, 227] width 415 height 42
paste textarea "كلوب إسباني طبقات لذيذة ومميزة مع لمسة من التوابل المدخنة لنكهة جريئة ولذيذة"
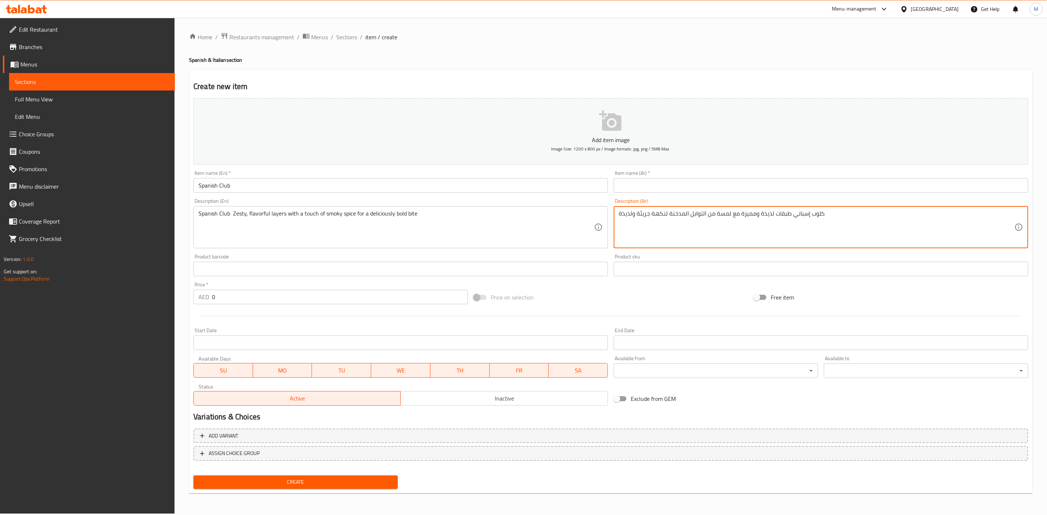
type textarea "كلوب إسباني طبقات لذيذة ومميزة مع لمسة من التوابل المدخنة لنكهة جريئة ولذيذة"
drag, startPoint x: 688, startPoint y: 189, endPoint x: 699, endPoint y: 193, distance: 11.6
click at [688, 189] on input "text" at bounding box center [821, 185] width 415 height 15
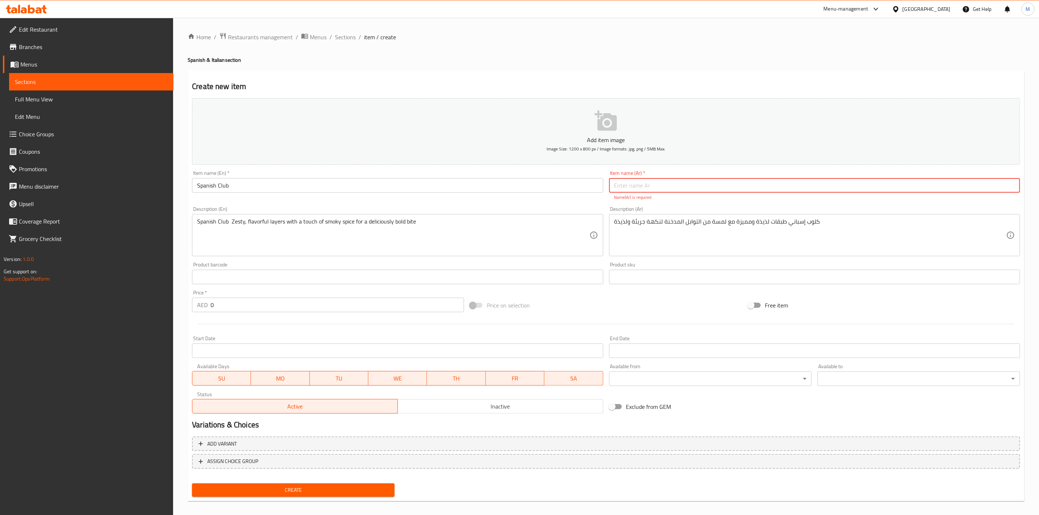
click at [851, 186] on input "text" at bounding box center [814, 185] width 411 height 15
type input "كلوب اسباني"
click at [830, 202] on div "Add item image Image Size: 1200 x 800 px / Image formats: jpg, png / 5MB Max. I…" at bounding box center [606, 255] width 834 height 321
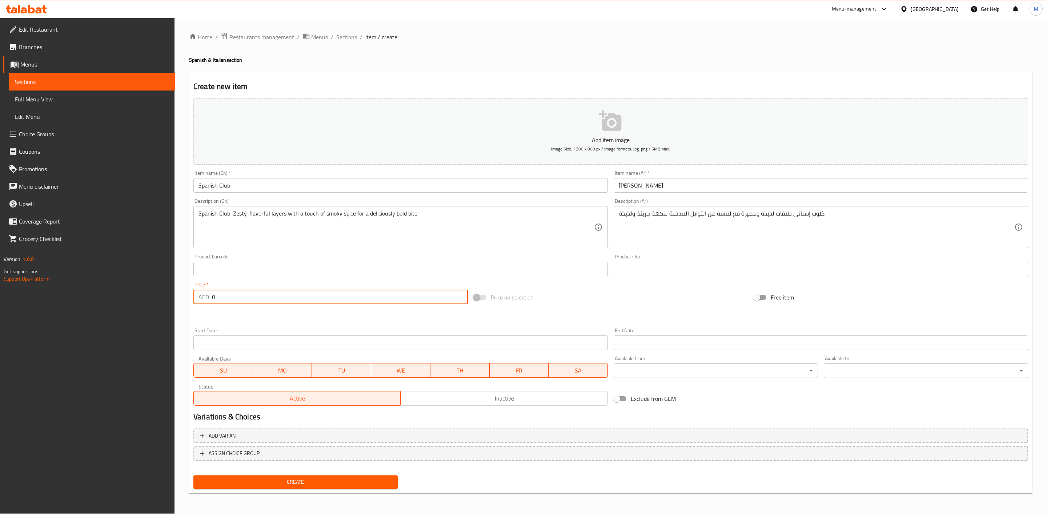
drag, startPoint x: 285, startPoint y: 299, endPoint x: 192, endPoint y: 298, distance: 93.1
click at [192, 298] on div "Price   * AED 0 Price *" at bounding box center [331, 293] width 280 height 28
paste input "21.6"
type input "21.60"
click at [261, 316] on div at bounding box center [611, 316] width 841 height 18
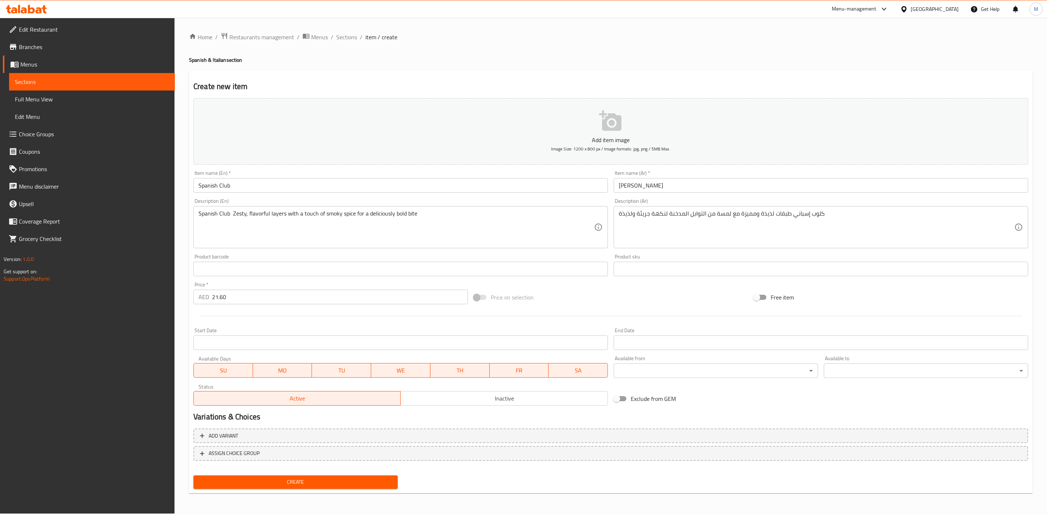
click at [319, 476] on button "Create" at bounding box center [295, 482] width 204 height 13
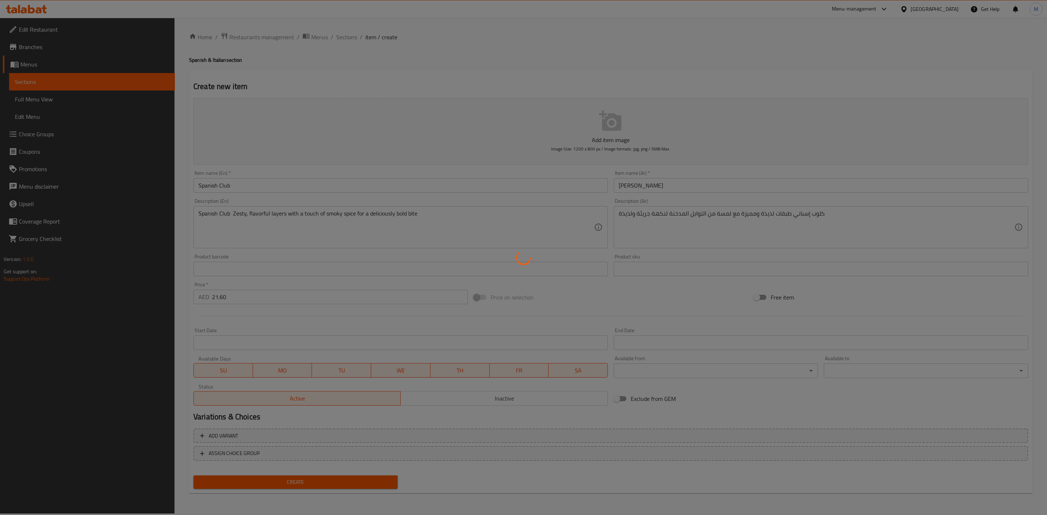
type input "0"
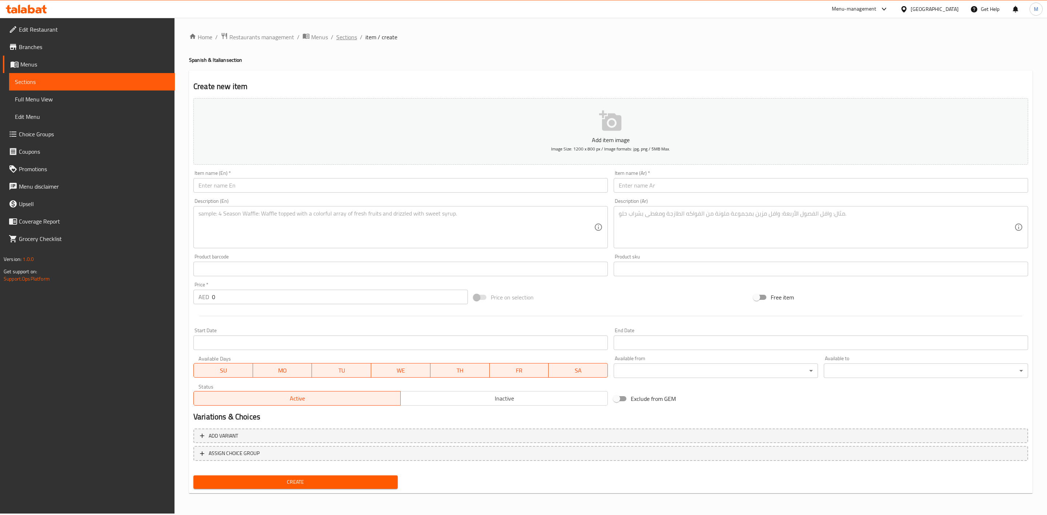
click at [336, 34] on span "Sections" at bounding box center [346, 37] width 21 height 9
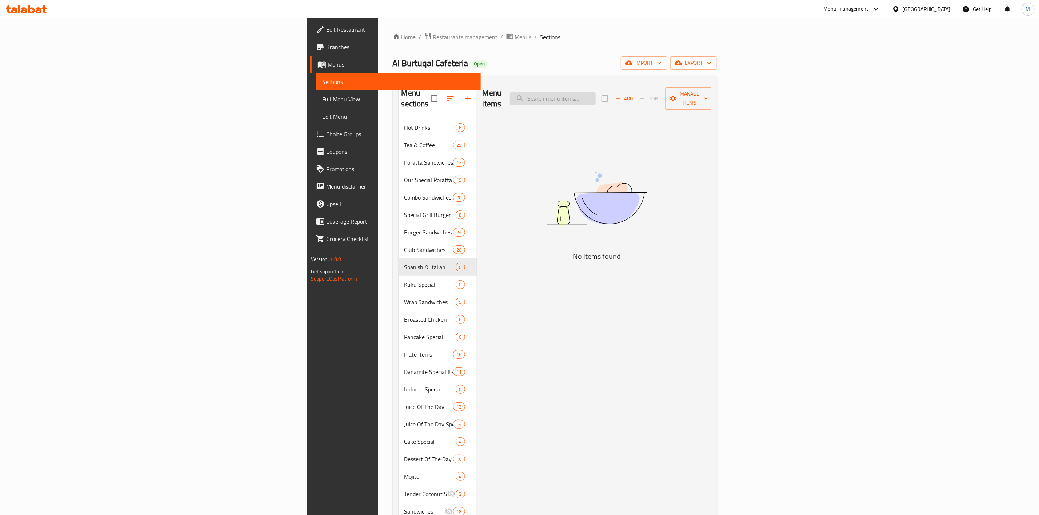
click at [596, 95] on input "search" at bounding box center [553, 98] width 86 height 13
paste input "SPANISH BURGER"
click at [596, 94] on input "SPANISH BURGER" at bounding box center [553, 98] width 86 height 13
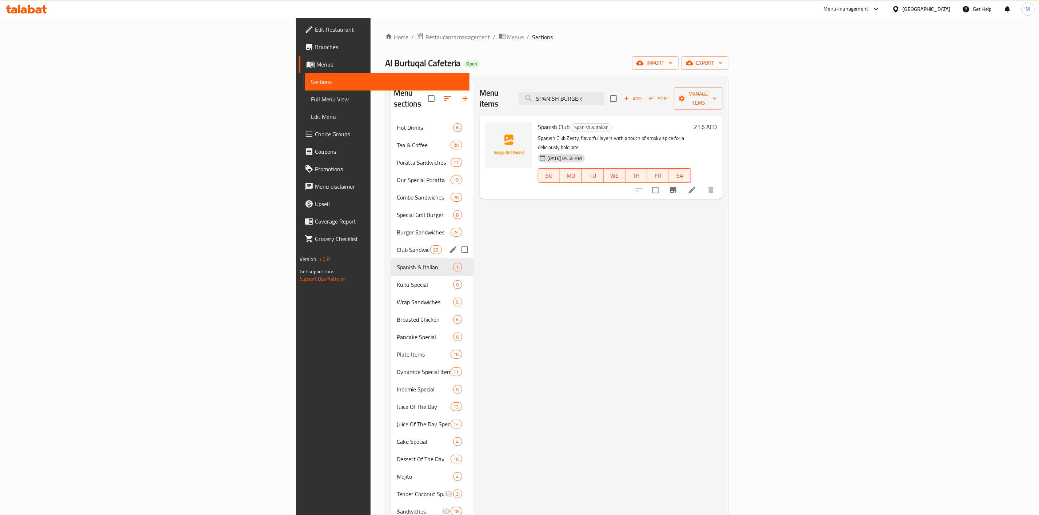
type input "SPANISH BURGER"
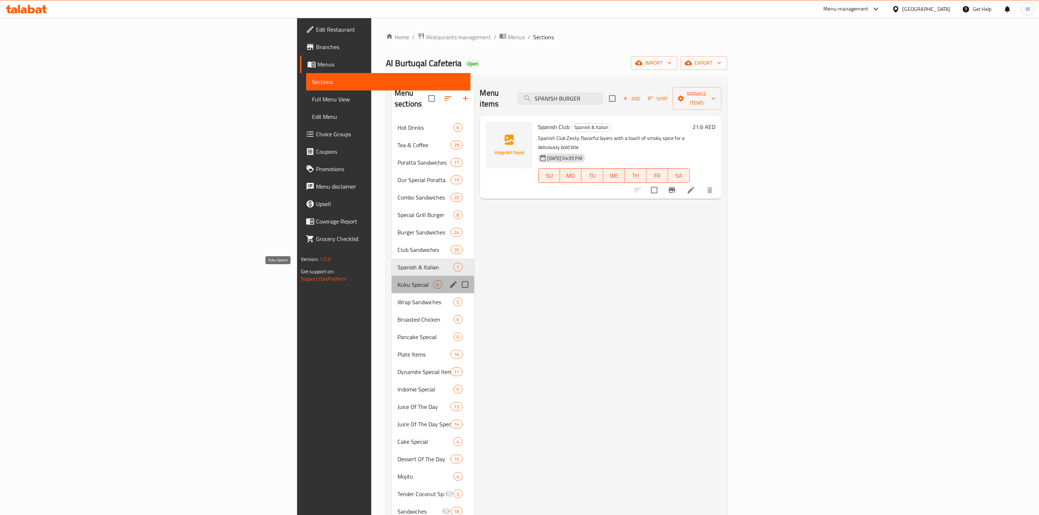
drag, startPoint x: 268, startPoint y: 273, endPoint x: 257, endPoint y: 256, distance: 20.1
click at [397, 280] on span "Kuku Special" at bounding box center [414, 284] width 35 height 9
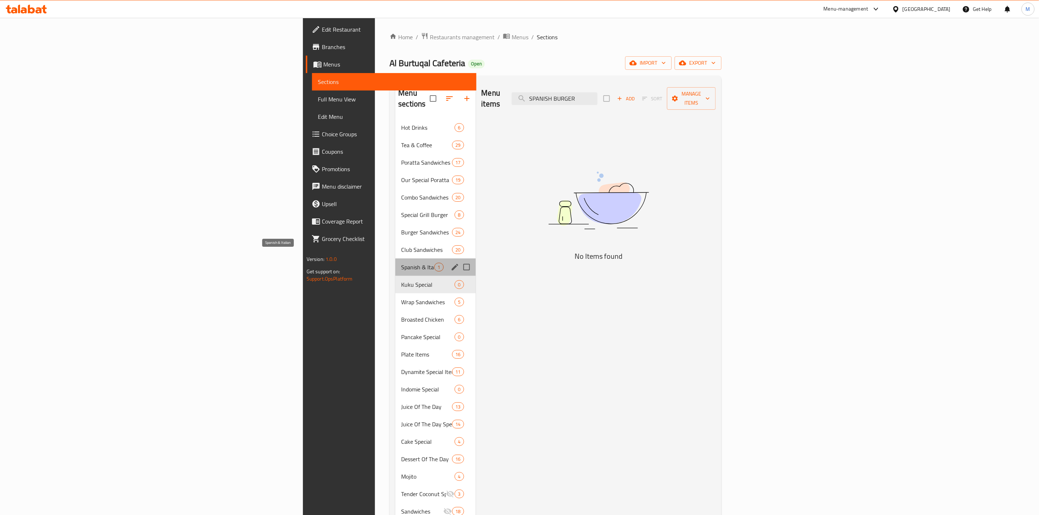
click at [401, 263] on span "Spanish & Italian" at bounding box center [417, 267] width 33 height 9
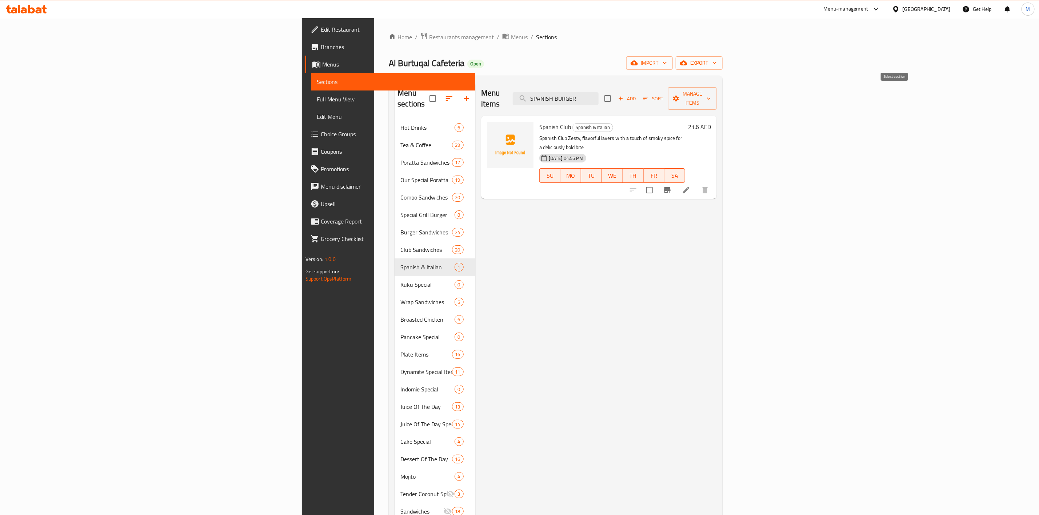
click at [637, 95] on span "Add" at bounding box center [627, 99] width 20 height 8
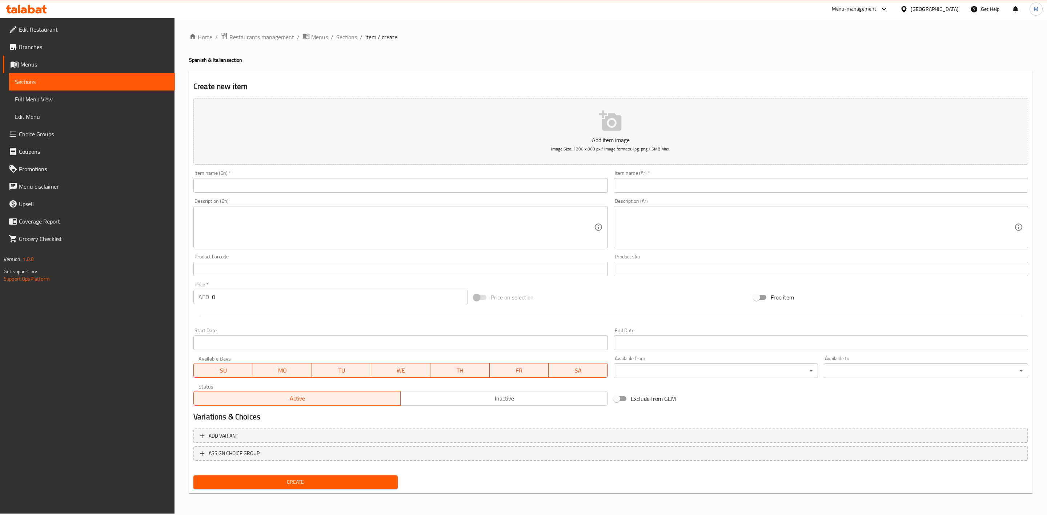
click at [364, 183] on input "text" at bounding box center [400, 185] width 415 height 15
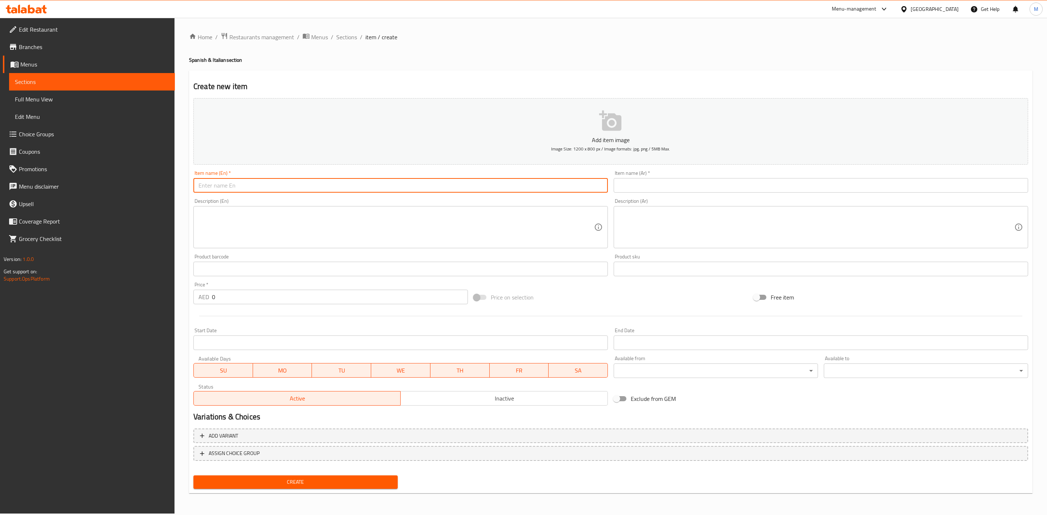
paste input "SPANISH BURGER"
click at [364, 183] on input "SPANISH BURGER" at bounding box center [400, 185] width 415 height 15
click at [362, 183] on input "SPANISH BURGER" at bounding box center [400, 185] width 415 height 15
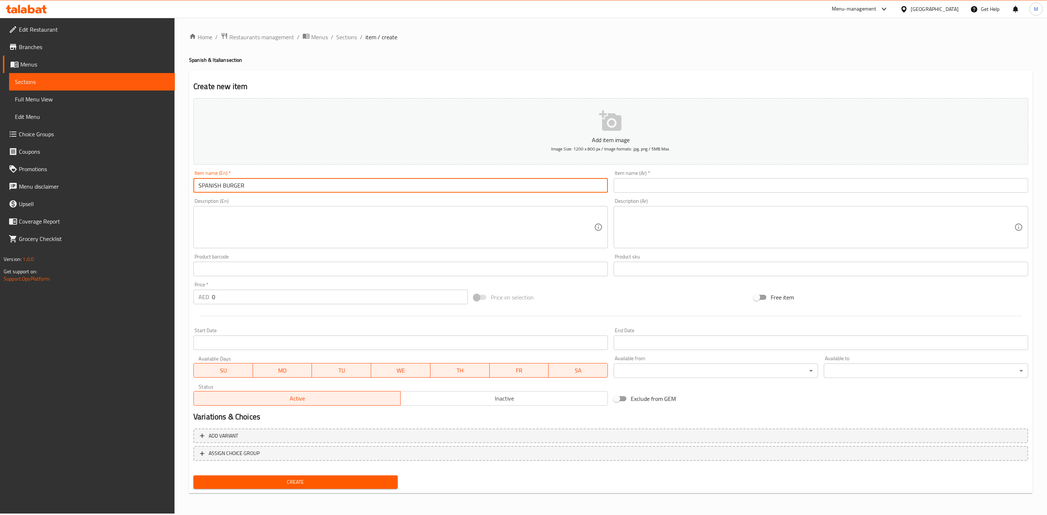
click at [362, 182] on input "SPANISH BURGER" at bounding box center [400, 185] width 415 height 15
type input "Spanish Burger"
click at [363, 202] on div "Description (En) Description (En)" at bounding box center [400, 224] width 415 height 50
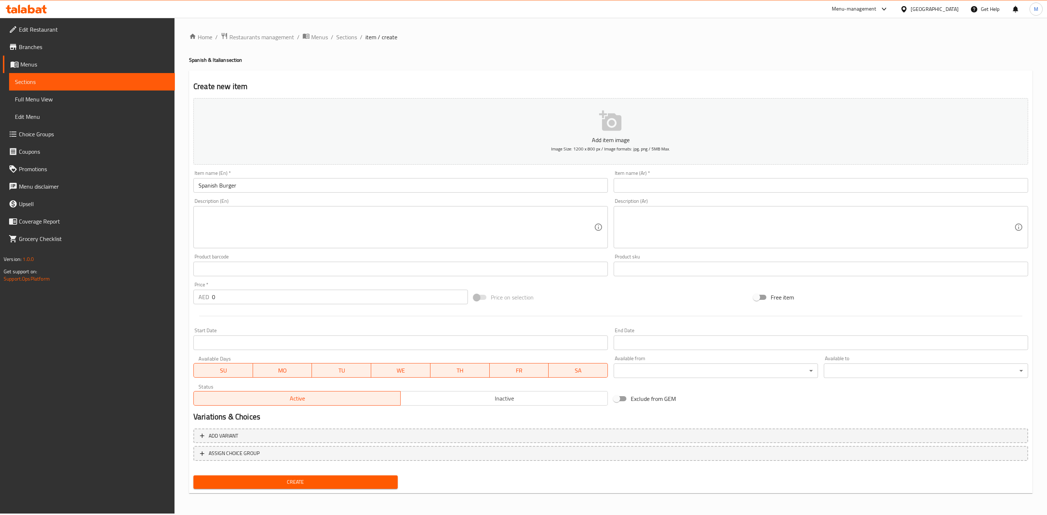
click at [701, 184] on input "text" at bounding box center [821, 185] width 415 height 15
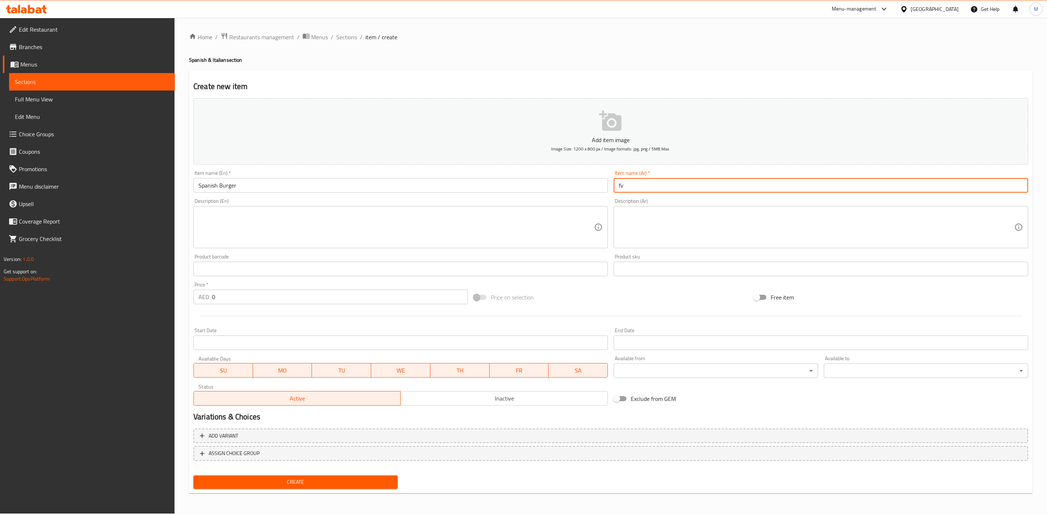
type input "f"
type input "برجر اسباني"
drag, startPoint x: 250, startPoint y: 300, endPoint x: 217, endPoint y: 299, distance: 32.7
click at [217, 299] on input "0" at bounding box center [340, 297] width 256 height 15
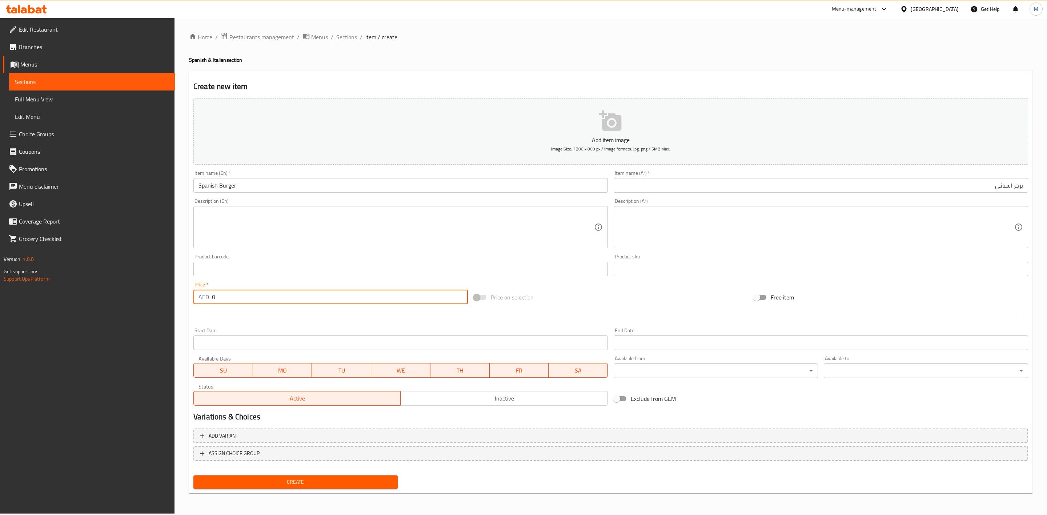
paste input "20.25"
drag, startPoint x: 228, startPoint y: 299, endPoint x: 208, endPoint y: 299, distance: 19.6
click at [208, 299] on div "AED 020.25 Price *" at bounding box center [330, 297] width 275 height 15
paste input "number"
type input "20.25"
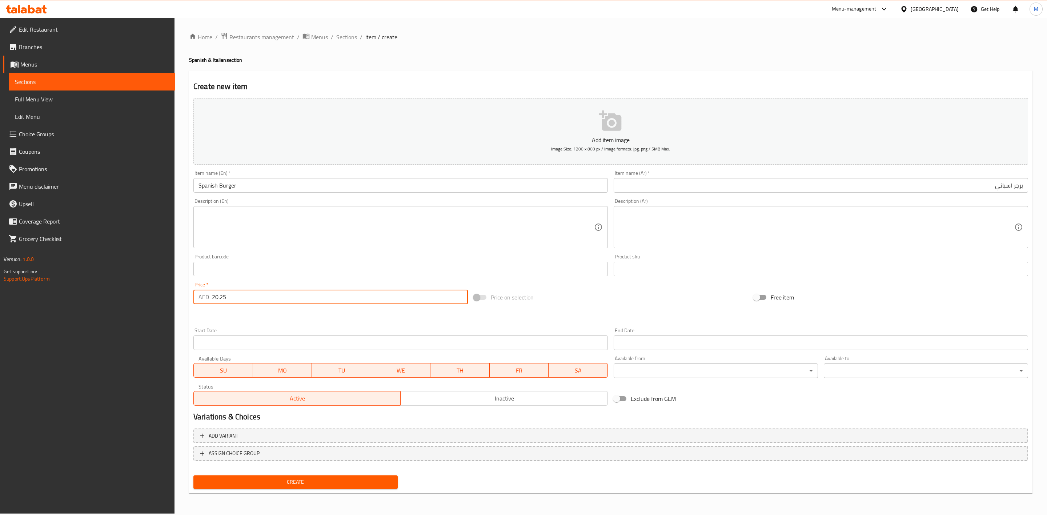
click at [231, 312] on div at bounding box center [611, 316] width 841 height 18
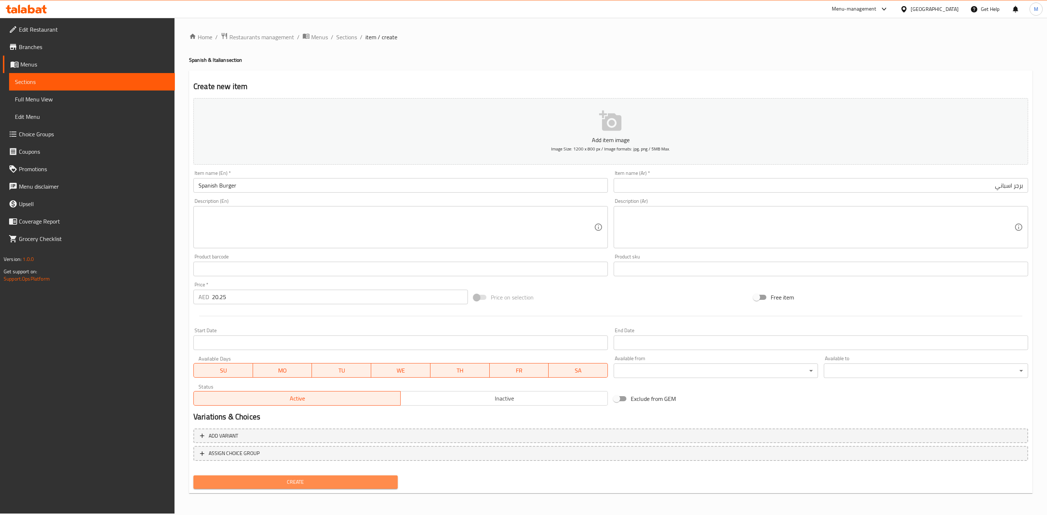
click at [358, 480] on span "Create" at bounding box center [295, 482] width 193 height 9
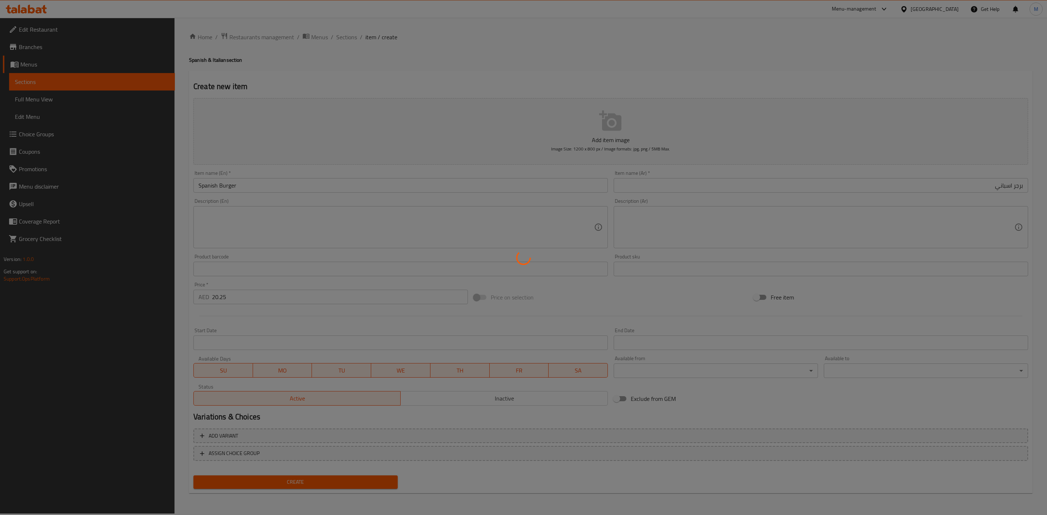
type input "0"
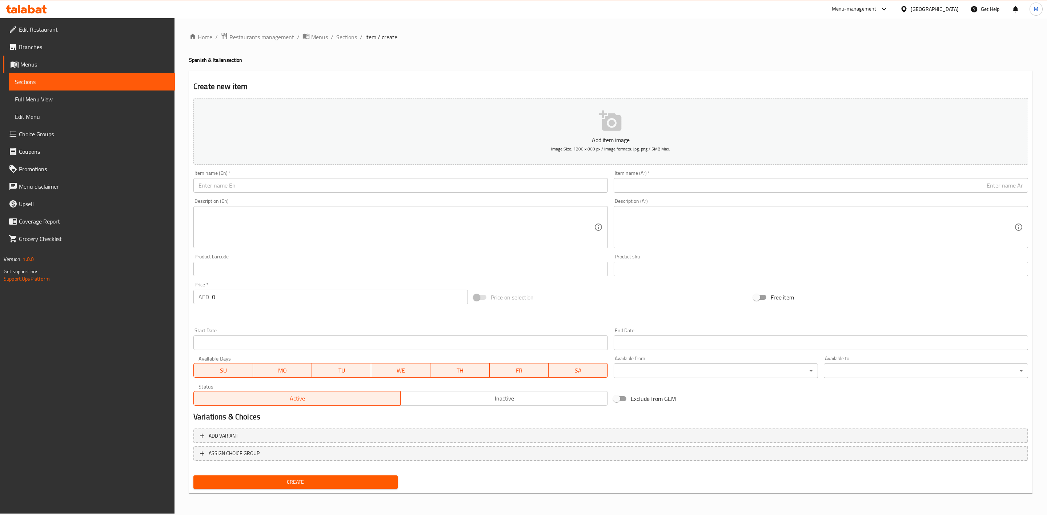
click at [250, 188] on input "text" at bounding box center [400, 185] width 415 height 15
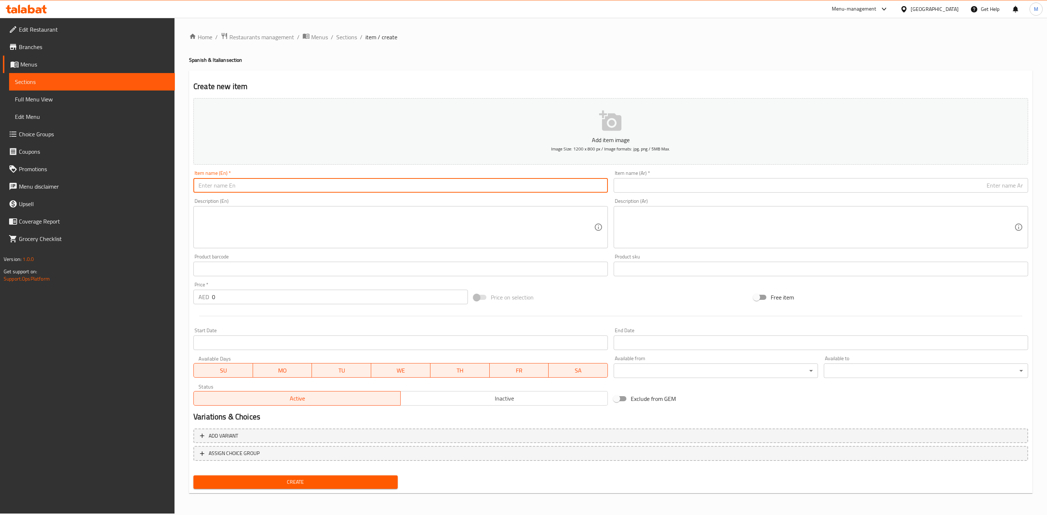
paste input "SPANISH WRAP"
click at [257, 189] on input "SPANISH WRAP" at bounding box center [400, 185] width 415 height 15
click at [258, 189] on input "SPANISH WRAP" at bounding box center [400, 185] width 415 height 15
type input "Spanish Wrap"
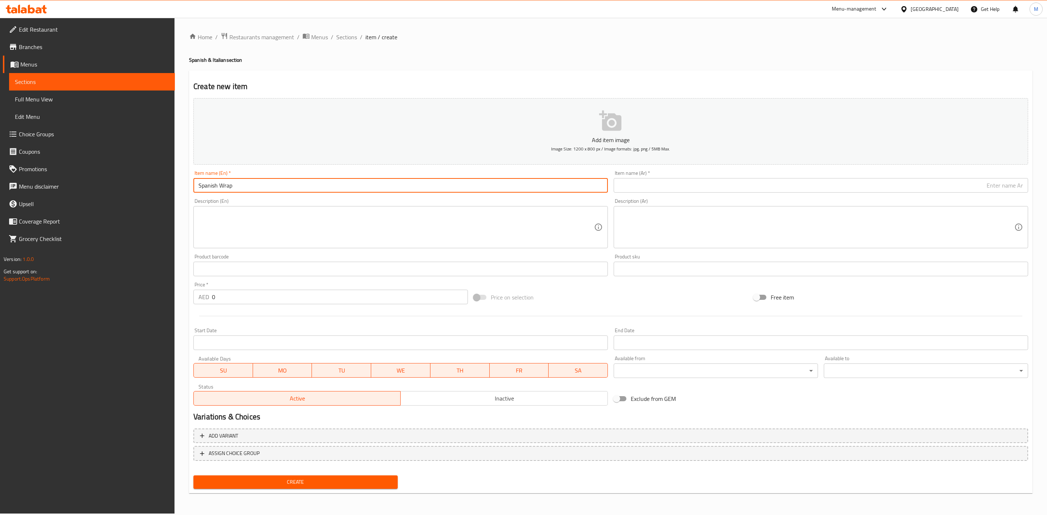
click at [666, 189] on input "text" at bounding box center [821, 185] width 415 height 15
paste input "راب إسباني"
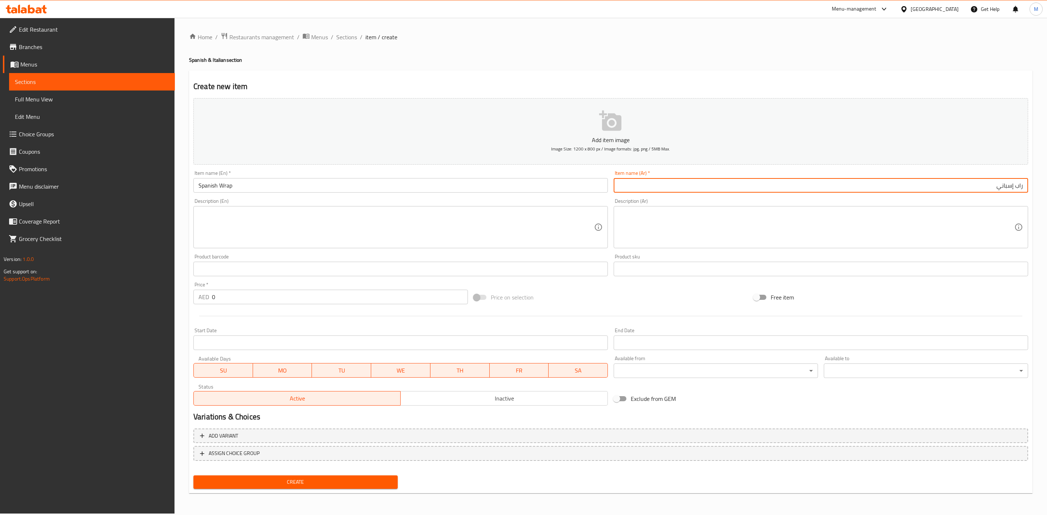
type input "راب إسباني"
click at [680, 196] on div "Description (Ar) Description (Ar)" at bounding box center [821, 224] width 420 height 56
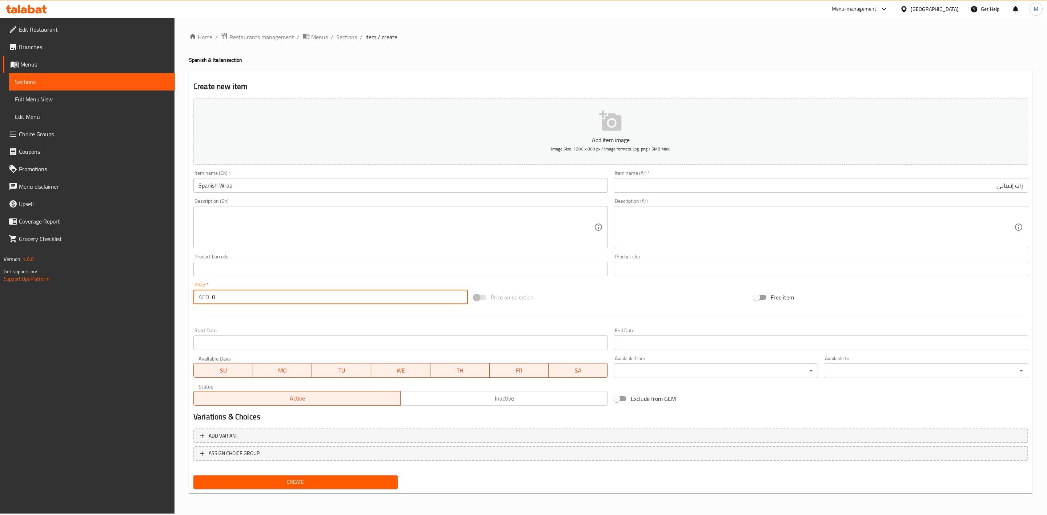
drag, startPoint x: 229, startPoint y: 298, endPoint x: 171, endPoint y: 291, distance: 58.2
click at [191, 297] on div "Price   * AED 0 Price *" at bounding box center [331, 293] width 280 height 28
type input "21.60"
click at [252, 317] on div at bounding box center [611, 316] width 841 height 18
click at [291, 480] on span "Create" at bounding box center [295, 482] width 193 height 9
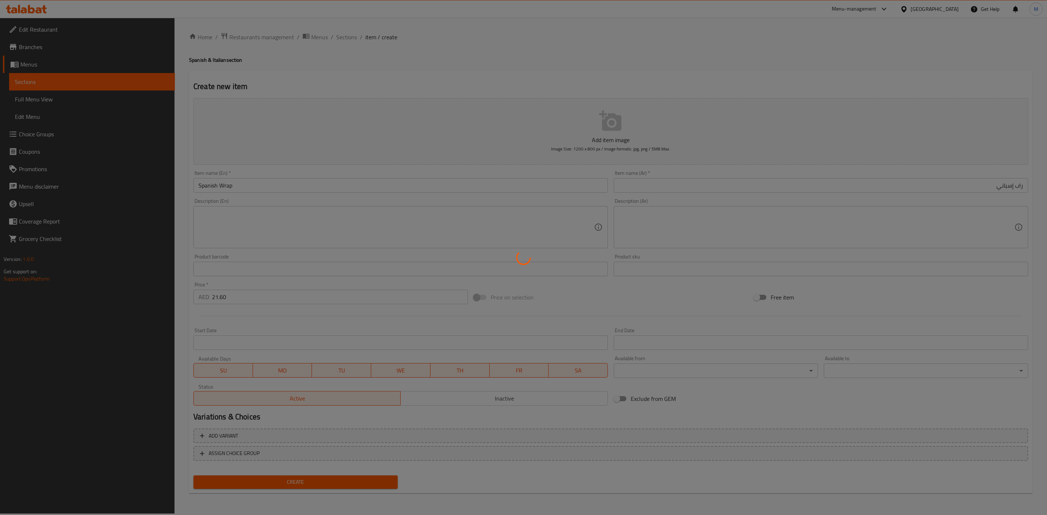
type input "0"
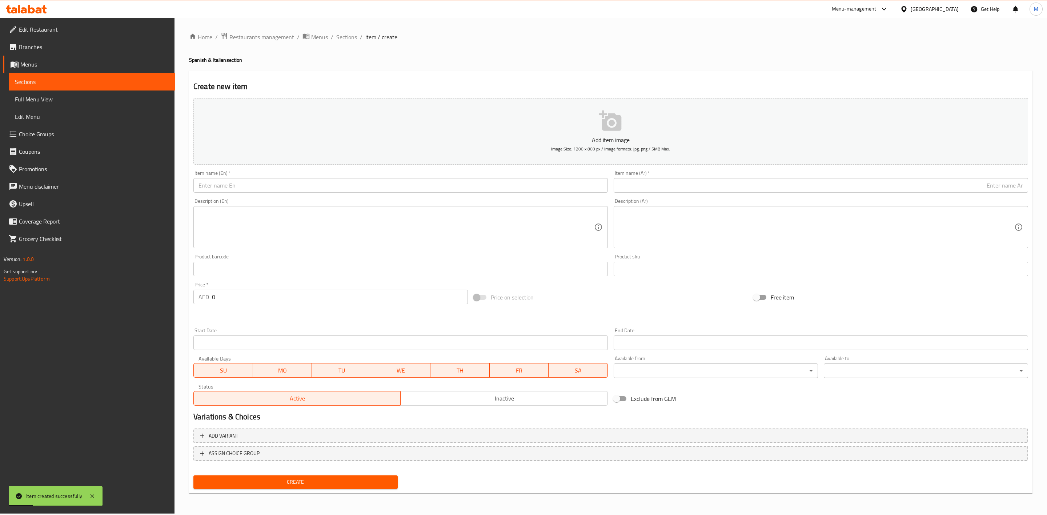
click at [319, 184] on input "text" at bounding box center [400, 185] width 415 height 15
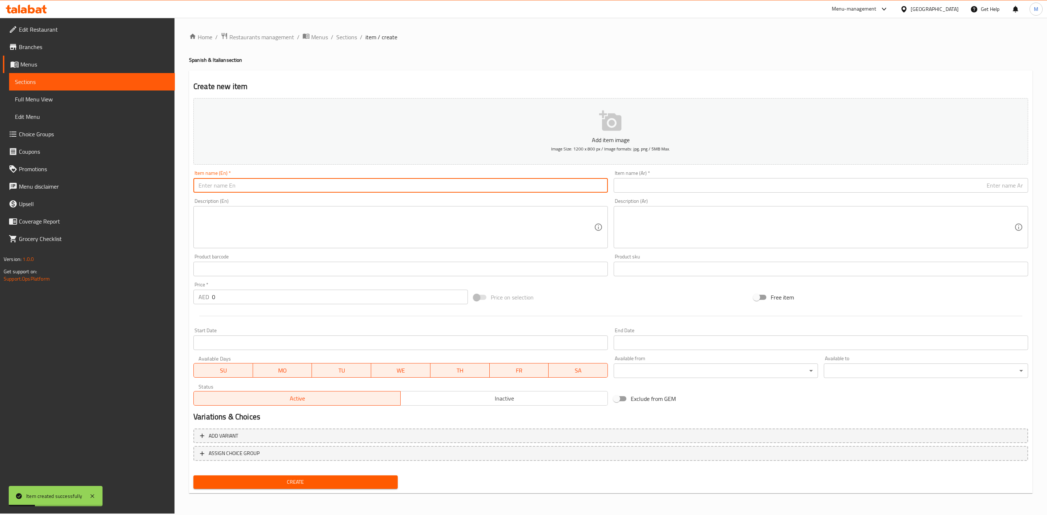
paste input "SPANISH SPICY ZINGER"
click at [324, 189] on input "SPANISH SPICY ZINGER" at bounding box center [400, 185] width 415 height 15
type input "Spanish Spicy Zinger"
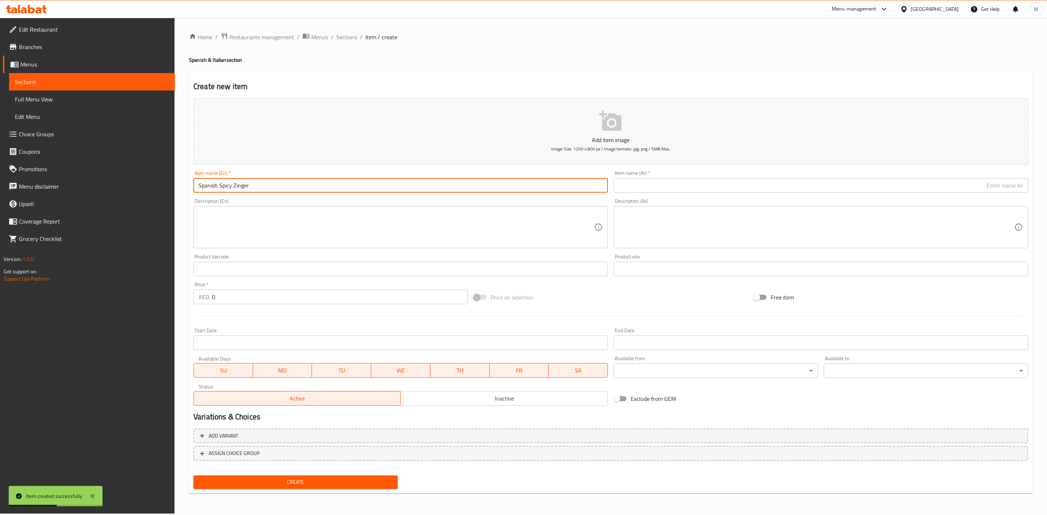
click at [335, 199] on div "Description (En) Description (En)" at bounding box center [400, 224] width 415 height 50
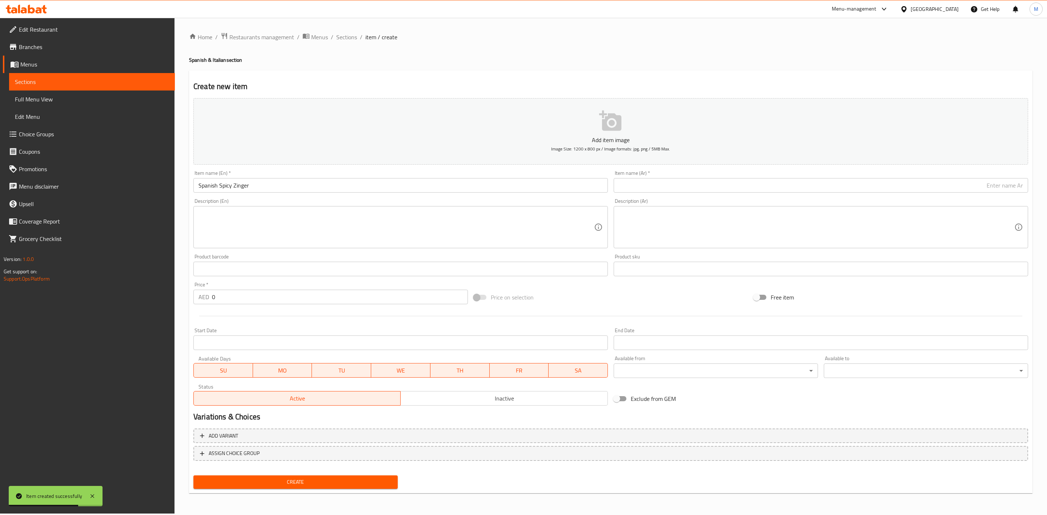
click at [738, 181] on input "text" at bounding box center [821, 185] width 415 height 15
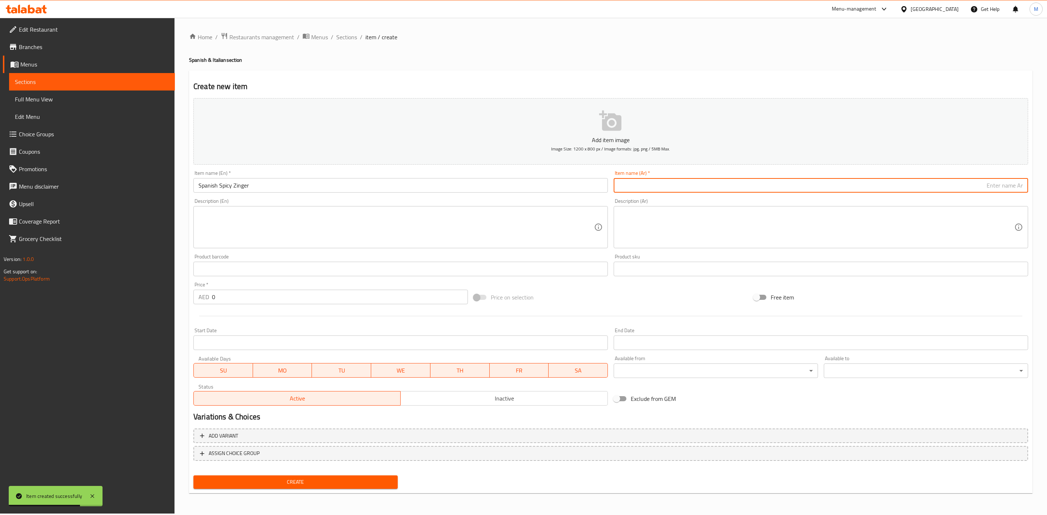
paste input "زنجر سبايسي إسباني"
type input "زنجر سبايسي إسباني"
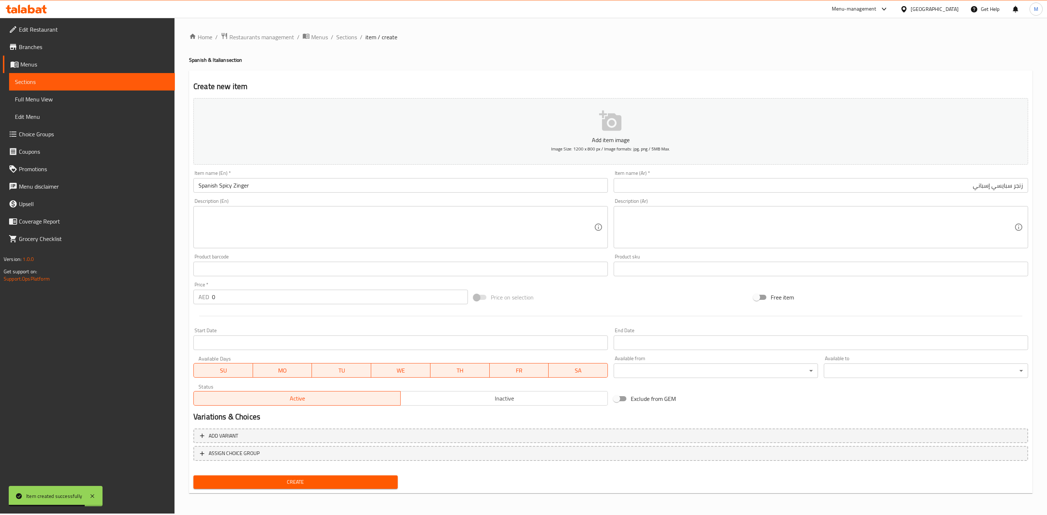
click at [746, 200] on div "Description (Ar) Description (Ar)" at bounding box center [821, 224] width 415 height 50
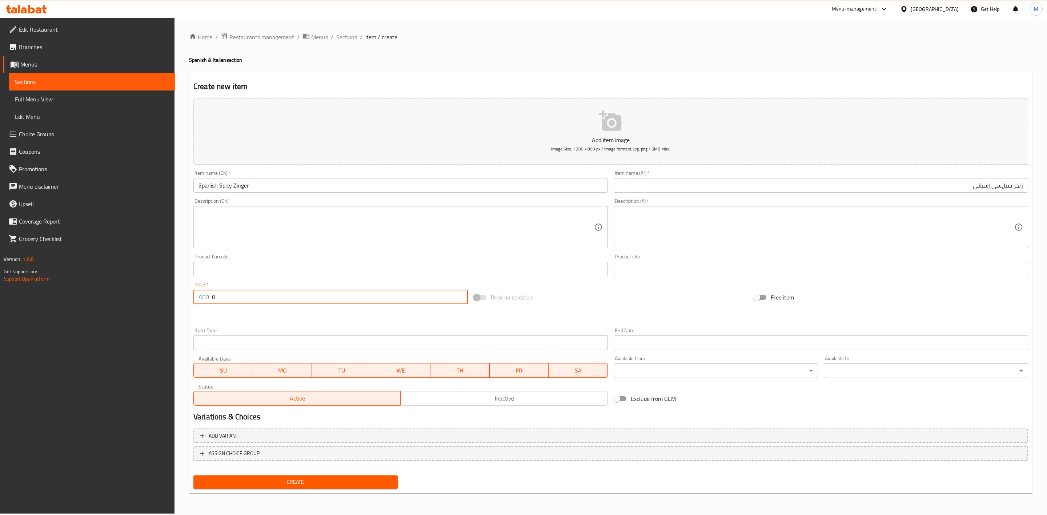
drag, startPoint x: 243, startPoint y: 299, endPoint x: 192, endPoint y: 299, distance: 50.2
click at [196, 300] on div "AED 0 Price *" at bounding box center [330, 297] width 275 height 15
paste input "25.65"
type input "25.65"
click at [221, 309] on div at bounding box center [611, 316] width 841 height 18
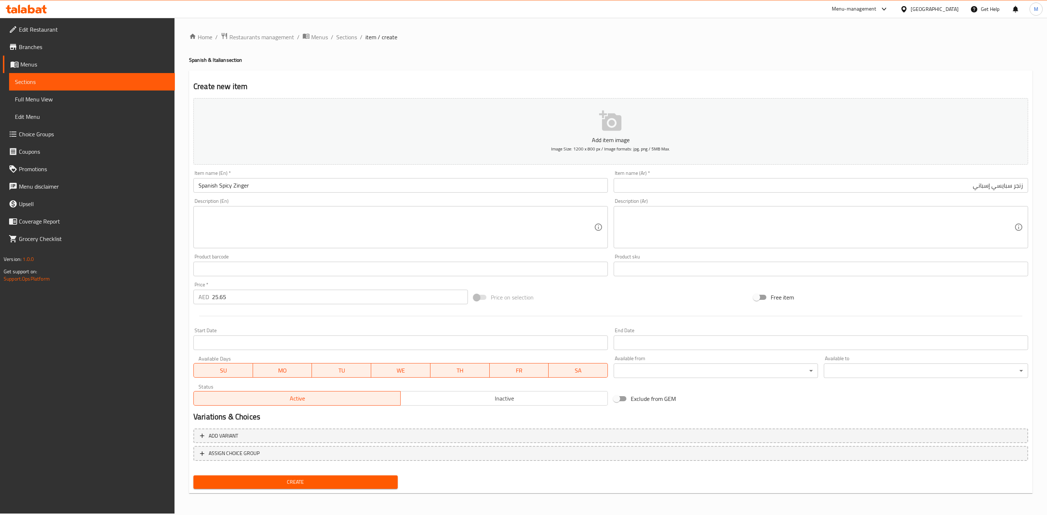
click at [275, 479] on span "Create" at bounding box center [295, 482] width 193 height 9
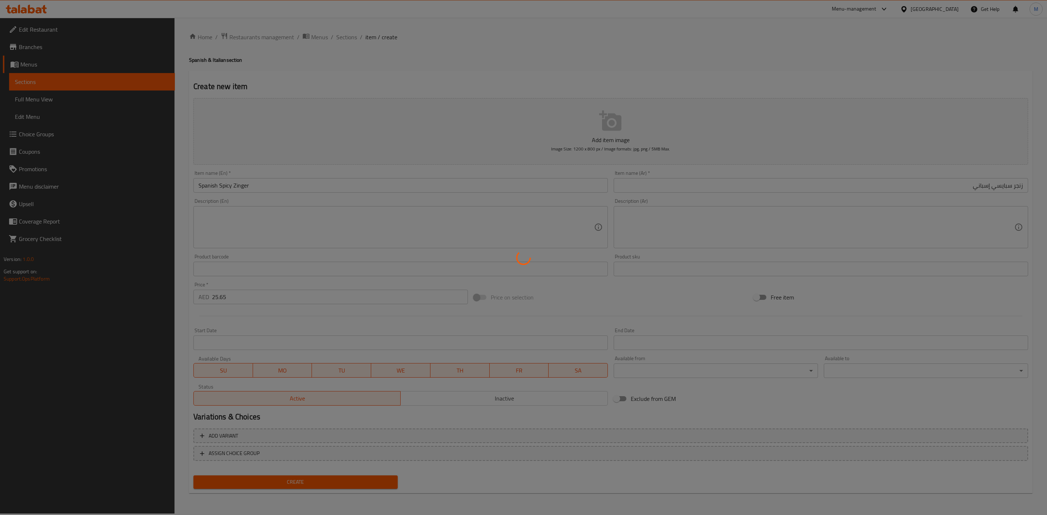
type input "0"
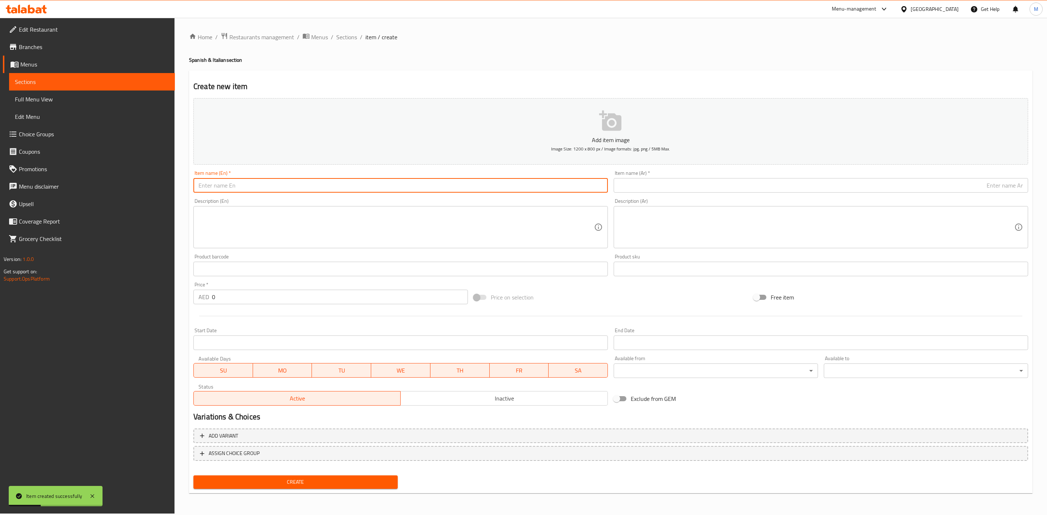
click at [372, 187] on input "text" at bounding box center [400, 185] width 415 height 15
paste input "SPANISH COMBO"
click at [377, 191] on input "SPANISH COMBO" at bounding box center [400, 185] width 415 height 15
click at [375, 179] on input "SPANISH COMBO" at bounding box center [400, 185] width 415 height 15
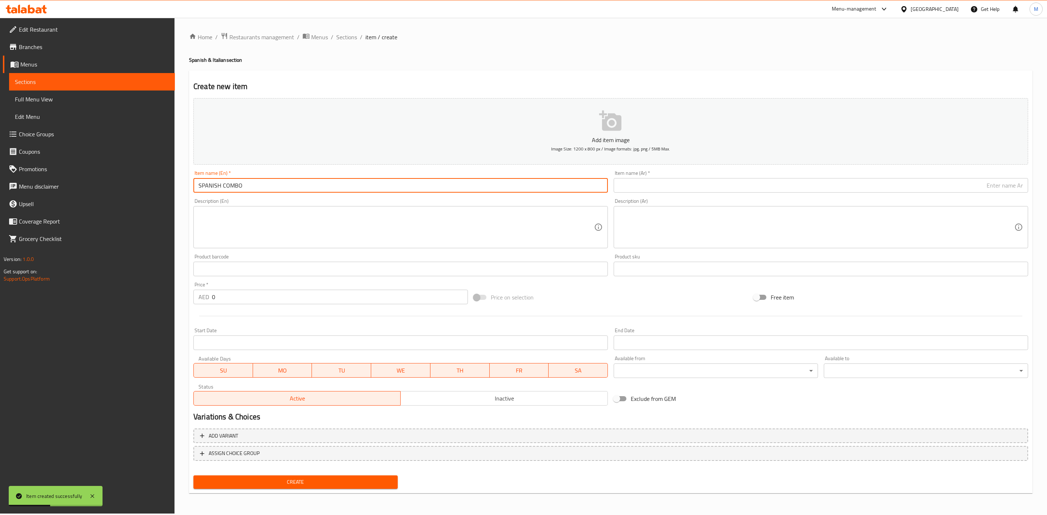
click at [375, 179] on input "SPANISH COMBO" at bounding box center [400, 185] width 415 height 15
click at [375, 178] on input "SPANISH COMBO" at bounding box center [400, 185] width 415 height 15
type input "Spanish Combo"
click at [784, 183] on input "text" at bounding box center [821, 185] width 415 height 15
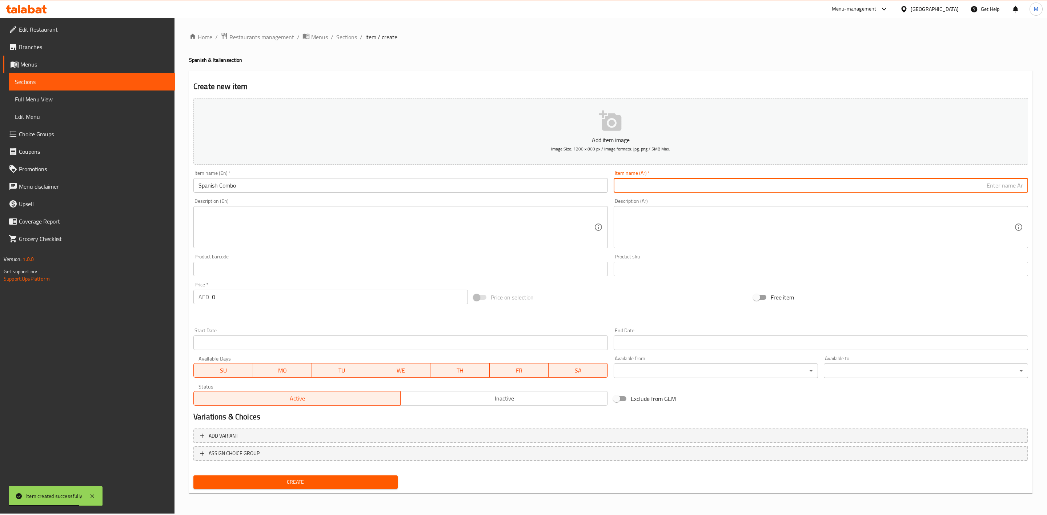
paste input "كومبو إسباني"
type input "كومبو إسباني"
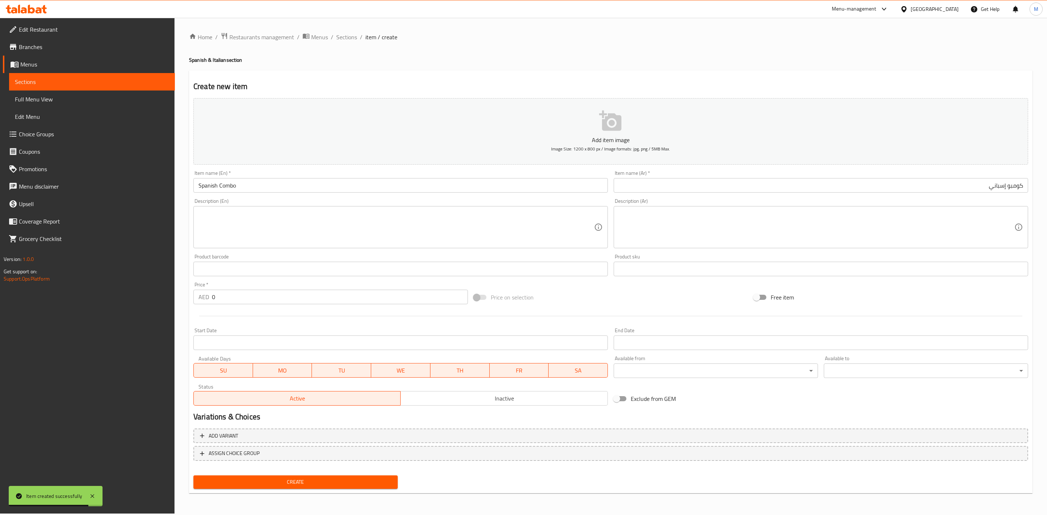
click at [804, 197] on div "Description (Ar) Description (Ar)" at bounding box center [821, 224] width 420 height 56
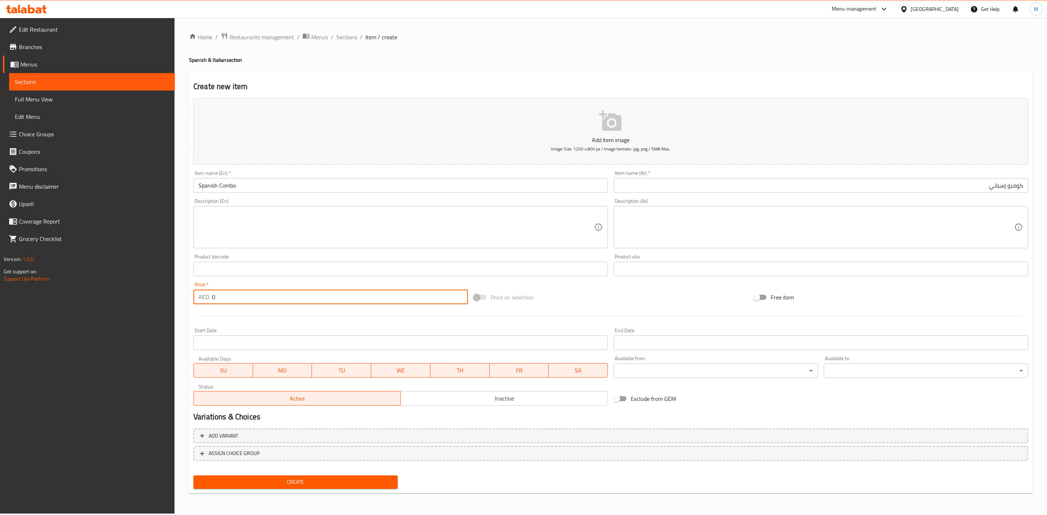
drag, startPoint x: 247, startPoint y: 296, endPoint x: 202, endPoint y: 294, distance: 44.4
click at [205, 296] on div "AED 0 Price *" at bounding box center [330, 297] width 275 height 15
paste input "22.95"
type input "22.95"
click at [291, 286] on div "Price   * AED 22.95 Price *" at bounding box center [330, 293] width 275 height 22
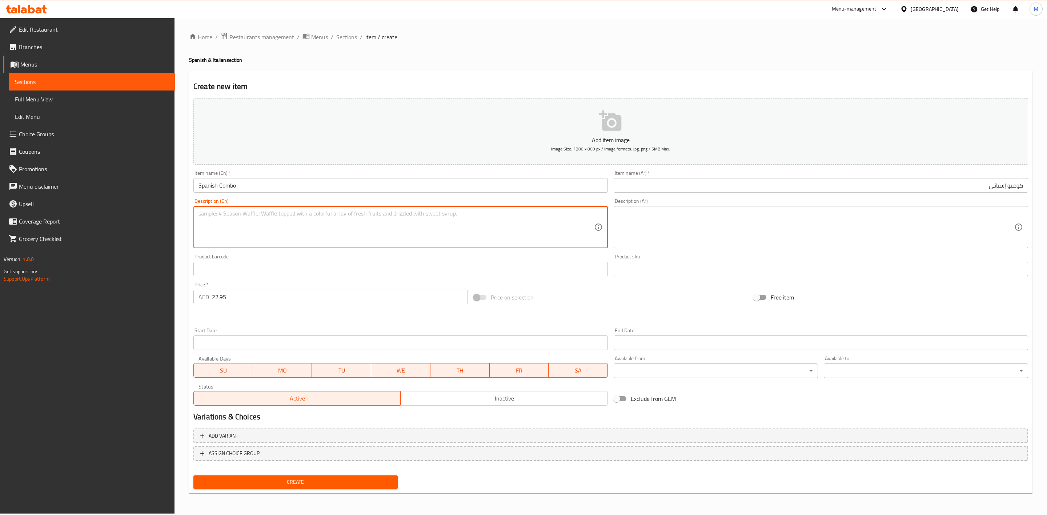
drag, startPoint x: 322, startPoint y: 240, endPoint x: 308, endPoint y: 235, distance: 14.9
click at [319, 240] on textarea at bounding box center [397, 227] width 396 height 35
paste textarea "Spanish Combo Sandwich – Bold flavors, spicy kick, and perfectly toasted for sa…"
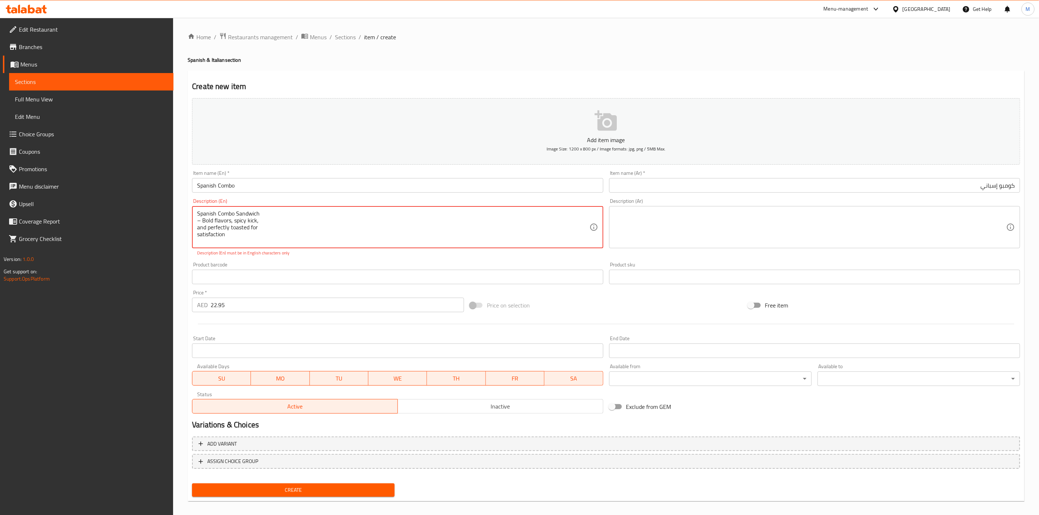
paste textarea "Spanish Combo Sandwich – Bold flavors, spicy kick, and perfectly toasted for sa…"
click at [295, 216] on textarea "Spanish Combo Sandwich – Bold flavors, spicy kick, and perfectly toasted for sa…" at bounding box center [393, 227] width 392 height 35
click at [337, 216] on textarea "Spanish Combo Sandwich – Bold flavors, spicy kick, and perfectly toasted for sa…" at bounding box center [393, 227] width 392 height 35
click at [411, 217] on textarea "Spanish Combo Sandwich – Bold flavors, spicy kick, and perfectly toasted for sa…" at bounding box center [393, 227] width 392 height 35
click at [406, 215] on textarea "Spanish Combo Sandwich – Bold flavors, spicy kick, and perfectly toasted for sa…" at bounding box center [393, 227] width 392 height 35
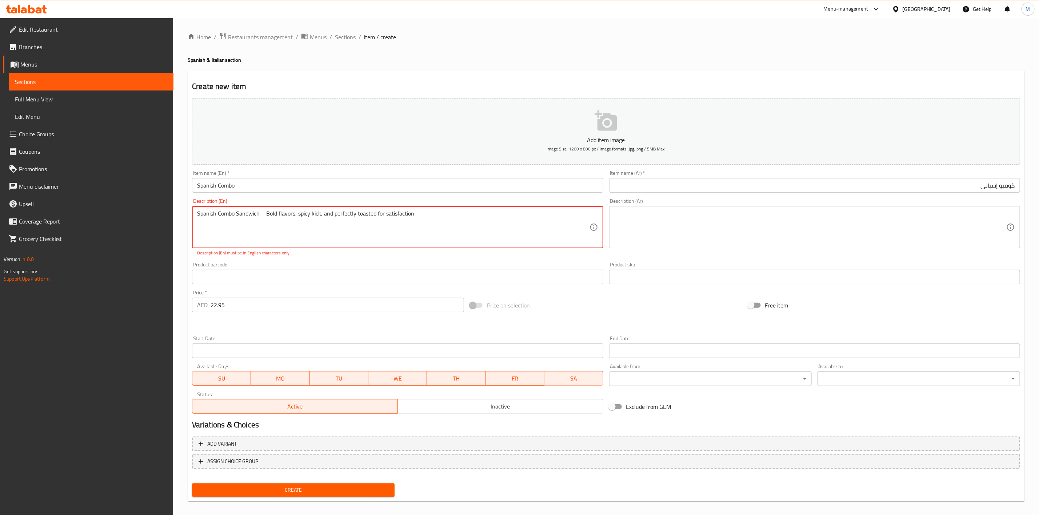
click at [424, 214] on textarea "Spanish Combo Sandwich – Bold flavors, spicy kick, and perfectly toasted for sa…" at bounding box center [393, 227] width 392 height 35
click at [263, 216] on textarea "Spanish Combo Sandwich – Bold flavors, spicy kick, and perfectly toasted for sa…" at bounding box center [393, 227] width 392 height 35
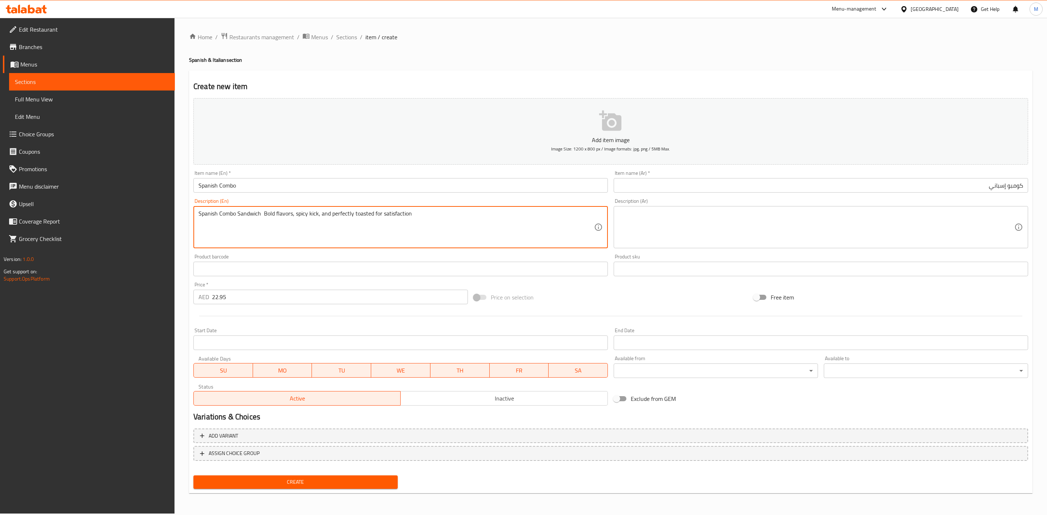
click at [263, 216] on textarea "Spanish Combo Sandwich Bold flavors, spicy kick, and perfectly toasted for sati…" at bounding box center [397, 227] width 396 height 35
type textarea "Spanish Combo Sandwich Bold flavors, spicy kick, and perfectly toasted for sati…"
click at [736, 233] on textarea at bounding box center [817, 227] width 396 height 35
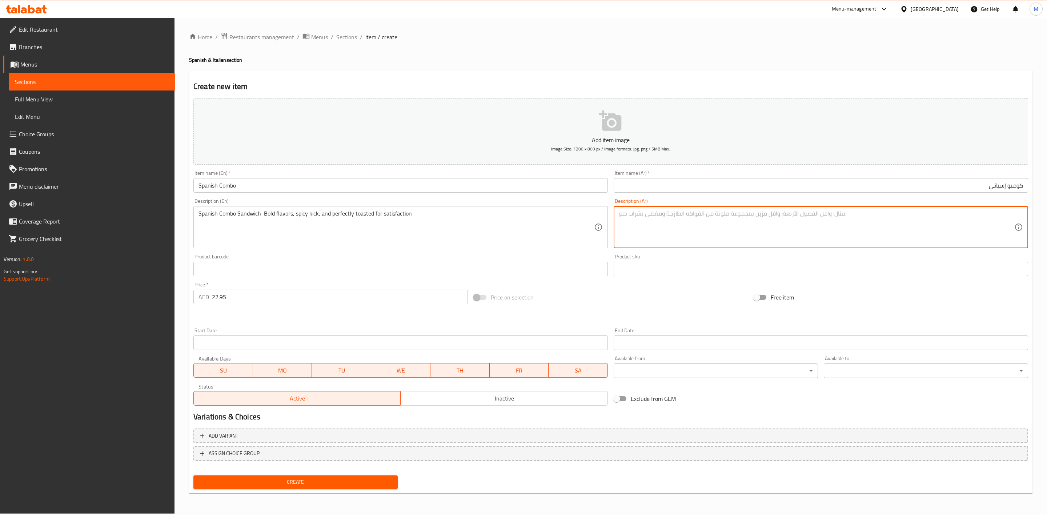
paste textarea "ساندويتش كومبو إسباني بنكهات جريئة، ونكهة حارة، ومحمص بشكل مثالي لإشباع الرغبة"
type textarea "ساندويتش كومبو إسباني بنكهات جريئة، ونكهة حارة، ومحمص بشكل مثالي لإشباع الرغبة"
click at [738, 257] on div "Product sku Product sku" at bounding box center [821, 265] width 415 height 22
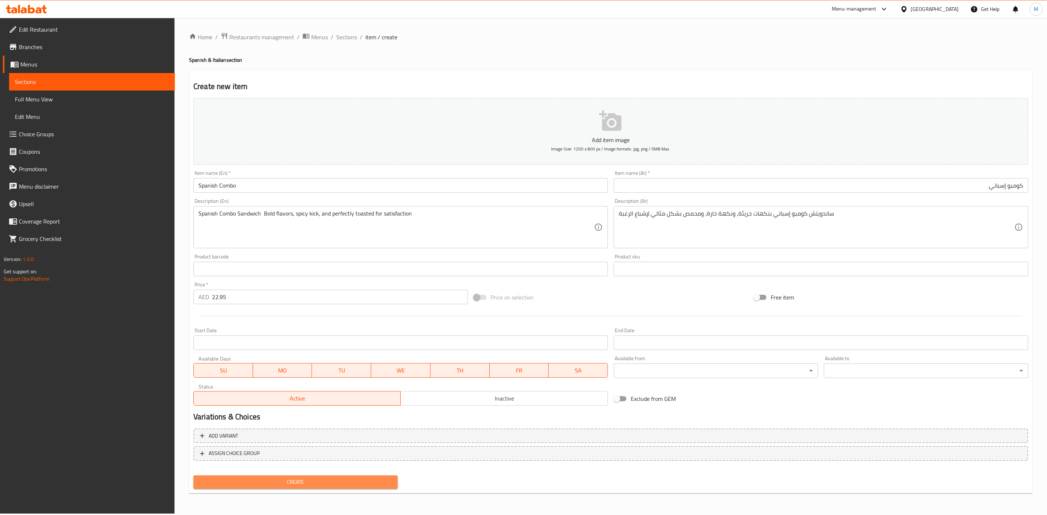
click at [280, 478] on span "Create" at bounding box center [295, 482] width 193 height 9
click at [340, 37] on span "Sections" at bounding box center [346, 37] width 21 height 9
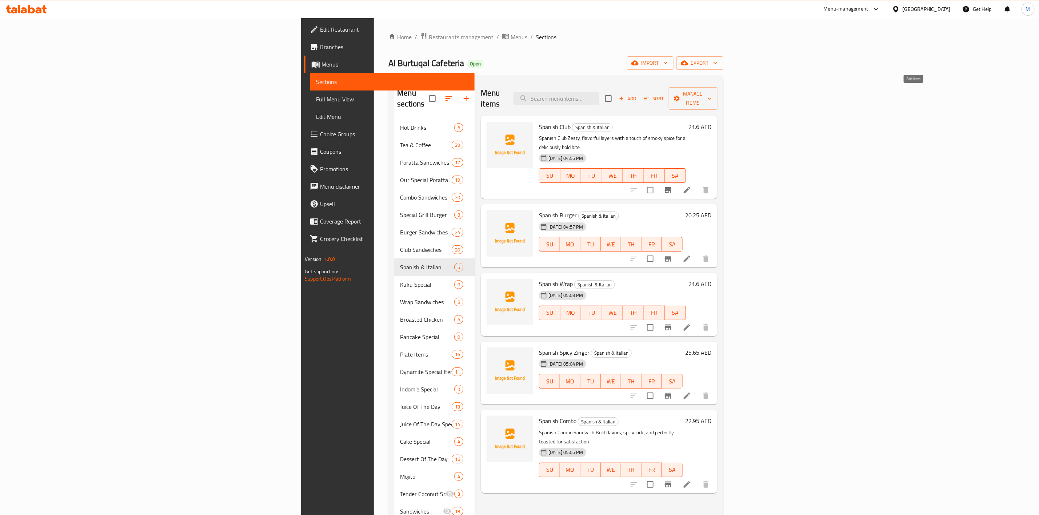
click at [637, 95] on span "Add" at bounding box center [628, 99] width 20 height 8
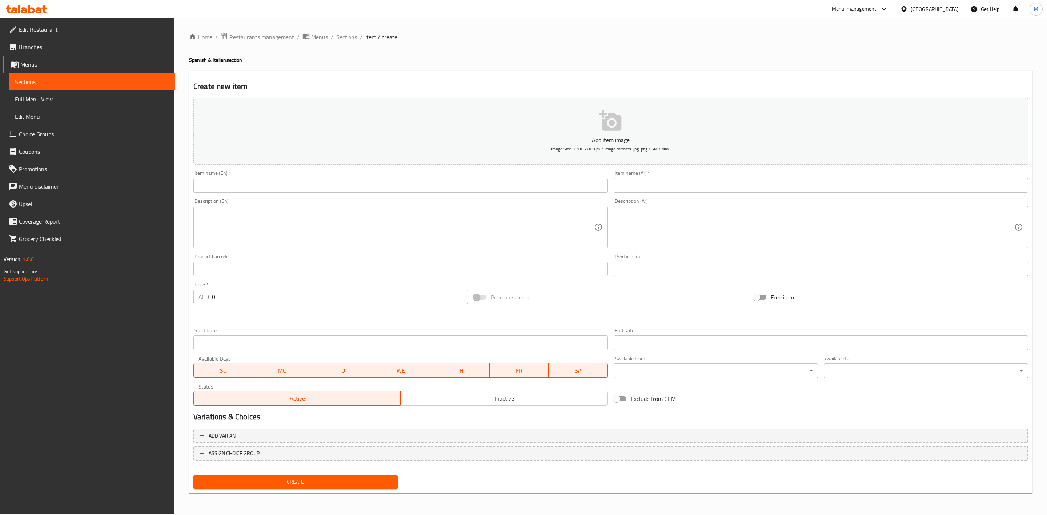
click at [338, 37] on span "Sections" at bounding box center [346, 37] width 21 height 9
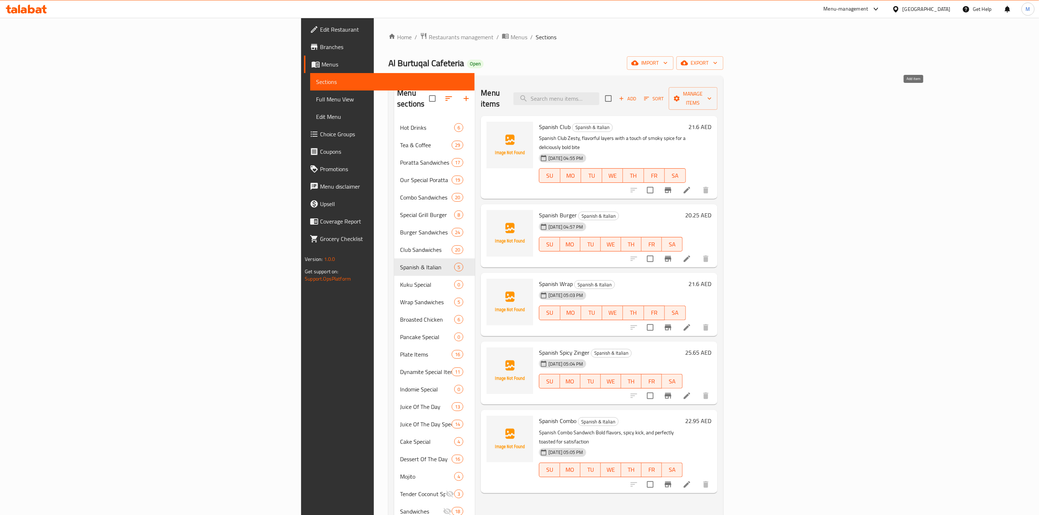
click at [625, 95] on icon "button" at bounding box center [621, 98] width 7 height 7
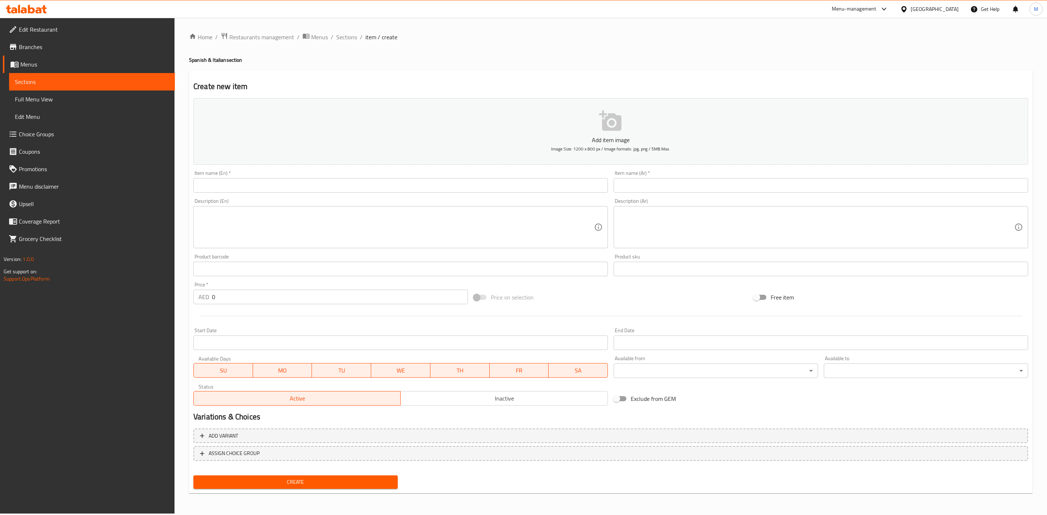
click at [358, 186] on input "text" at bounding box center [400, 185] width 415 height 15
paste input "ITALIAN WRAP"
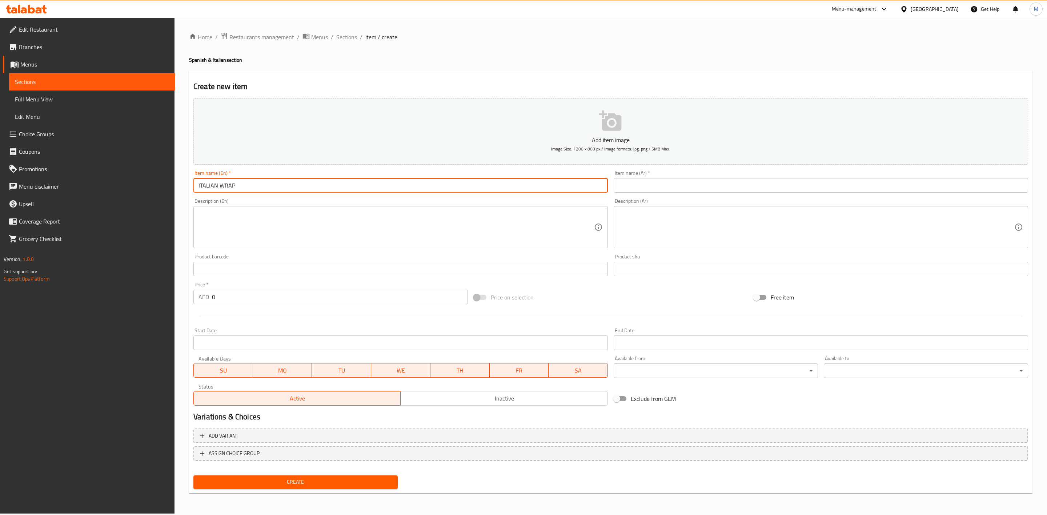
click at [287, 185] on input "ITALIAN WRAP" at bounding box center [400, 185] width 415 height 15
click at [747, 188] on input "text" at bounding box center [821, 185] width 415 height 15
paste input "راب إيطالي"
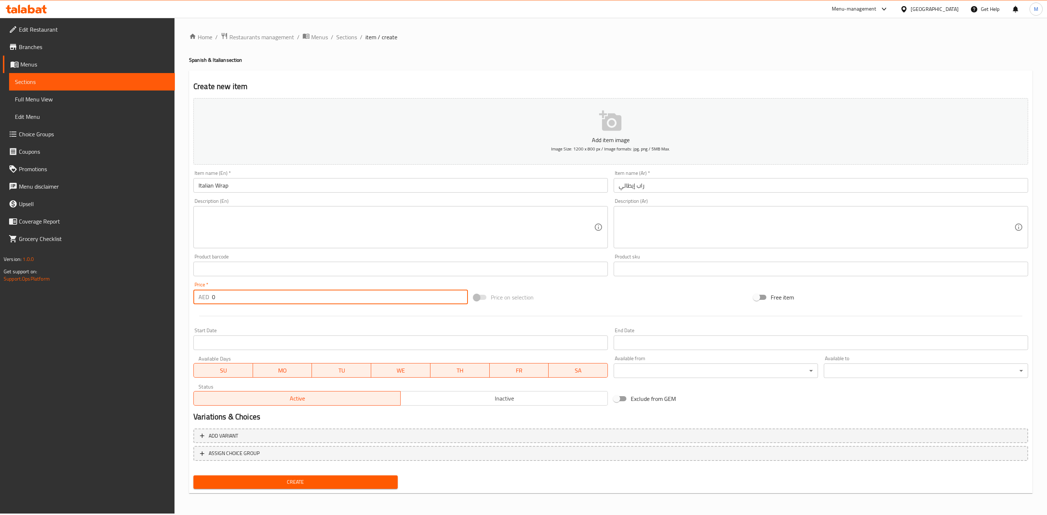
drag, startPoint x: 239, startPoint y: 297, endPoint x: 196, endPoint y: 301, distance: 43.9
click at [196, 301] on div "AED 0 Price *" at bounding box center [330, 297] width 275 height 15
paste input "21.6"
click at [259, 311] on div at bounding box center [611, 316] width 841 height 18
click at [377, 481] on span "Create" at bounding box center [295, 482] width 193 height 9
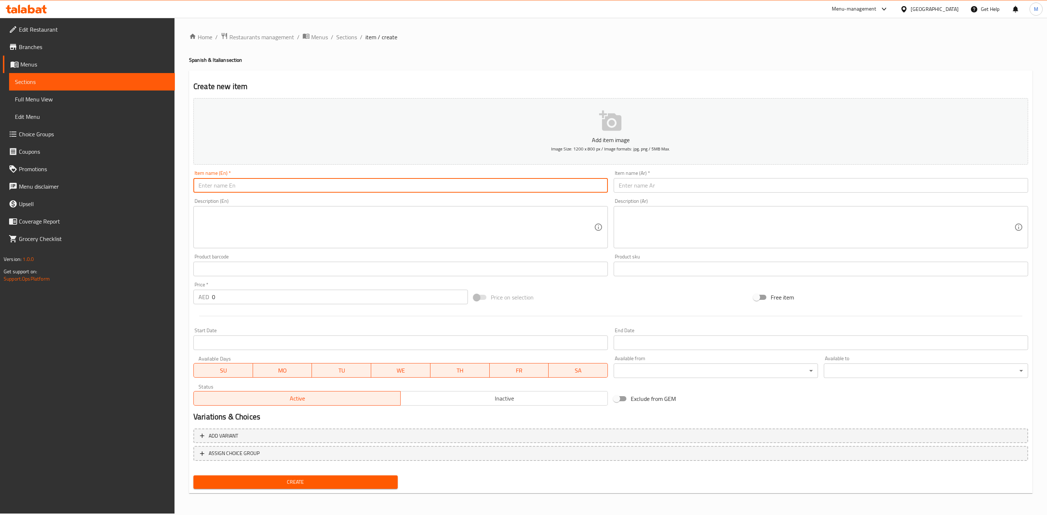
click at [280, 189] on input "text" at bounding box center [400, 185] width 415 height 15
paste input "ITALIAN CLUB"
click at [293, 201] on div "Description (En) Description (En)" at bounding box center [400, 224] width 415 height 50
click at [276, 191] on input "ITALIAN CLUB" at bounding box center [400, 185] width 415 height 15
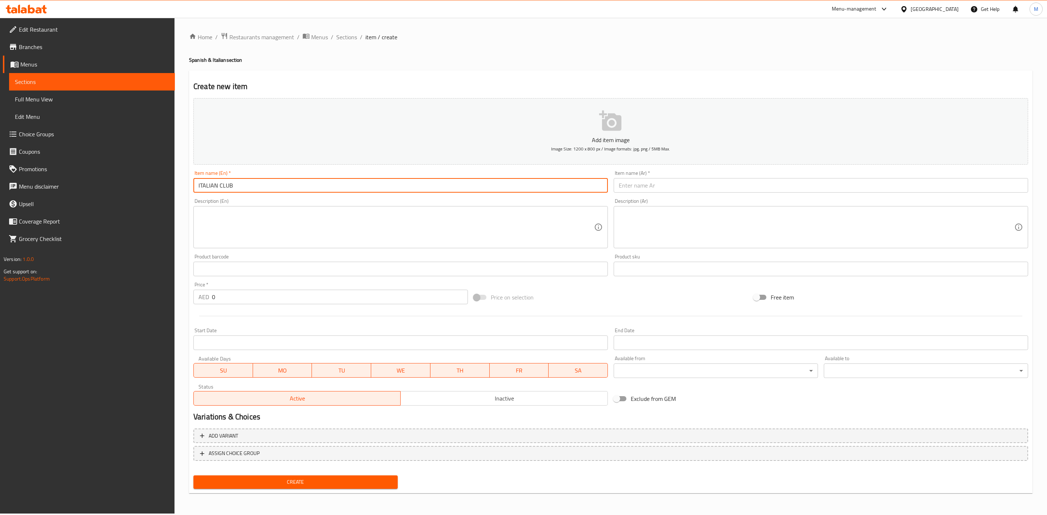
click at [276, 191] on input "ITALIAN CLUB" at bounding box center [400, 185] width 415 height 15
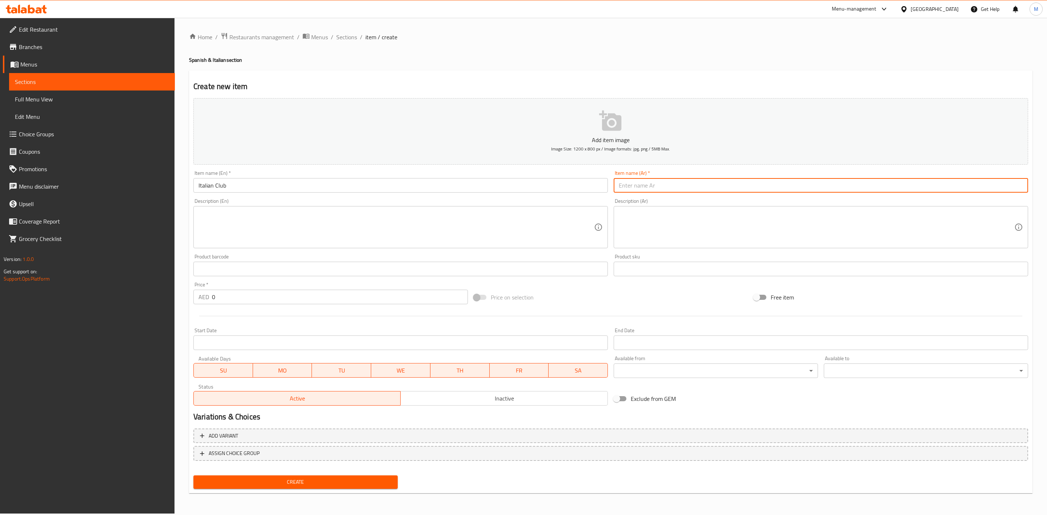
click at [723, 183] on input "text" at bounding box center [821, 185] width 415 height 15
paste input "كلوب إيطالي"
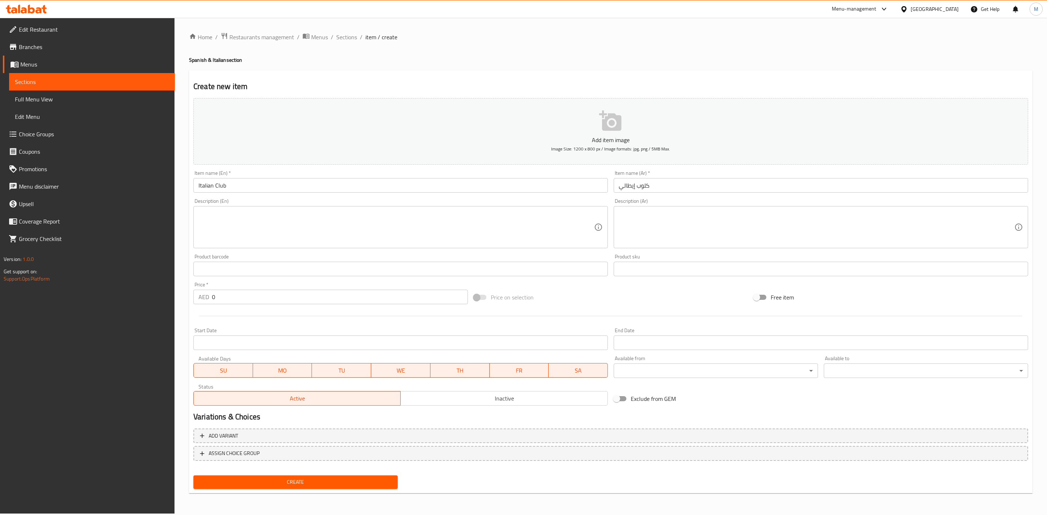
click at [717, 199] on div "Description (Ar) Description (Ar)" at bounding box center [821, 224] width 415 height 50
drag, startPoint x: 225, startPoint y: 293, endPoint x: 203, endPoint y: 293, distance: 22.2
click at [203, 293] on div "AED 0 Price *" at bounding box center [330, 297] width 275 height 15
click at [248, 321] on div at bounding box center [611, 316] width 841 height 18
click at [365, 219] on textarea at bounding box center [397, 227] width 396 height 35
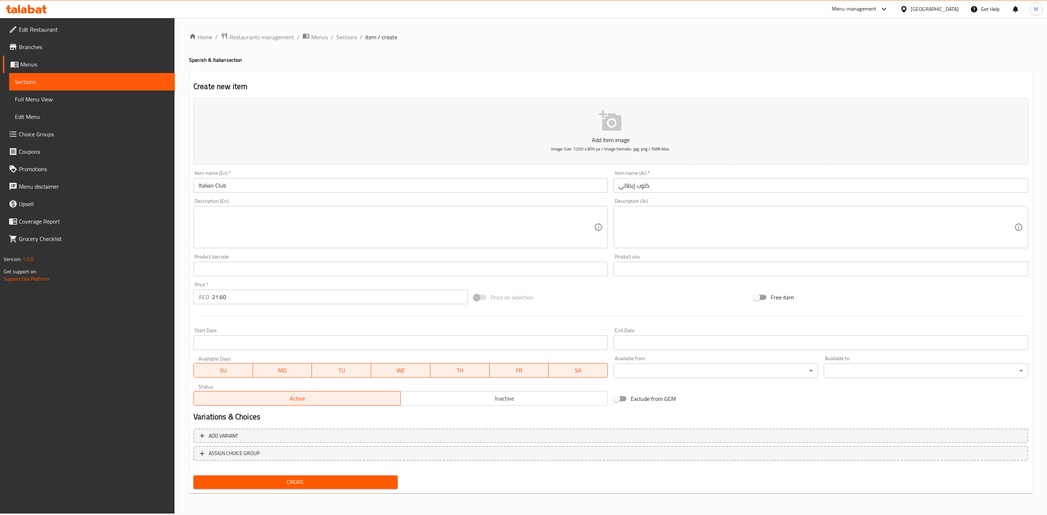
paste textarea "Italian Club – Fresh, savory layers of meats, cheeses, and vibrant herbs packed…"
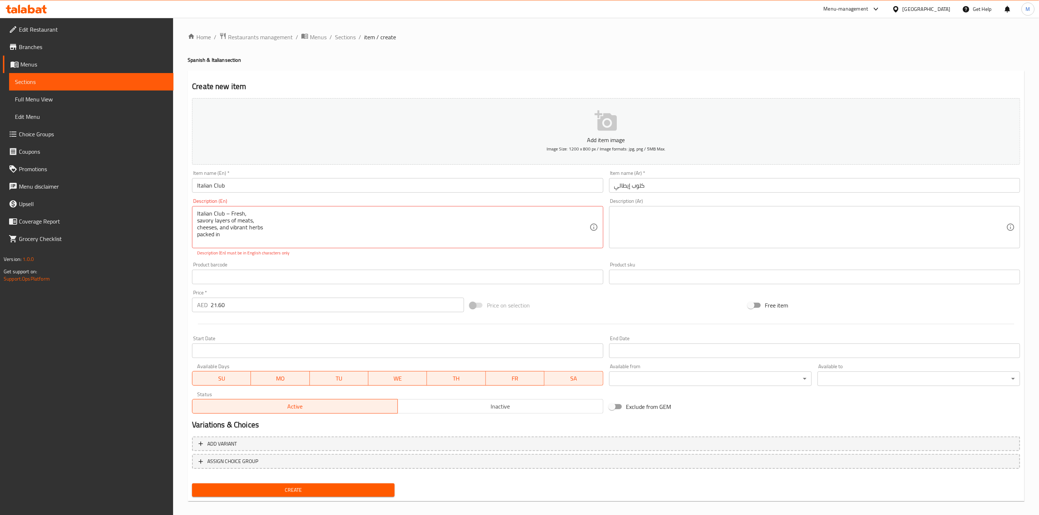
click at [292, 207] on div "Italian Club – Fresh, savory layers of meats, cheeses, and vibrant herbs packed…" at bounding box center [397, 227] width 411 height 42
click at [281, 210] on textarea "Italian Club – Fresh, savory layers of meats, cheeses, and vibrant herbs packed…" at bounding box center [393, 227] width 392 height 35
click at [317, 211] on textarea "Italian Club – Fresh, savory layers of meats, cheeses, and vibrant herbs packed…" at bounding box center [393, 227] width 392 height 35
click at [399, 218] on textarea "Italian Club – Fresh, savory layers of meats, cheeses, and vibrant herbs packed…" at bounding box center [393, 227] width 392 height 35
click at [389, 217] on textarea "Italian Club – Fresh, savory layers of meats, cheeses, and vibrant herbs packed…" at bounding box center [393, 227] width 392 height 35
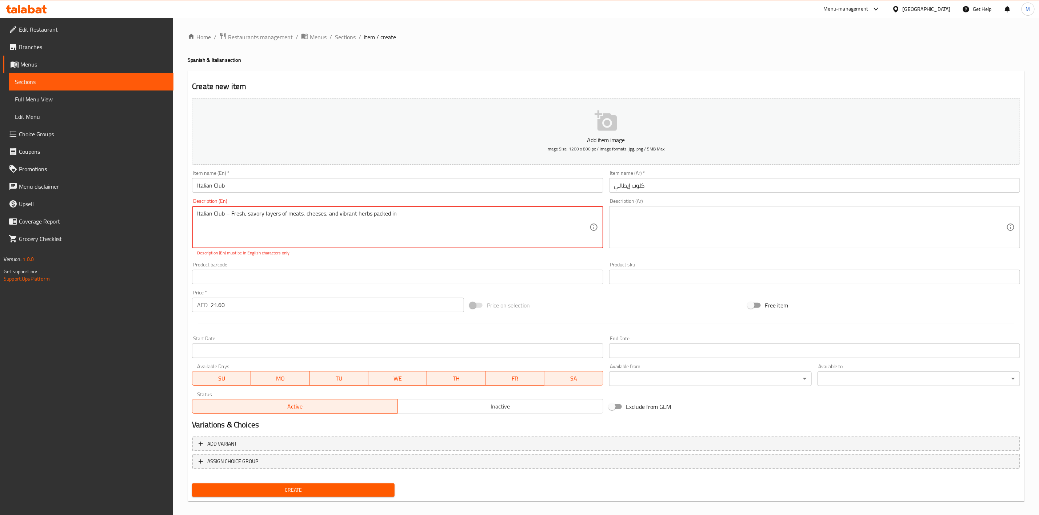
click at [407, 213] on textarea "Italian Club – Fresh, savory layers of meats, cheeses, and vibrant herbs packed…" at bounding box center [393, 227] width 392 height 35
click at [491, 220] on textarea "Italian Club – Fresh, savory layers of meats, cheeses, and vibrant herbs packed…" at bounding box center [393, 227] width 392 height 35
click at [227, 215] on textarea "Italian Club – Fresh, savory layers of meats, cheeses, and vibrant herbs packed…" at bounding box center [393, 227] width 392 height 35
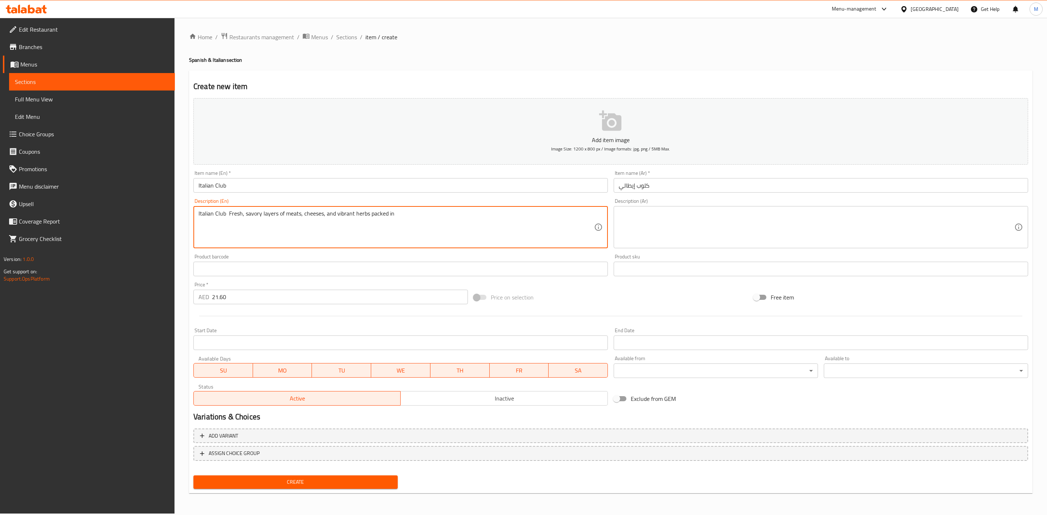
click at [281, 219] on textarea "Italian Club Fresh, savory layers of meats, cheeses, and vibrant herbs packed in" at bounding box center [397, 227] width 396 height 35
click at [682, 224] on textarea at bounding box center [817, 227] width 396 height 35
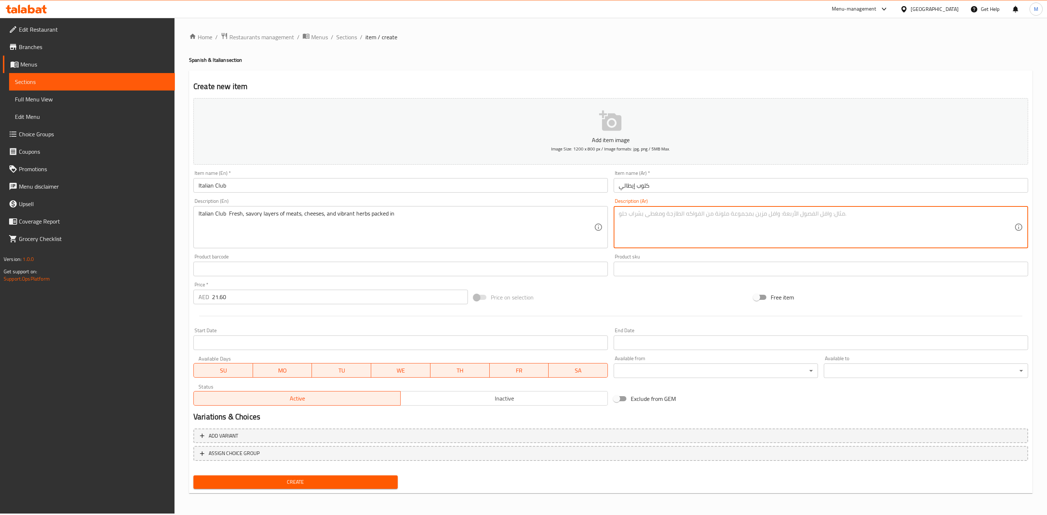
paste textarea "طبقات طازجة ولذيذة من اللحوم والجبن والأعشاب النابضة بالحياة معبأة في"
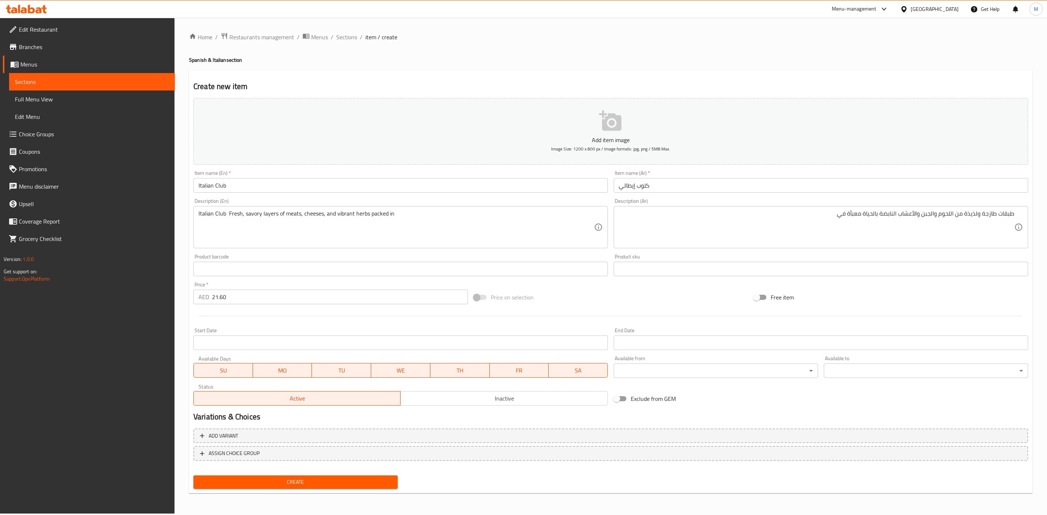
click at [772, 173] on div "Item name (Ar)   * كلوب إيطالي Item name (Ar) *" at bounding box center [821, 182] width 415 height 22
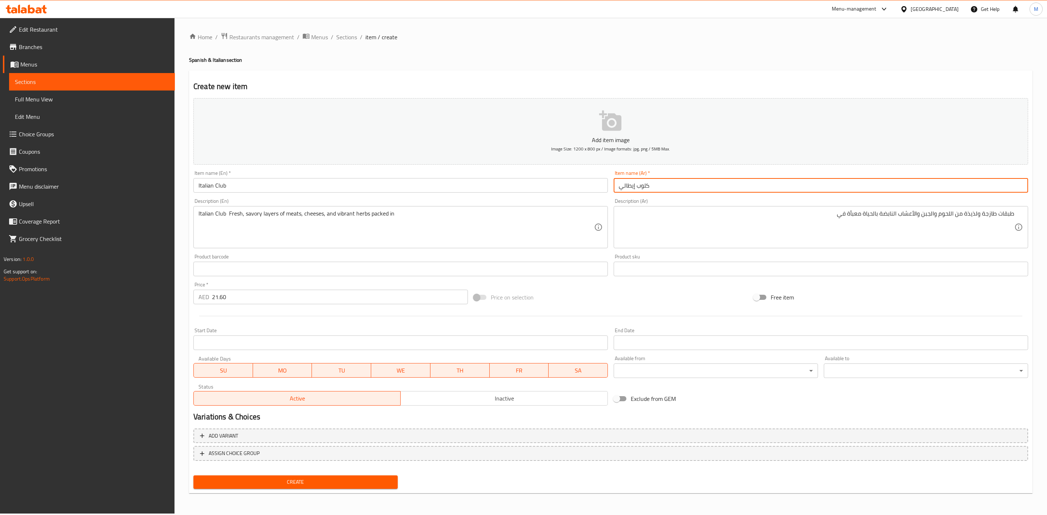
click at [768, 190] on input "كلوب إيطالي" at bounding box center [821, 185] width 415 height 15
click at [1022, 220] on div "طبقات طازجة ولذيذة من اللحوم والجبن والأعشاب النابضة بالحياة معبأة في Descripti…" at bounding box center [821, 227] width 415 height 42
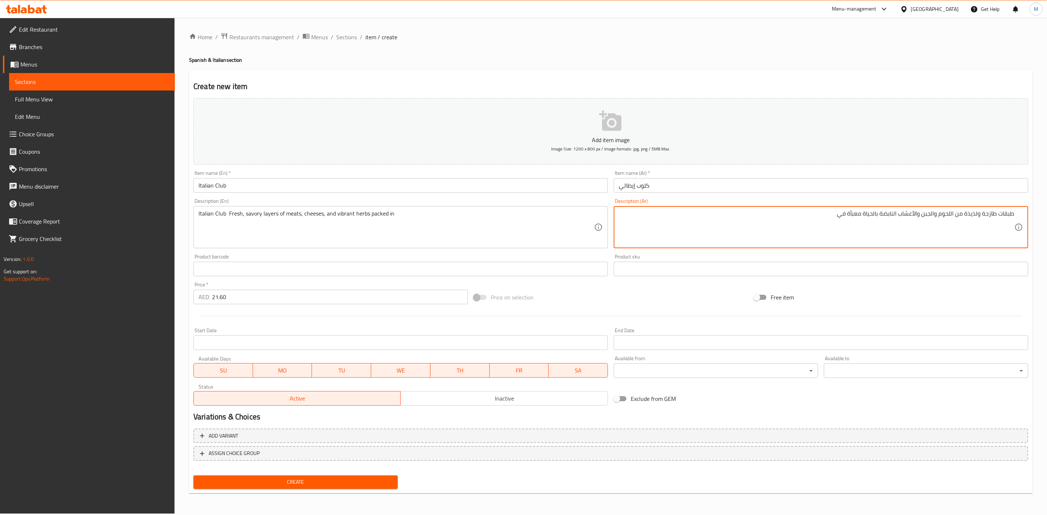
click at [1020, 214] on div "طبقات طازجة ولذيذة من اللحوم والجبن والأعشاب النابضة بالحياة معبأة في Descripti…" at bounding box center [821, 227] width 415 height 42
click at [1013, 213] on textarea "طبقات طازجة ولذيذة من اللحوم والجبن والأعشاب النابضة بالحياة معبأة في" at bounding box center [817, 227] width 396 height 35
paste textarea "كلوب إيطالي"
click at [509, 289] on div "Price on selection" at bounding box center [611, 298] width 280 height 20
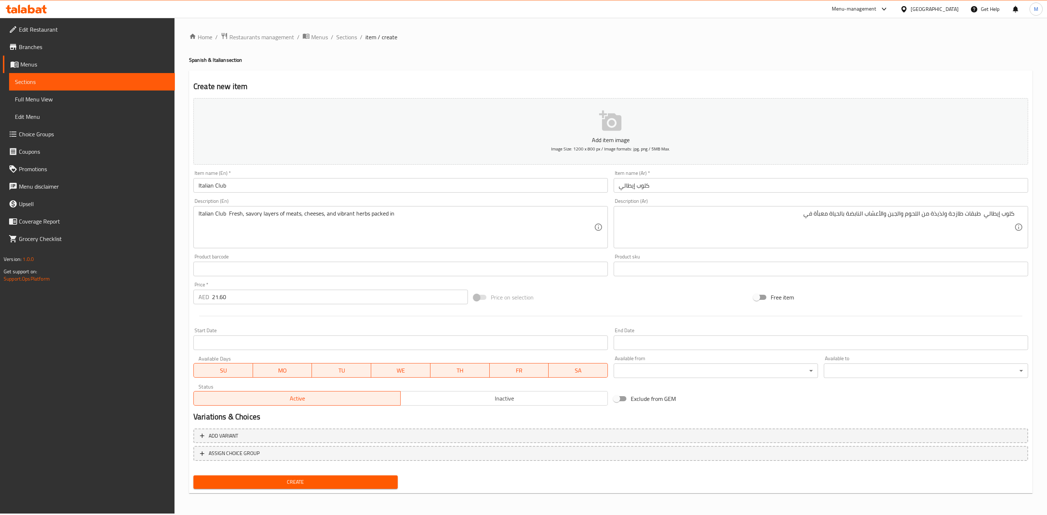
click at [367, 478] on span "Create" at bounding box center [295, 482] width 193 height 9
click at [351, 31] on div "Home / Restaurants management / Menus / Sections / item / create Spanish & Ital…" at bounding box center [611, 266] width 873 height 496
click at [351, 34] on span "Sections" at bounding box center [346, 37] width 21 height 9
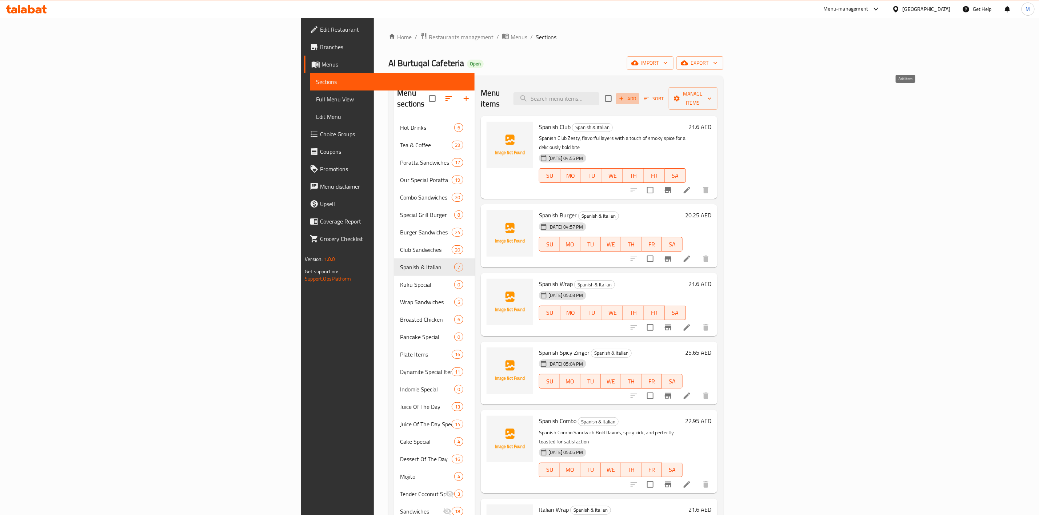
click at [637, 95] on span "Add" at bounding box center [628, 99] width 20 height 8
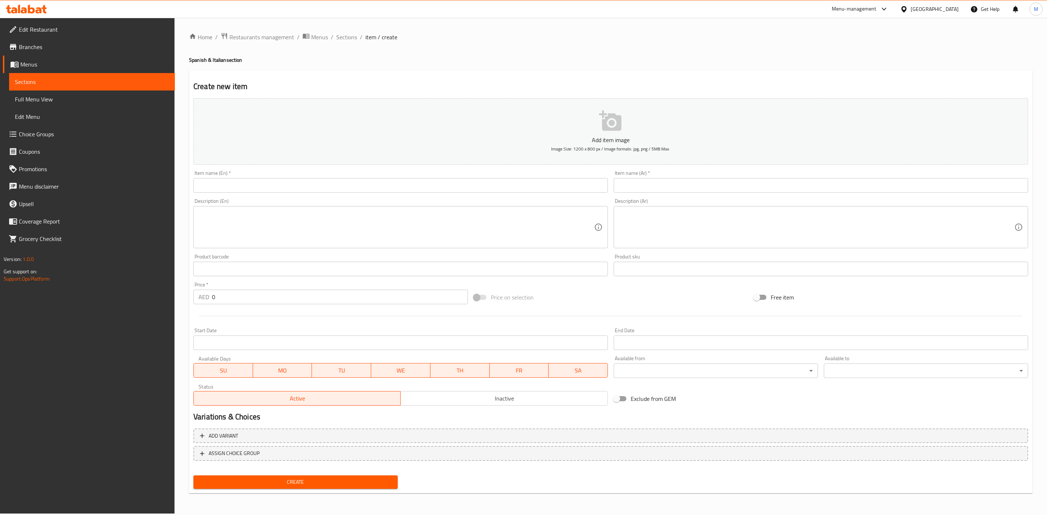
click at [393, 179] on input "text" at bounding box center [400, 185] width 415 height 15
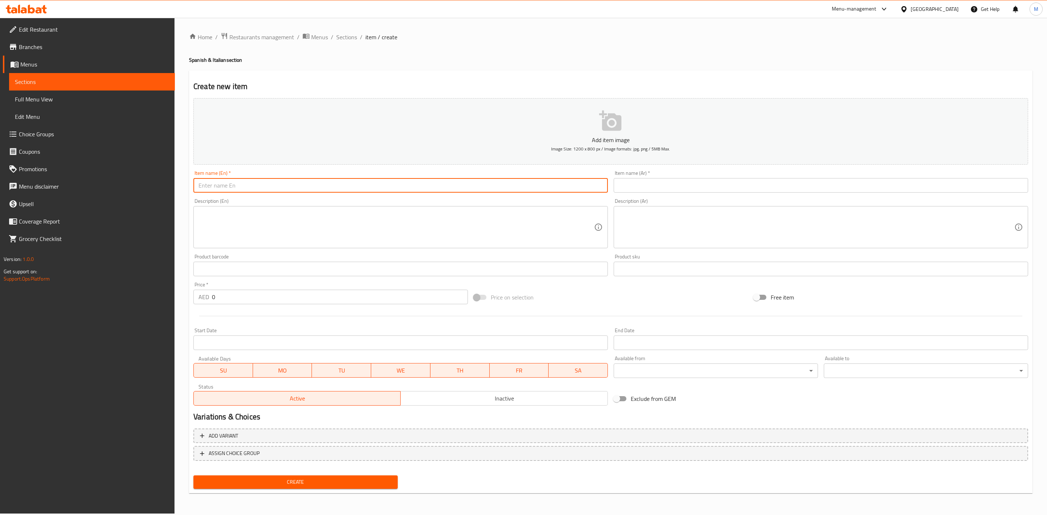
click at [393, 179] on input "text" at bounding box center [400, 185] width 415 height 15
paste input "ITALIAN BURGER"
click at [393, 179] on input "ITALIAN BURGER" at bounding box center [400, 185] width 415 height 15
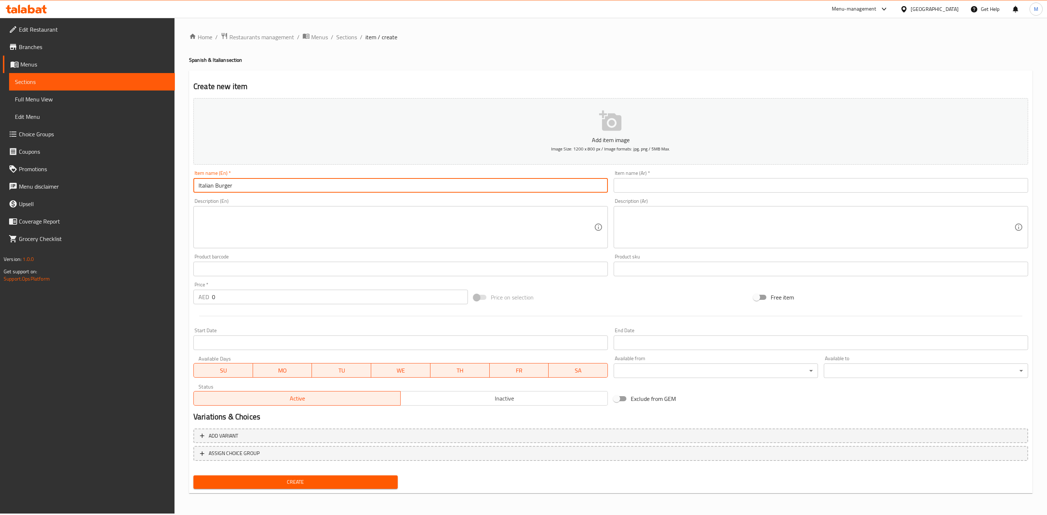
click at [732, 187] on input "text" at bounding box center [821, 185] width 415 height 15
paste input "برجر إيطالي"
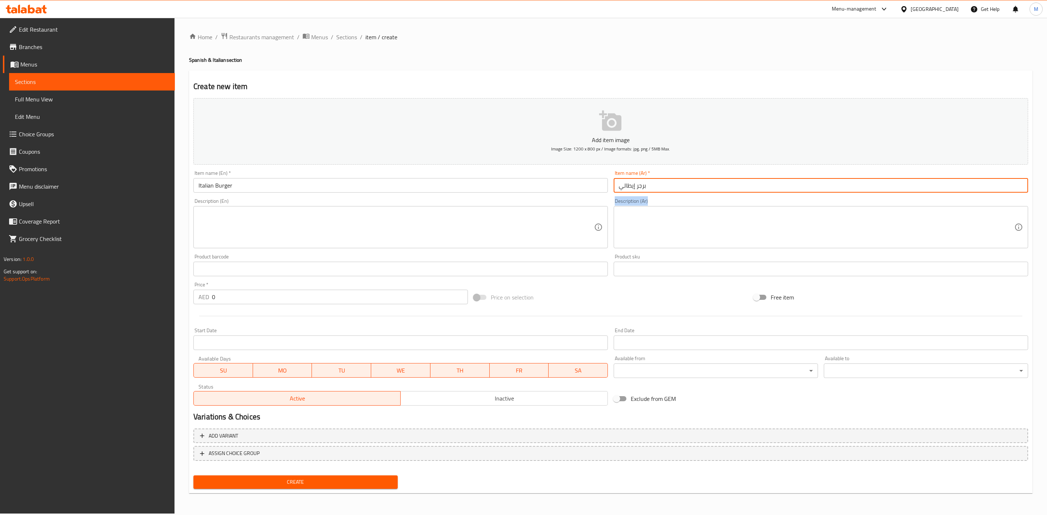
click at [742, 199] on div "Description (Ar) Description (Ar)" at bounding box center [821, 224] width 415 height 50
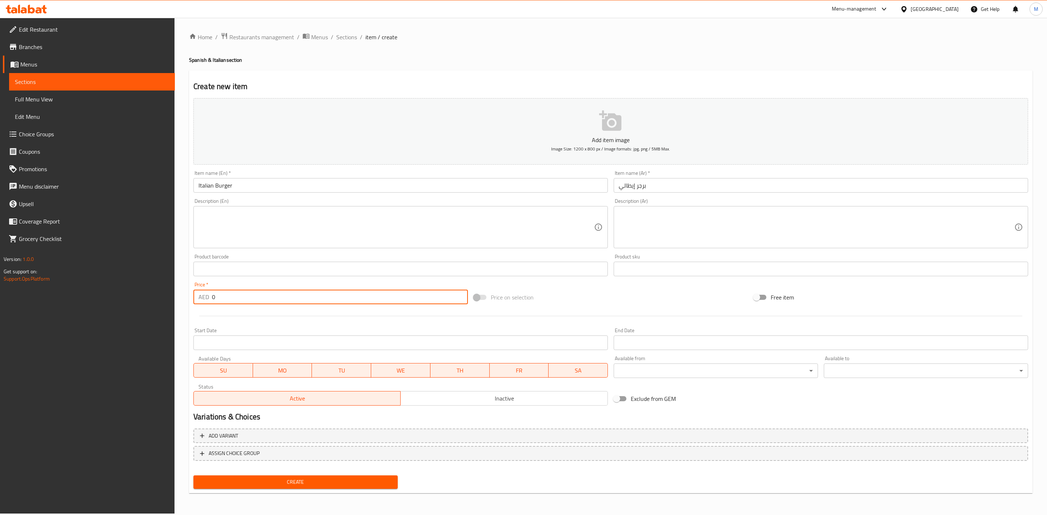
drag, startPoint x: 224, startPoint y: 299, endPoint x: 201, endPoint y: 298, distance: 22.9
click at [203, 299] on div "AED 0 Price *" at bounding box center [330, 297] width 275 height 15
paste input "20.25"
click at [227, 315] on div at bounding box center [611, 316] width 841 height 18
click at [338, 481] on span "Create" at bounding box center [295, 482] width 193 height 9
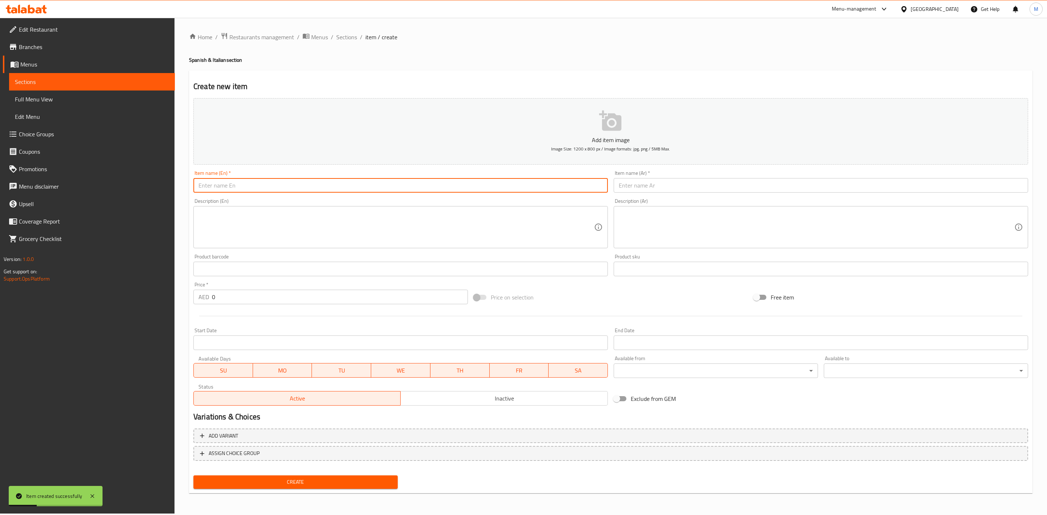
click at [320, 185] on input "text" at bounding box center [400, 185] width 415 height 15
paste input "ITALIAN BMT"
click at [321, 198] on div "Description (En) Description (En)" at bounding box center [401, 224] width 420 height 56
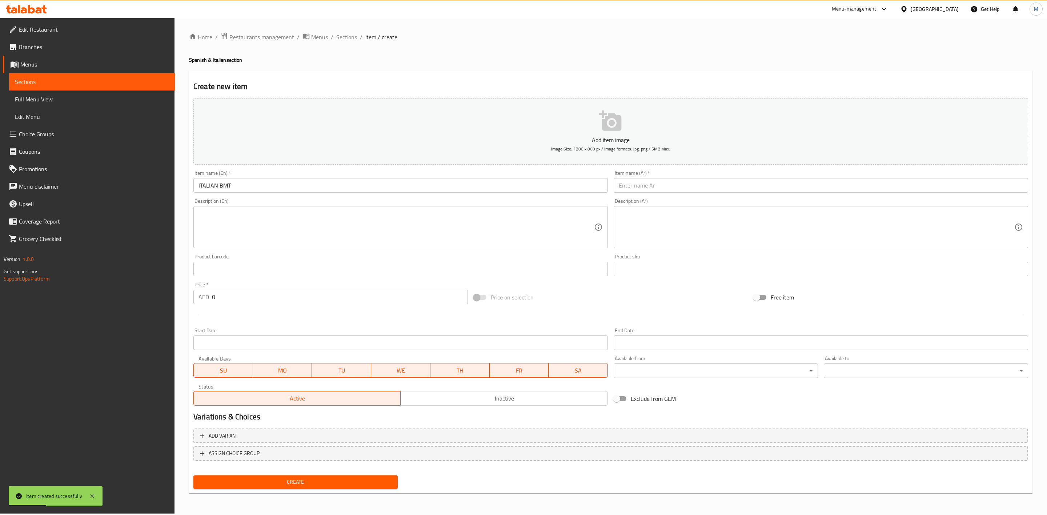
click at [281, 185] on input "ITALIAN BMT" at bounding box center [400, 185] width 415 height 15
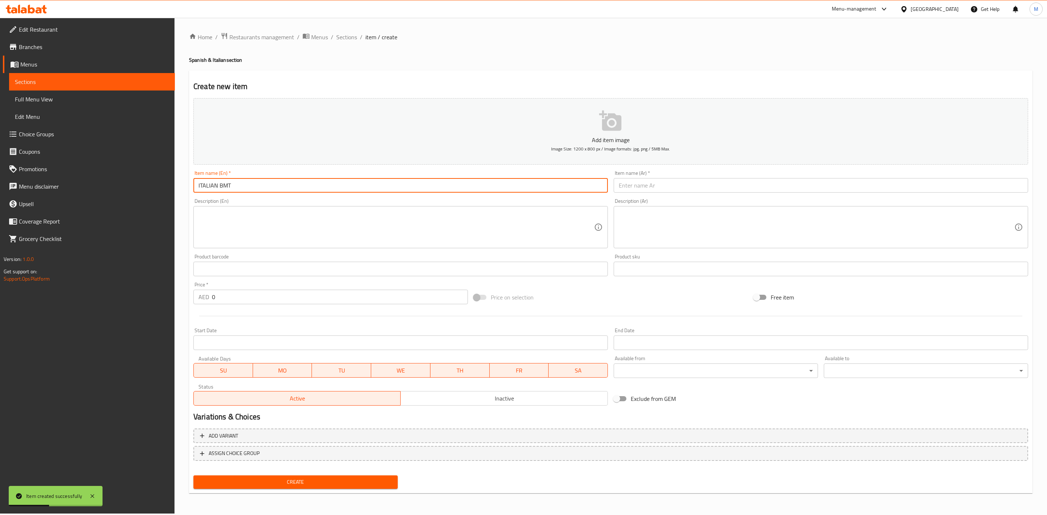
click at [281, 185] on input "ITALIAN BMT" at bounding box center [400, 185] width 415 height 15
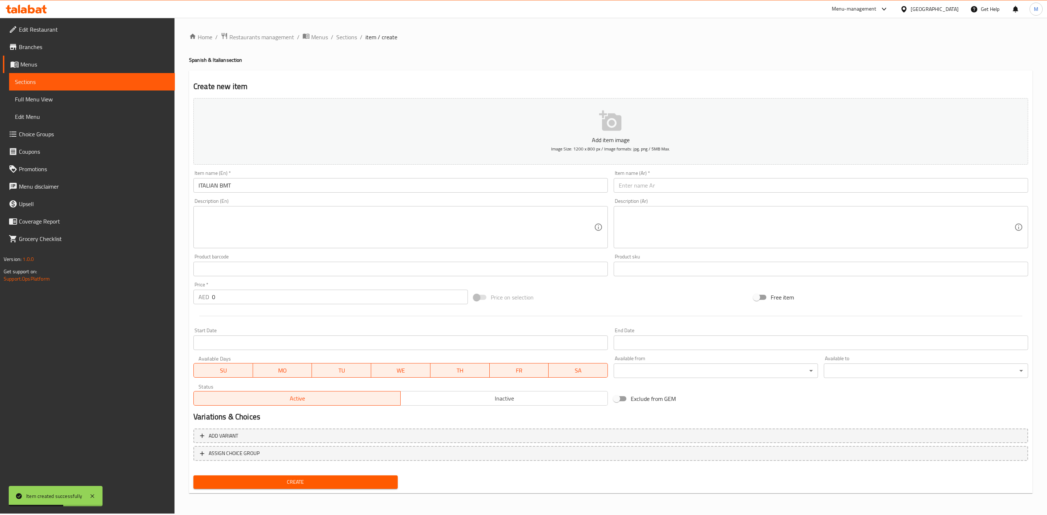
click at [287, 195] on div "Item name (En)   * ITALIAN BMT Item name (En) *" at bounding box center [401, 182] width 420 height 28
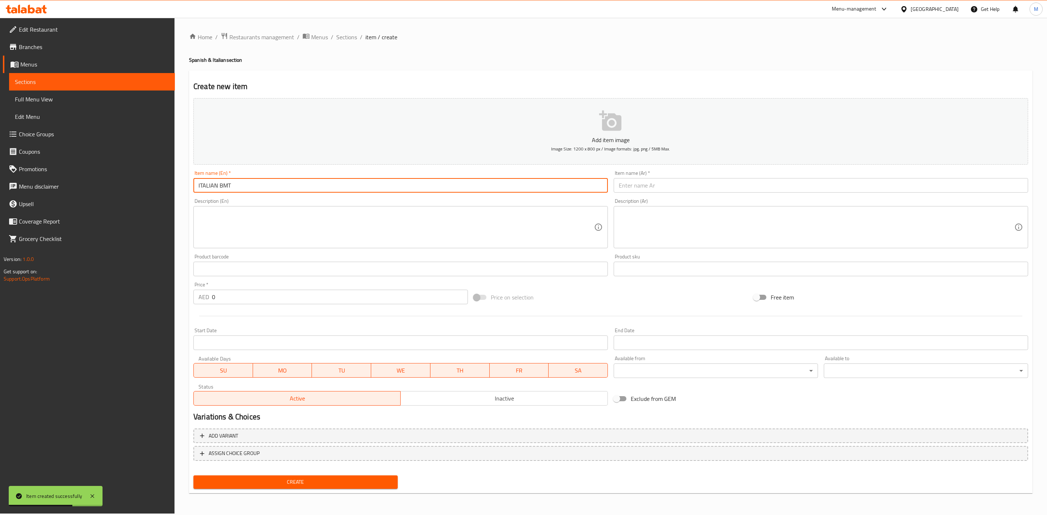
click at [211, 181] on input "ITALIAN BMT" at bounding box center [400, 185] width 415 height 15
click at [252, 199] on div "Description (En) Description (En)" at bounding box center [400, 224] width 415 height 50
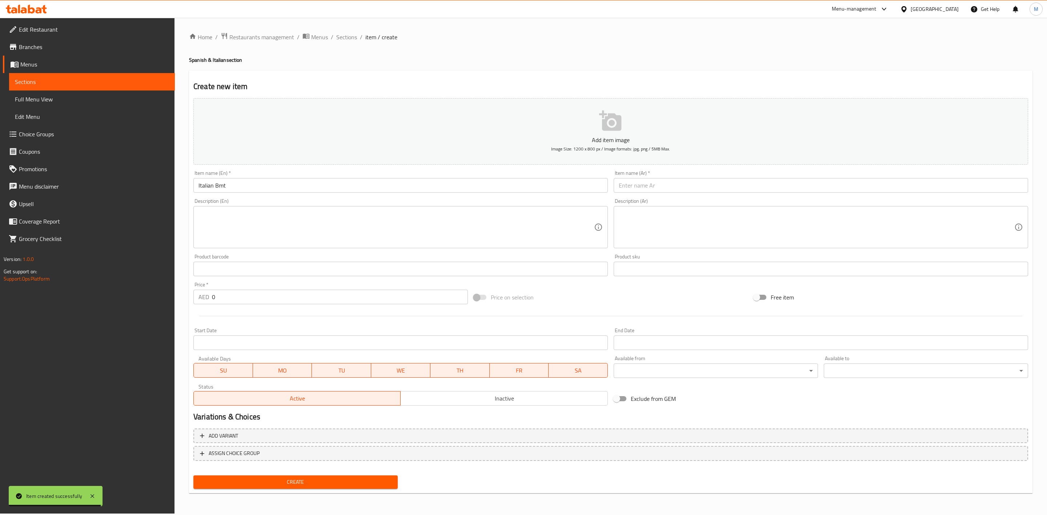
drag, startPoint x: 733, startPoint y: 197, endPoint x: 728, endPoint y: 191, distance: 8.5
click at [730, 193] on div "Add item image Image Size: 1200 x 800 px / Image formats: jpg, png / 5MB Max. I…" at bounding box center [611, 251] width 841 height 313
click at [727, 189] on input "text" at bounding box center [821, 185] width 415 height 15
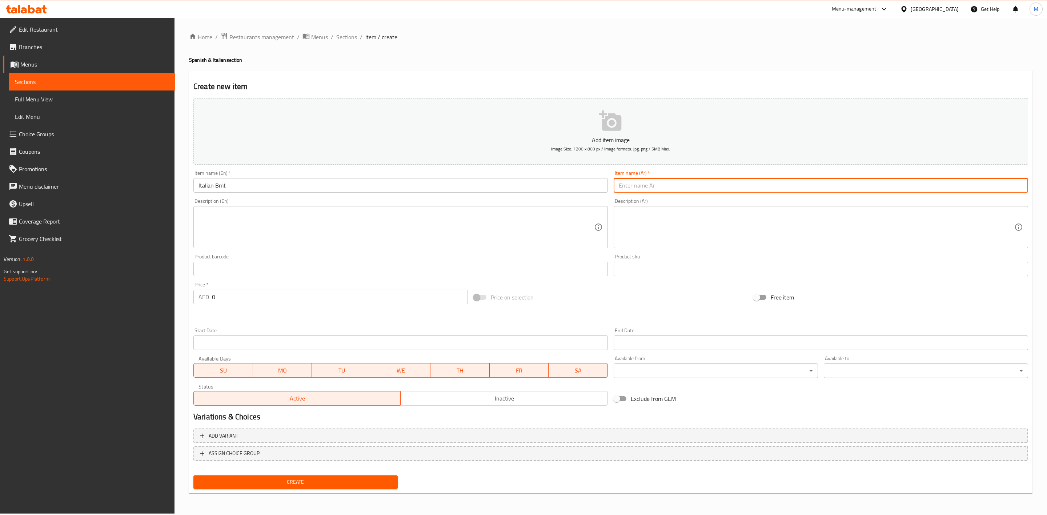
click at [705, 181] on input "text" at bounding box center [821, 185] width 415 height 15
paste input "ب م ت إيطالي كلوب إيطالي"
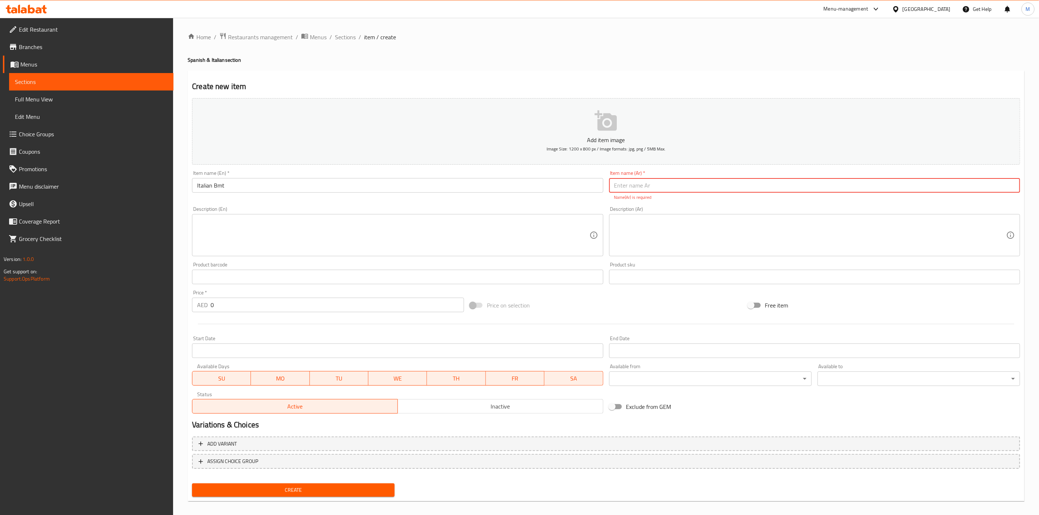
click at [692, 184] on input "text" at bounding box center [814, 185] width 411 height 15
paste input "ب م ت إيطالي كلوب إيطالي"
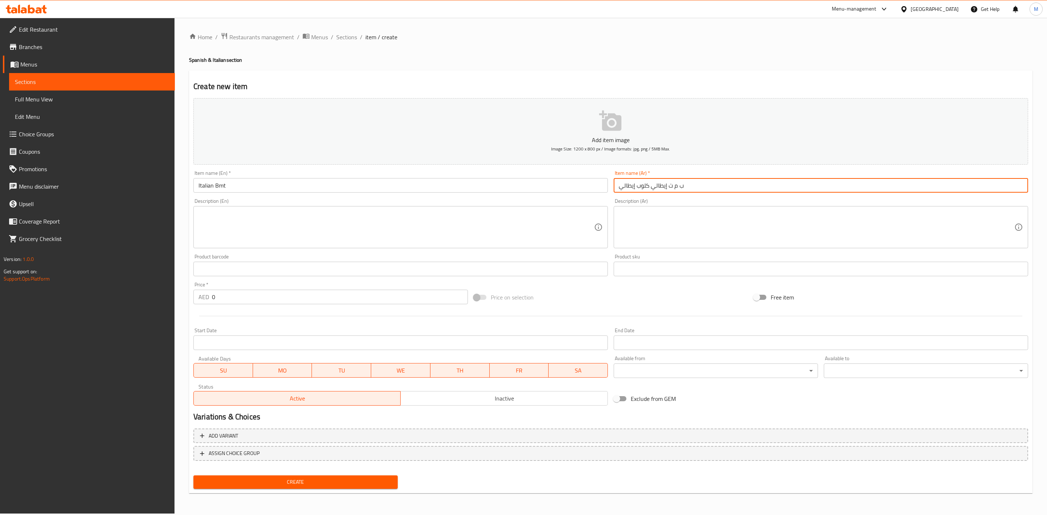
drag, startPoint x: 628, startPoint y: 188, endPoint x: 562, endPoint y: 183, distance: 65.7
click at [564, 183] on div "Add item image Image Size: 1200 x 800 px / Image formats: jpg, png / 5MB Max. I…" at bounding box center [611, 251] width 841 height 313
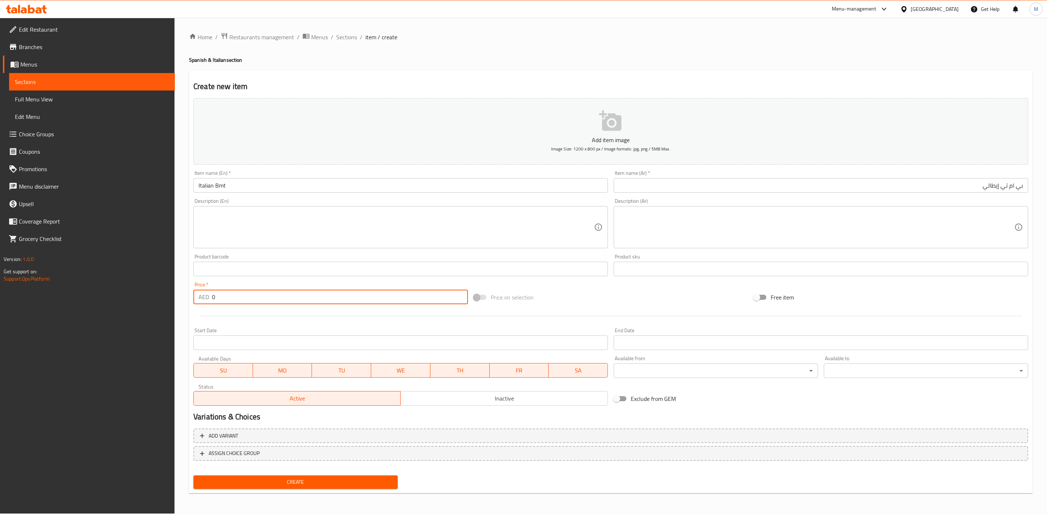
drag, startPoint x: 242, startPoint y: 303, endPoint x: 211, endPoint y: 304, distance: 31.7
click at [212, 304] on input "0" at bounding box center [340, 297] width 256 height 15
paste input "18.9"
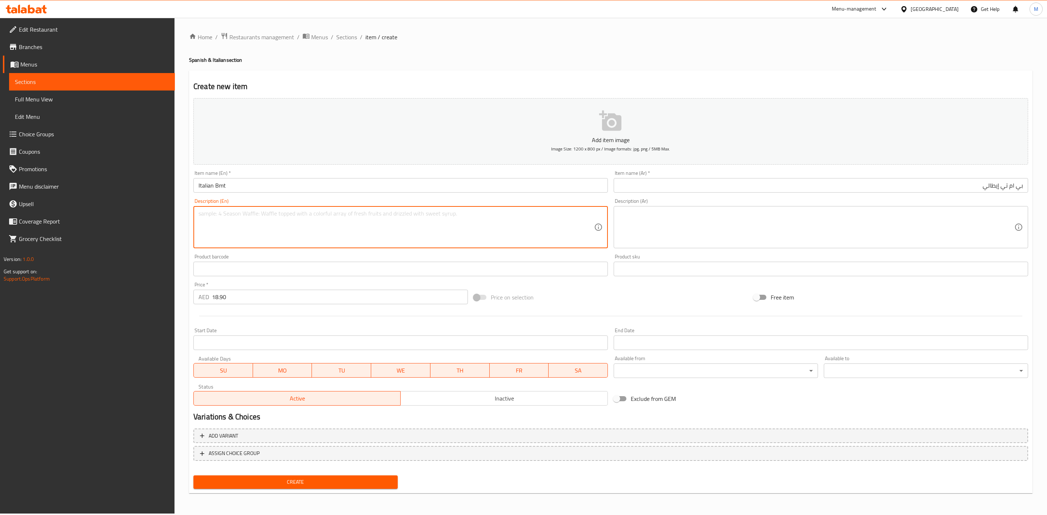
click at [294, 223] on textarea at bounding box center [397, 227] width 396 height 35
paste textarea "Italian BMT – Classic combo of bold meats, melted cheese, and fresh"
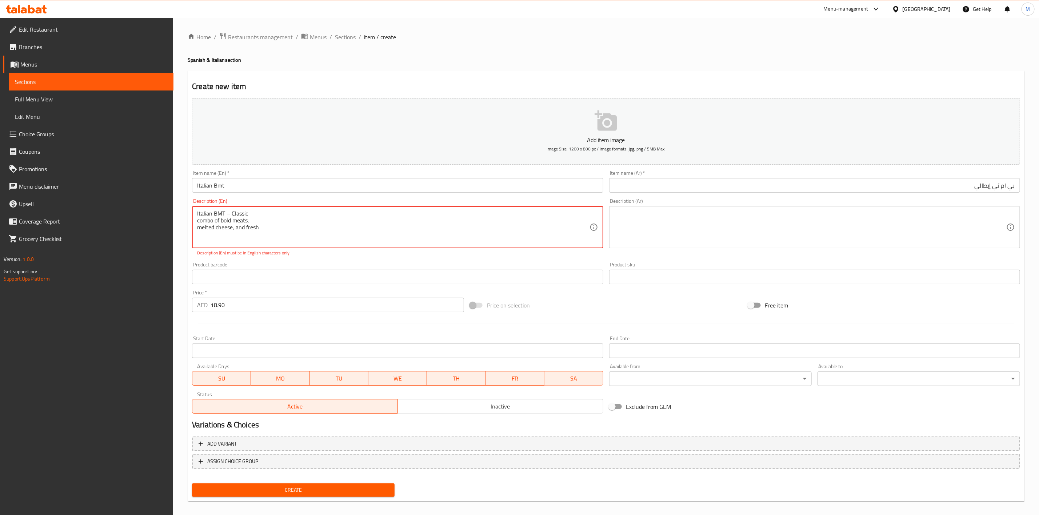
click at [299, 214] on textarea "Italian BMT – Classic combo of bold meats, melted cheese, and fresh" at bounding box center [393, 227] width 392 height 35
click at [349, 237] on textarea "Italian BMT – Classic combo of bold meats, melted cheese, and fresh" at bounding box center [393, 227] width 392 height 35
paste textarea "veggies"
click at [255, 208] on div "Italian BMT – Classic combo of bold meats, melted cheese, and fresh veggies Des…" at bounding box center [397, 227] width 411 height 42
click at [260, 220] on textarea "Italian BMT – Classic combo of bold meats, melted cheese, and fresh veggies" at bounding box center [393, 227] width 392 height 35
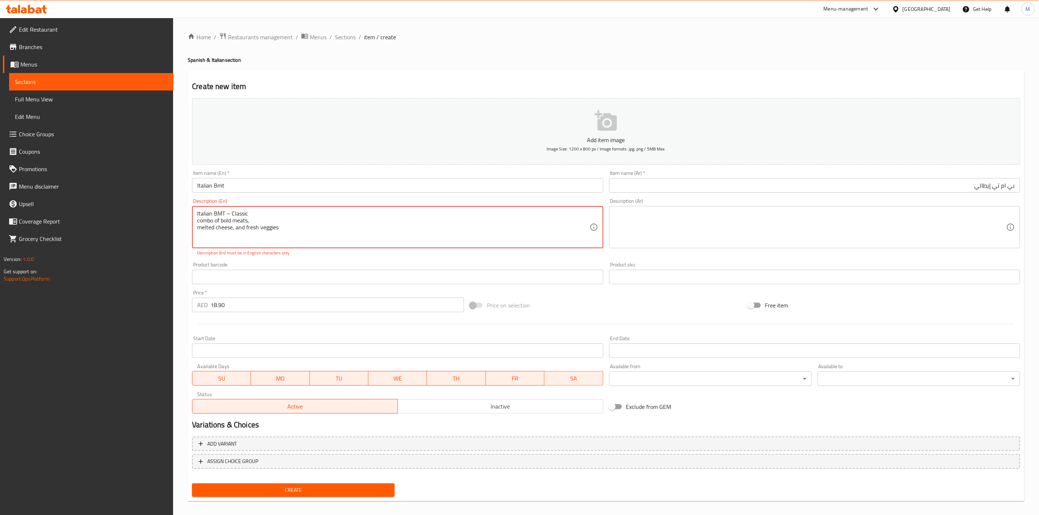
click at [259, 213] on textarea "Italian BMT – Classic combo of bold meats, melted cheese, and fresh veggies" at bounding box center [393, 227] width 392 height 35
click at [310, 212] on textarea "Italian BMT – Classic combo of bold meats, melted cheese, and fresh veggies" at bounding box center [393, 227] width 392 height 35
click at [425, 218] on textarea "Italian BMT – Classic combo of bold meats, melted cheese, and fresh veggies" at bounding box center [393, 227] width 392 height 35
click at [388, 271] on input "text" at bounding box center [397, 277] width 411 height 15
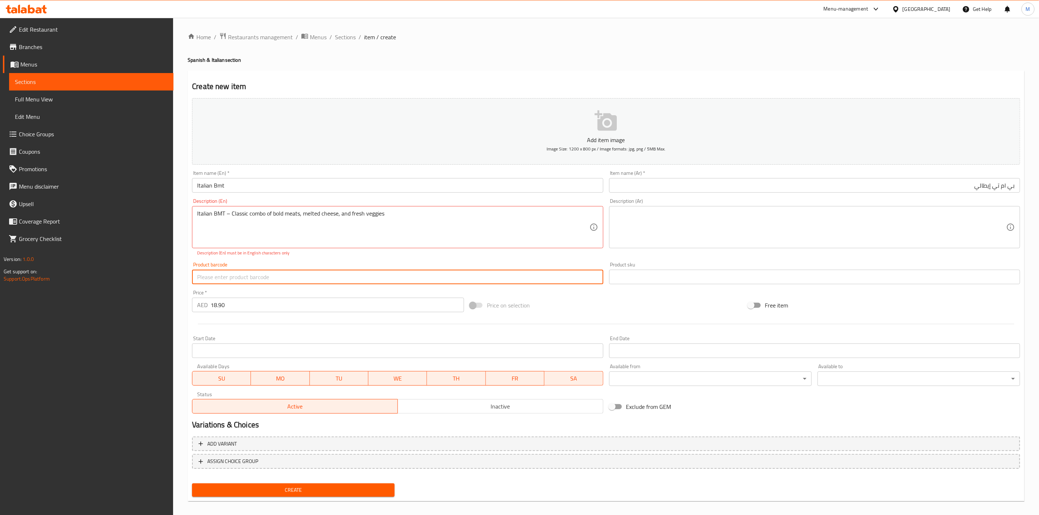
click at [385, 259] on div "Description (En) Italian BMT – Classic combo of bold meats, melted cheese, and …" at bounding box center [397, 228] width 417 height 64
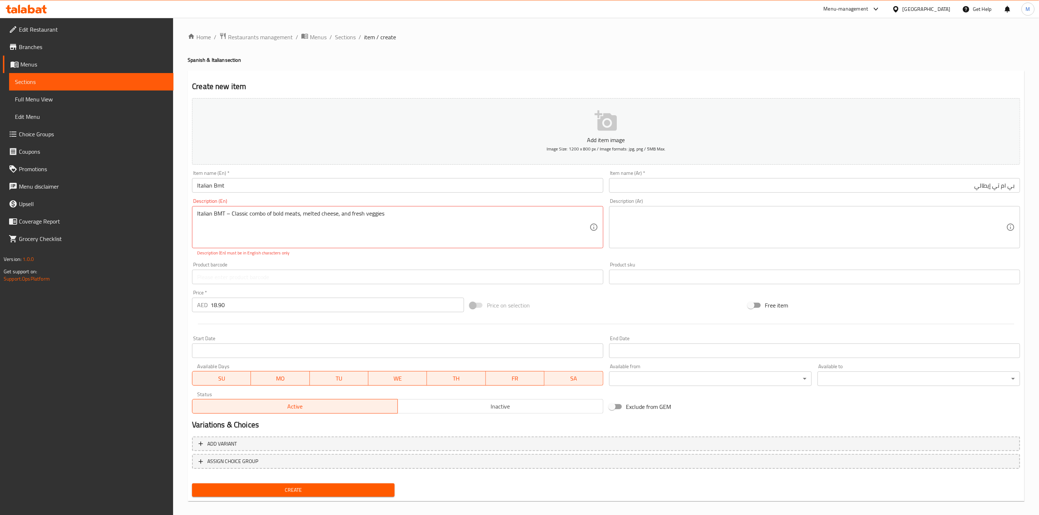
click at [385, 259] on div "Description (En) Italian BMT – Classic combo of bold meats, melted cheese, and …" at bounding box center [397, 228] width 417 height 64
click at [236, 213] on textarea "Italian BMT – Classic combo of bold meats, melted cheese, and fresh veggies" at bounding box center [393, 227] width 392 height 35
click at [231, 212] on textarea "Italian BMT – Classic combo of bold meats, melted cheese, and fresh veggies" at bounding box center [393, 227] width 392 height 35
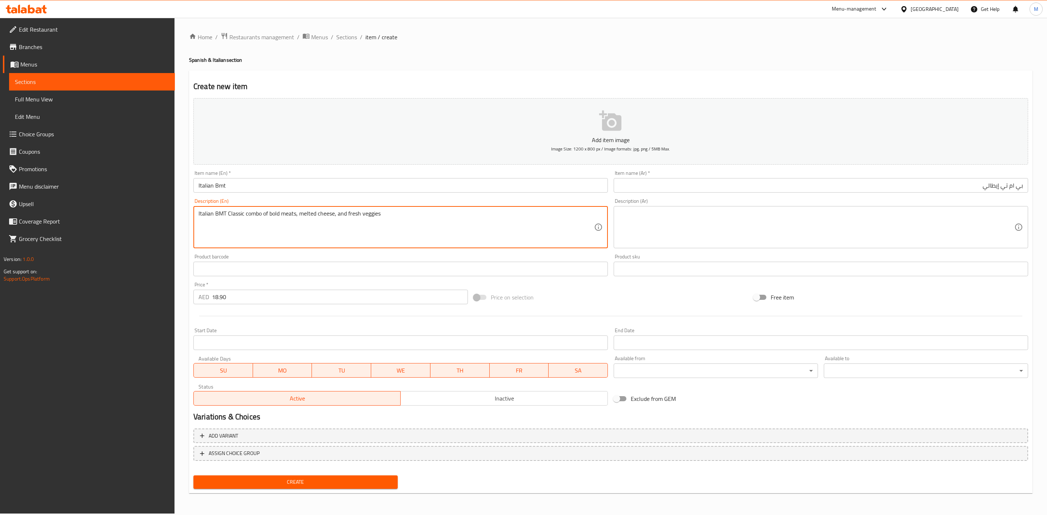
click at [293, 257] on div "Product barcode Product barcode" at bounding box center [400, 265] width 415 height 22
click at [364, 213] on textarea "Italian BMT Classic combo of bold meats, melted cheese, and fresh veggies" at bounding box center [397, 227] width 396 height 35
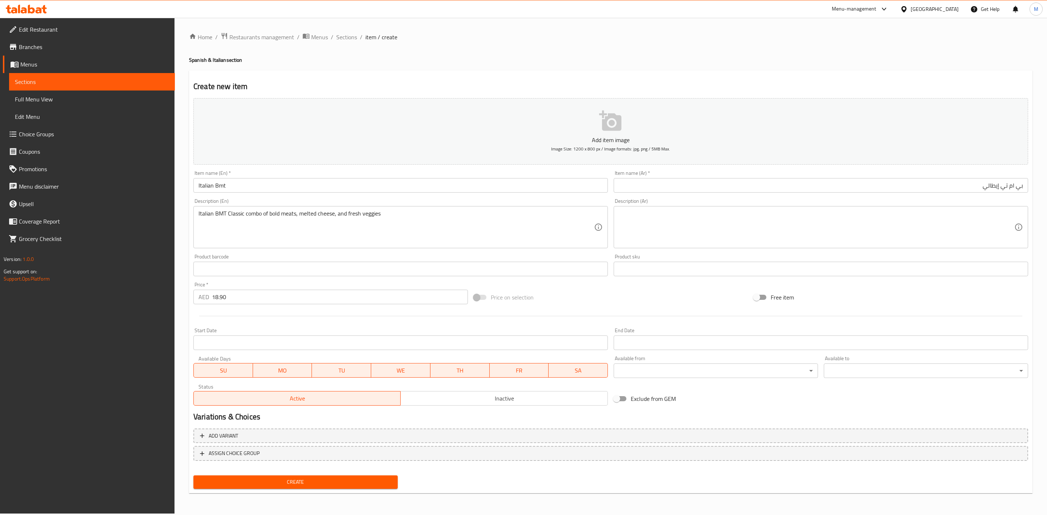
click at [363, 213] on textarea "Italian BMT Classic combo of bold meats, melted cheese, and fresh veggies" at bounding box center [397, 227] width 396 height 35
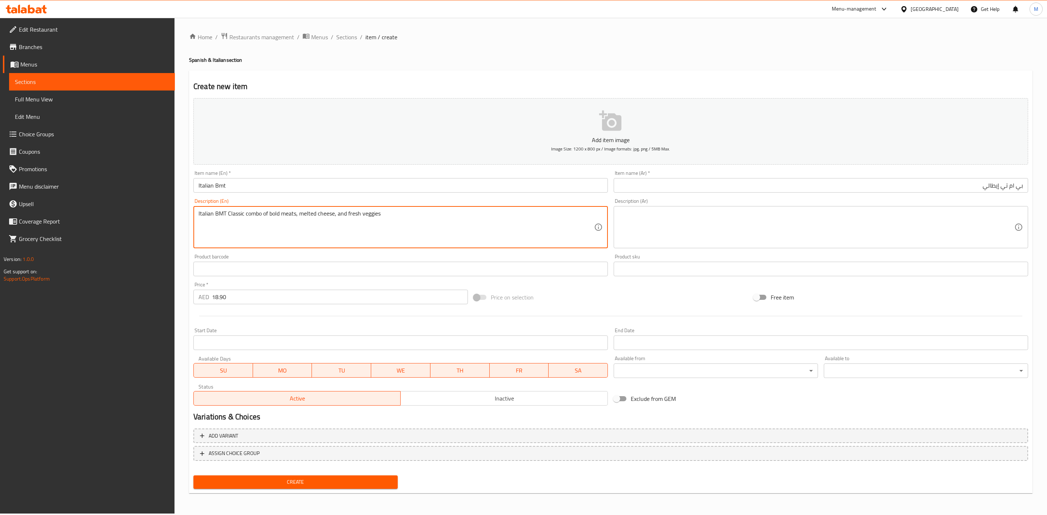
click at [363, 213] on textarea "Italian BMT Classic combo of bold meats, melted cheese, and fresh veggies" at bounding box center [397, 227] width 396 height 35
click at [386, 214] on textarea "italian bmt classic combo of bold meats, melted cheese, and fresh veggies" at bounding box center [397, 227] width 396 height 35
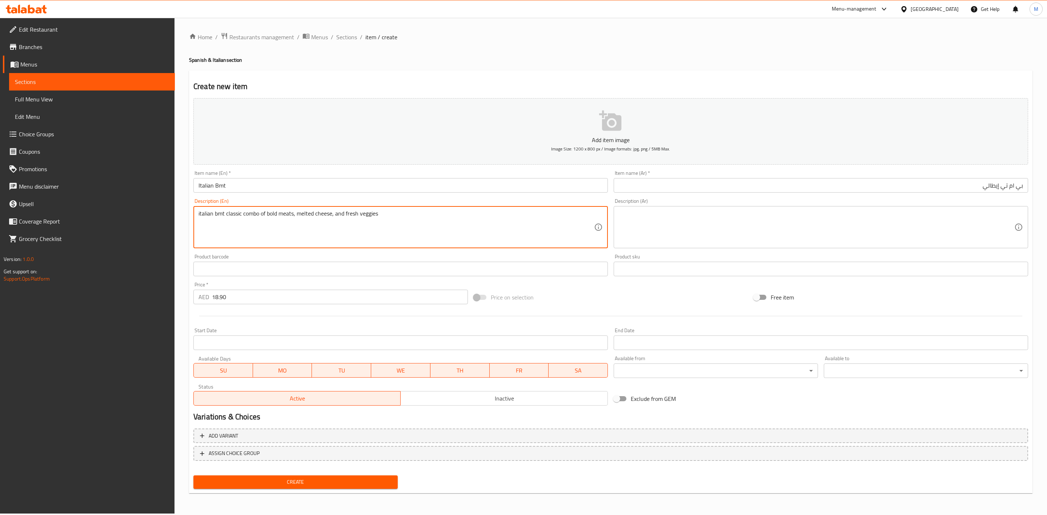
click at [386, 214] on textarea "italian bmt classic combo of bold meats, melted cheese, and fresh veggies" at bounding box center [397, 227] width 396 height 35
click at [767, 216] on textarea at bounding box center [817, 227] width 396 height 35
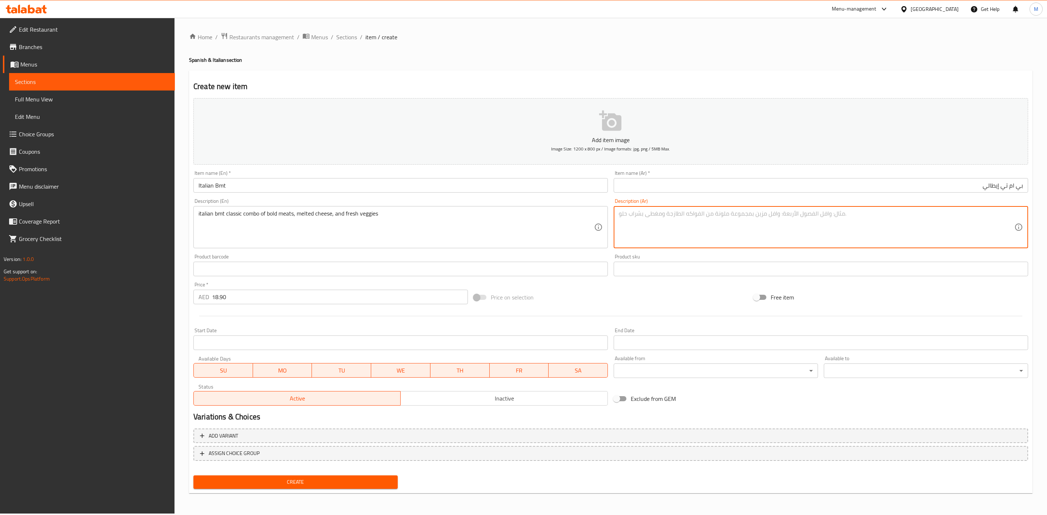
paste textarea "مزيج إيطالي كلاسيكي من اللحوم الجريئة والجبن الذائب والخضروات الطازجة"
click at [782, 215] on textarea "مزيج إيطالي كلاسيكي من اللحوم الجريئة والجبن الذائب والخضروات الطازجة" at bounding box center [817, 227] width 396 height 35
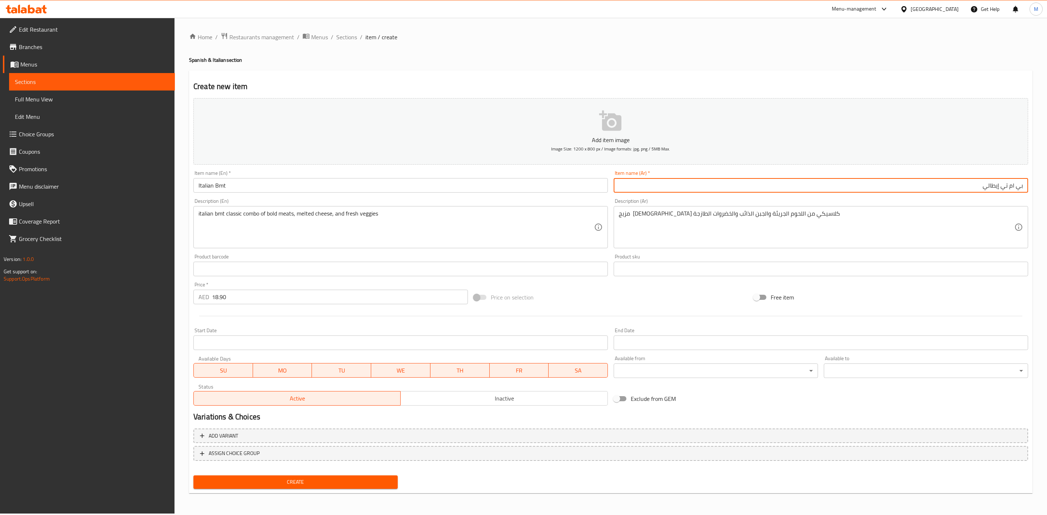
drag, startPoint x: 1004, startPoint y: 189, endPoint x: 1046, endPoint y: 188, distance: 42.9
click at [1046, 188] on div "Home / Restaurants management / Menus / Sections / item / create Spanish & Ital…" at bounding box center [611, 266] width 873 height 496
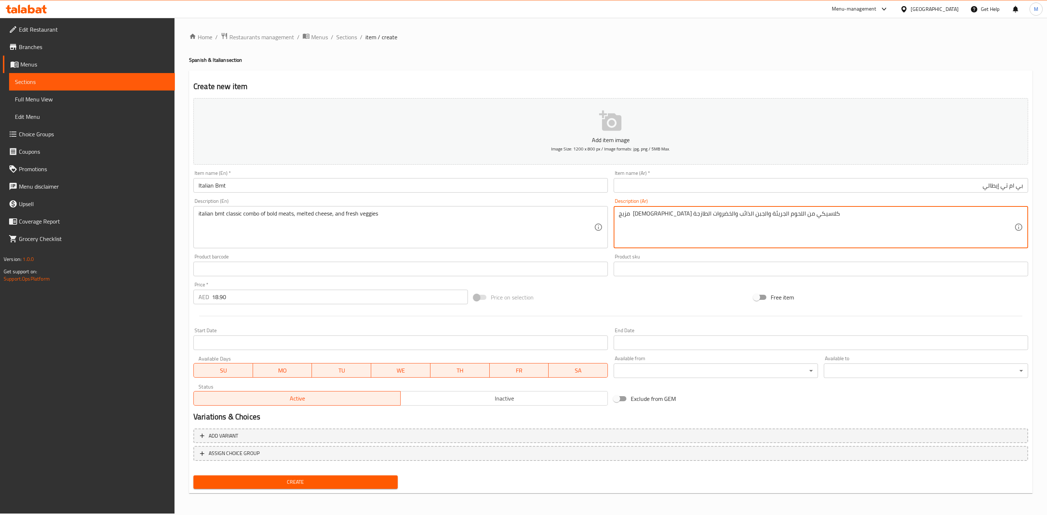
paste textarea "بي ام تي"
click at [830, 221] on textarea "مزيج بي ام تي إيطالي كلاسيكي من اللحوم الجريئة والجبن الذائب والخضروات الطازجة" at bounding box center [817, 227] width 396 height 35
click at [600, 305] on div "Price on selection" at bounding box center [611, 298] width 280 height 20
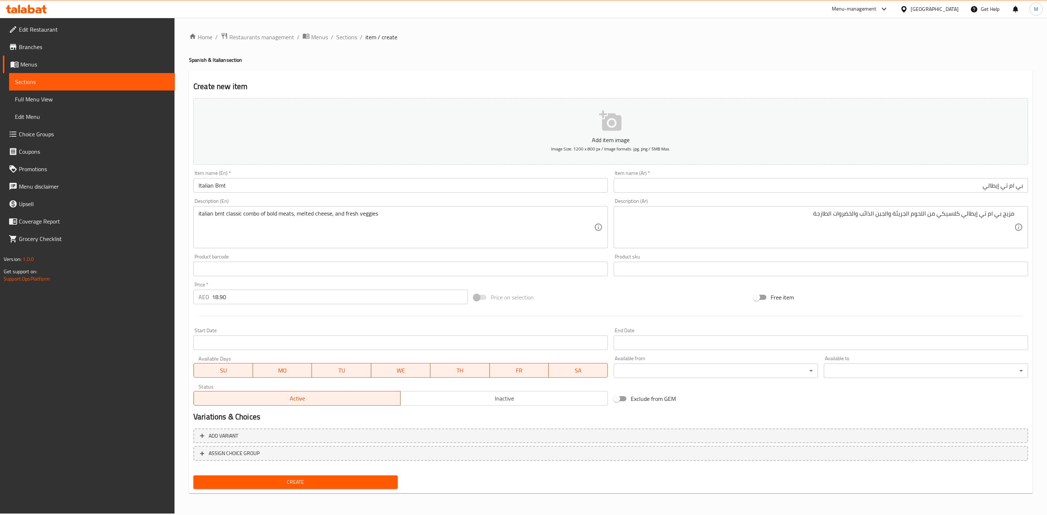
click at [379, 474] on div "Create" at bounding box center [296, 482] width 210 height 19
click at [379, 478] on span "Create" at bounding box center [295, 482] width 193 height 9
click at [349, 35] on span "Sections" at bounding box center [346, 37] width 21 height 9
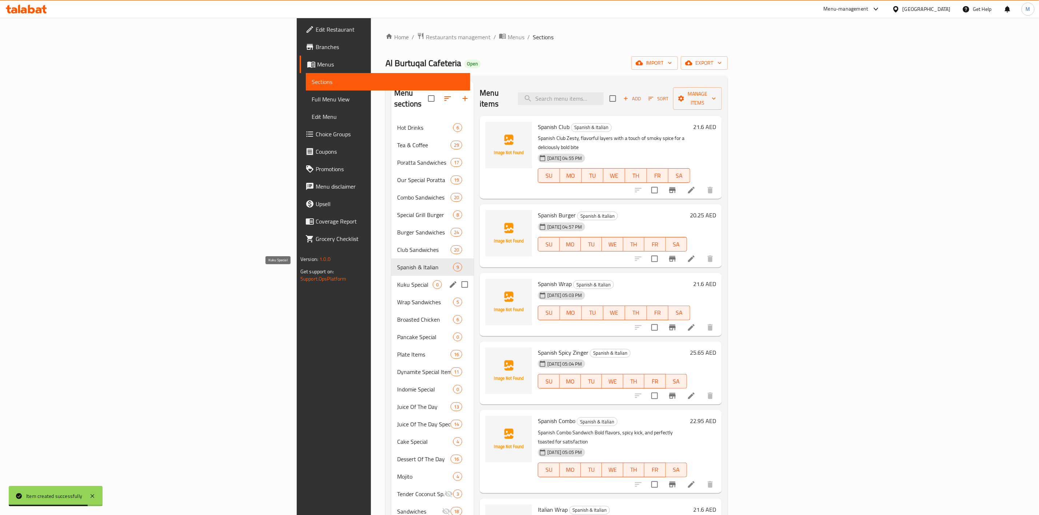
click at [397, 280] on span "Kuku Special" at bounding box center [415, 284] width 36 height 9
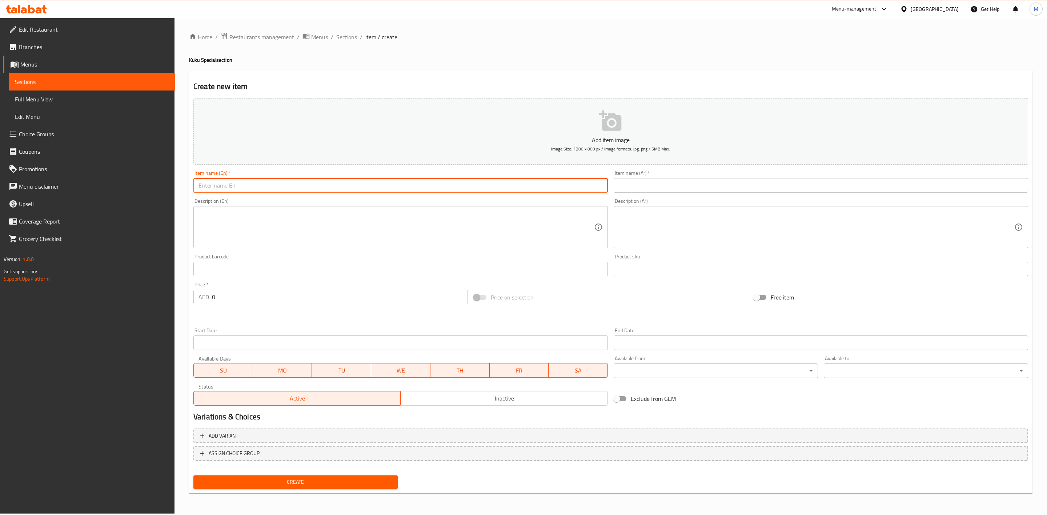
click at [378, 192] on input "text" at bounding box center [400, 185] width 415 height 15
paste input "KUKKU ARABIC"
click at [378, 192] on input "KUKKU ARABIC" at bounding box center [400, 185] width 415 height 15
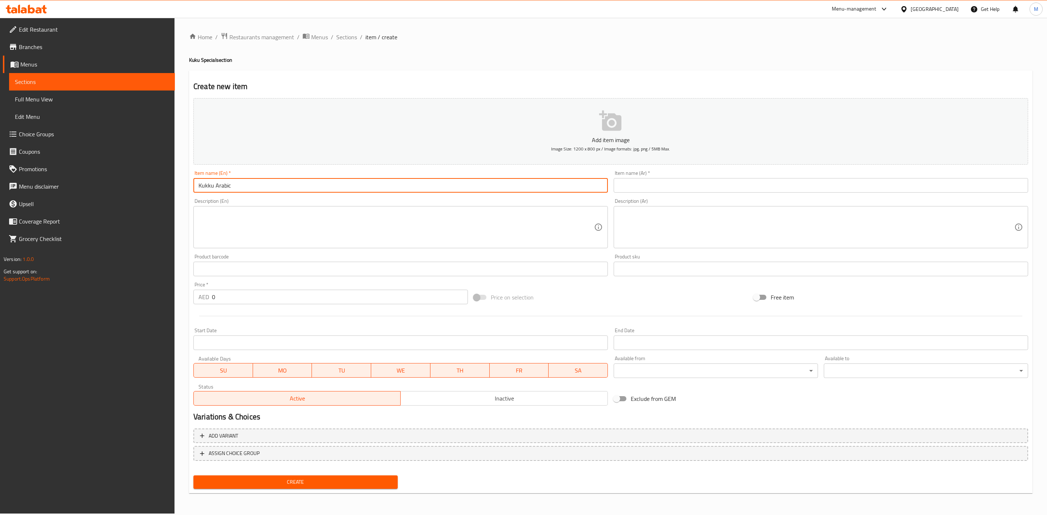
type input "Kukku Arabic"
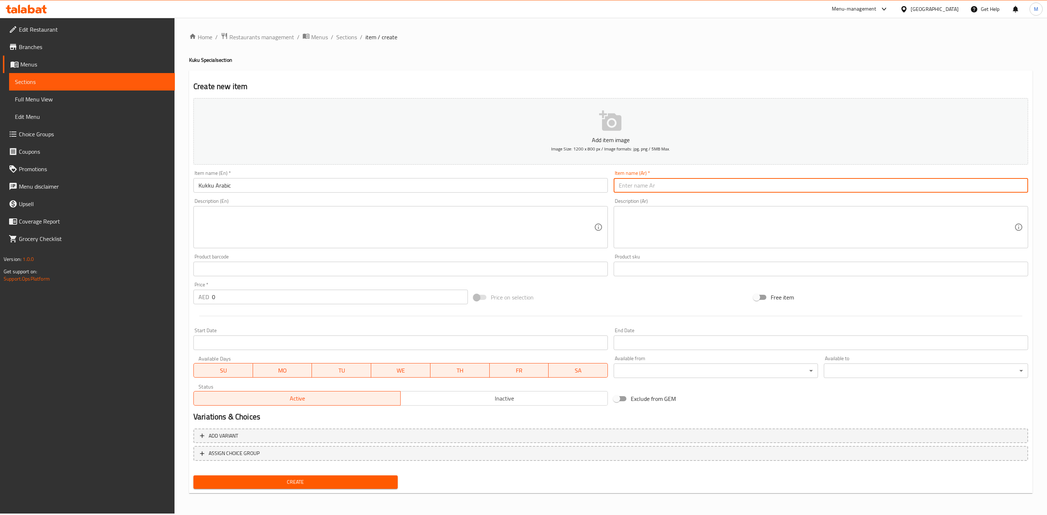
click at [707, 179] on input "text" at bounding box center [821, 185] width 415 height 15
paste input "كوكو عربي"
type input "كوكو عربي"
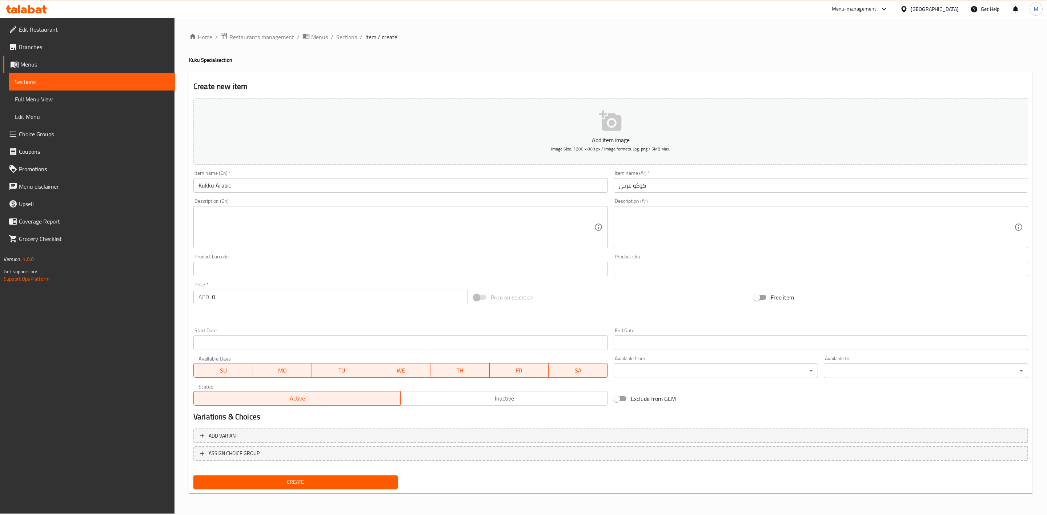
drag, startPoint x: 229, startPoint y: 307, endPoint x: 217, endPoint y: 301, distance: 13.2
click at [219, 304] on div "Price   * AED 0 Price *" at bounding box center [331, 293] width 280 height 28
drag, startPoint x: 217, startPoint y: 301, endPoint x: 188, endPoint y: 301, distance: 29.8
click at [186, 302] on div "Home / Restaurants management / Menus / Sections / item / create Kuku Special s…" at bounding box center [611, 266] width 873 height 496
type input "27"
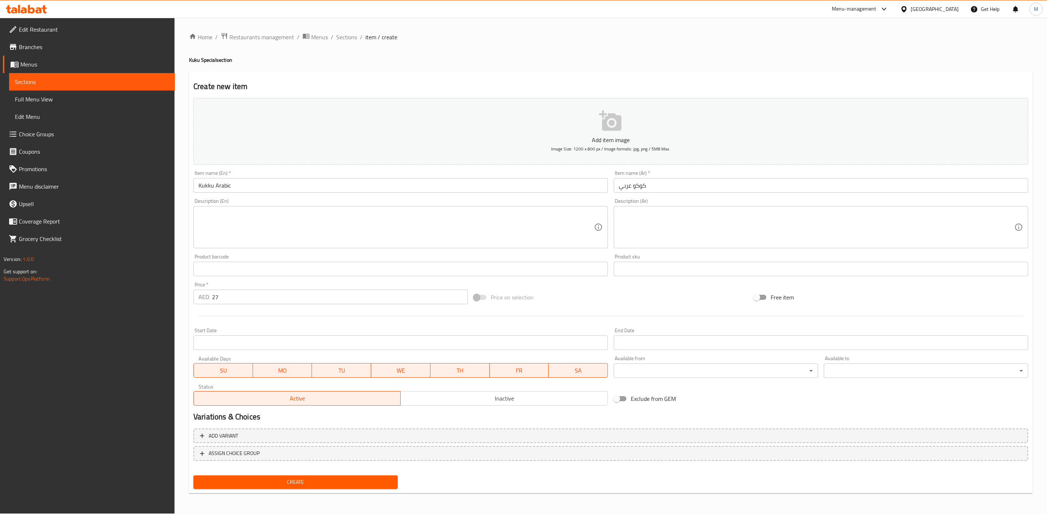
click at [627, 293] on div "Price on selection" at bounding box center [611, 298] width 280 height 20
click at [358, 480] on span "Create" at bounding box center [295, 482] width 193 height 9
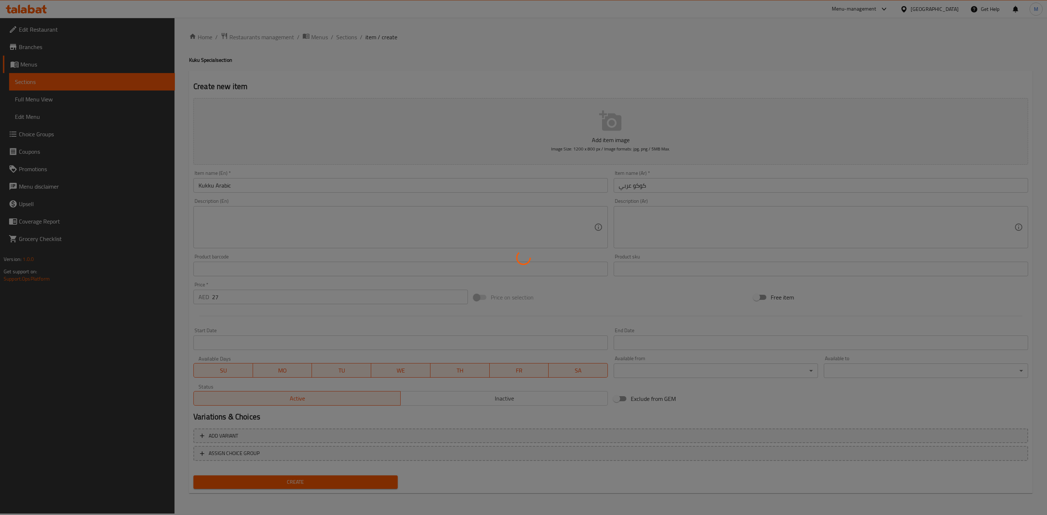
type input "0"
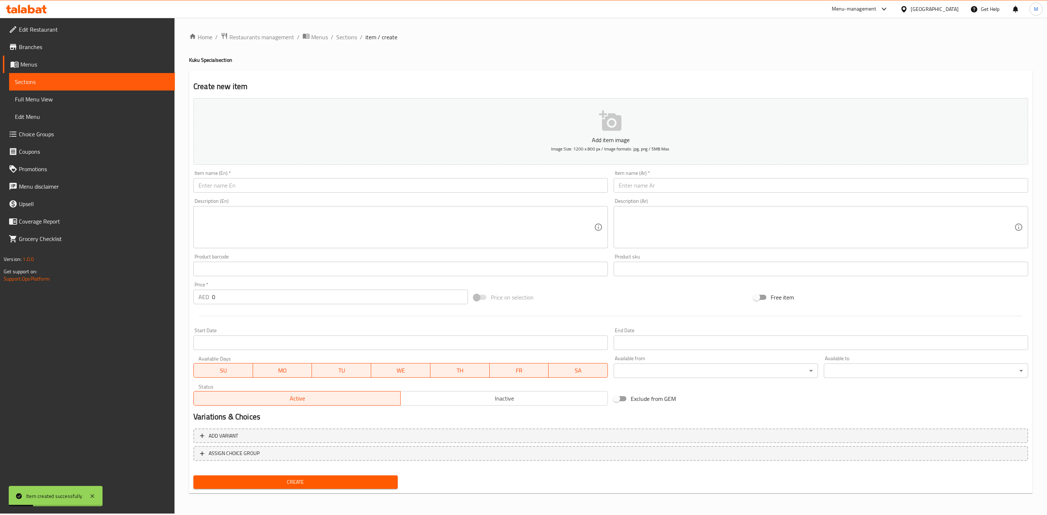
click at [485, 191] on input "text" at bounding box center [400, 185] width 415 height 15
paste input "KUKKU INFINITY"
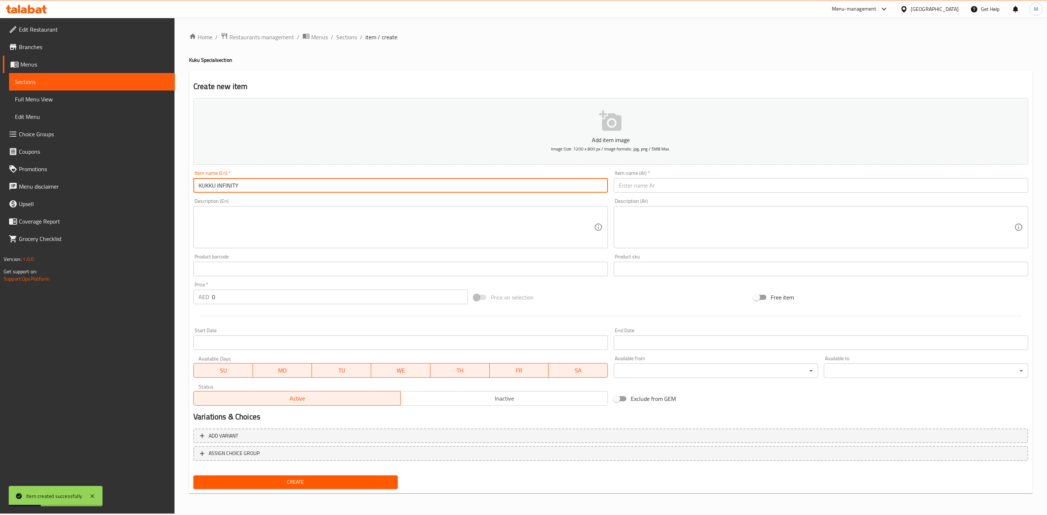
click at [433, 189] on input "KUKKU INFINITY" at bounding box center [400, 185] width 415 height 15
type input "Kukku Infinity"
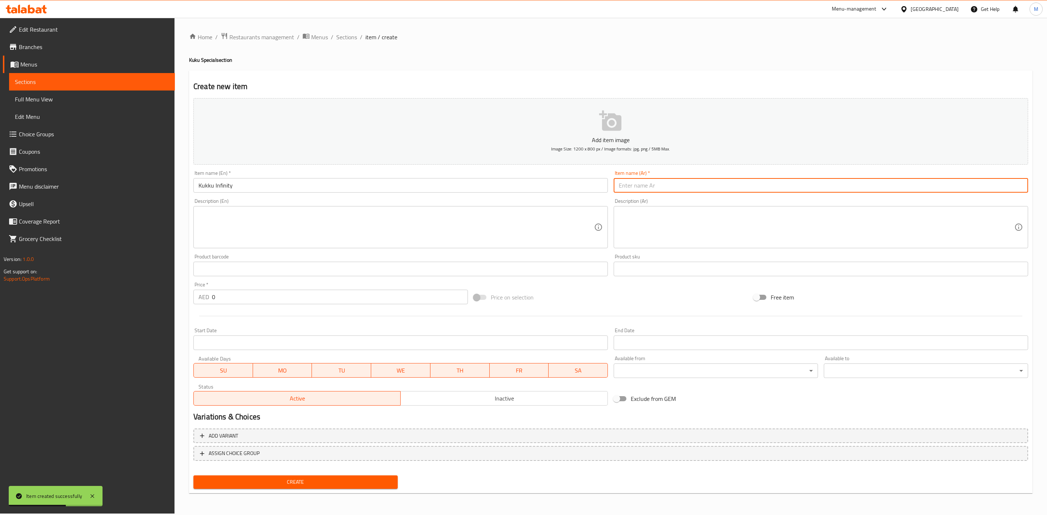
click at [710, 181] on input "text" at bounding box center [821, 185] width 415 height 15
paste input "كوكو انفينيتي"
type input "كوكو انفينيتي"
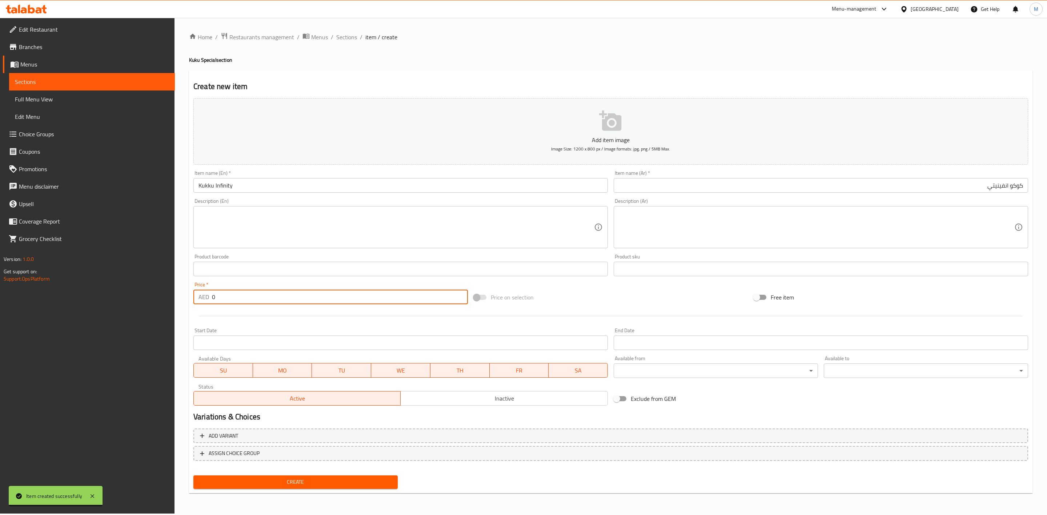
paste input "29.70"
drag, startPoint x: 218, startPoint y: 298, endPoint x: 213, endPoint y: 298, distance: 5.1
click at [214, 298] on input "0" at bounding box center [340, 297] width 256 height 15
drag, startPoint x: 234, startPoint y: 300, endPoint x: 205, endPoint y: 300, distance: 28.7
click at [205, 300] on div "AED 029.70 Price *" at bounding box center [330, 297] width 275 height 15
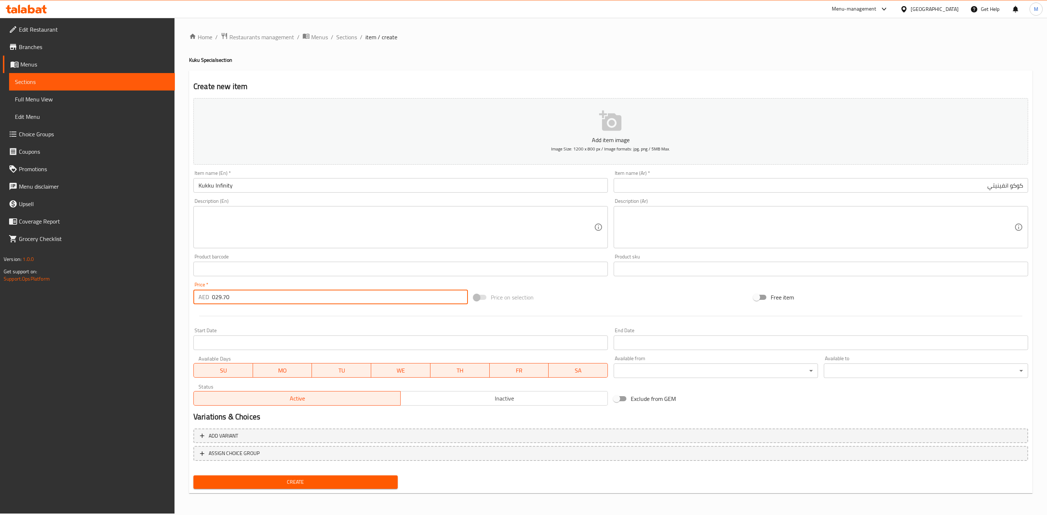
paste input "number"
type input "29.70"
click at [233, 311] on div at bounding box center [611, 316] width 841 height 18
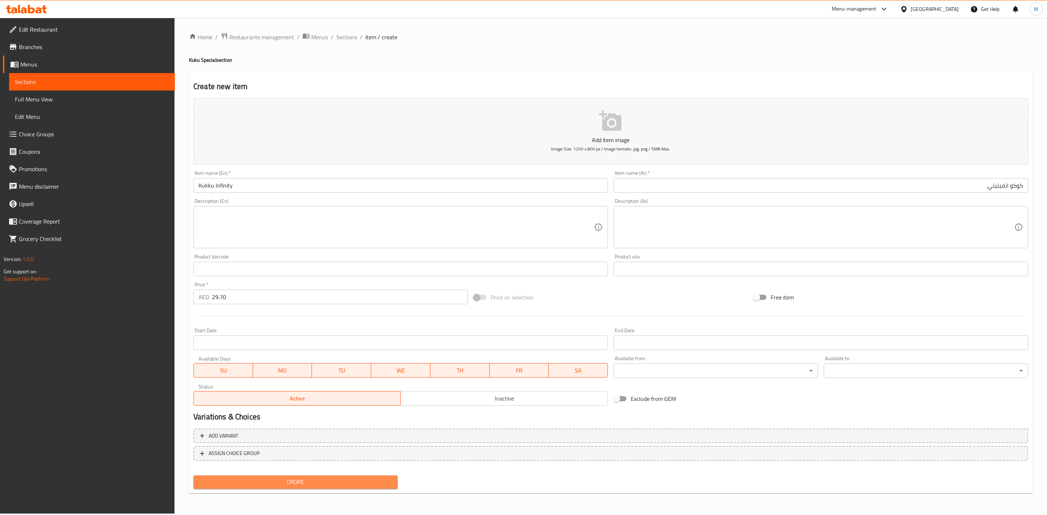
click at [345, 478] on span "Create" at bounding box center [295, 482] width 193 height 9
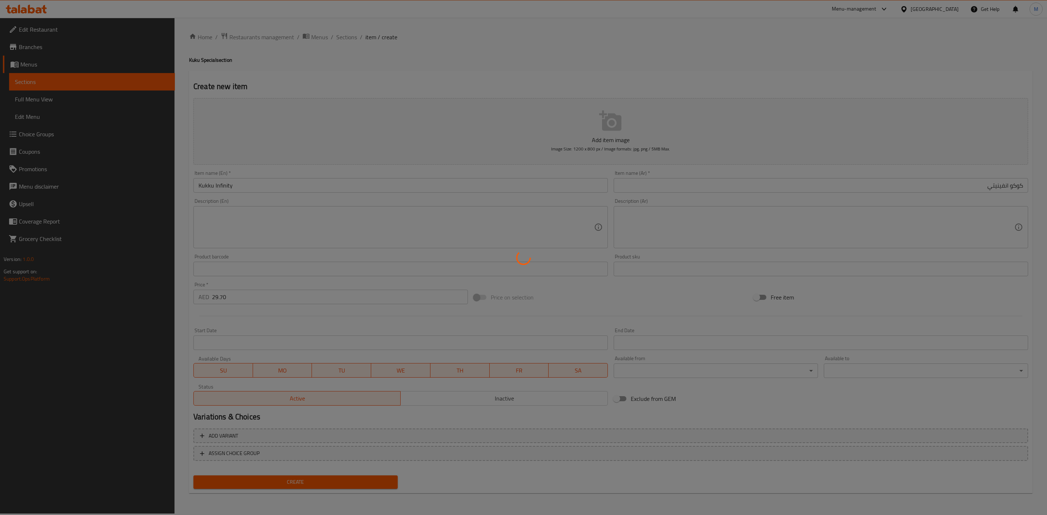
type input "0"
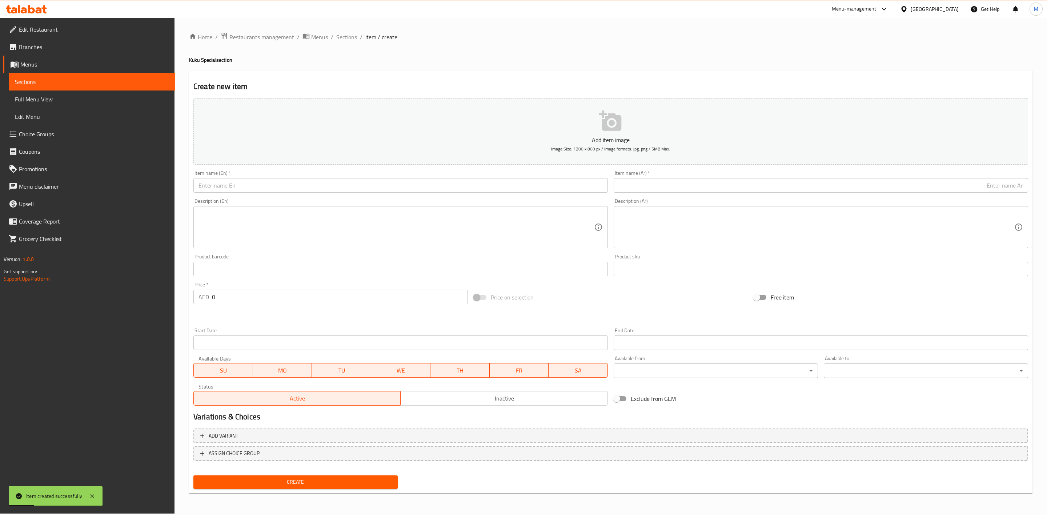
drag, startPoint x: 392, startPoint y: 178, endPoint x: 388, endPoint y: 186, distance: 8.8
click at [392, 177] on div "Item name (En)   * Item name (En) *" at bounding box center [400, 182] width 415 height 22
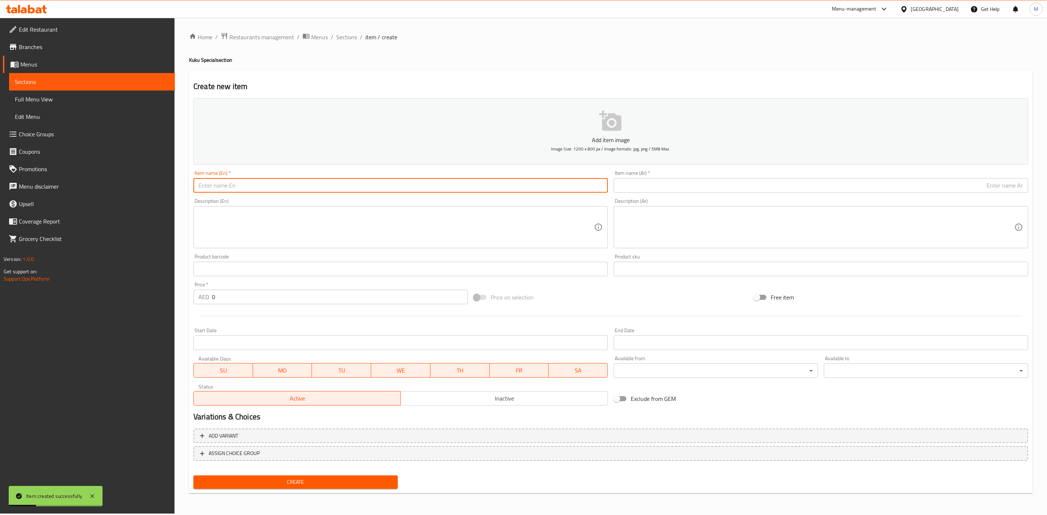
click at [388, 187] on input "text" at bounding box center [400, 185] width 415 height 15
paste input "KUKKU SPECIAL"
click at [388, 187] on input "KUKKU SPECIAL" at bounding box center [400, 185] width 415 height 15
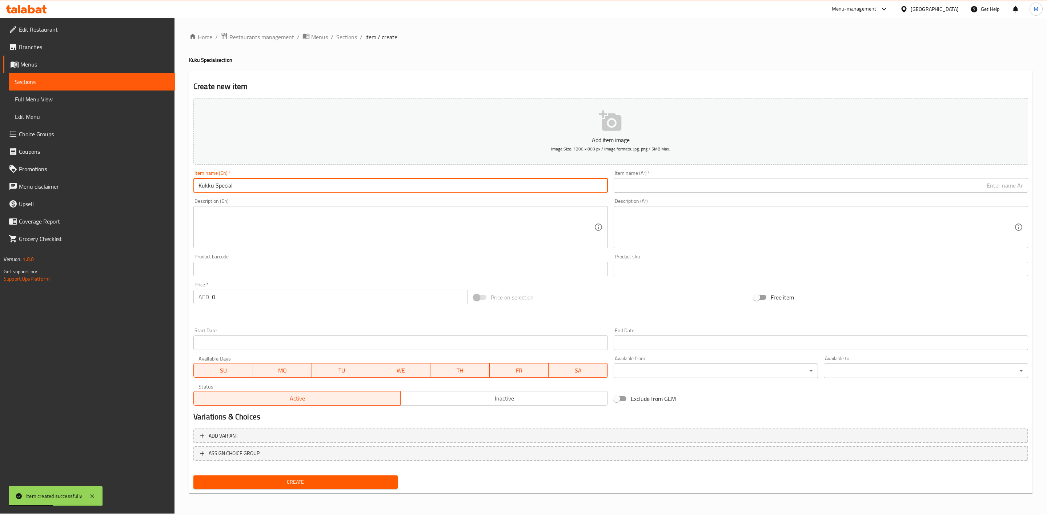
type input "Kukku Special"
click at [800, 181] on input "text" at bounding box center [821, 185] width 415 height 15
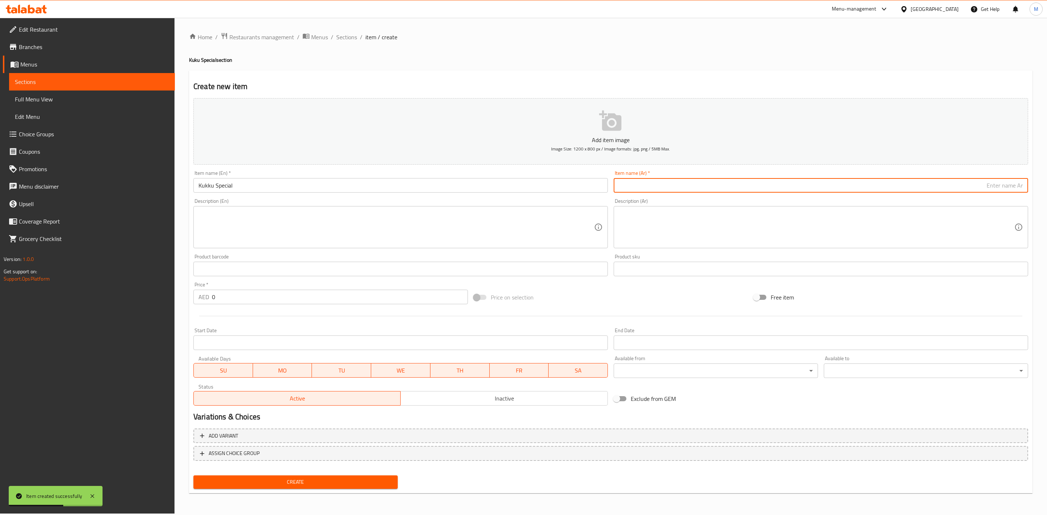
paste input "كوكو خاص"
type input "كوكو خاص"
click at [793, 199] on div "Description (Ar) Description (Ar)" at bounding box center [821, 224] width 415 height 50
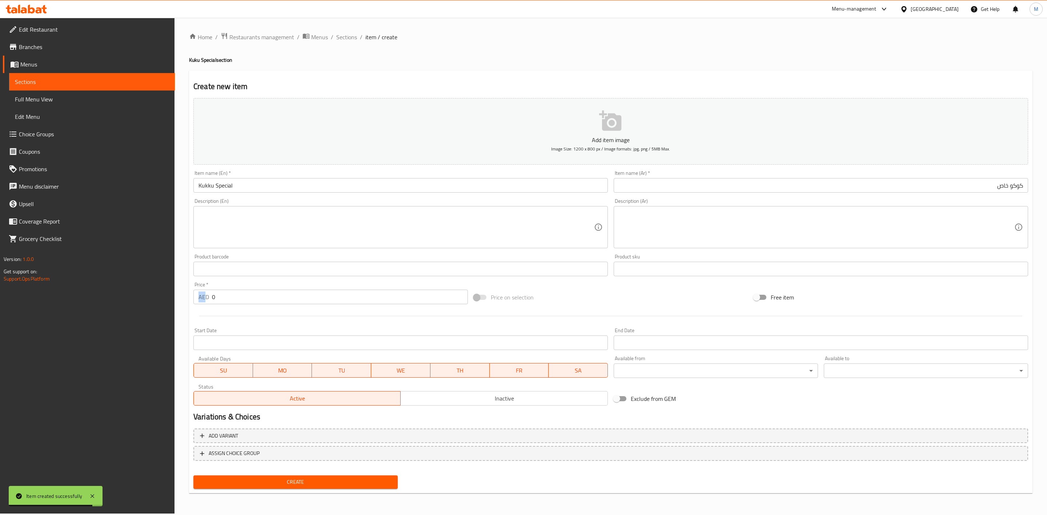
drag, startPoint x: 237, startPoint y: 288, endPoint x: 204, endPoint y: 292, distance: 33.3
click at [204, 292] on div "Price   * AED 0 Price *" at bounding box center [330, 293] width 275 height 22
drag, startPoint x: 218, startPoint y: 292, endPoint x: 195, endPoint y: 292, distance: 23.6
click at [195, 292] on div "AED 0 Price *" at bounding box center [330, 297] width 275 height 15
paste input "29.7"
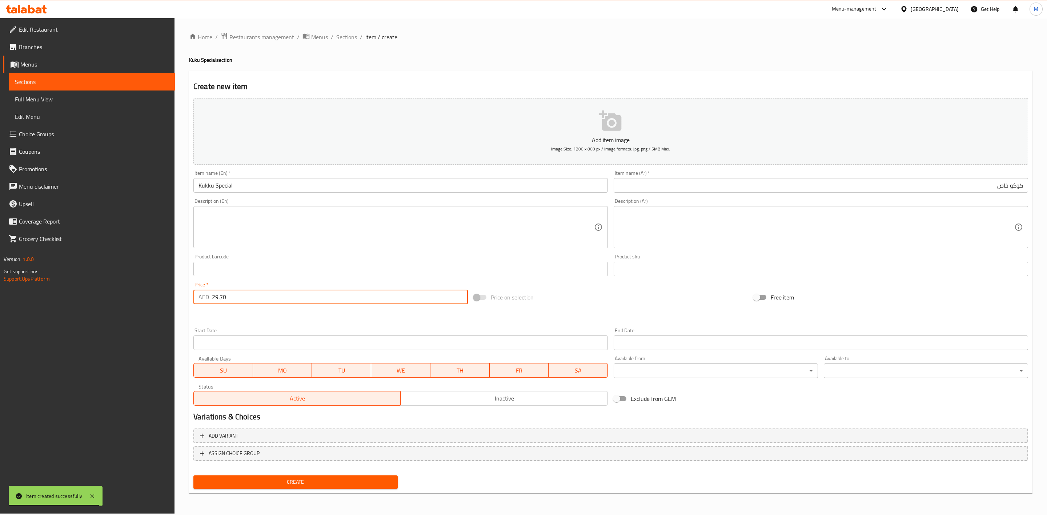
type input "29.70"
click at [248, 312] on div at bounding box center [611, 316] width 841 height 18
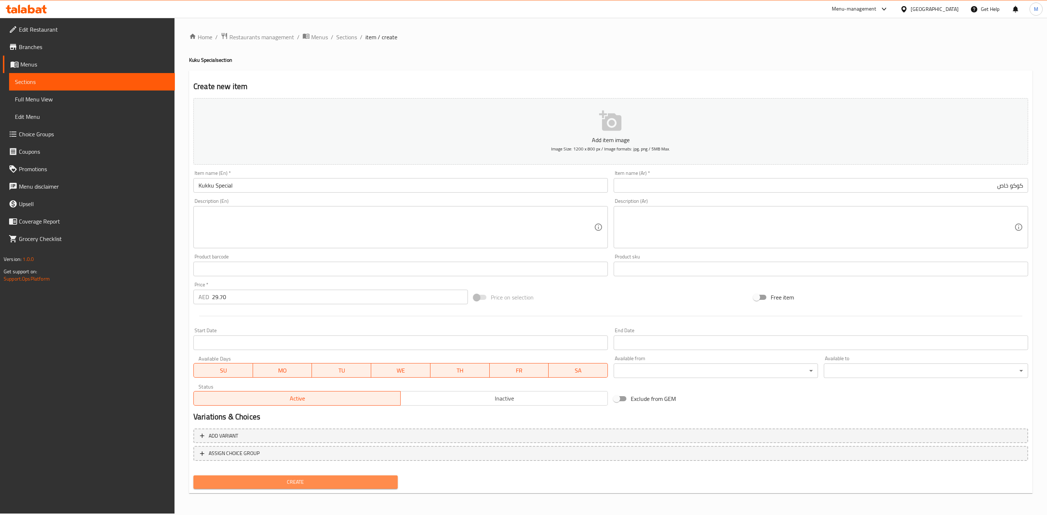
click at [295, 479] on span "Create" at bounding box center [295, 482] width 193 height 9
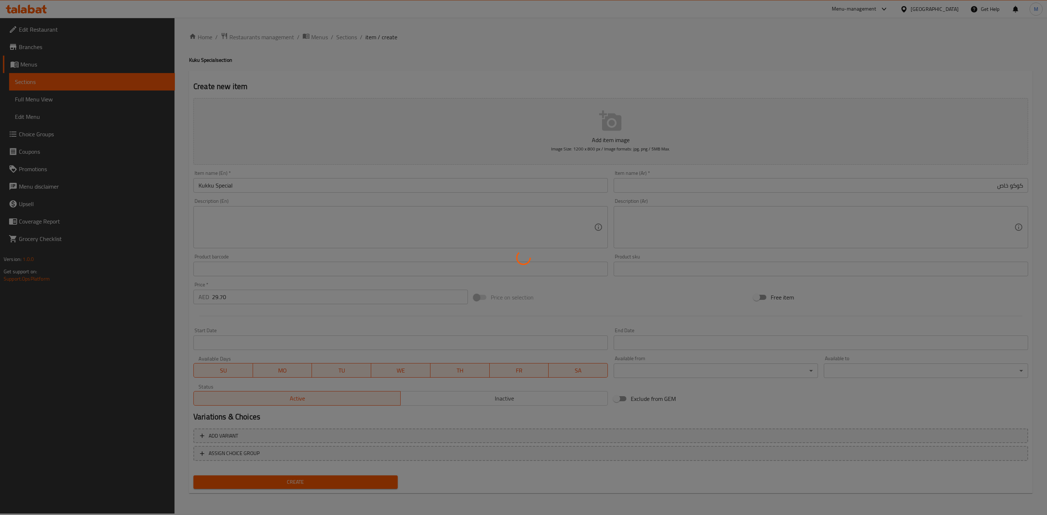
type input "0"
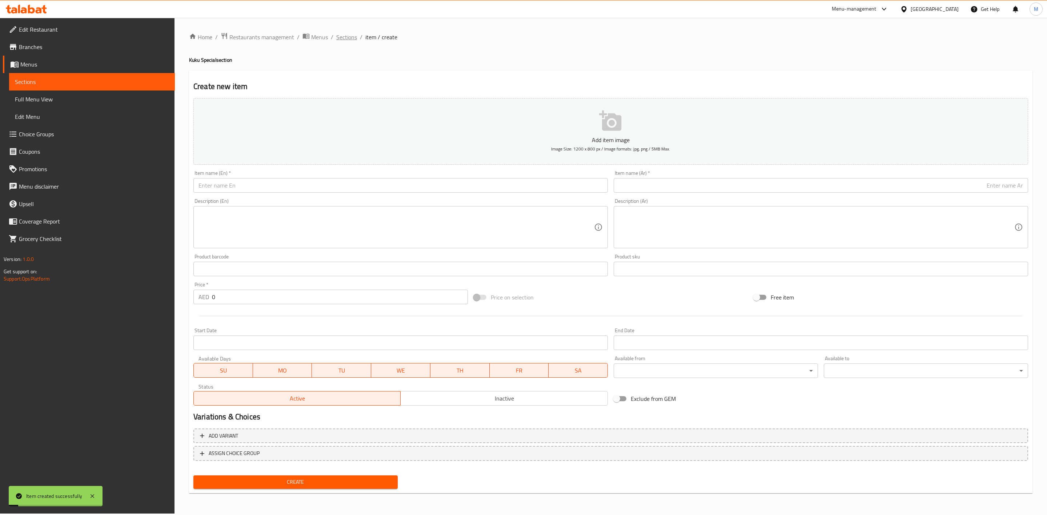
click at [346, 39] on span "Sections" at bounding box center [346, 37] width 21 height 9
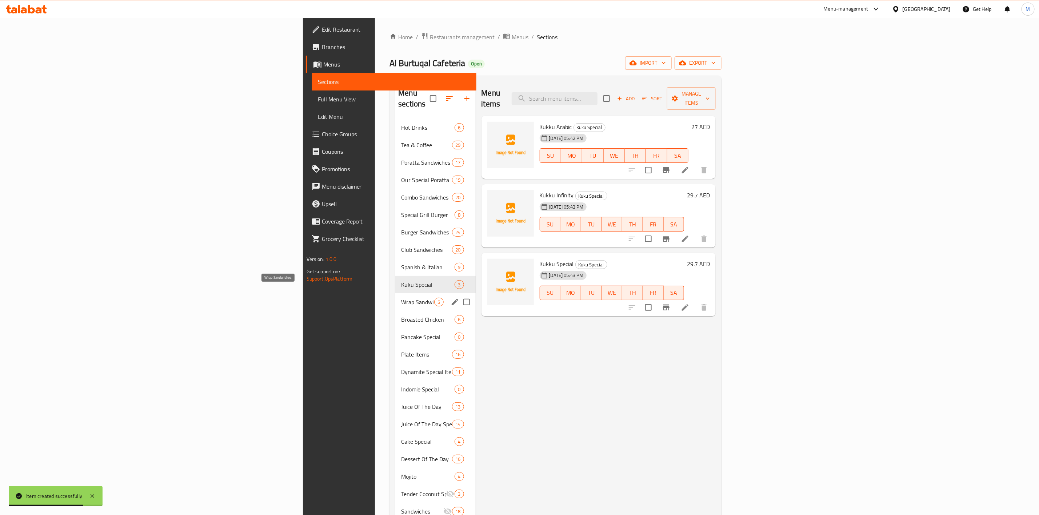
click at [401, 298] on span "Wrap Sandwiches" at bounding box center [417, 302] width 33 height 9
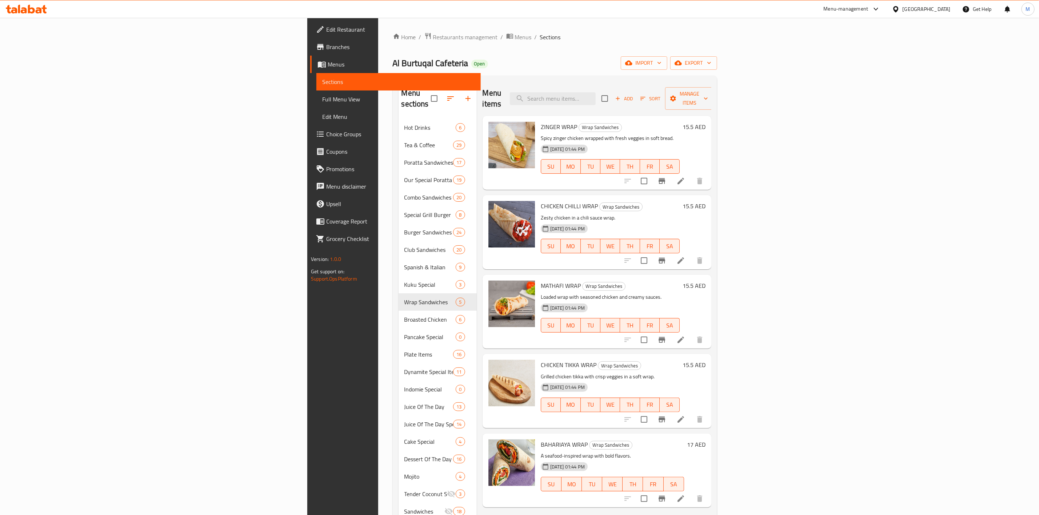
click at [666, 177] on icon "Branch-specific-item" at bounding box center [661, 181] width 9 height 9
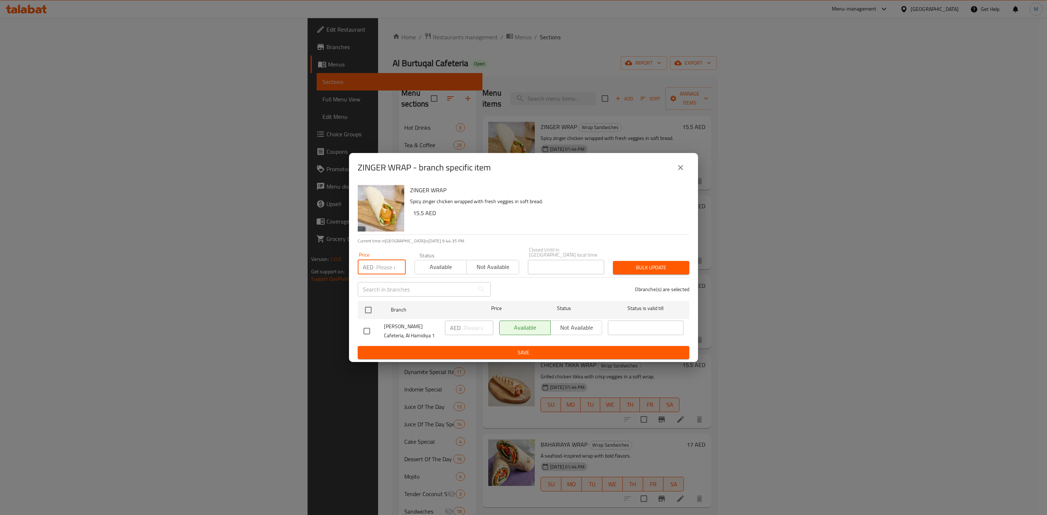
click at [387, 267] on input "number" at bounding box center [390, 267] width 29 height 15
paste input "17.55"
type input "17.55"
click at [373, 313] on input "checkbox" at bounding box center [368, 310] width 15 height 15
checkbox input "true"
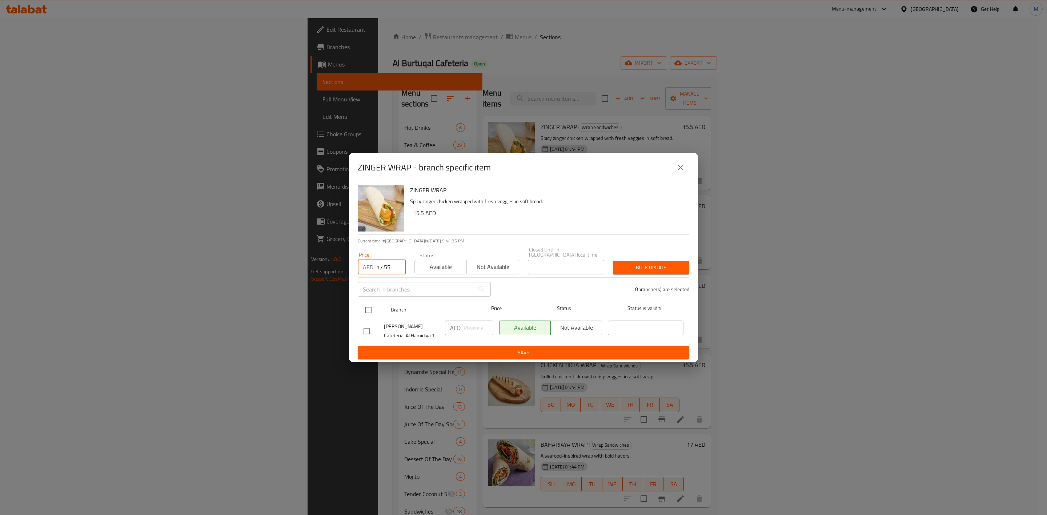
checkbox input "true"
click at [676, 262] on button "Bulk update" at bounding box center [651, 267] width 76 height 13
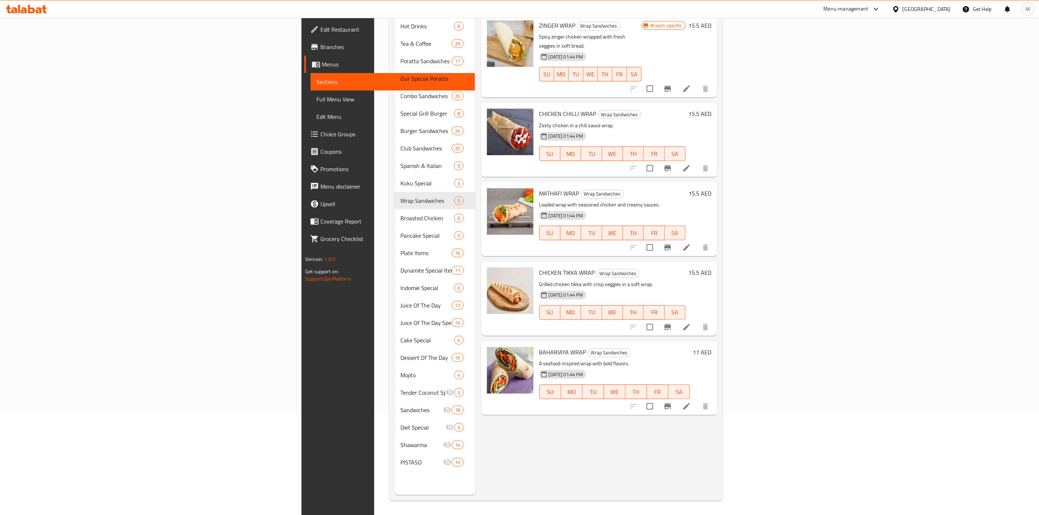
scroll to position [102, 0]
click at [671, 324] on icon "Branch-specific-item" at bounding box center [667, 327] width 7 height 6
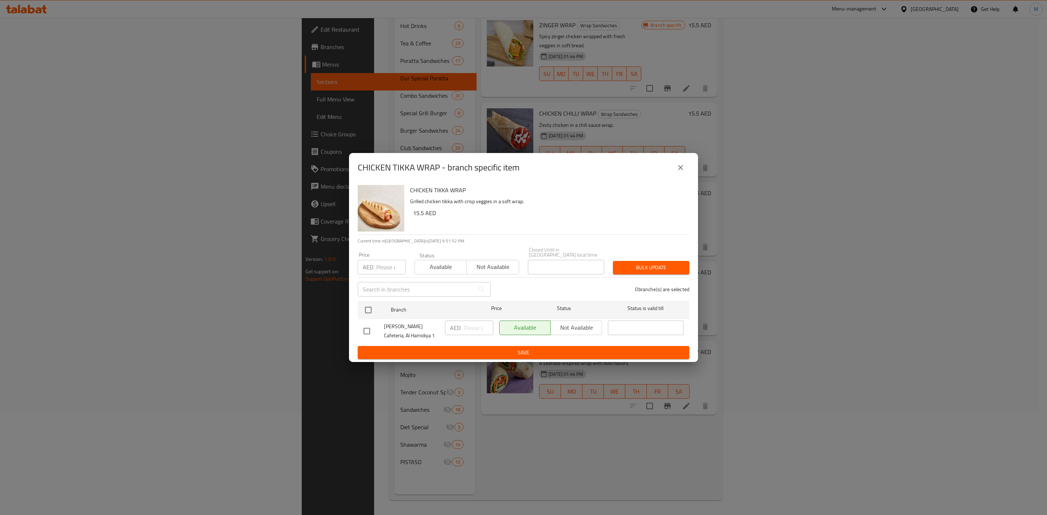
click at [386, 268] on input "number" at bounding box center [390, 267] width 29 height 15
paste input "14.80"
type input "14.80"
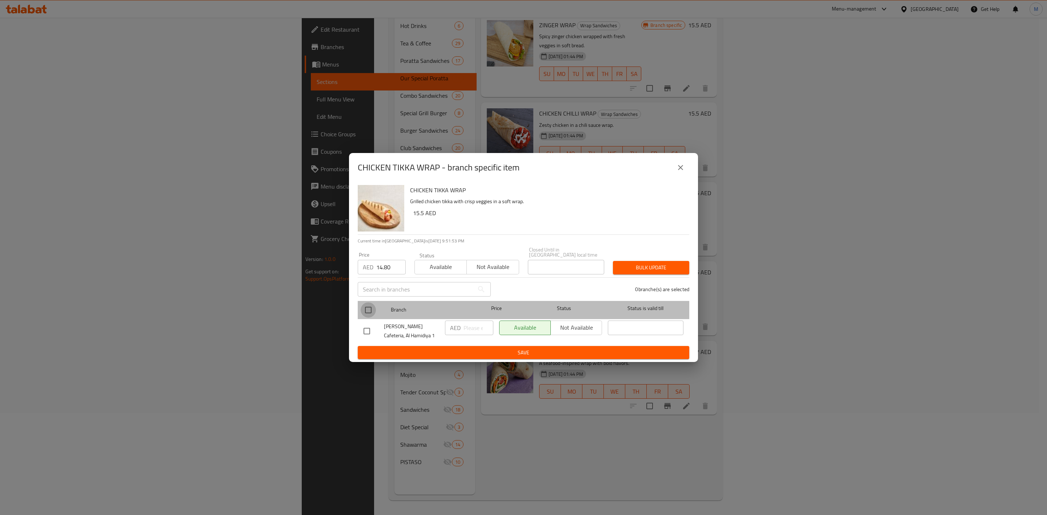
click at [370, 303] on input "checkbox" at bounding box center [368, 310] width 15 height 15
checkbox input "true"
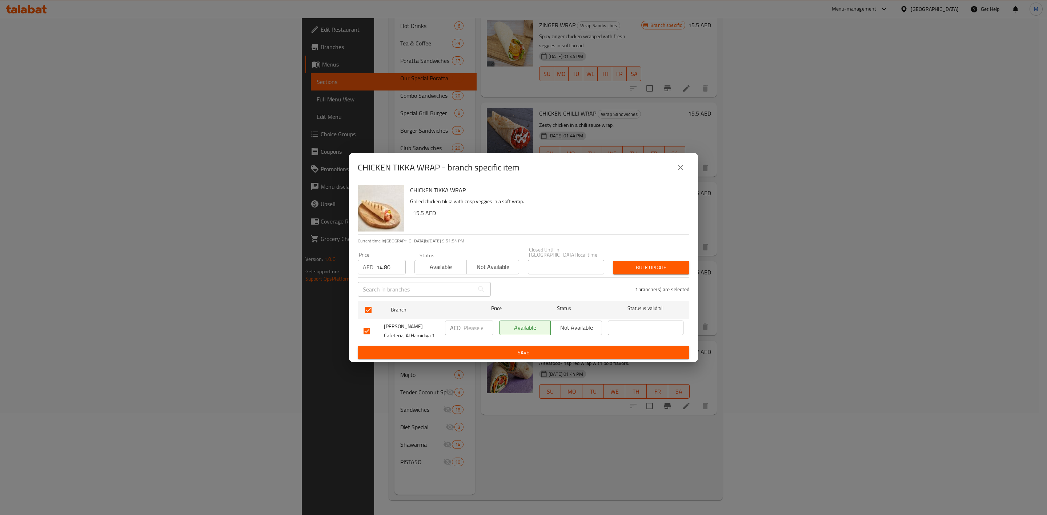
click at [622, 269] on span "Bulk update" at bounding box center [651, 267] width 65 height 9
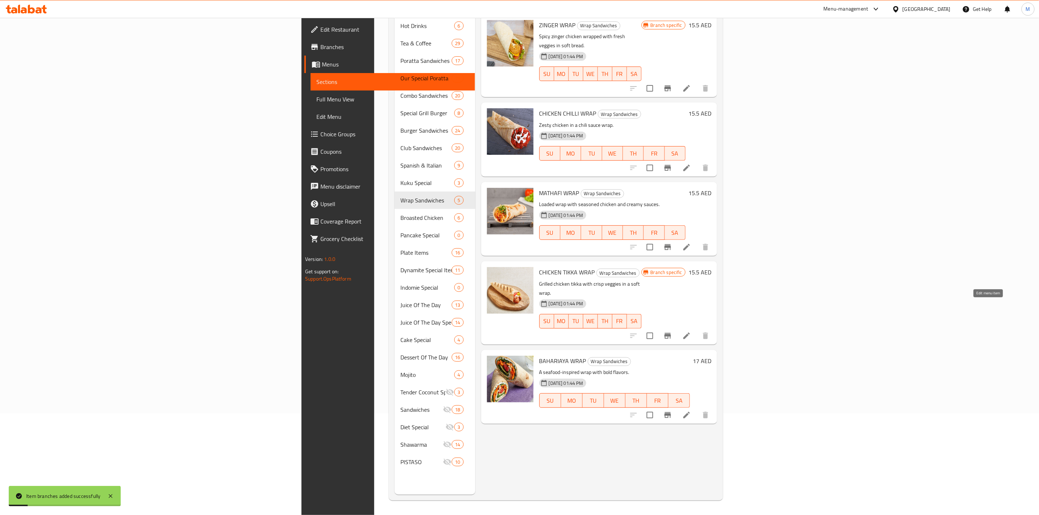
click at [691, 332] on icon at bounding box center [686, 336] width 9 height 9
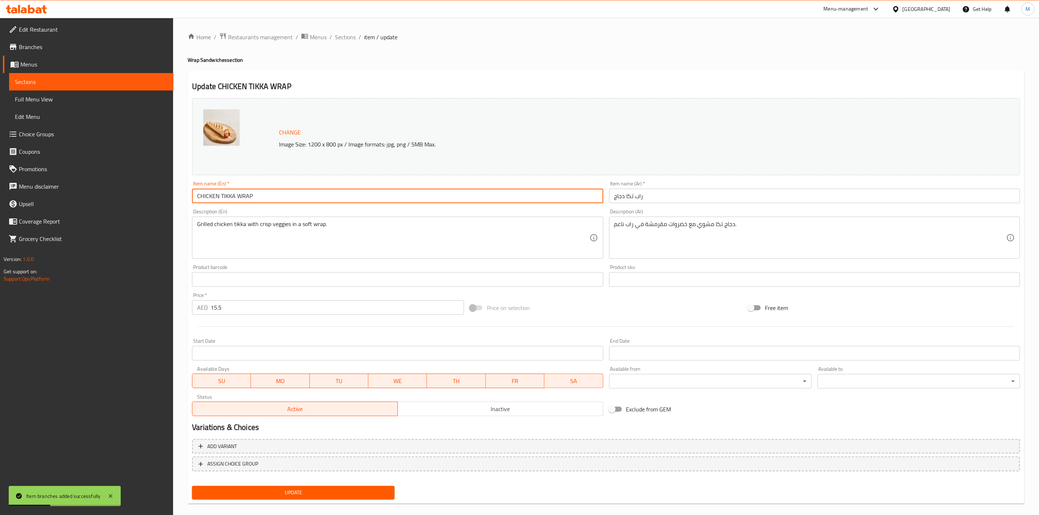
drag, startPoint x: 183, startPoint y: 196, endPoint x: 161, endPoint y: 196, distance: 21.8
click at [161, 196] on div "Edit Restaurant Branches Menus Sections Full Menu View Edit Menu Choice Groups …" at bounding box center [519, 271] width 1039 height 507
type input "TIKKA WRAP"
click at [293, 492] on span "Update" at bounding box center [293, 492] width 191 height 9
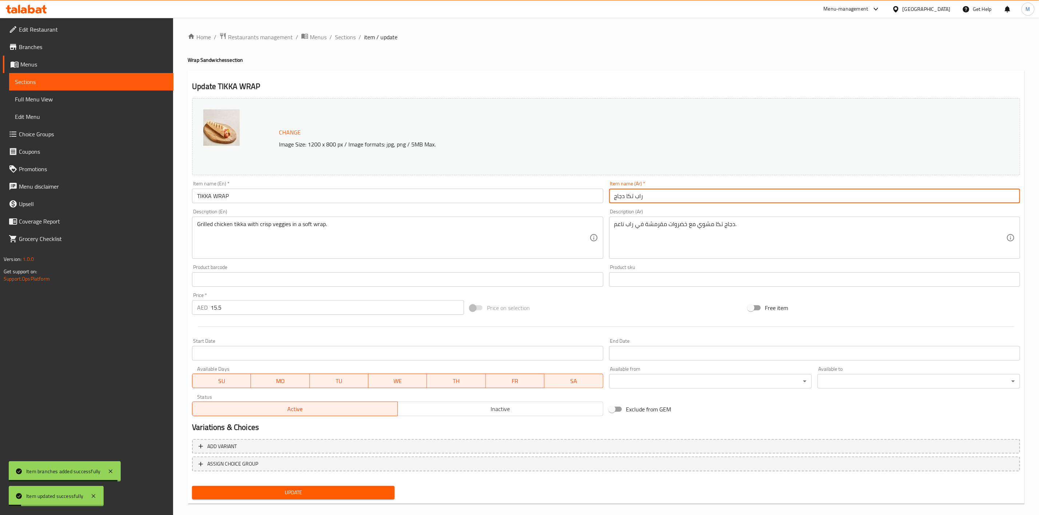
drag, startPoint x: 624, startPoint y: 200, endPoint x: 593, endPoint y: 204, distance: 30.9
click at [593, 204] on div "Change Image Size: 1200 x 800 px / Image formats: jpg, png / 5MB Max. Item name…" at bounding box center [606, 257] width 834 height 324
type input "راب تكا"
click at [381, 490] on span "Update" at bounding box center [293, 492] width 191 height 9
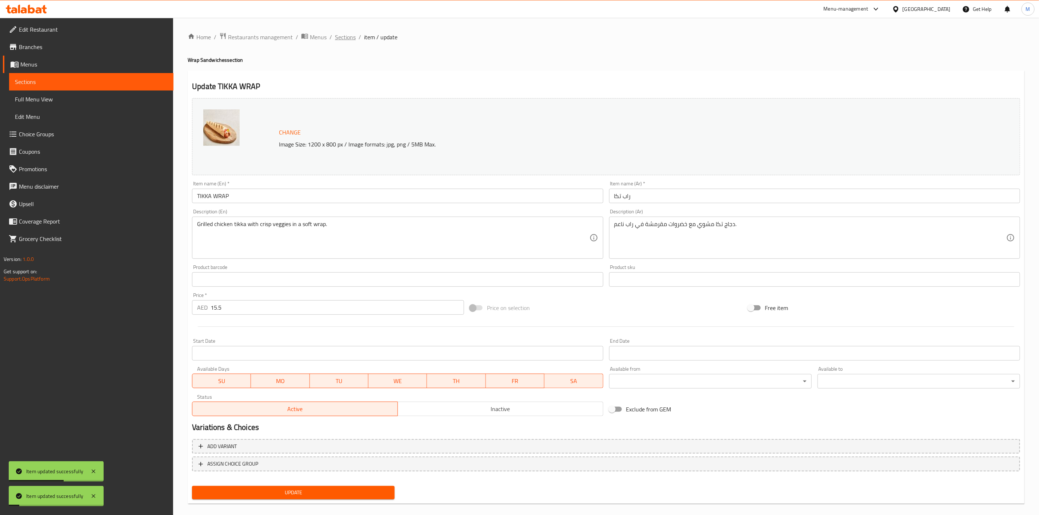
click at [346, 39] on span "Sections" at bounding box center [345, 37] width 21 height 9
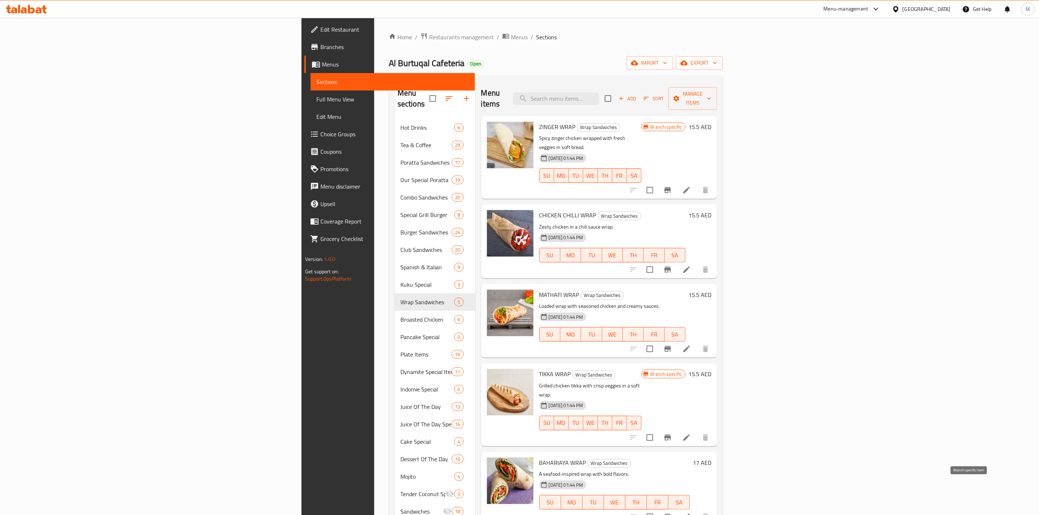
click at [672, 513] on icon "Branch-specific-item" at bounding box center [667, 517] width 9 height 9
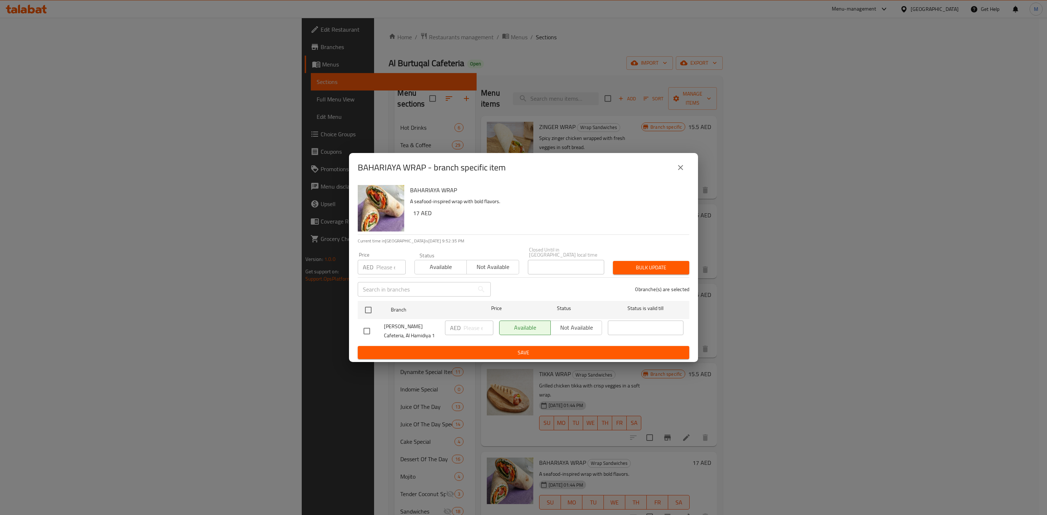
click at [397, 287] on input "text" at bounding box center [416, 289] width 116 height 15
click at [384, 266] on input "number" at bounding box center [390, 267] width 29 height 15
click at [677, 173] on button "close" at bounding box center [680, 167] width 17 height 17
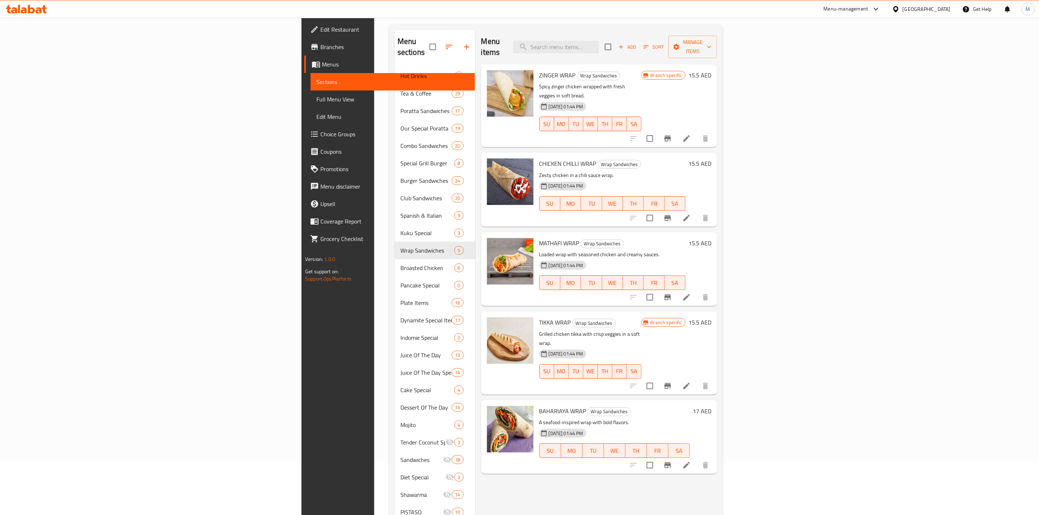
scroll to position [102, 0]
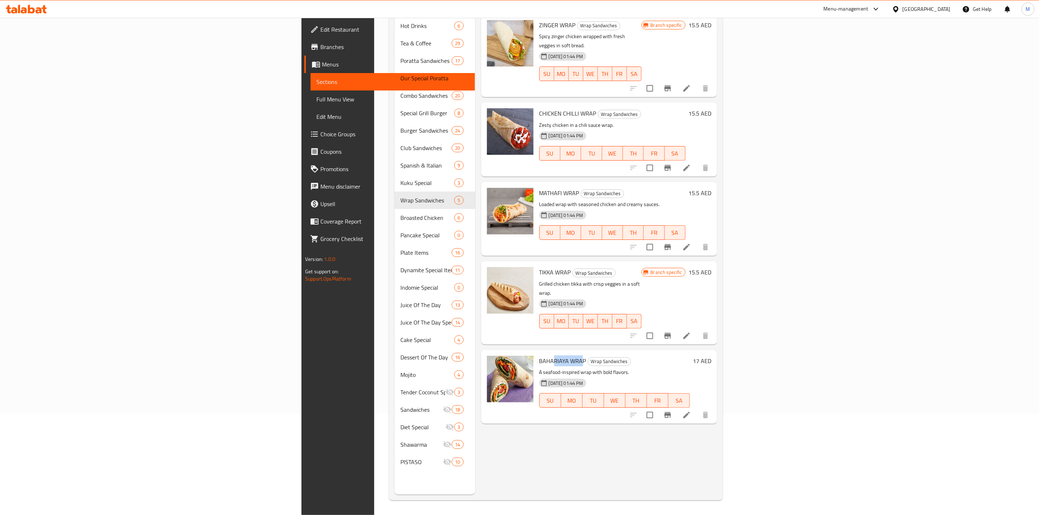
drag, startPoint x: 507, startPoint y: 331, endPoint x: 475, endPoint y: 332, distance: 32.4
click at [539, 356] on span "BAHARIAYA WRAP" at bounding box center [562, 361] width 47 height 11
drag, startPoint x: 464, startPoint y: 332, endPoint x: 508, endPoint y: 333, distance: 44.7
click at [539, 356] on span "BAHARIAYA WRAP" at bounding box center [562, 361] width 47 height 11
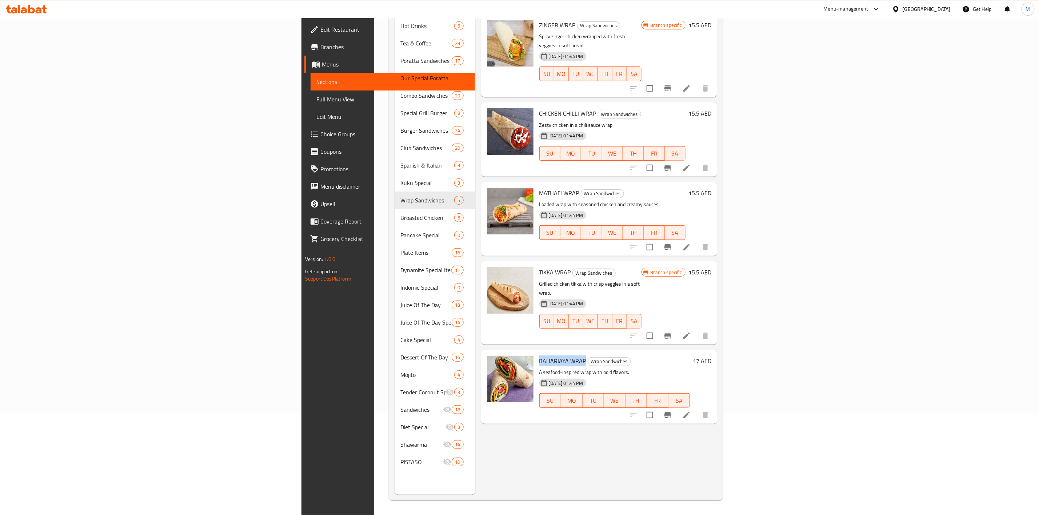
copy span "BAHARIAYA WRAP"
click at [631, 368] on p "A seafood-inspired wrap with bold flavors." at bounding box center [614, 372] width 151 height 9
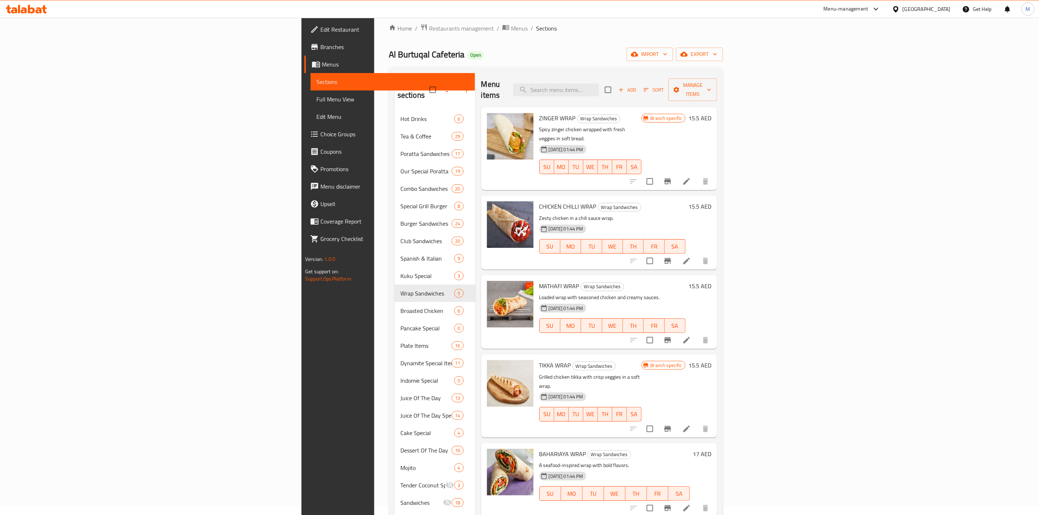
scroll to position [0, 0]
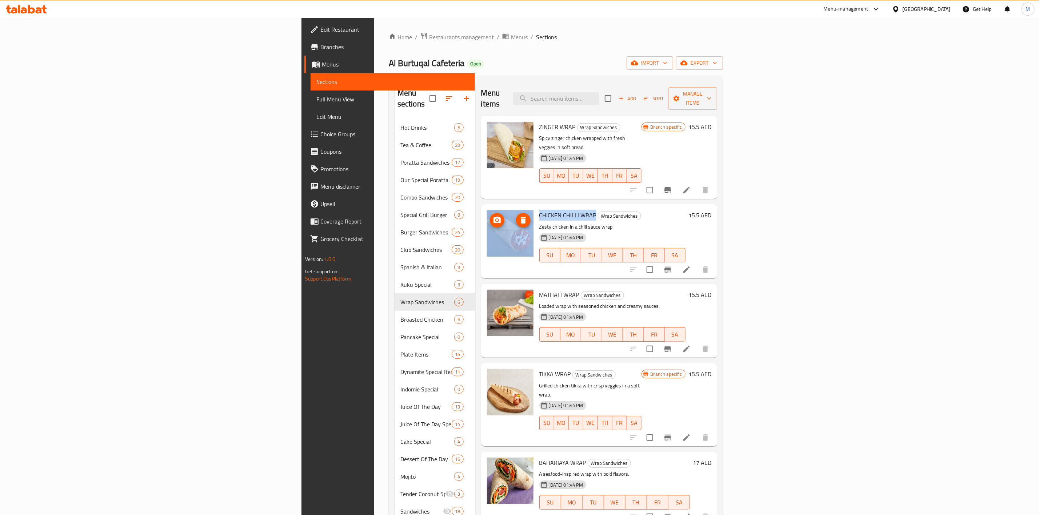
drag, startPoint x: 515, startPoint y: 195, endPoint x: 481, endPoint y: 188, distance: 34.9
click at [484, 207] on div "CHICKEN CHILLI WRAP Wrap Sandwiches Zesty chicken in a chili sauce wrap. [DATE]…" at bounding box center [599, 241] width 230 height 68
click at [536, 207] on div "CHICKEN CHILLI WRAP Wrap Sandwiches Zesty chicken in a chili sauce wrap. [DATE]…" at bounding box center [612, 241] width 152 height 68
click at [539, 210] on span "CHICKEN CHILLI WRAP" at bounding box center [567, 215] width 57 height 11
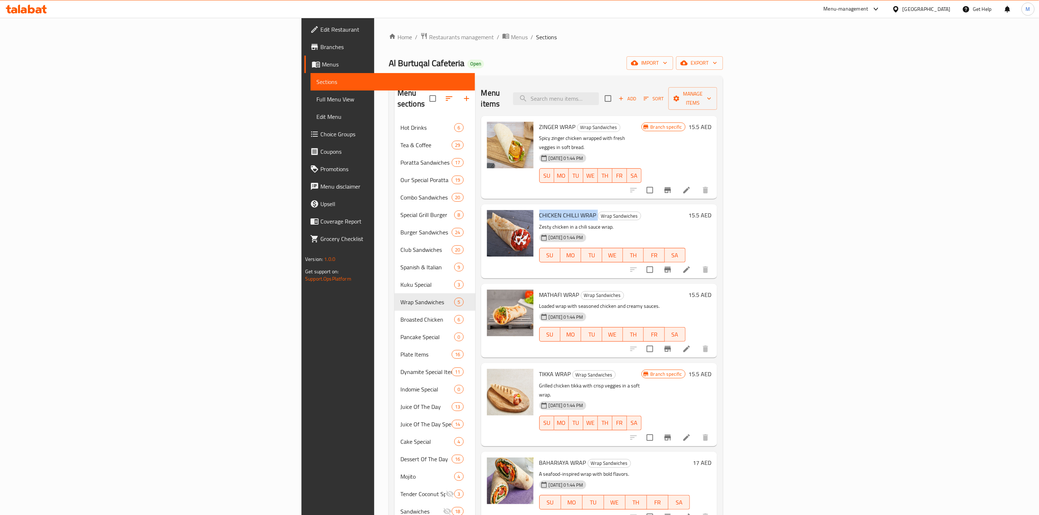
click at [539, 210] on span "CHICKEN CHILLI WRAP" at bounding box center [567, 215] width 57 height 11
copy h6 "CHICKEN CHILLI WRAP"
click at [614, 290] on h6 "MATHAFI WRAP Wrap Sandwiches" at bounding box center [612, 295] width 146 height 10
click at [697, 263] on li at bounding box center [686, 269] width 20 height 13
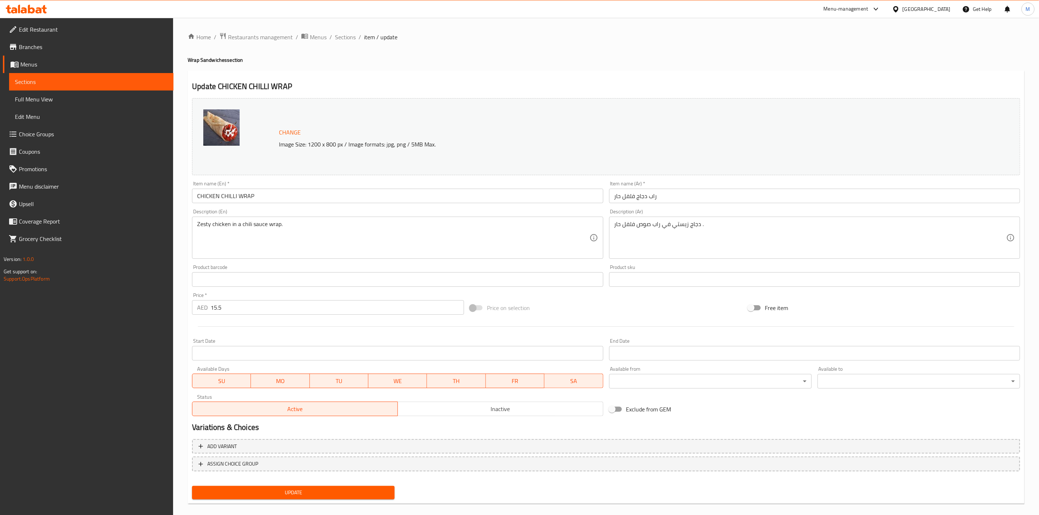
click at [513, 413] on span "Inactive" at bounding box center [501, 409] width 200 height 11
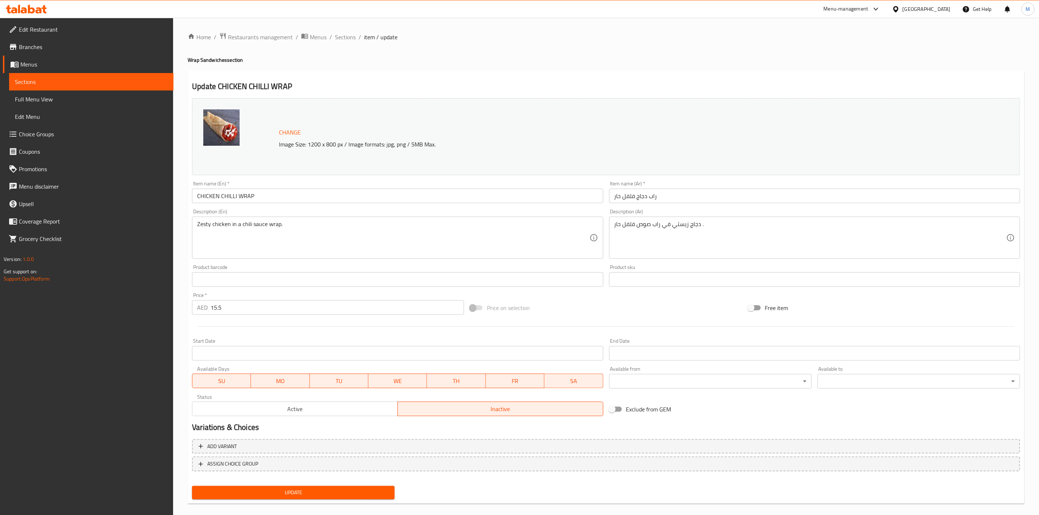
click at [378, 497] on button "Update" at bounding box center [293, 492] width 203 height 13
click at [350, 41] on span "Sections" at bounding box center [345, 37] width 21 height 9
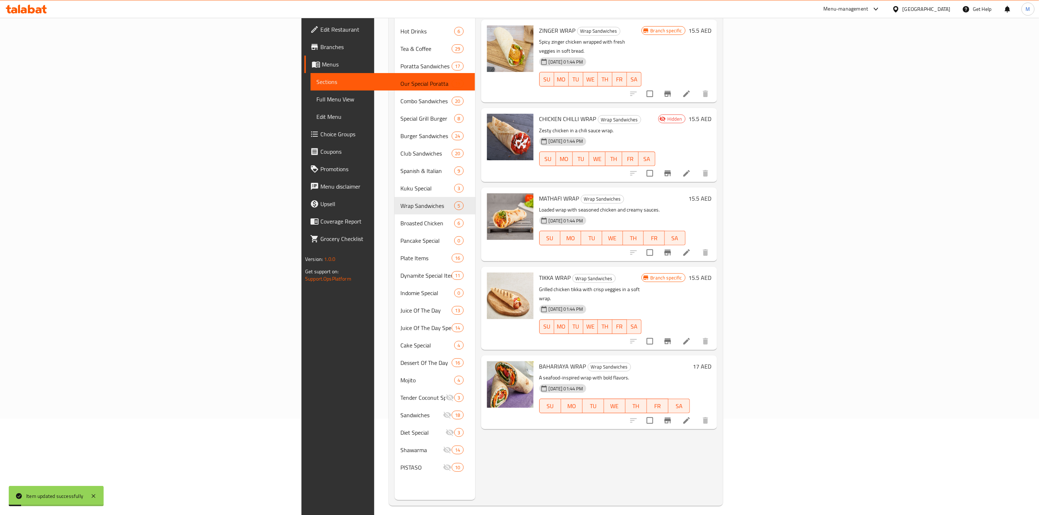
scroll to position [102, 0]
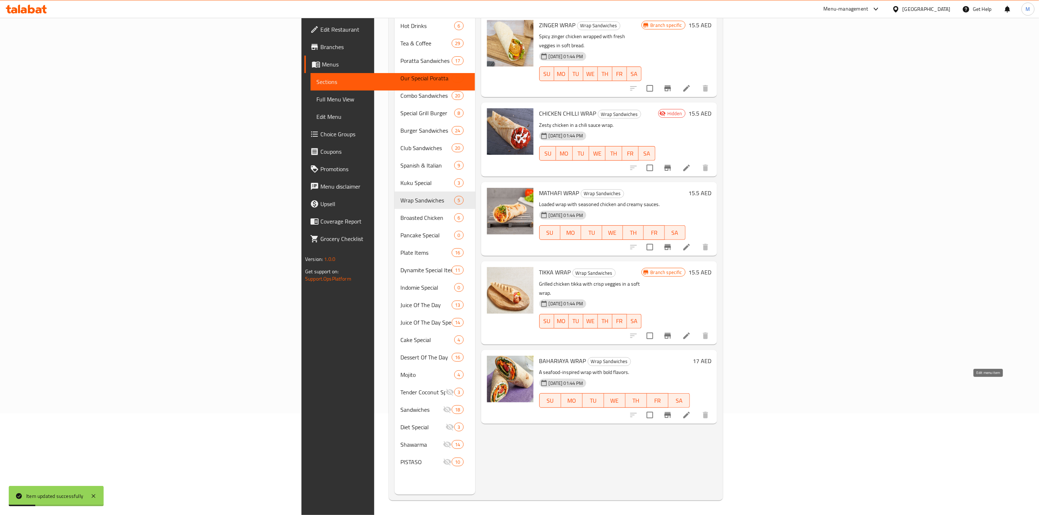
click at [691, 411] on icon at bounding box center [686, 415] width 9 height 9
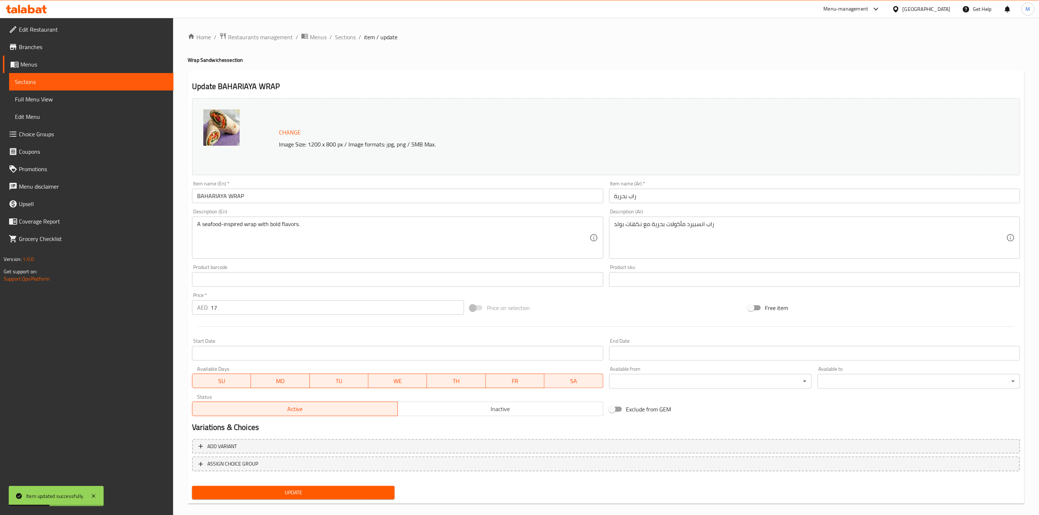
click at [480, 416] on button "Inactive" at bounding box center [500, 409] width 206 height 15
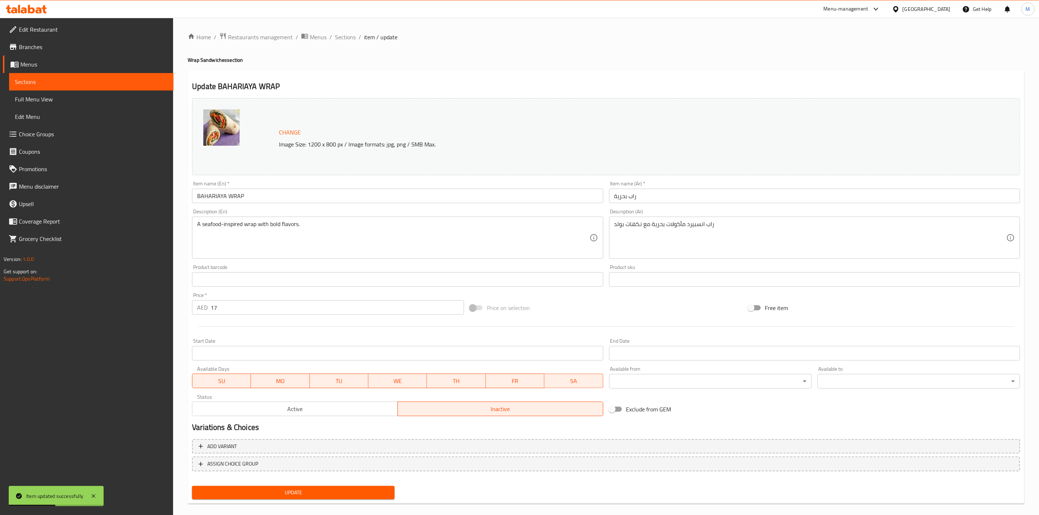
click at [367, 495] on span "Update" at bounding box center [293, 492] width 191 height 9
click at [339, 40] on span "Sections" at bounding box center [345, 37] width 21 height 9
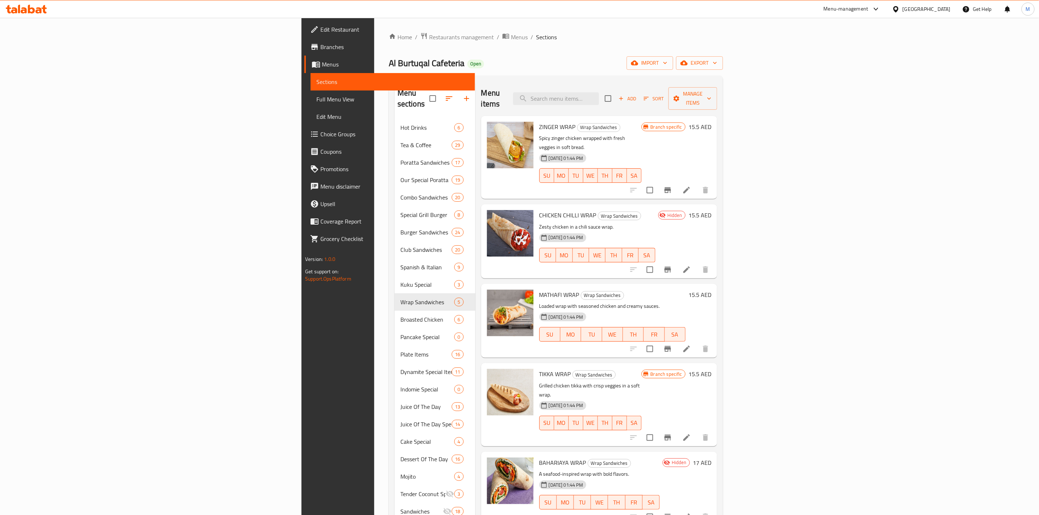
scroll to position [102, 0]
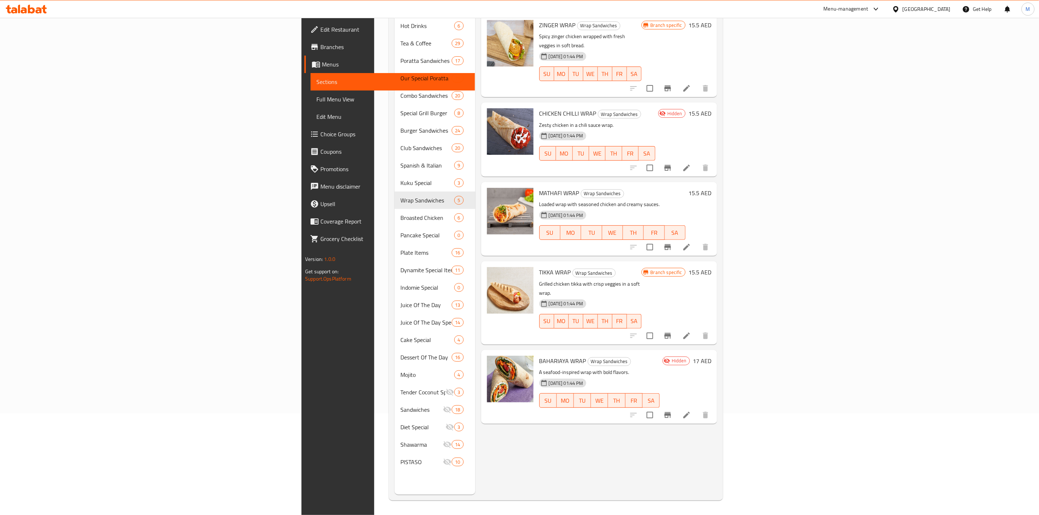
click at [539, 188] on span "MATHAFI WRAP" at bounding box center [559, 193] width 40 height 11
copy h6 "MATHAFI WRAP"
click at [632, 267] on h6 "TIKKA WRAP Wrap Sandwiches" at bounding box center [590, 272] width 102 height 10
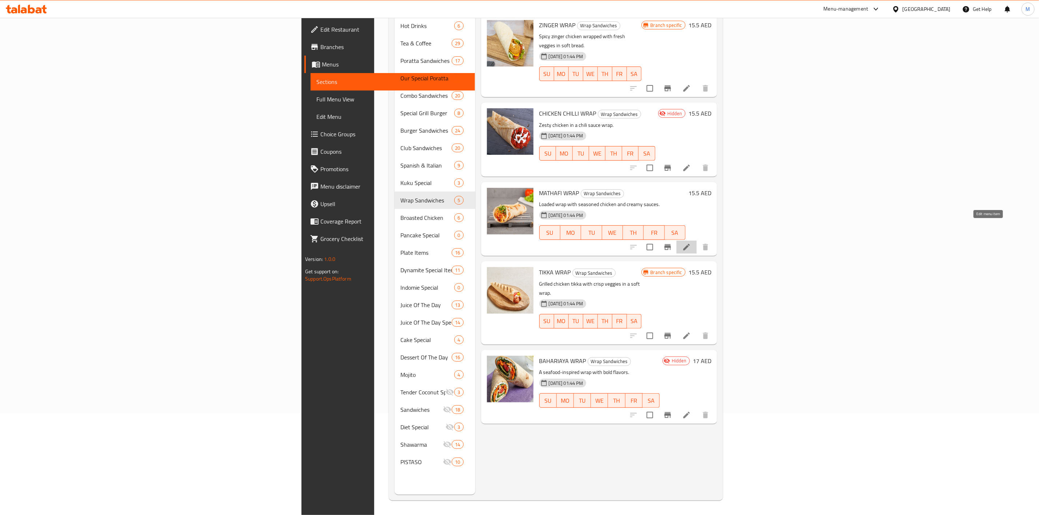
click at [691, 243] on icon at bounding box center [686, 247] width 9 height 9
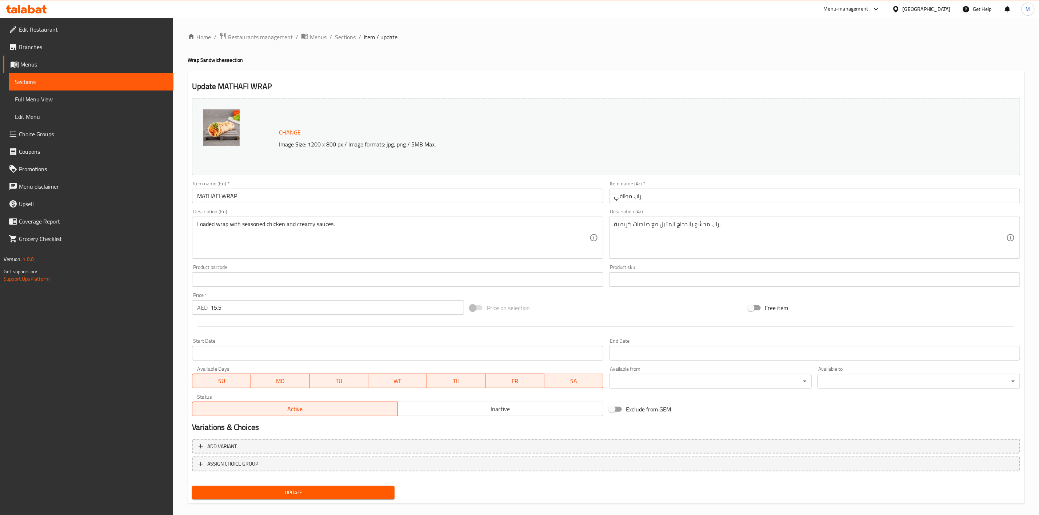
click at [435, 416] on div "Status Active Inactive" at bounding box center [397, 406] width 417 height 28
click at [440, 412] on span "Inactive" at bounding box center [501, 409] width 200 height 11
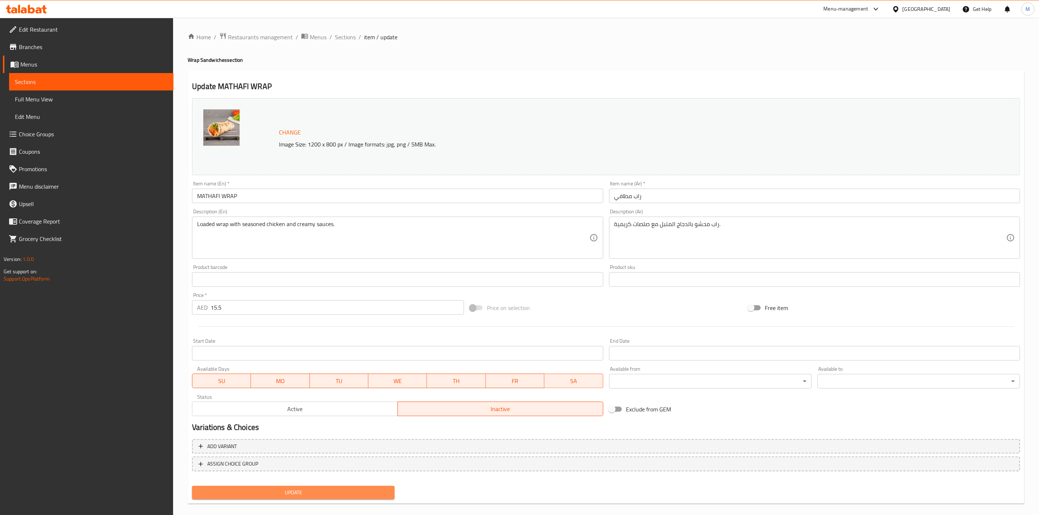
click at [392, 495] on button "Update" at bounding box center [293, 492] width 203 height 13
click at [339, 39] on span "Sections" at bounding box center [345, 37] width 21 height 9
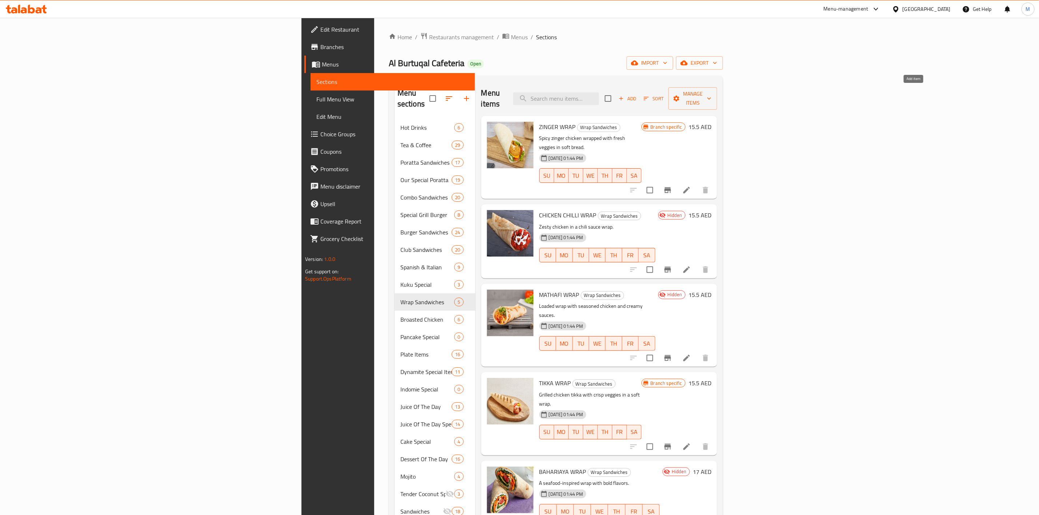
click at [639, 98] on button "Add" at bounding box center [627, 98] width 23 height 11
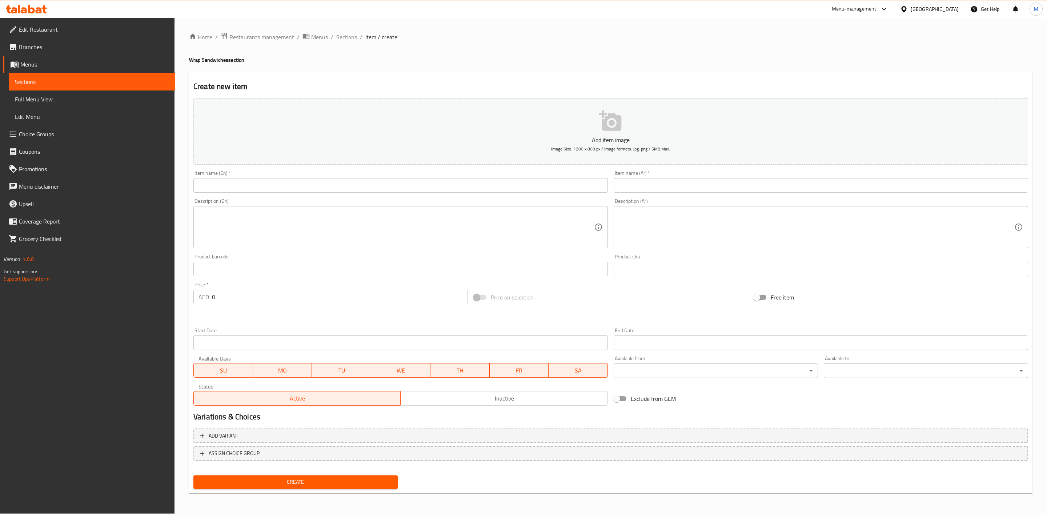
click at [318, 183] on input "text" at bounding box center [400, 185] width 415 height 15
paste input "NUGGETS WRAP"
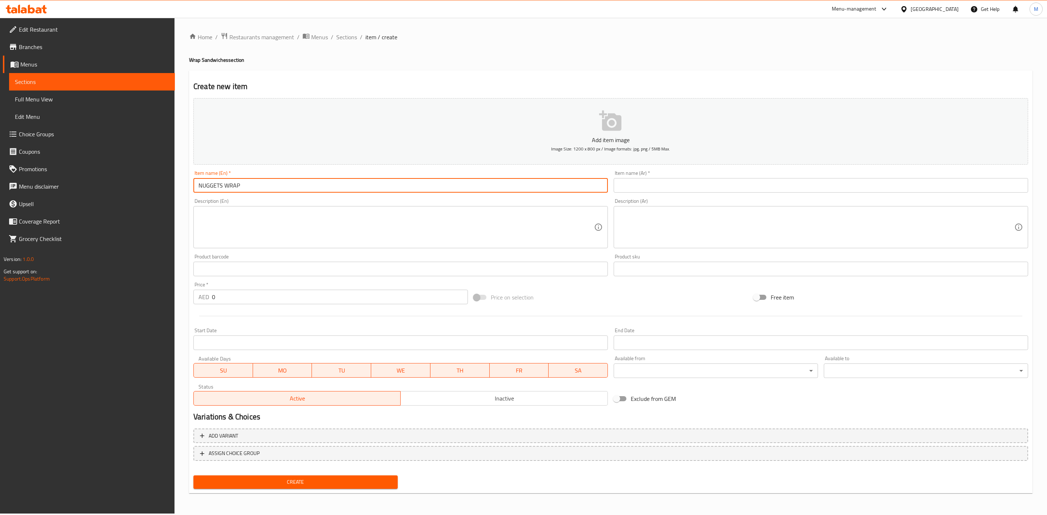
click at [318, 183] on input "NUGGETS WRAP" at bounding box center [400, 185] width 415 height 15
click at [319, 183] on input "NUGGETS WRAP" at bounding box center [400, 185] width 415 height 15
type input "Nuggets Wrap"
click at [332, 197] on div "Description (En) Description (En)" at bounding box center [401, 224] width 420 height 56
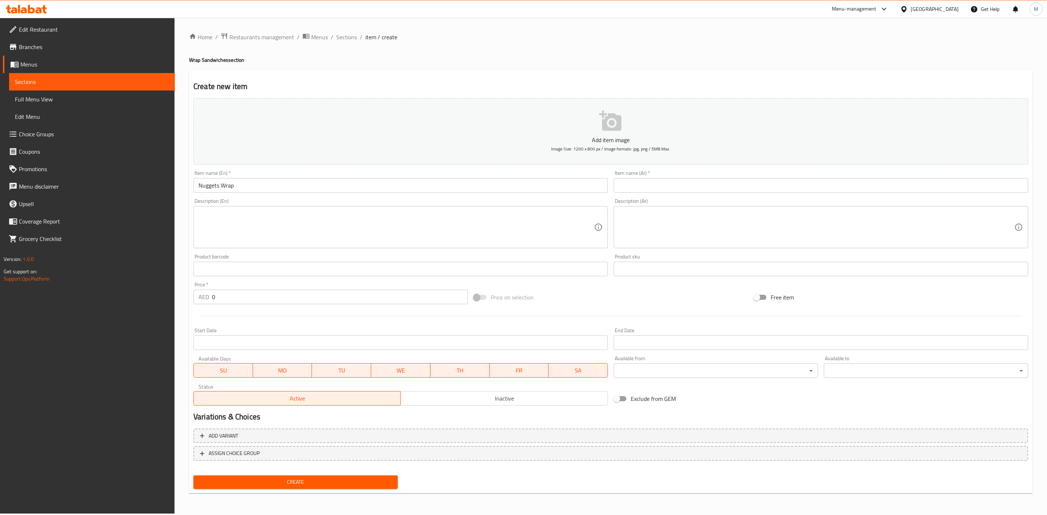
click at [679, 190] on input "text" at bounding box center [821, 185] width 415 height 15
paste input "راب نجتس"
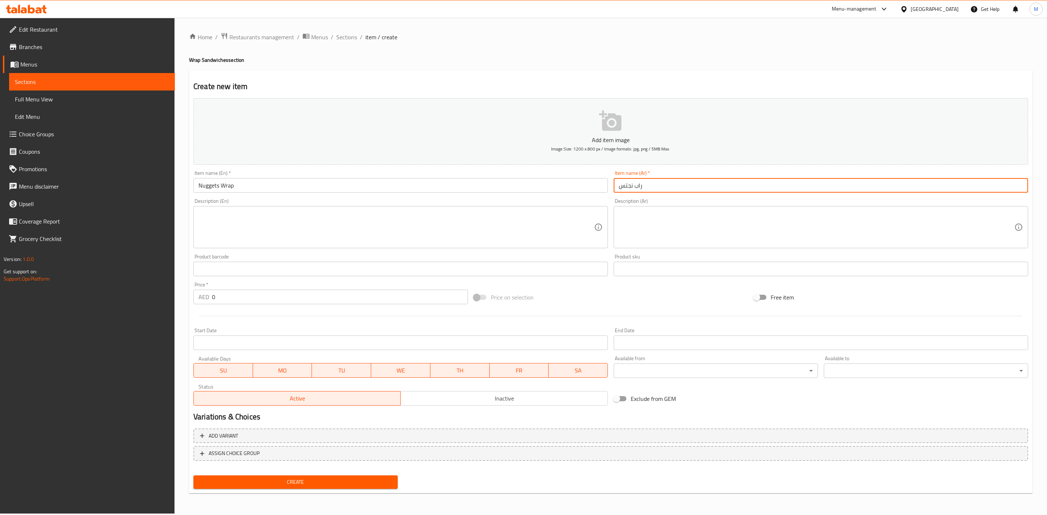
type input "راب نجتس"
click at [677, 204] on div "Description (Ar) Description (Ar)" at bounding box center [821, 224] width 415 height 50
click at [683, 181] on input "راب نجتس" at bounding box center [821, 185] width 415 height 15
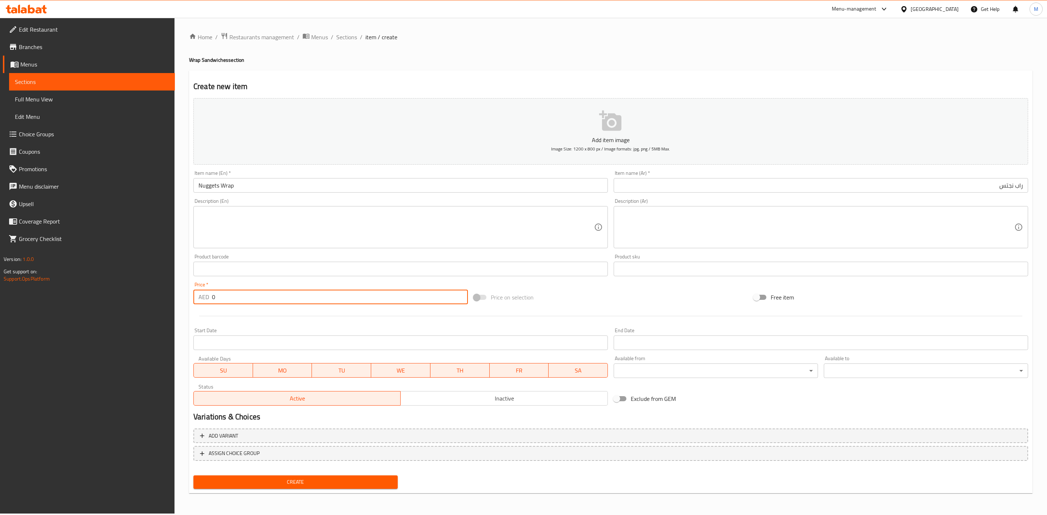
drag, startPoint x: 249, startPoint y: 302, endPoint x: 208, endPoint y: 299, distance: 41.6
click at [211, 299] on div "AED 0 Price *" at bounding box center [330, 297] width 275 height 15
paste input "16.2"
type input "16.20"
click at [238, 312] on div at bounding box center [611, 316] width 841 height 18
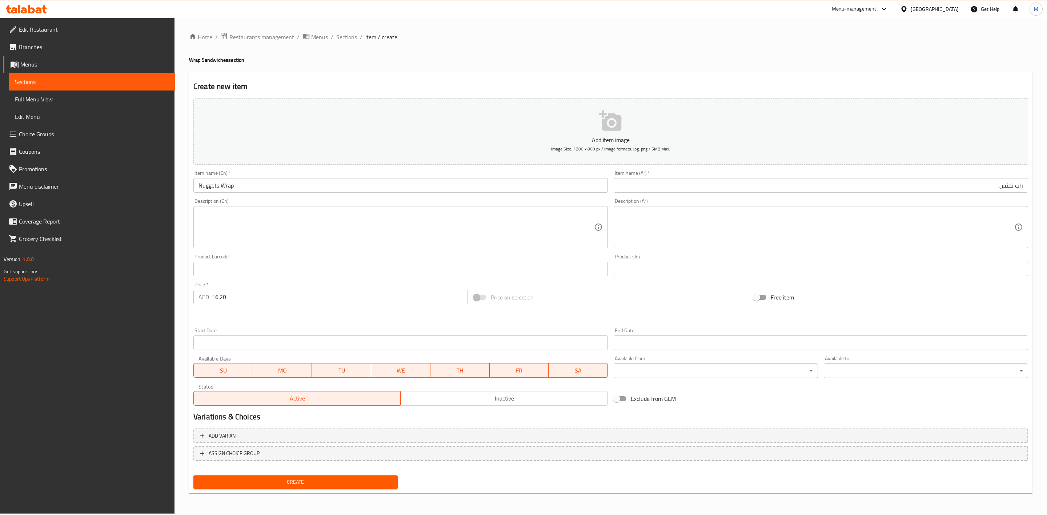
click at [381, 488] on button "Create" at bounding box center [295, 482] width 204 height 13
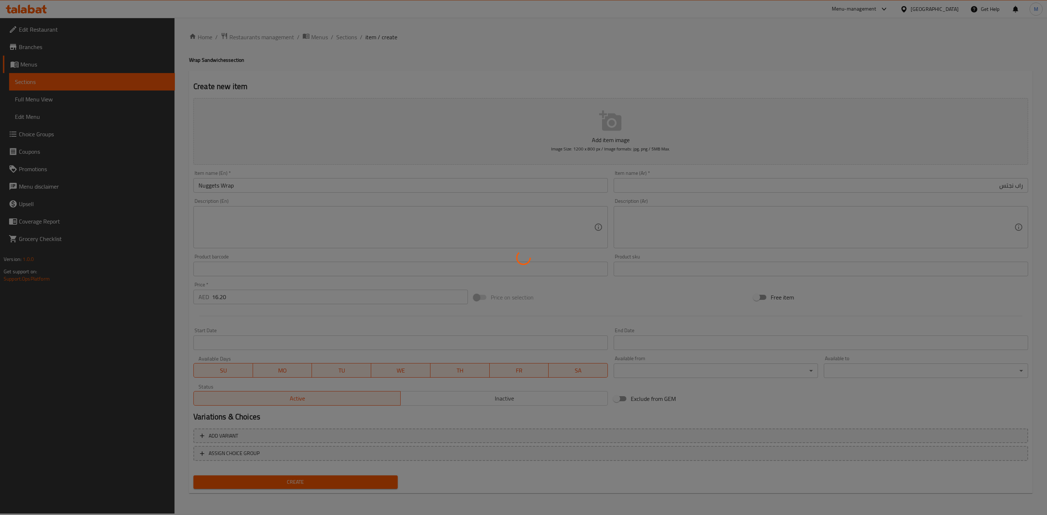
type input "0"
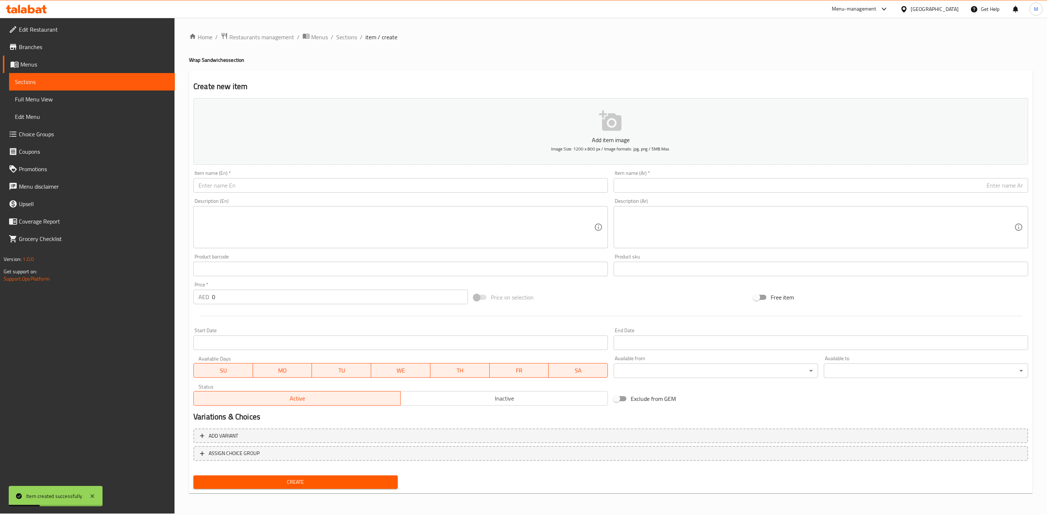
click at [356, 183] on input "text" at bounding box center [400, 185] width 415 height 15
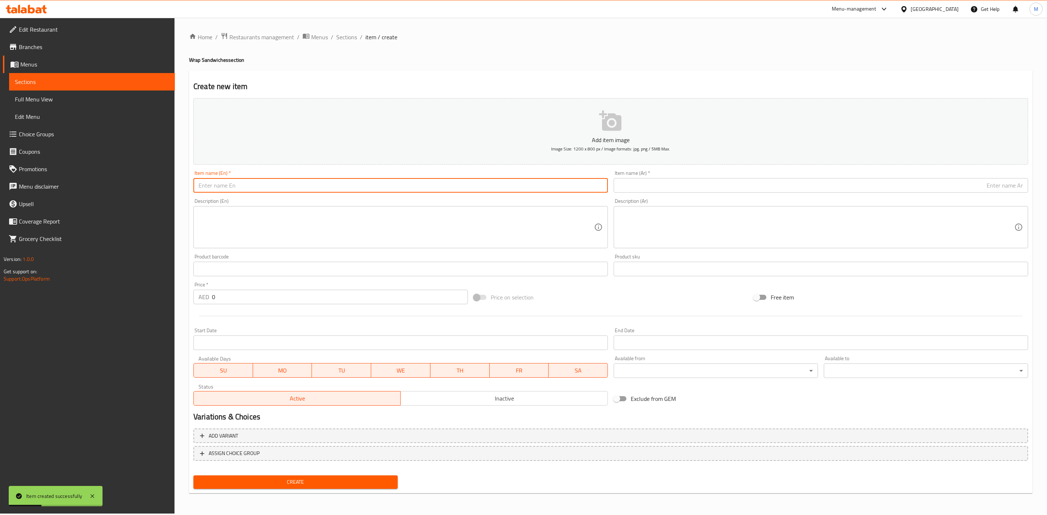
paste input "HOTDOG WRAP"
click at [353, 191] on input "HOTDOG WRAP" at bounding box center [400, 185] width 415 height 15
type input "Hotdog Wrap"
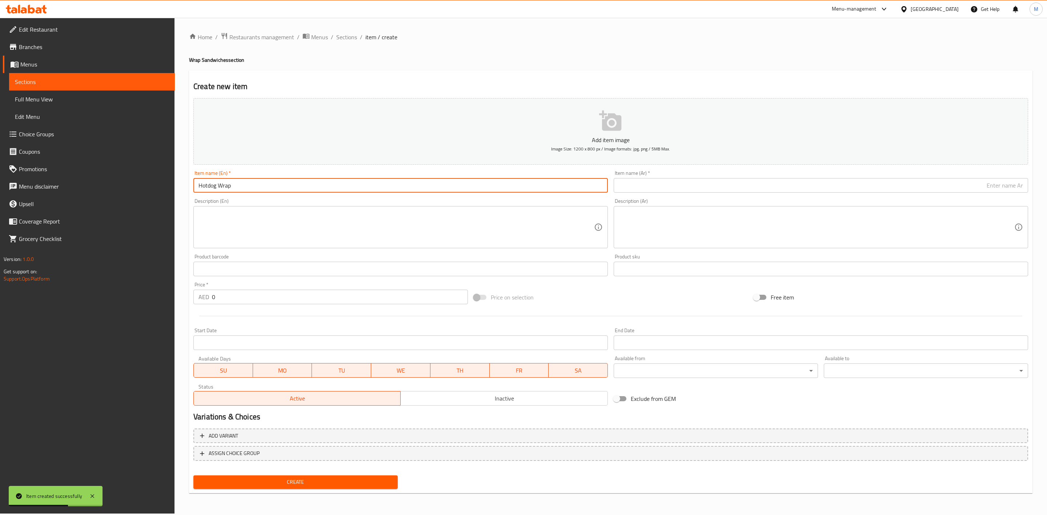
click at [636, 191] on input "text" at bounding box center [821, 185] width 415 height 15
paste input "راب نقانق"
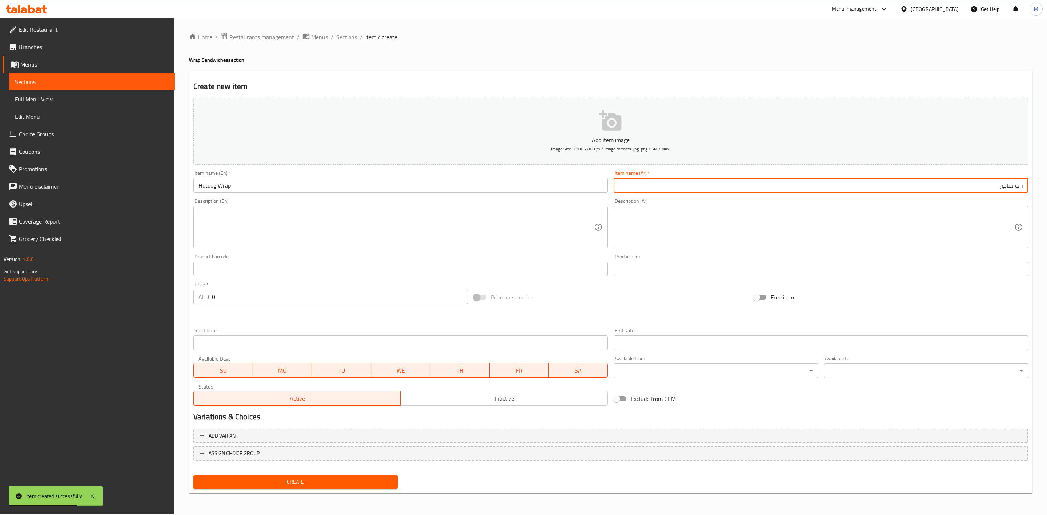
type input "راب نقانق"
click at [672, 204] on div "Description (Ar) Description (Ar)" at bounding box center [821, 224] width 415 height 50
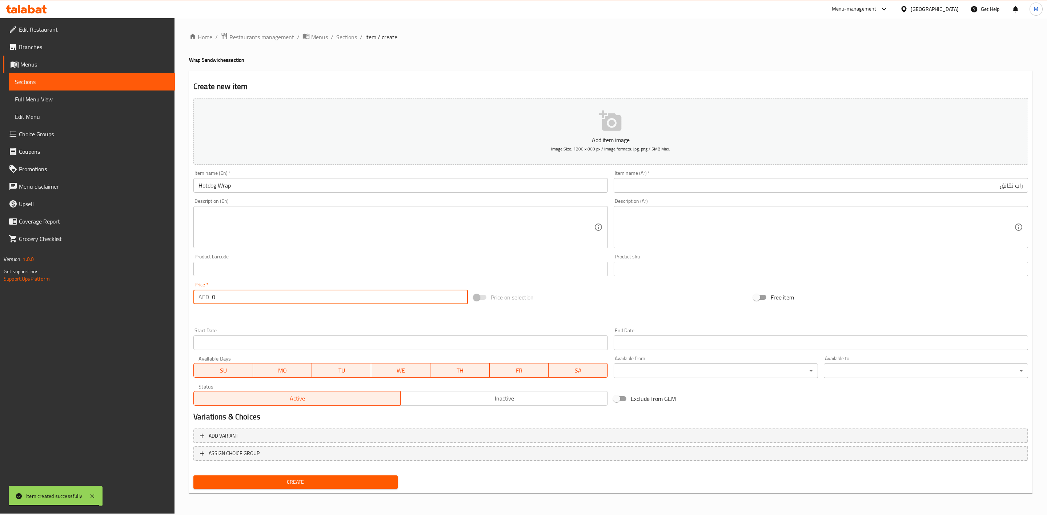
drag, startPoint x: 239, startPoint y: 293, endPoint x: 200, endPoint y: 291, distance: 39.4
click at [188, 288] on div "Home / Restaurants management / Menus / Sections / item / create Wrap Sandwiche…" at bounding box center [611, 266] width 873 height 496
paste input "10.8"
type input "10.80"
click at [230, 318] on div at bounding box center [611, 316] width 841 height 18
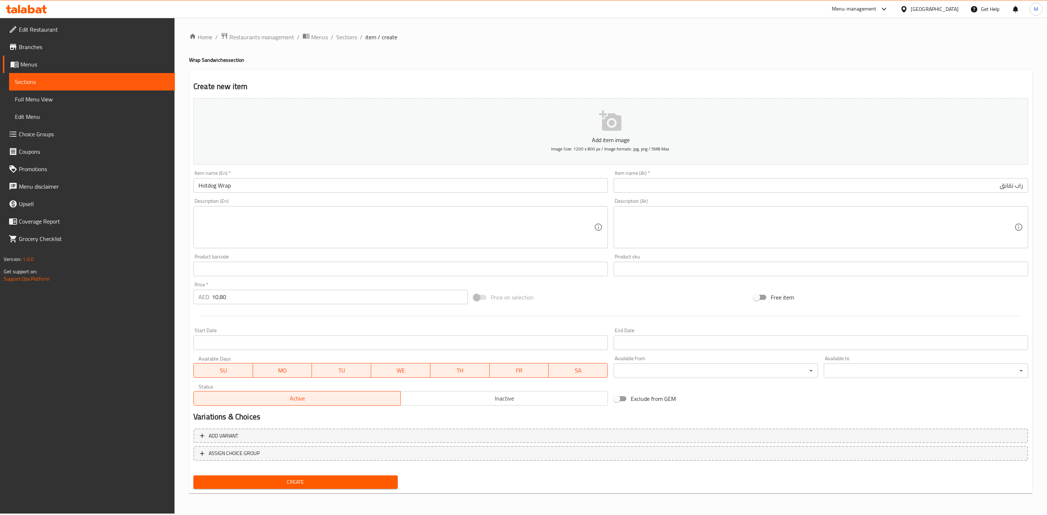
click at [286, 483] on span "Create" at bounding box center [295, 482] width 193 height 9
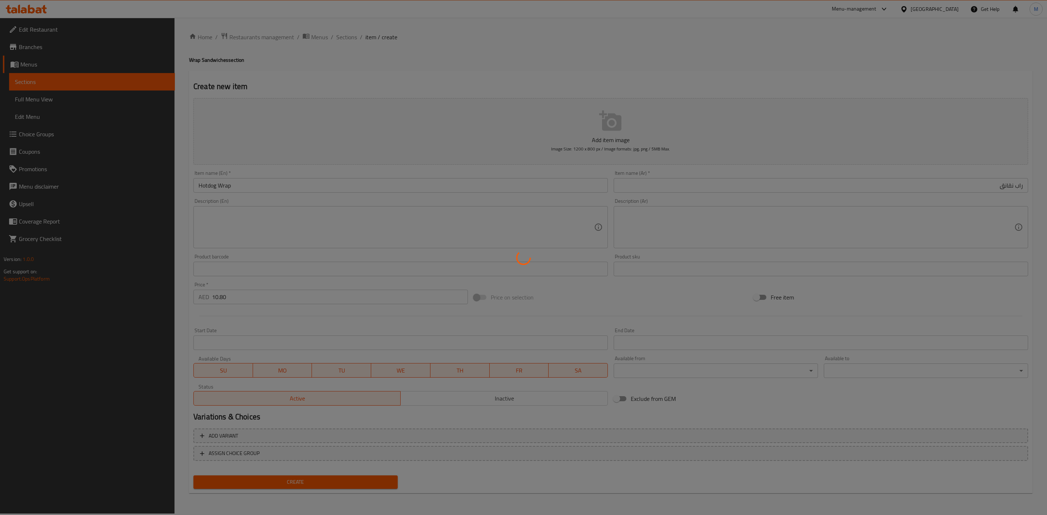
type input "0"
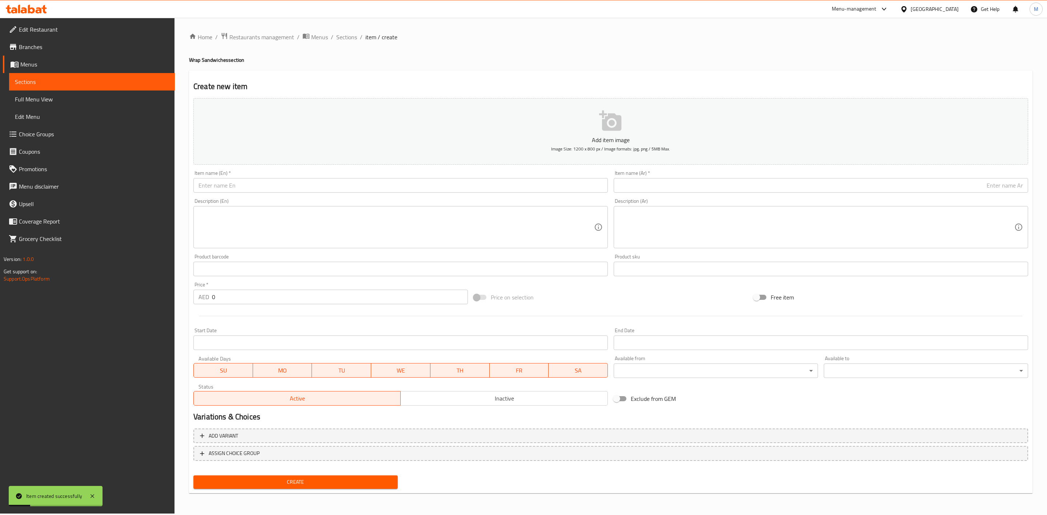
click at [345, 30] on div "Home / Restaurants management / Menus / Sections / item / create Wrap Sandwiche…" at bounding box center [611, 266] width 873 height 496
click at [345, 33] on span "Sections" at bounding box center [346, 37] width 21 height 9
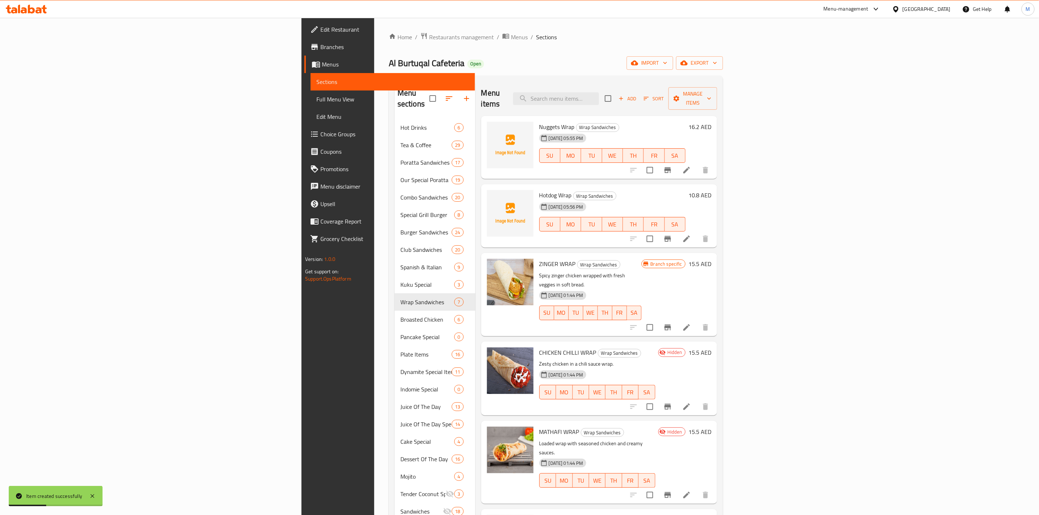
click at [711, 348] on h6 "15.5 AED" at bounding box center [699, 353] width 23 height 10
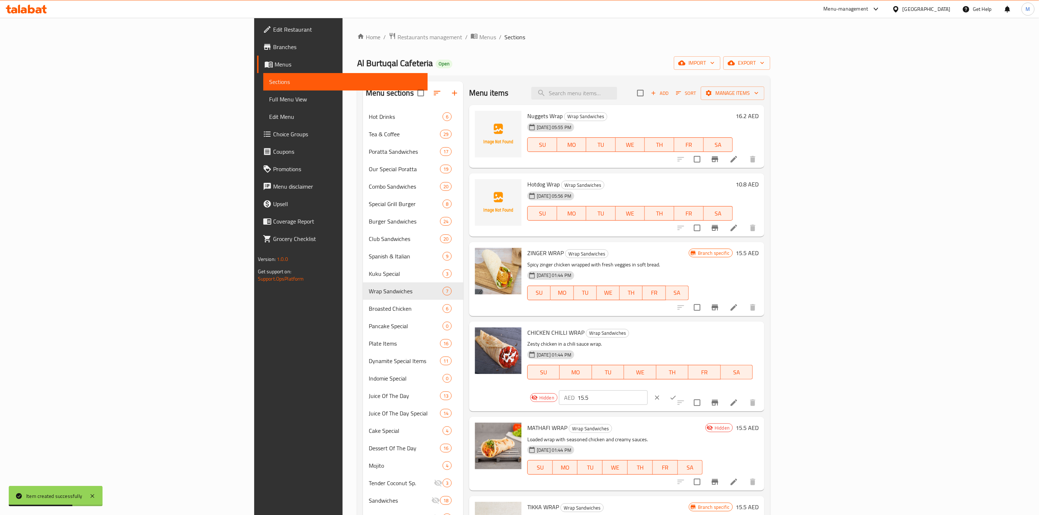
click at [692, 390] on div "Hidden AED 15.5 ​" at bounding box center [609, 398] width 165 height 16
click at [753, 346] on p "Zesty chicken in a chili sauce wrap." at bounding box center [639, 344] width 225 height 9
click at [681, 390] on button "ok" at bounding box center [673, 398] width 16 height 16
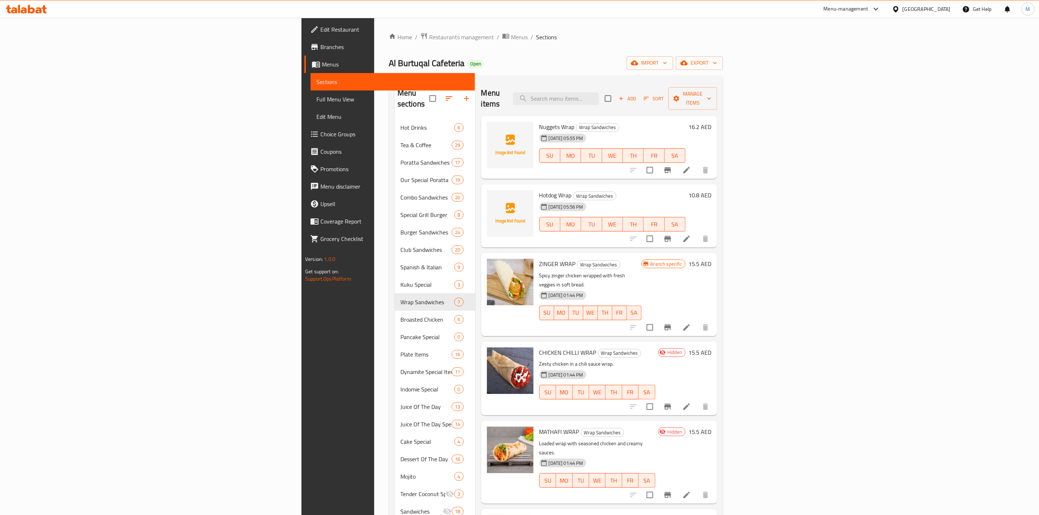
click at [711, 427] on h6 "15.5 AED" at bounding box center [699, 432] width 23 height 10
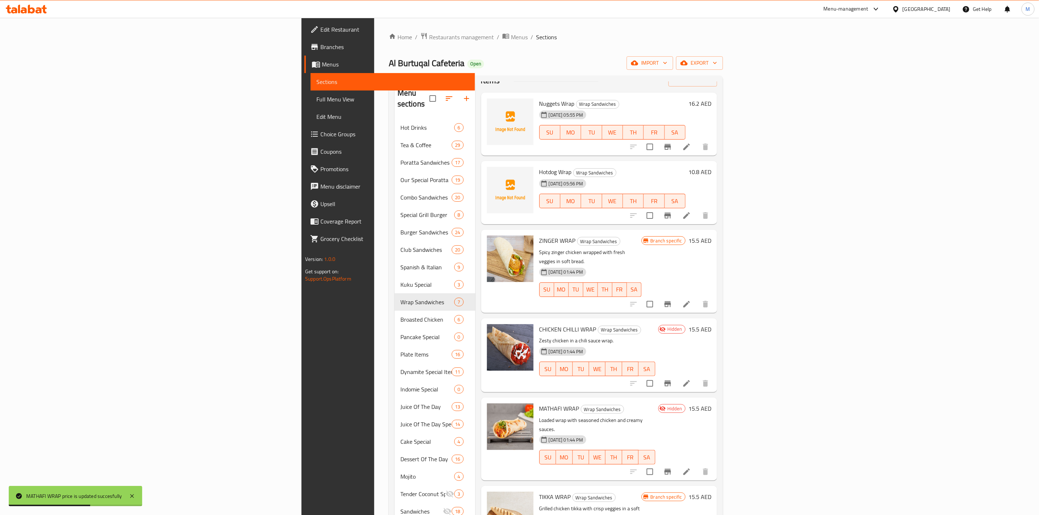
scroll to position [36, 0]
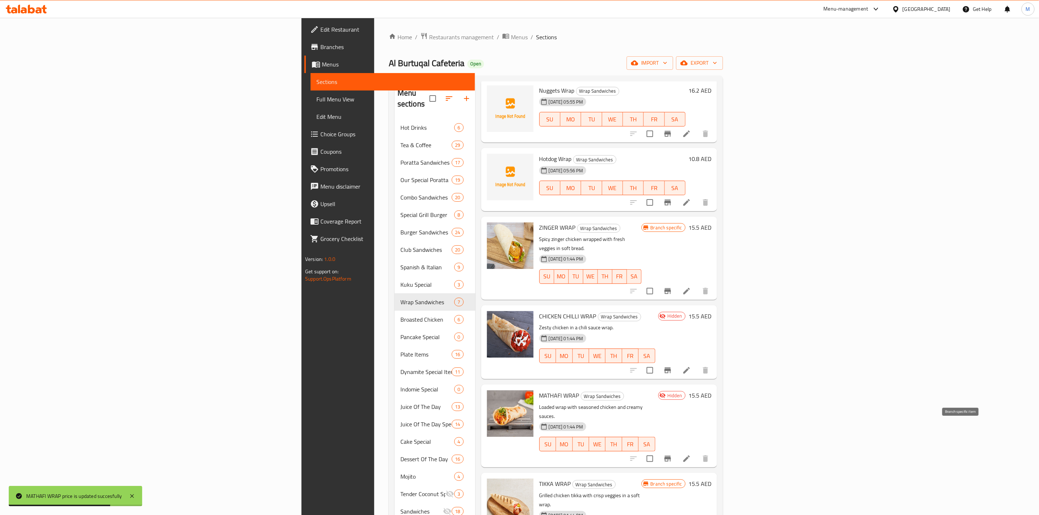
click at [672, 455] on icon "Branch-specific-item" at bounding box center [667, 459] width 9 height 9
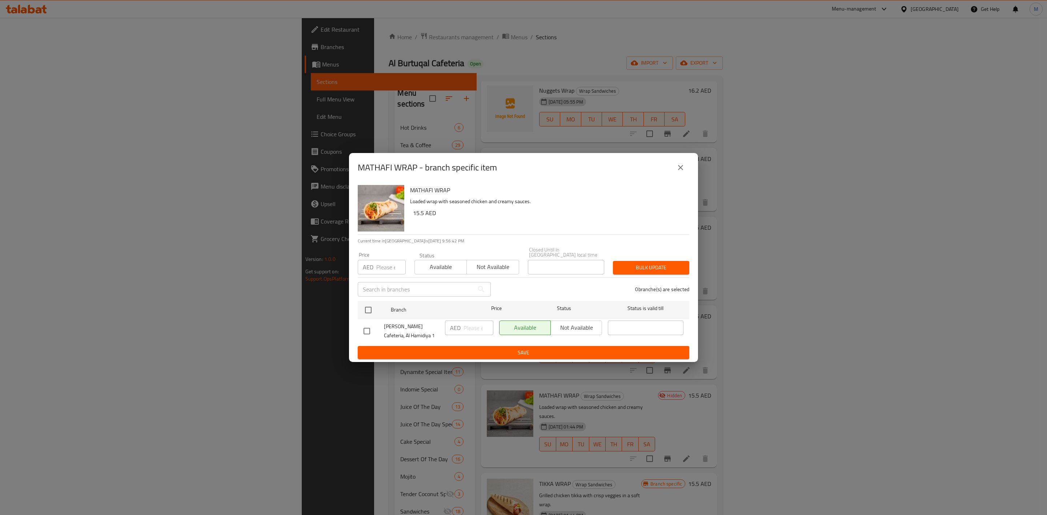
click at [671, 168] on div "MATHAFI WRAP - branch specific item" at bounding box center [524, 167] width 332 height 17
click at [674, 168] on button "close" at bounding box center [680, 167] width 17 height 17
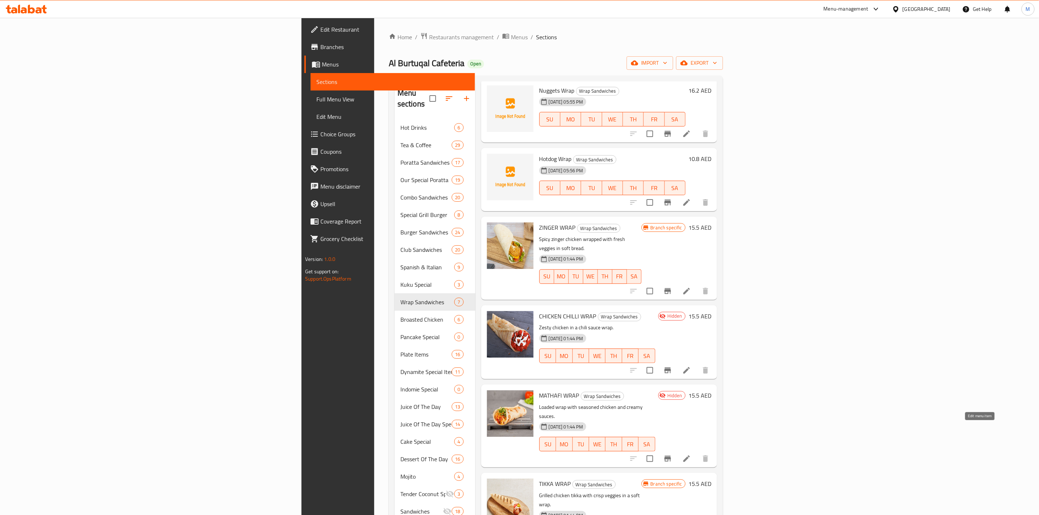
click at [691, 455] on icon at bounding box center [686, 459] width 9 height 9
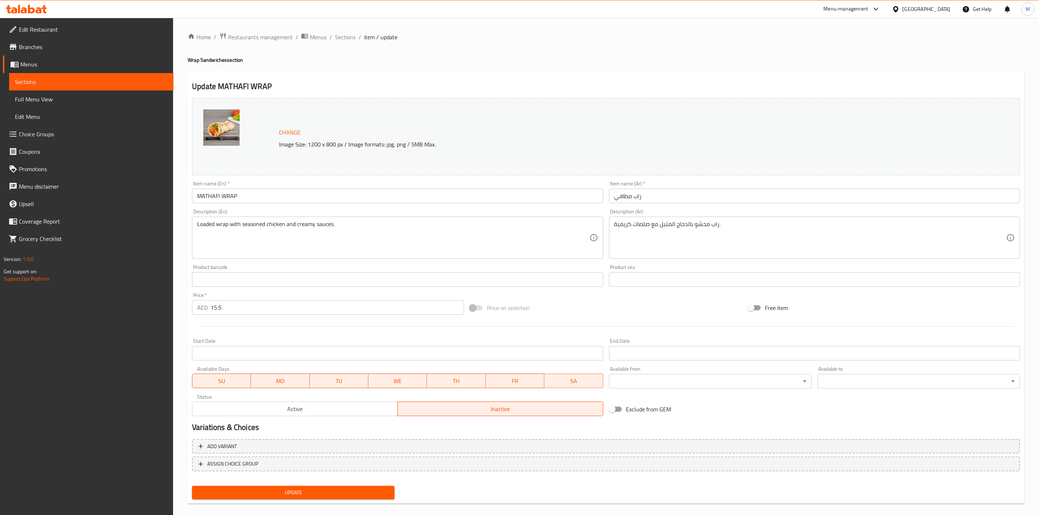
click at [354, 407] on span "Active" at bounding box center [295, 409] width 200 height 11
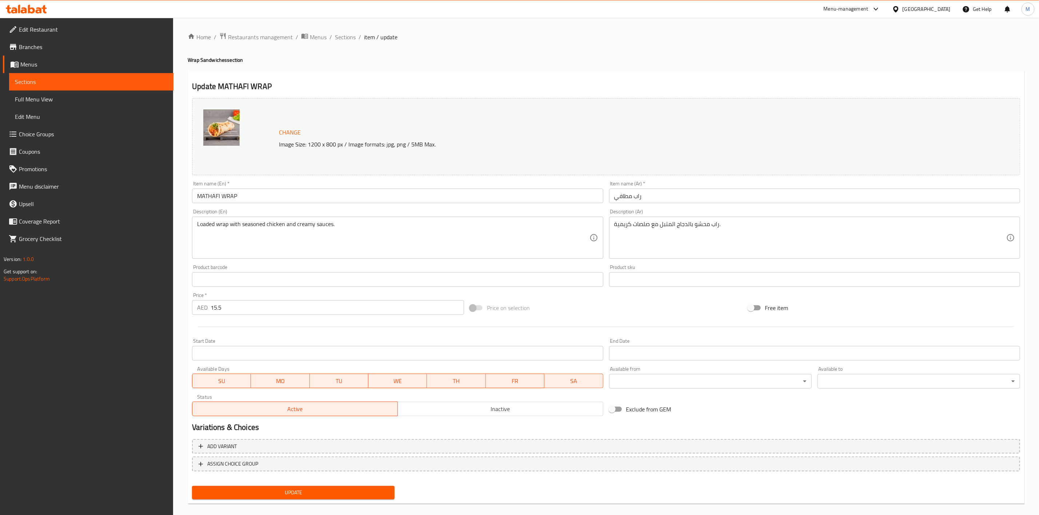
click at [343, 504] on div "Home / Restaurants management / Menus / Sections / item / update Wrap Sandwiche…" at bounding box center [606, 270] width 837 height 477
click at [341, 500] on div "Update" at bounding box center [293, 492] width 208 height 19
click at [345, 496] on span "Update" at bounding box center [293, 492] width 191 height 9
click at [345, 38] on span "Sections" at bounding box center [345, 37] width 21 height 9
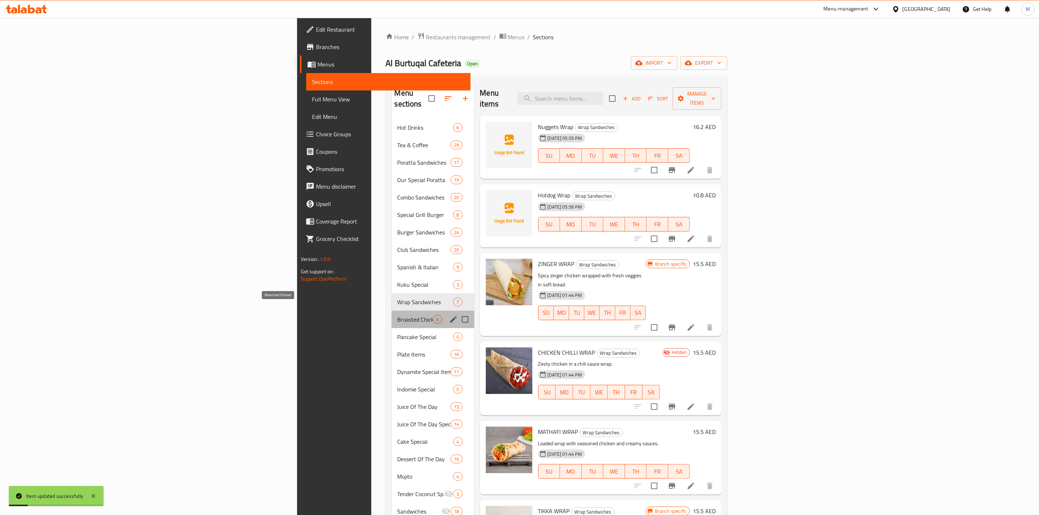
click at [397, 315] on span "Broasted Chicken" at bounding box center [415, 319] width 36 height 9
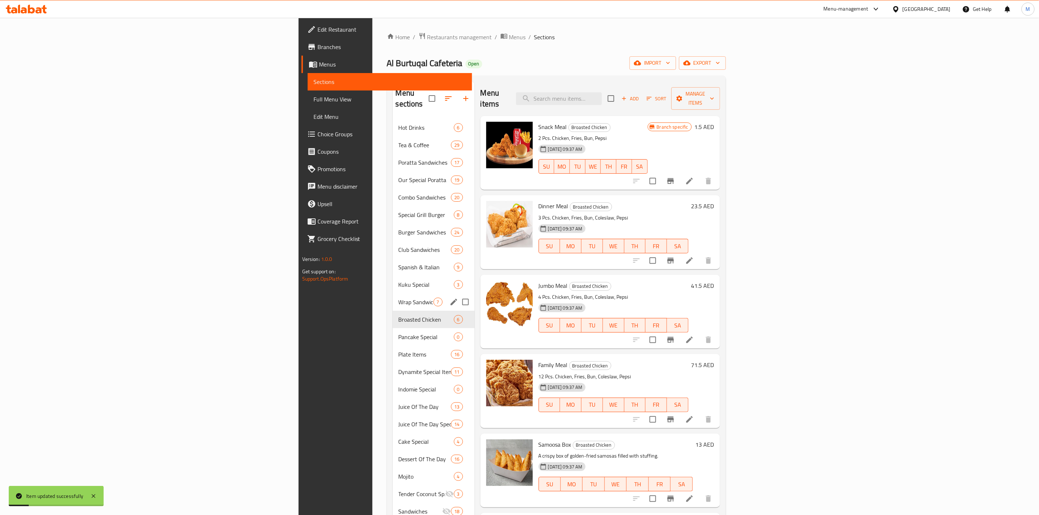
click at [393, 297] on div "Wrap Sandwiches 7" at bounding box center [434, 301] width 82 height 17
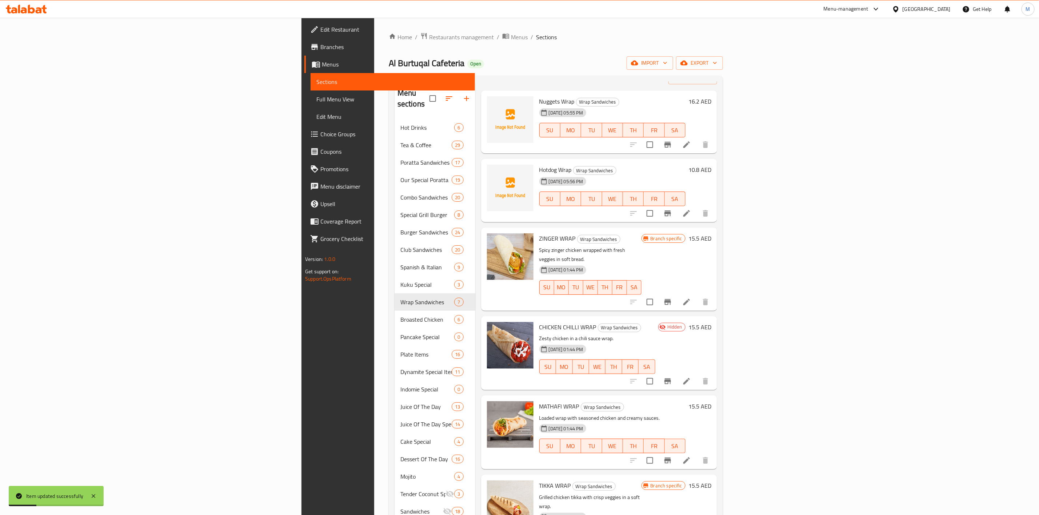
scroll to position [36, 0]
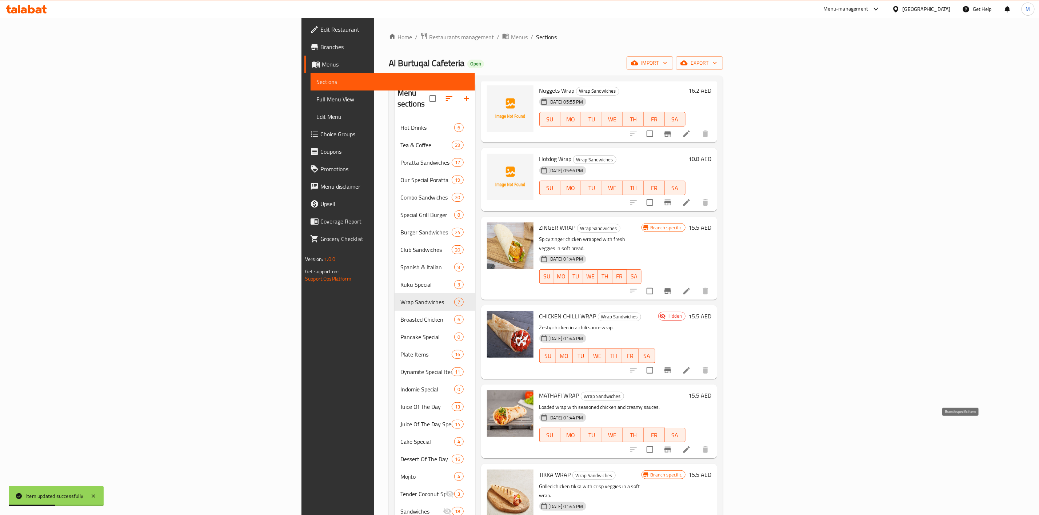
click at [672, 445] on icon "Branch-specific-item" at bounding box center [667, 449] width 9 height 9
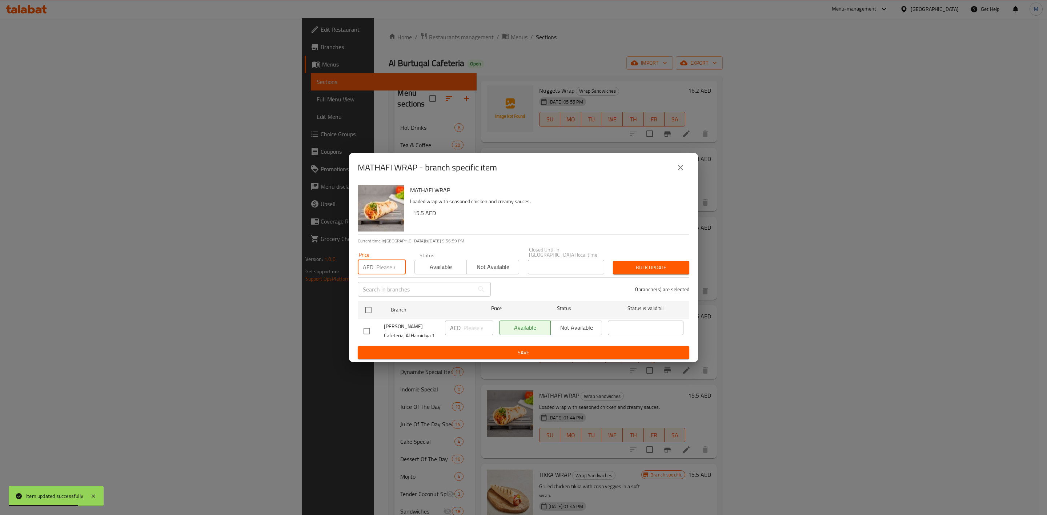
click at [385, 261] on input "number" at bounding box center [390, 267] width 29 height 15
paste input "18.90"
type input "18.90"
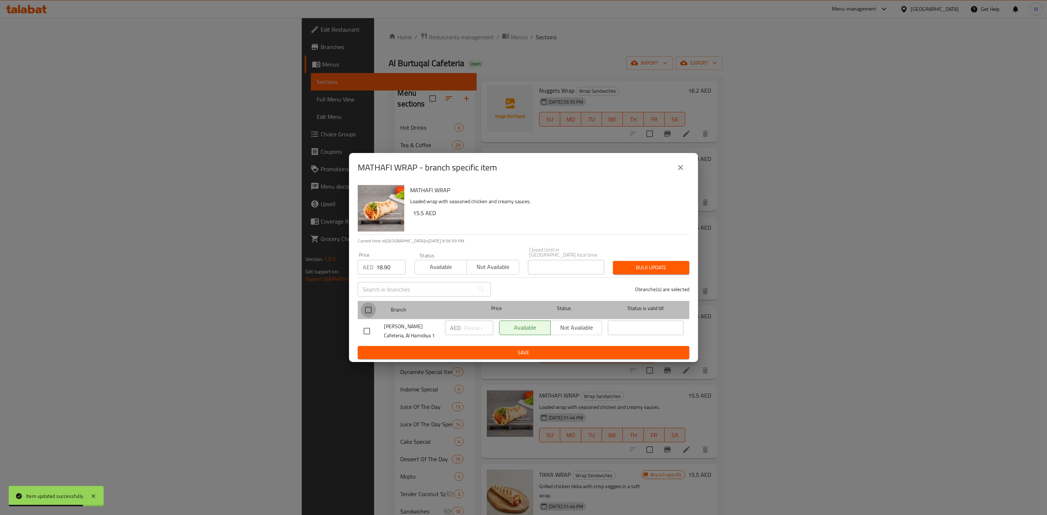
click at [374, 307] on input "checkbox" at bounding box center [368, 310] width 15 height 15
checkbox input "true"
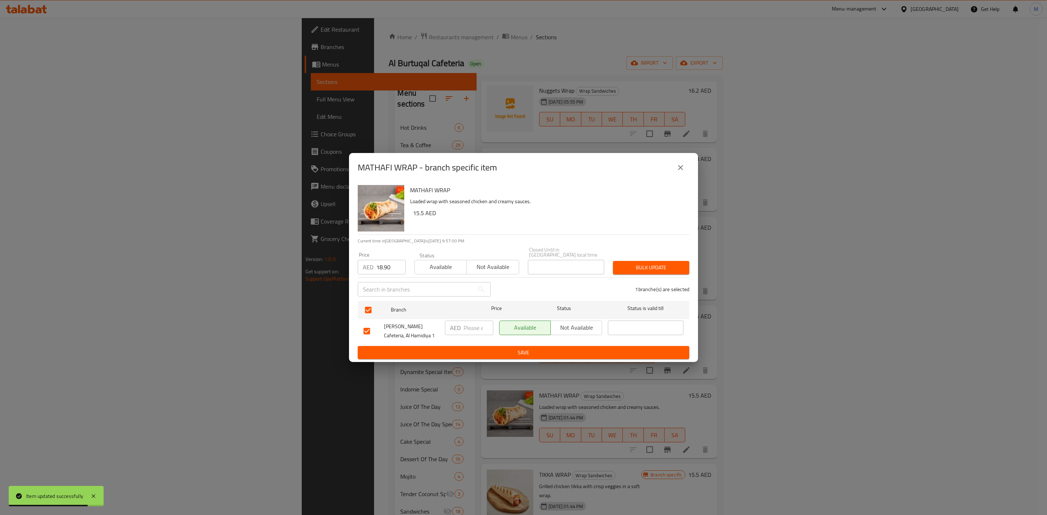
click at [681, 258] on div "Bulk update" at bounding box center [651, 268] width 85 height 22
click at [671, 268] on span "Bulk update" at bounding box center [651, 267] width 65 height 9
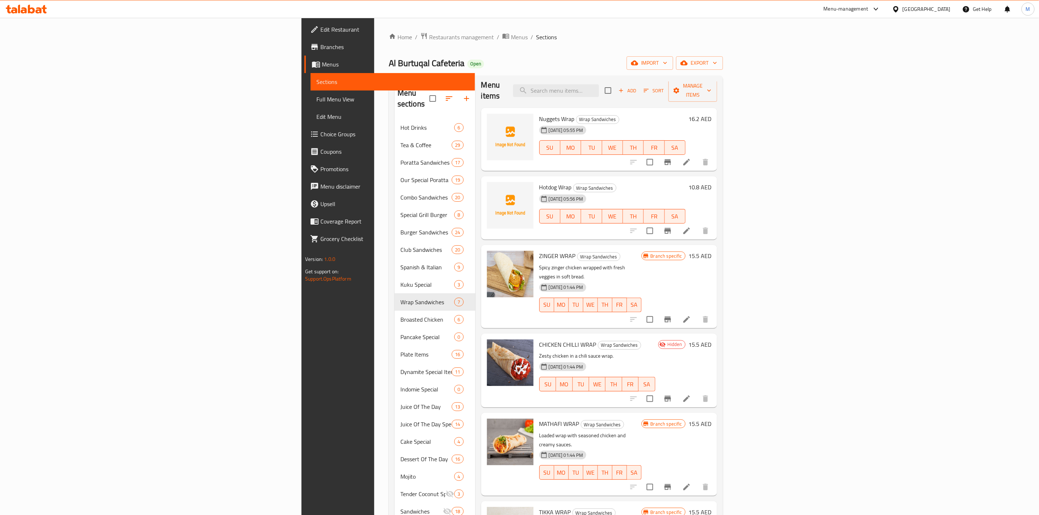
scroll to position [0, 0]
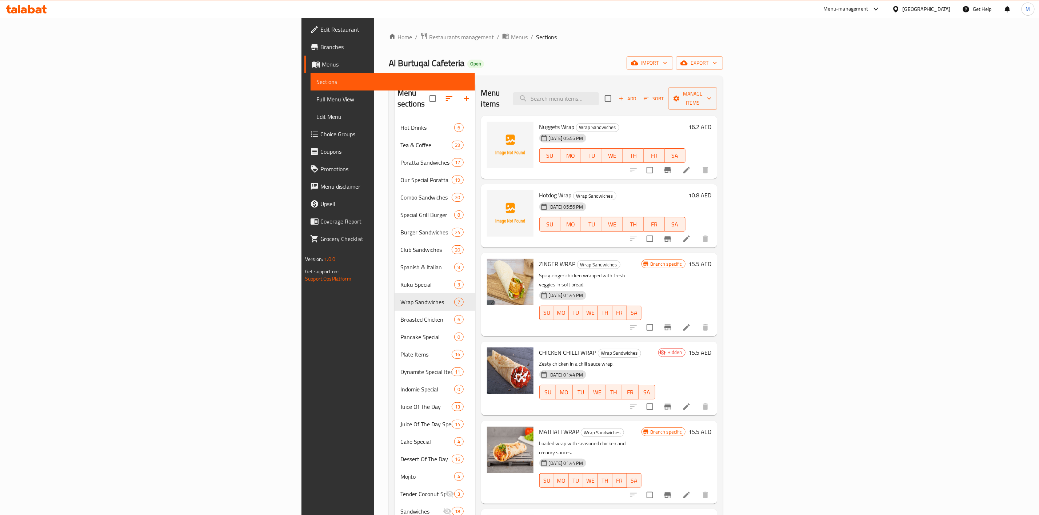
click at [672, 166] on icon "Branch-specific-item" at bounding box center [667, 170] width 9 height 9
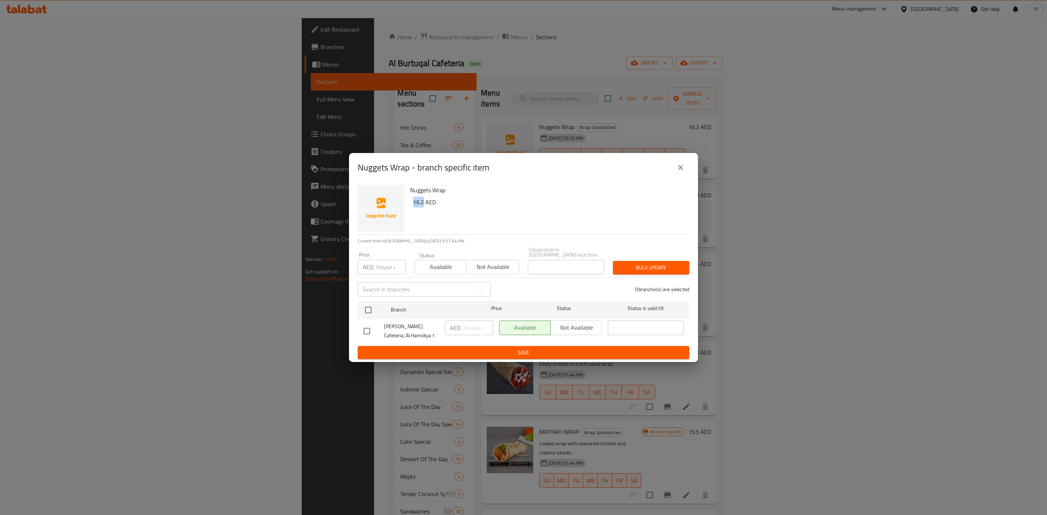
drag, startPoint x: 423, startPoint y: 203, endPoint x: 407, endPoint y: 205, distance: 16.5
click at [407, 205] on div "Nuggets Wrap 16.2 AED" at bounding box center [546, 208] width 279 height 52
copy h6 "16.2"
click at [387, 270] on input "number" at bounding box center [390, 267] width 29 height 15
paste input "16.2"
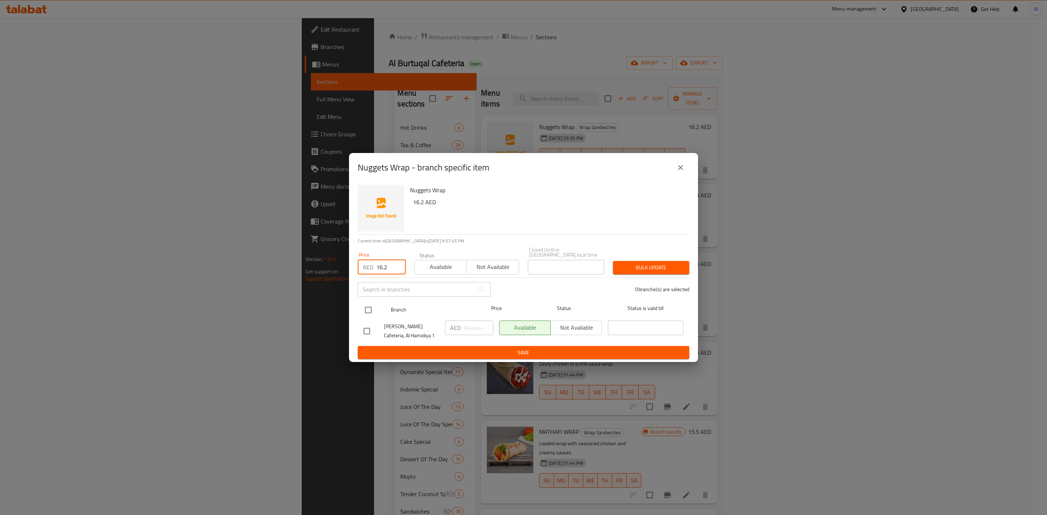
type input "16.2"
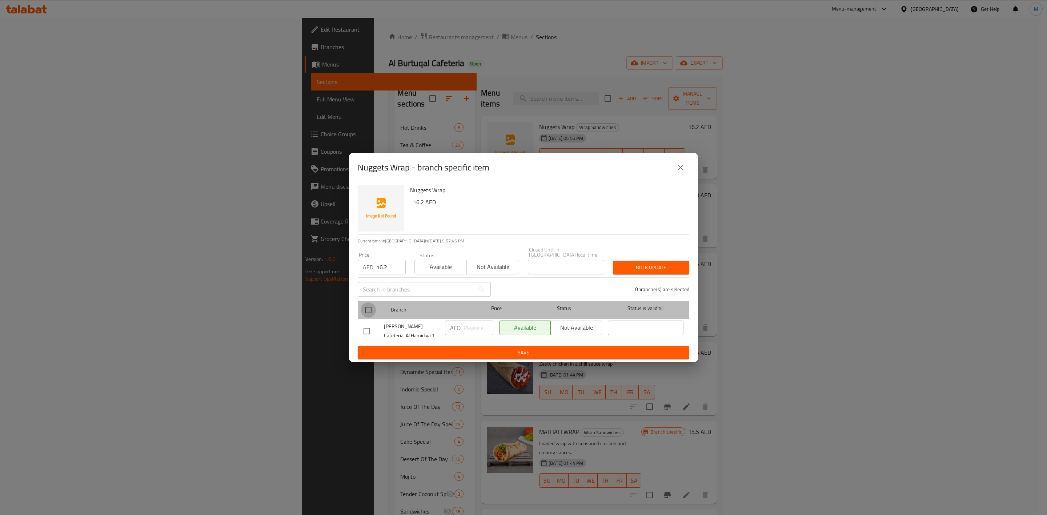
click at [365, 316] on input "checkbox" at bounding box center [368, 310] width 15 height 15
checkbox input "true"
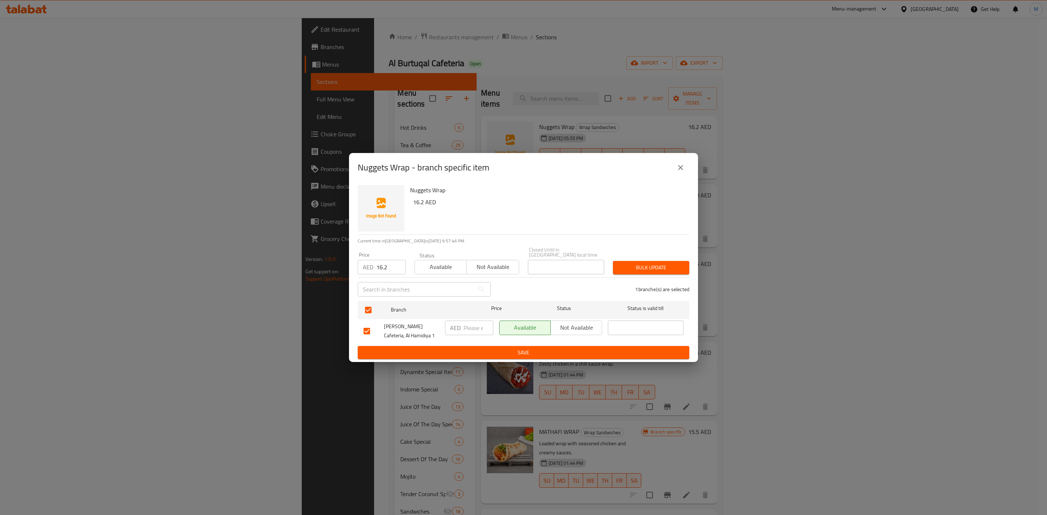
click at [612, 272] on div "Bulk update" at bounding box center [651, 268] width 85 height 22
click at [699, 269] on div "Nuggets Wrap - branch specific item Nuggets Wrap 16.2 AED Current time in [GEOG…" at bounding box center [523, 257] width 1047 height 515
click at [691, 269] on div "Bulk update" at bounding box center [651, 268] width 85 height 22
click at [687, 268] on button "Bulk update" at bounding box center [651, 267] width 76 height 13
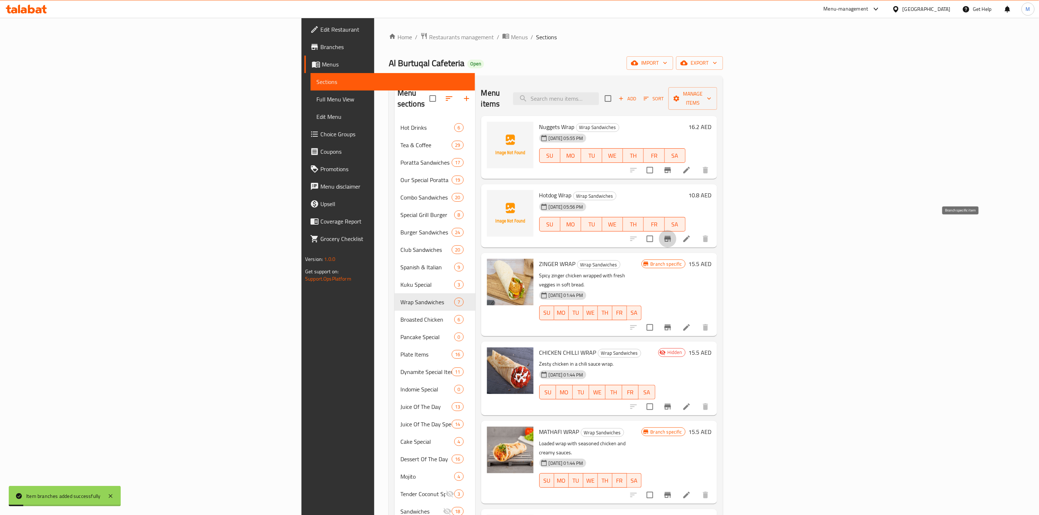
click at [676, 234] on button "Branch-specific-item" at bounding box center [667, 238] width 17 height 17
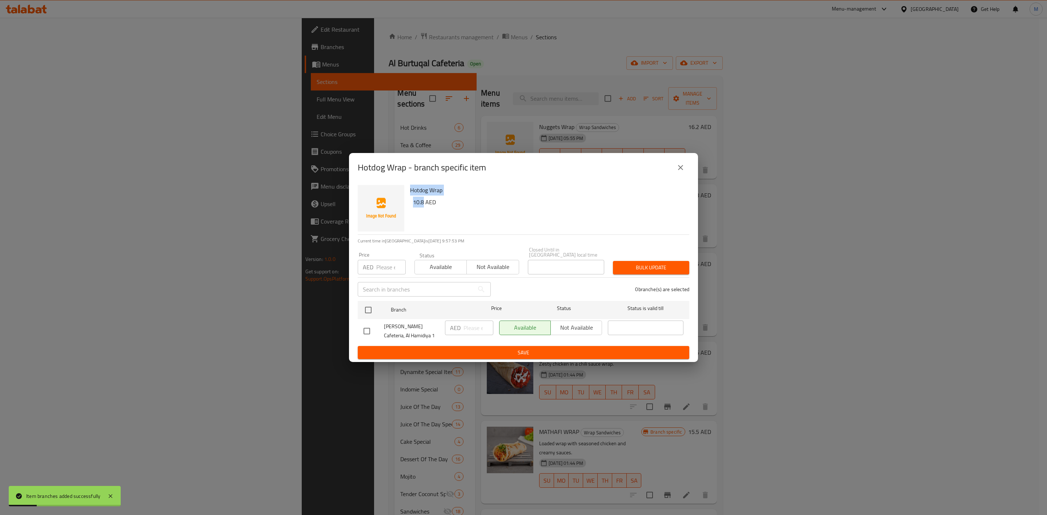
drag, startPoint x: 424, startPoint y: 203, endPoint x: 393, endPoint y: 207, distance: 31.5
click at [393, 207] on div "Hotdog Wrap 10.8 AED" at bounding box center [523, 208] width 337 height 52
click at [419, 204] on h6 "10.8 AED" at bounding box center [548, 202] width 271 height 10
drag, startPoint x: 409, startPoint y: 201, endPoint x: 413, endPoint y: 201, distance: 4.4
click at [413, 201] on div "Hotdog Wrap 10.8 AED" at bounding box center [546, 208] width 279 height 52
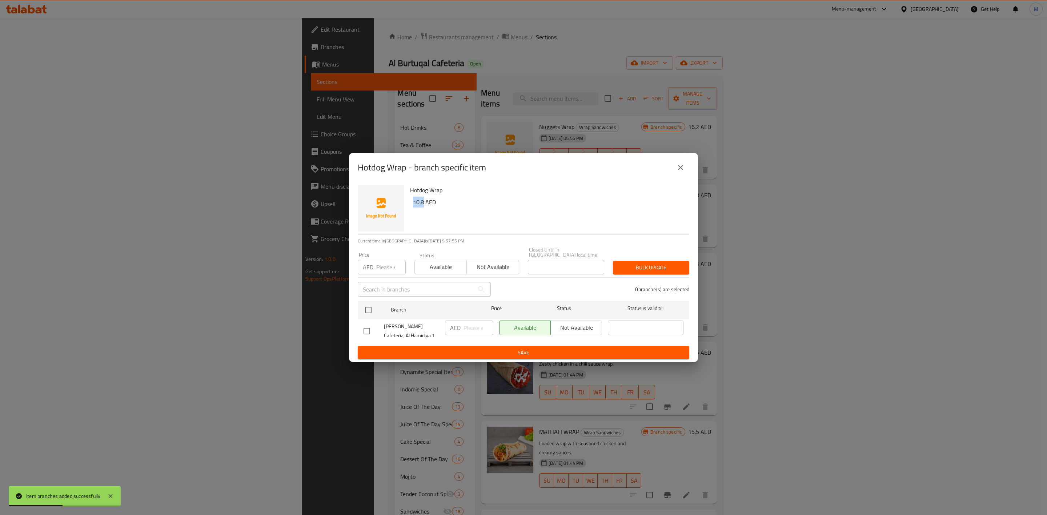
drag, startPoint x: 414, startPoint y: 200, endPoint x: 423, endPoint y: 200, distance: 8.7
click at [423, 200] on h6 "10.8 AED" at bounding box center [548, 202] width 271 height 10
copy h6 "10.8"
click at [372, 306] on input "checkbox" at bounding box center [368, 310] width 15 height 15
checkbox input "true"
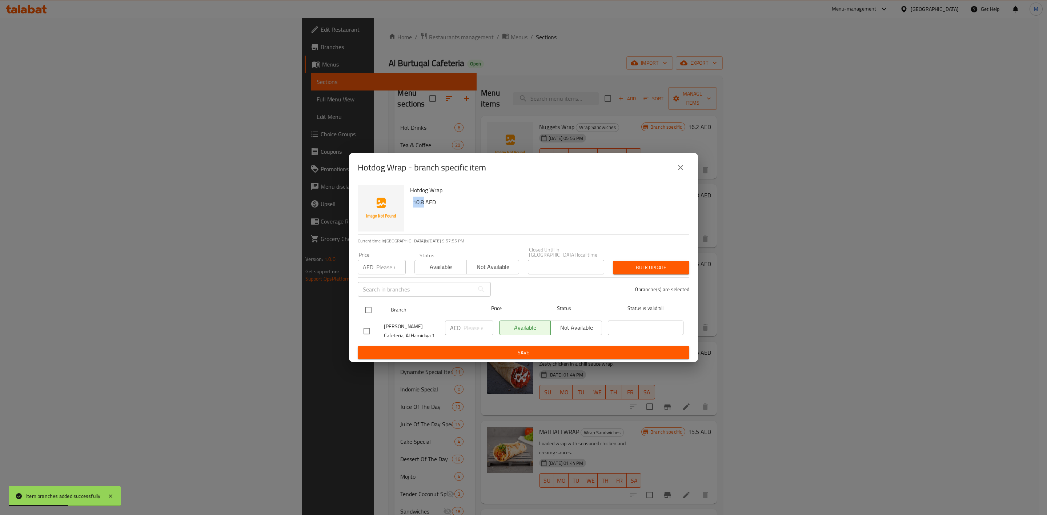
checkbox input "true"
click at [372, 267] on p "AED" at bounding box center [368, 267] width 11 height 9
click at [385, 271] on input "number" at bounding box center [390, 267] width 29 height 15
paste input "10.8"
type input "10.8"
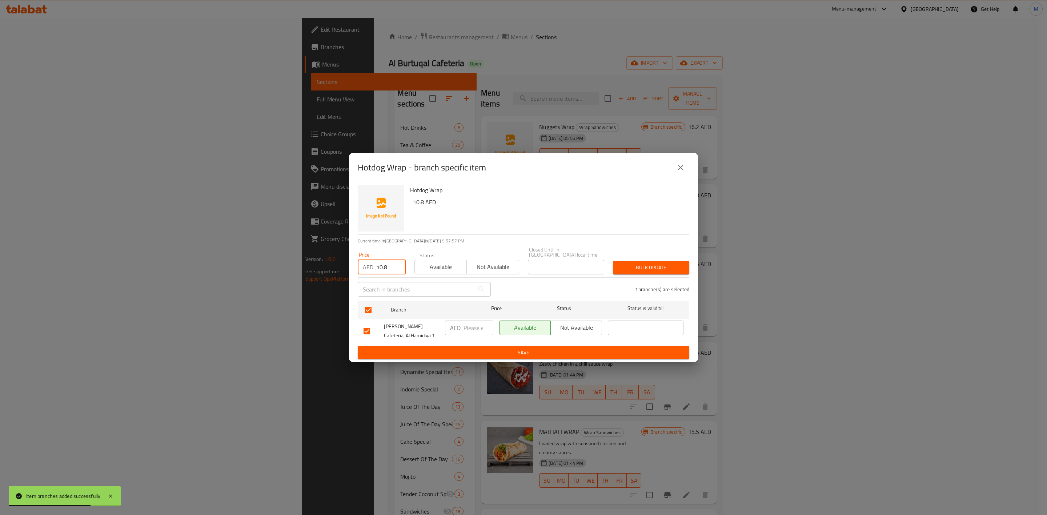
click at [667, 273] on button "Bulk update" at bounding box center [651, 267] width 76 height 13
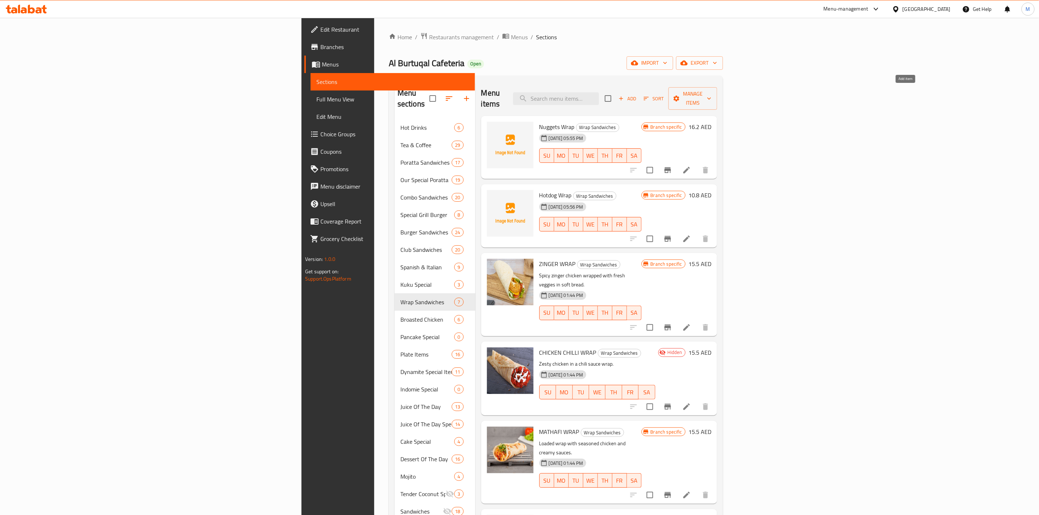
click at [637, 95] on span "Add" at bounding box center [627, 99] width 20 height 8
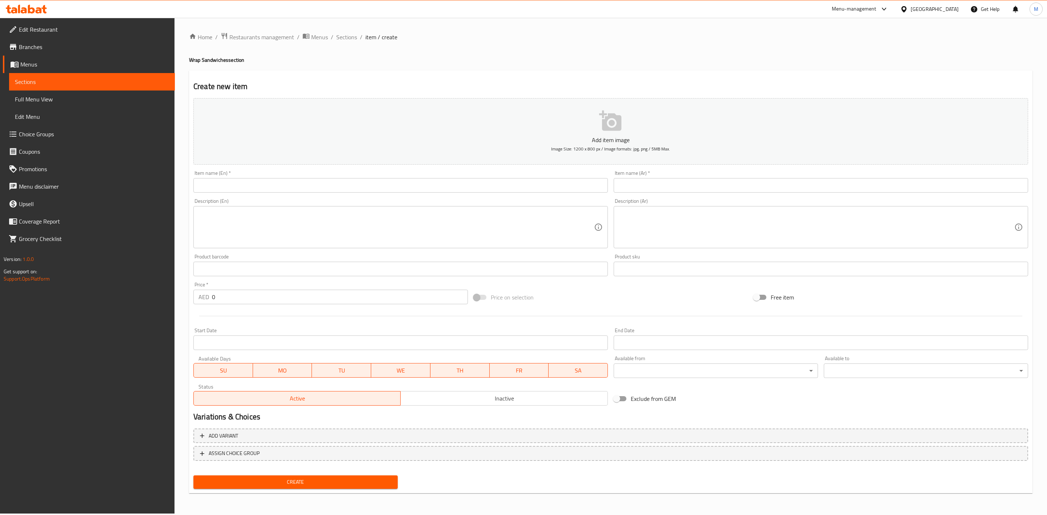
click at [429, 198] on div "Description (En) Description (En)" at bounding box center [401, 224] width 420 height 56
click at [431, 188] on input "text" at bounding box center [400, 185] width 415 height 15
paste input "FILLET WRAP"
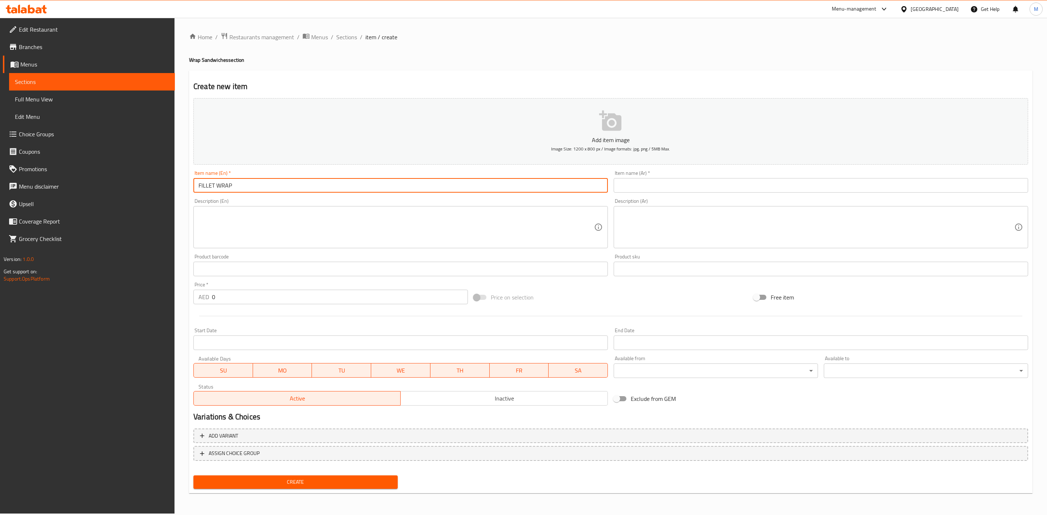
click at [415, 185] on input "FILLET WRAP" at bounding box center [400, 185] width 415 height 15
type input "Fillet Wrap"
click at [686, 185] on input "text" at bounding box center [821, 185] width 415 height 15
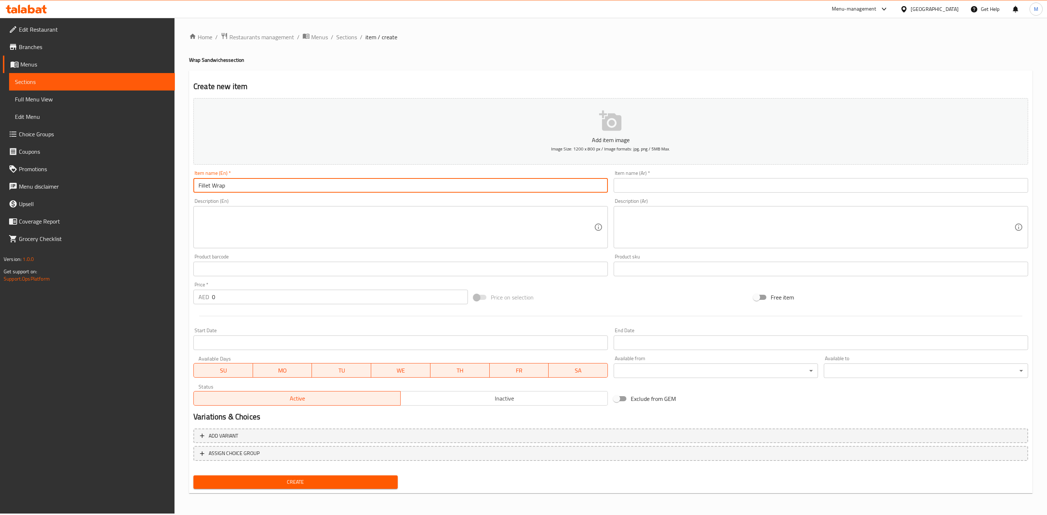
paste input "راب فيلية"
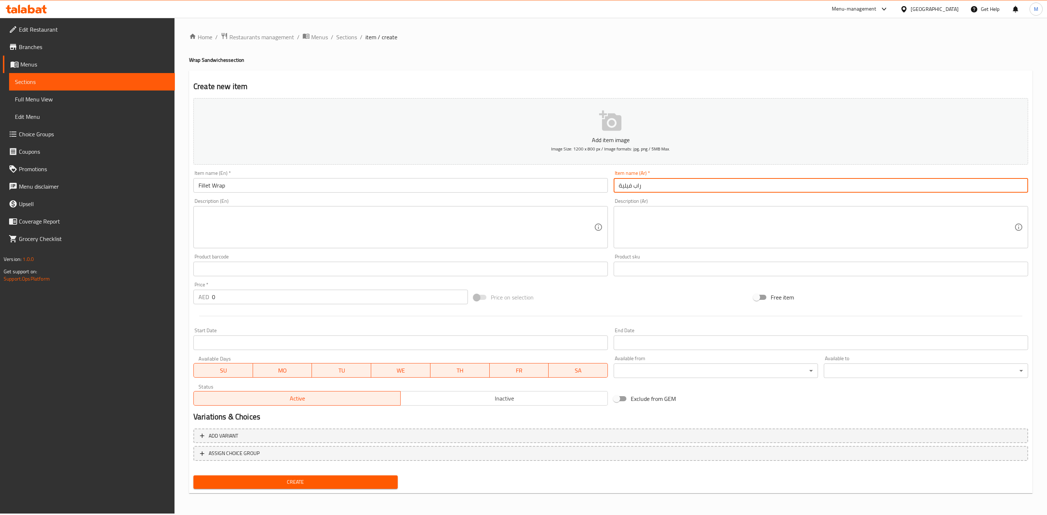
type input "راب فيلية"
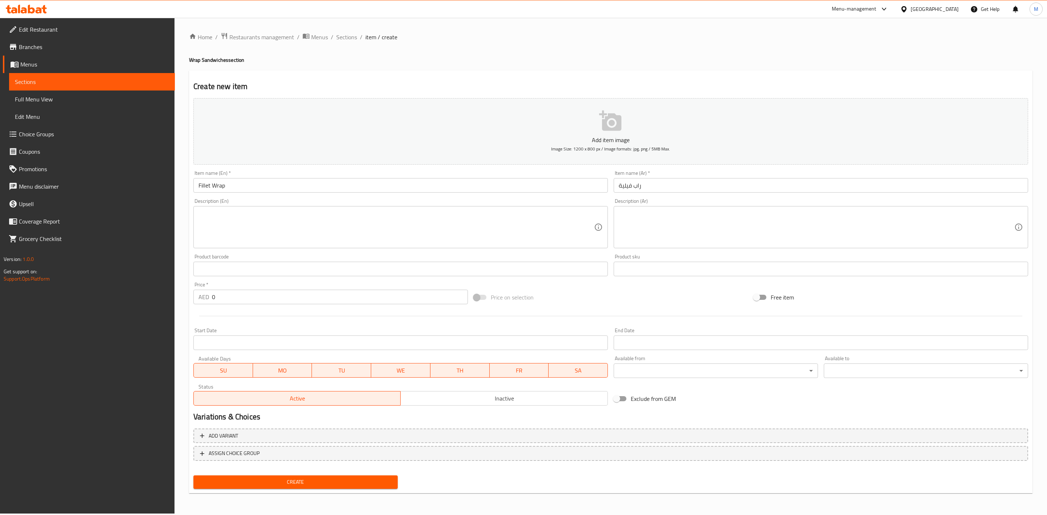
click at [684, 198] on div "Description (Ar) Description (Ar)" at bounding box center [821, 224] width 420 height 56
drag, startPoint x: 232, startPoint y: 295, endPoint x: 191, endPoint y: 293, distance: 41.5
click at [188, 293] on div "Home / Restaurants management / Menus / Sections / item / create Wrap Sandwiche…" at bounding box center [611, 266] width 873 height 496
paste input "14.85"
type input "14.85"
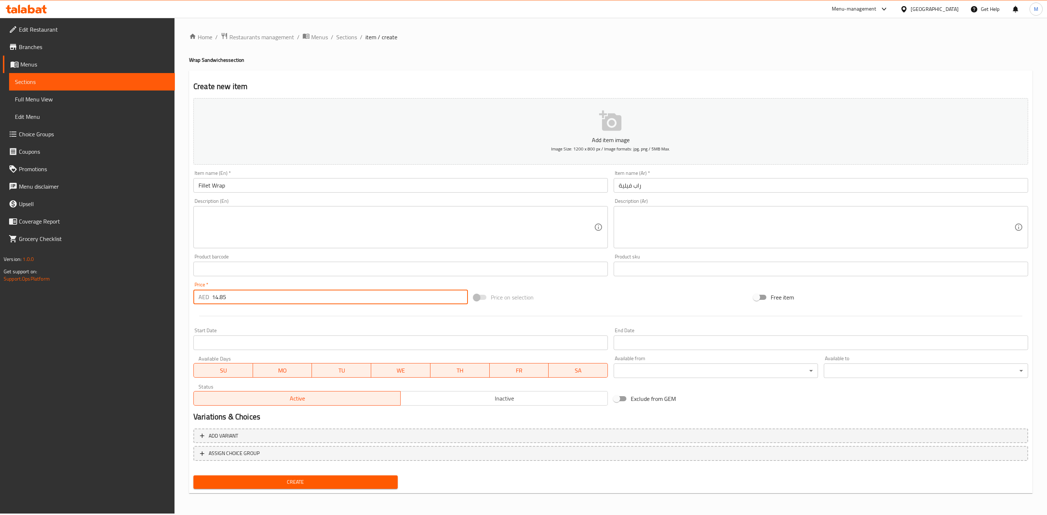
click at [247, 316] on div at bounding box center [611, 316] width 841 height 18
click at [351, 478] on span "Create" at bounding box center [295, 482] width 193 height 9
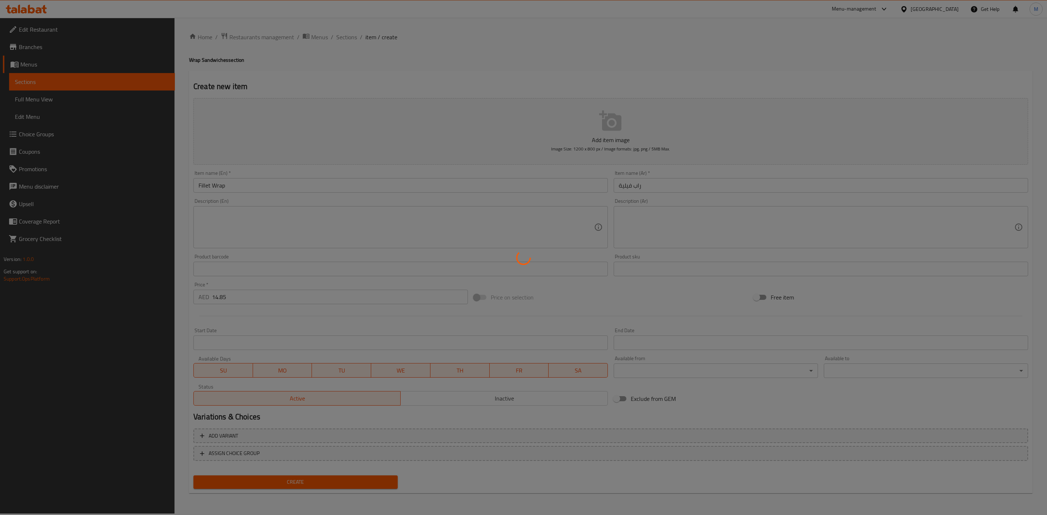
type input "0"
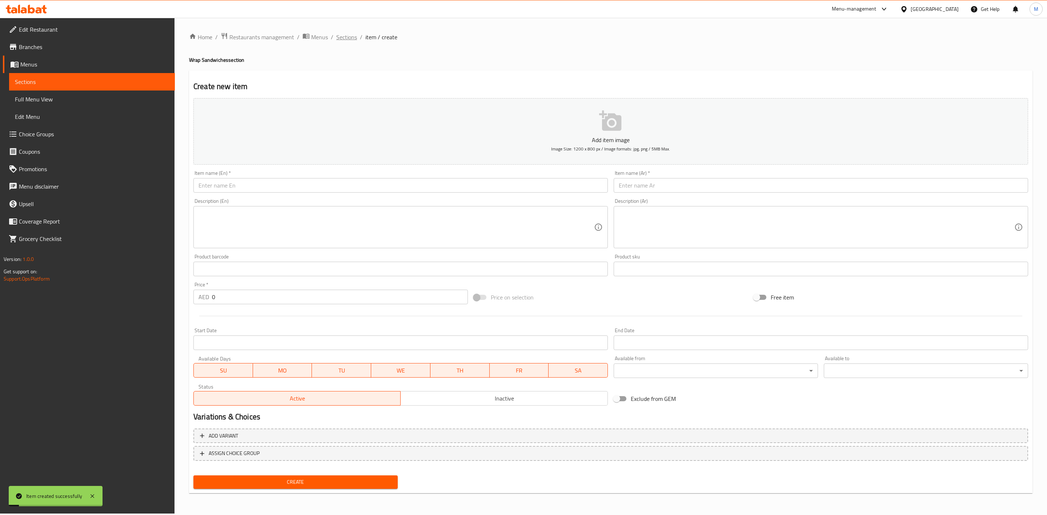
click at [345, 41] on span "Sections" at bounding box center [346, 37] width 21 height 9
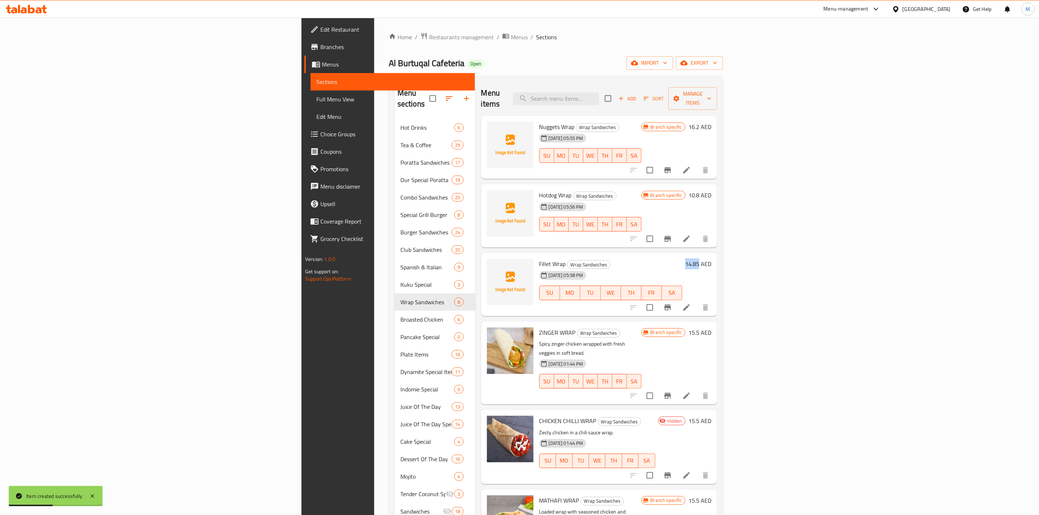
drag, startPoint x: 976, startPoint y: 252, endPoint x: 993, endPoint y: 256, distance: 17.0
click at [711, 259] on div "14.85 AED" at bounding box center [696, 264] width 29 height 10
copy h6 "14.85"
click at [676, 301] on button "Branch-specific-item" at bounding box center [667, 307] width 17 height 17
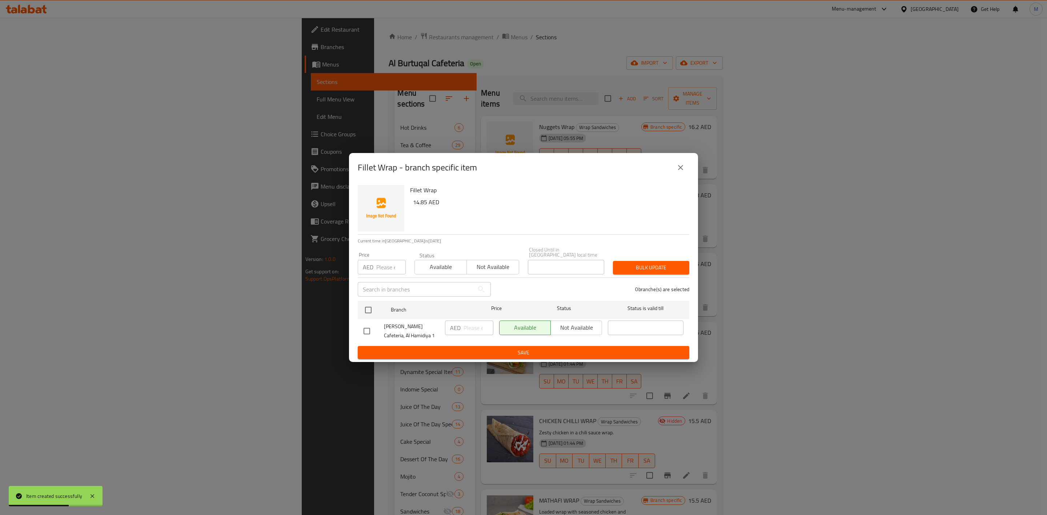
click at [372, 267] on p "AED" at bounding box center [368, 267] width 11 height 9
click at [385, 271] on input "number" at bounding box center [390, 267] width 29 height 15
paste input "14.85"
type input "14.85"
click at [364, 314] on input "checkbox" at bounding box center [368, 310] width 15 height 15
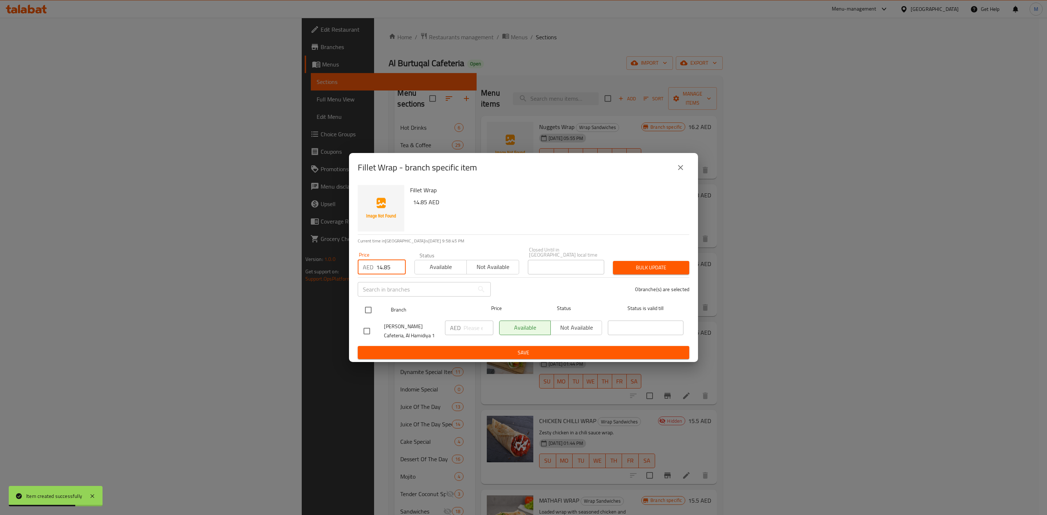
checkbox input "true"
click at [640, 275] on div "Bulk update" at bounding box center [651, 268] width 85 height 22
click at [641, 265] on span "Bulk update" at bounding box center [651, 267] width 65 height 9
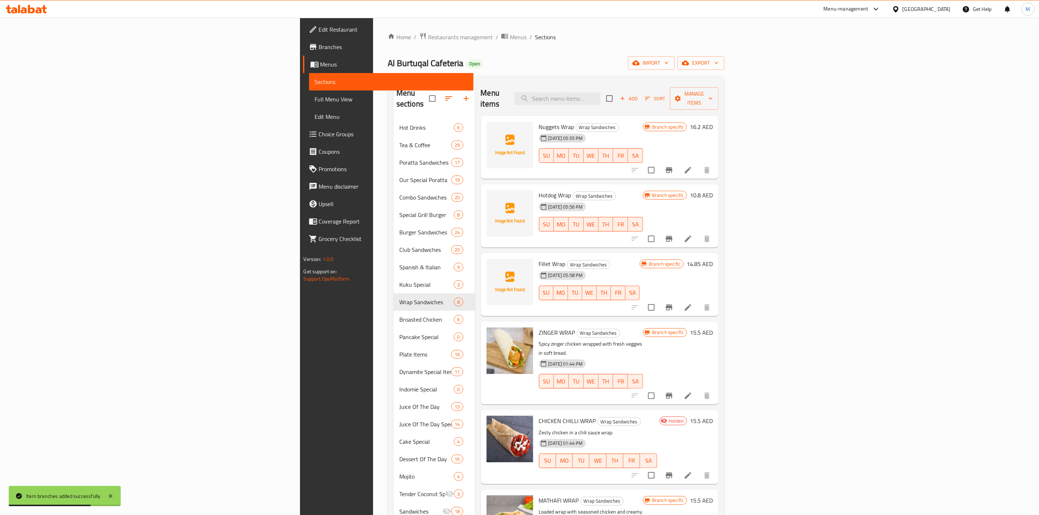
click at [658, 83] on div "Menu items Add Sort Manage items" at bounding box center [600, 98] width 238 height 35
click at [600, 92] on input "search" at bounding box center [558, 98] width 86 height 13
paste input "MEGA ARRABIATA"
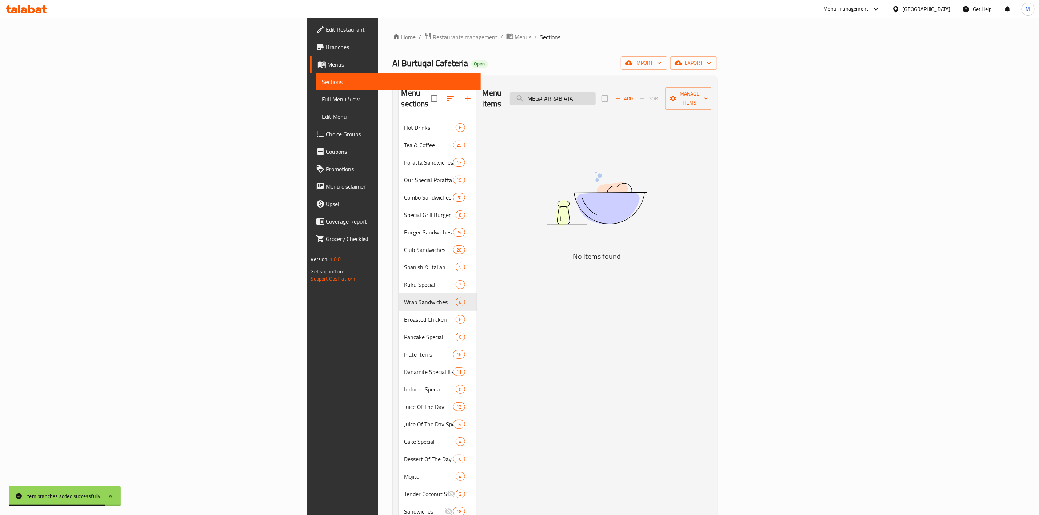
click at [596, 95] on input "MEGA ARRABIATA" at bounding box center [553, 98] width 86 height 13
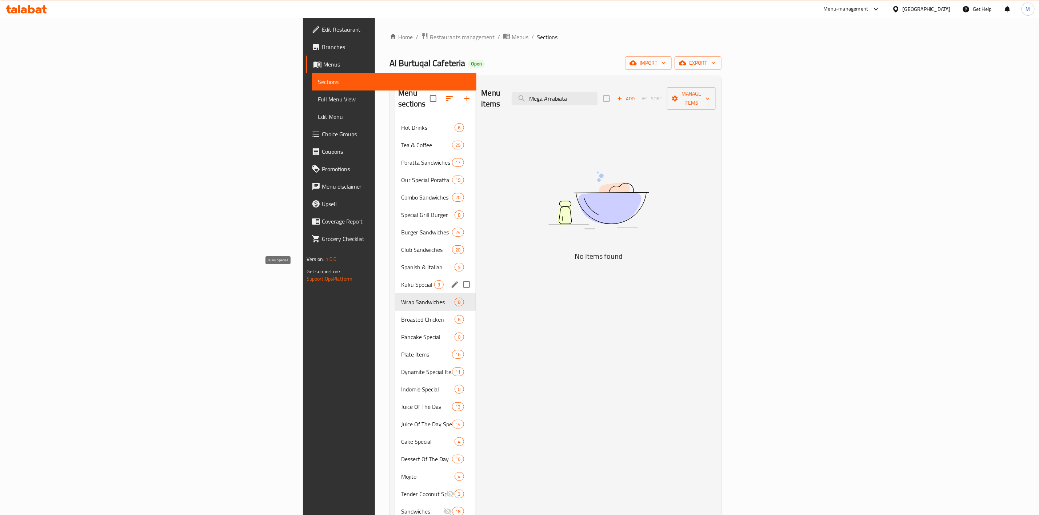
type input "Mega Arrabiata"
click at [401, 280] on span "Kuku Special" at bounding box center [417, 284] width 33 height 9
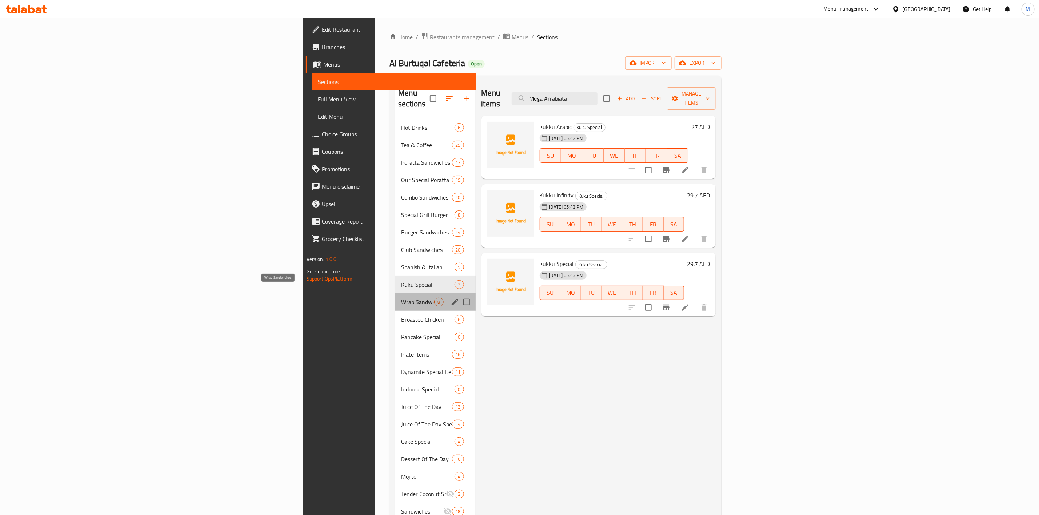
click at [401, 298] on span "Wrap Sandwiches" at bounding box center [417, 302] width 33 height 9
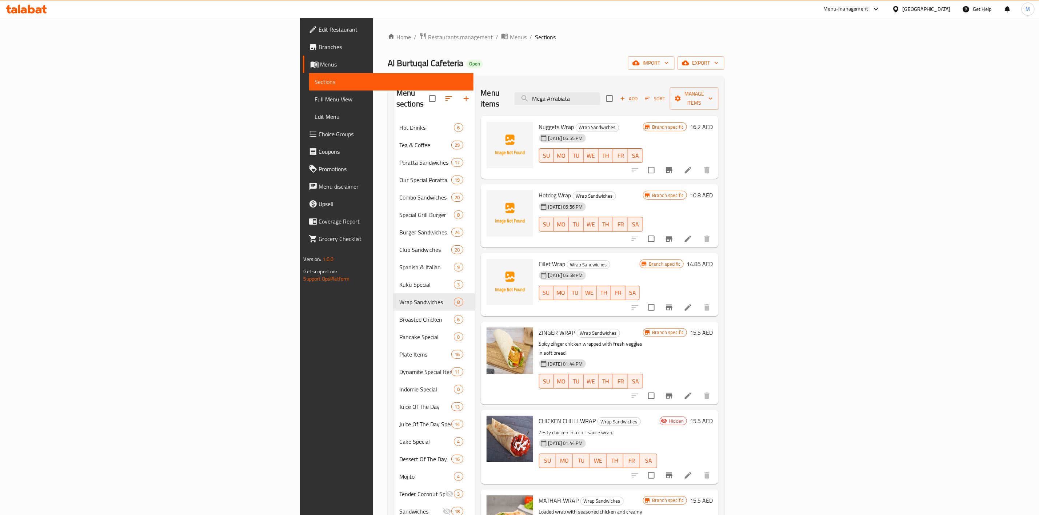
click at [639, 97] on span "Add" at bounding box center [629, 99] width 20 height 8
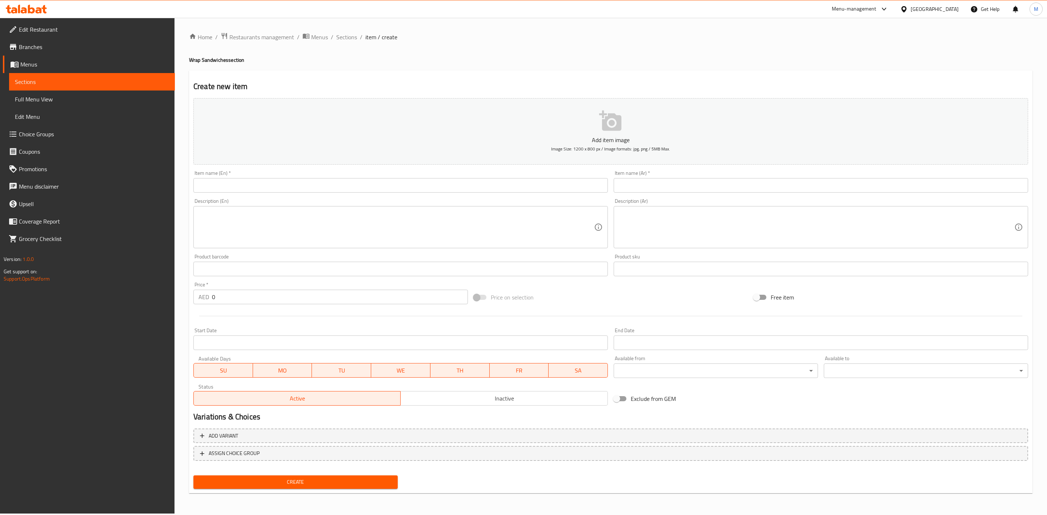
click at [449, 175] on div "Item name (En)   * Item name (En) *" at bounding box center [400, 182] width 415 height 22
click at [448, 177] on div "Item name (En)   * Item name (En) *" at bounding box center [400, 182] width 415 height 22
click at [448, 178] on div "Item name (En)   * Item name (En) *" at bounding box center [400, 182] width 415 height 22
click at [441, 192] on input "text" at bounding box center [400, 185] width 415 height 15
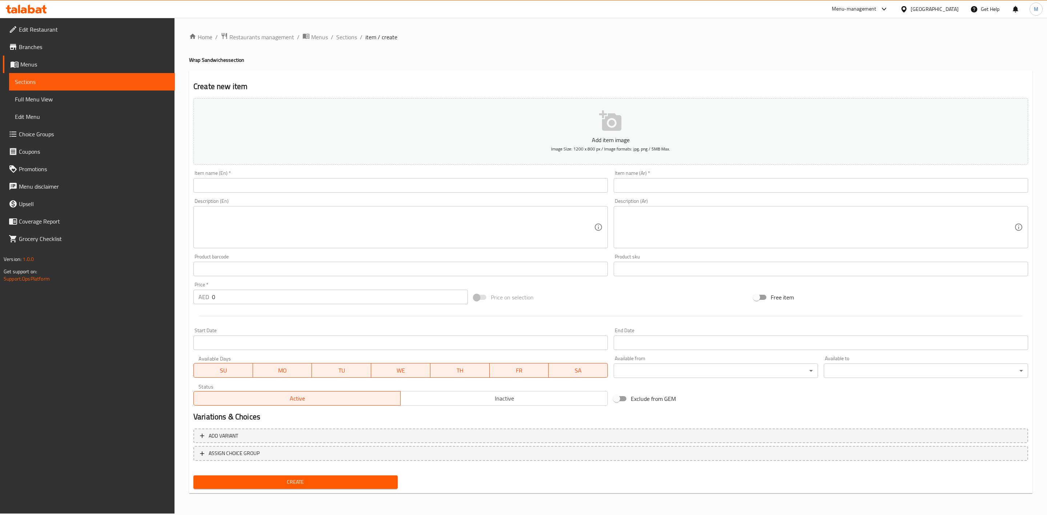
paste input "MEGA ARRABIATA"
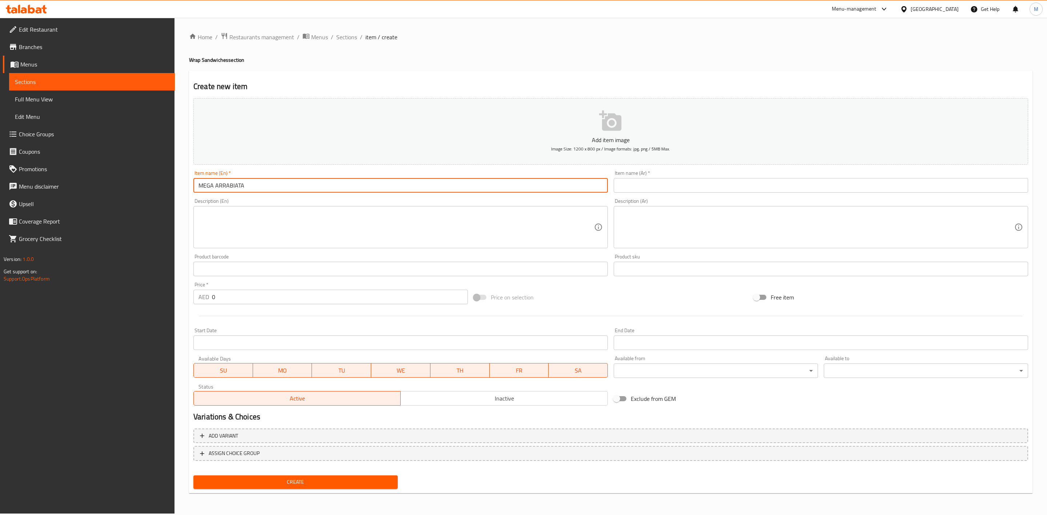
click at [428, 205] on div "Description (En) Description (En)" at bounding box center [400, 224] width 415 height 50
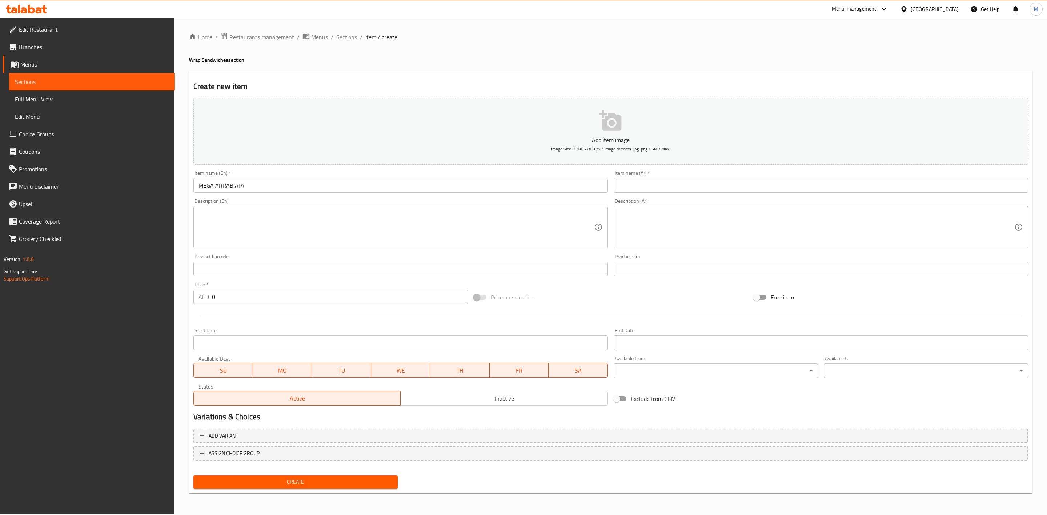
click at [405, 187] on input "MEGA ARRABIATA" at bounding box center [400, 185] width 415 height 15
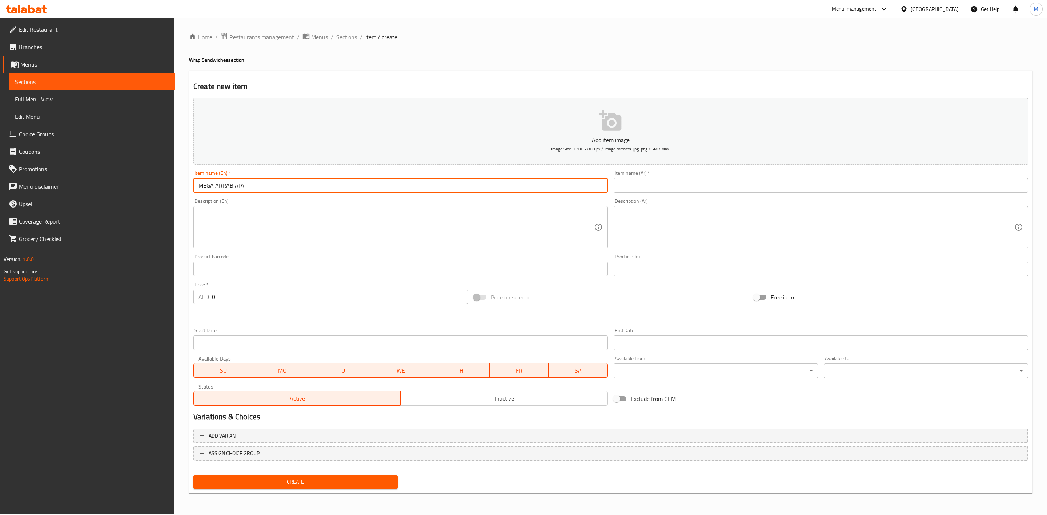
click at [405, 187] on input "MEGA ARRABIATA" at bounding box center [400, 185] width 415 height 15
click at [404, 187] on input "MEGA ARRABIATA" at bounding box center [400, 185] width 415 height 15
type input "Mega Arrabiata"
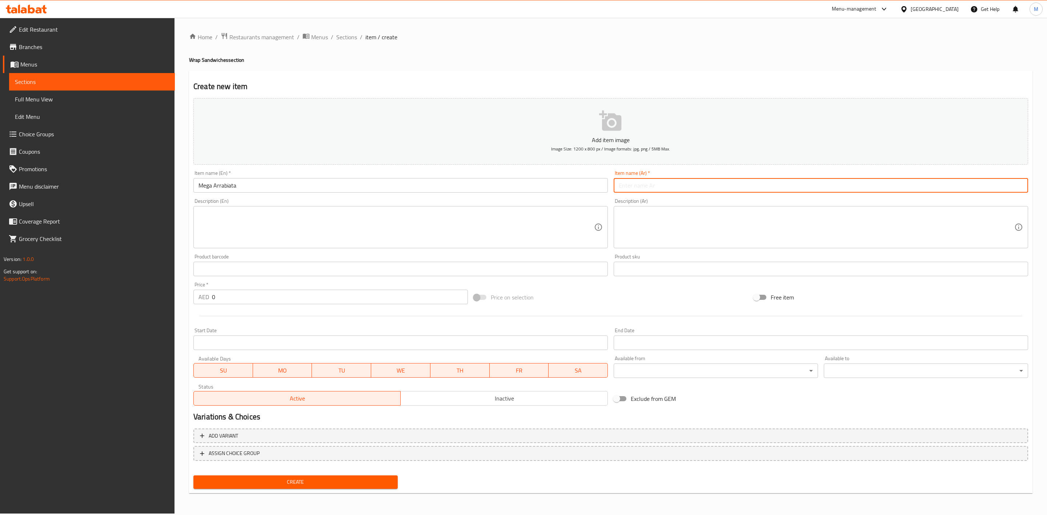
click at [728, 183] on input "text" at bounding box center [821, 185] width 415 height 15
paste input "العمالق عربياتا"
click at [728, 197] on div "Description (Ar) Description (Ar)" at bounding box center [821, 224] width 420 height 56
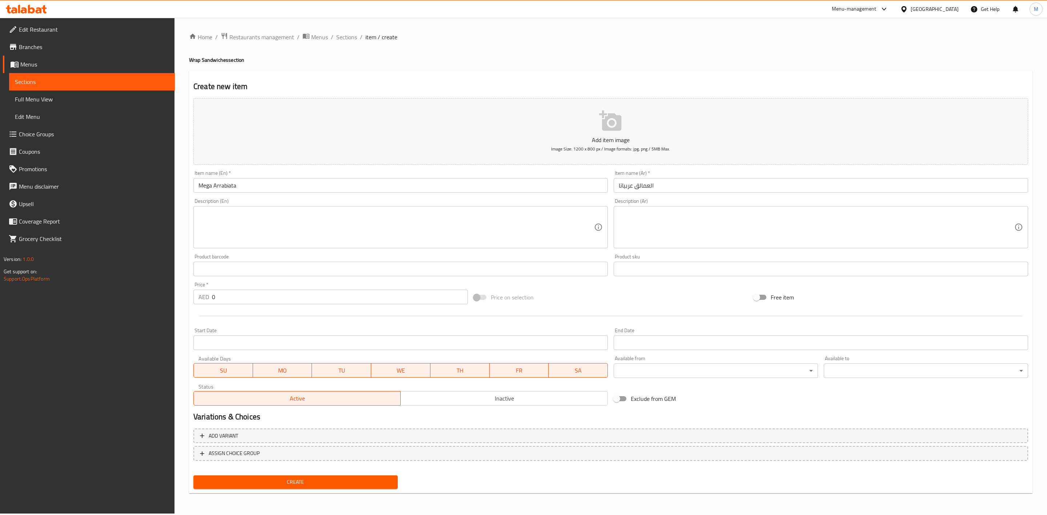
click at [719, 187] on input "العمالق عربياتا" at bounding box center [821, 185] width 415 height 15
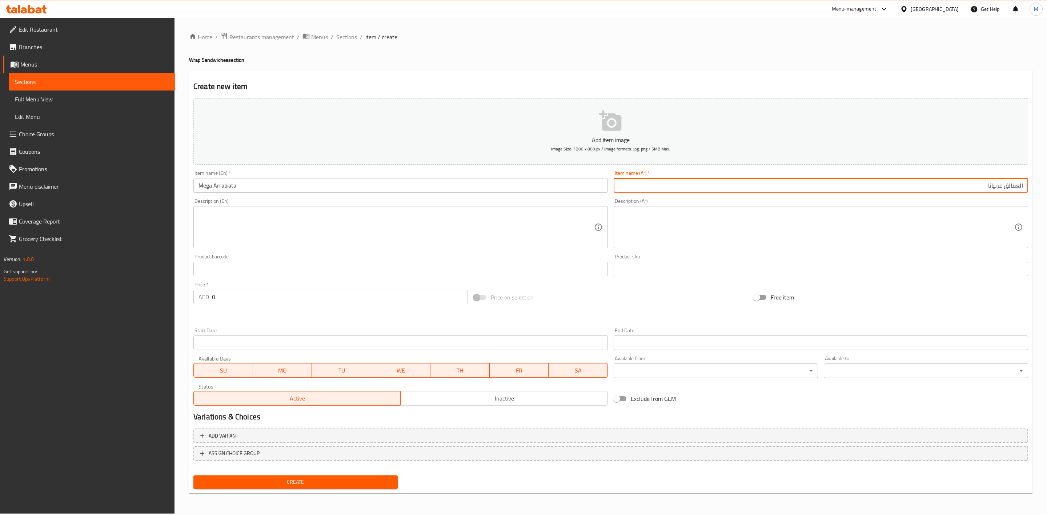
drag, startPoint x: 1007, startPoint y: 187, endPoint x: 1044, endPoint y: 181, distance: 37.1
click at [1038, 181] on div "Home / Restaurants management / Menus / Sections / item / create Wrap Sandwiche…" at bounding box center [611, 266] width 873 height 496
type input "ميجا عربياتا"
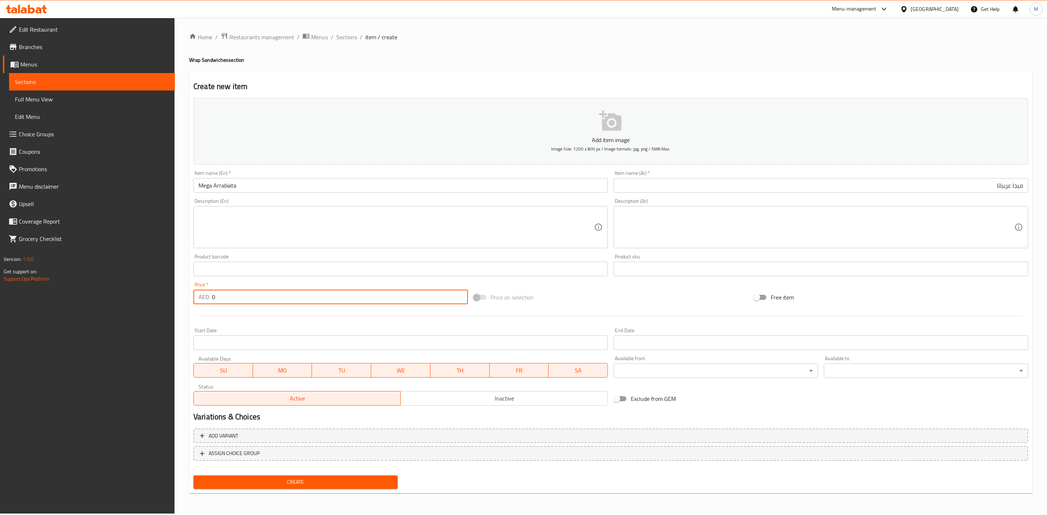
drag, startPoint x: 249, startPoint y: 295, endPoint x: 185, endPoint y: 299, distance: 64.5
click at [189, 297] on div "Create new item Add item image Image Size: 1200 x 800 px / Image formats: jpg, …" at bounding box center [611, 282] width 844 height 423
paste input "21.6"
type input "21.60"
click at [214, 312] on div at bounding box center [611, 316] width 841 height 18
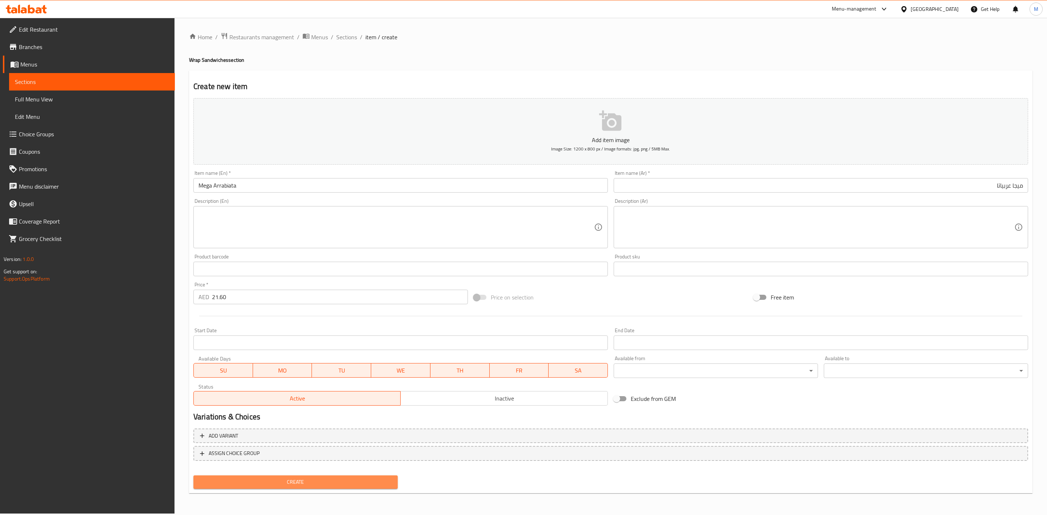
click at [284, 478] on span "Create" at bounding box center [295, 482] width 193 height 9
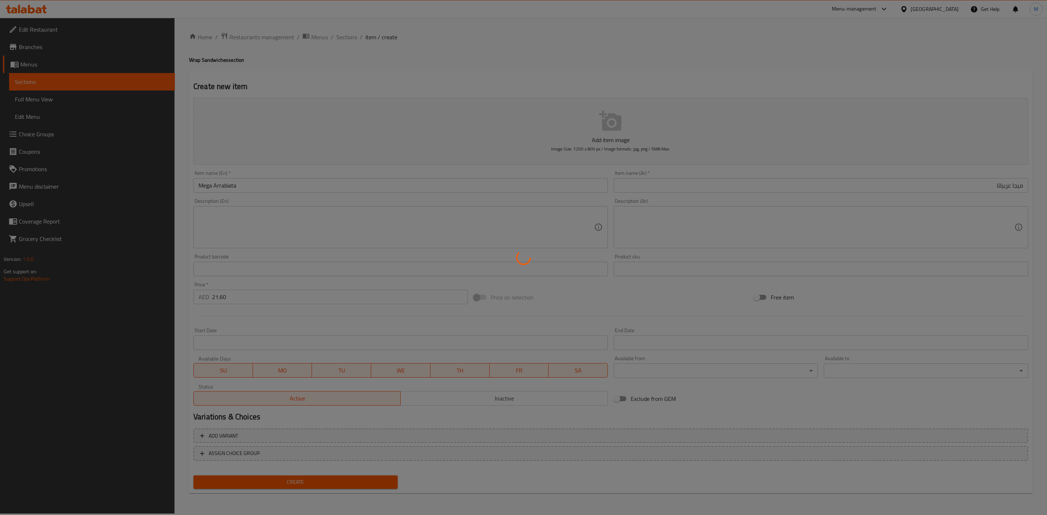
type input "0"
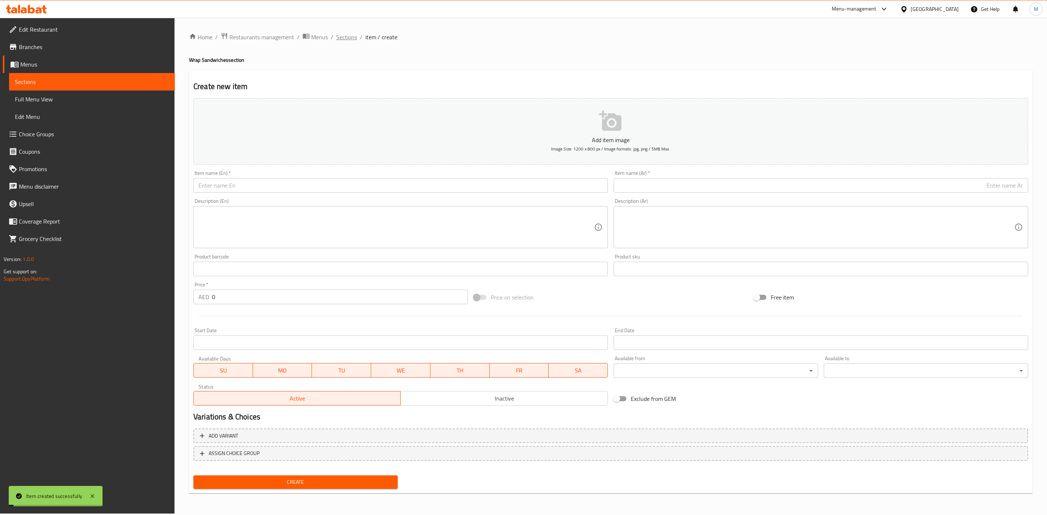
click at [345, 33] on span "Sections" at bounding box center [346, 37] width 21 height 9
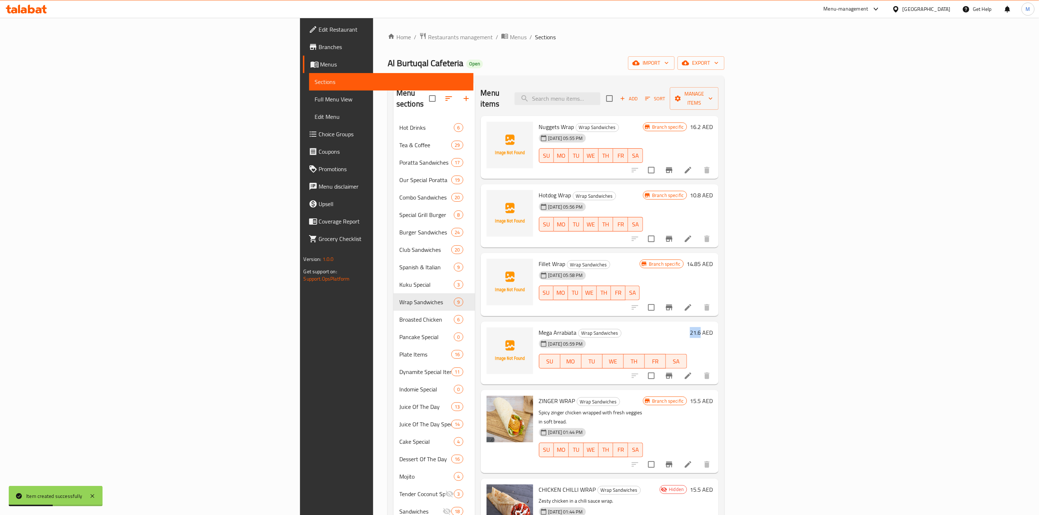
drag, startPoint x: 977, startPoint y: 325, endPoint x: 993, endPoint y: 322, distance: 15.7
click at [716, 325] on div "Mega Arrabiata Wrap Sandwiches [DATE] 05:59 PM SU MO TU WE TH FR SA 21.6 AED" at bounding box center [626, 353] width 180 height 57
copy h6 "21.6"
click at [673, 372] on icon "Branch-specific-item" at bounding box center [669, 376] width 9 height 9
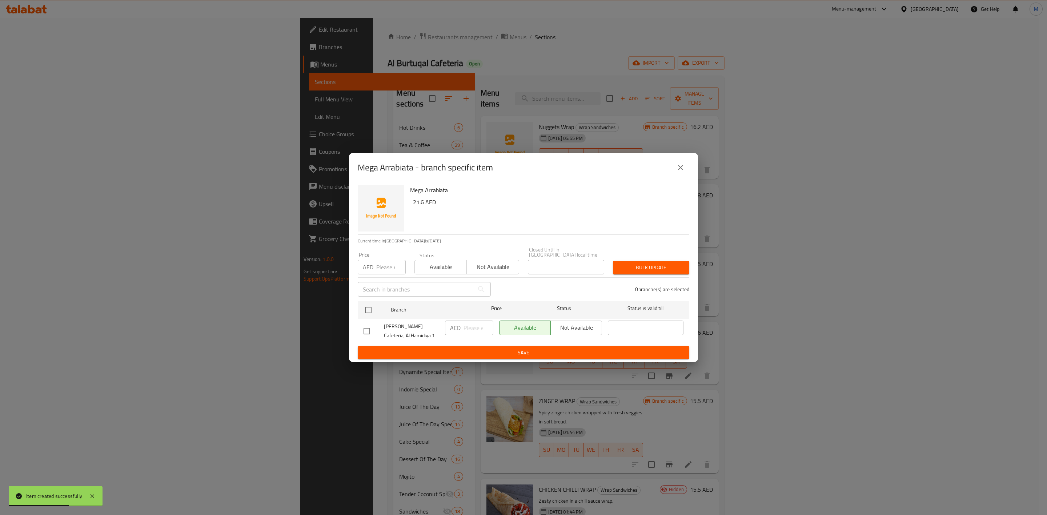
click at [388, 269] on input "number" at bounding box center [390, 267] width 29 height 15
paste input "21.6"
type input "21.6"
click at [370, 312] on input "checkbox" at bounding box center [368, 310] width 15 height 15
checkbox input "true"
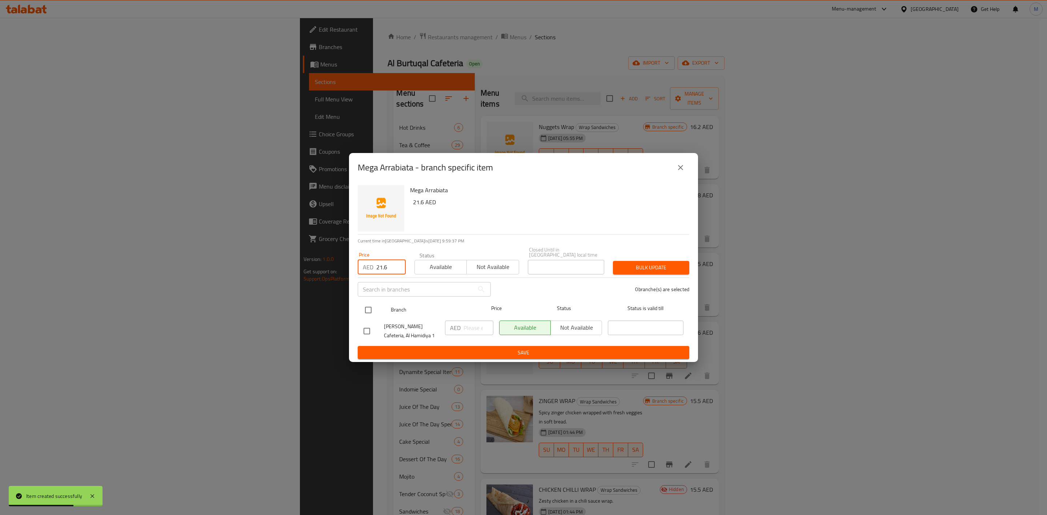
checkbox input "true"
click at [638, 265] on span "Bulk update" at bounding box center [651, 267] width 65 height 9
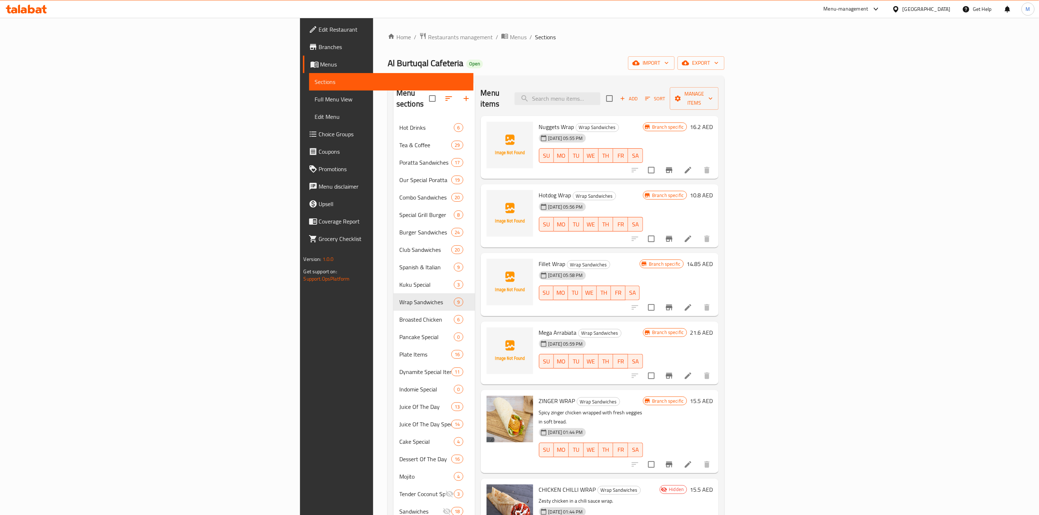
click at [639, 95] on span "Add" at bounding box center [629, 99] width 20 height 8
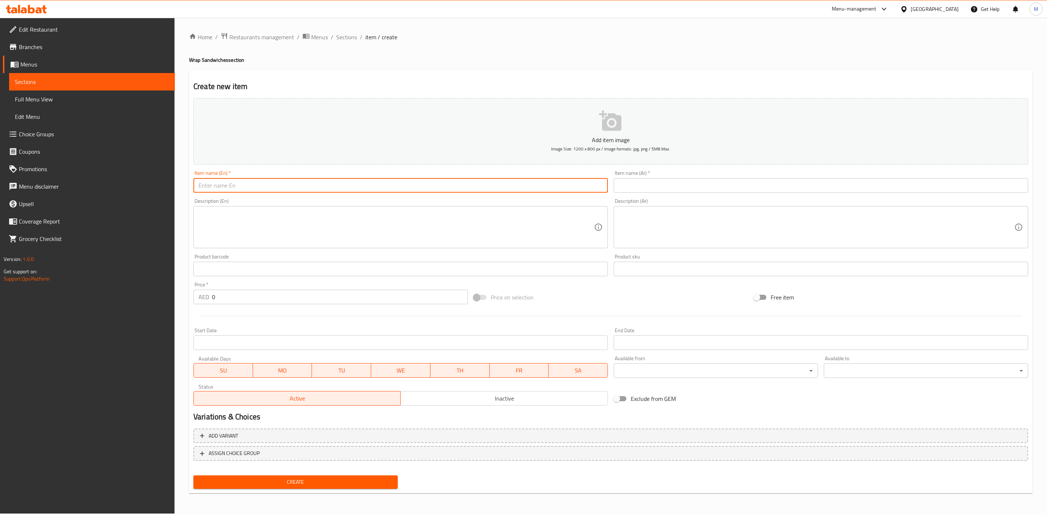
click at [308, 181] on input "text" at bounding box center [400, 185] width 415 height 15
paste input "SHEESH TAWOOK"
click at [308, 190] on input "SHEESH TAWOOK" at bounding box center [400, 185] width 415 height 15
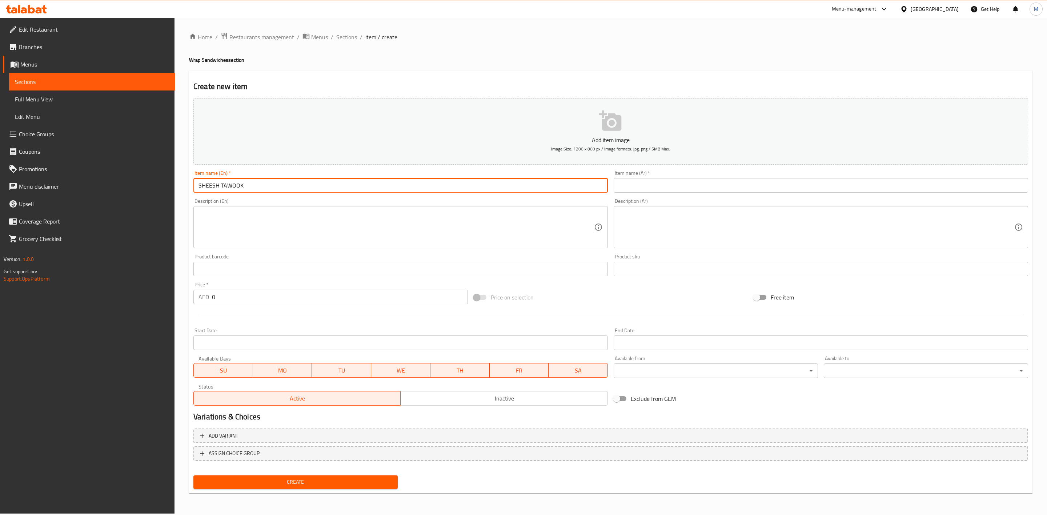
click at [308, 190] on input "SHEESH TAWOOK" at bounding box center [400, 185] width 415 height 15
type input "[PERSON_NAME]"
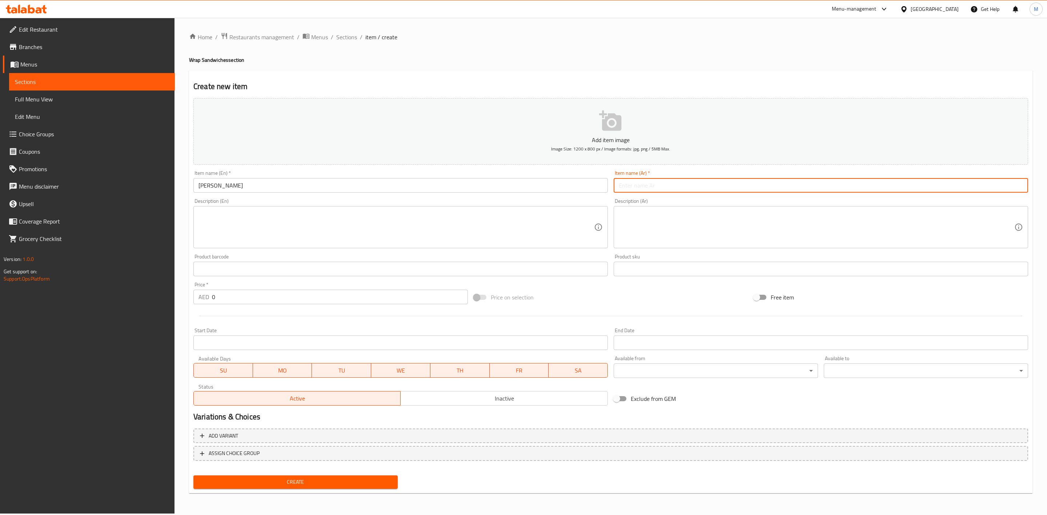
click at [685, 178] on input "text" at bounding box center [821, 185] width 415 height 15
type input "a"
type input "شيش طاووق"
drag, startPoint x: 191, startPoint y: 305, endPoint x: 172, endPoint y: 304, distance: 19.0
click at [172, 304] on div "Edit Restaurant Branches Menus Sections Full Menu View Edit Menu Choice Groups …" at bounding box center [523, 266] width 1047 height 496
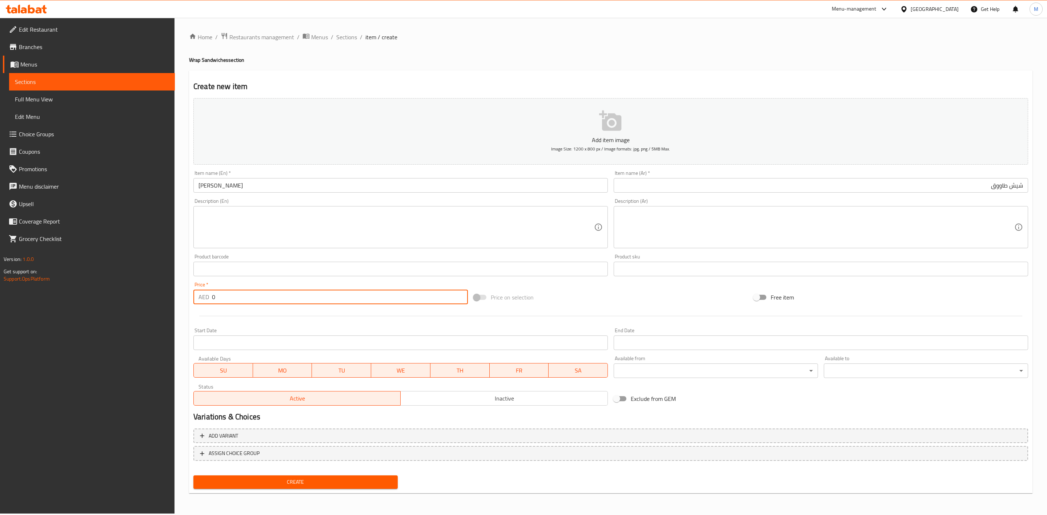
paste input "20.25"
type input "20.25"
click at [225, 315] on div at bounding box center [611, 316] width 841 height 18
click at [327, 480] on span "Create" at bounding box center [295, 482] width 193 height 9
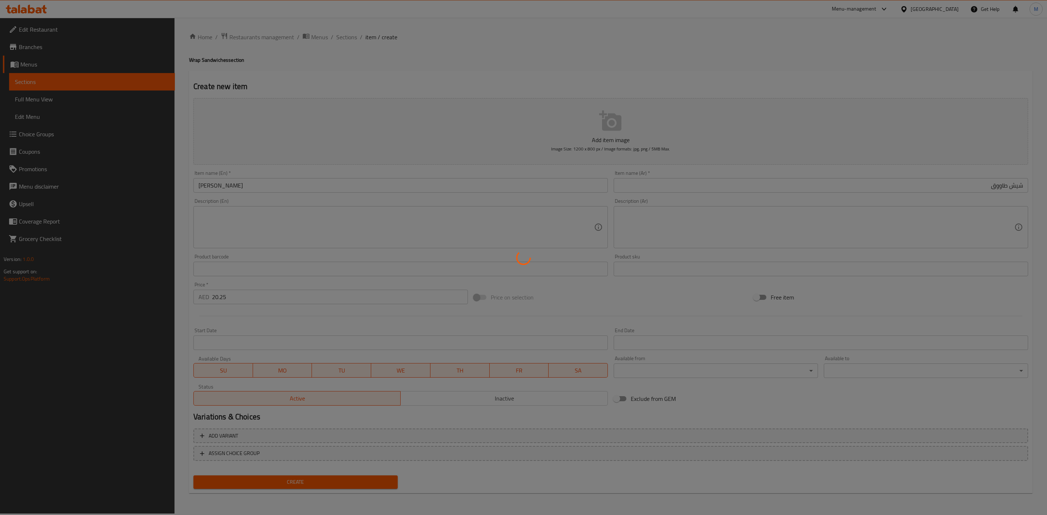
type input "0"
